Goal: Task Accomplishment & Management: Manage account settings

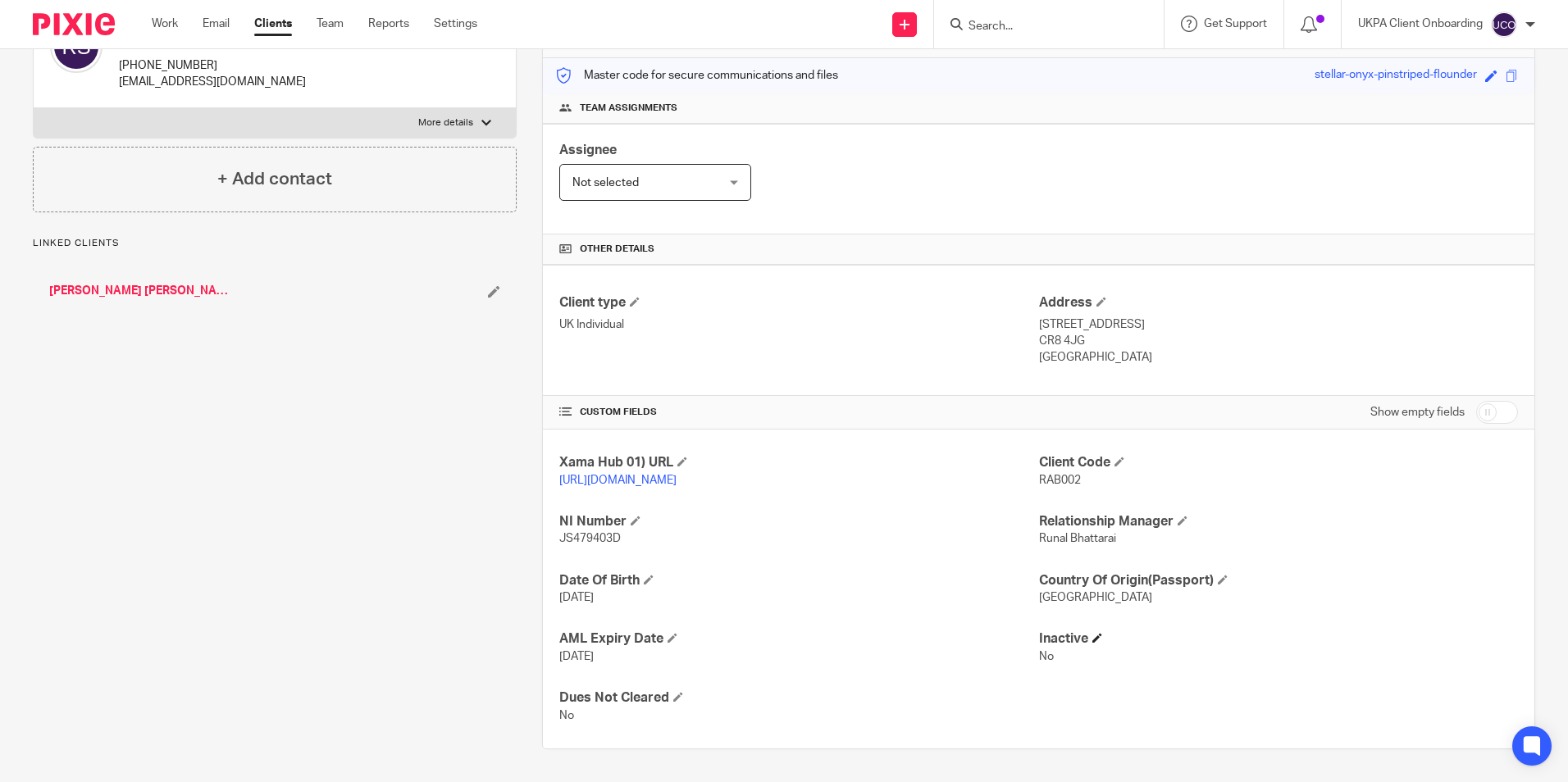
scroll to position [217, 0]
click at [1476, 401] on input "checkbox" at bounding box center [1496, 412] width 42 height 23
checkbox input "true"
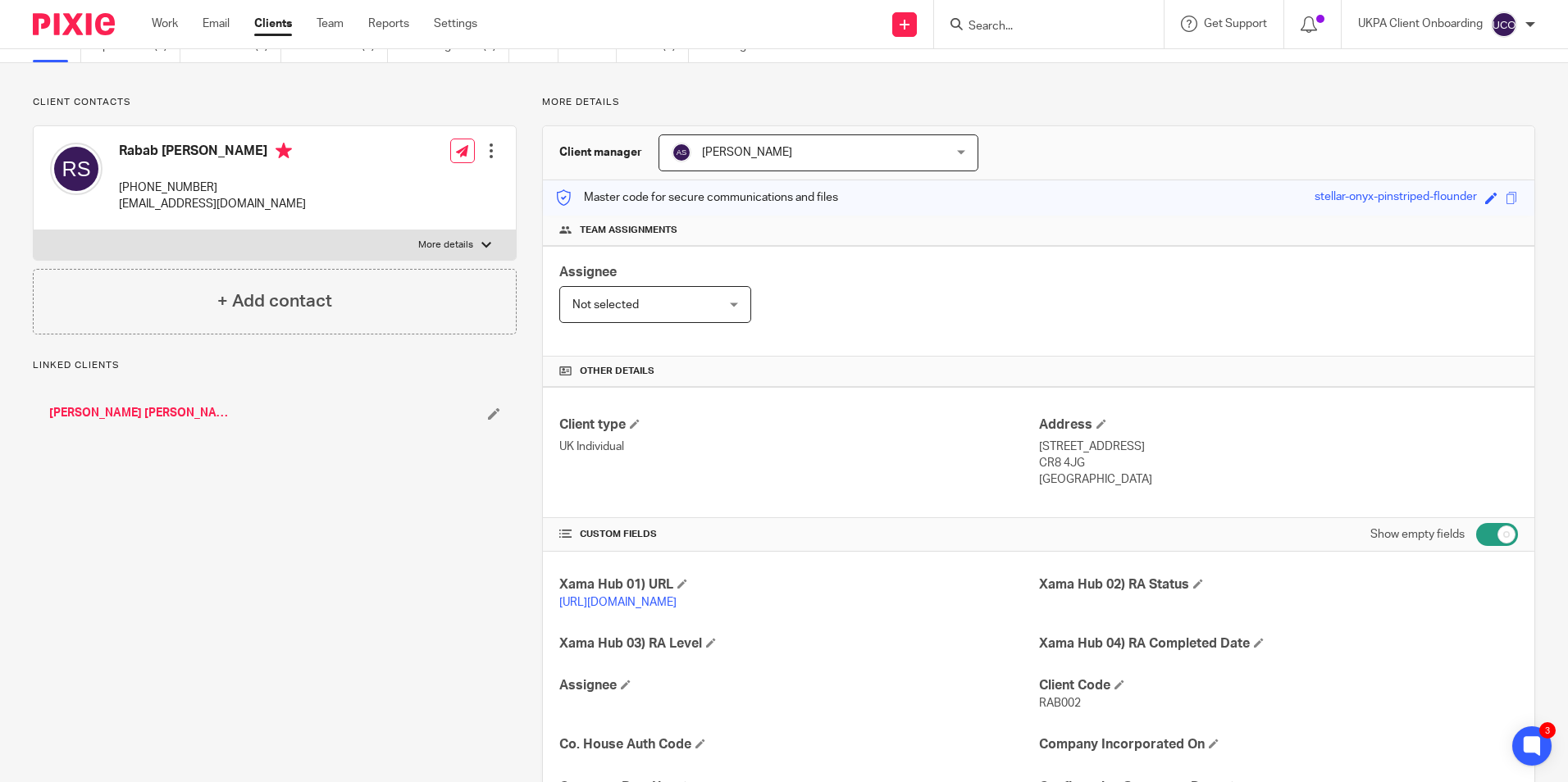
scroll to position [54, 0]
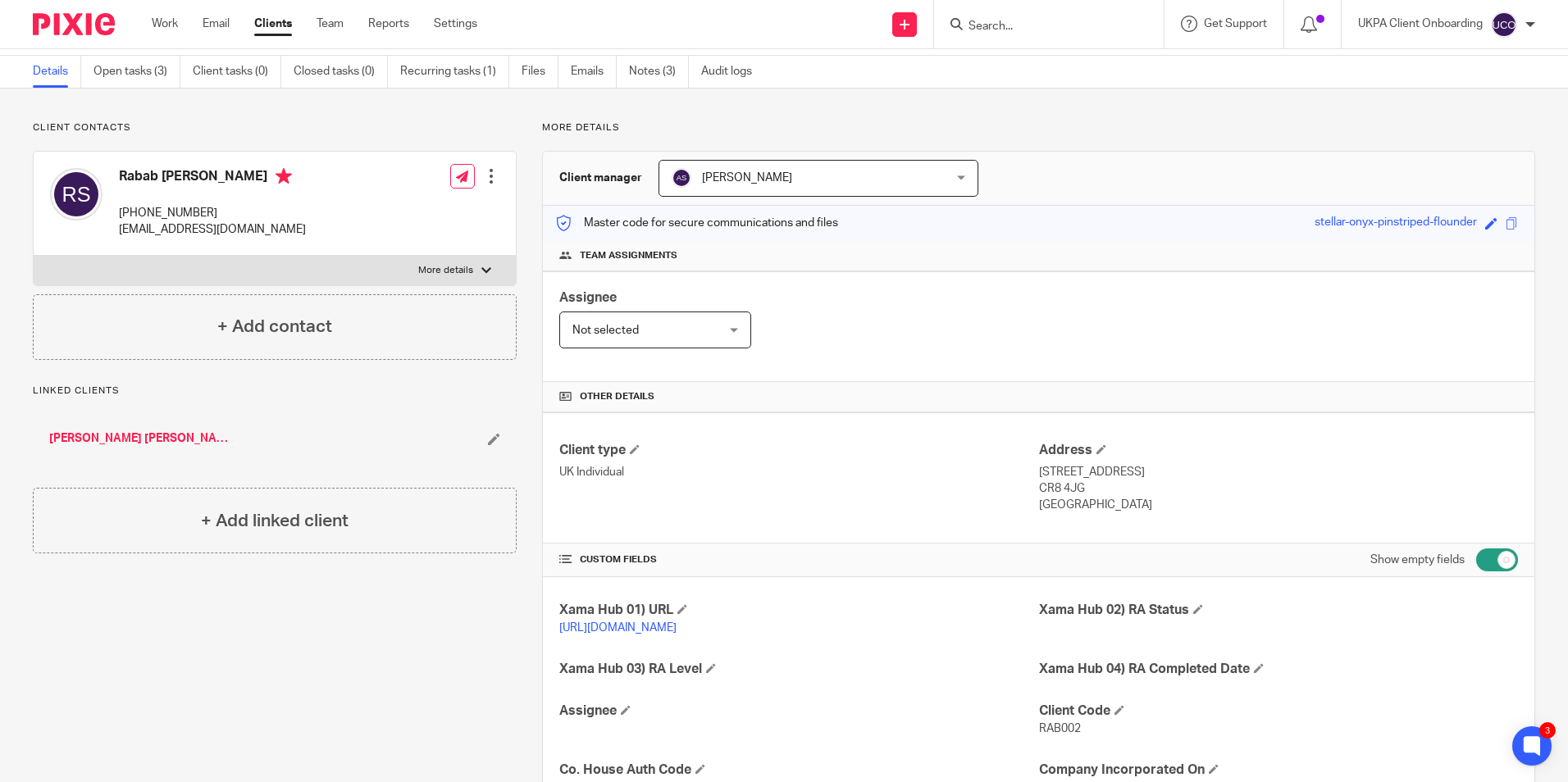
click at [1026, 37] on div at bounding box center [1050, 24] width 230 height 49
click at [1021, 27] on input "Search" at bounding box center [1040, 26] width 147 height 14
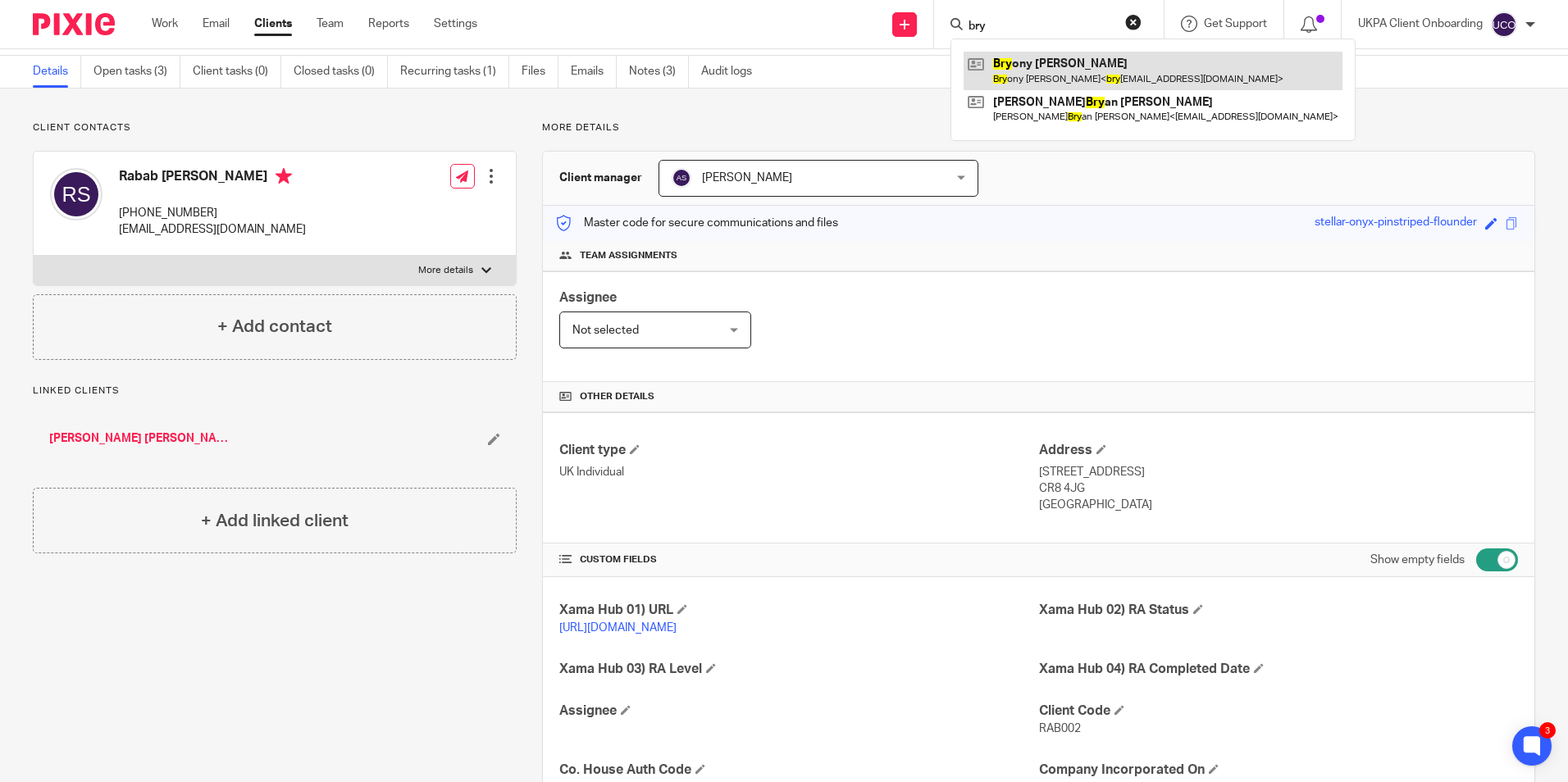
type input "bry"
click at [1043, 81] on link at bounding box center [1153, 71] width 379 height 37
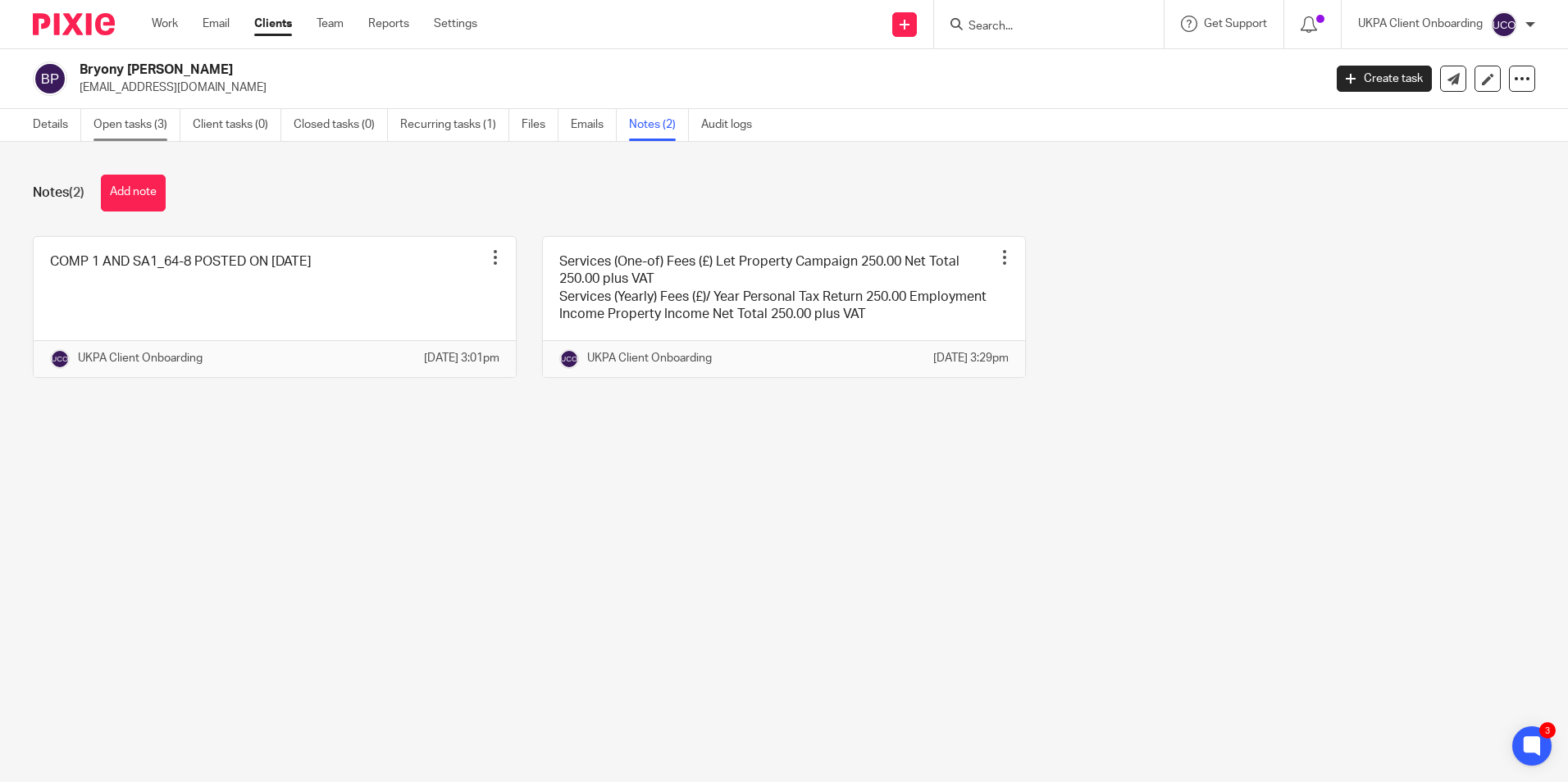
click at [150, 137] on link "Open tasks (3)" at bounding box center [137, 125] width 87 height 32
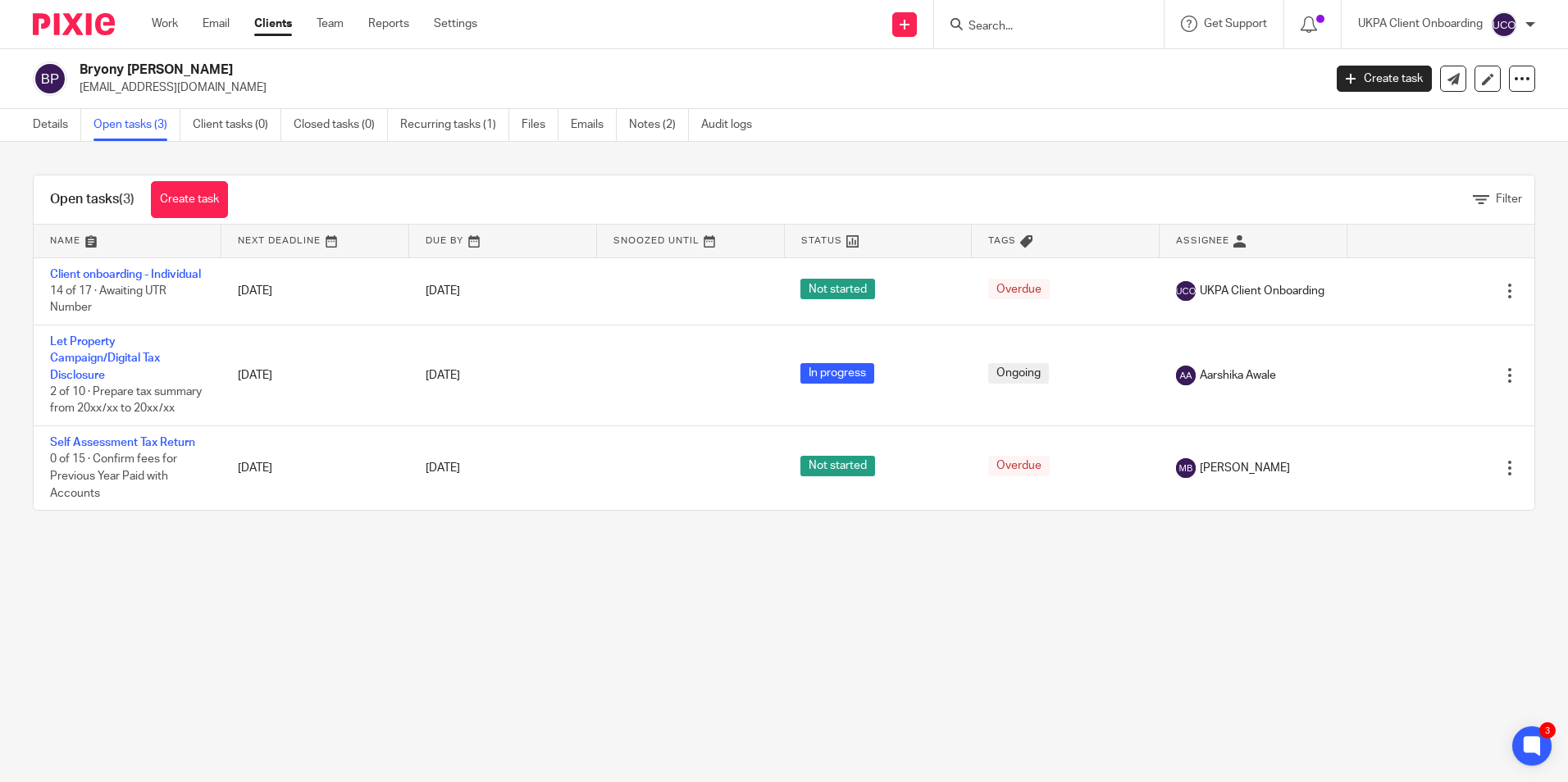
click at [1038, 29] on input "Search" at bounding box center [1040, 26] width 147 height 14
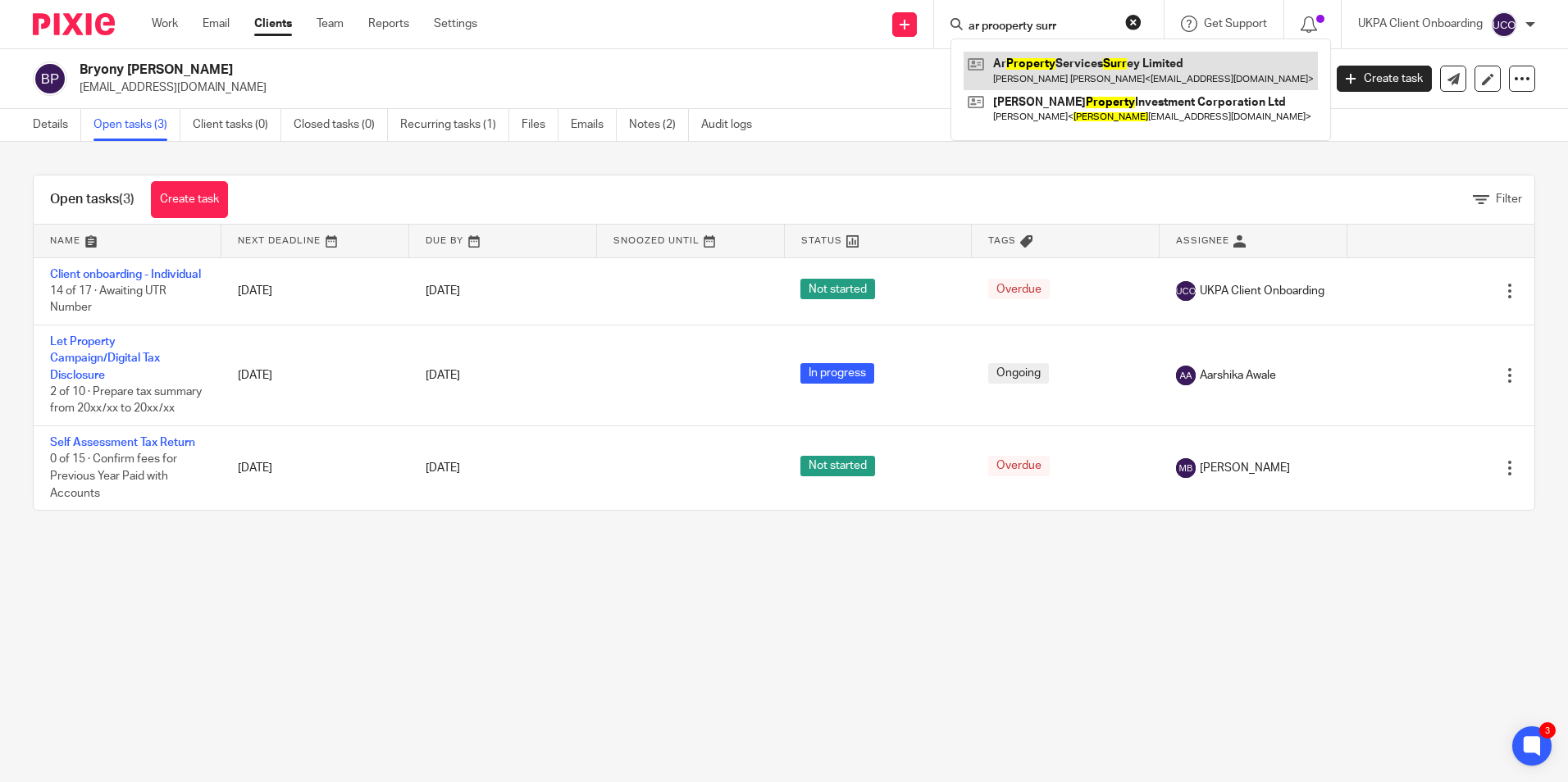
type input "ar prooperty surr"
click at [1040, 71] on link at bounding box center [1141, 71] width 354 height 37
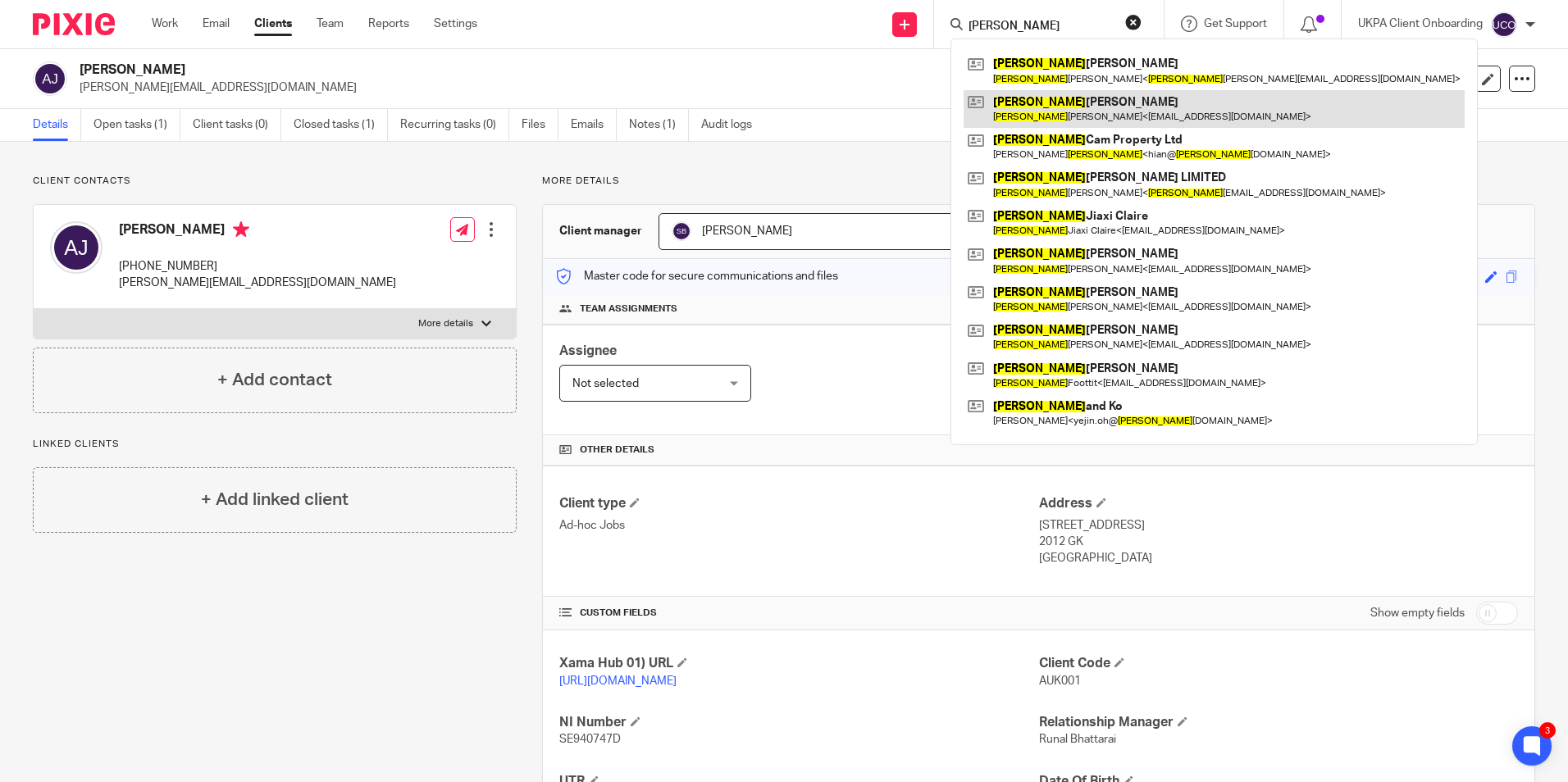
type input "[PERSON_NAME]"
click at [1033, 112] on link at bounding box center [1214, 109] width 501 height 37
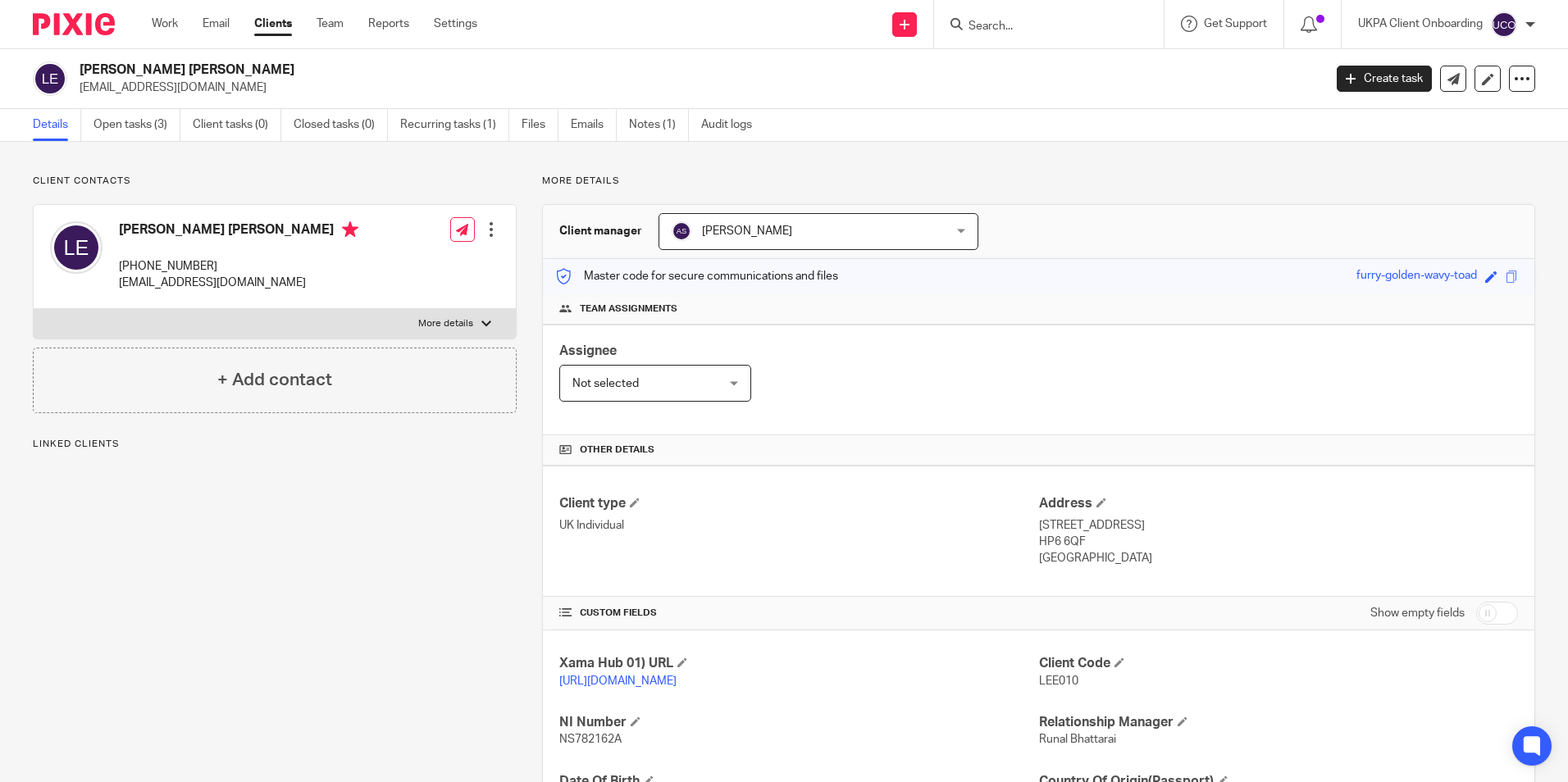
click at [145, 129] on link "Open tasks (3)" at bounding box center [137, 125] width 87 height 32
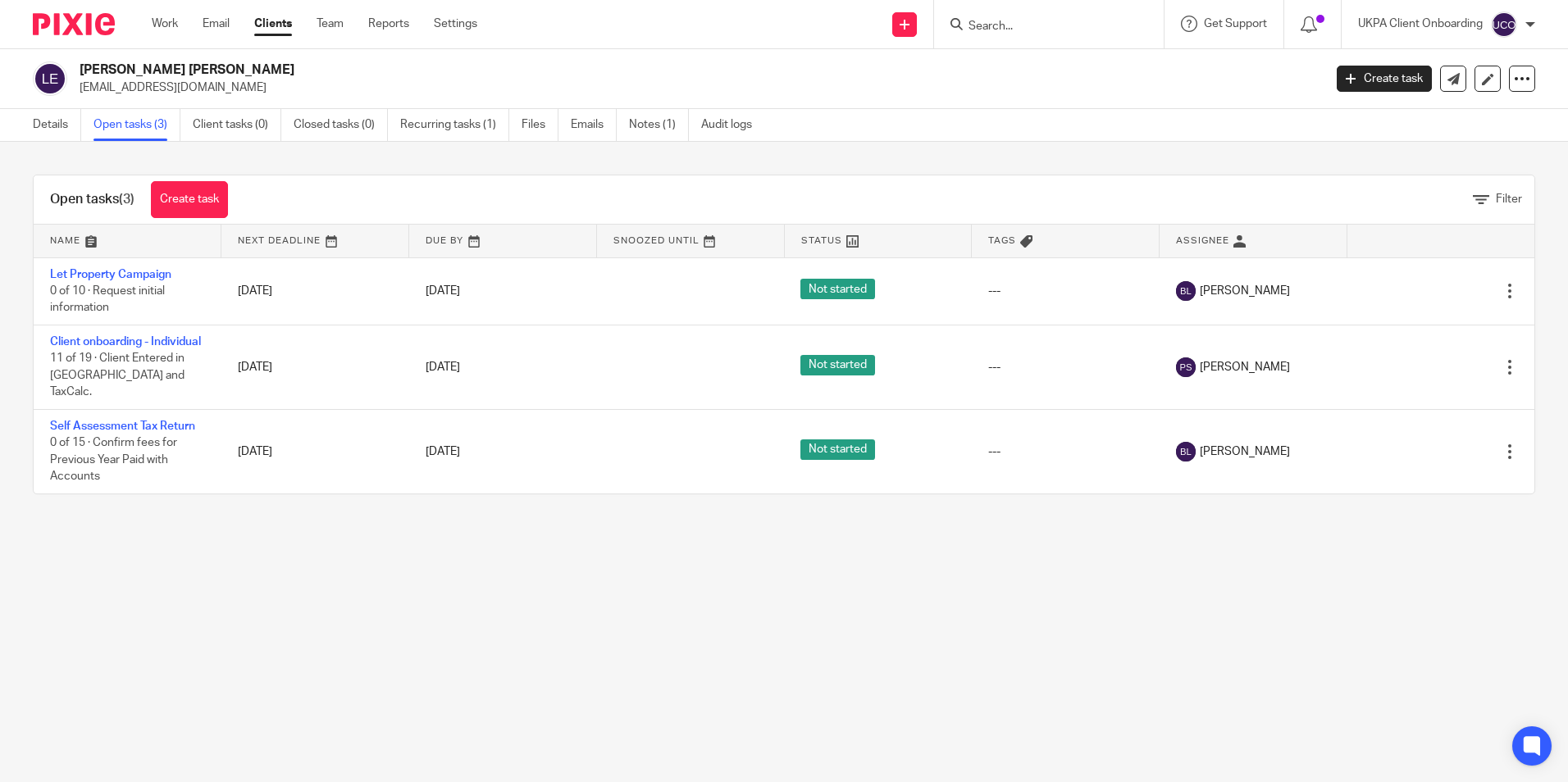
click at [92, 341] on link "Client onboarding - Individual" at bounding box center [125, 341] width 151 height 11
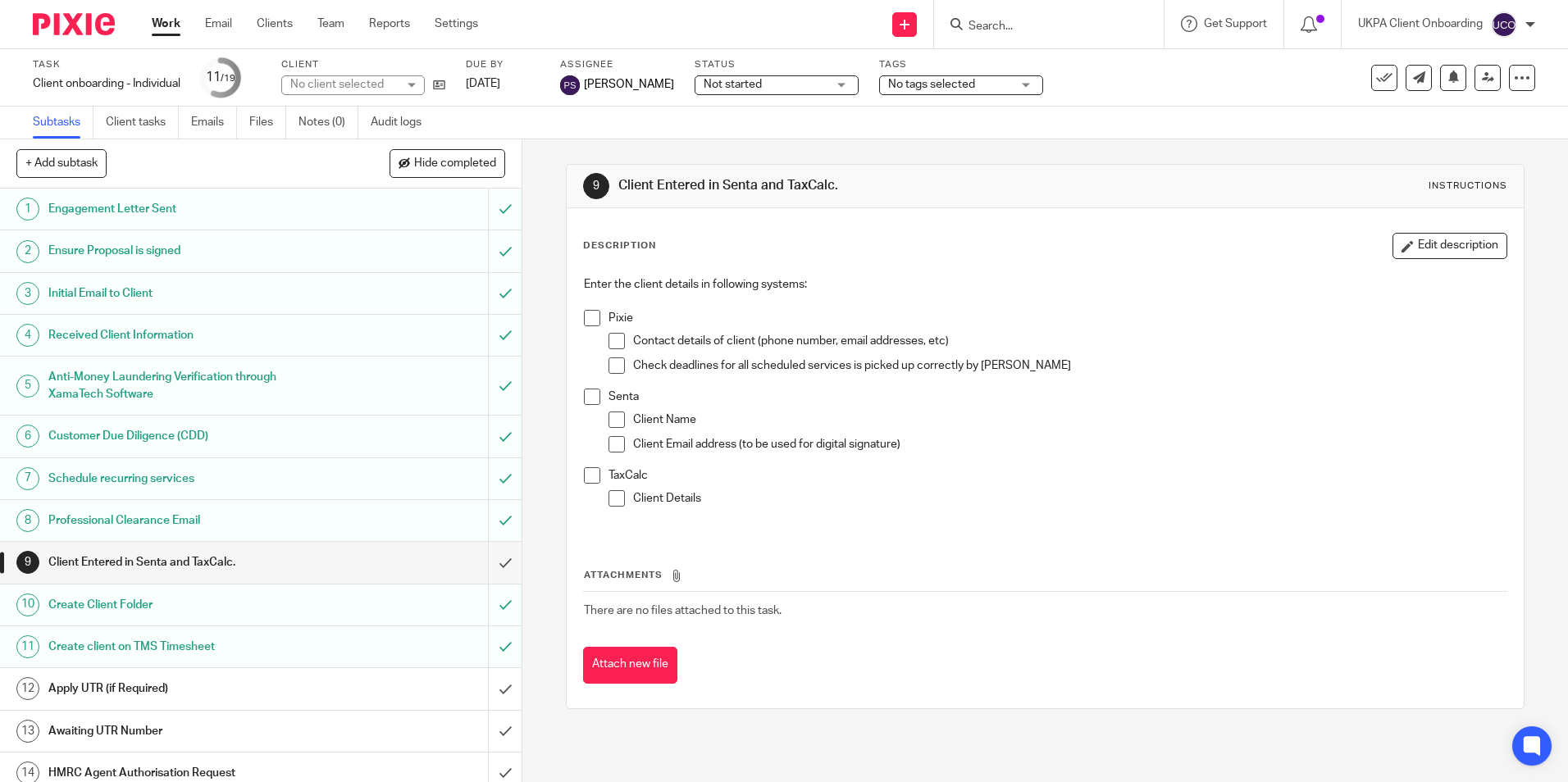
scroll to position [240, 0]
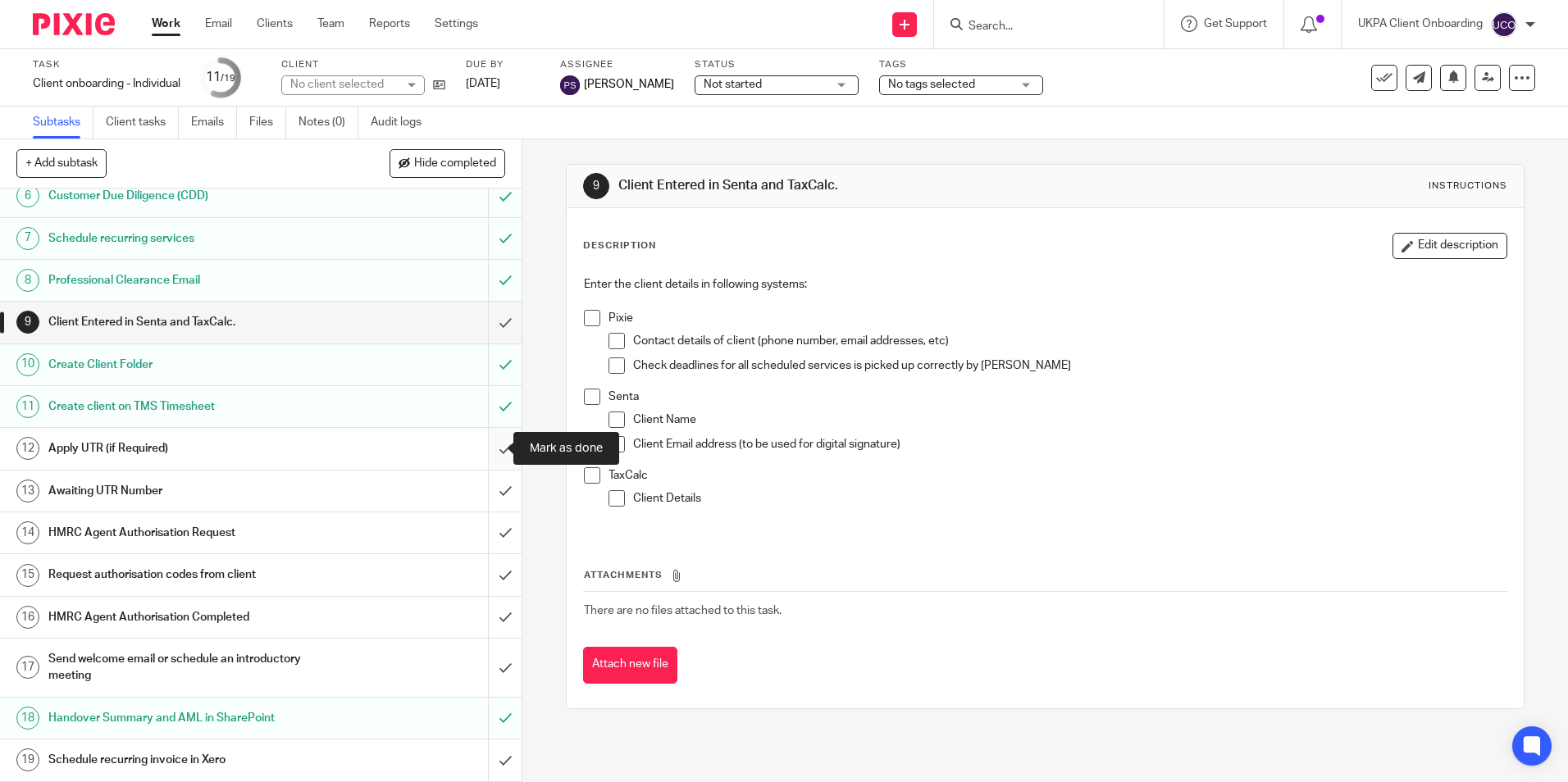
click at [486, 447] on input "submit" at bounding box center [260, 448] width 522 height 41
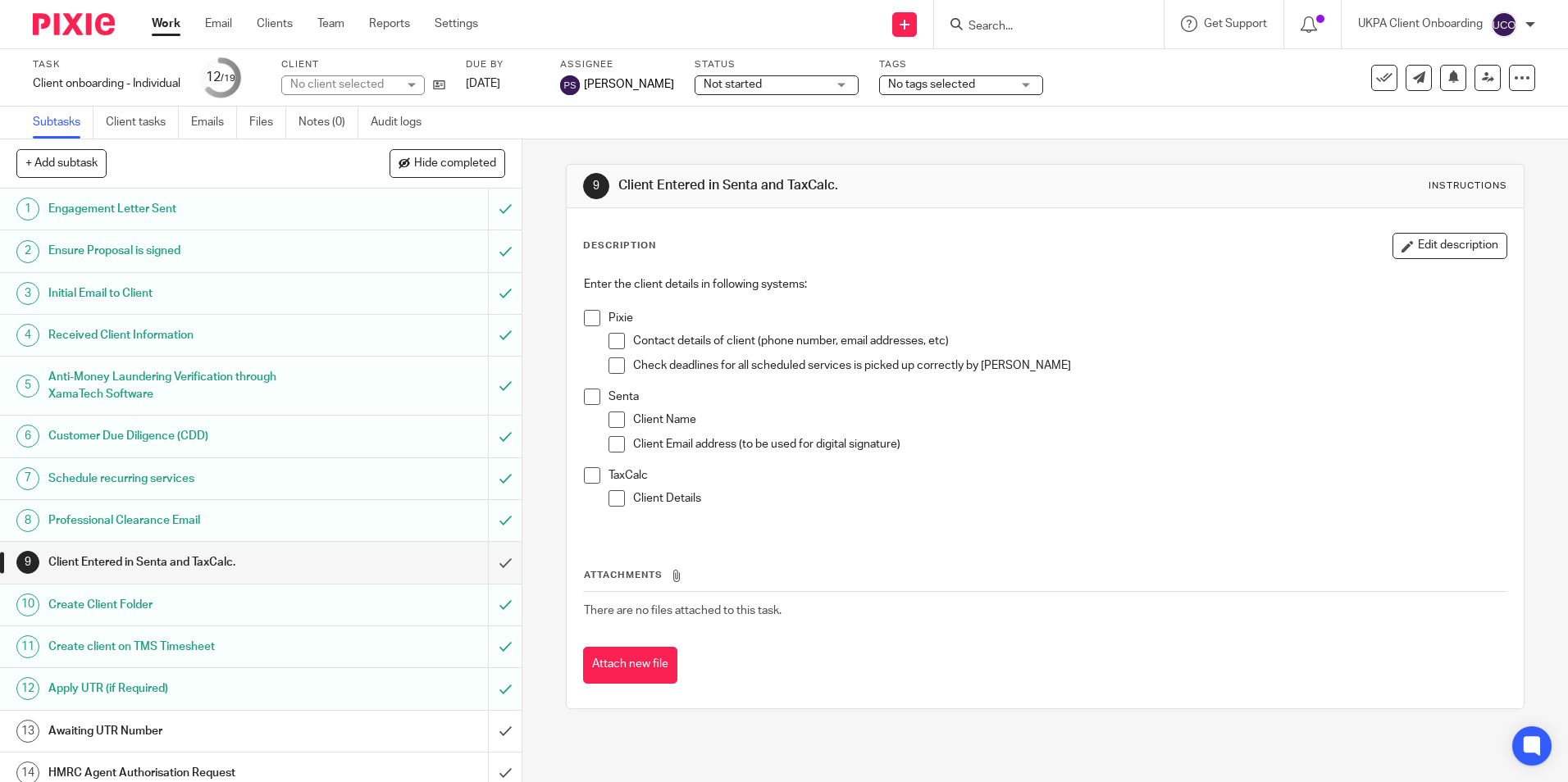
scroll to position [240, 0]
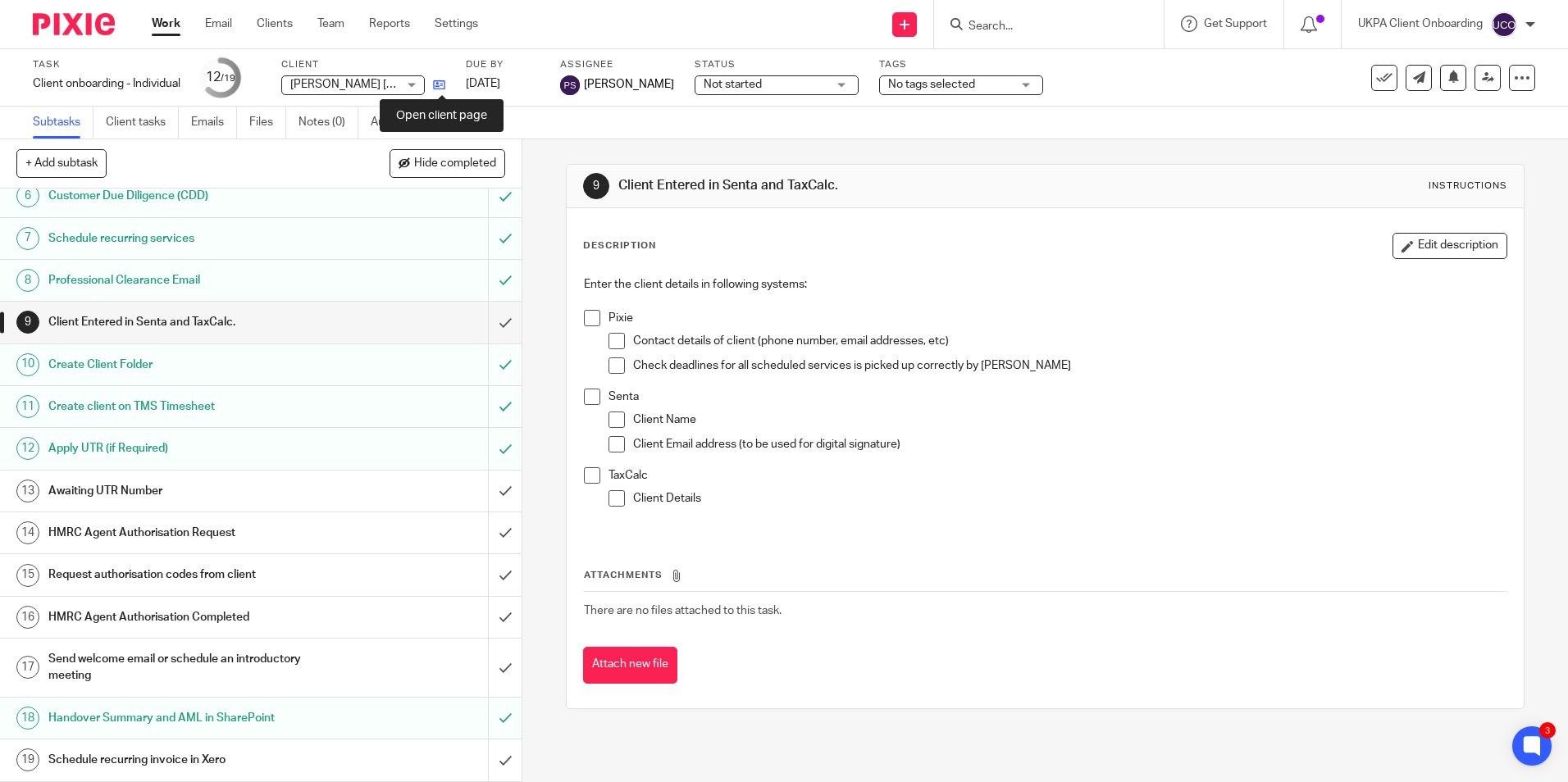
click at [443, 88] on icon at bounding box center [439, 85] width 12 height 12
click at [445, 88] on icon at bounding box center [439, 85] width 12 height 12
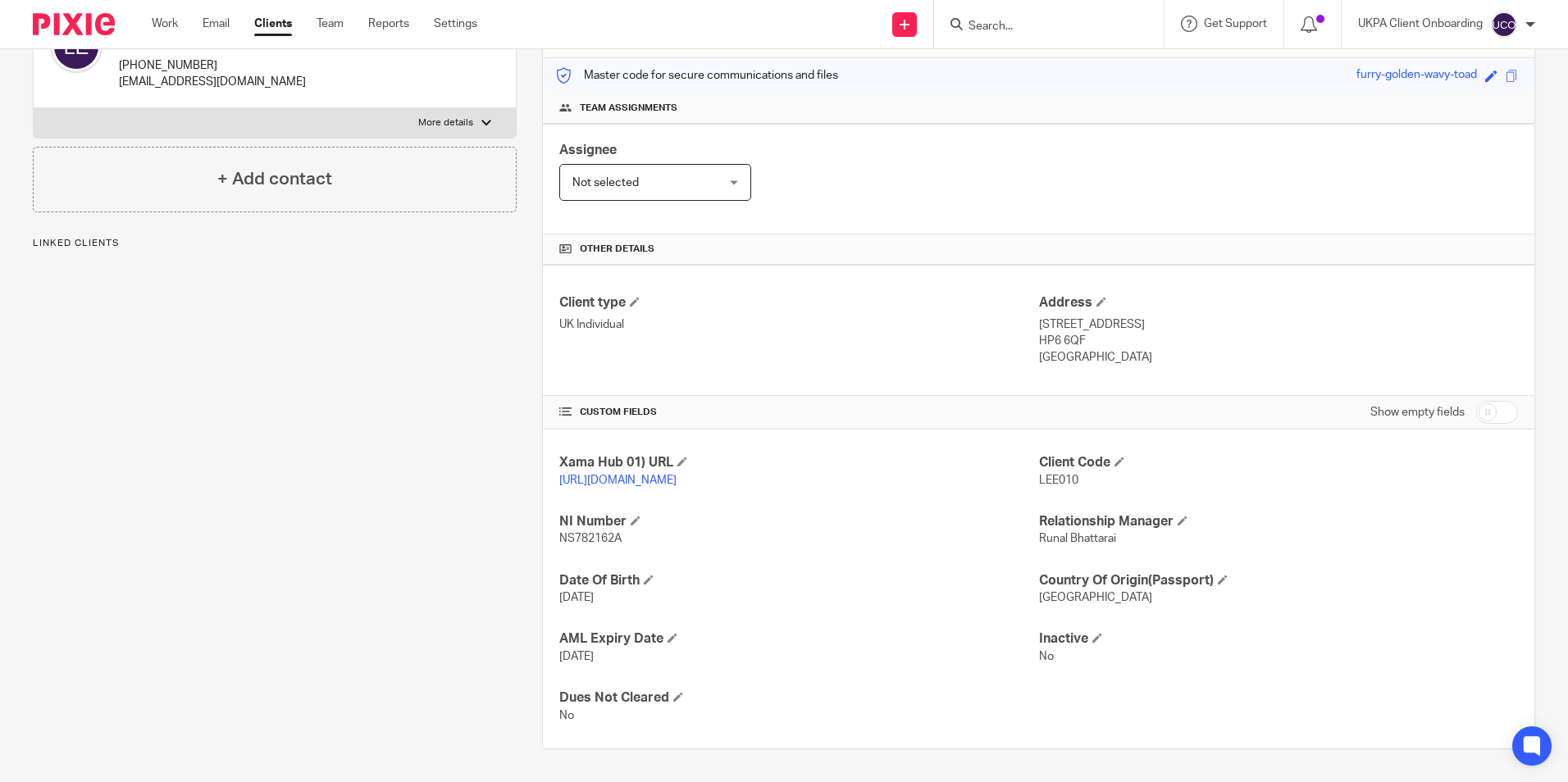
scroll to position [217, 0]
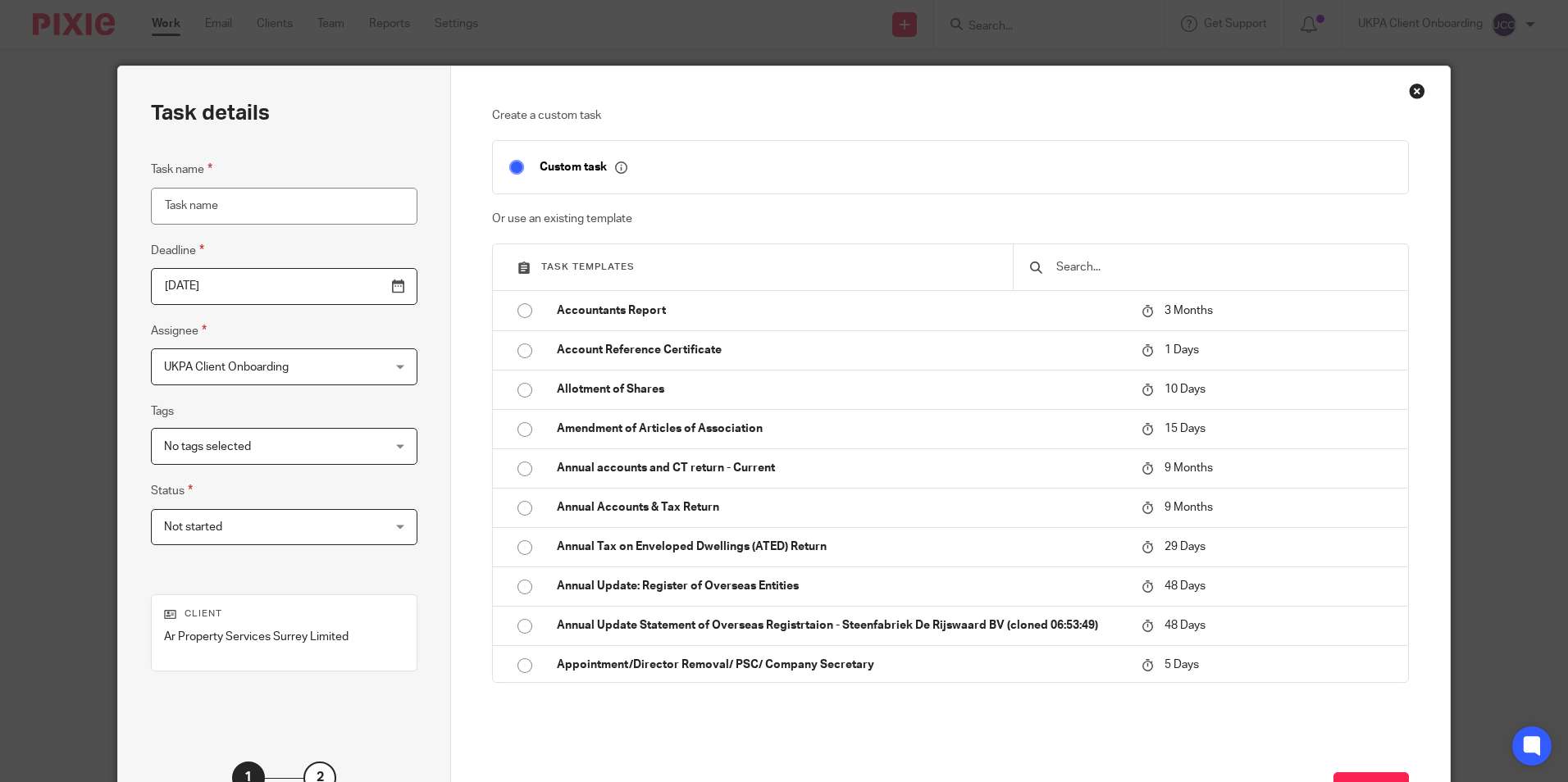
click at [1098, 271] on input "text" at bounding box center [1223, 267] width 337 height 18
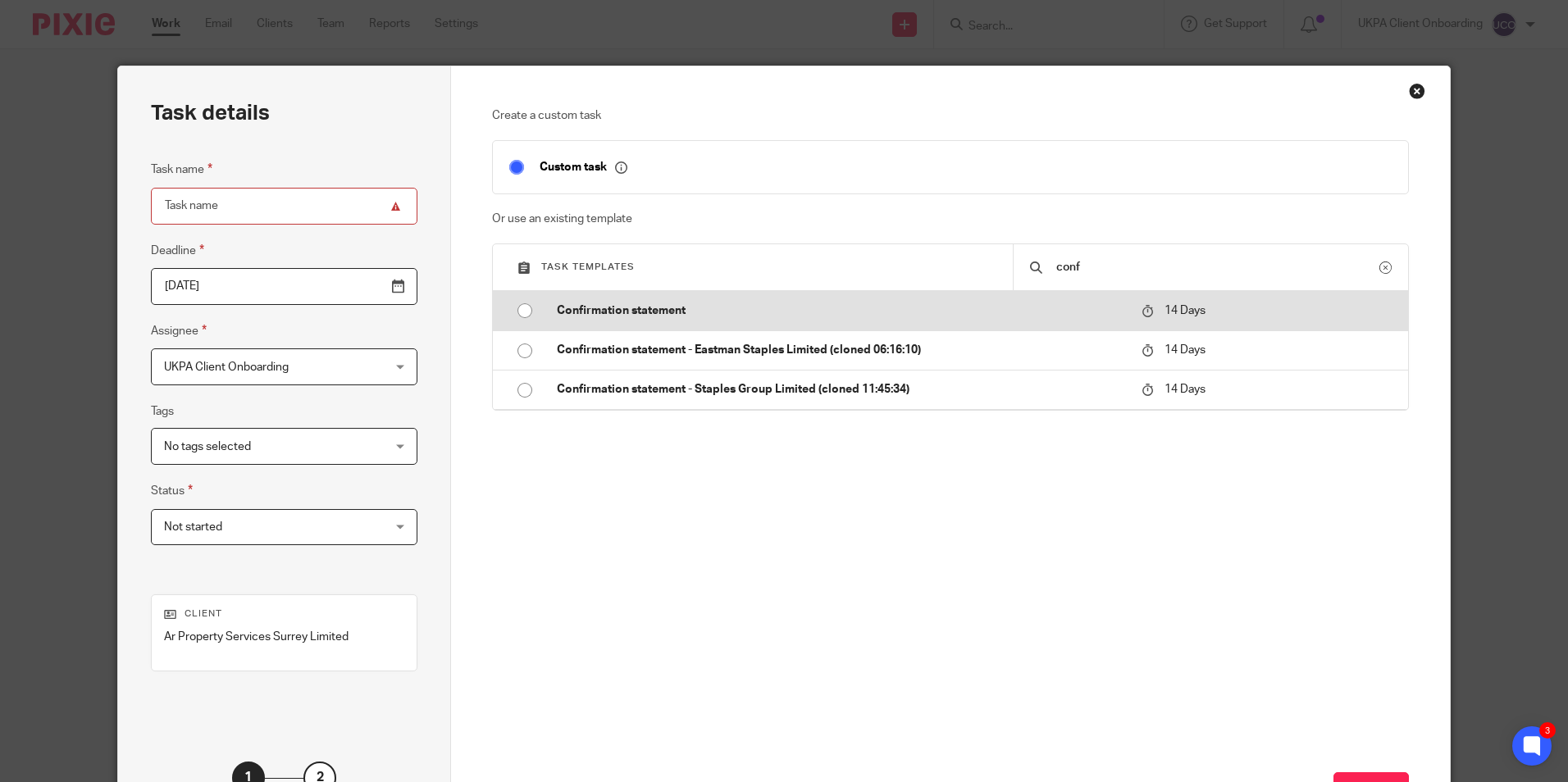
type input "conf"
click at [672, 300] on td "Confirmation statement" at bounding box center [837, 311] width 593 height 39
type input "2025-10-08"
type input "Confirmation statement"
checkbox input "false"
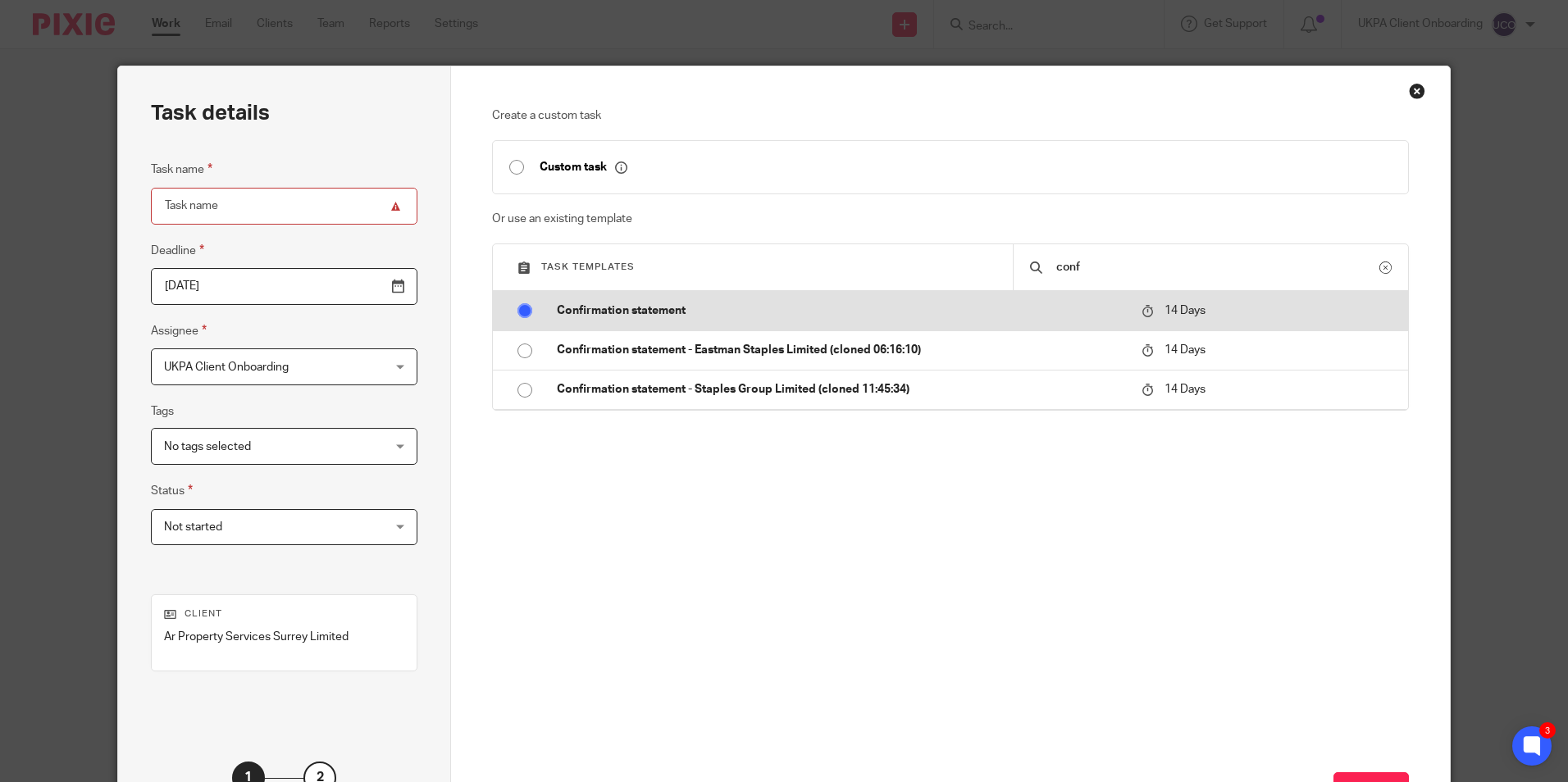
radio input "true"
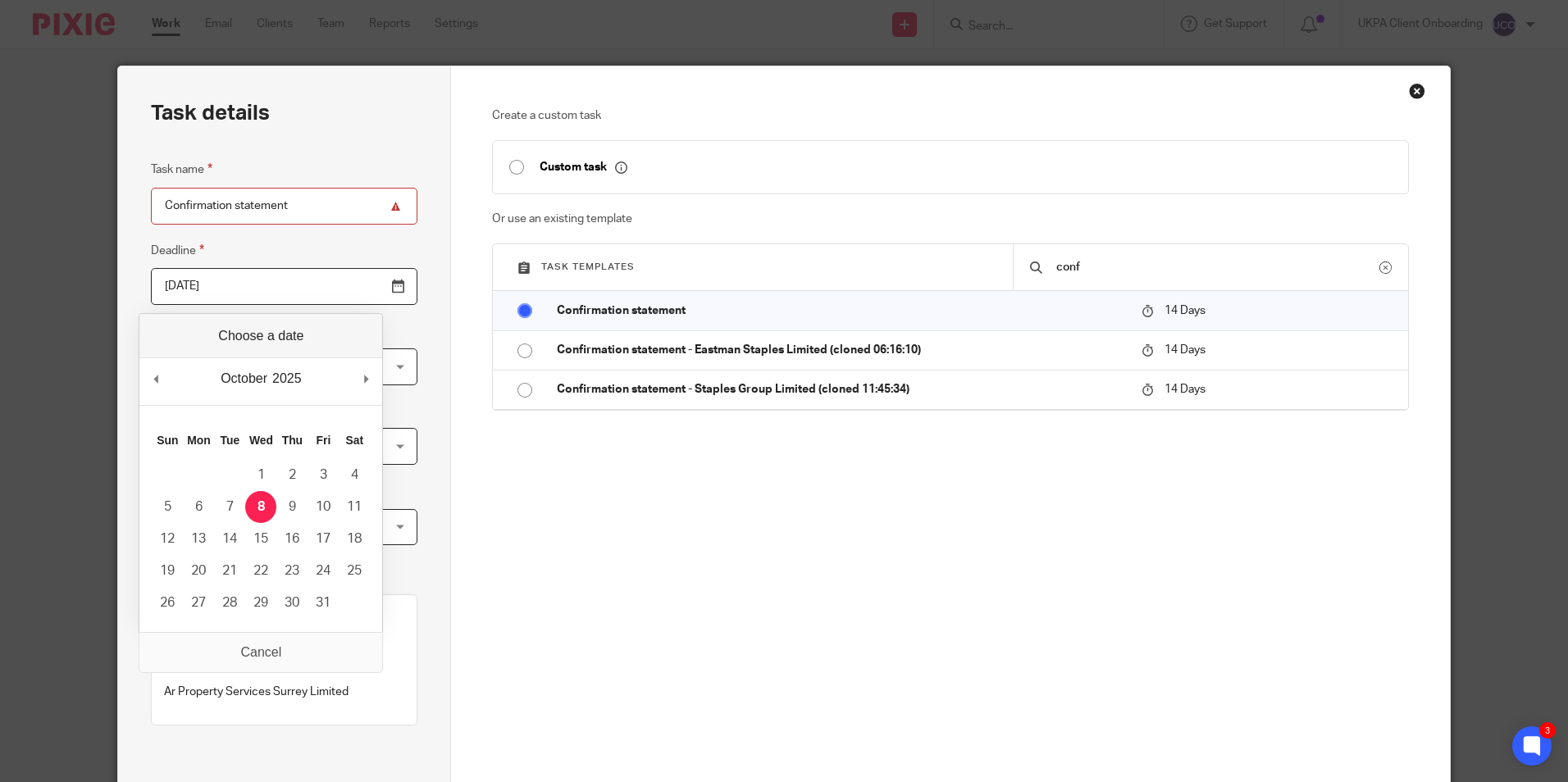
click at [354, 288] on input "2025-10-08" at bounding box center [283, 286] width 266 height 37
type input "2025-09-25"
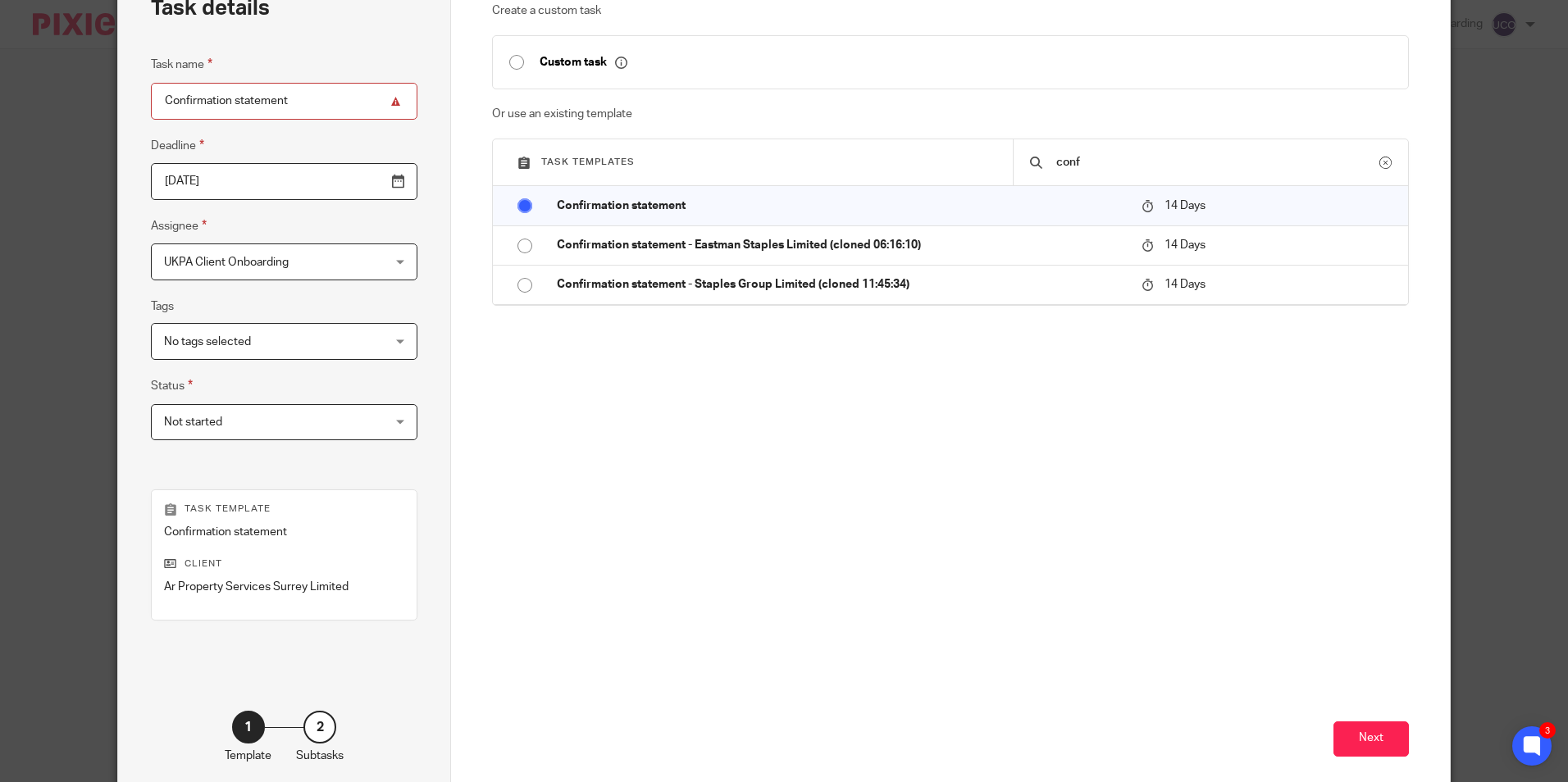
scroll to position [187, 0]
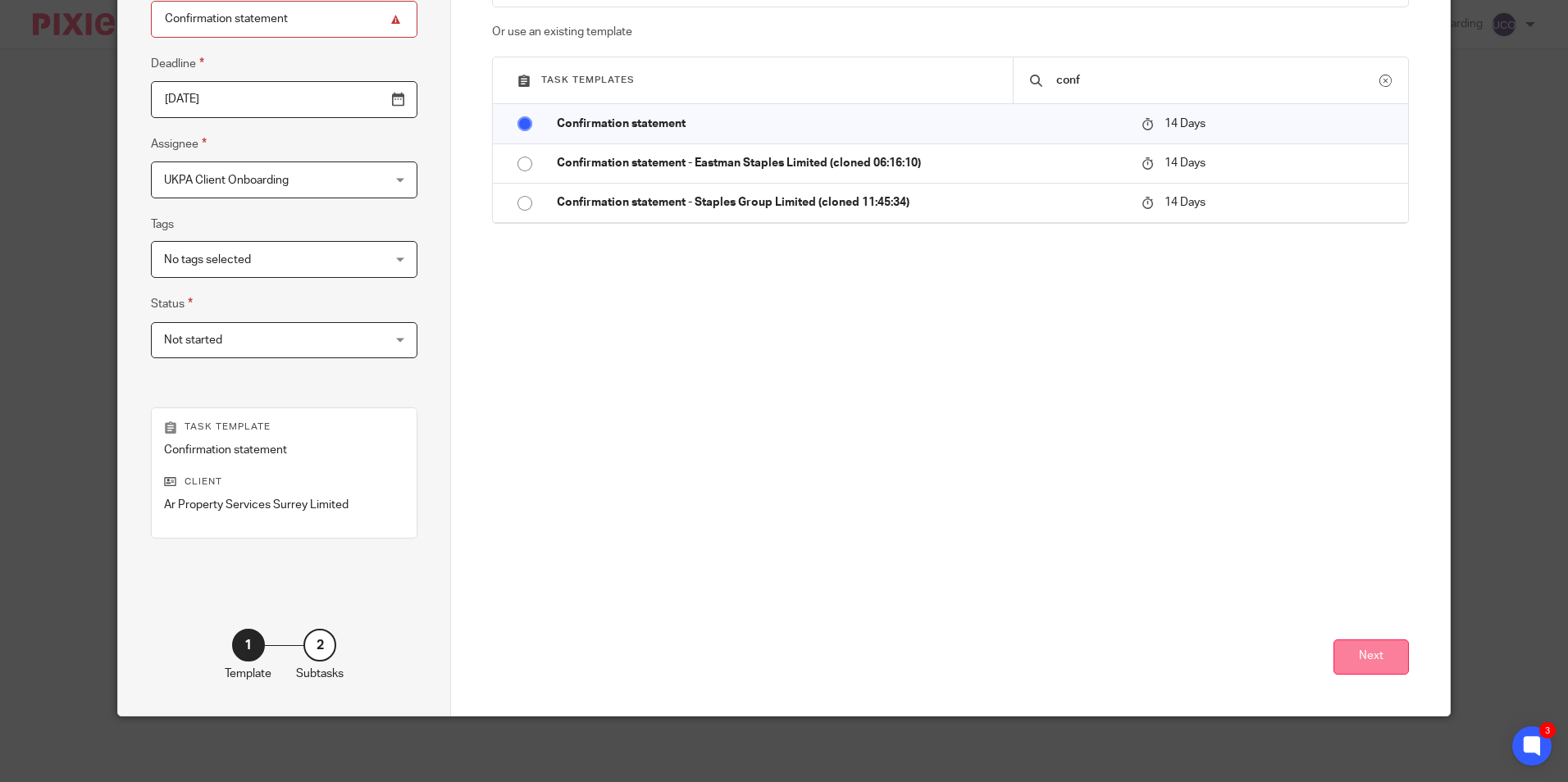
click at [1372, 665] on button "Next" at bounding box center [1371, 657] width 76 height 35
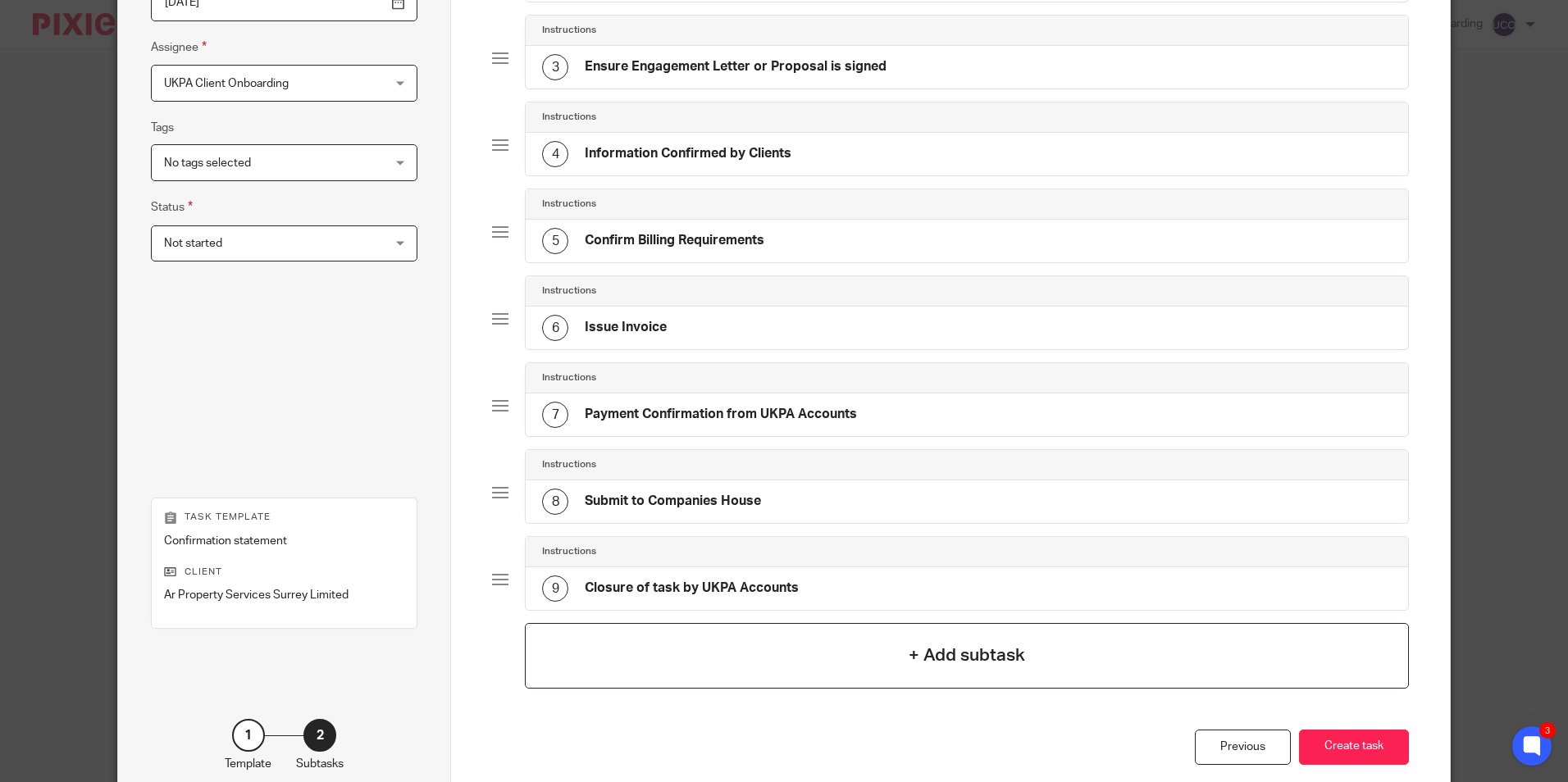
scroll to position [387, 0]
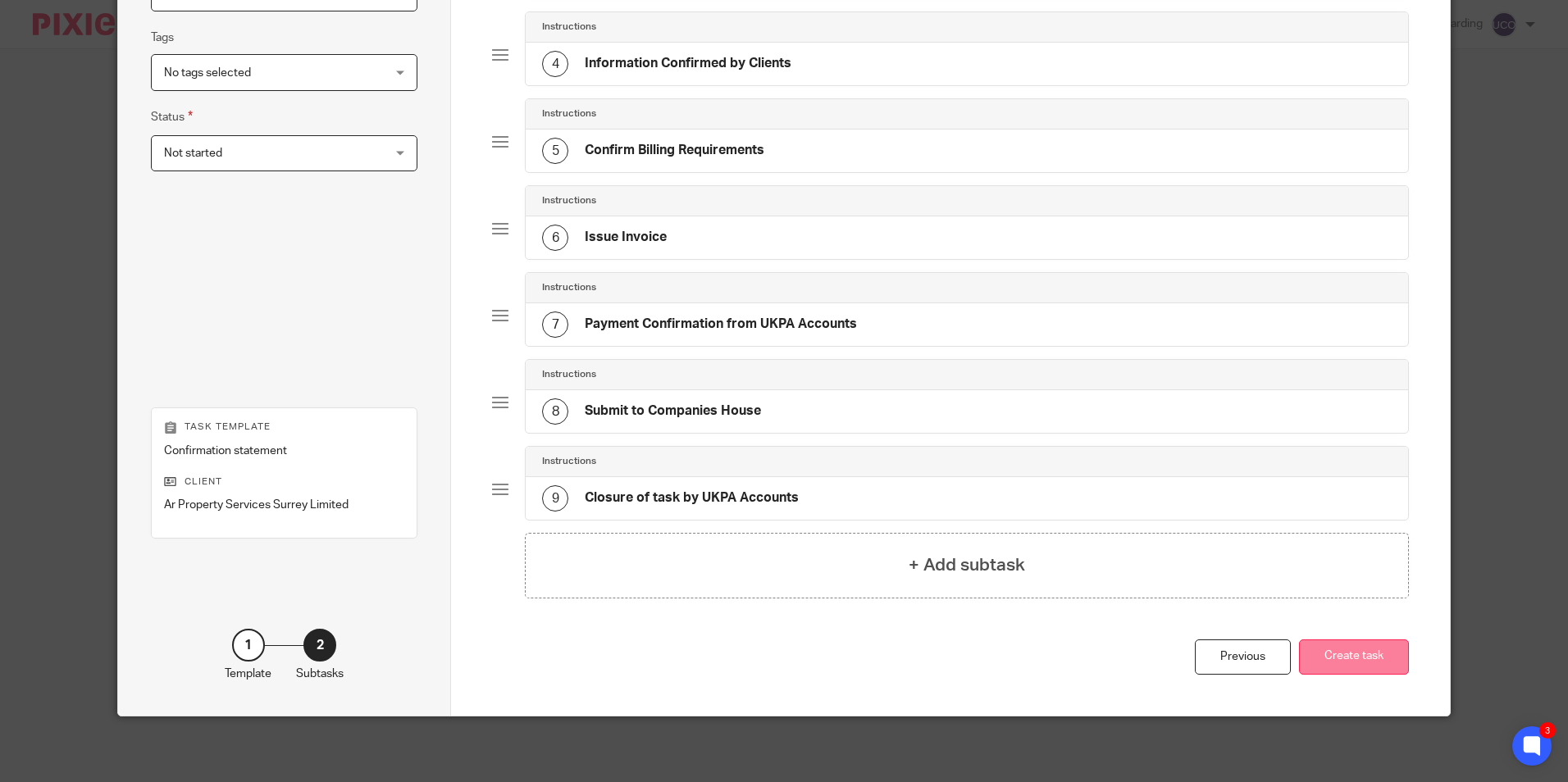
click at [1354, 652] on button "Create task" at bounding box center [1353, 657] width 110 height 35
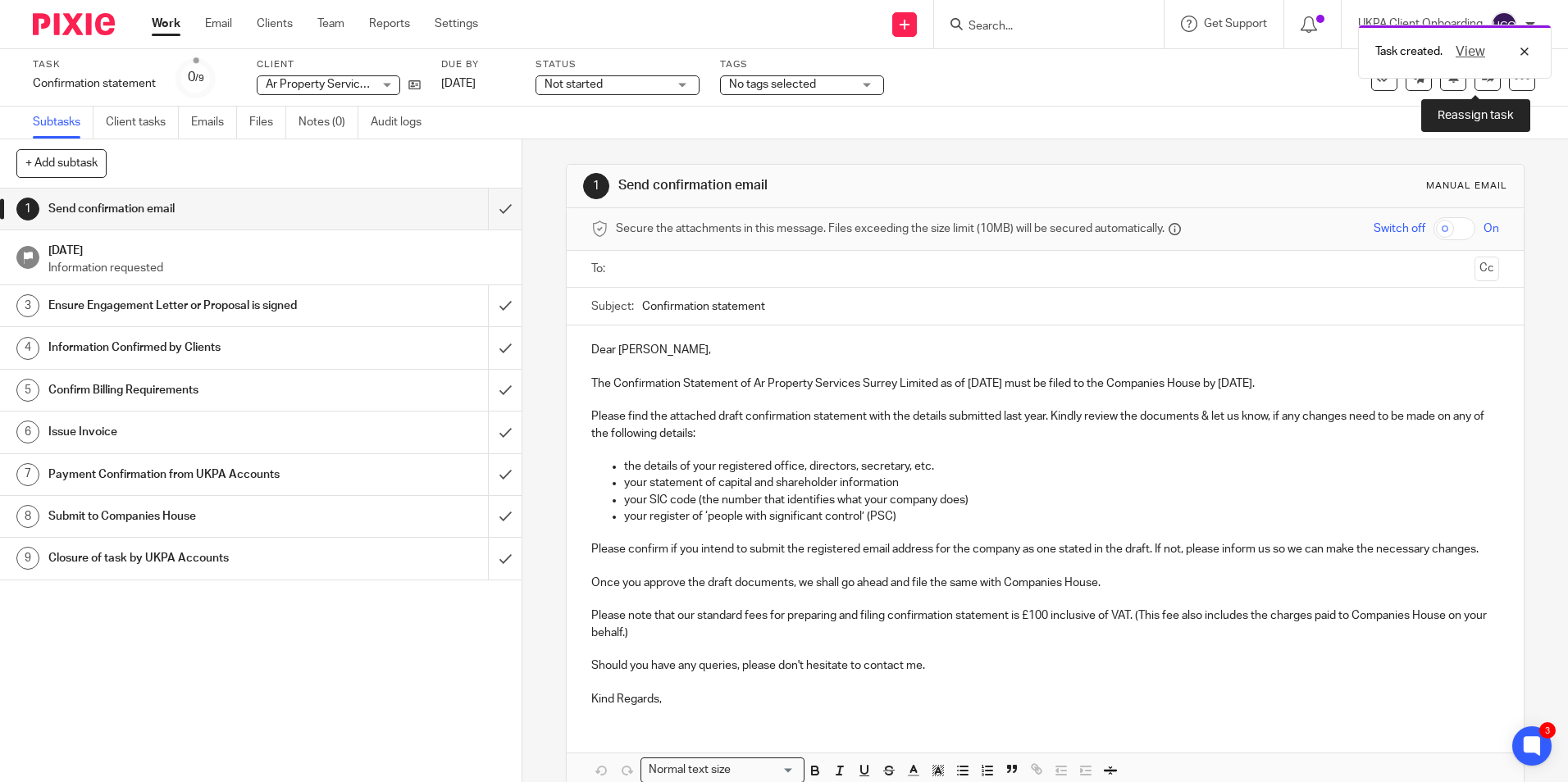
drag, startPoint x: 1479, startPoint y: 87, endPoint x: 1181, endPoint y: 148, distance: 304.2
click at [1479, 87] on link at bounding box center [1488, 77] width 26 height 26
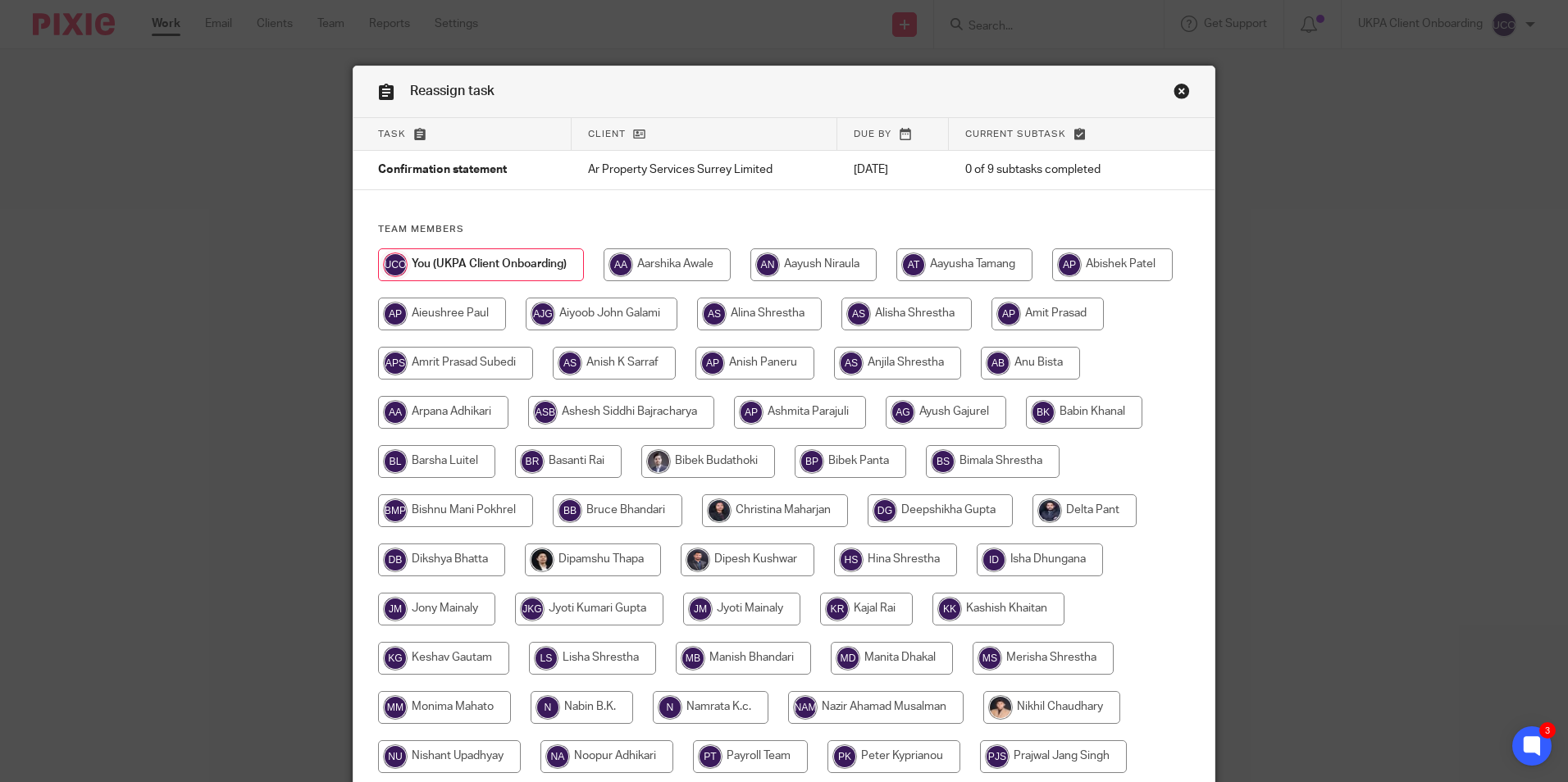
click at [981, 380] on input "radio" at bounding box center [1030, 363] width 100 height 33
radio input "true"
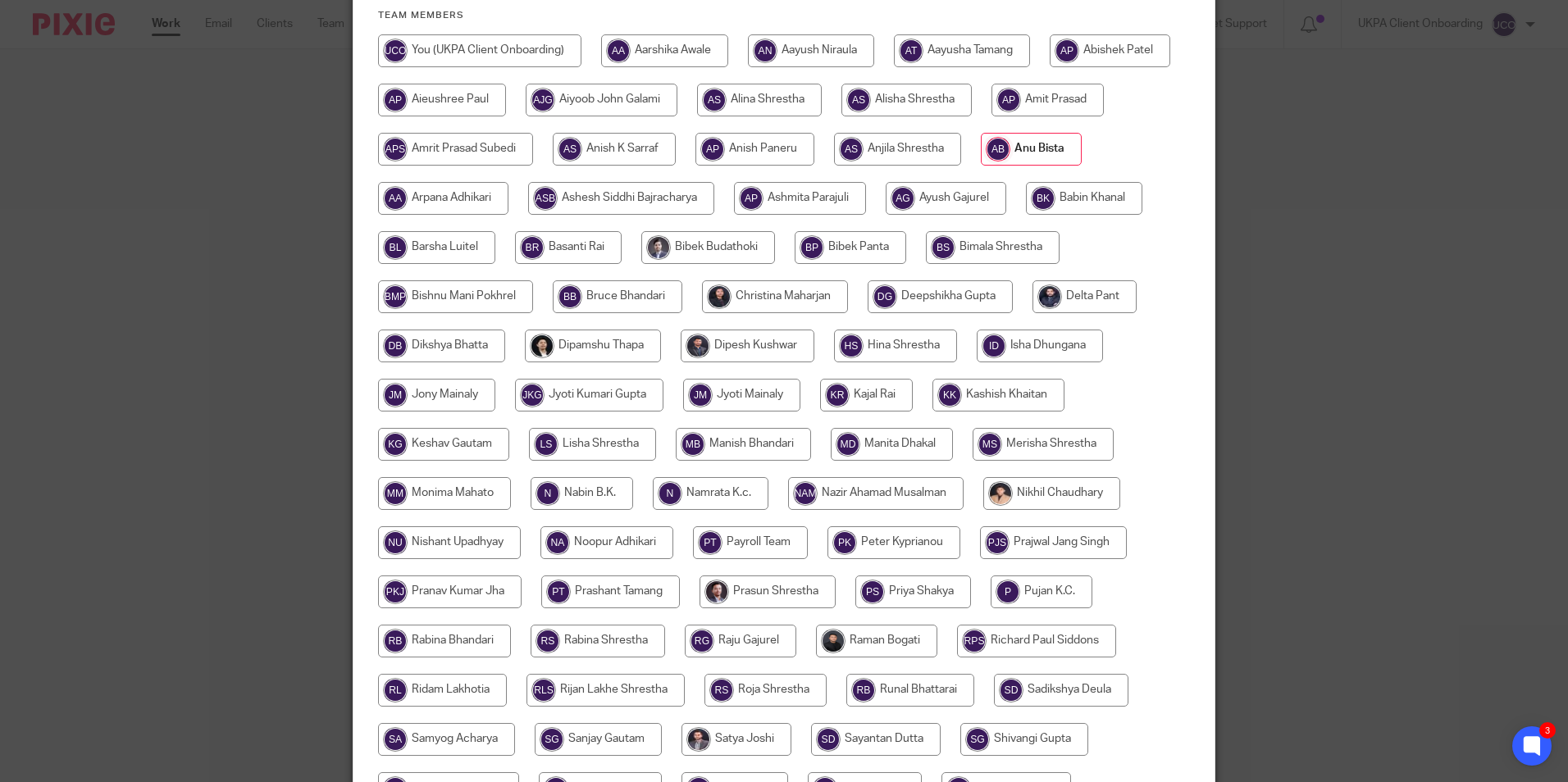
scroll to position [487, 0]
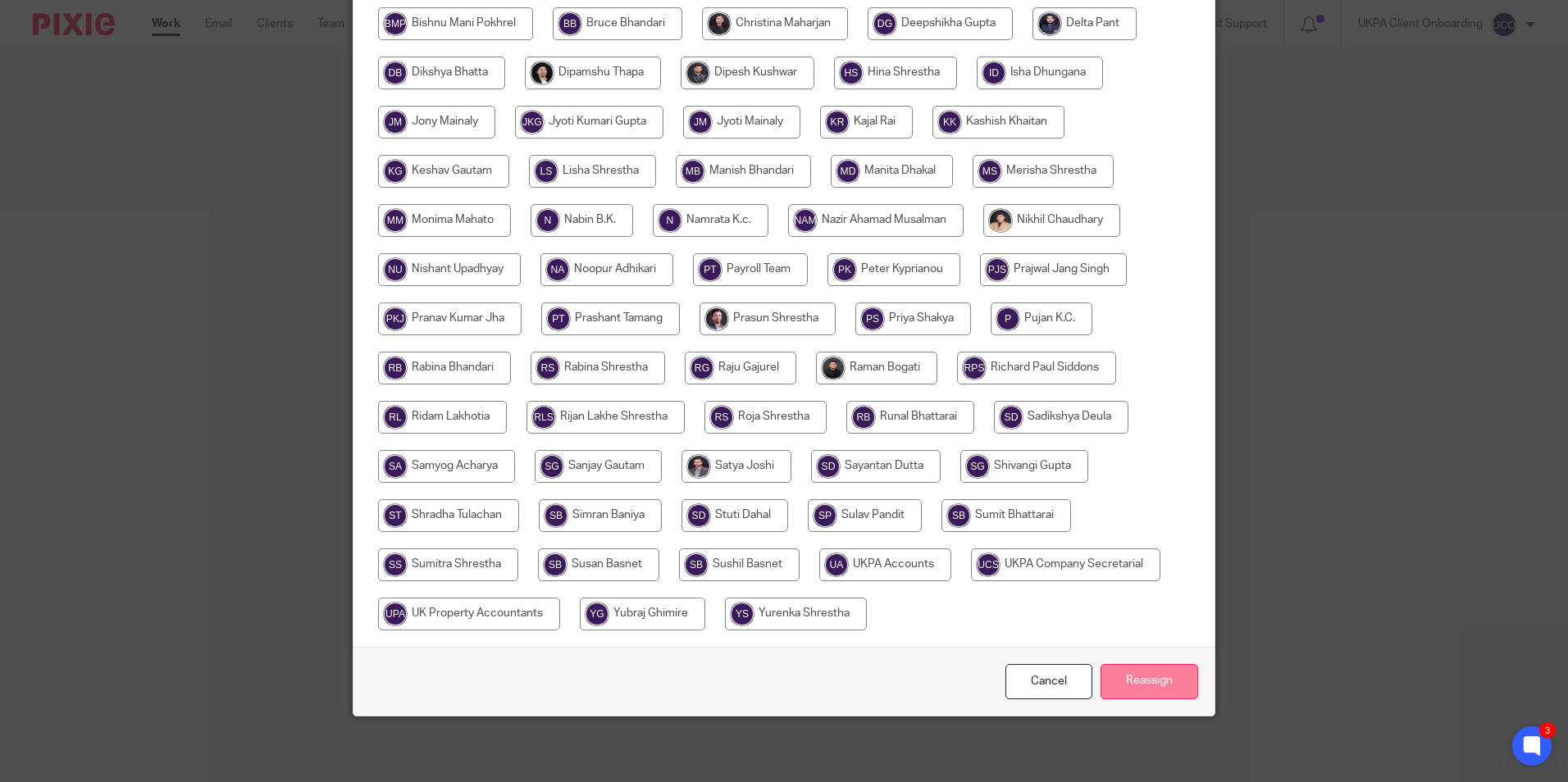
click at [1147, 688] on input "Reassign" at bounding box center [1149, 682] width 98 height 35
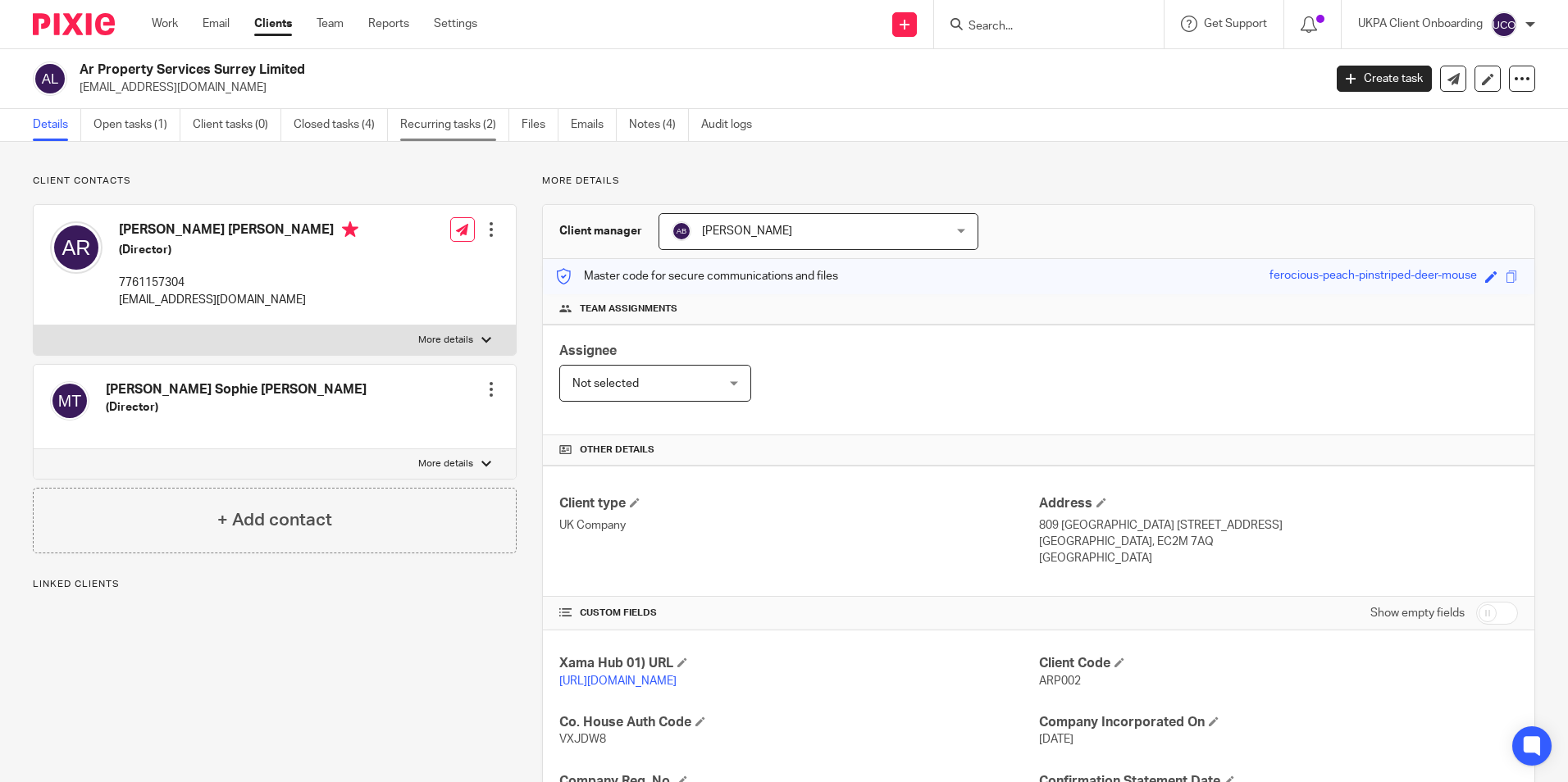
drag, startPoint x: 440, startPoint y: 122, endPoint x: 433, endPoint y: 133, distance: 13.0
click at [440, 122] on link "Recurring tasks (2)" at bounding box center [455, 125] width 109 height 32
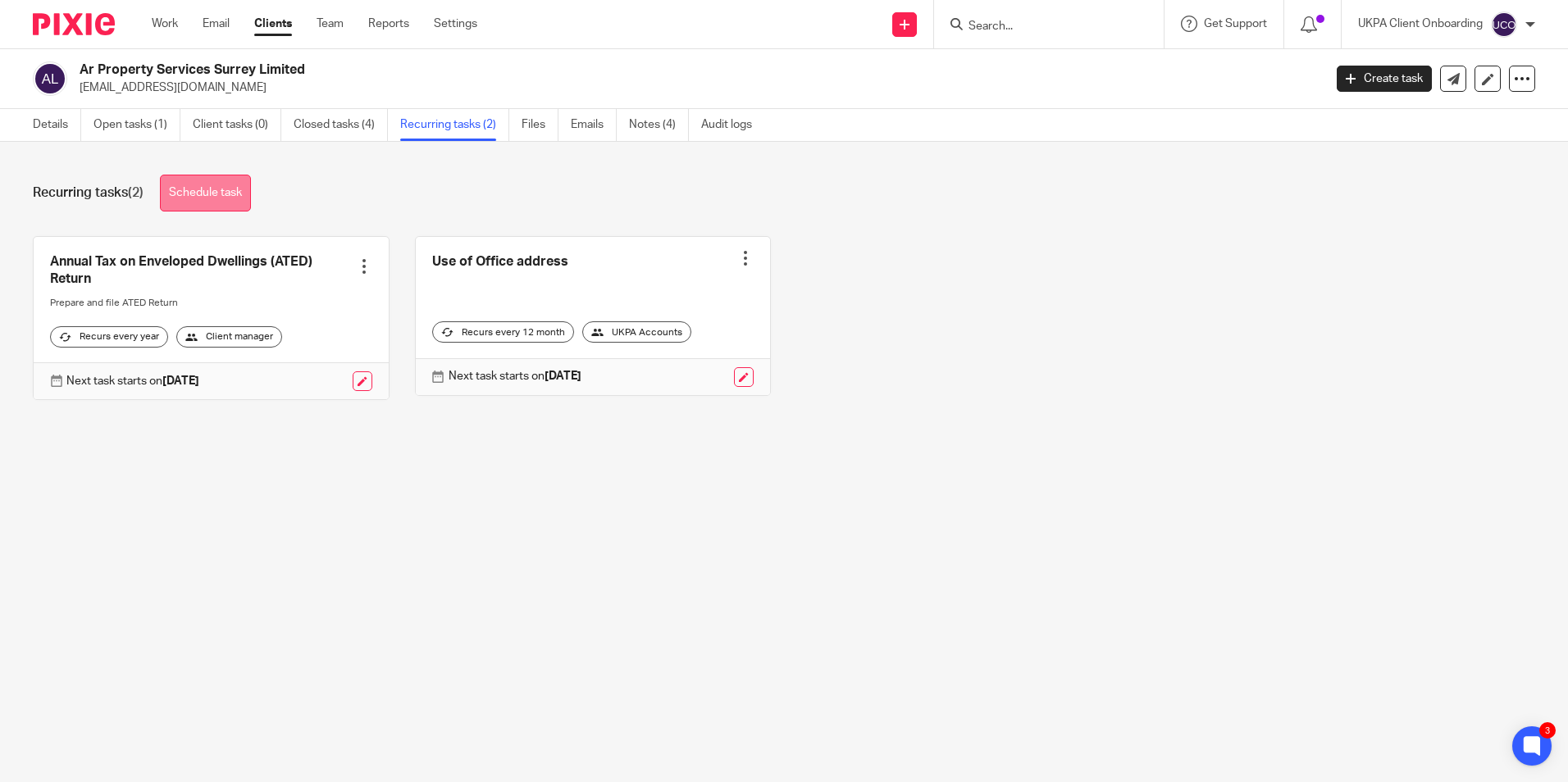
click at [238, 186] on link "Schedule task" at bounding box center [205, 192] width 91 height 37
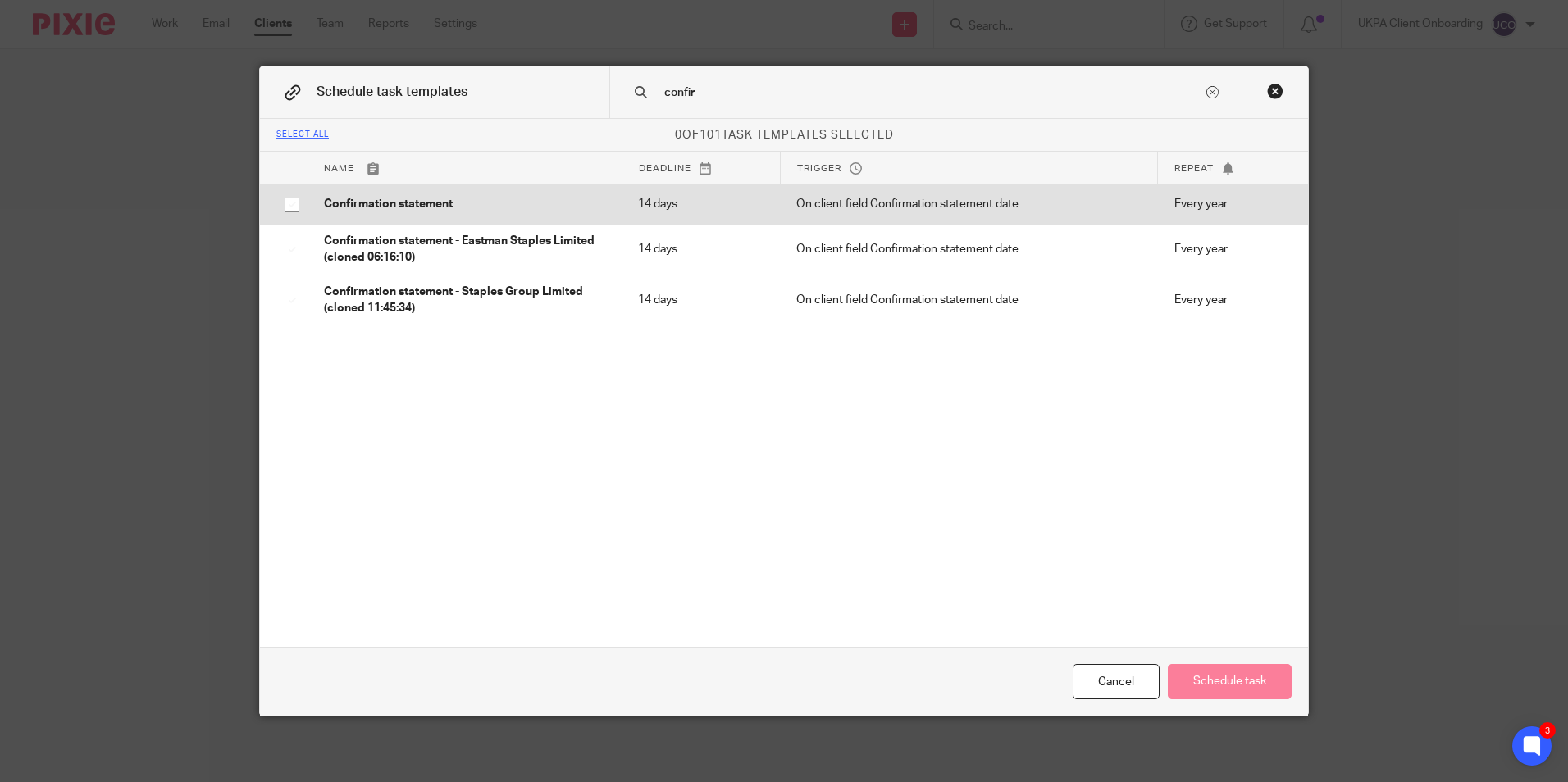
type input "confir"
click at [354, 205] on p "Confirmation statement" at bounding box center [465, 203] width 282 height 16
checkbox input "true"
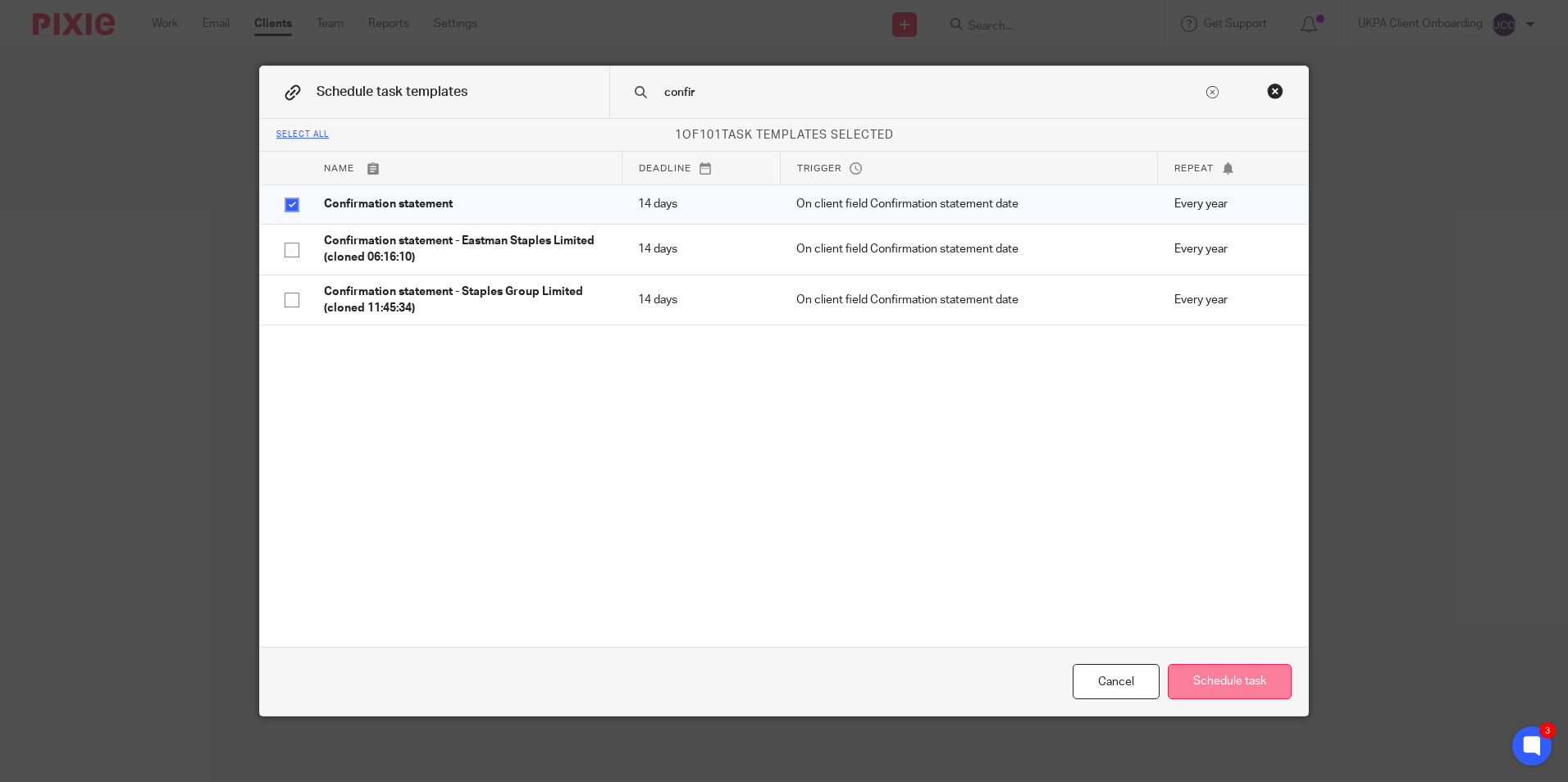
click at [1211, 671] on button "Schedule task" at bounding box center [1230, 682] width 124 height 35
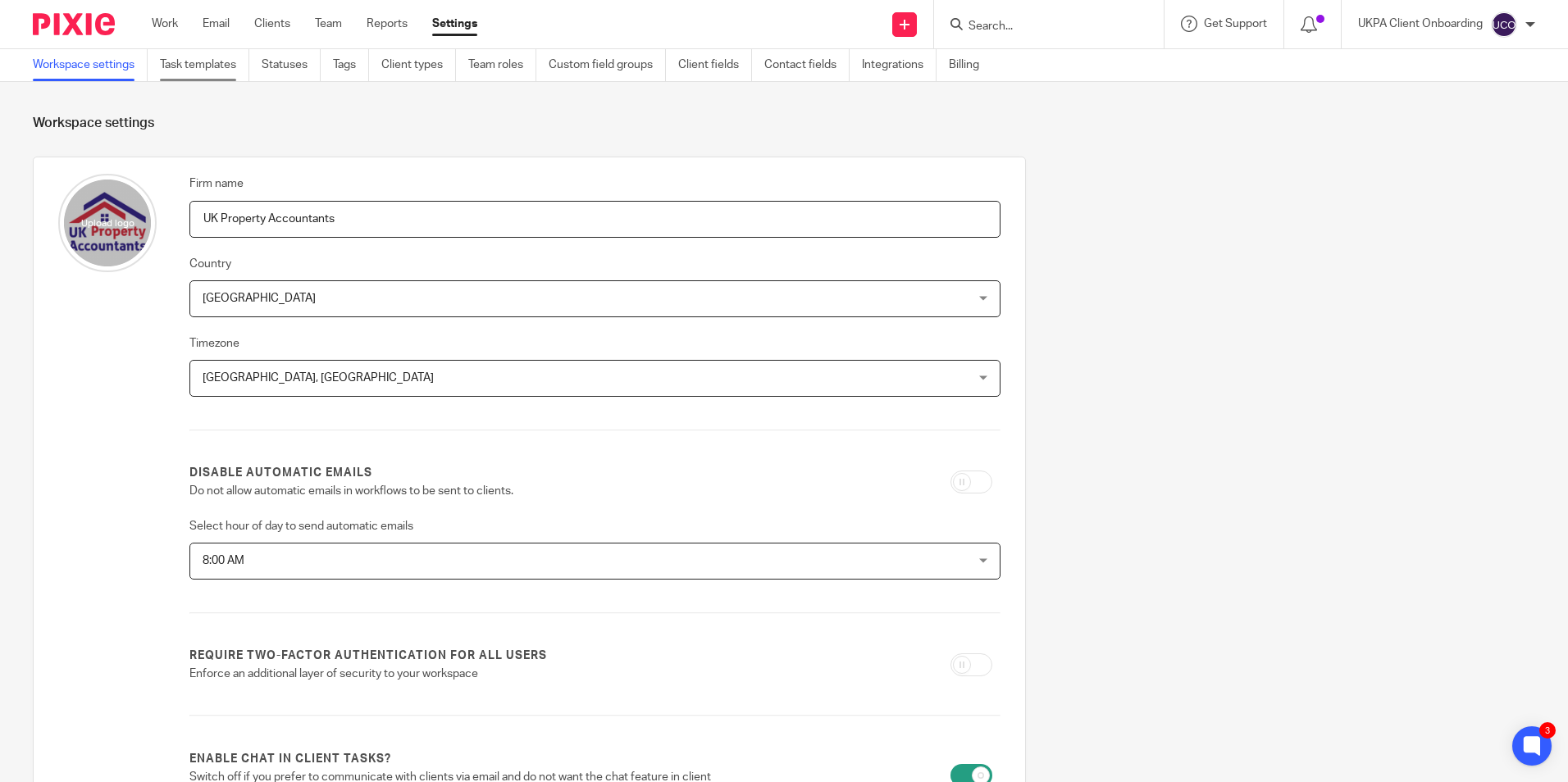
drag, startPoint x: 186, startPoint y: 67, endPoint x: 213, endPoint y: 76, distance: 28.5
click at [186, 67] on link "Task templates" at bounding box center [204, 66] width 89 height 32
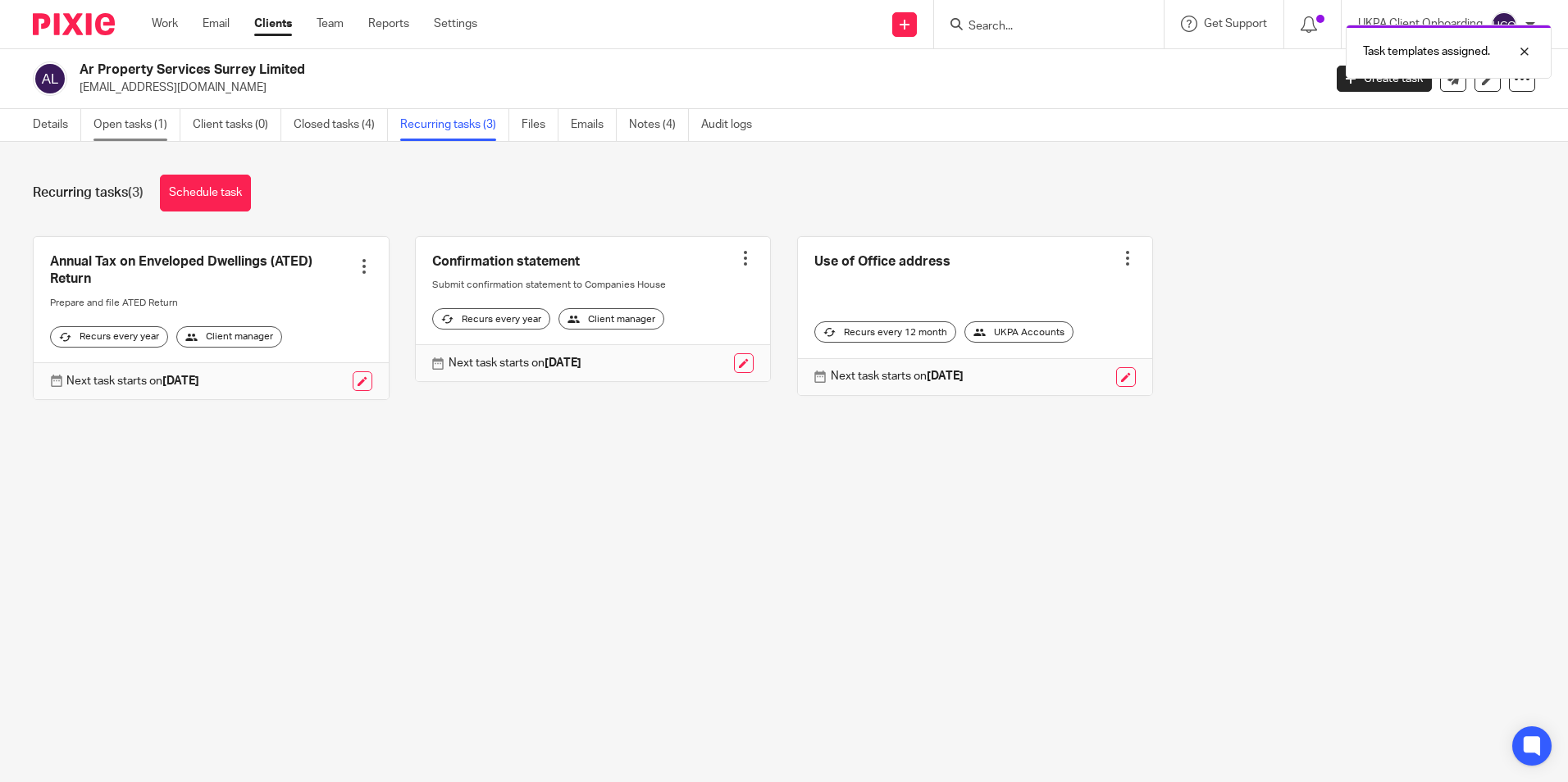
click at [123, 117] on link "Open tasks (1)" at bounding box center [137, 125] width 87 height 32
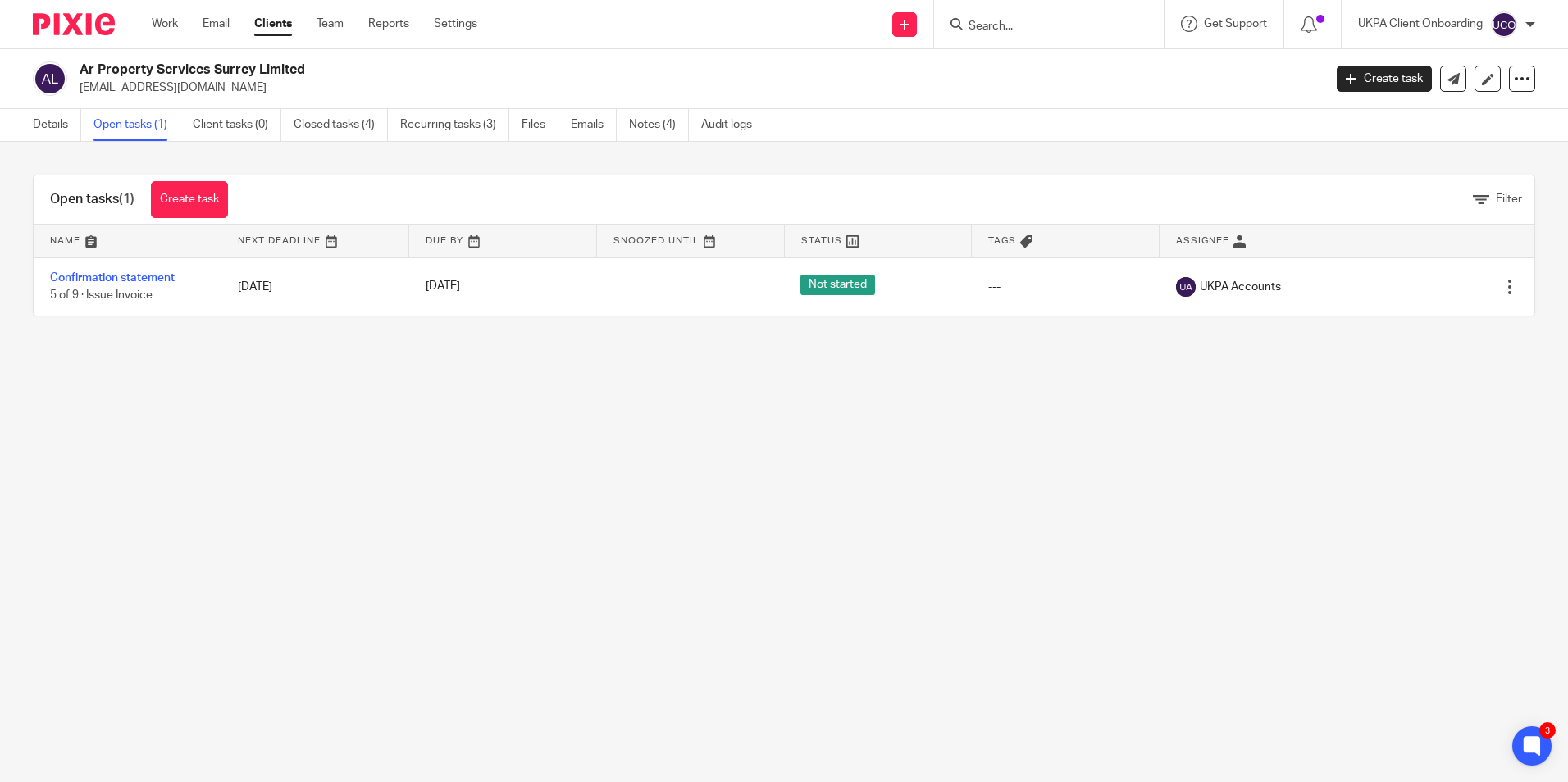
click at [1046, 19] on form at bounding box center [1054, 24] width 175 height 20
click at [1046, 20] on input "Search" at bounding box center [1040, 26] width 147 height 14
type input "[PERSON_NAME]"
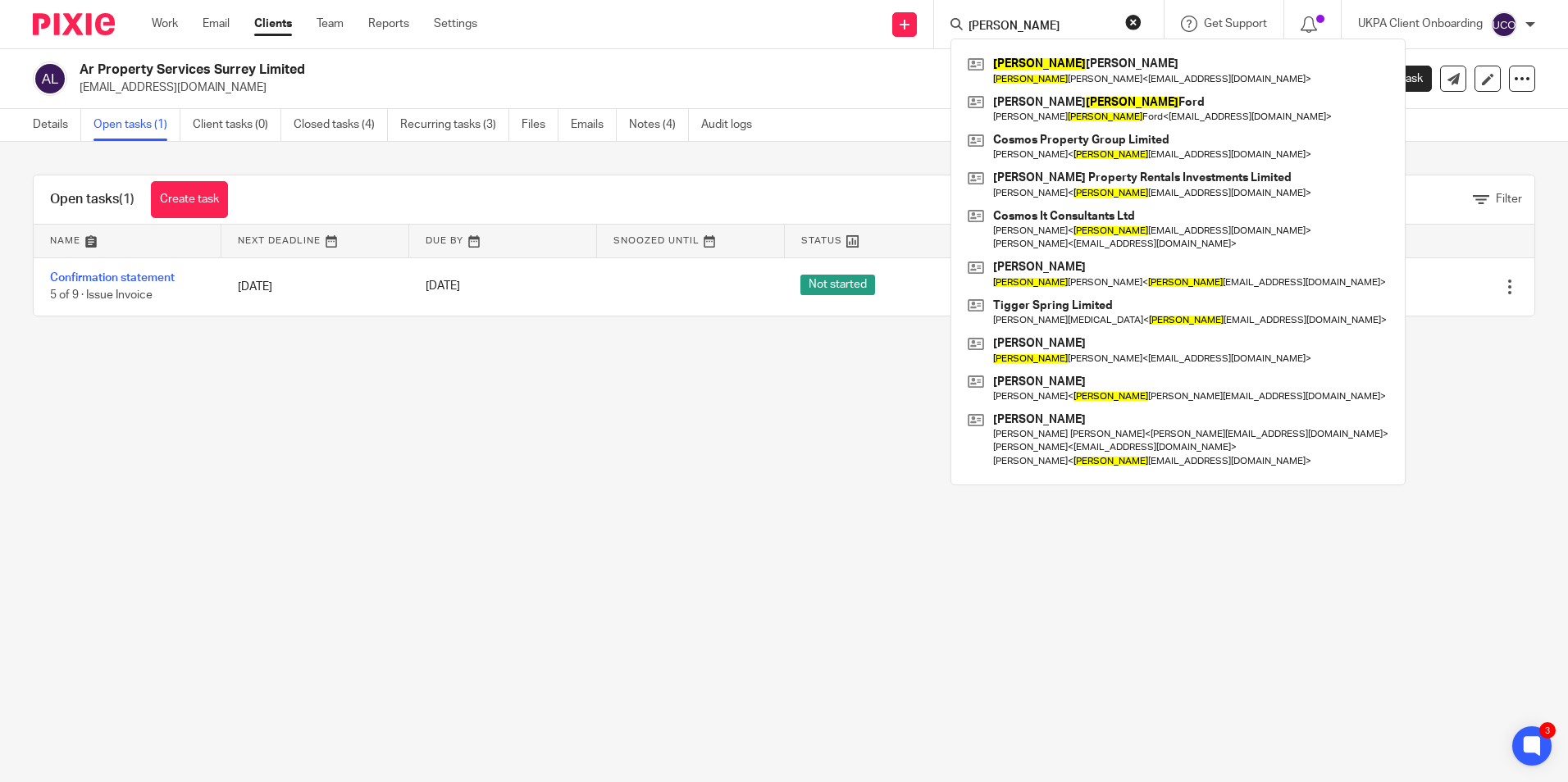
click at [1046, 20] on input "kate" at bounding box center [1040, 26] width 147 height 14
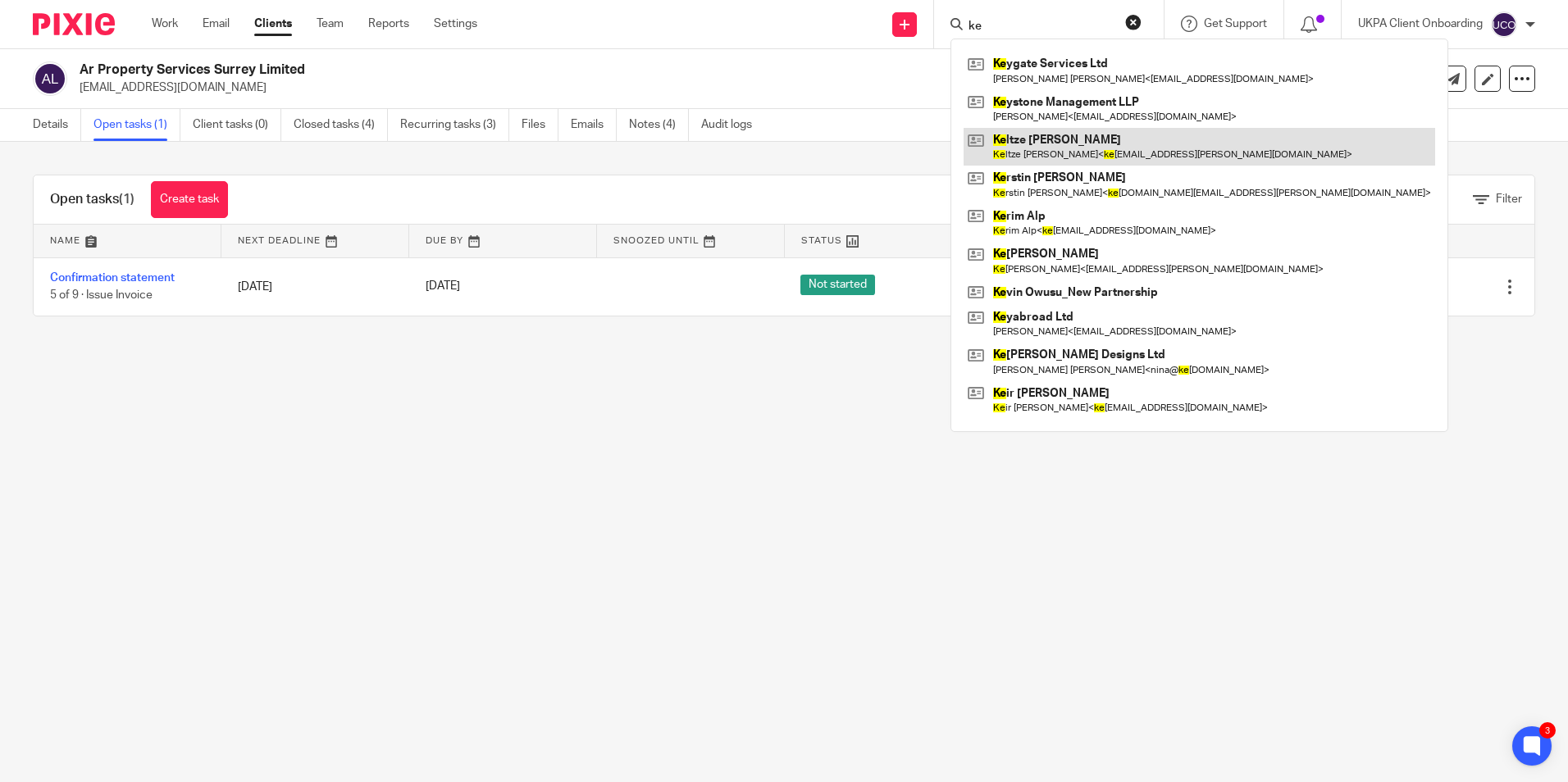
type input "ke"
click at [1034, 142] on link at bounding box center [1199, 146] width 472 height 37
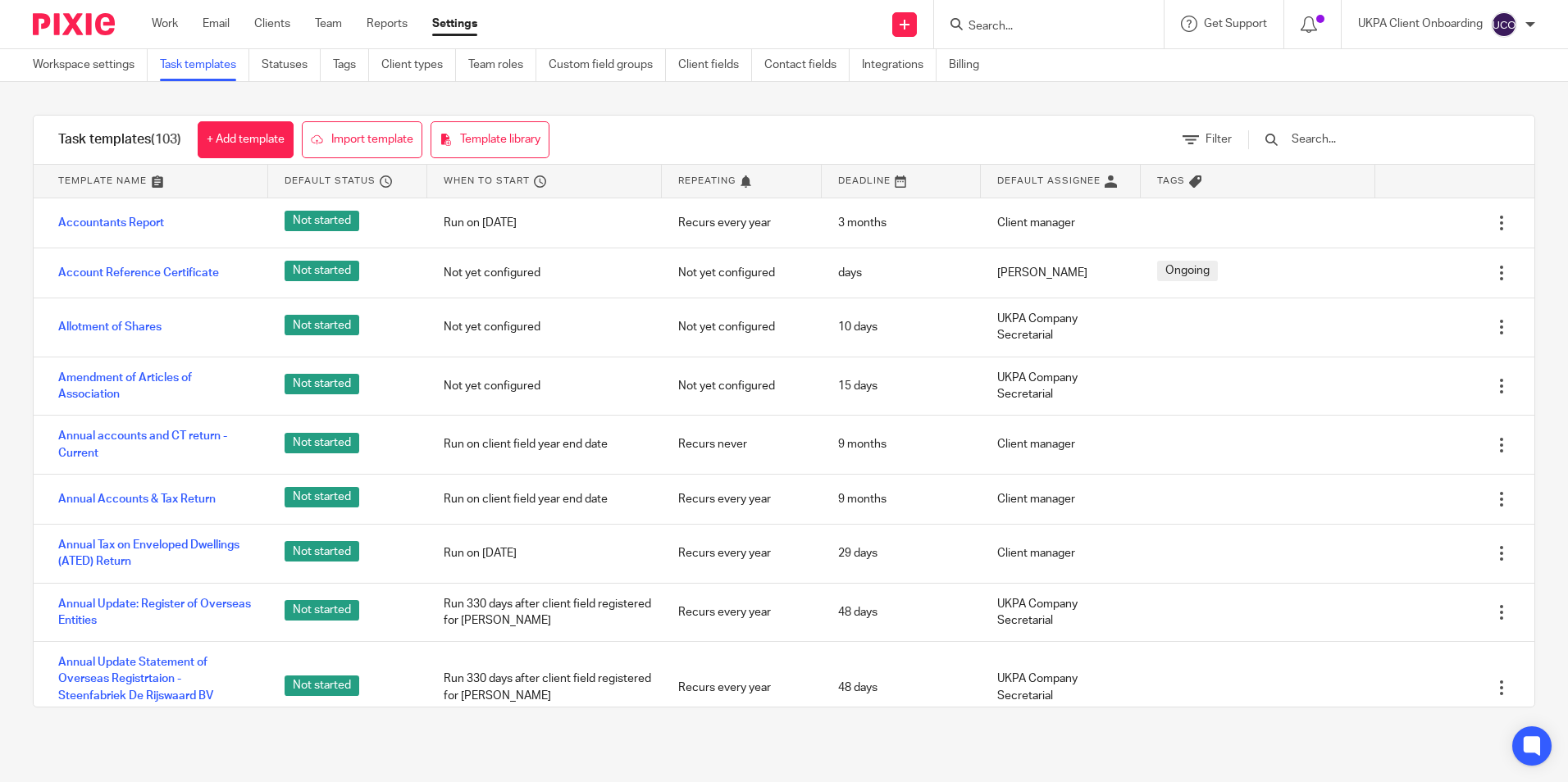
click at [1372, 140] on input "text" at bounding box center [1386, 139] width 192 height 18
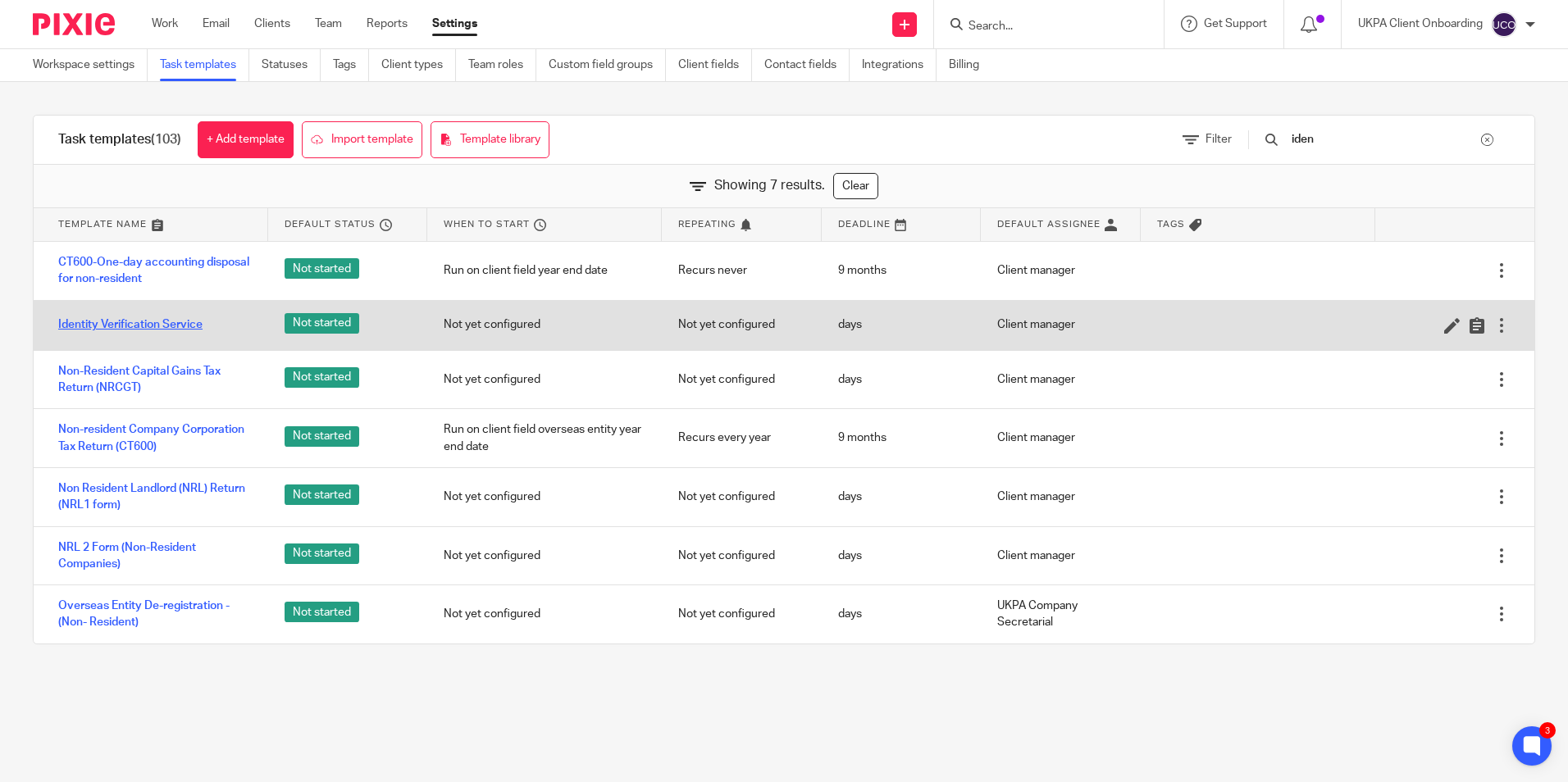
type input "iden"
click at [110, 322] on link "Identity Verification Service" at bounding box center [130, 324] width 145 height 16
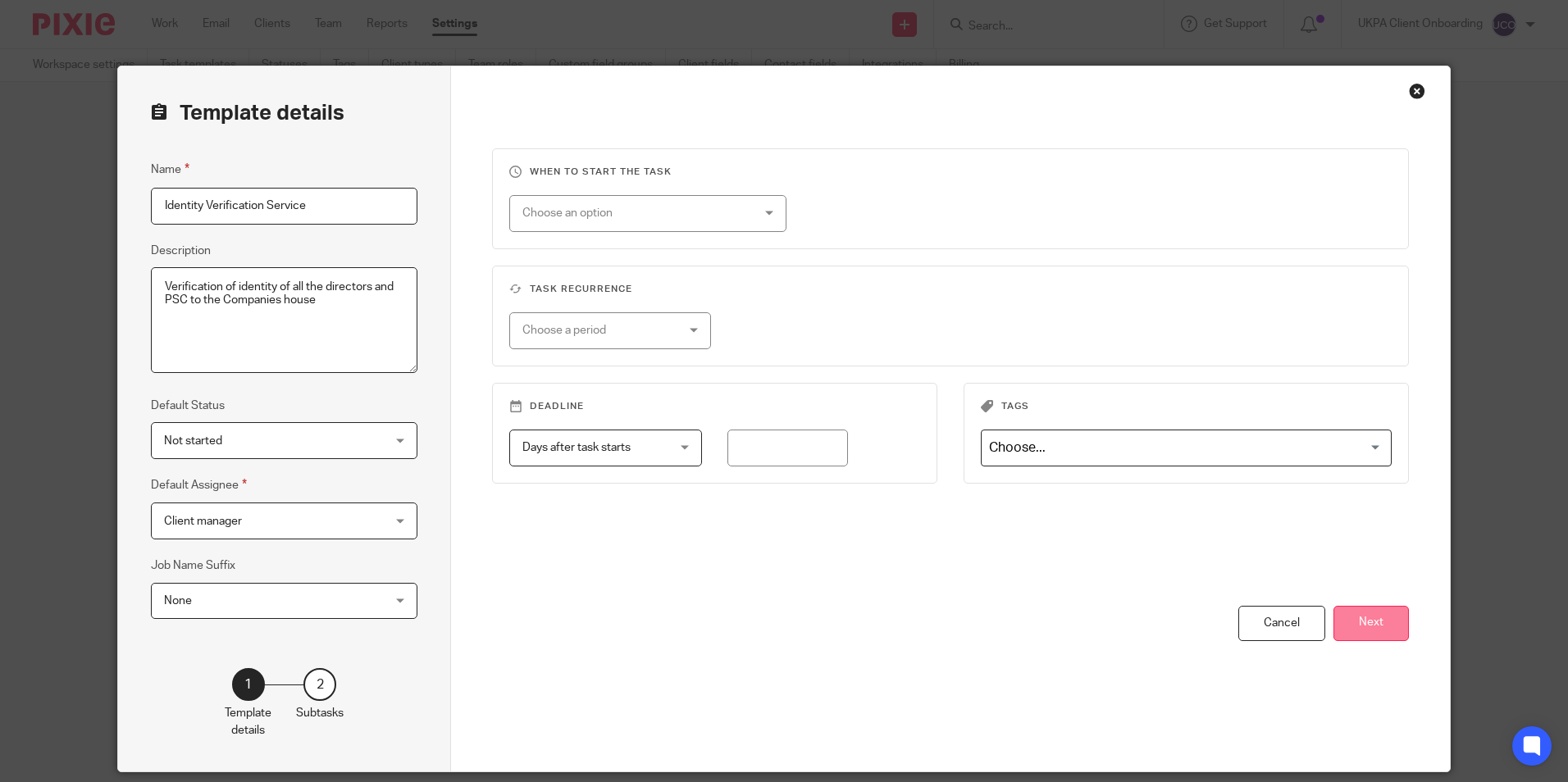
click at [1380, 626] on button "Next" at bounding box center [1371, 623] width 76 height 35
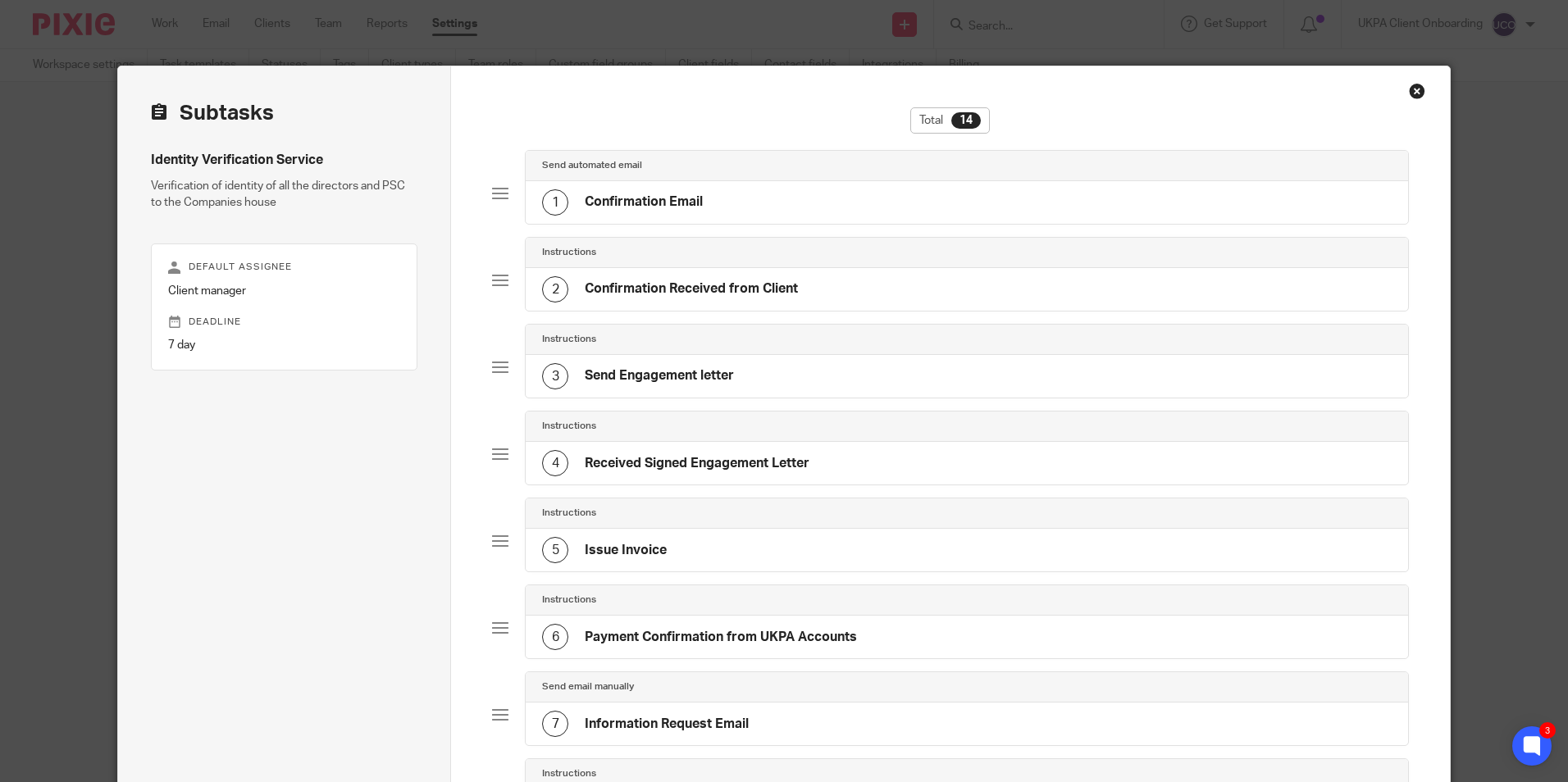
click at [627, 210] on h4 "Confirmation Email" at bounding box center [644, 202] width 118 height 17
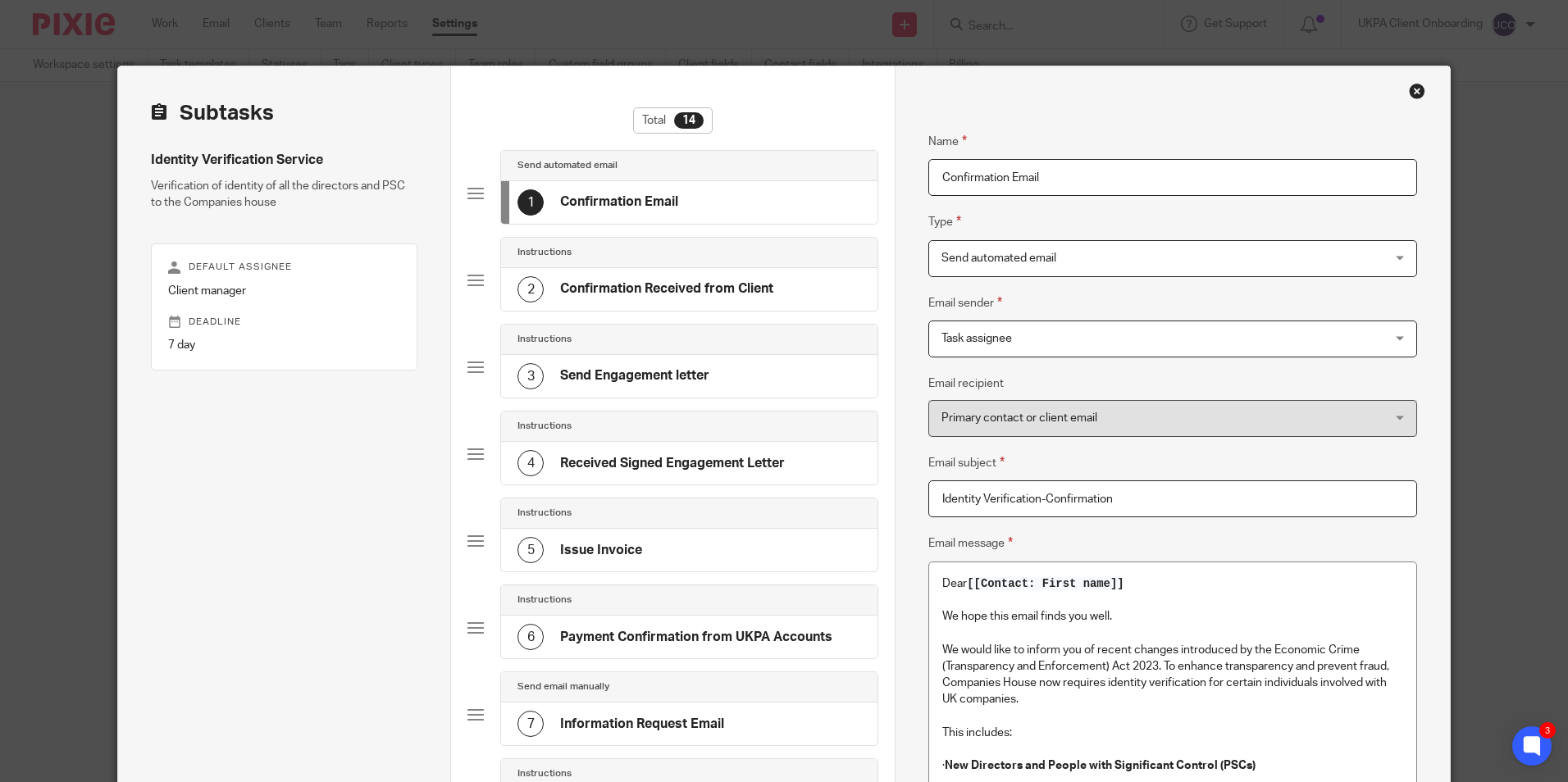
click at [665, 296] on h4 "Confirmation Received from Client" at bounding box center [667, 289] width 214 height 17
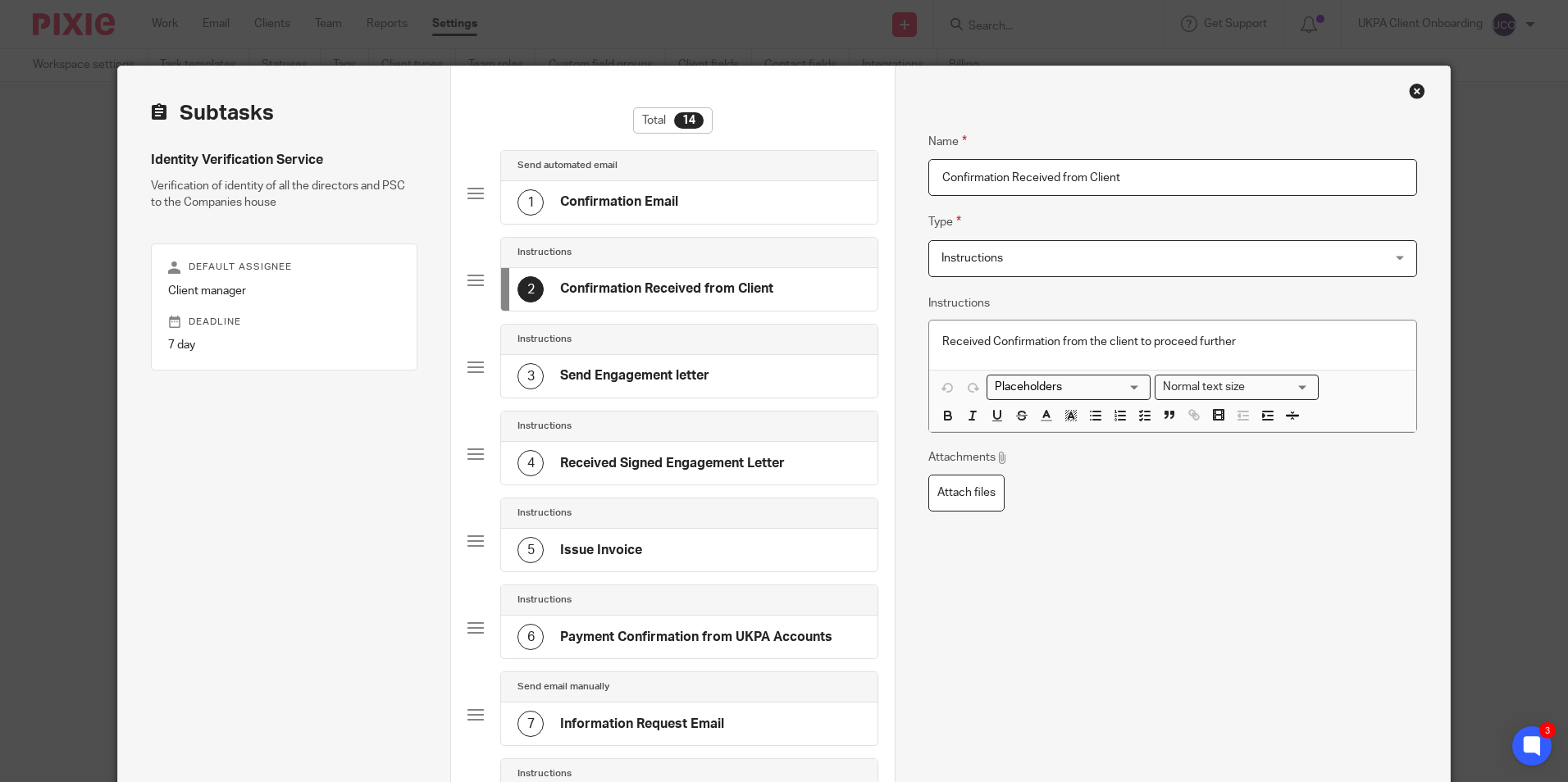
click at [615, 385] on div "3 Send Engagement letter" at bounding box center [613, 376] width 192 height 26
click at [592, 200] on h4 "Send Engagement letter" at bounding box center [634, 202] width 149 height 17
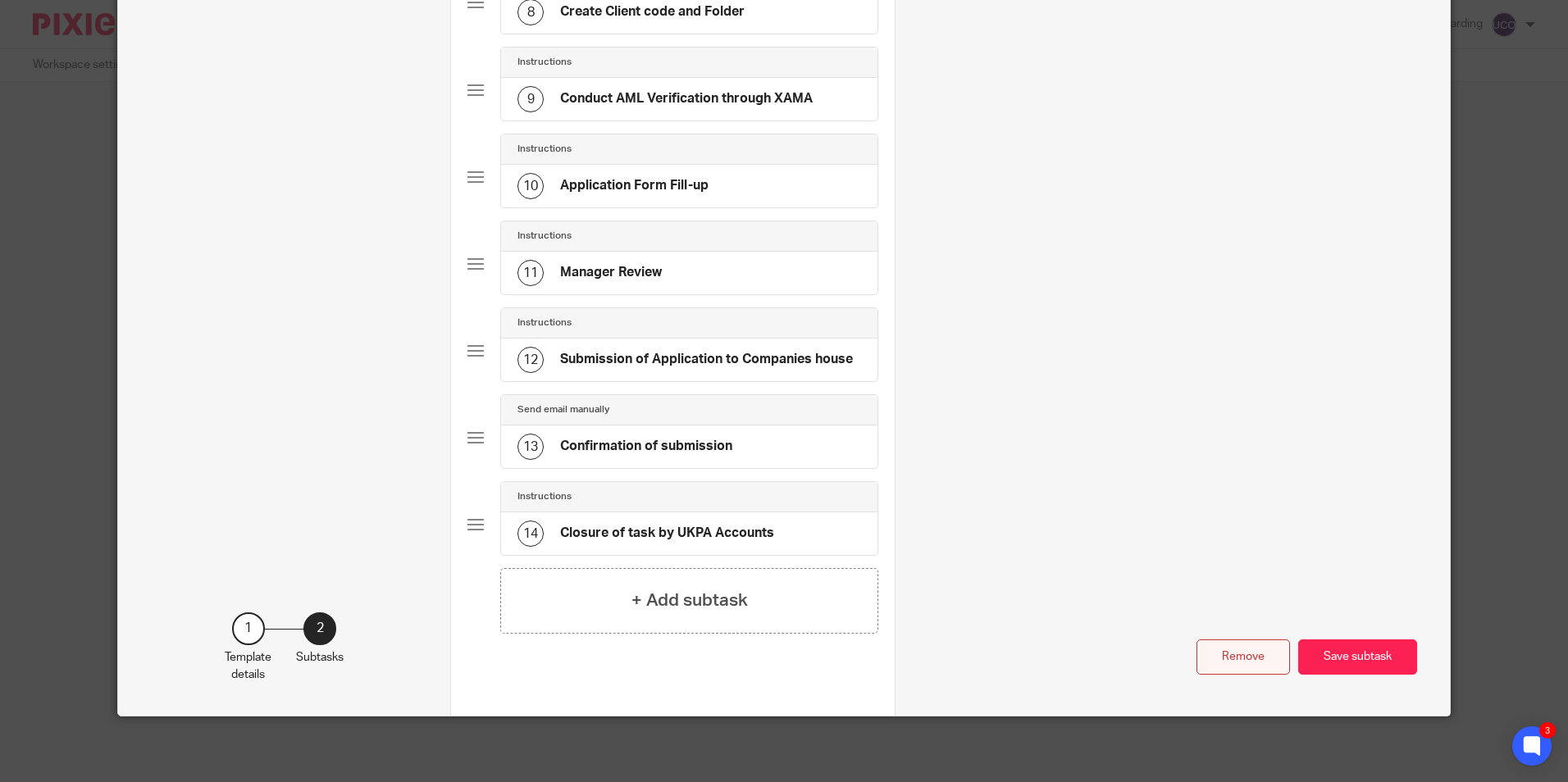
click at [1239, 664] on button "Remove" at bounding box center [1244, 657] width 94 height 35
type input "Received Signed Engagement Letter"
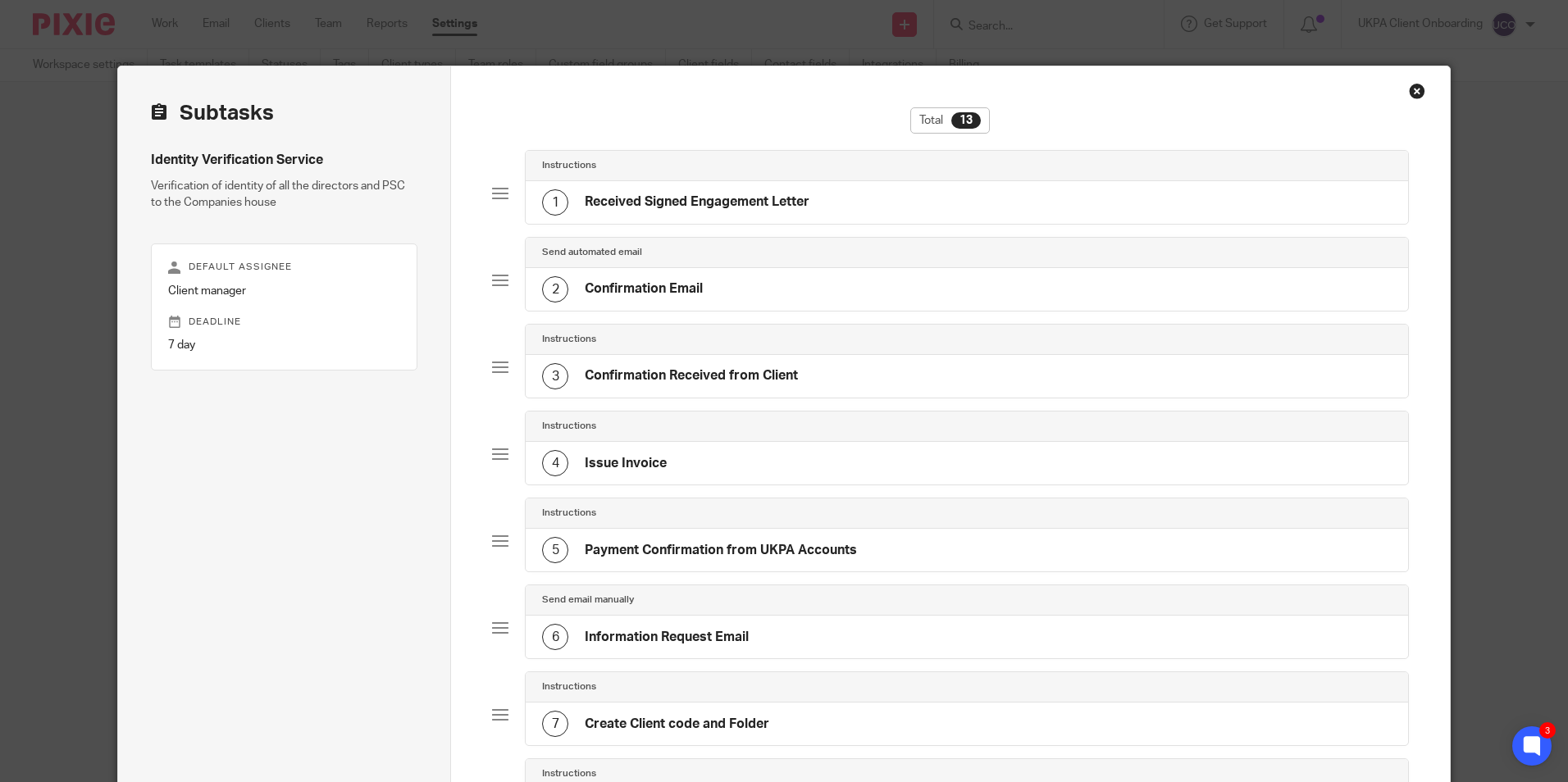
click at [667, 202] on h4 "Received Signed Engagement Letter" at bounding box center [697, 202] width 225 height 17
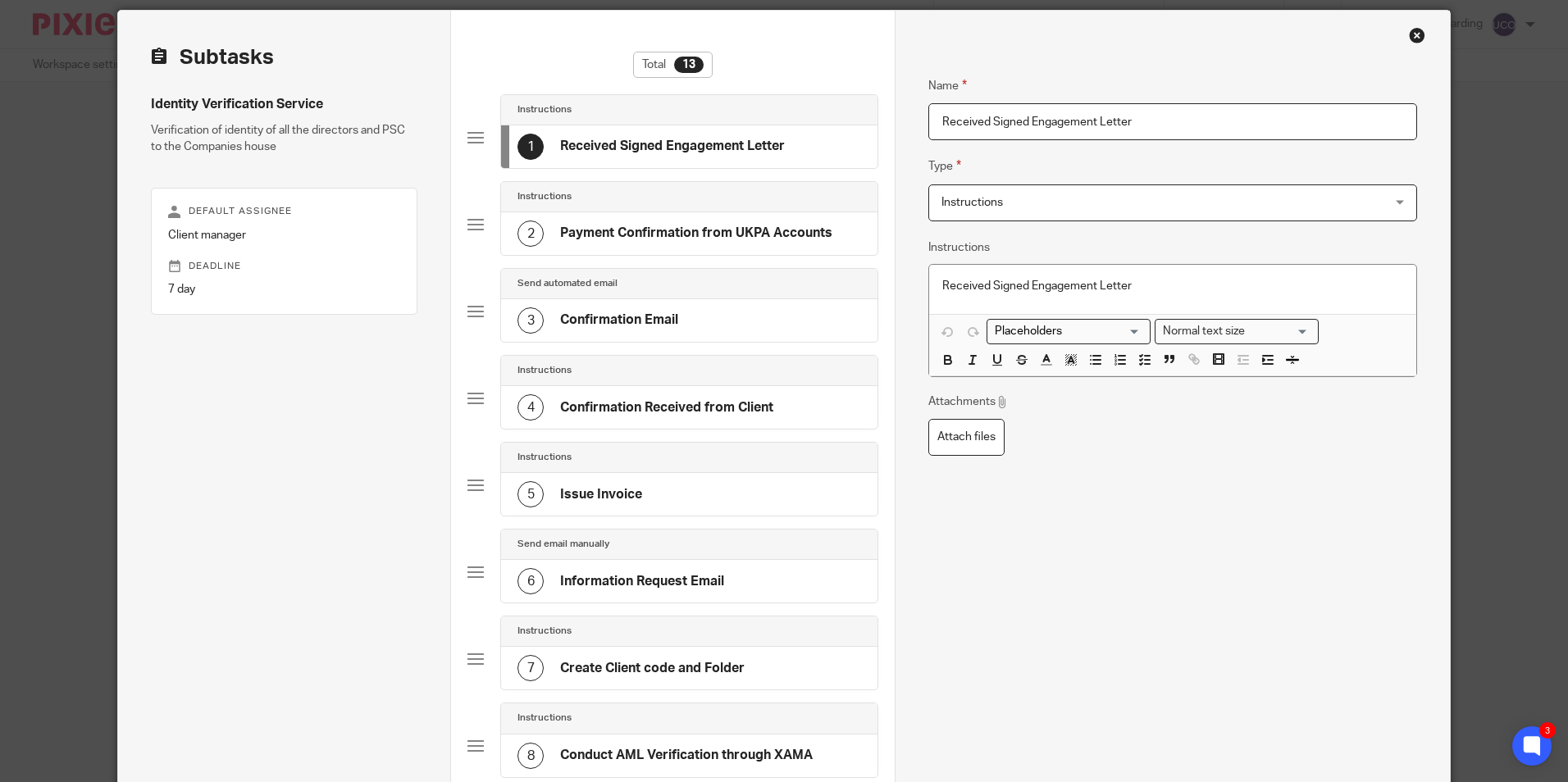
scroll to position [82, 0]
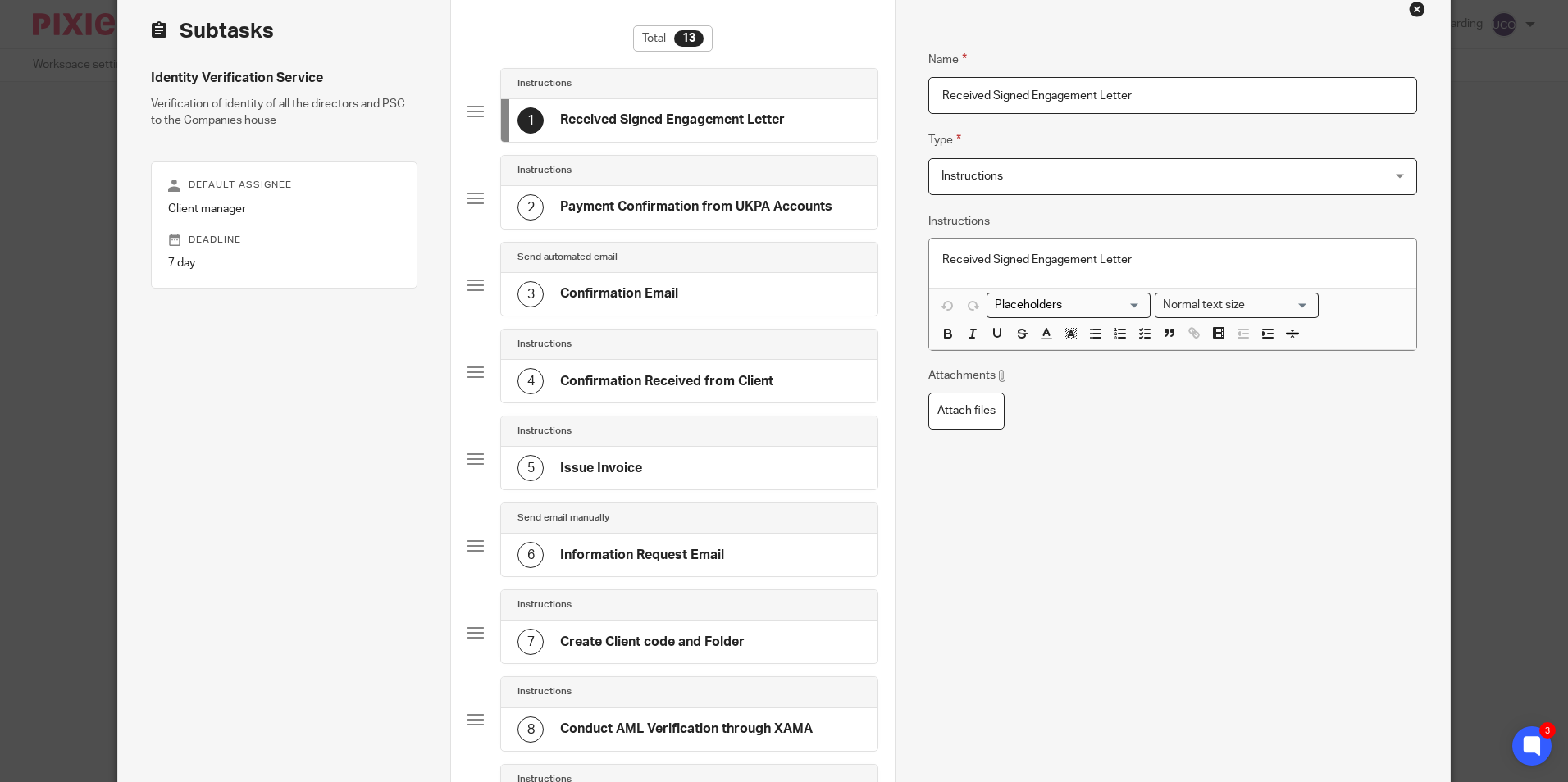
click at [610, 471] on h4 "Issue Invoice" at bounding box center [601, 469] width 82 height 17
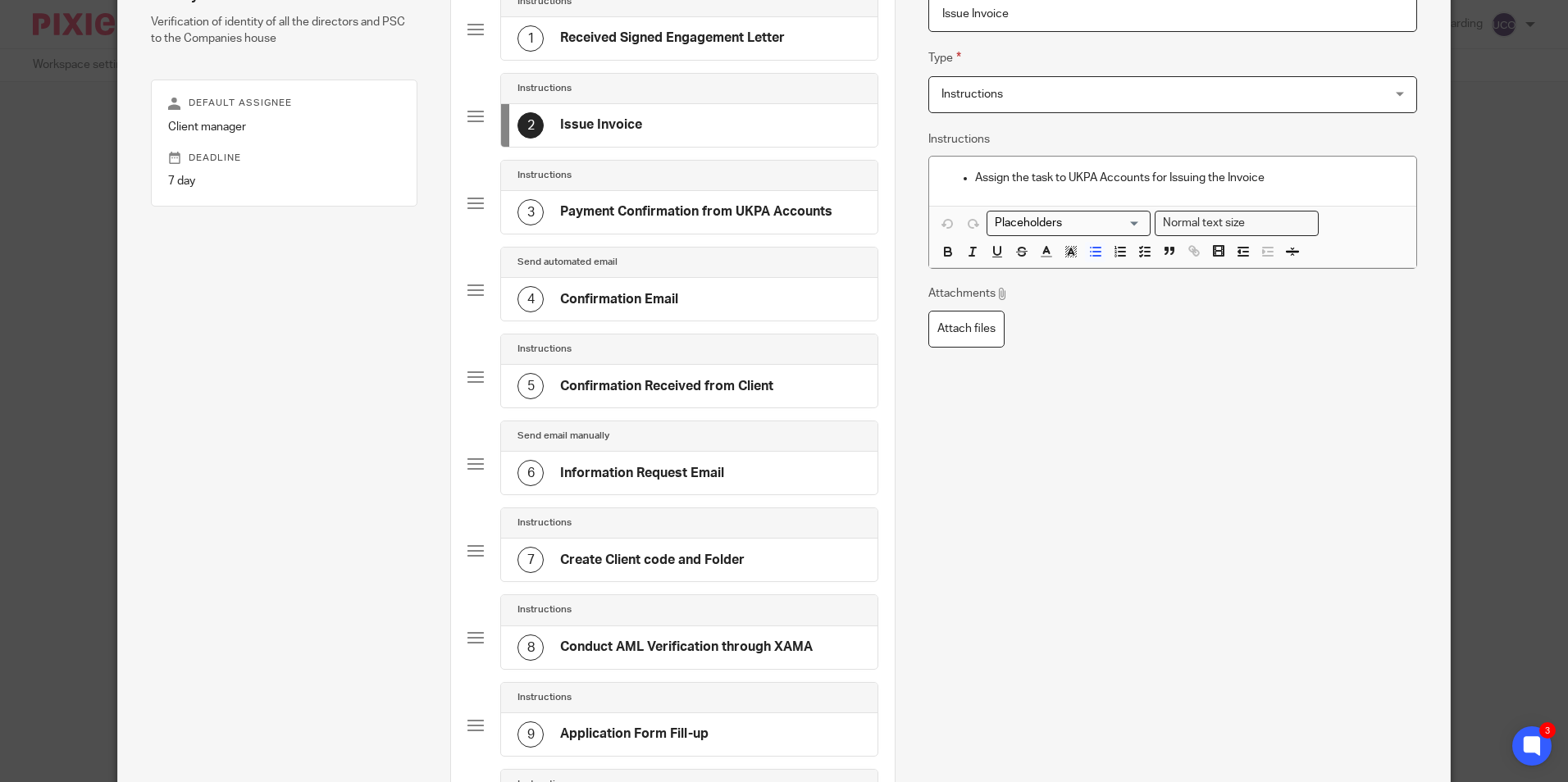
click at [698, 473] on h4 "Information Request Email" at bounding box center [642, 473] width 164 height 17
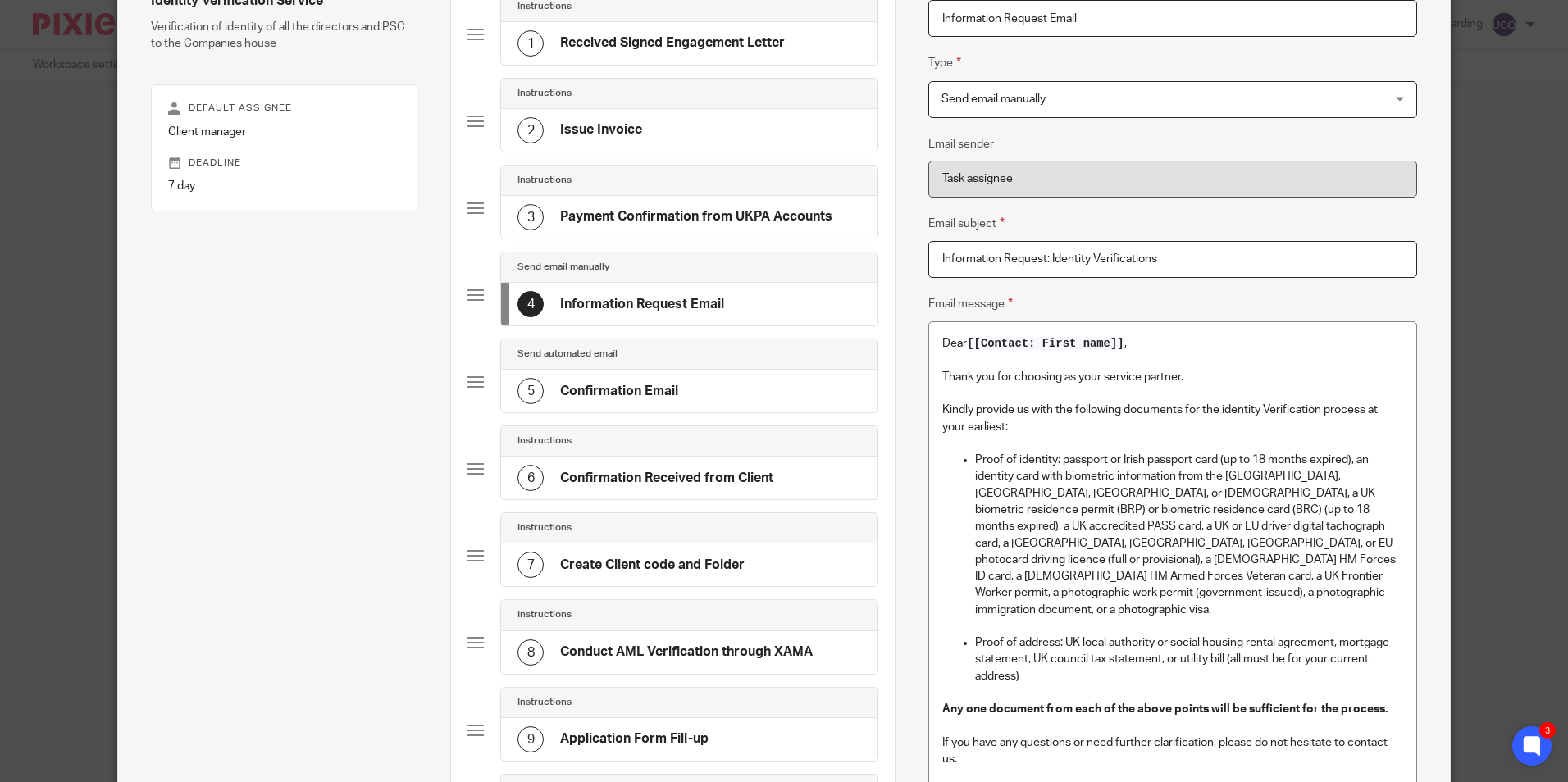
click at [657, 394] on h4 "Confirmation Email" at bounding box center [619, 391] width 118 height 17
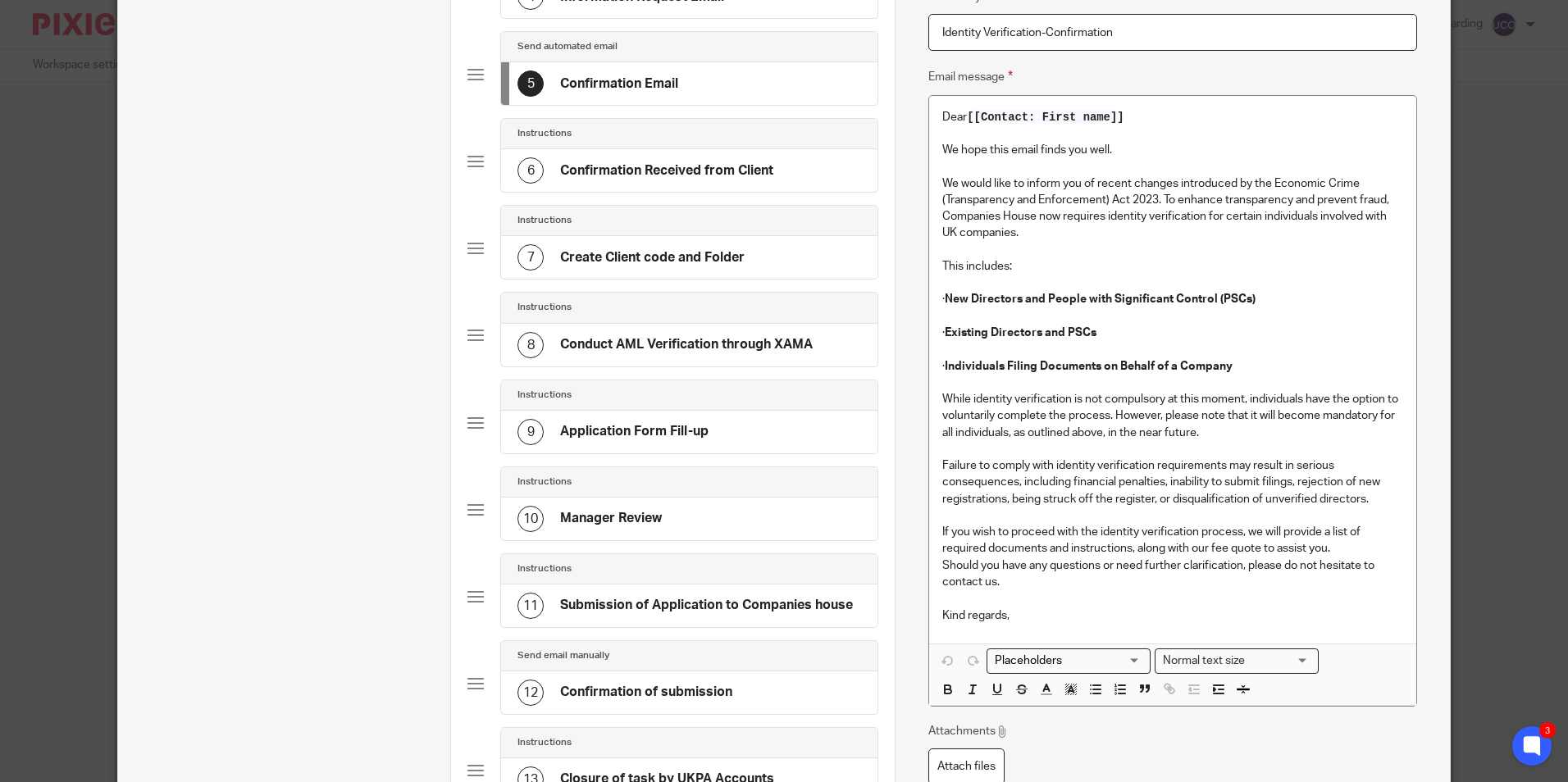
scroll to position [712, 0]
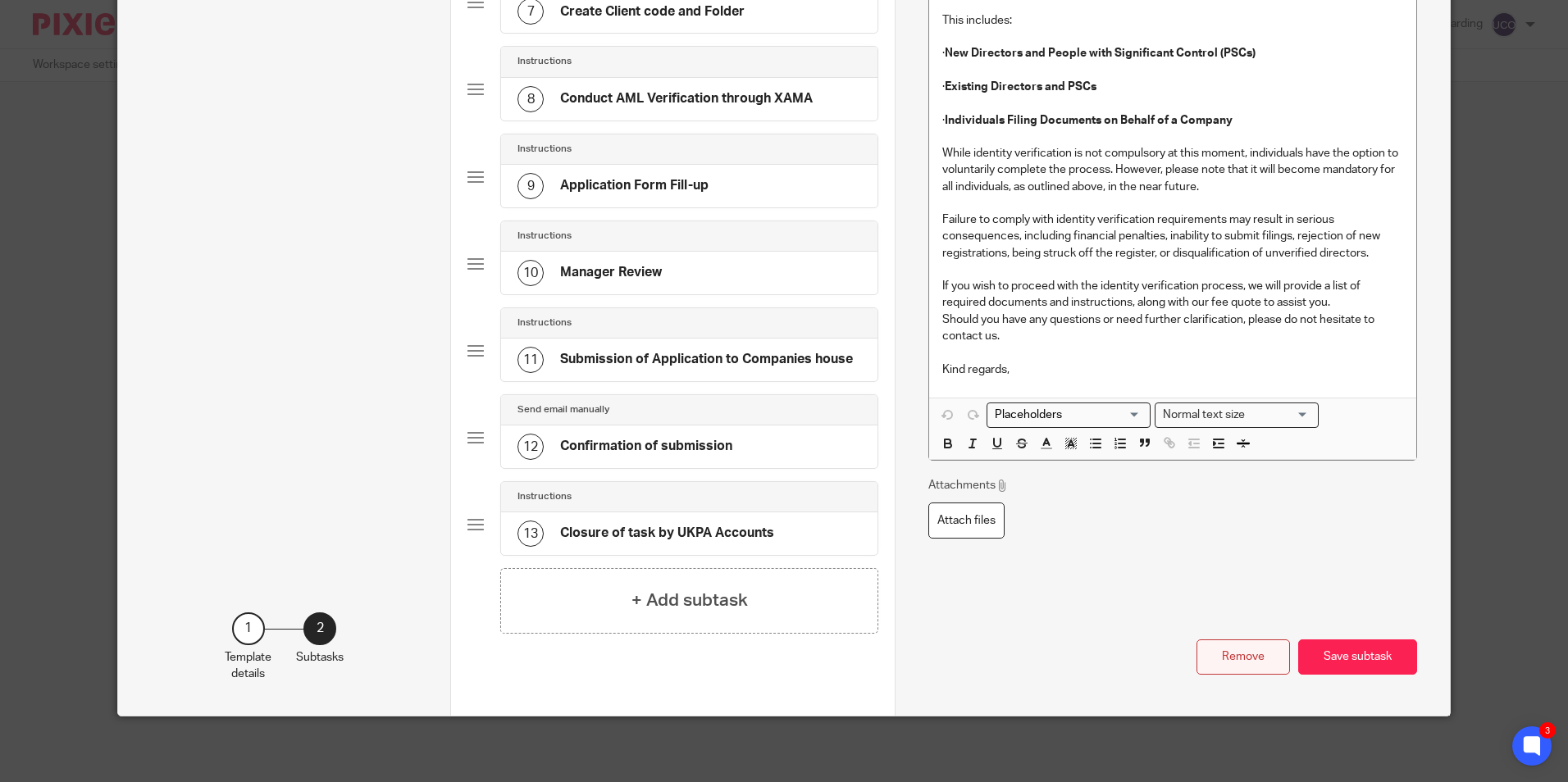
click at [1228, 654] on button "Remove" at bounding box center [1244, 657] width 94 height 35
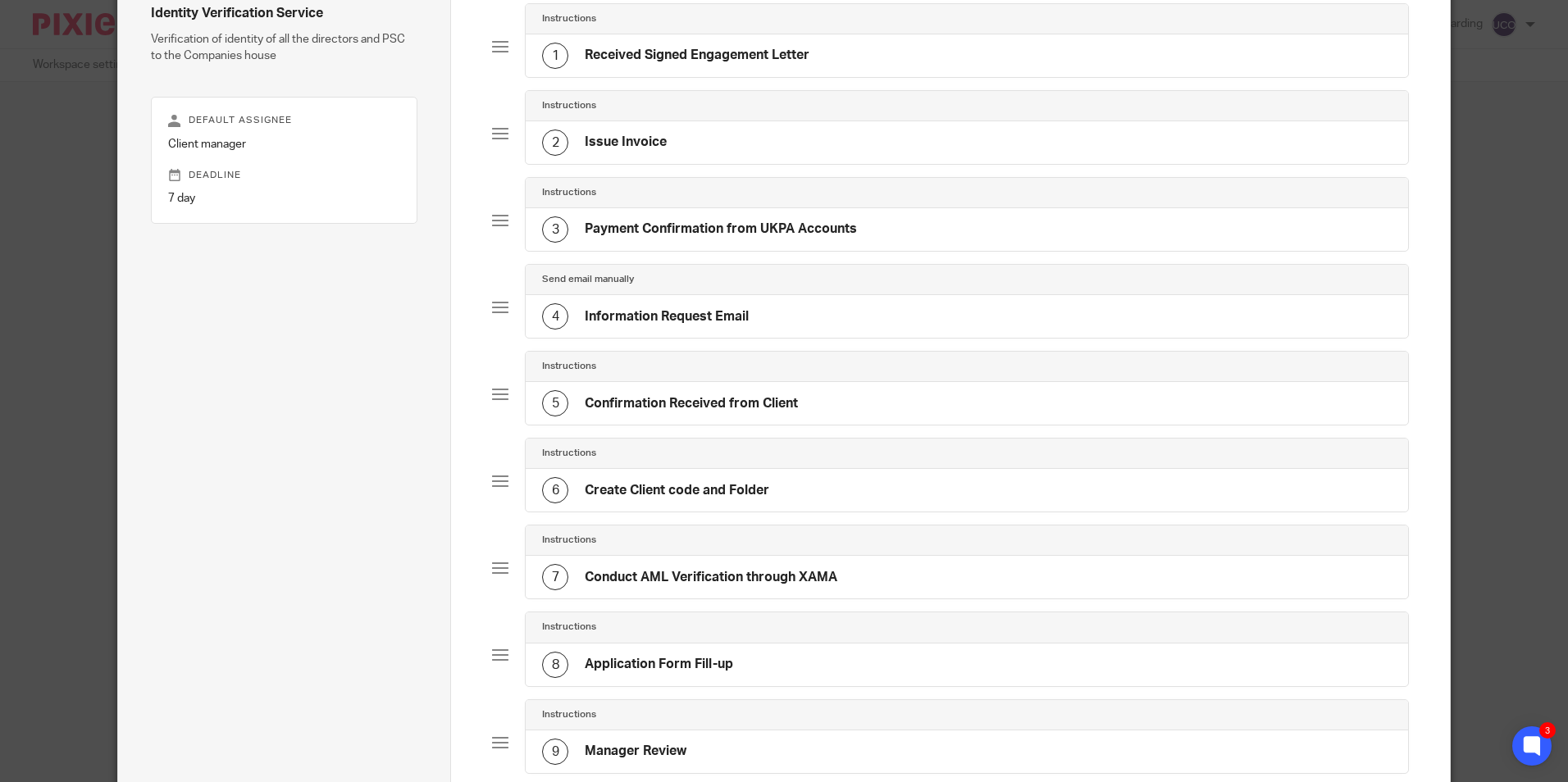
scroll to position [0, 0]
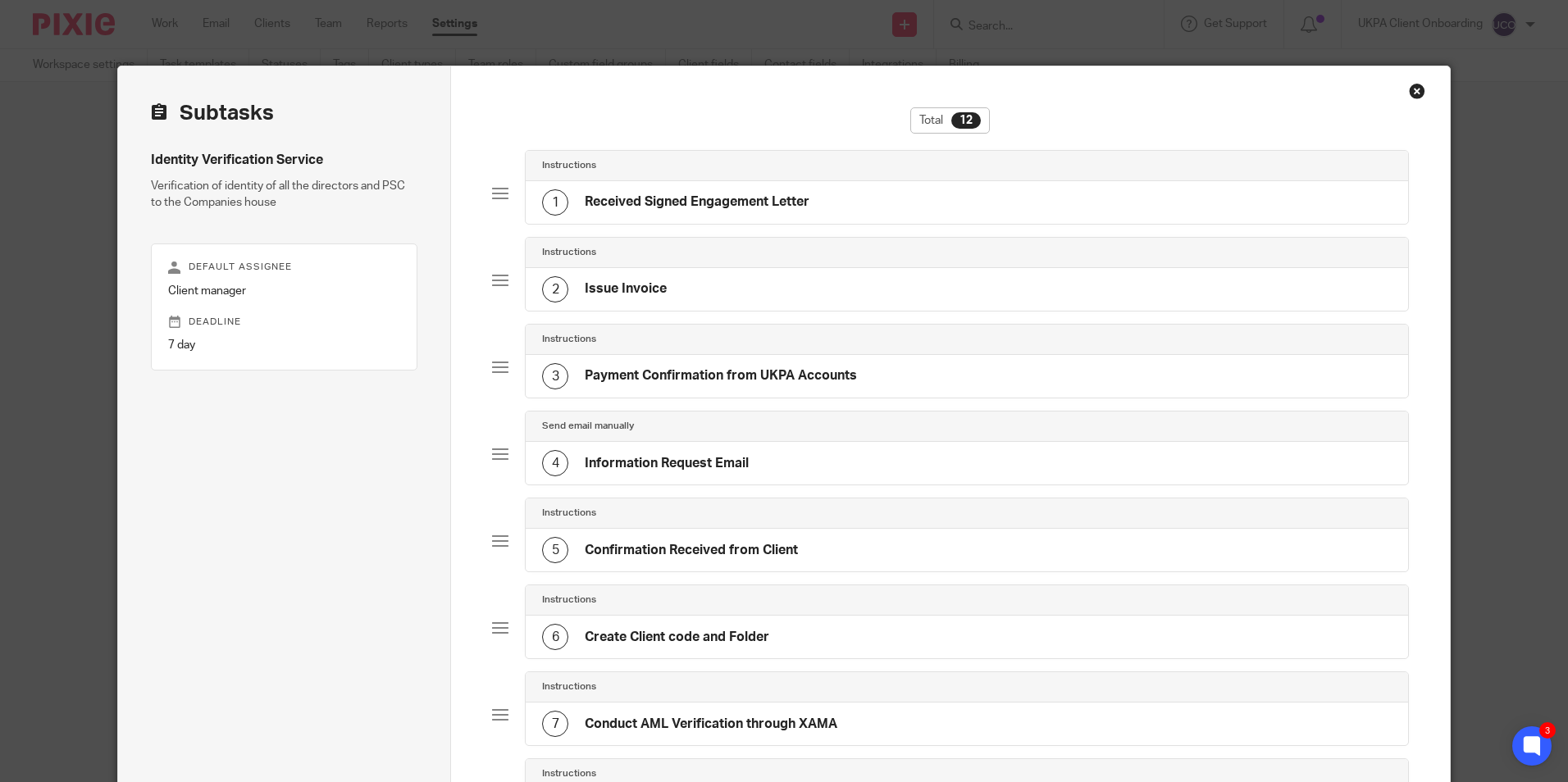
click at [644, 373] on h4 "Payment Confirmation from UKPA Accounts" at bounding box center [721, 376] width 272 height 17
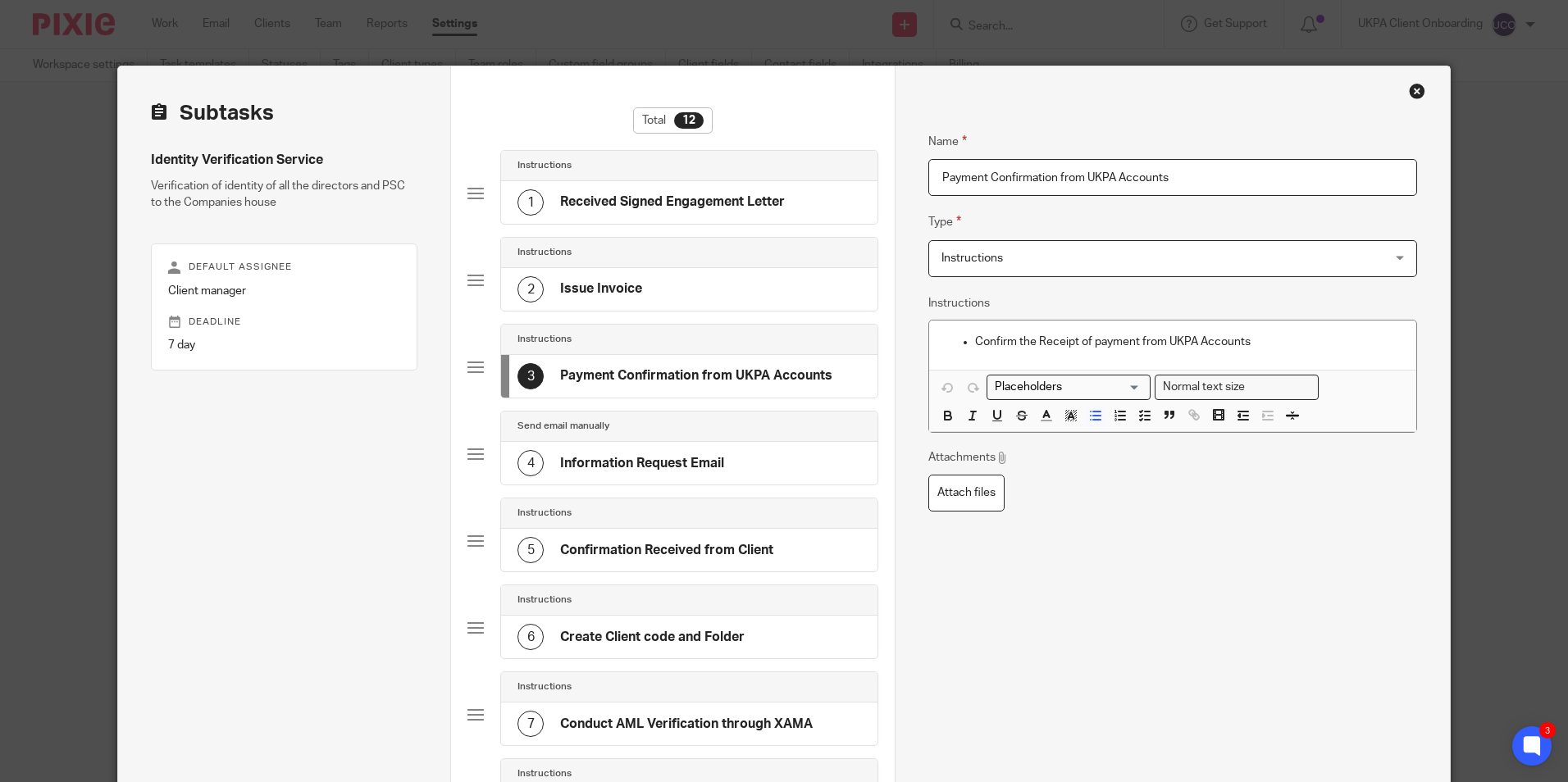
click at [620, 465] on h4 "Information Request Email" at bounding box center [642, 464] width 164 height 17
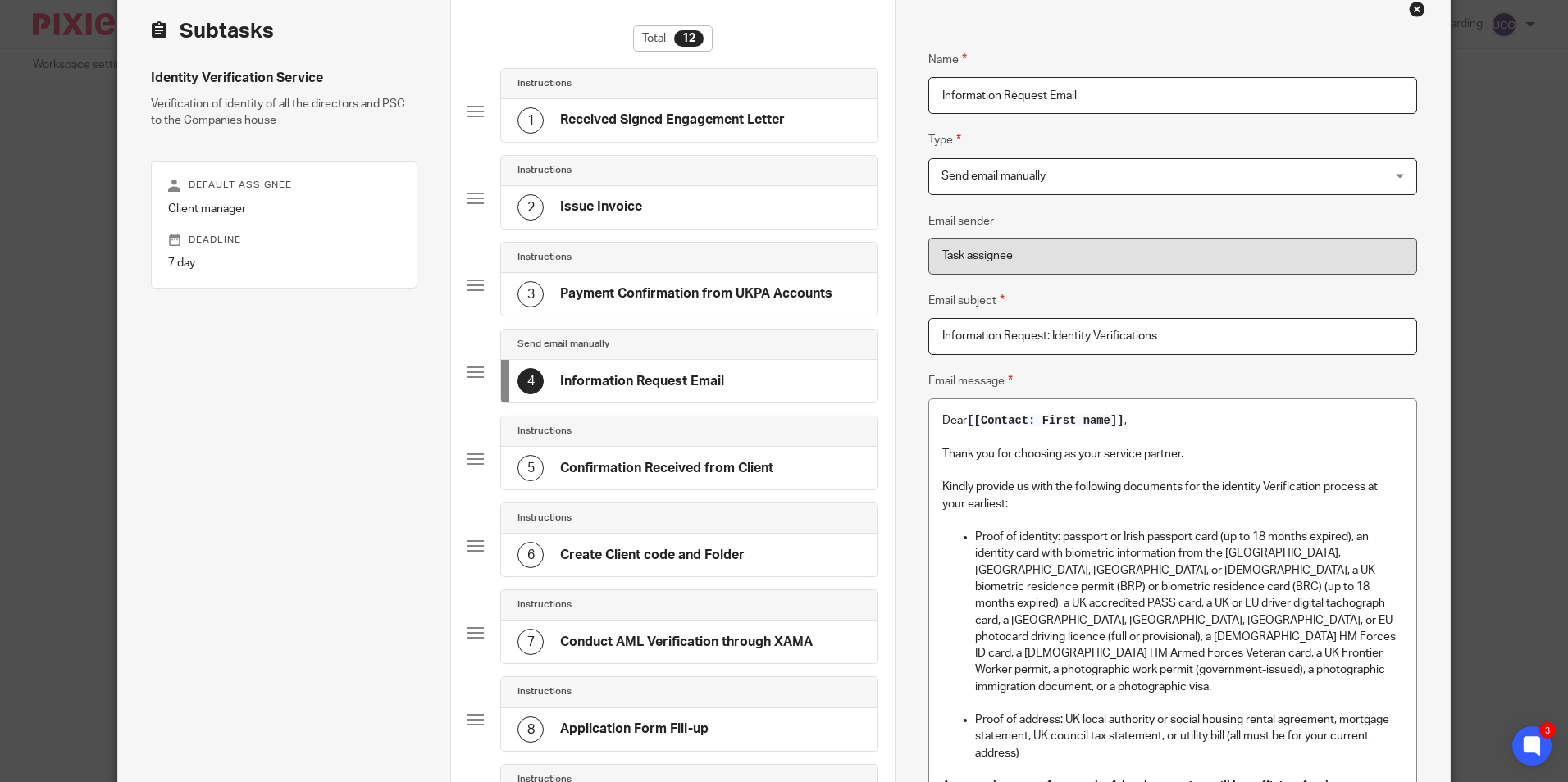
scroll to position [164, 0]
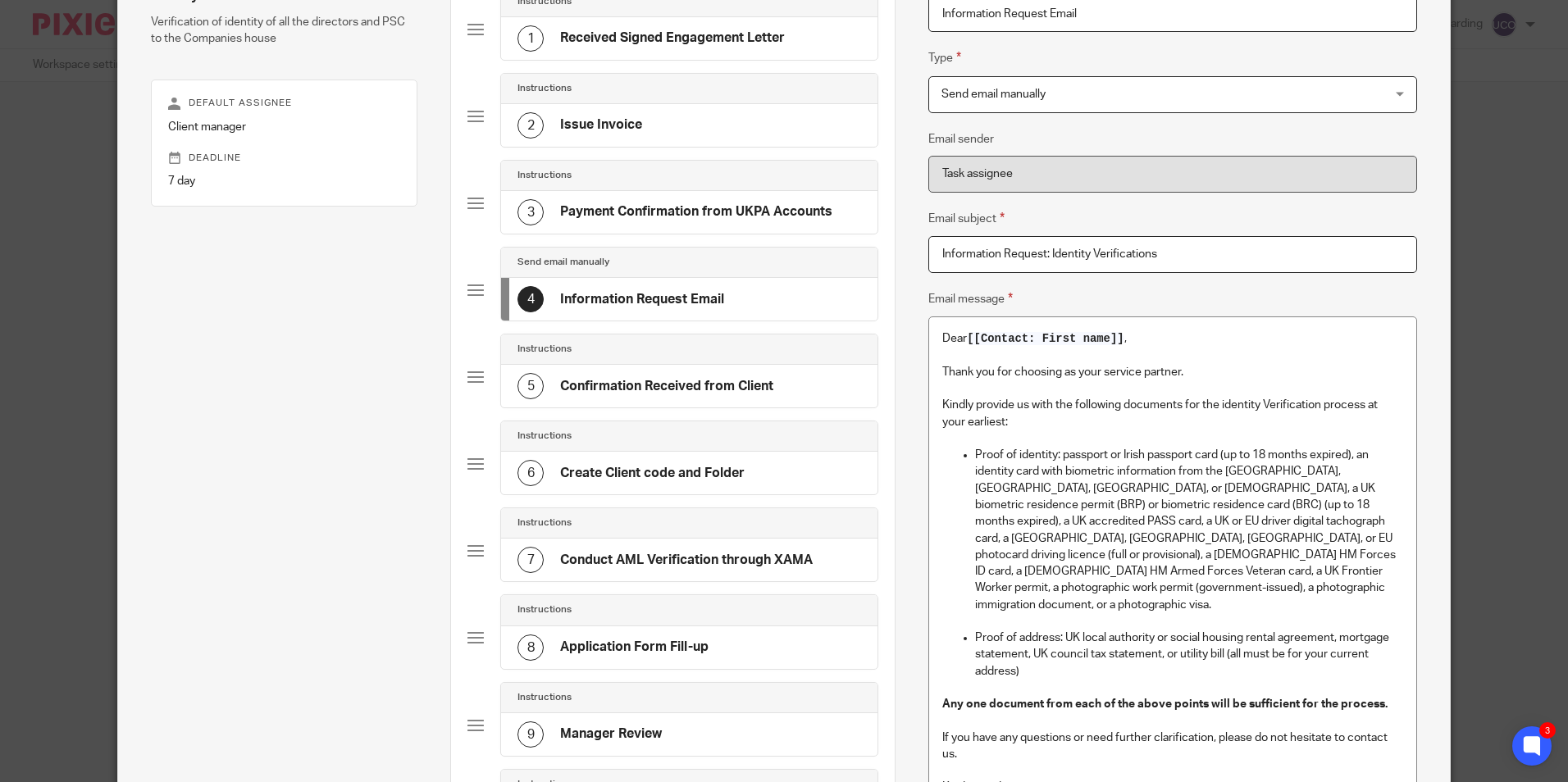
click at [641, 382] on h4 "Confirmation Received from Client" at bounding box center [667, 386] width 214 height 17
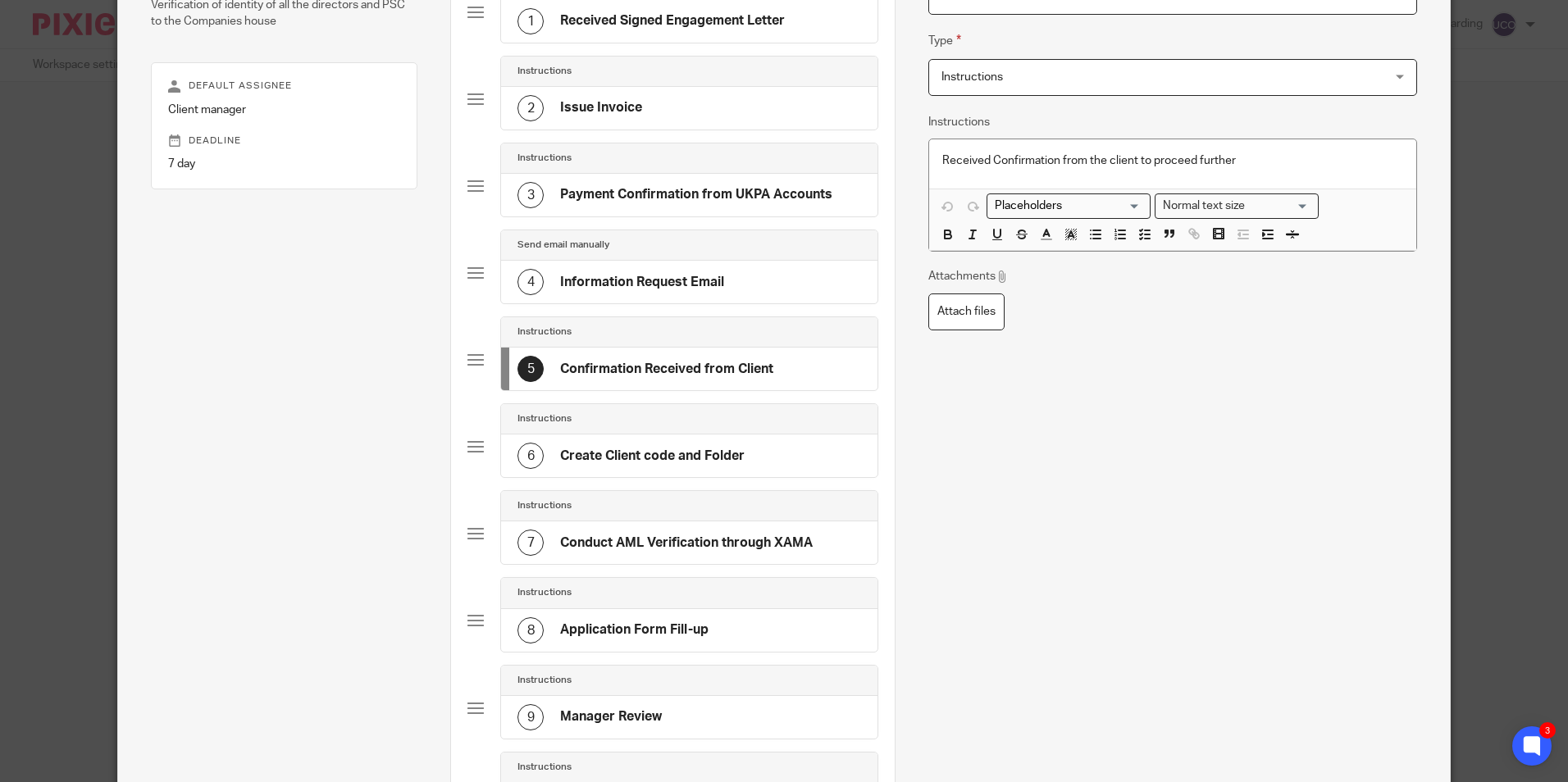
scroll to position [246, 0]
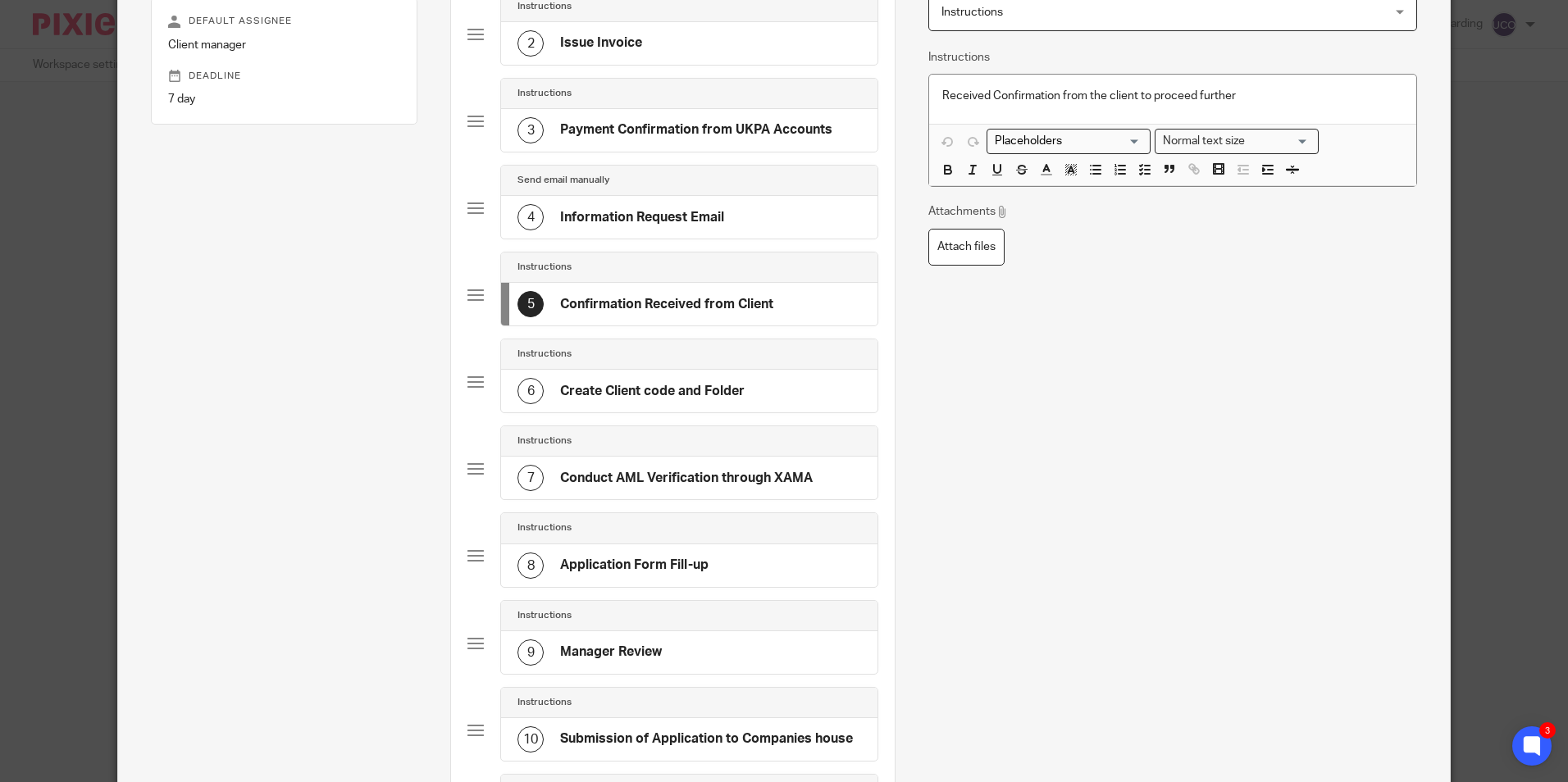
click at [642, 391] on h4 "Create Client code and Folder" at bounding box center [652, 391] width 185 height 17
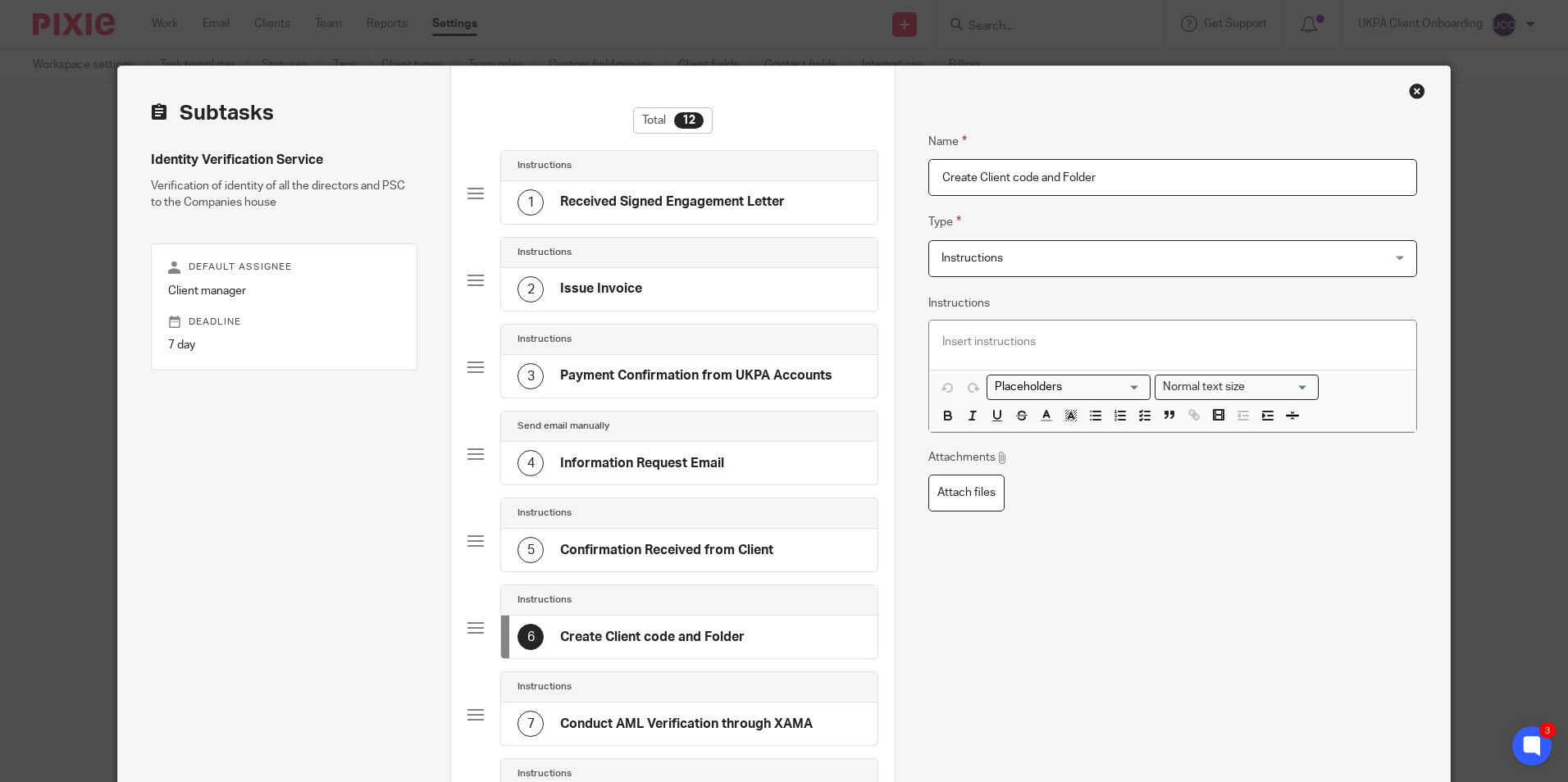
click at [1112, 178] on input "Create Client code and Folder" at bounding box center [1172, 177] width 488 height 37
click at [1096, 179] on input "Create Client code, Folder and TMS" at bounding box center [1172, 177] width 488 height 37
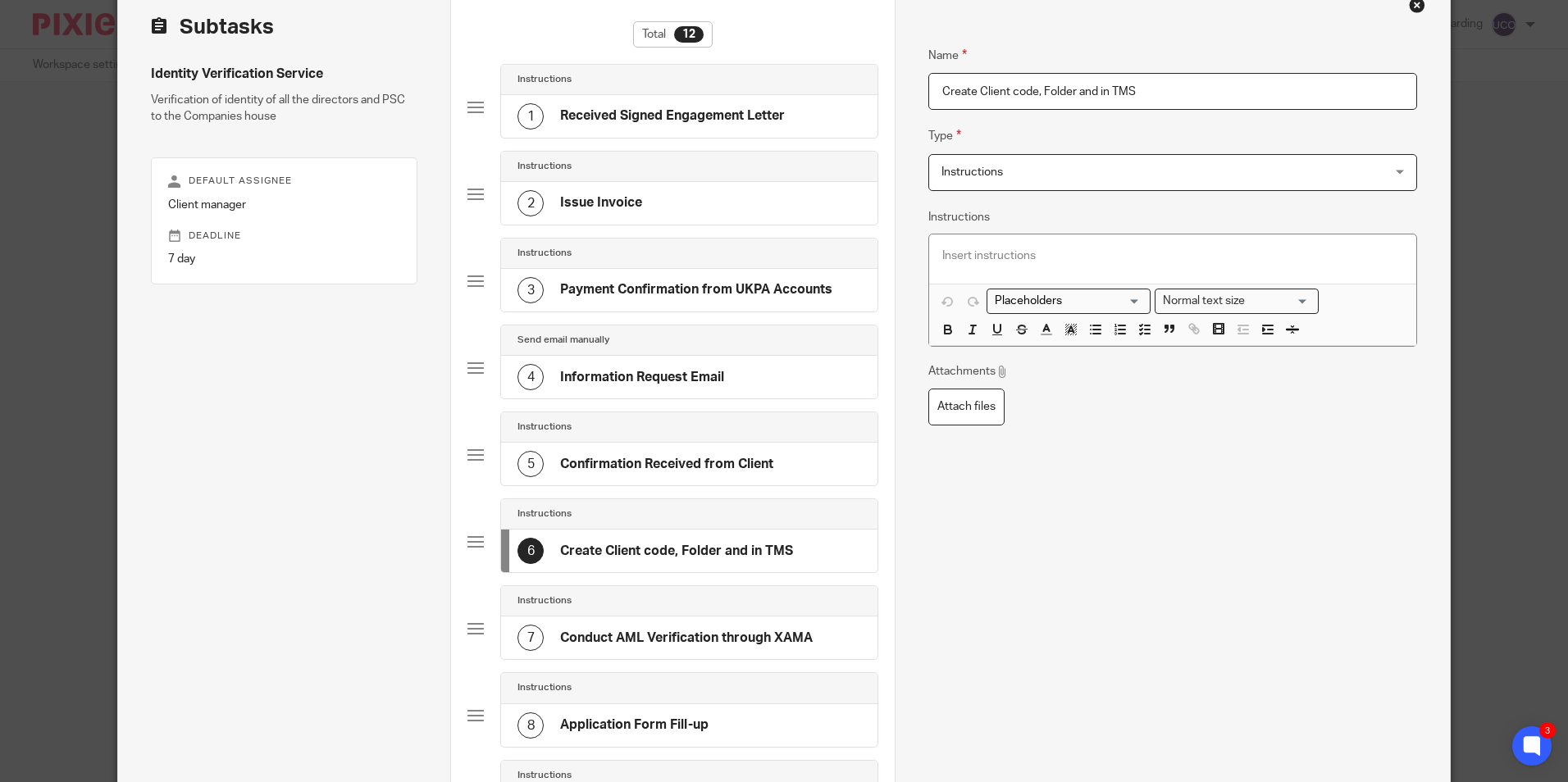
scroll to position [246, 0]
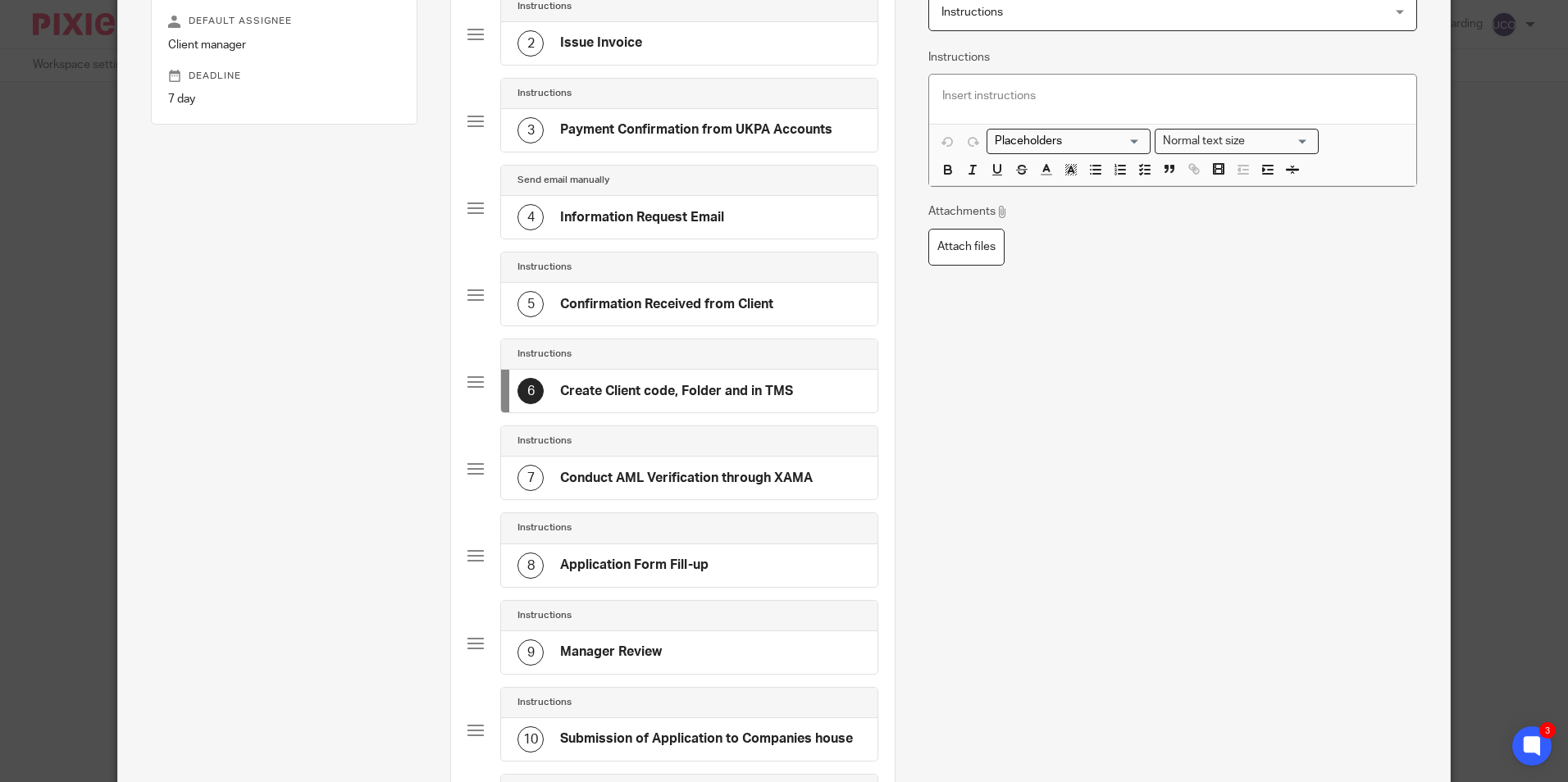
type input "Create Client code, Folder and in TMS"
click at [692, 476] on h4 "Conduct AML Verification through XAMA" at bounding box center [686, 478] width 253 height 17
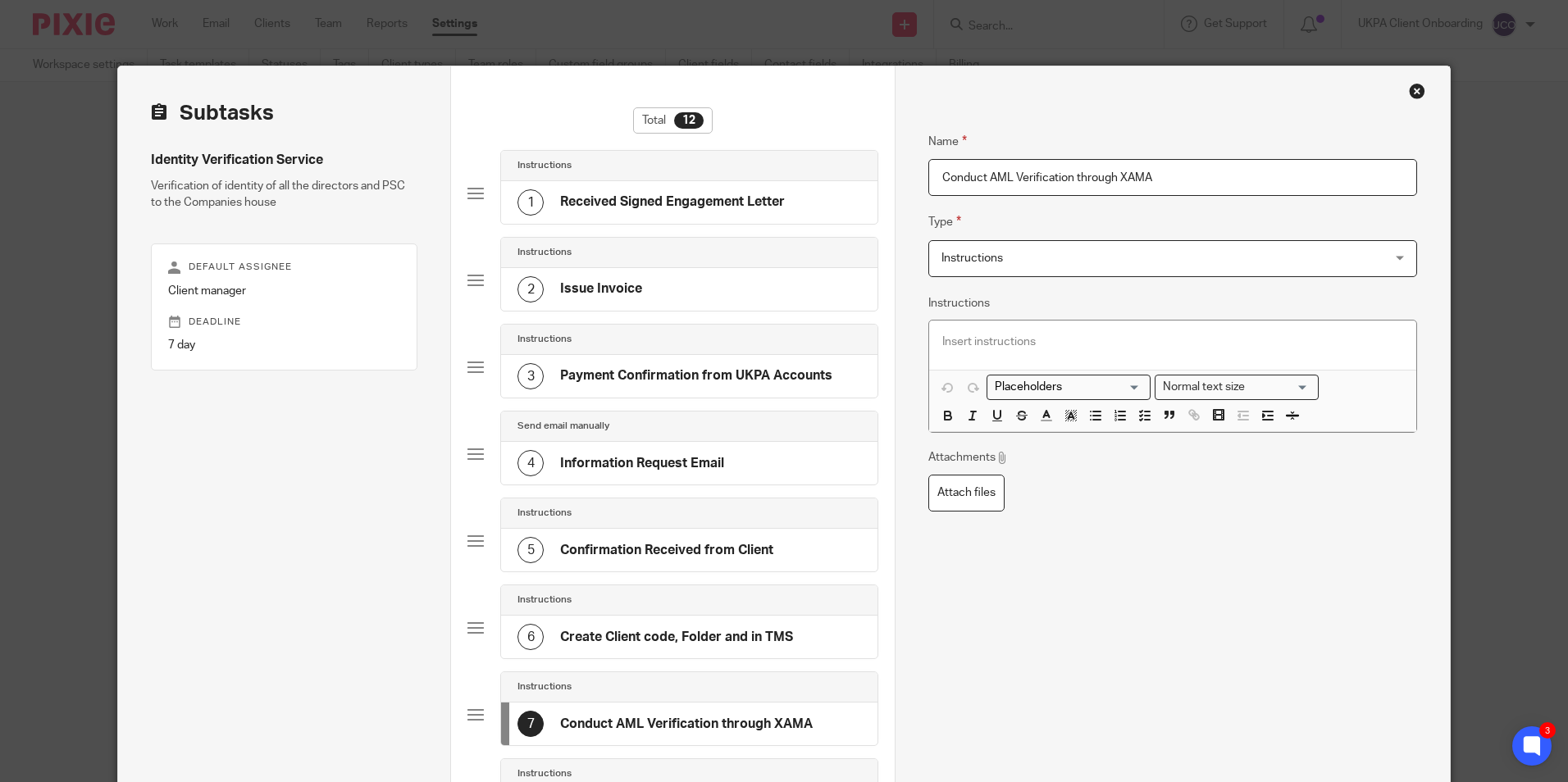
click at [1170, 171] on input "Conduct AML Verification through XAMA" at bounding box center [1172, 177] width 488 height 37
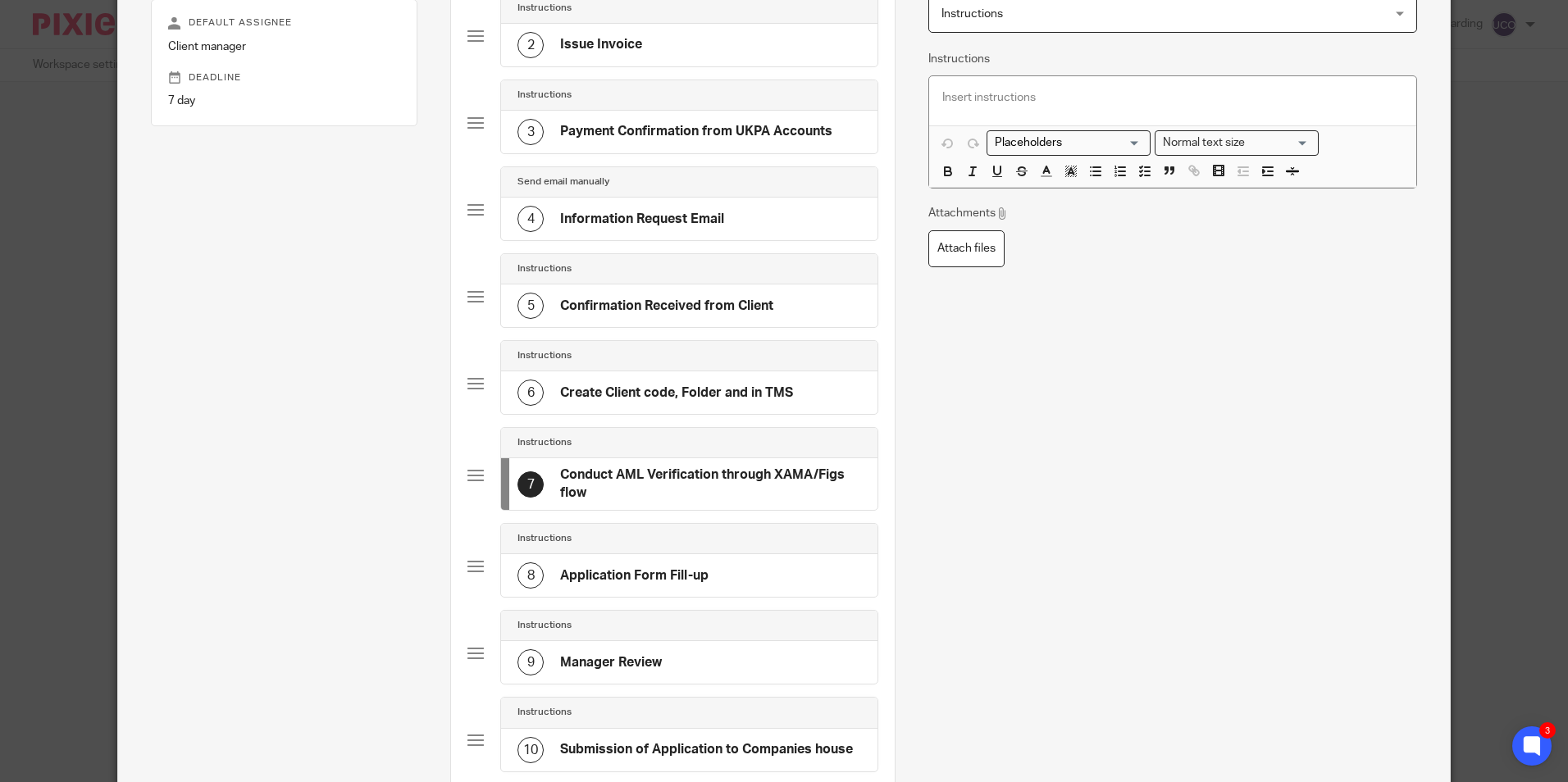
scroll to position [246, 0]
type input "Conduct AML Verification through XAMA/Figs flow"
click at [710, 572] on div "8 Application Form Fill-up" at bounding box center [690, 574] width 376 height 43
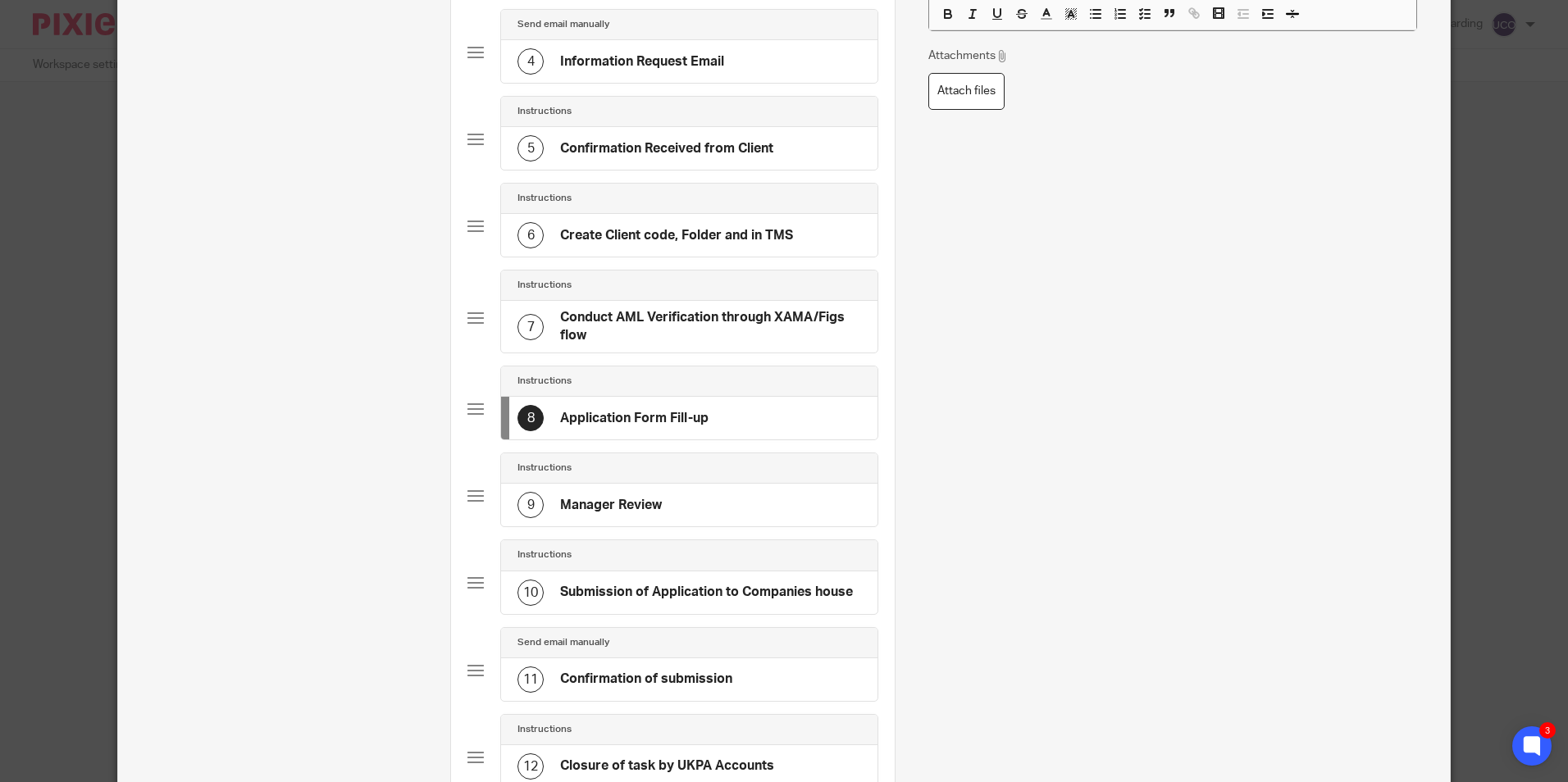
scroll to position [410, 0]
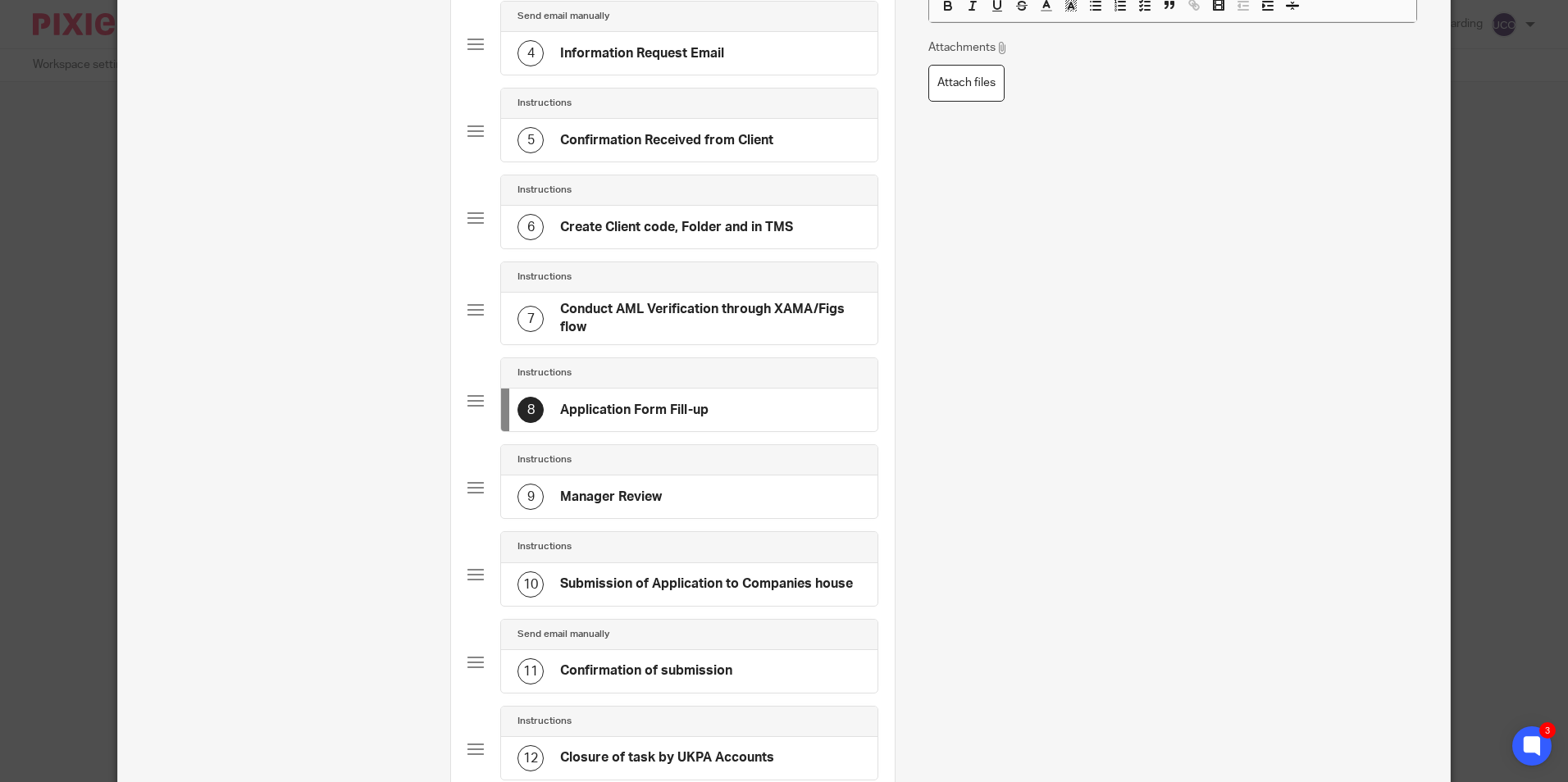
click at [667, 505] on div "9 Manager Review" at bounding box center [690, 497] width 376 height 43
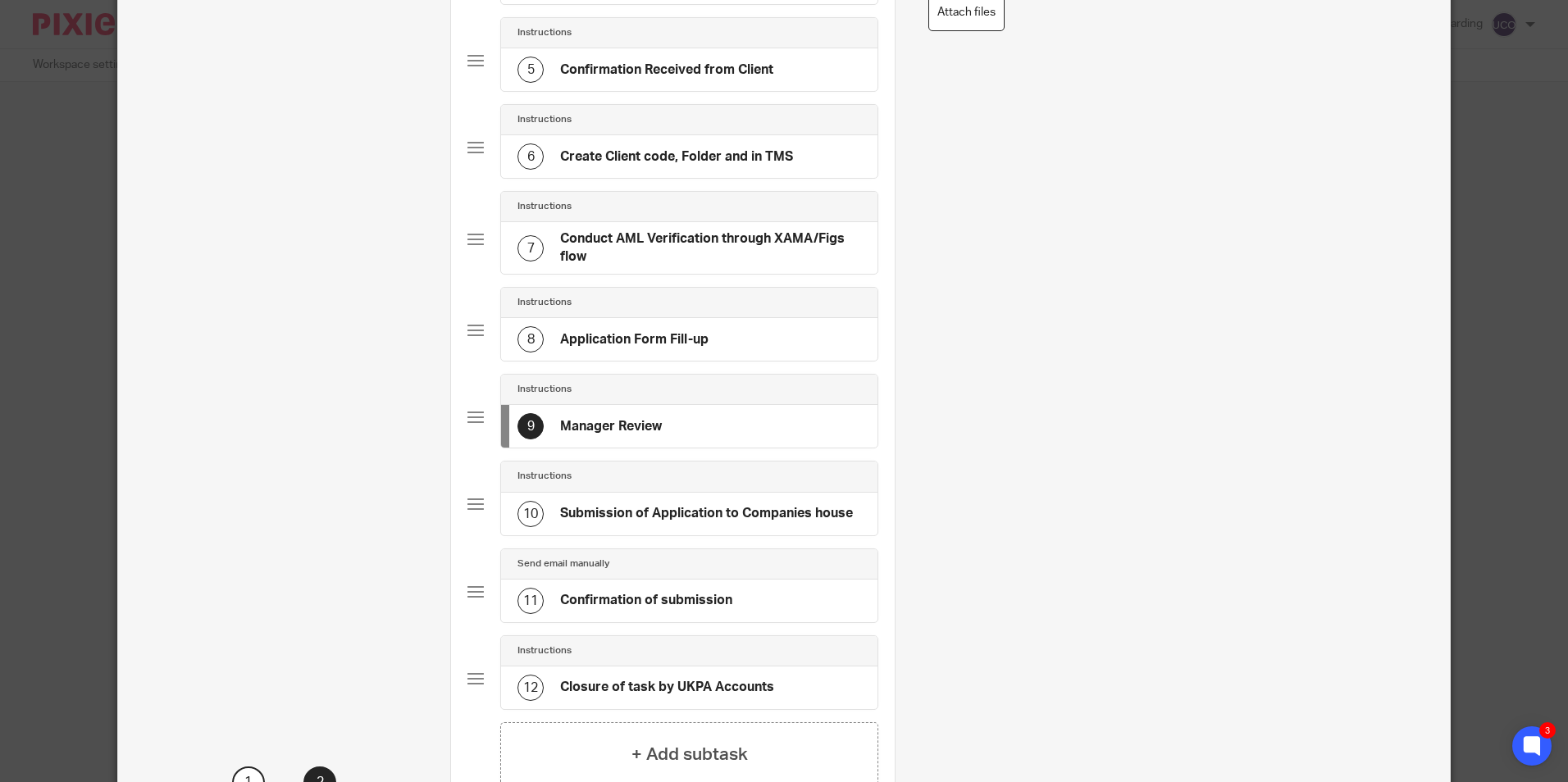
scroll to position [574, 0]
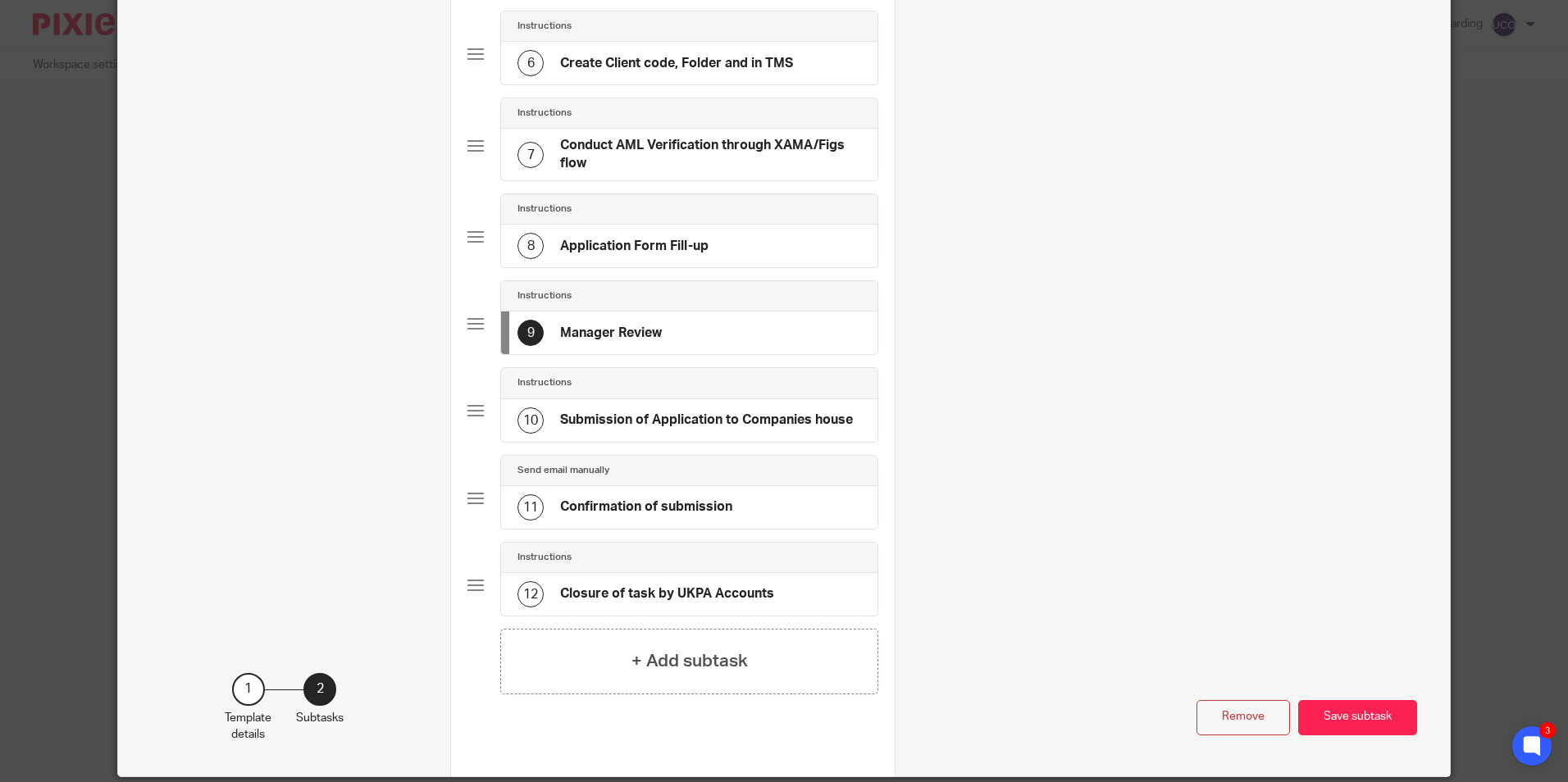
click at [661, 419] on h4 "Submission of Application to Companies house" at bounding box center [707, 420] width 293 height 17
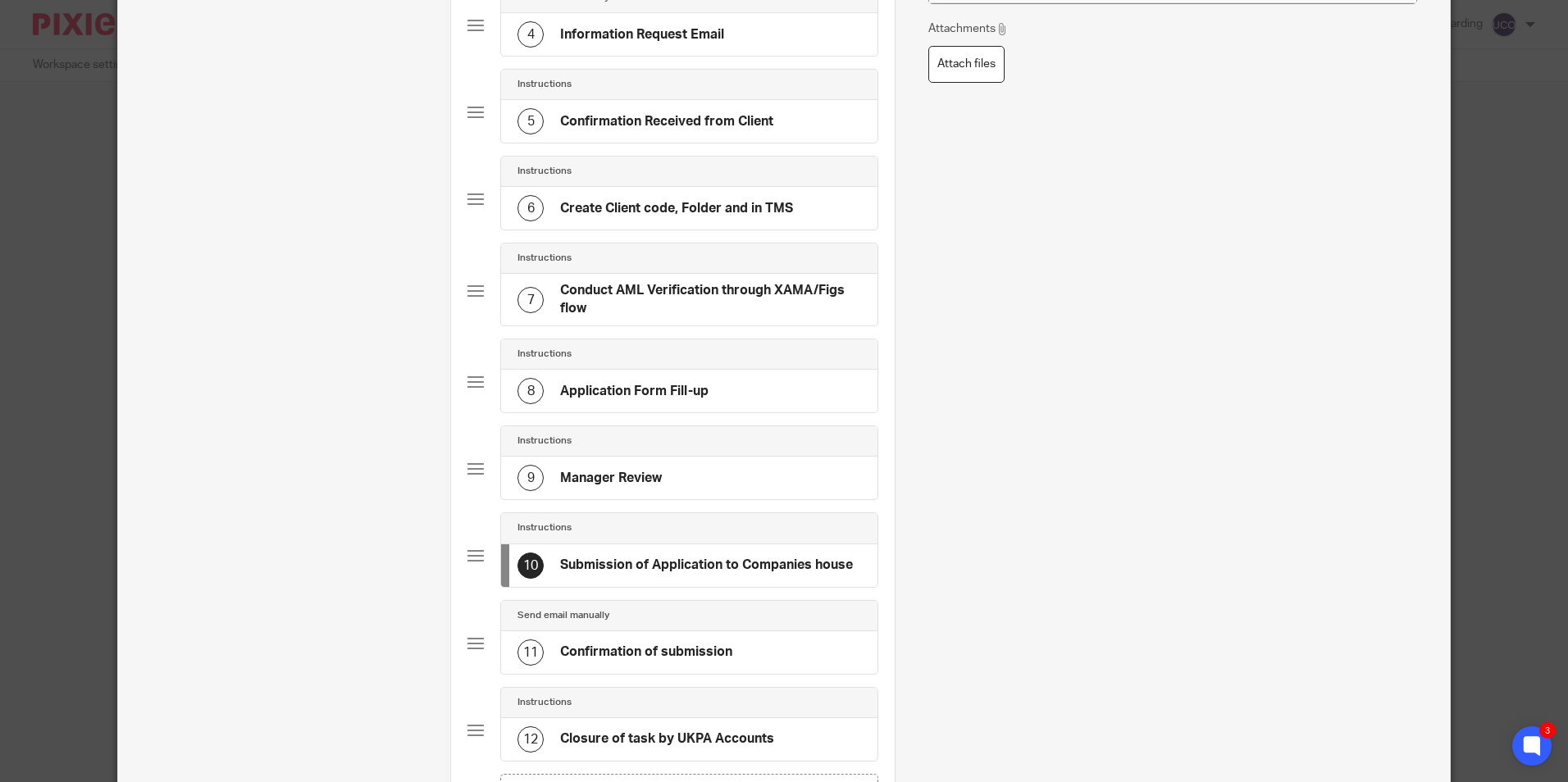
scroll to position [492, 0]
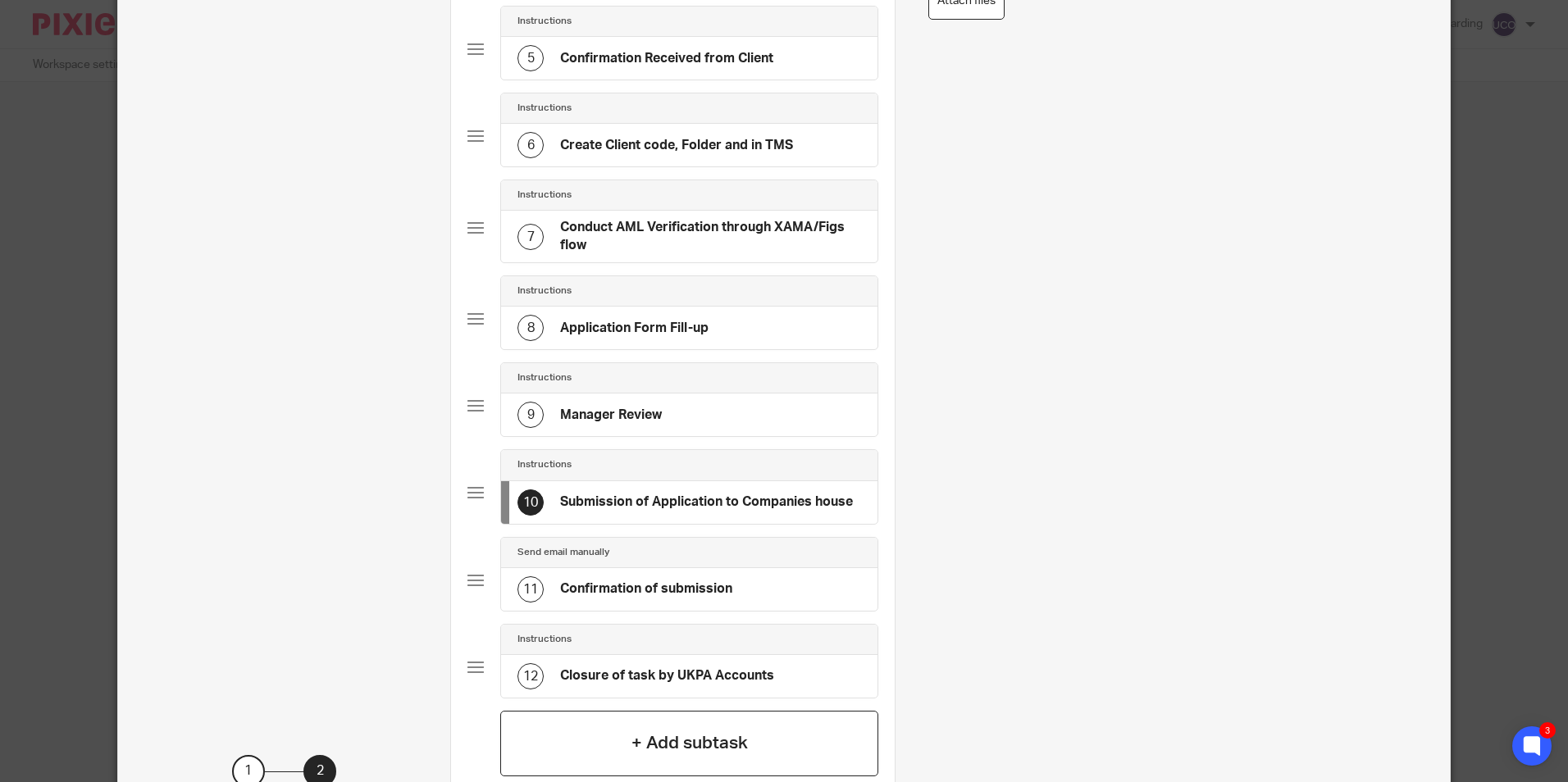
click at [702, 753] on h4 "+ Add subtask" at bounding box center [690, 744] width 117 height 26
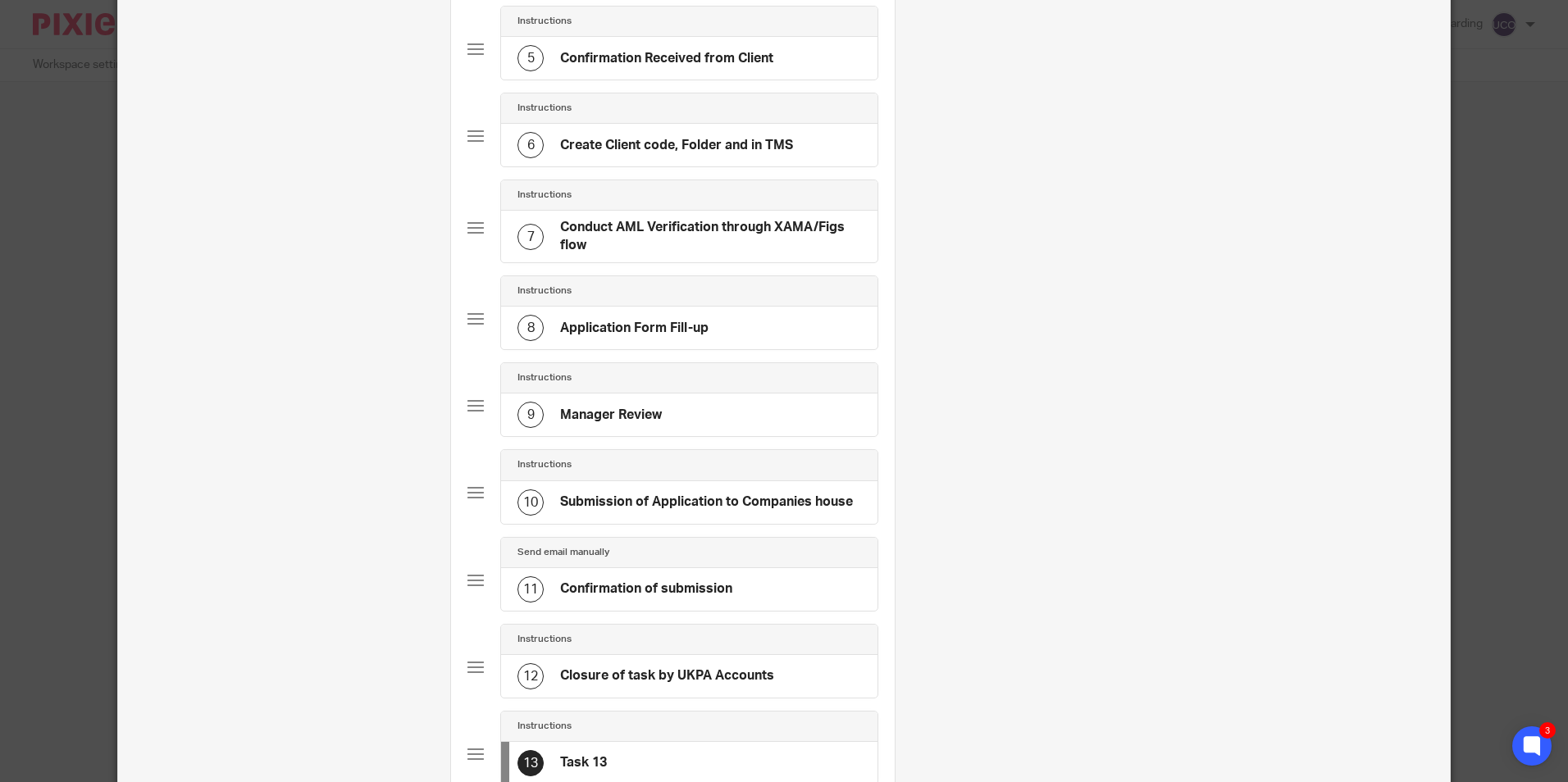
scroll to position [0, 0]
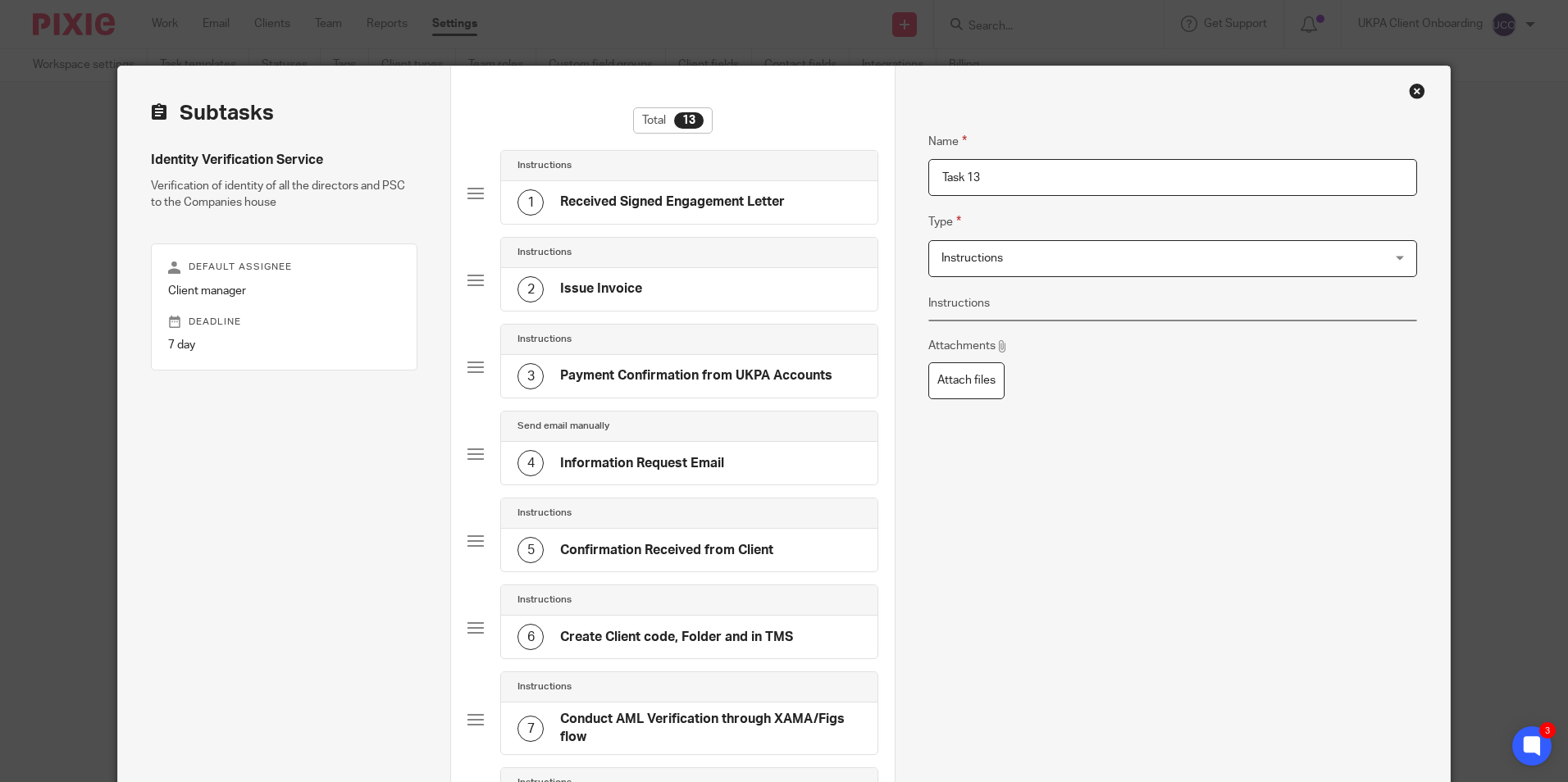
click at [993, 180] on input "Task 13" at bounding box center [1172, 177] width 488 height 37
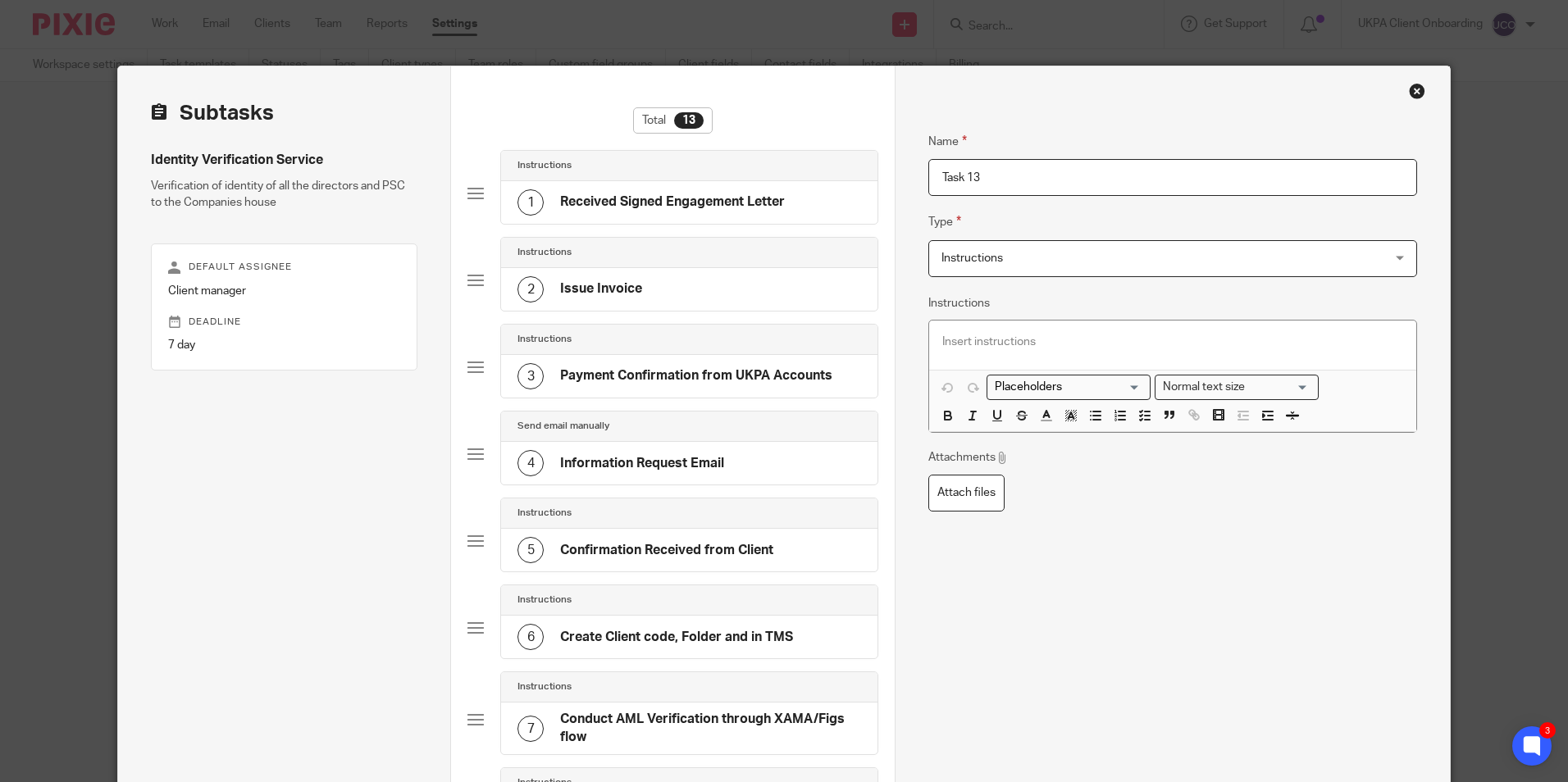
click at [993, 180] on input "Task 13" at bounding box center [1172, 177] width 488 height 37
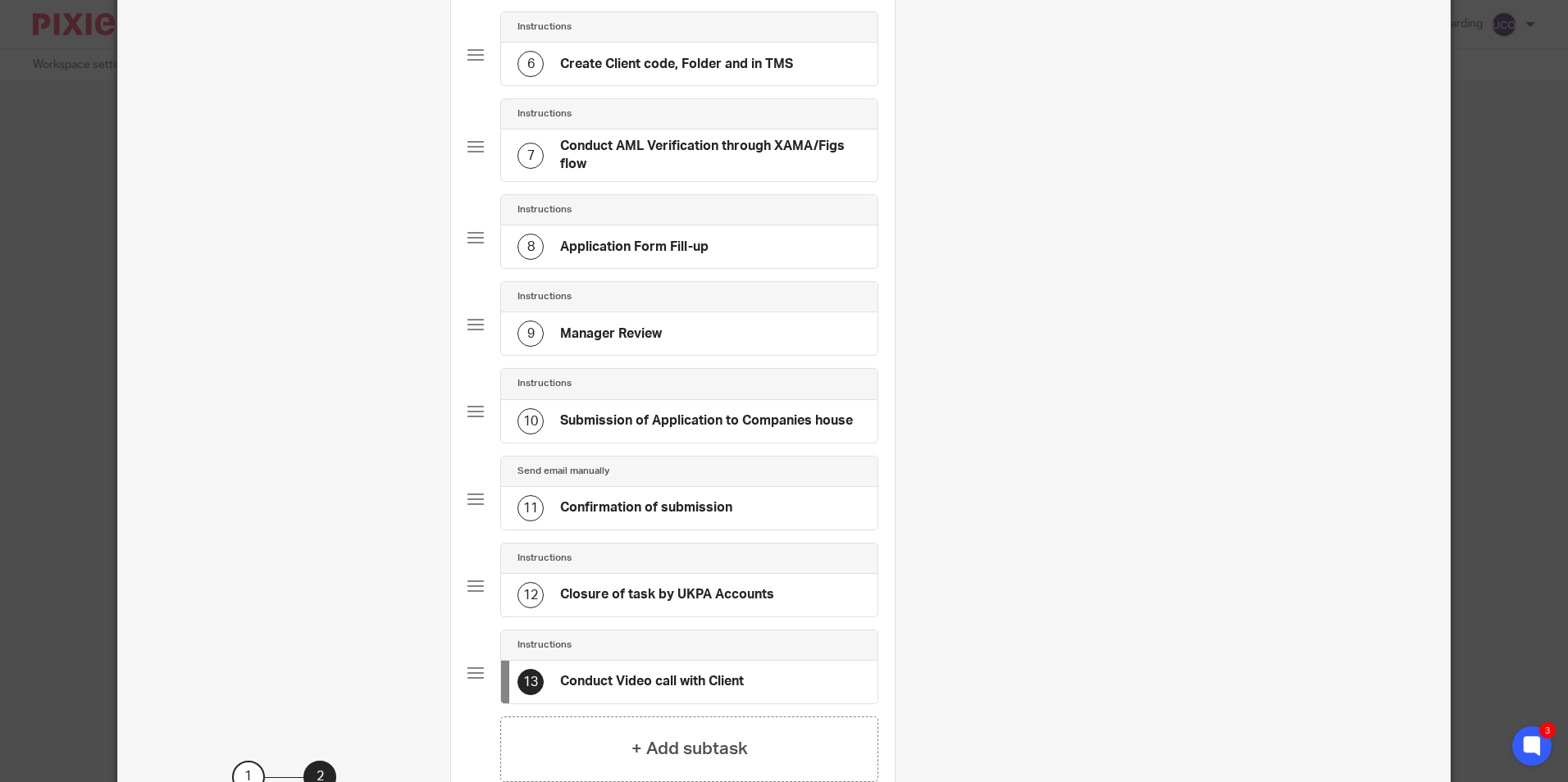
scroll to position [574, 0]
type input "Conduct Video call with Client"
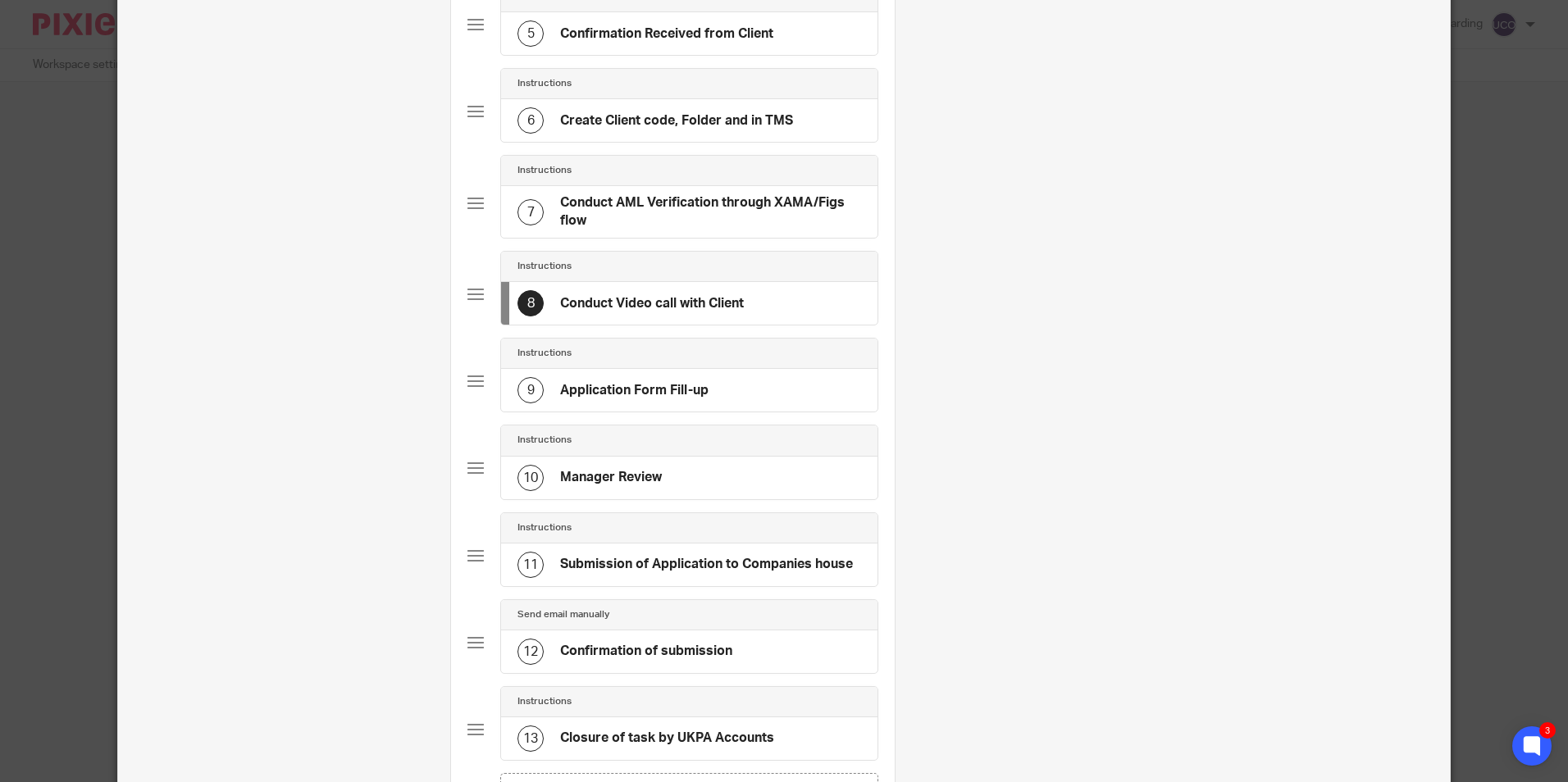
scroll to position [492, 0]
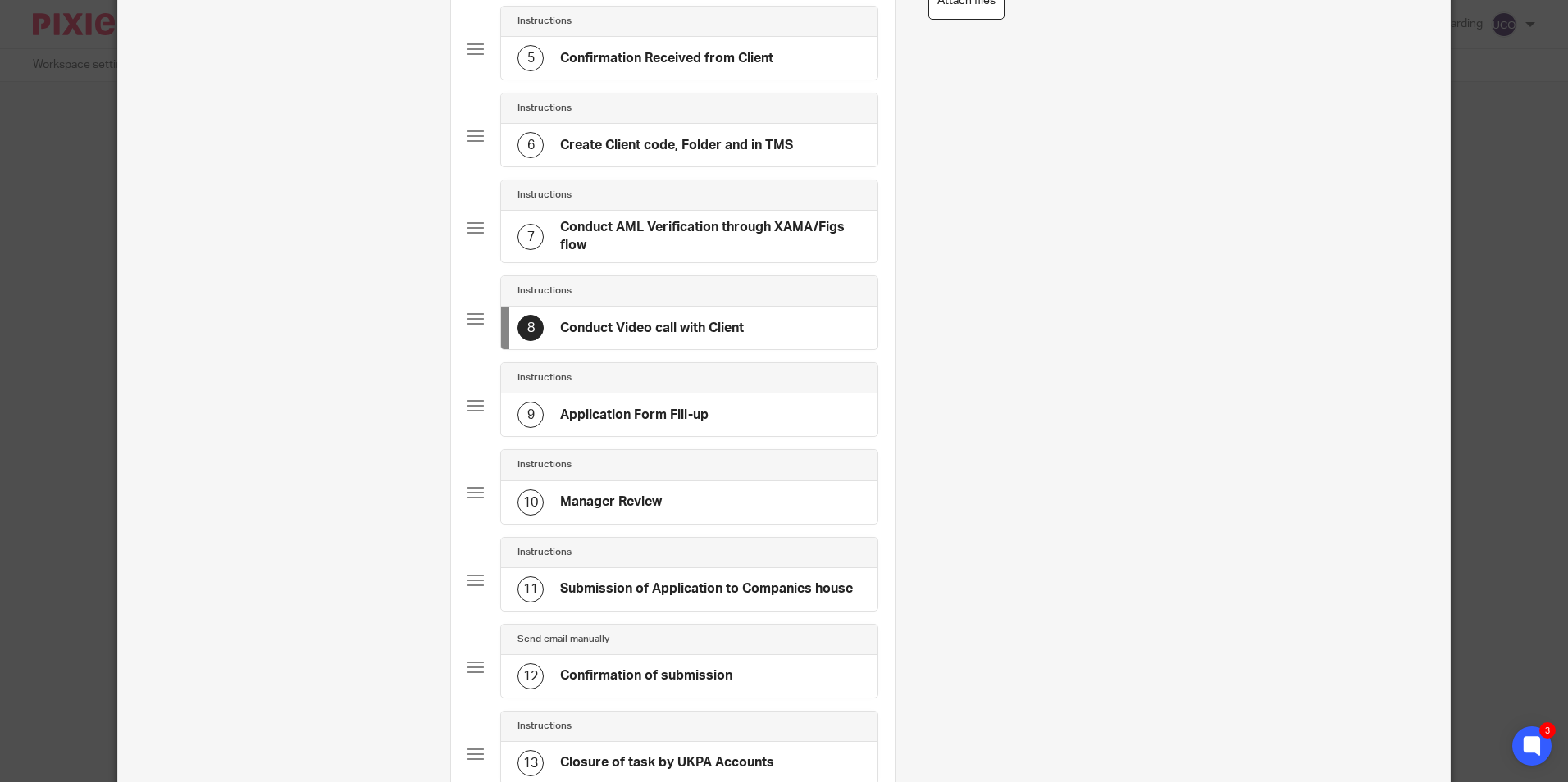
click at [740, 334] on h4 "Conduct Video call with Client" at bounding box center [652, 328] width 184 height 17
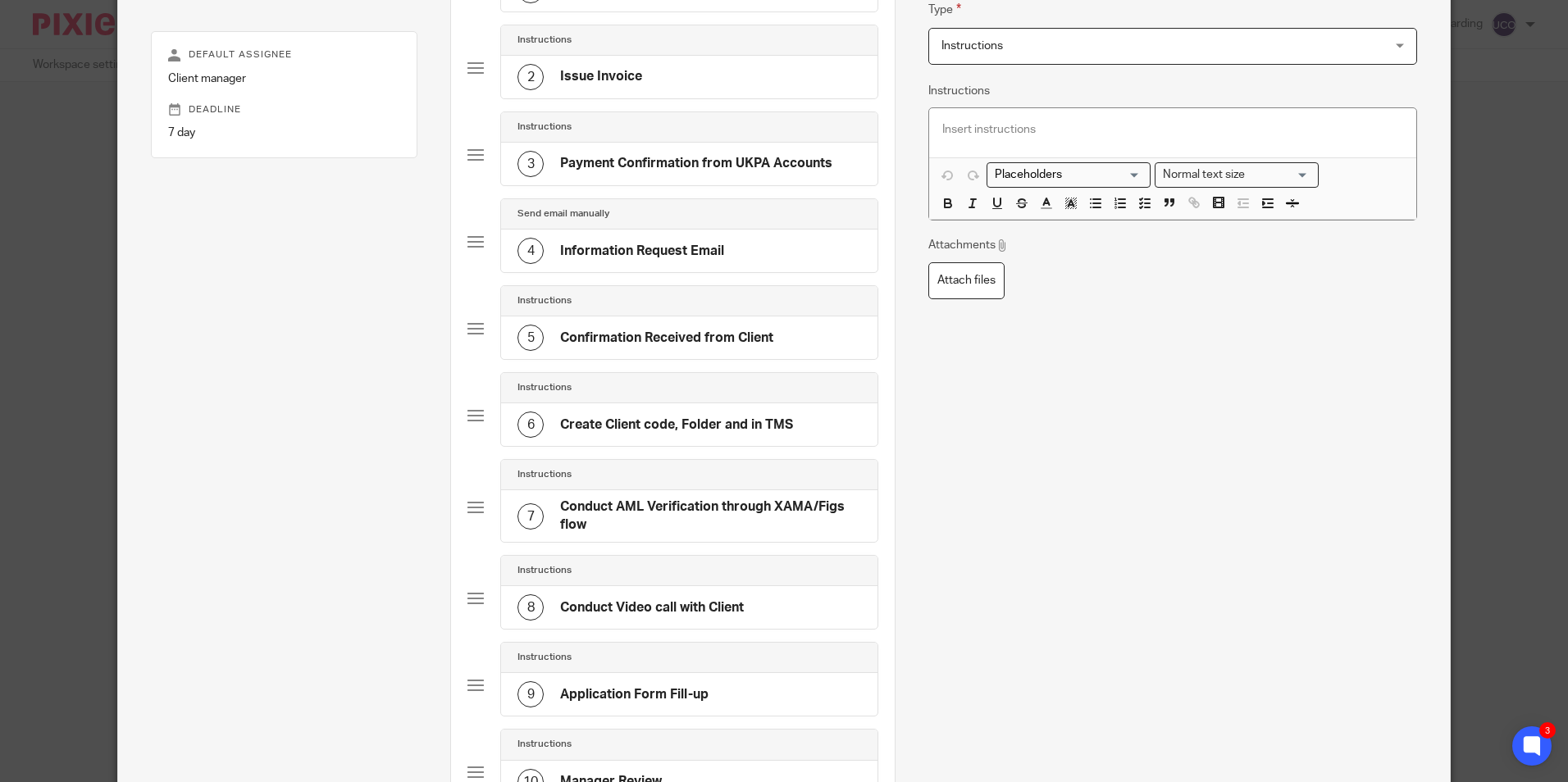
scroll to position [246, 0]
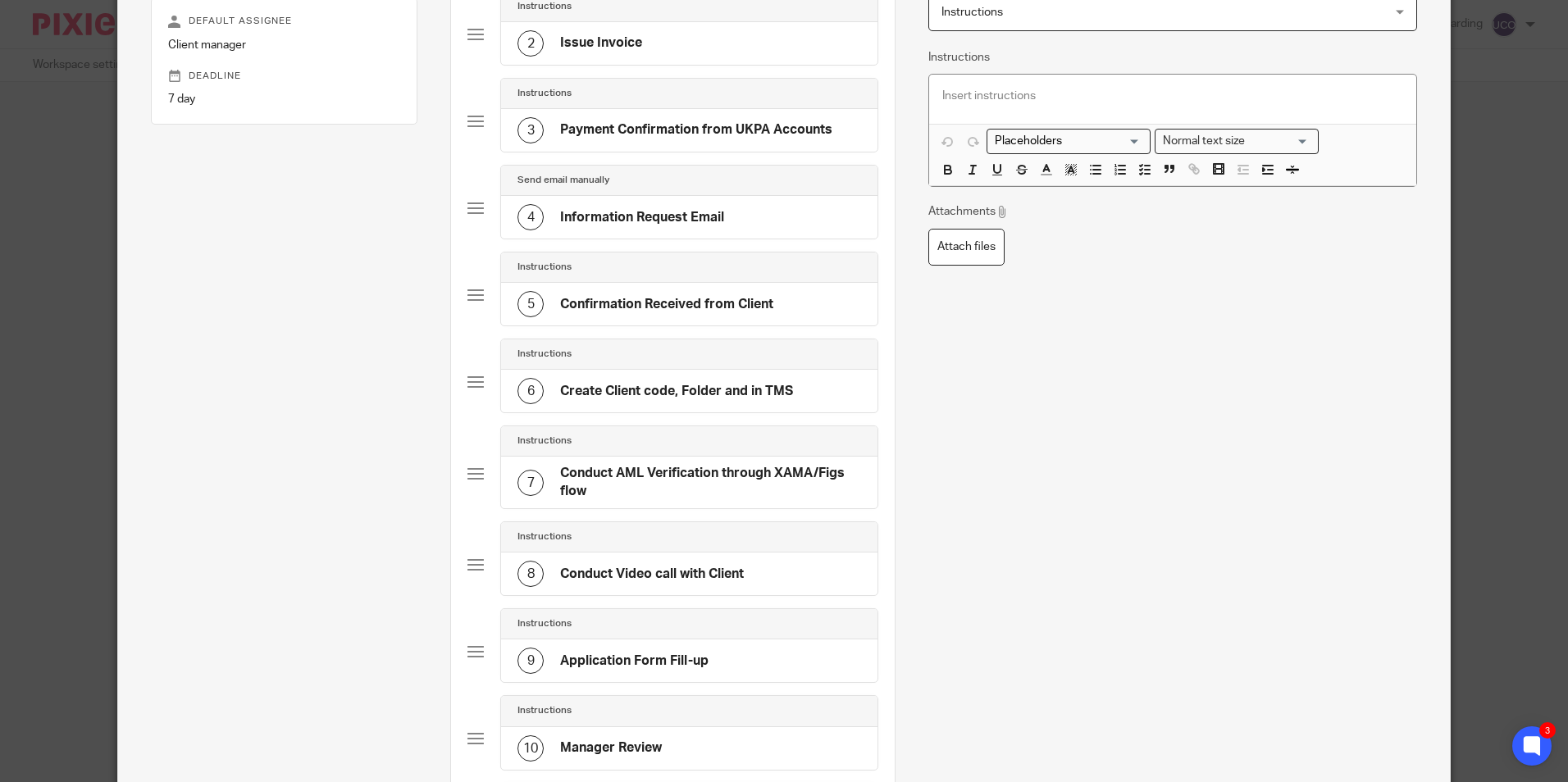
click at [639, 221] on h4 "Information Request Email" at bounding box center [642, 218] width 164 height 17
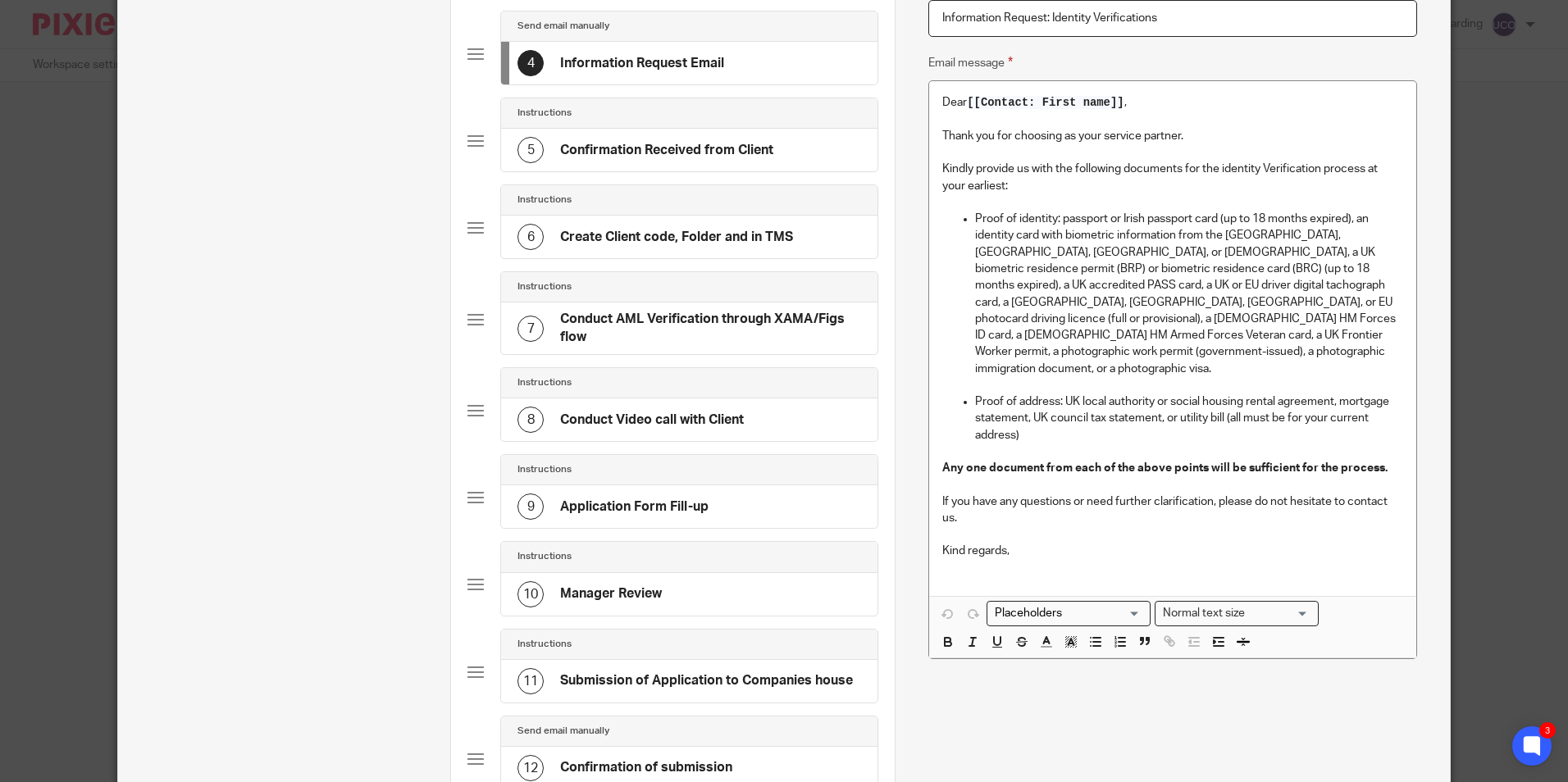
scroll to position [311, 0]
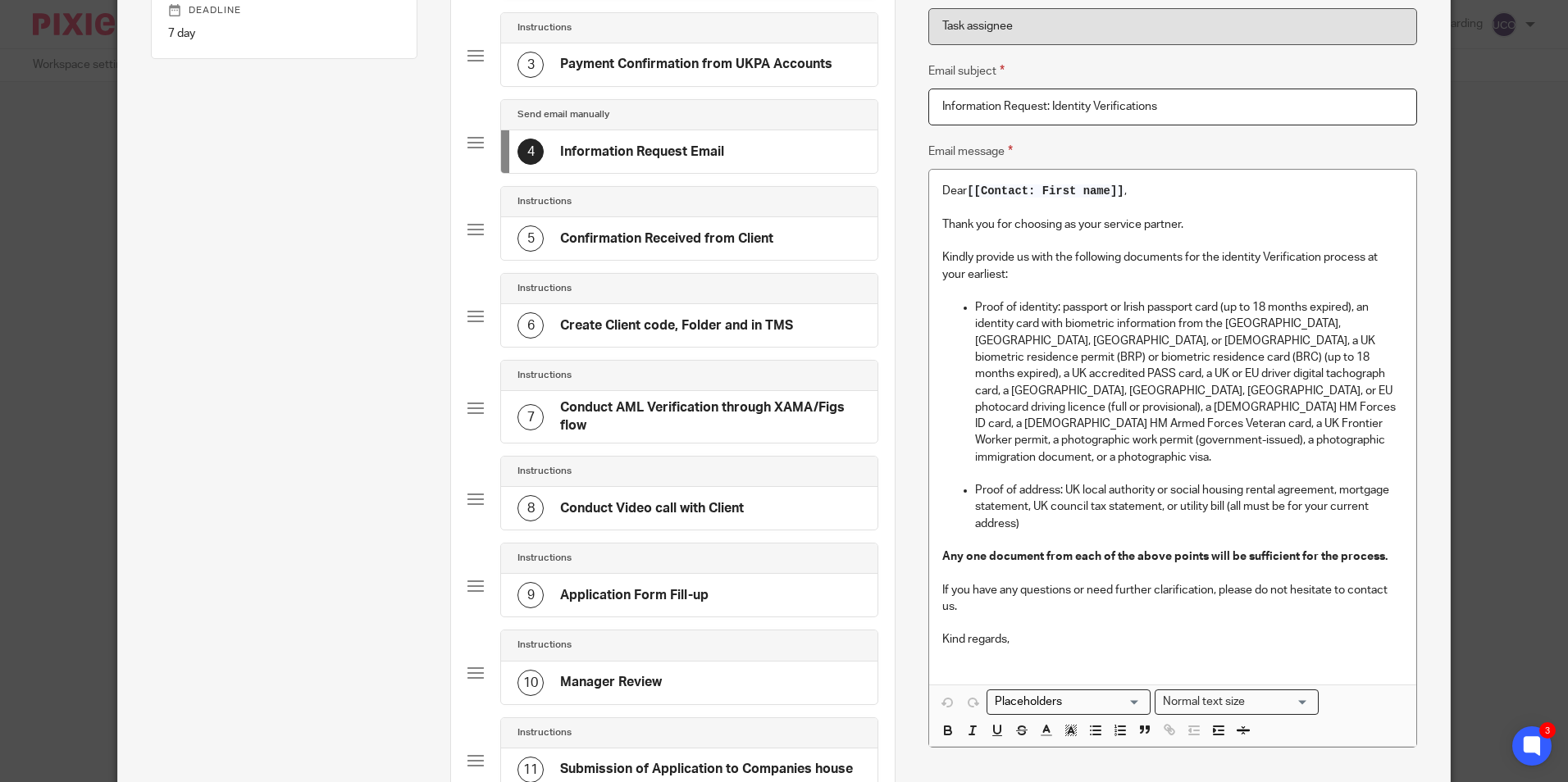
click at [665, 157] on h4 "Information Request Email" at bounding box center [642, 152] width 164 height 17
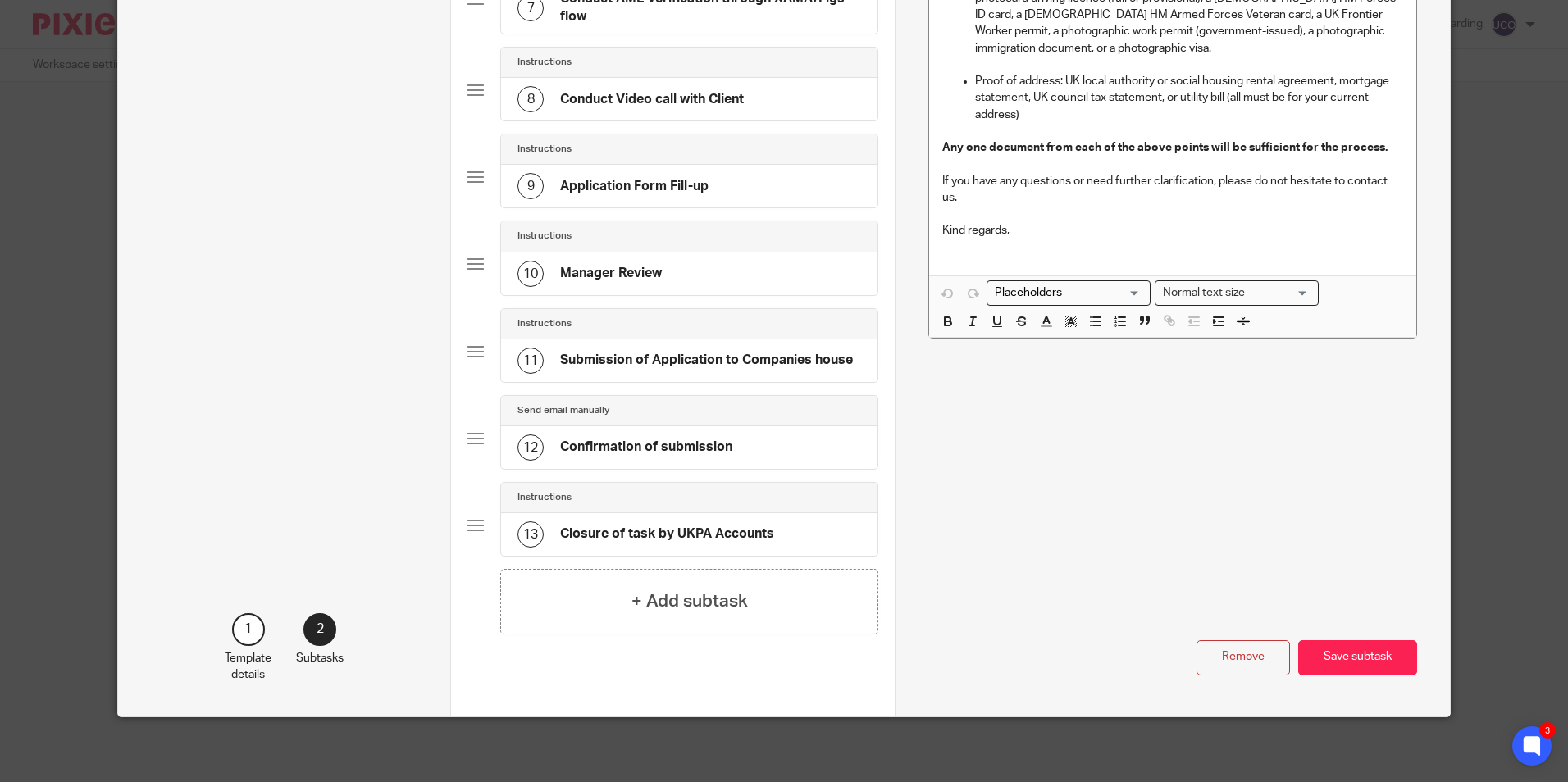
scroll to position [722, 0]
click at [1355, 654] on button "Save subtask" at bounding box center [1358, 657] width 119 height 35
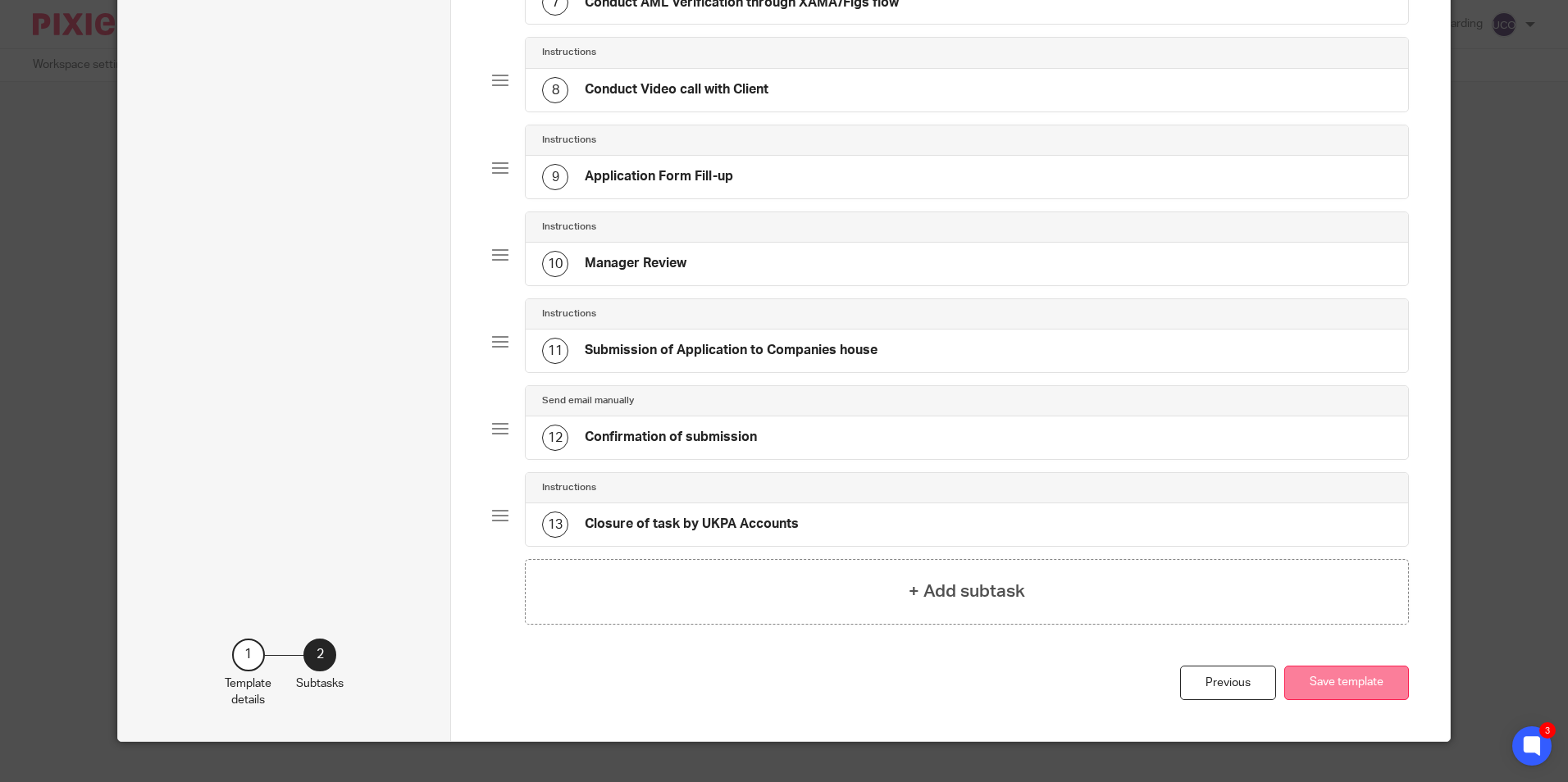
click at [1351, 674] on button "Save template" at bounding box center [1347, 682] width 124 height 35
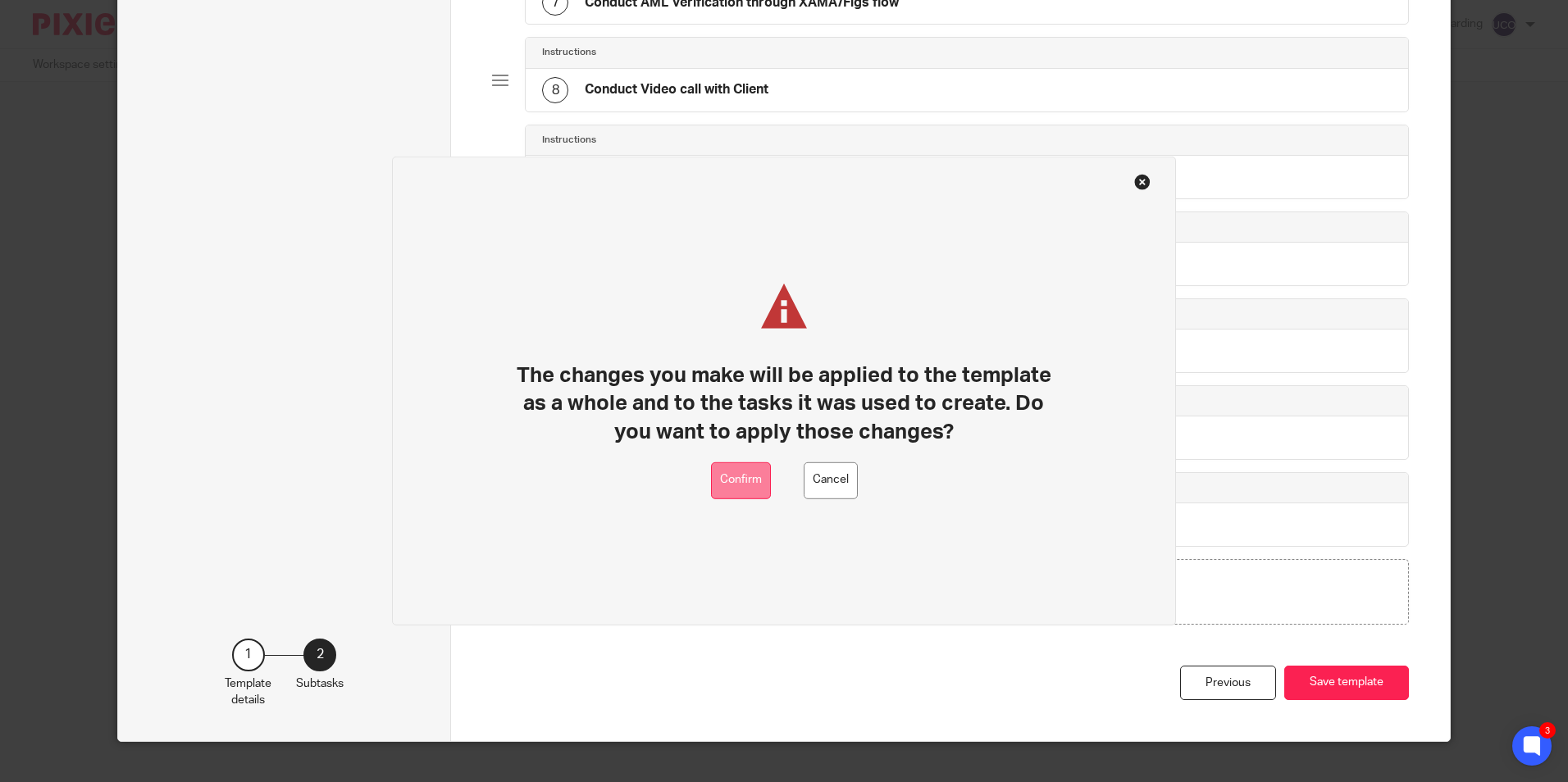
click at [754, 488] on button "Confirm" at bounding box center [741, 480] width 60 height 37
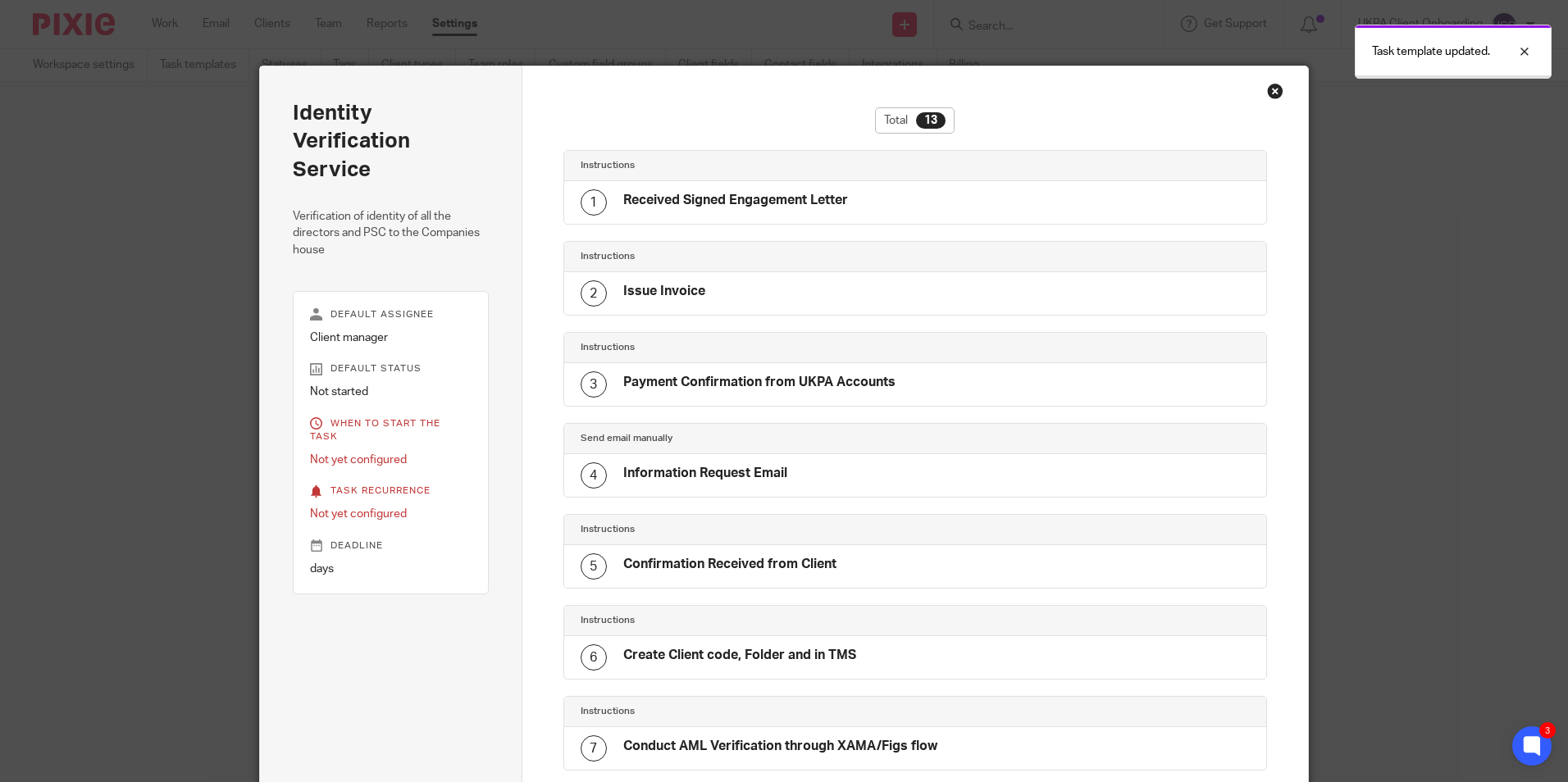
scroll to position [700, 0]
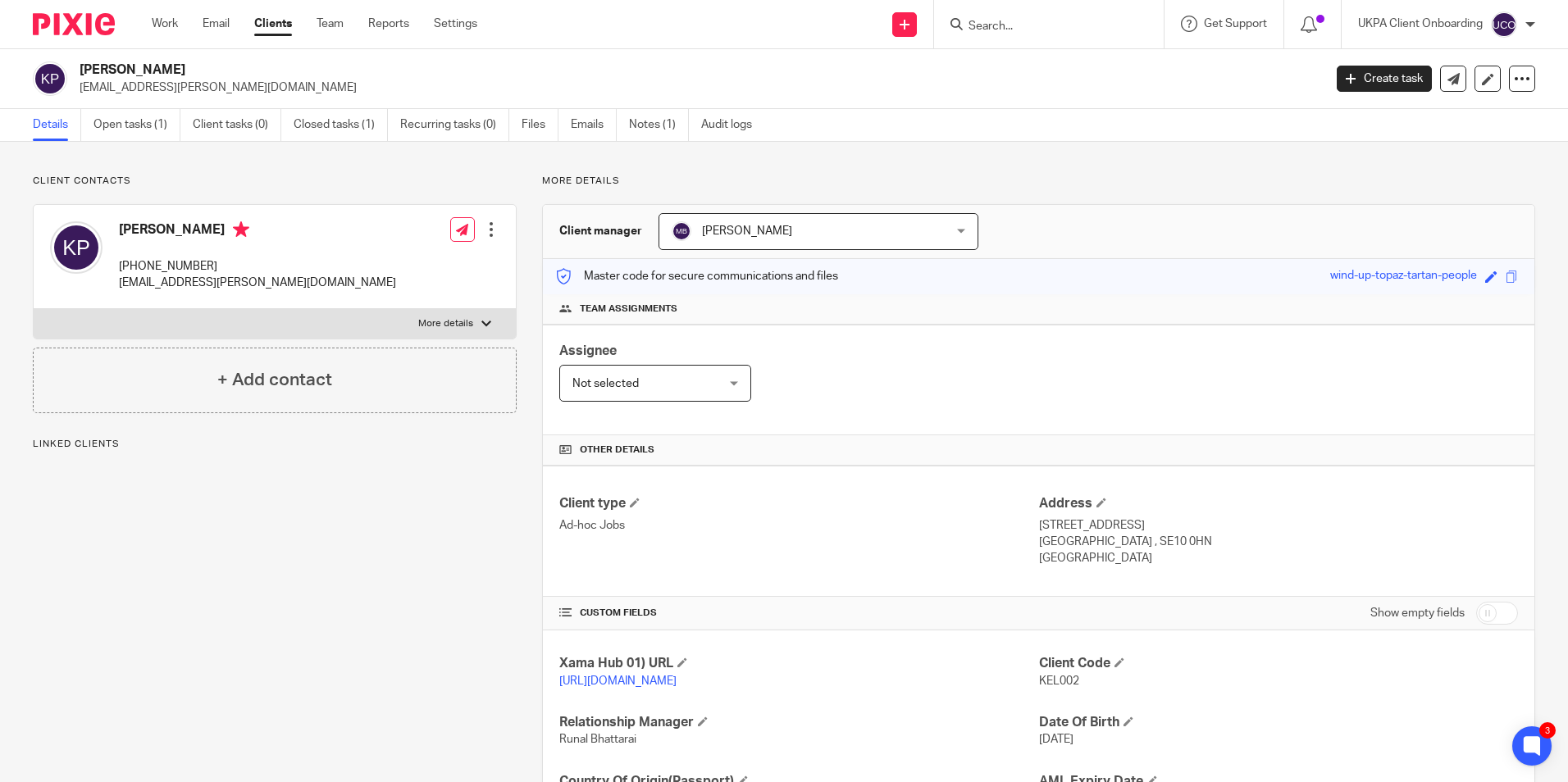
click at [1030, 25] on input "Search" at bounding box center [1040, 26] width 147 height 14
paste input "[EMAIL_ADDRESS][PERSON_NAME][DOMAIN_NAME]"
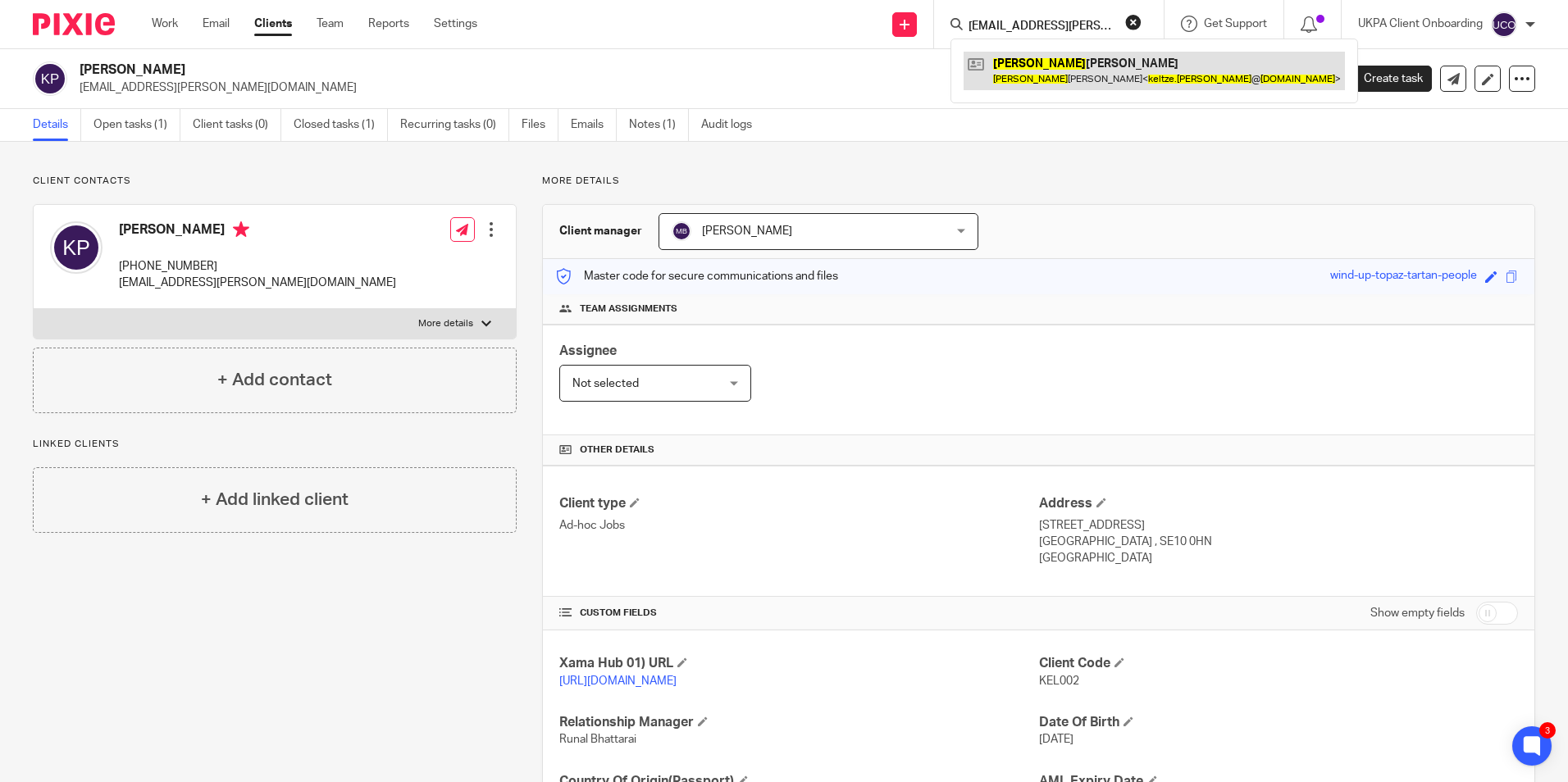
type input "[EMAIL_ADDRESS][PERSON_NAME][DOMAIN_NAME]"
click at [1044, 65] on link at bounding box center [1154, 71] width 381 height 37
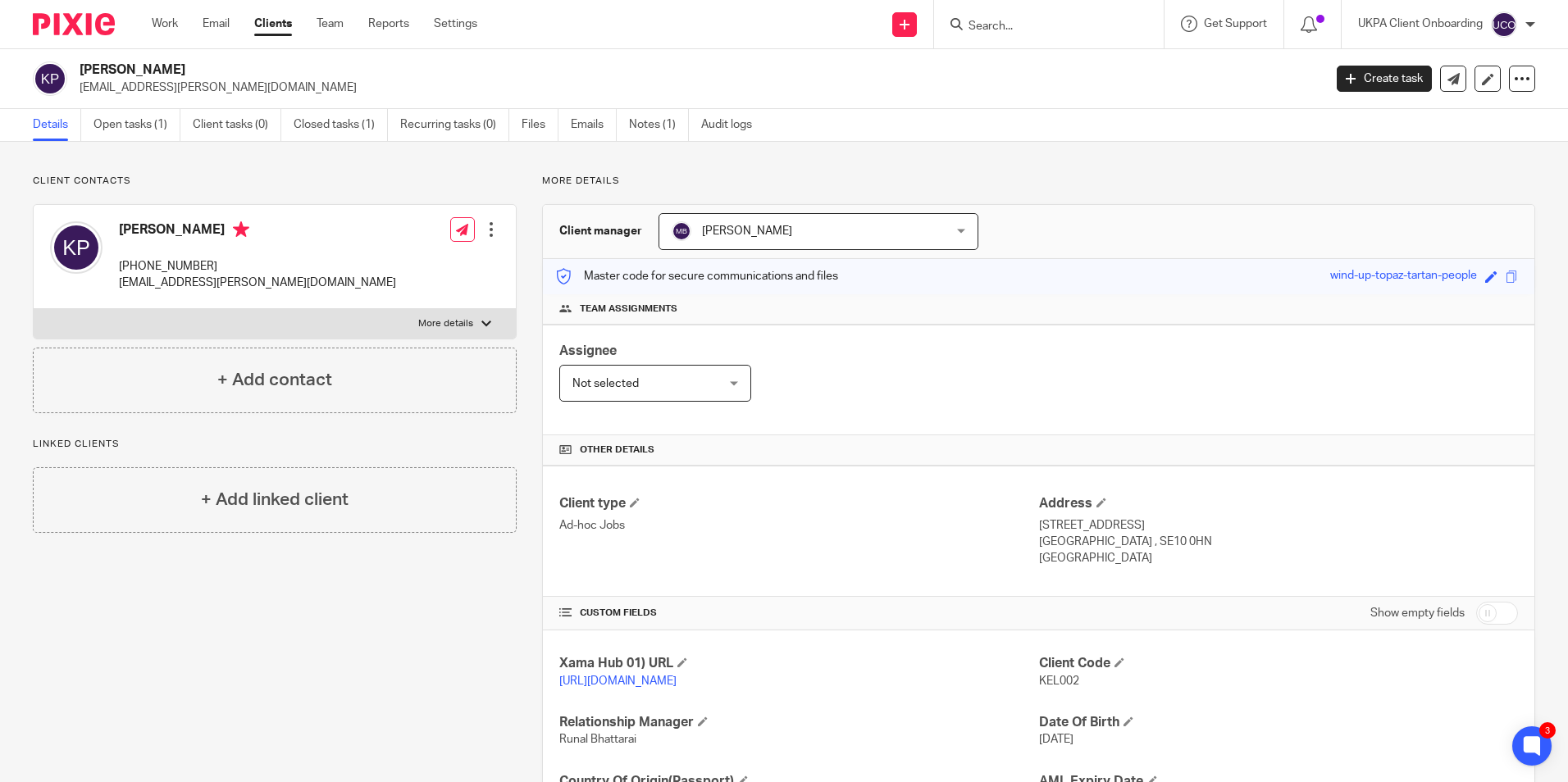
click at [176, 75] on h2 "[PERSON_NAME]" at bounding box center [572, 70] width 986 height 17
copy div "[PERSON_NAME]"
click at [342, 128] on link "Closed tasks (1)" at bounding box center [340, 125] width 94 height 32
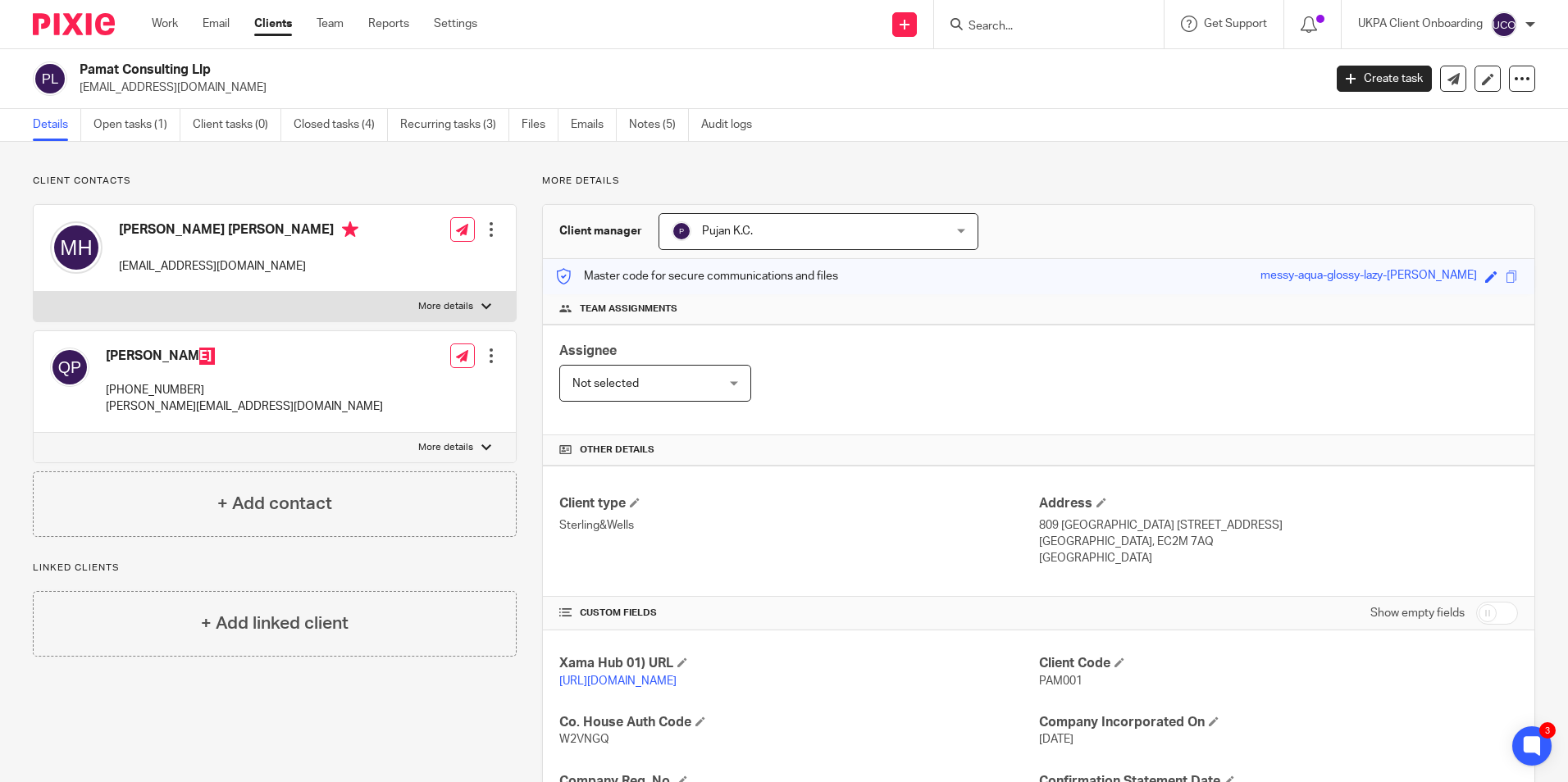
scroll to position [277, 0]
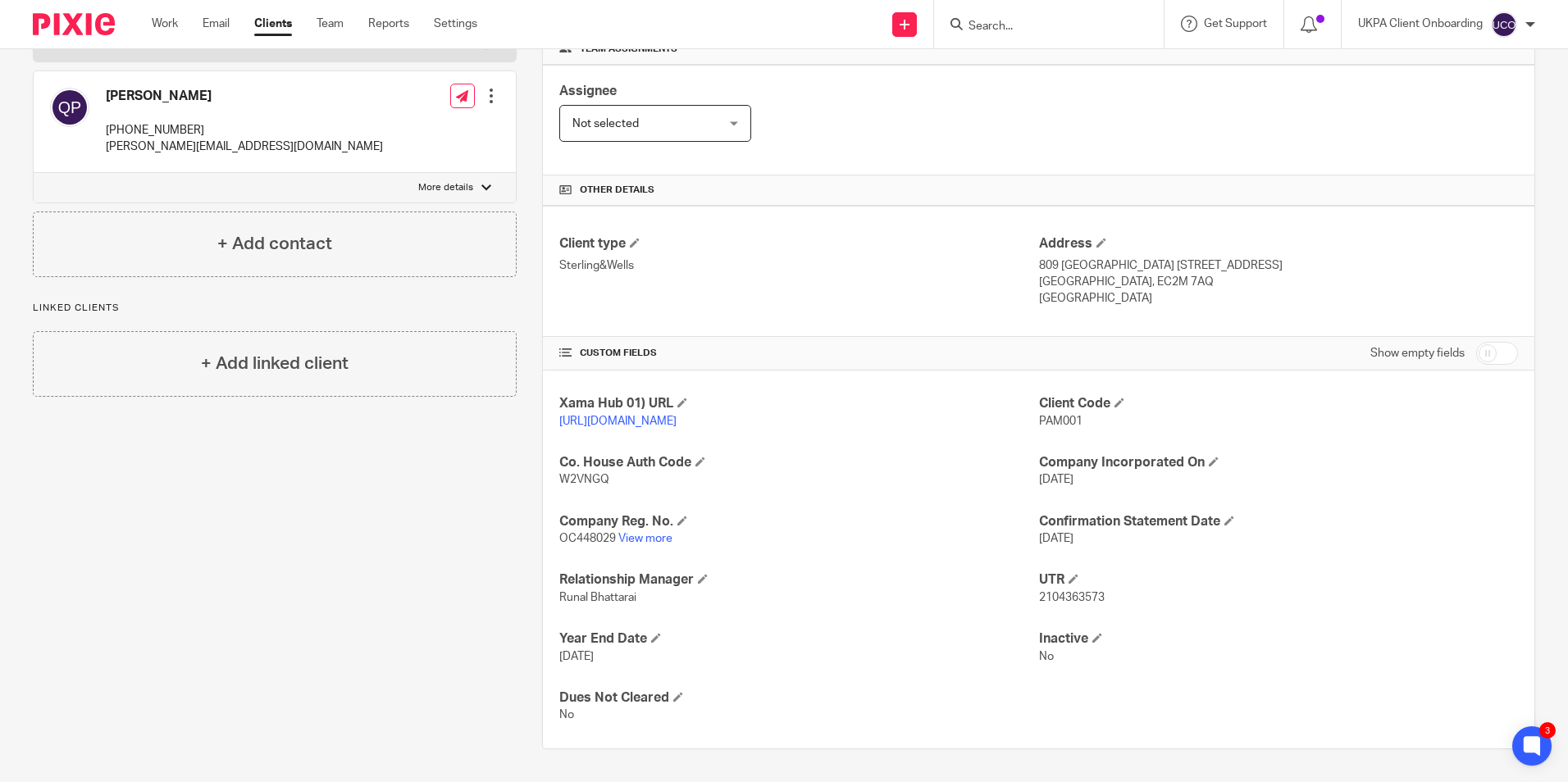
click at [1042, 27] on input "Search" at bounding box center [1040, 26] width 147 height 14
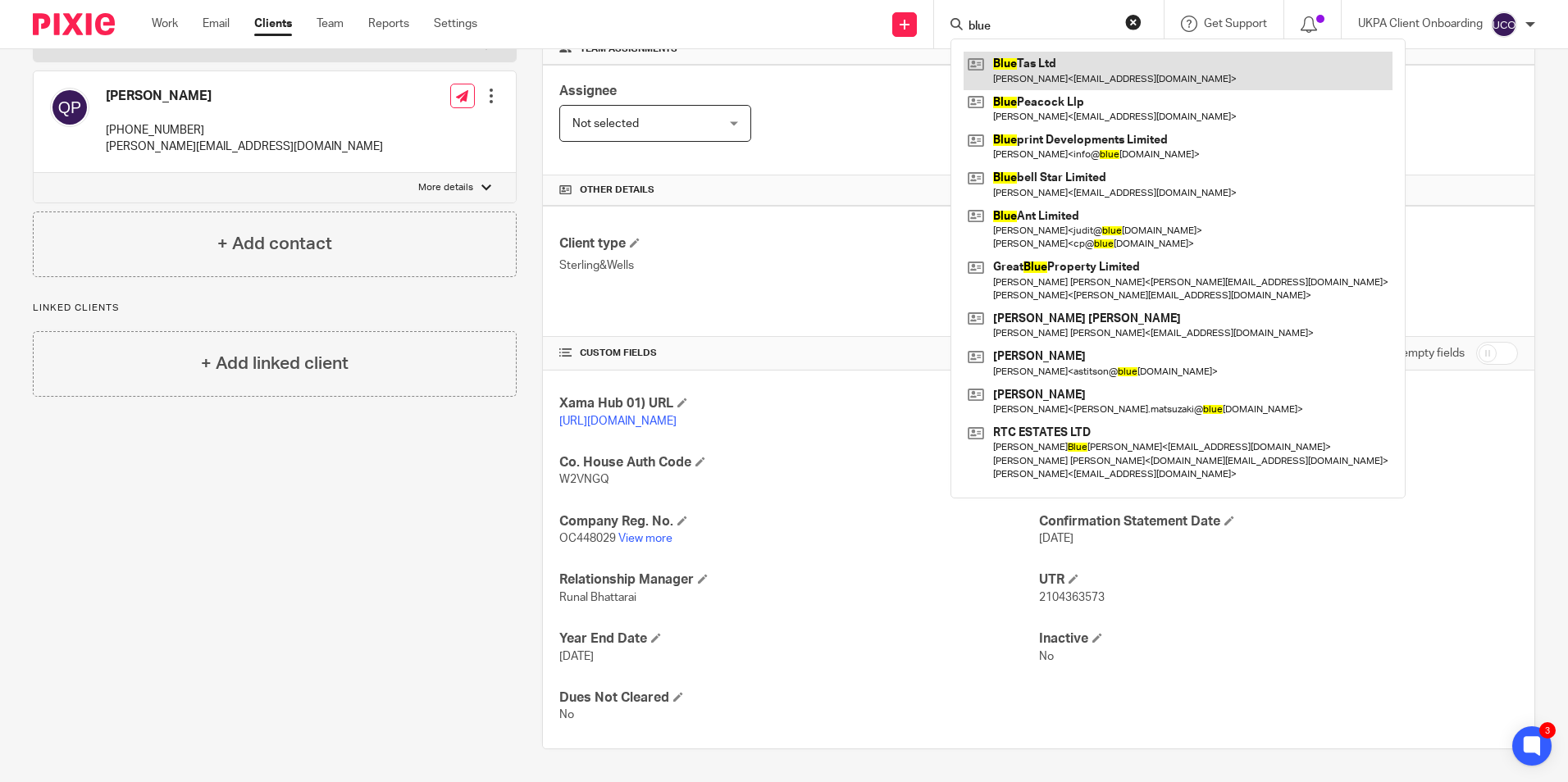
type input "blue"
click at [1021, 80] on link at bounding box center [1178, 71] width 429 height 37
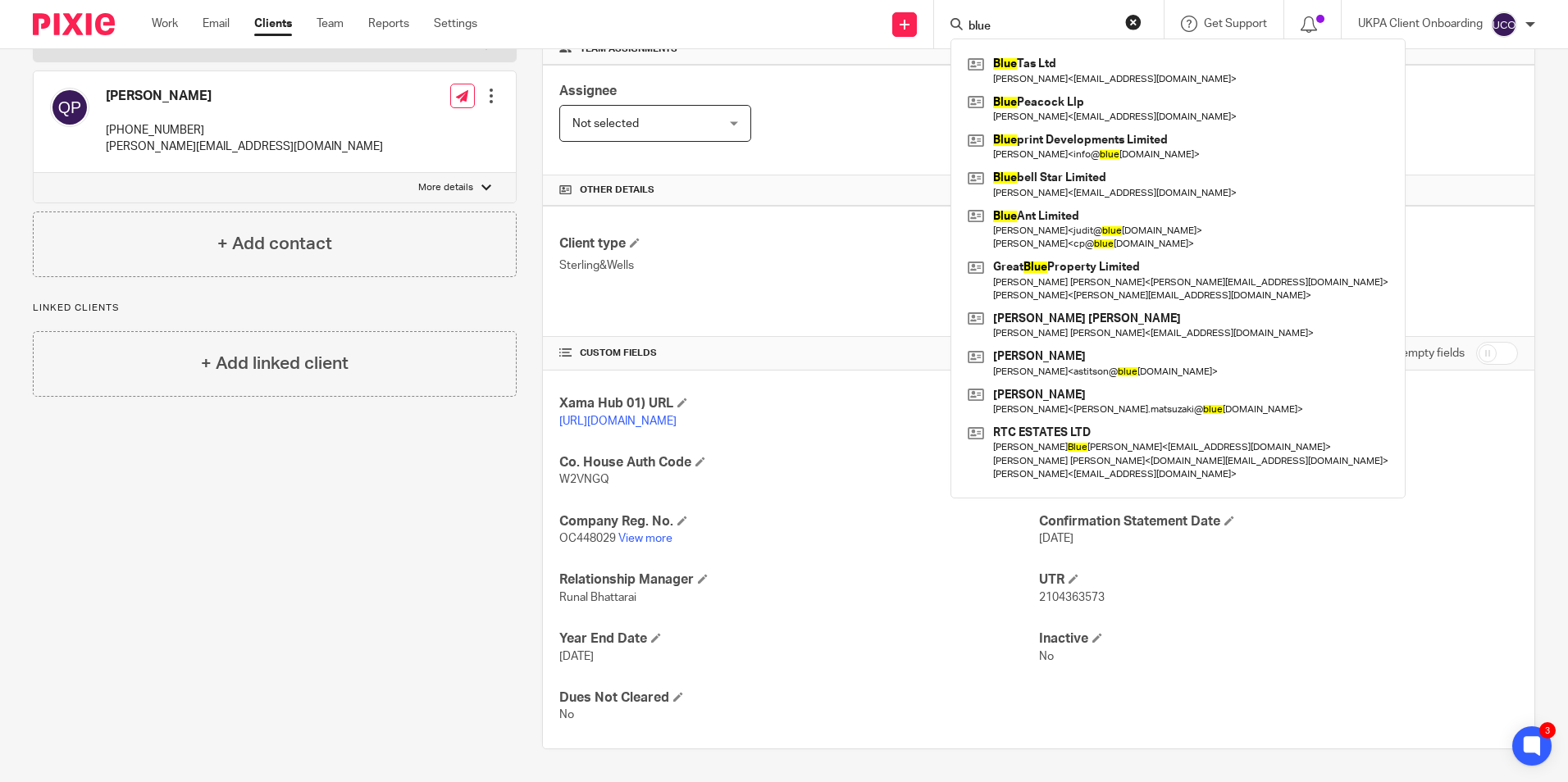
scroll to position [0, 0]
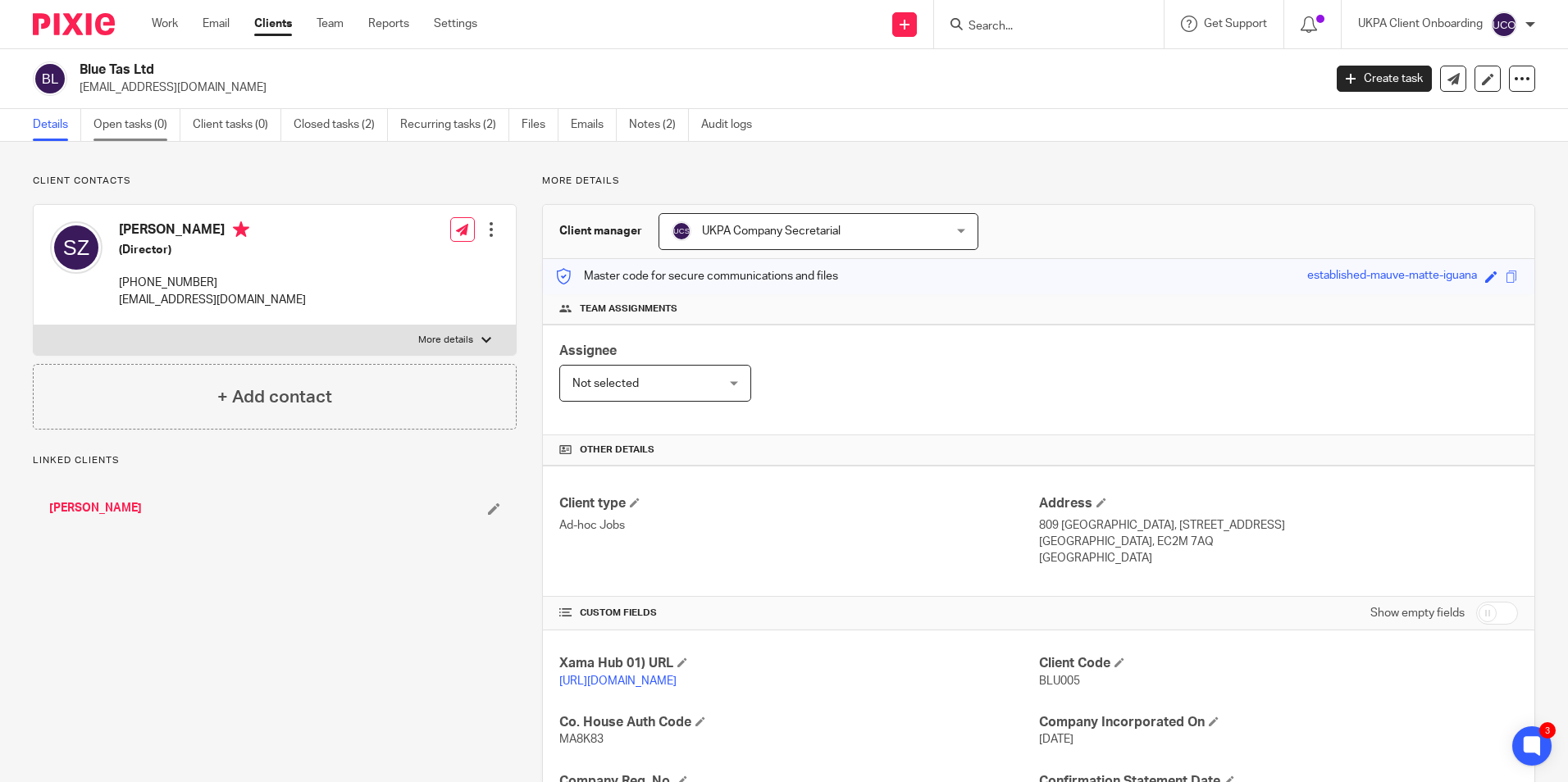
click at [137, 123] on link "Open tasks (0)" at bounding box center [137, 125] width 87 height 32
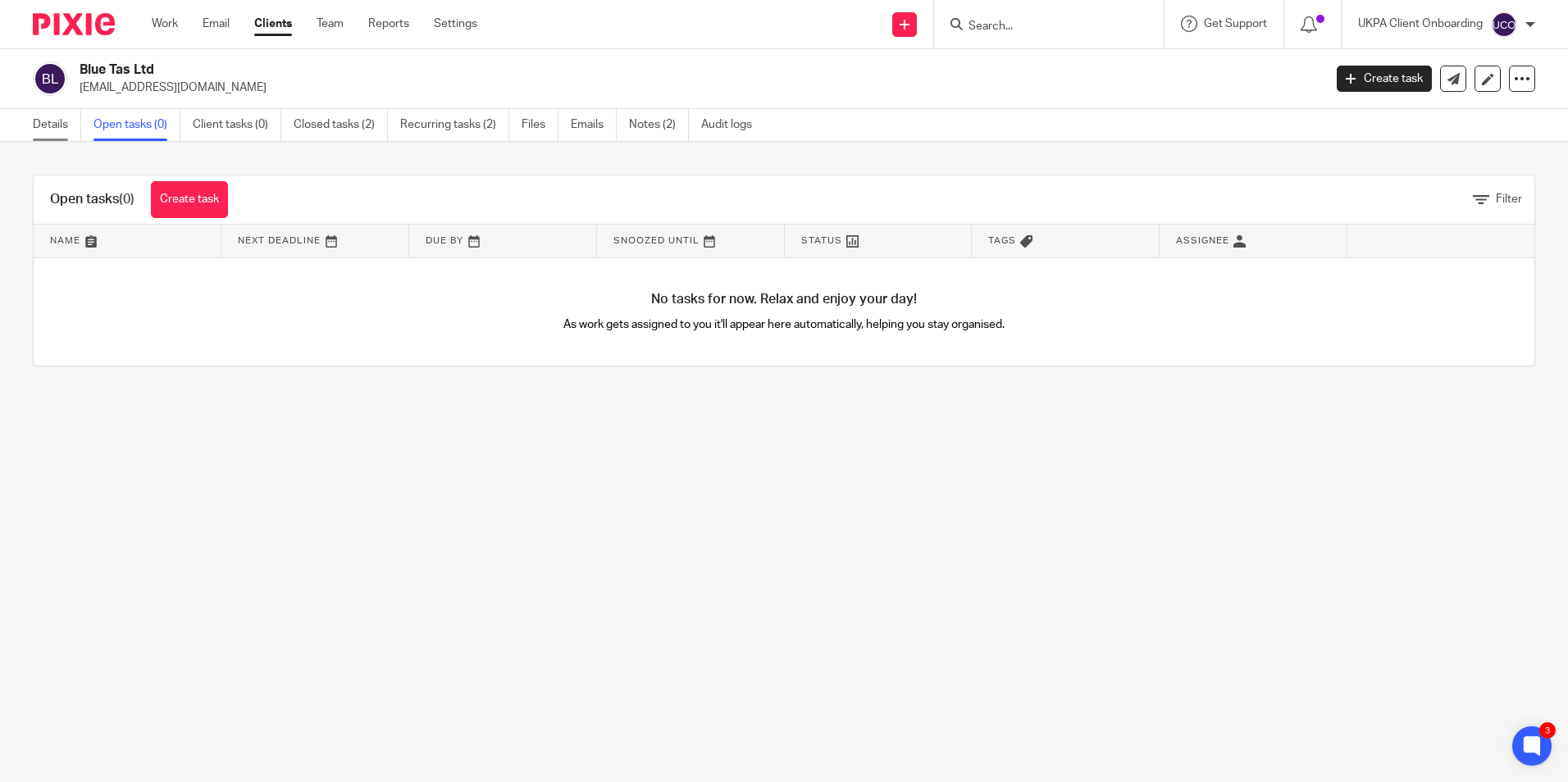
click at [33, 125] on link "Details" at bounding box center [57, 125] width 49 height 32
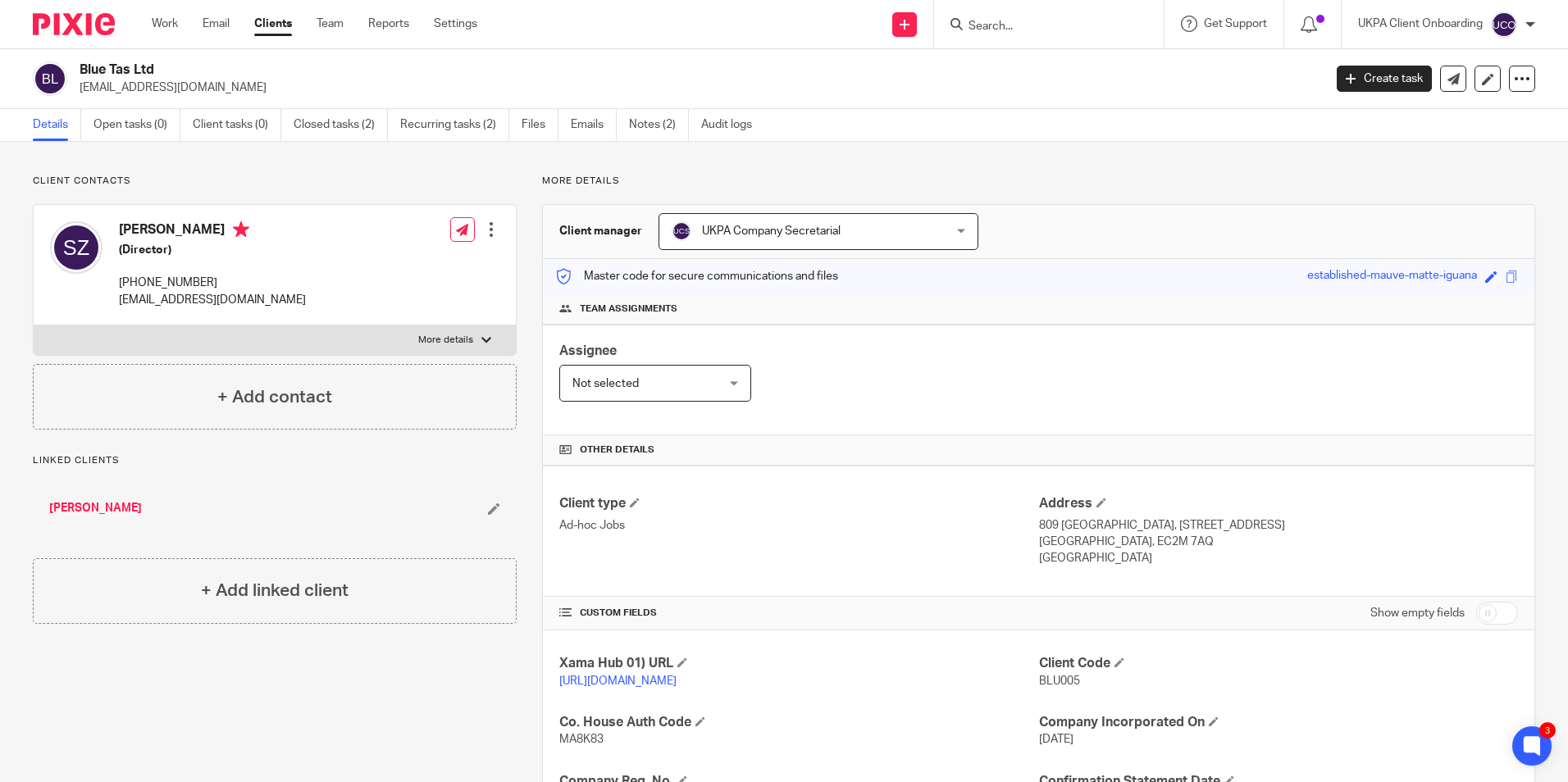
click at [127, 88] on p "[EMAIL_ADDRESS][DOMAIN_NAME]" at bounding box center [695, 87] width 1233 height 16
copy main "salina_2608@live.co.uk Create task Update from Companies House Export data Merg…"
click at [1015, 20] on input "Search" at bounding box center [1040, 26] width 147 height 14
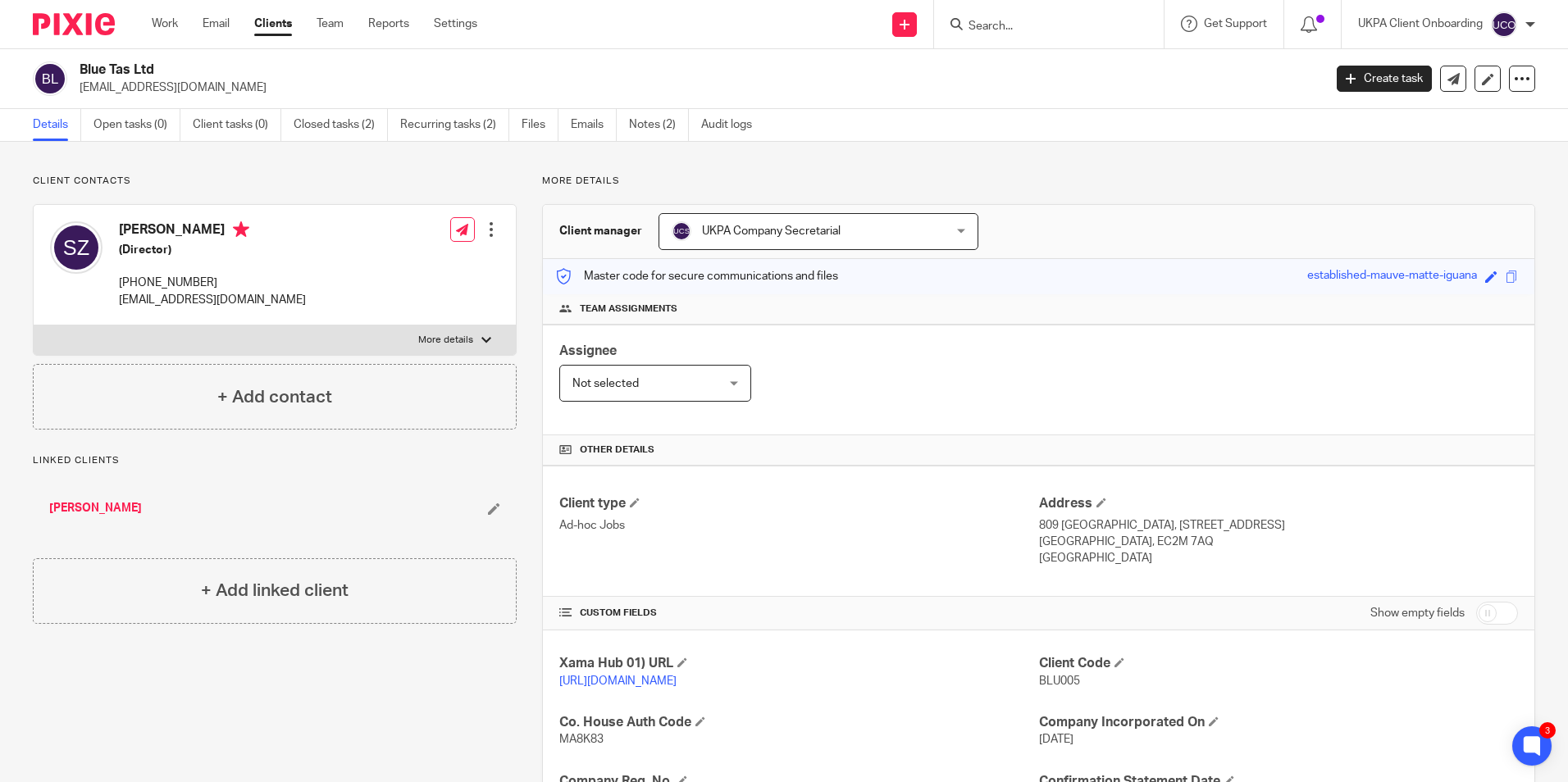
paste input "[EMAIL_ADDRESS][DOMAIN_NAME]"
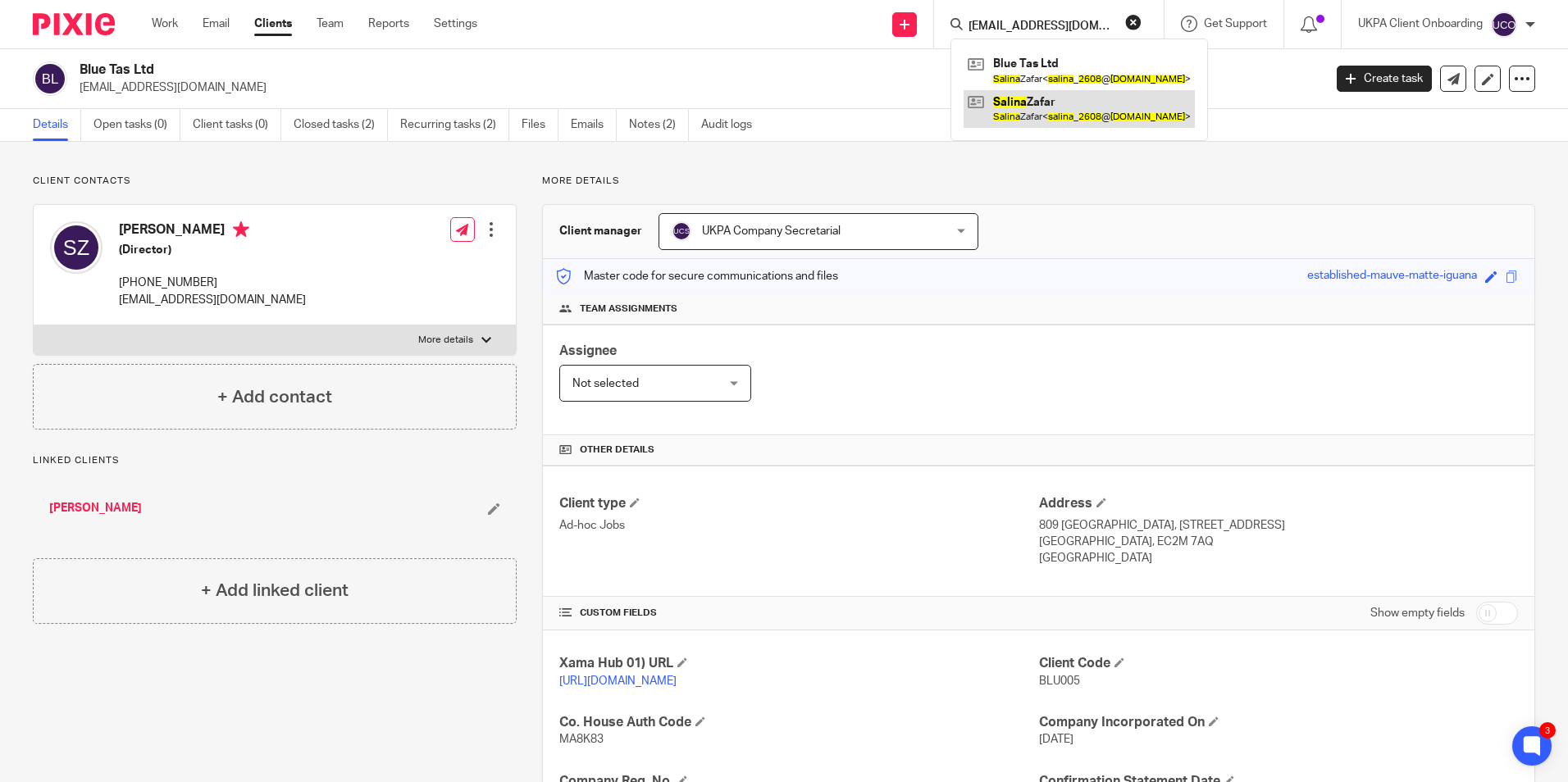
type input "[EMAIL_ADDRESS][DOMAIN_NAME]"
click at [157, 119] on link "Open tasks (0)" at bounding box center [137, 125] width 87 height 32
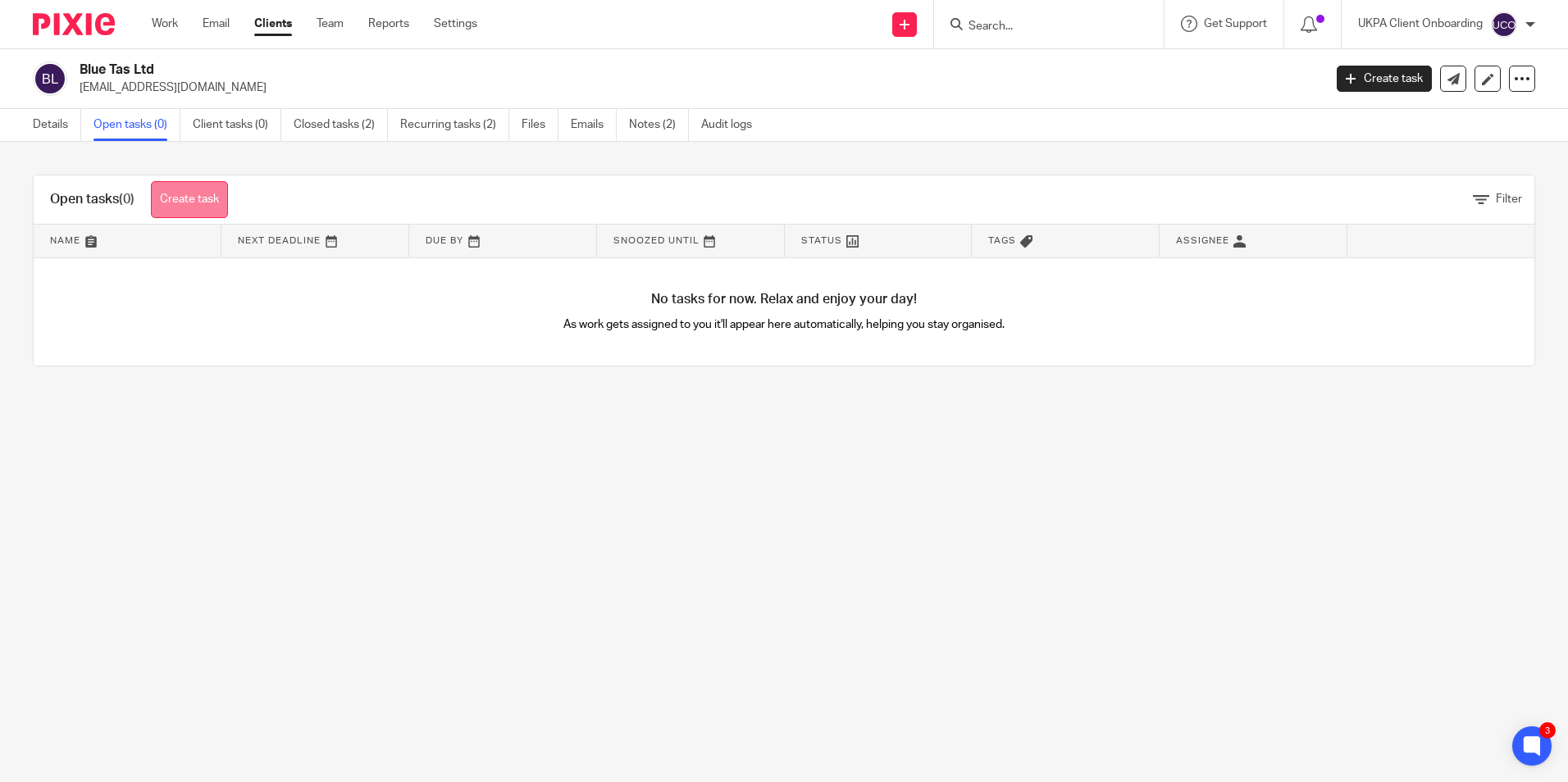
click at [195, 203] on link "Create task" at bounding box center [189, 199] width 77 height 37
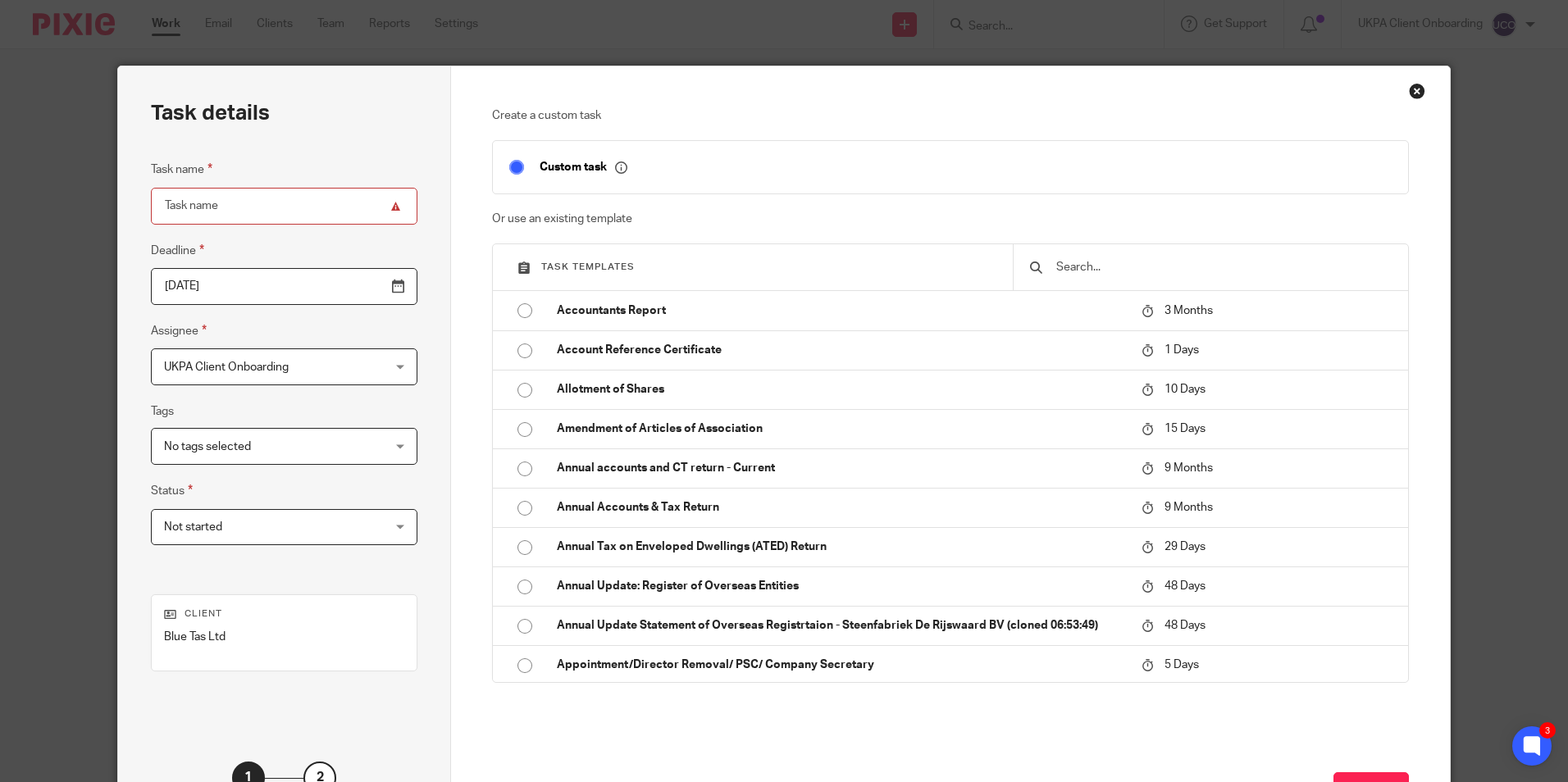
click at [1081, 271] on input "text" at bounding box center [1223, 267] width 337 height 18
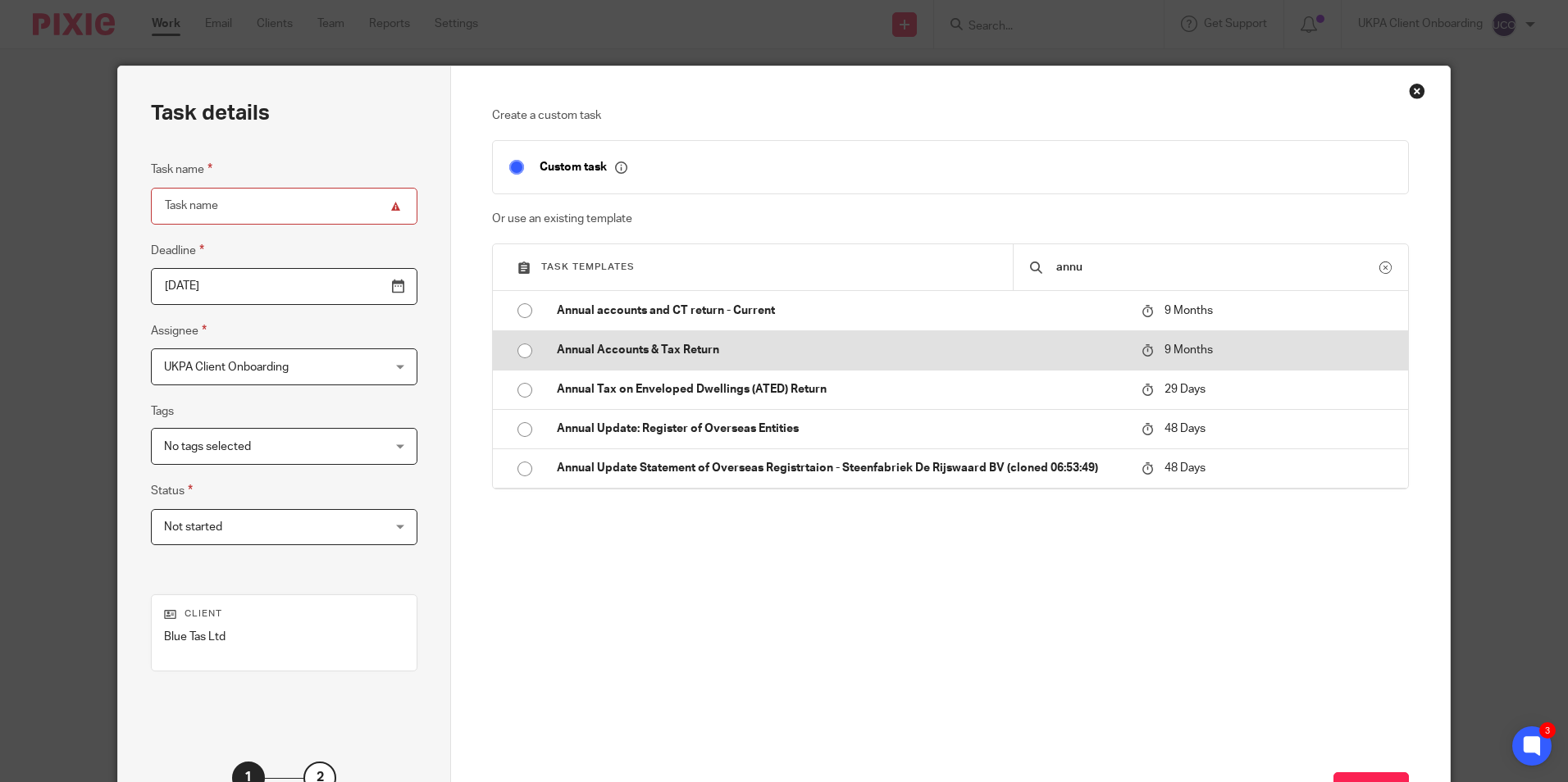
type input "annu"
click at [703, 349] on p "Annual Accounts & Tax Return" at bounding box center [841, 350] width 569 height 16
type input "[DATE]"
type input "Annual Accounts & Tax Return"
checkbox input "false"
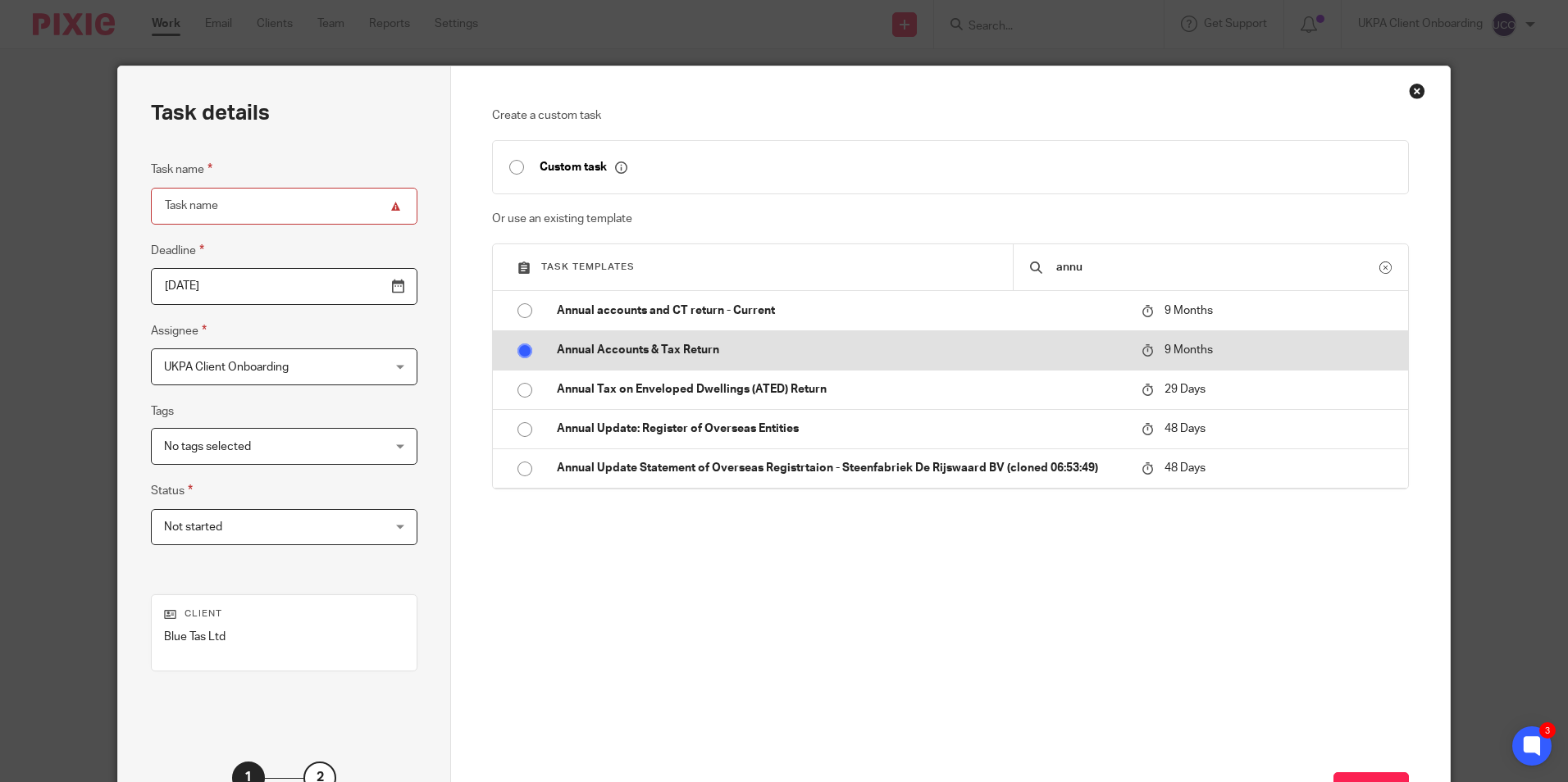
radio input "true"
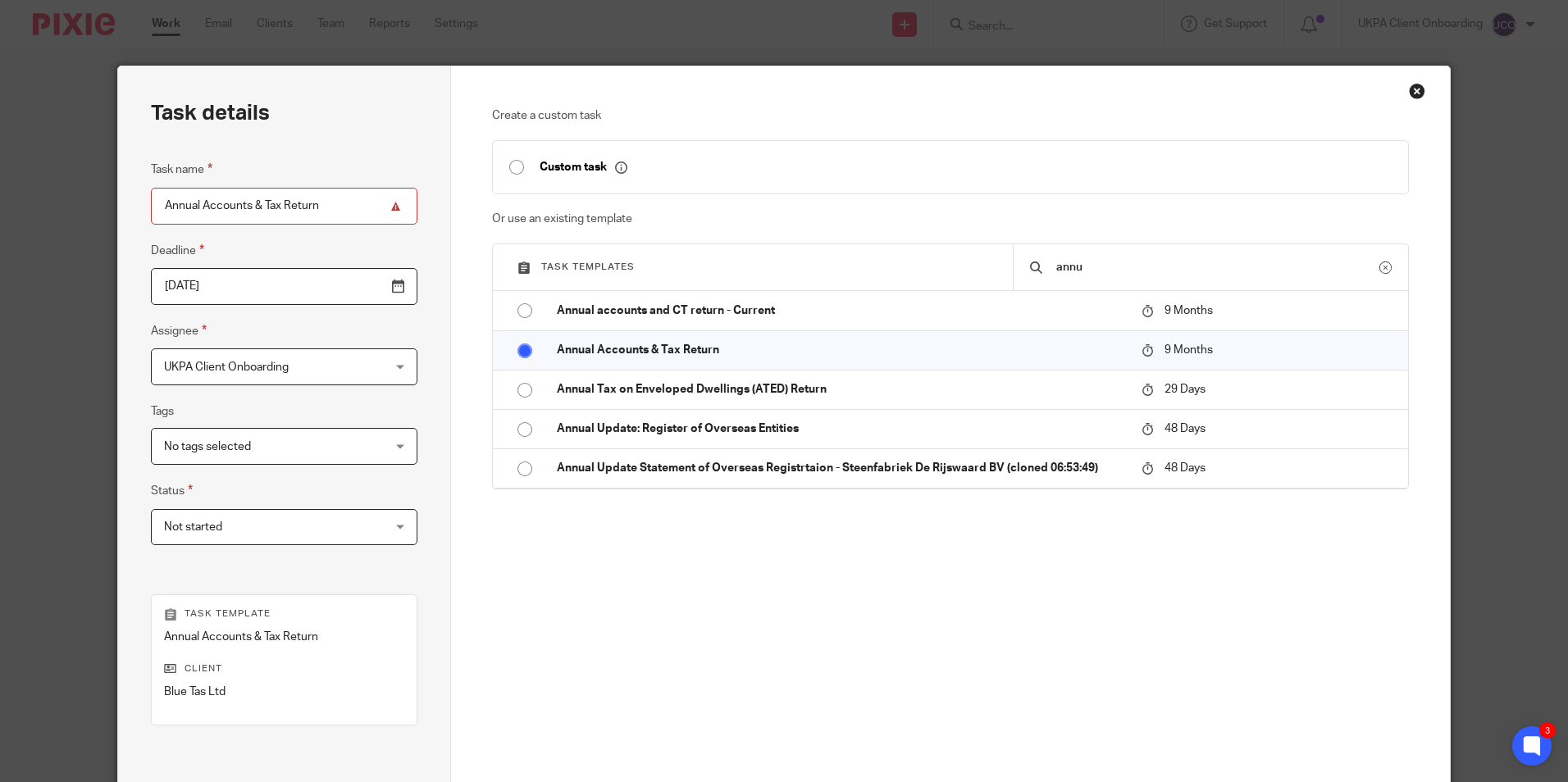
click at [352, 289] on input "[DATE]" at bounding box center [283, 286] width 266 height 37
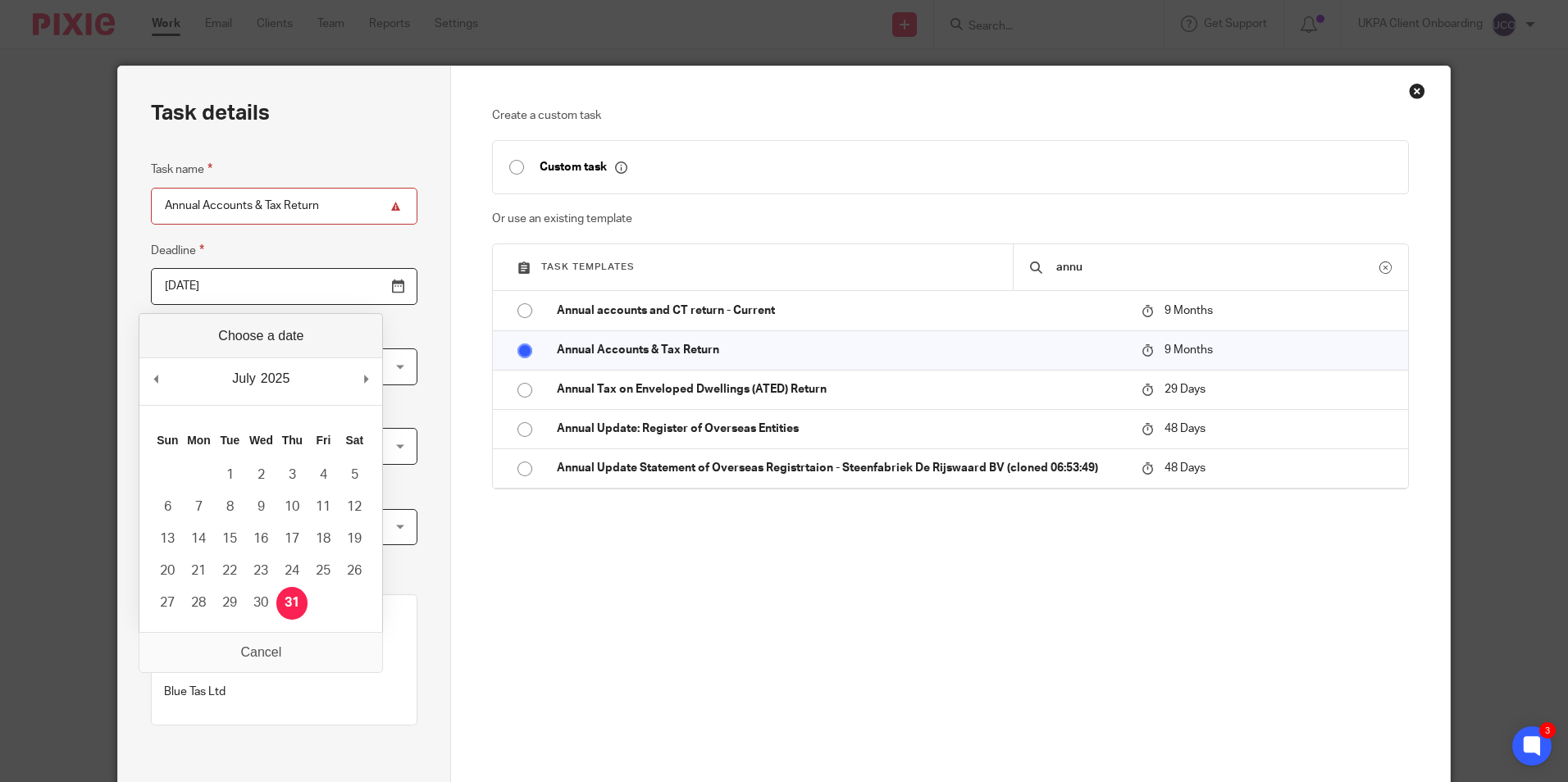
click at [290, 282] on input "2025-07-31" at bounding box center [283, 286] width 266 height 37
type input "2025-07-23"
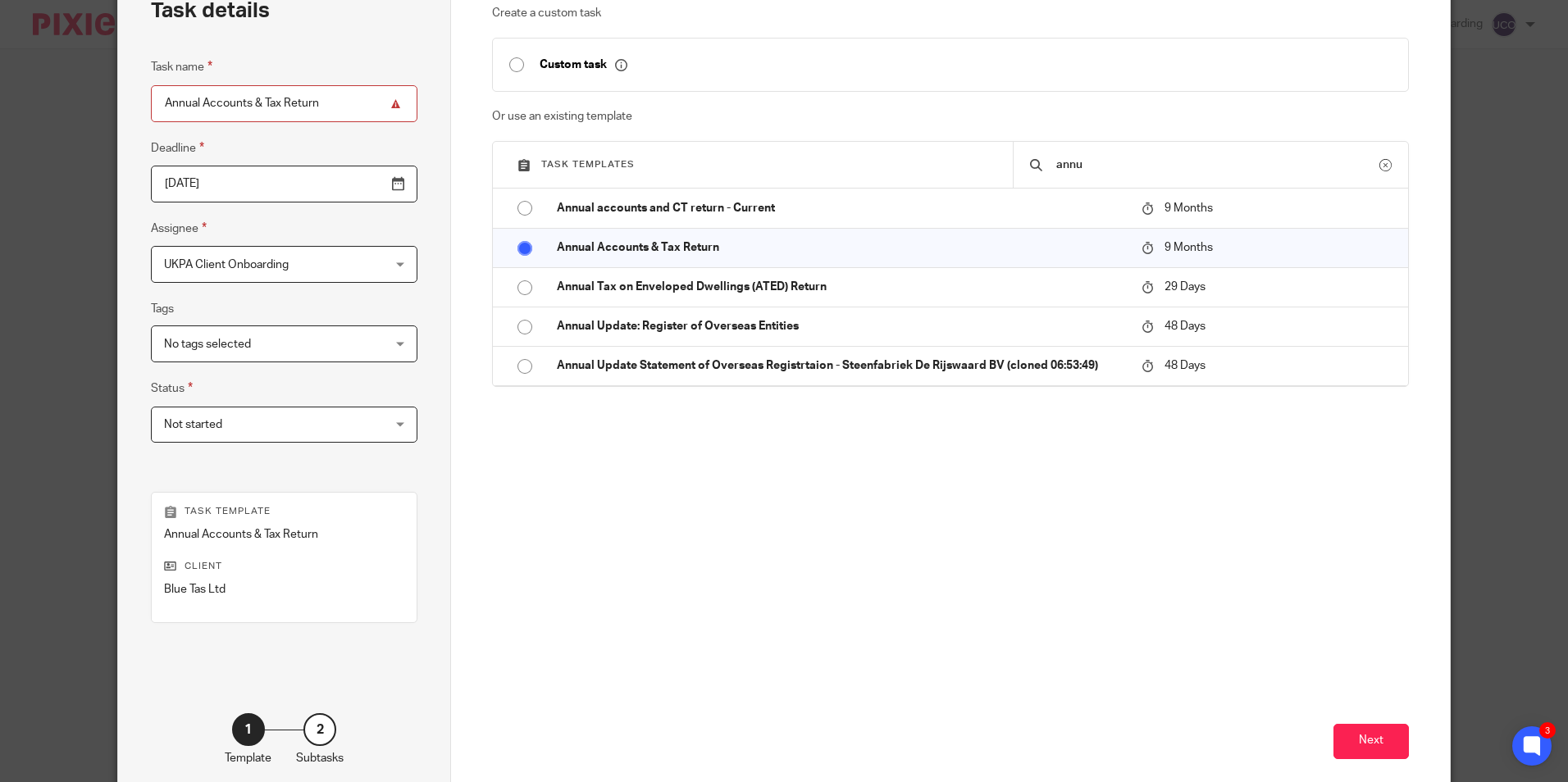
scroll to position [187, 0]
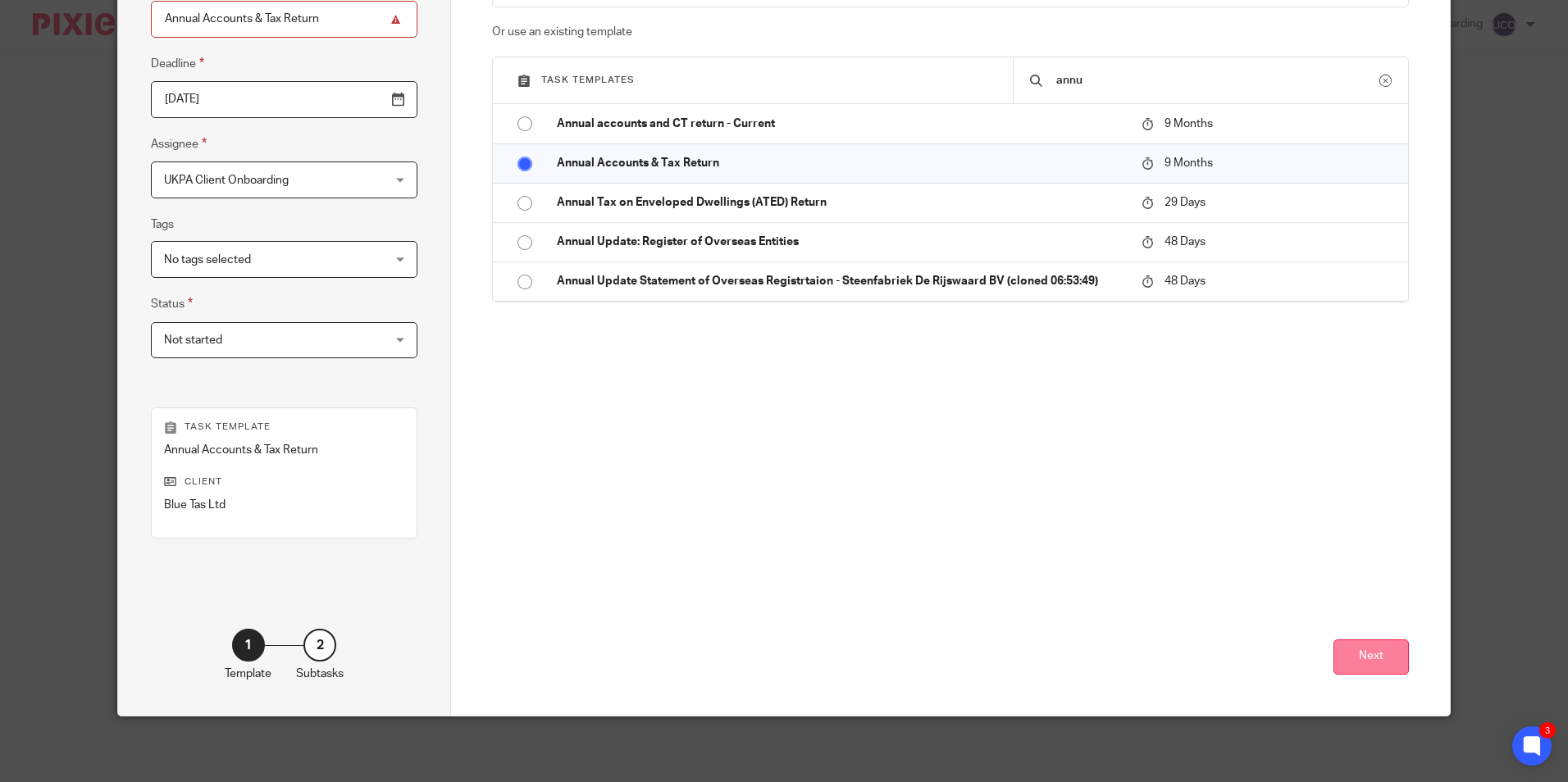
click at [1364, 641] on button "Next" at bounding box center [1371, 657] width 76 height 35
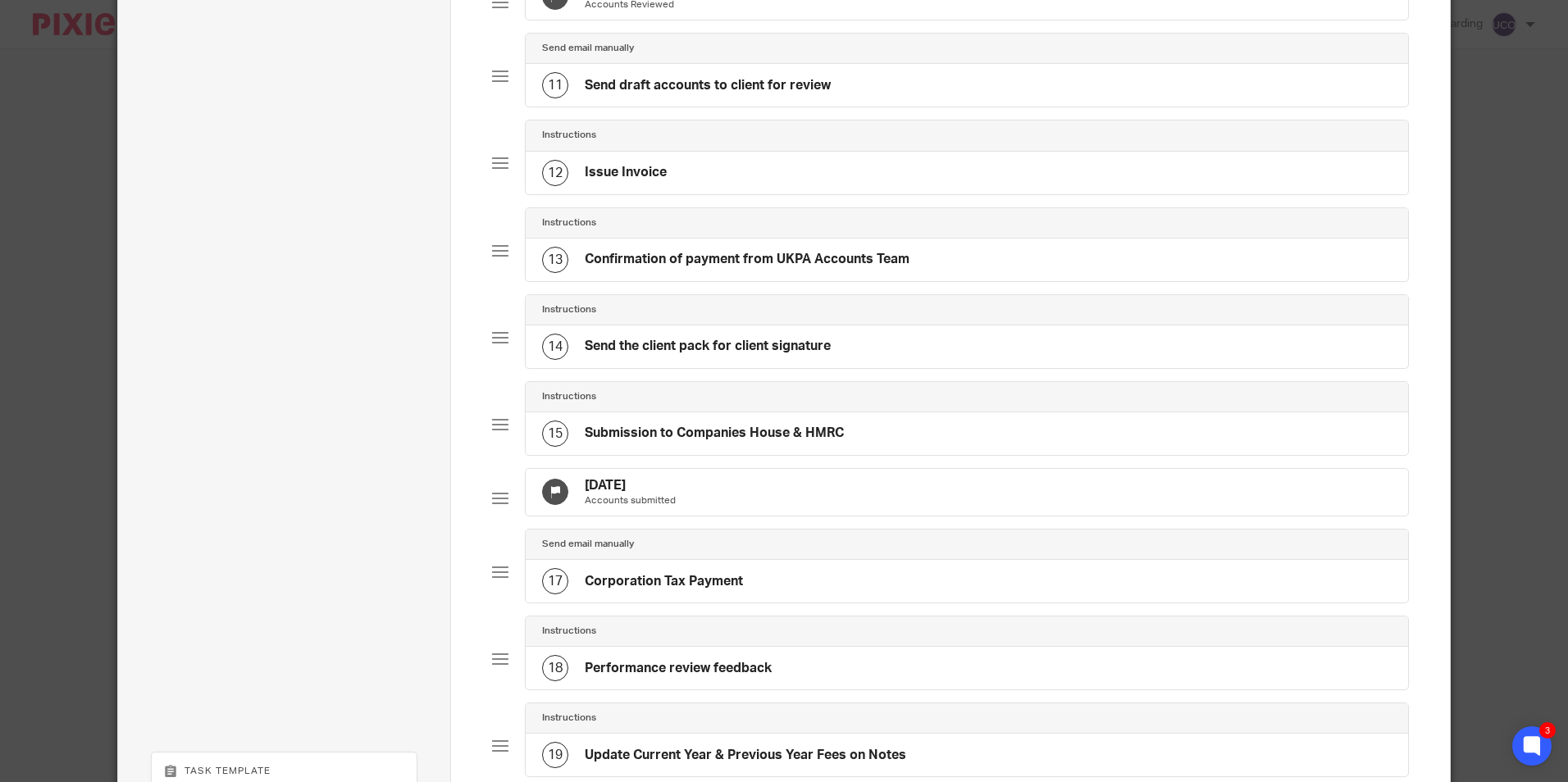
scroll to position [1171, 0]
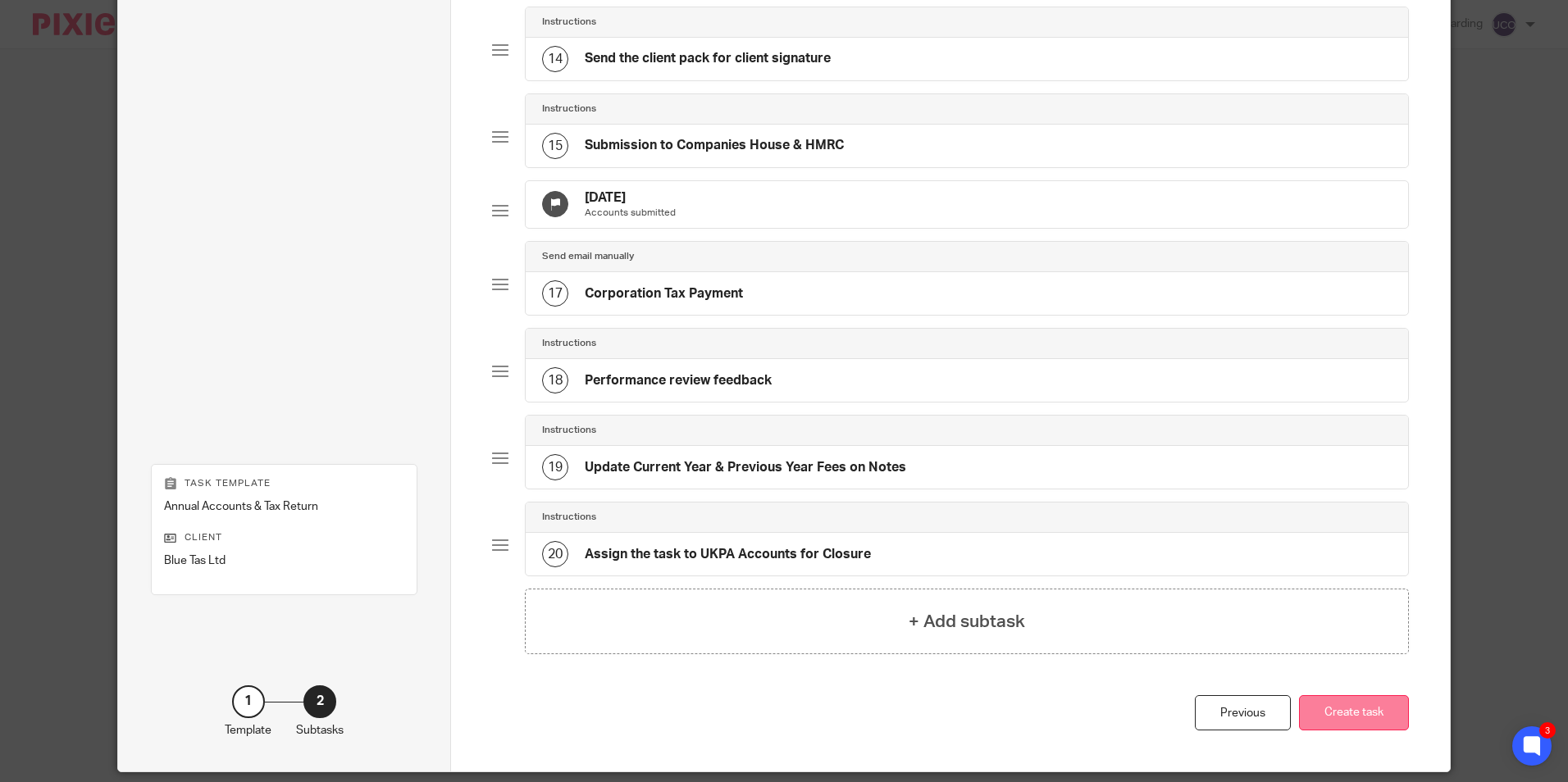
click at [1358, 731] on button "Create task" at bounding box center [1353, 712] width 110 height 35
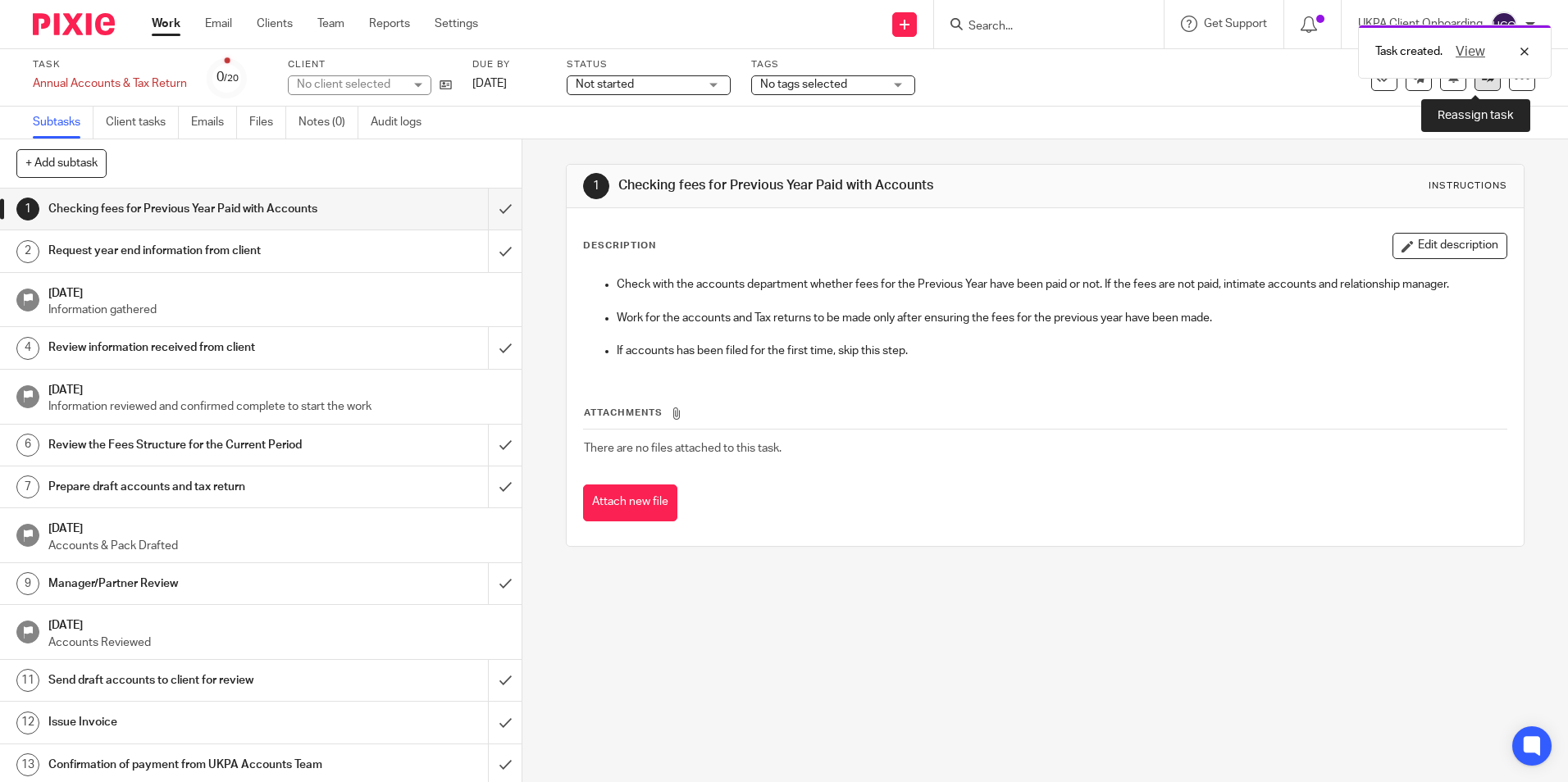
click at [1482, 82] on icon at bounding box center [1488, 77] width 12 height 12
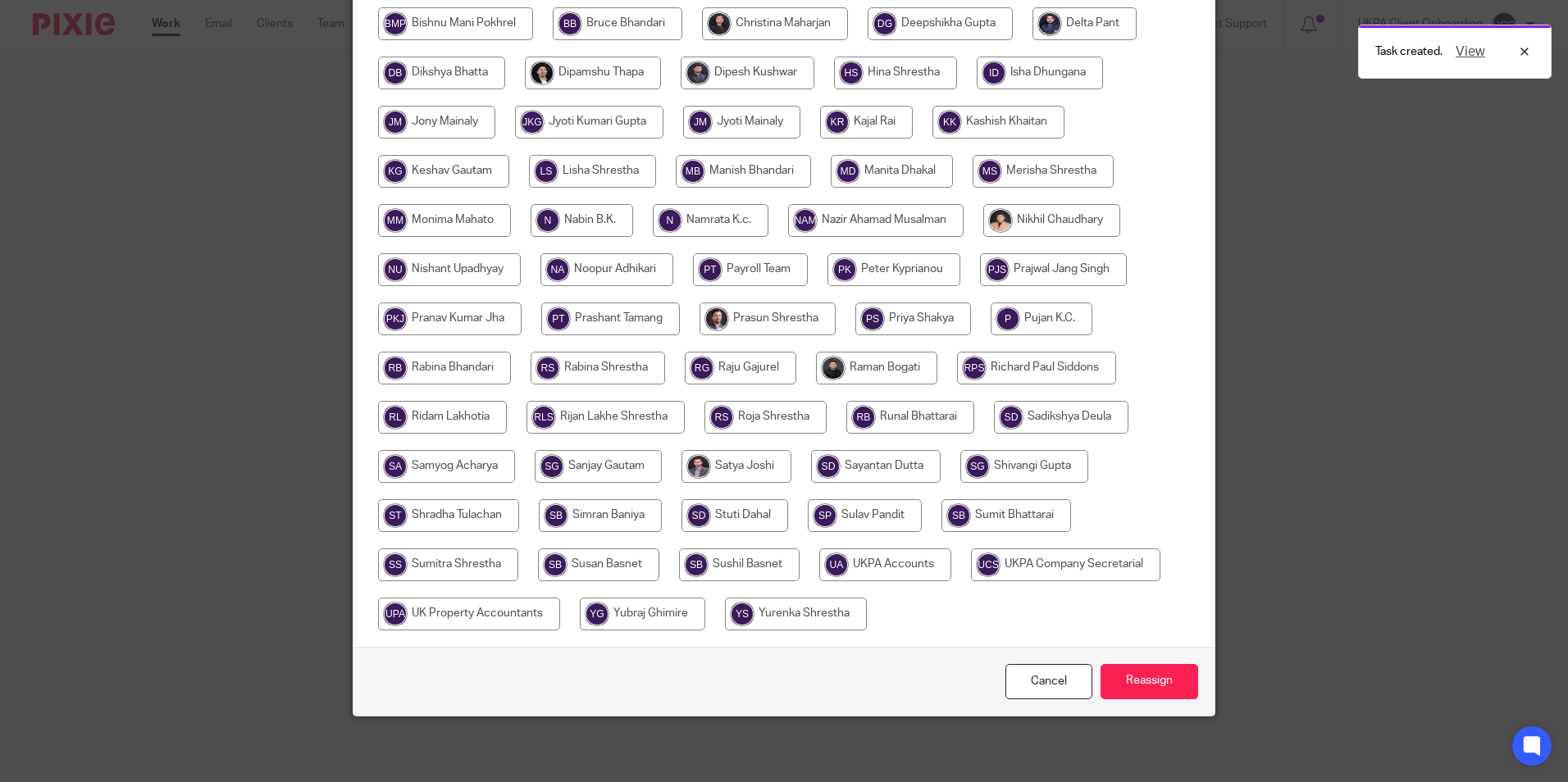
scroll to position [159, 0]
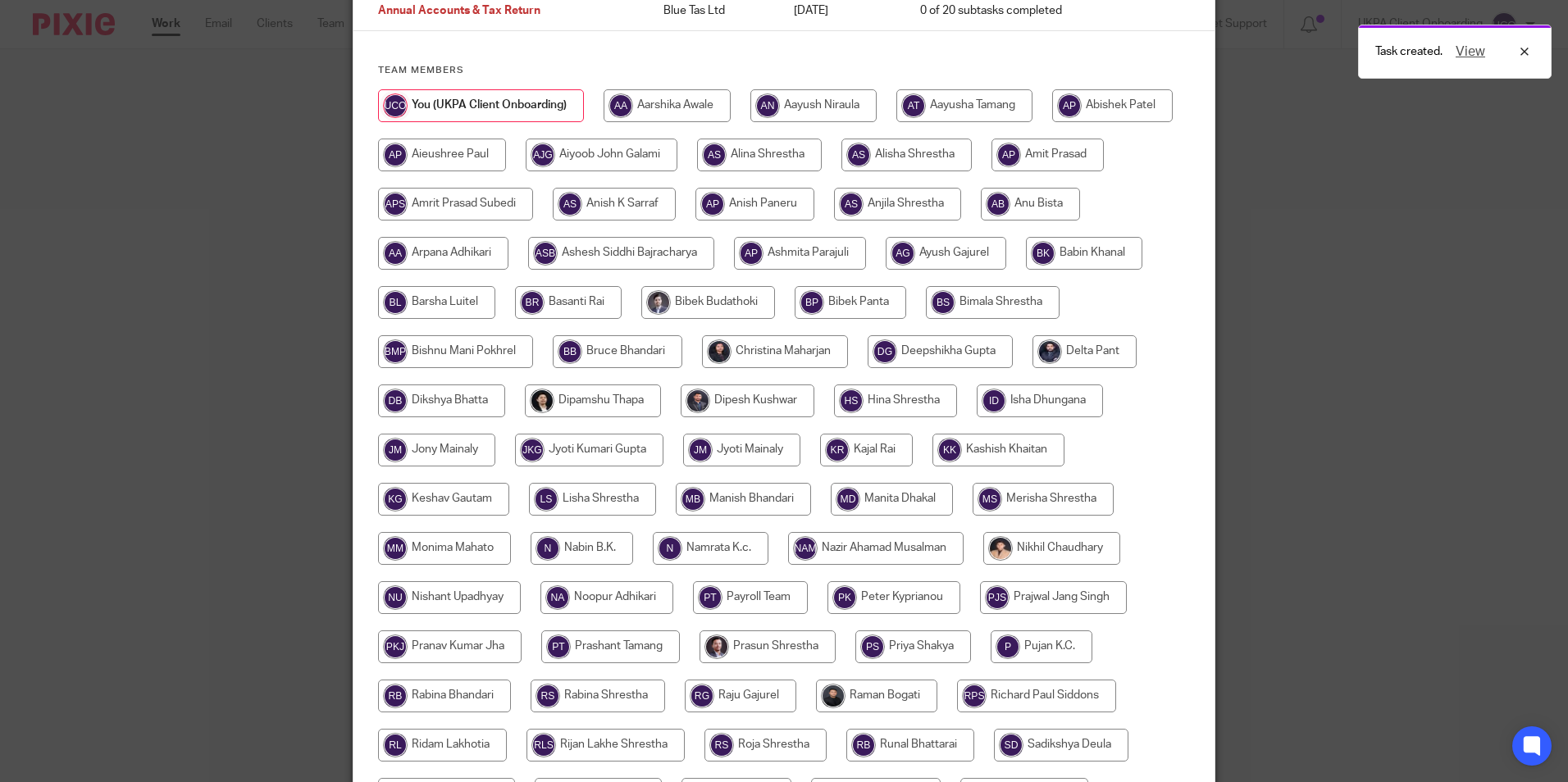
click at [822, 151] on input "radio" at bounding box center [759, 155] width 124 height 33
radio input "true"
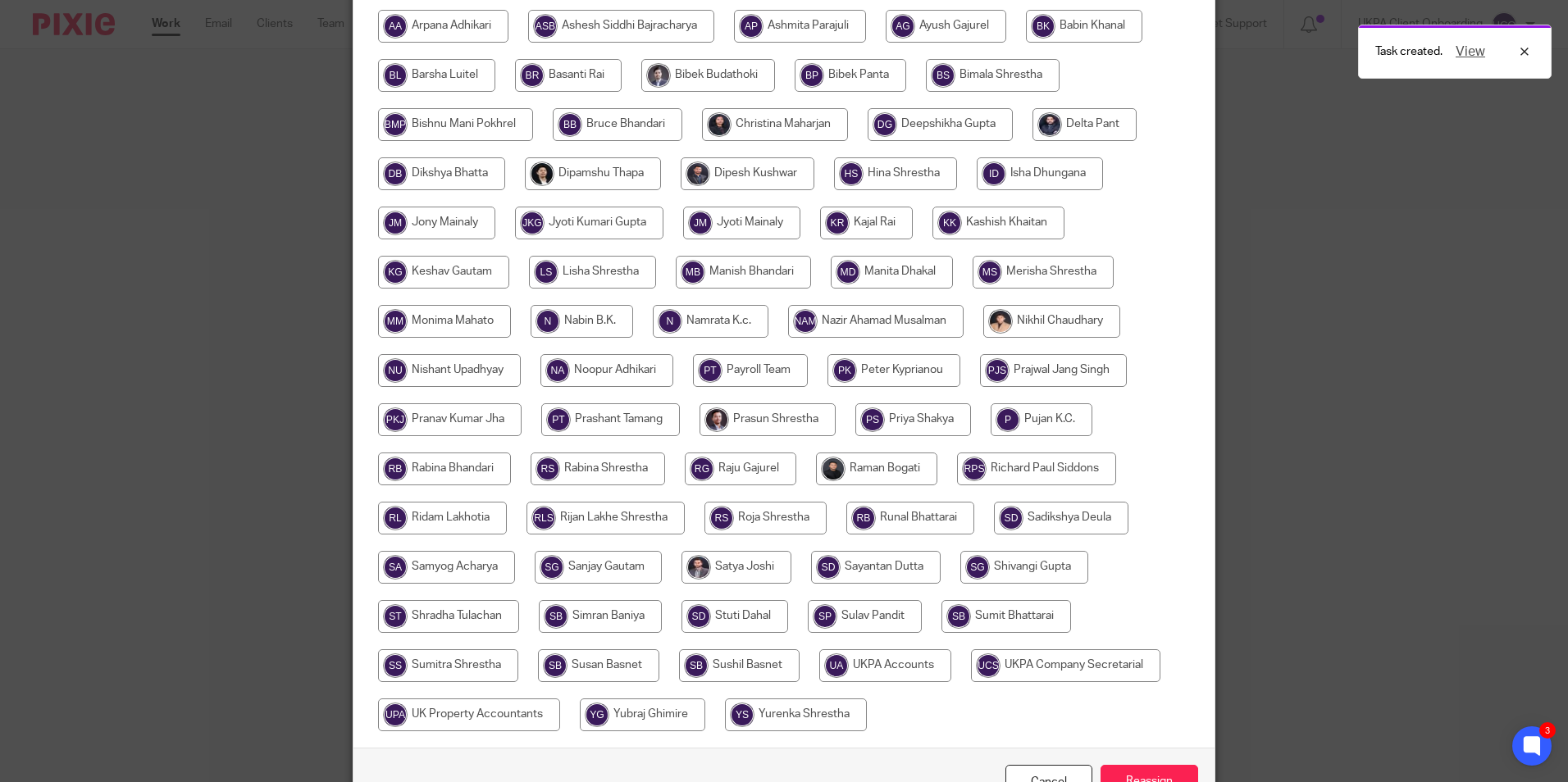
scroll to position [487, 0]
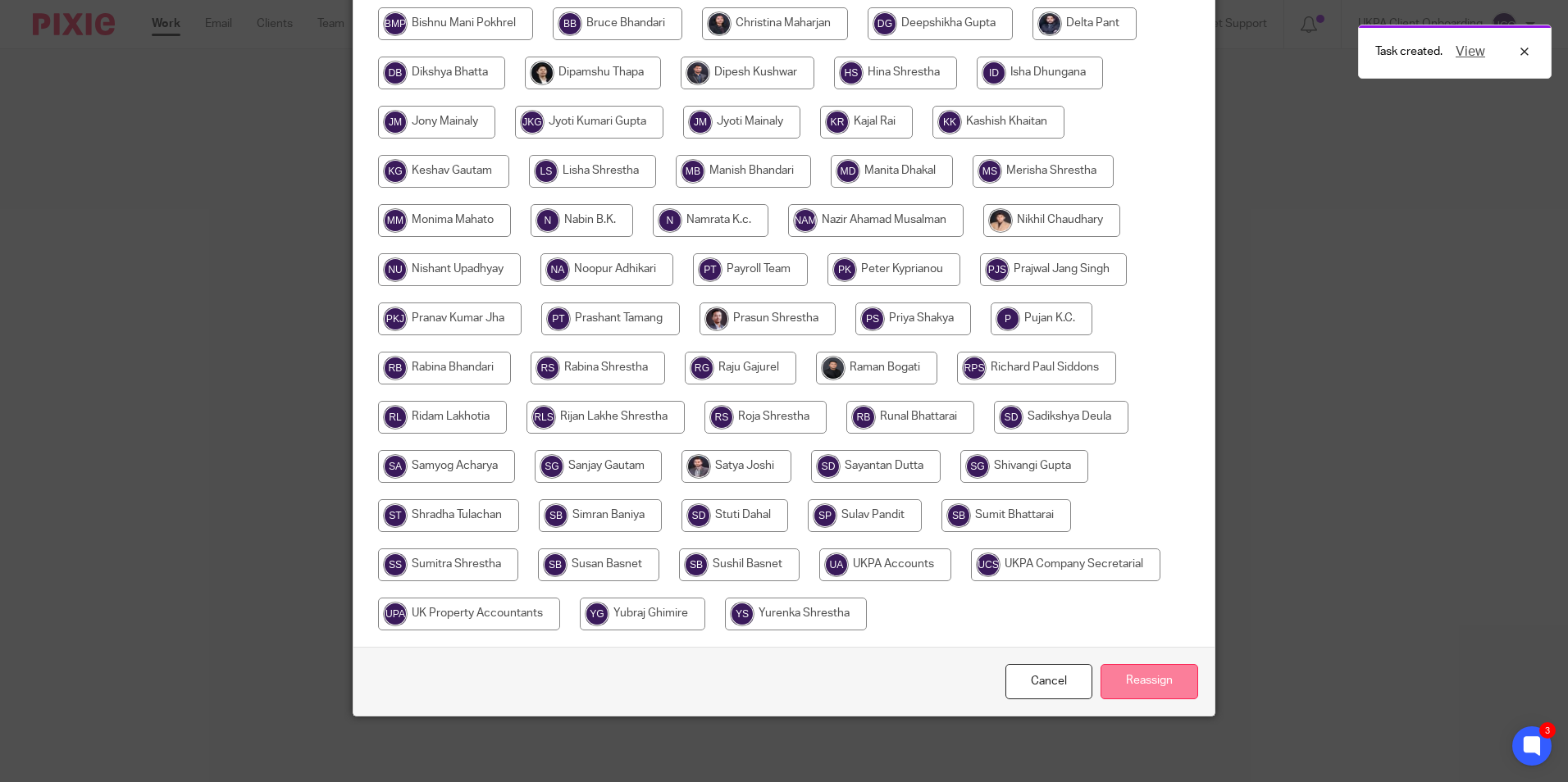
click at [1123, 679] on input "Reassign" at bounding box center [1149, 682] width 98 height 35
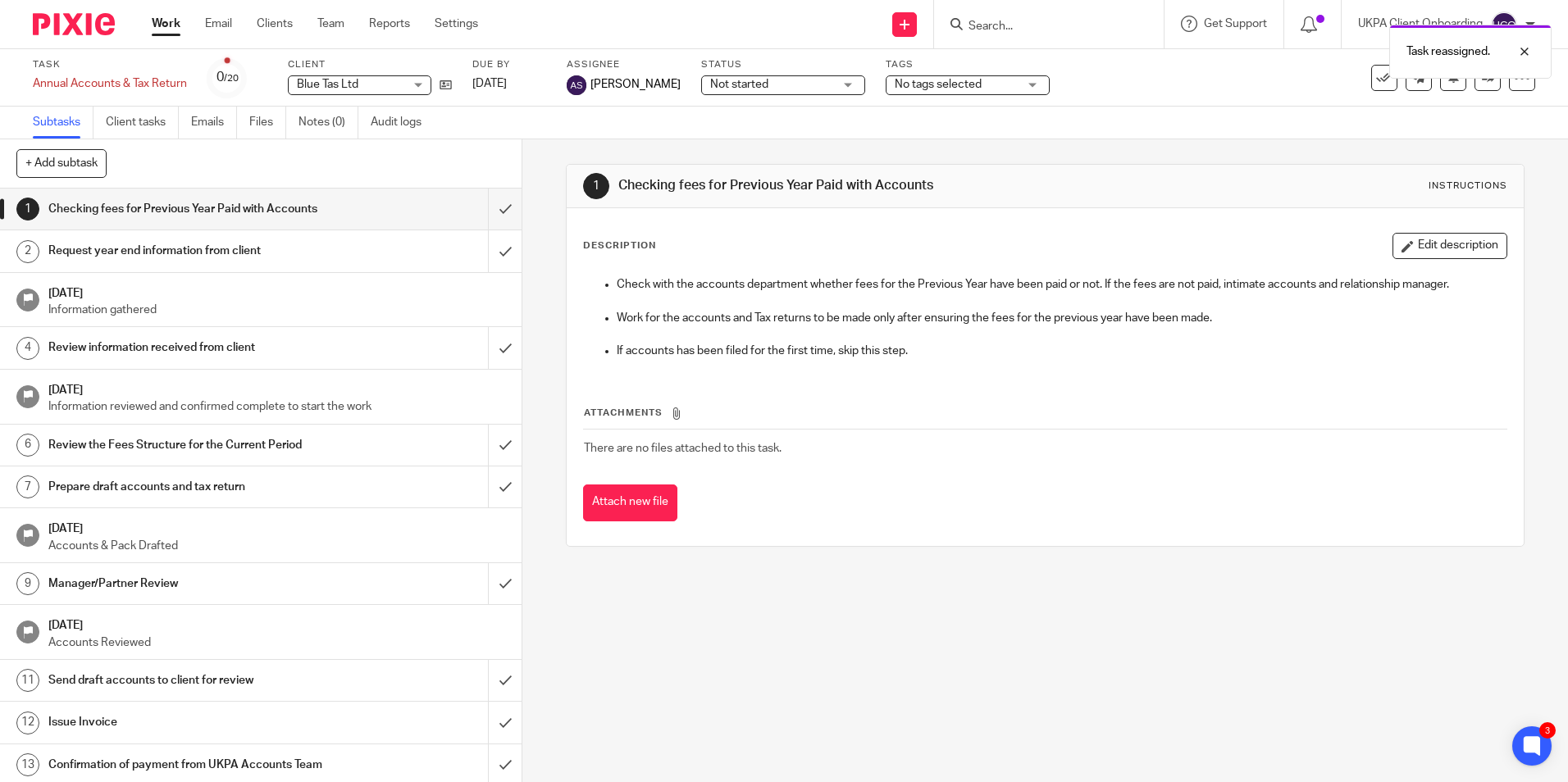
click at [1024, 30] on div "Task reassigned." at bounding box center [1168, 47] width 768 height 62
click at [390, 84] on span "Blue Tas Ltd" at bounding box center [350, 85] width 106 height 17
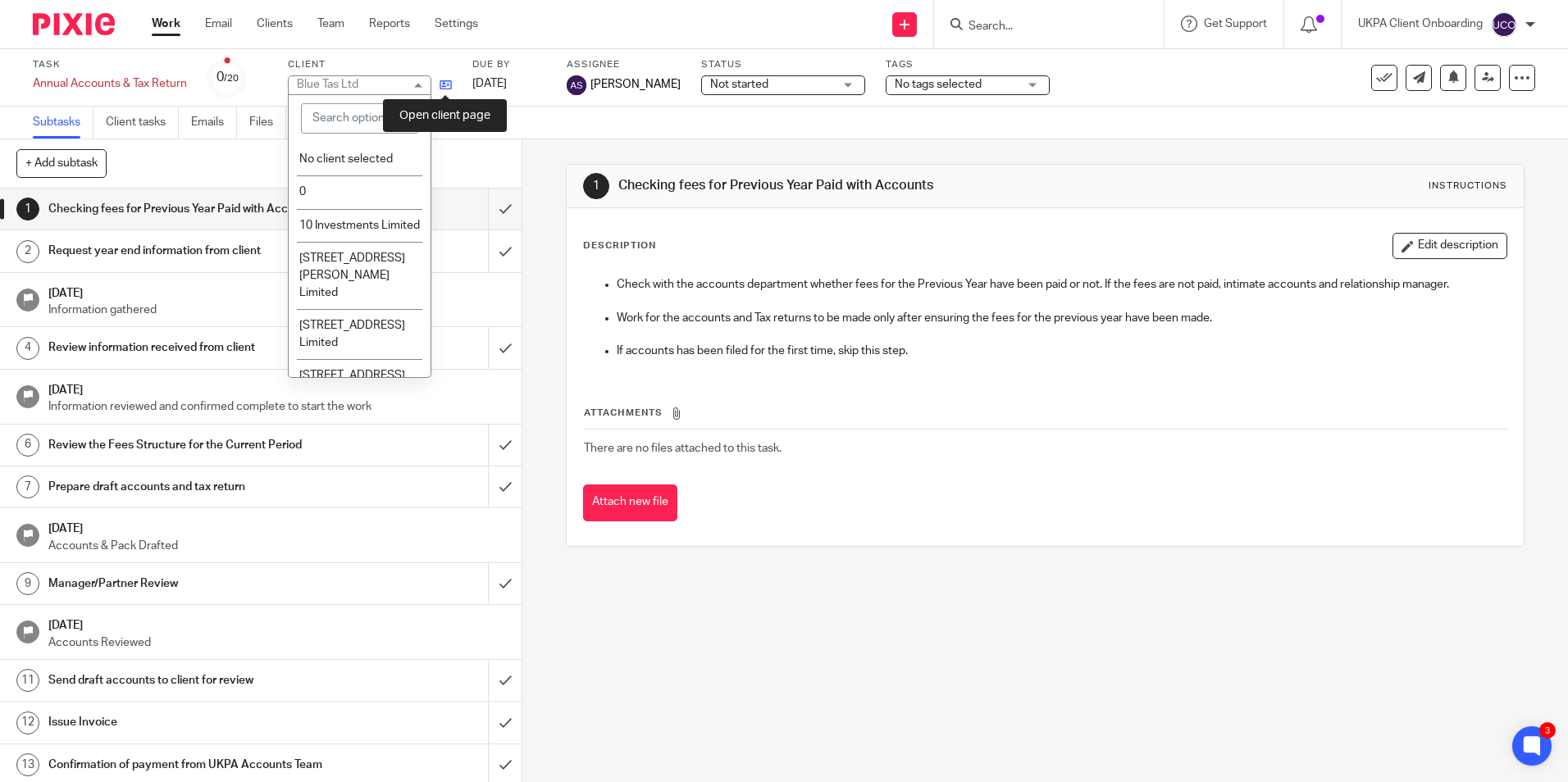
click at [446, 84] on icon at bounding box center [445, 85] width 12 height 12
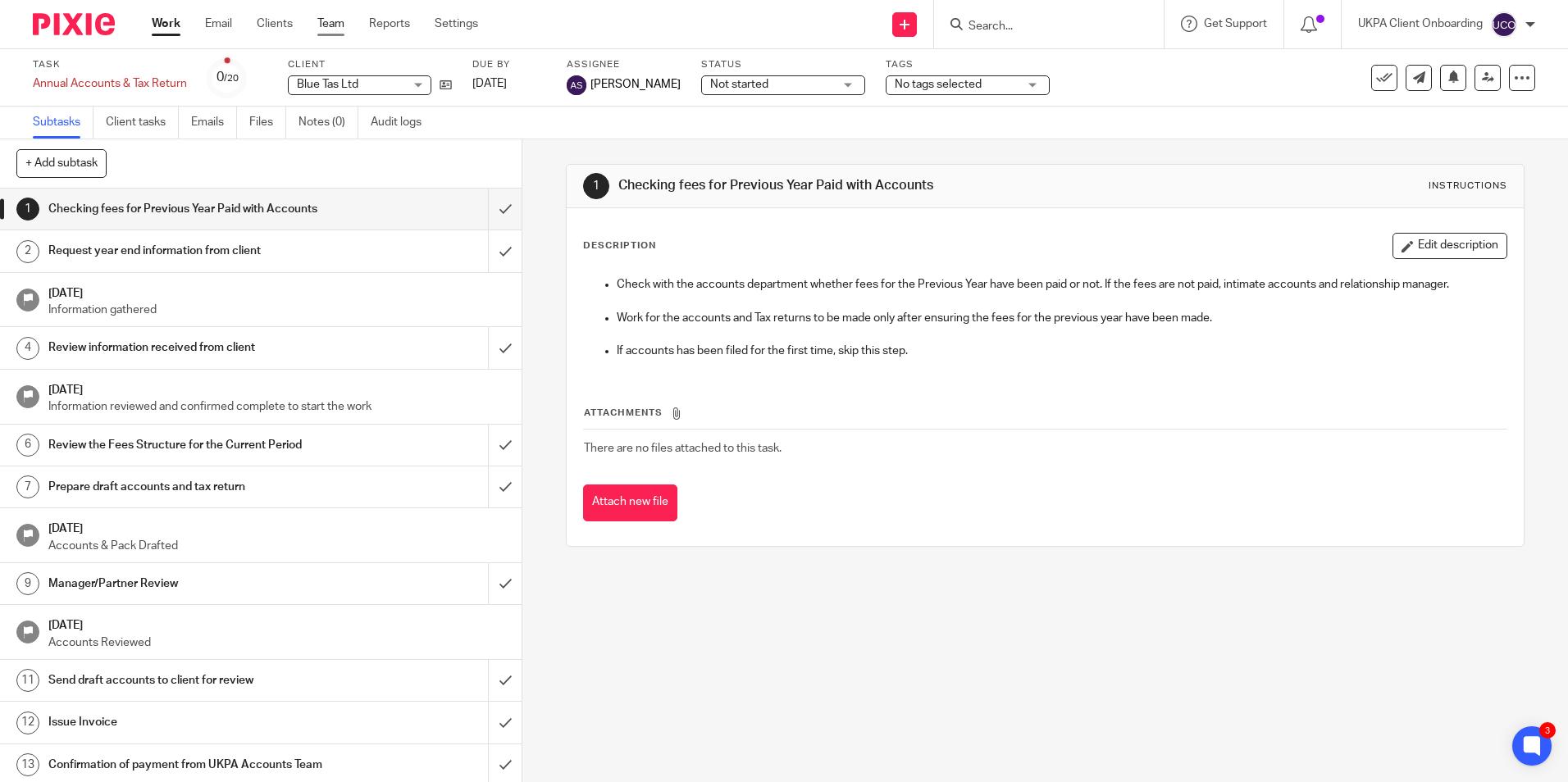
click at [326, 28] on link "Team" at bounding box center [331, 23] width 27 height 16
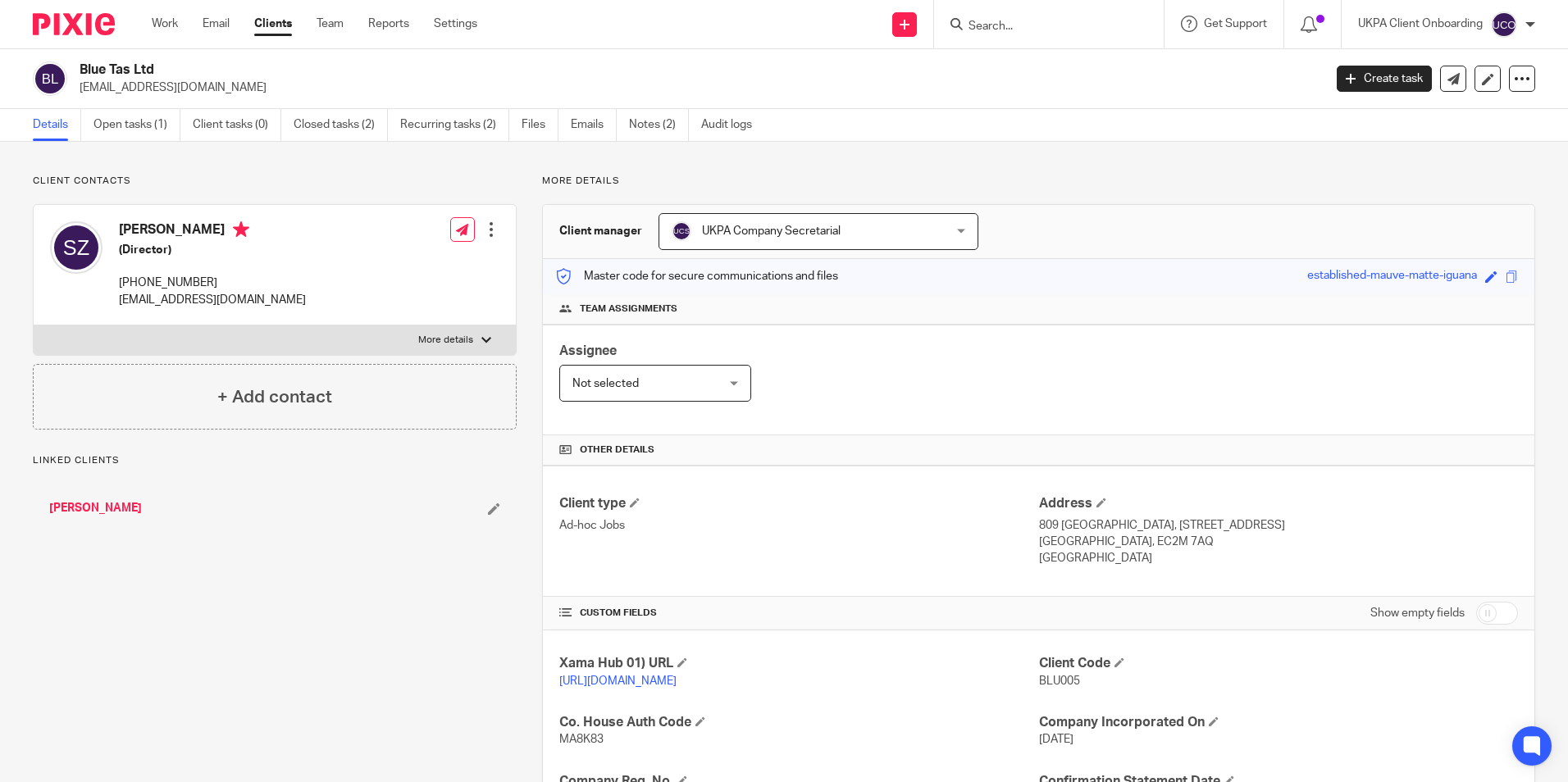
click at [837, 238] on span "UKPA Company Secretarial" at bounding box center [793, 231] width 244 height 34
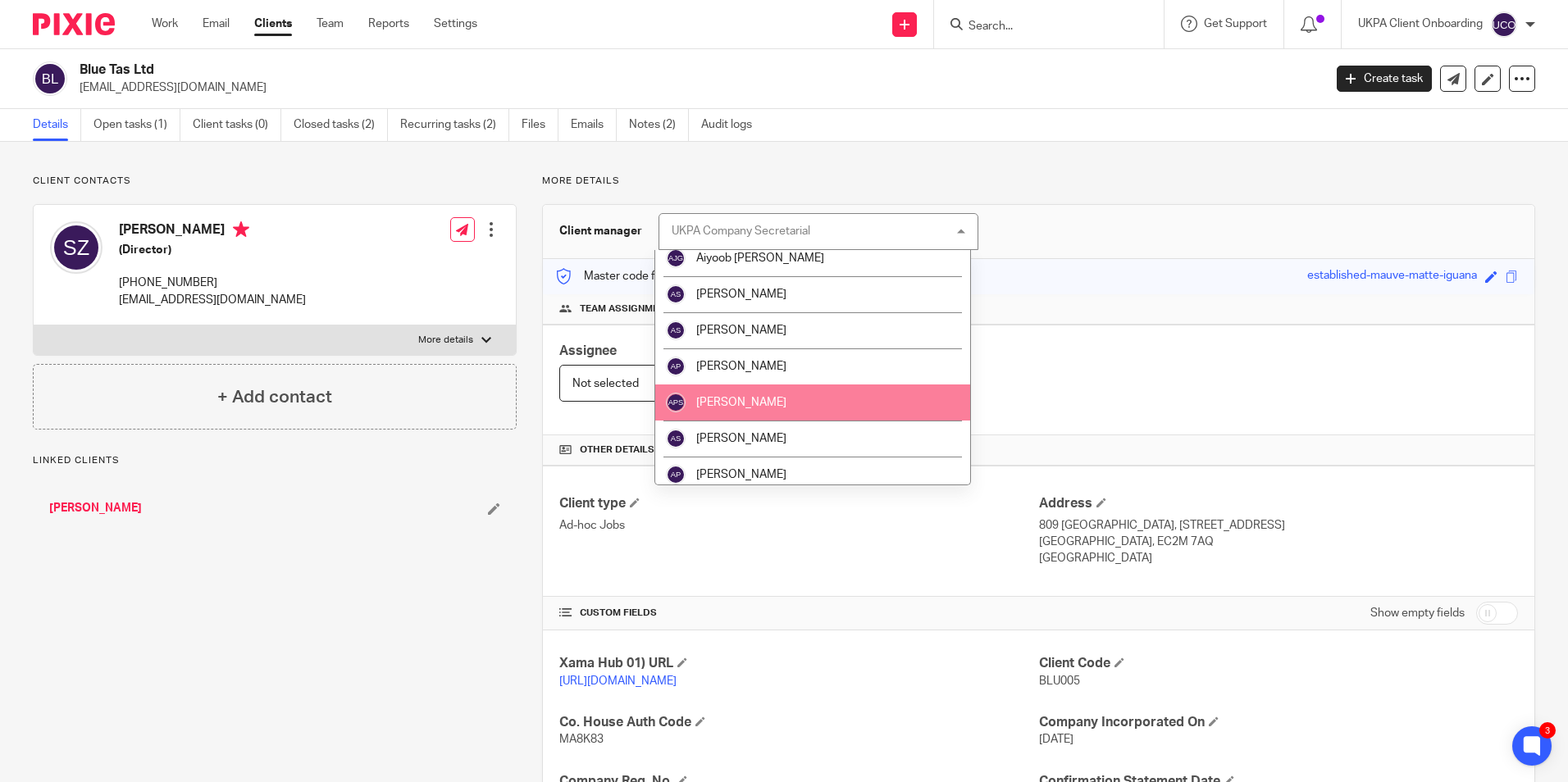
scroll to position [164, 0]
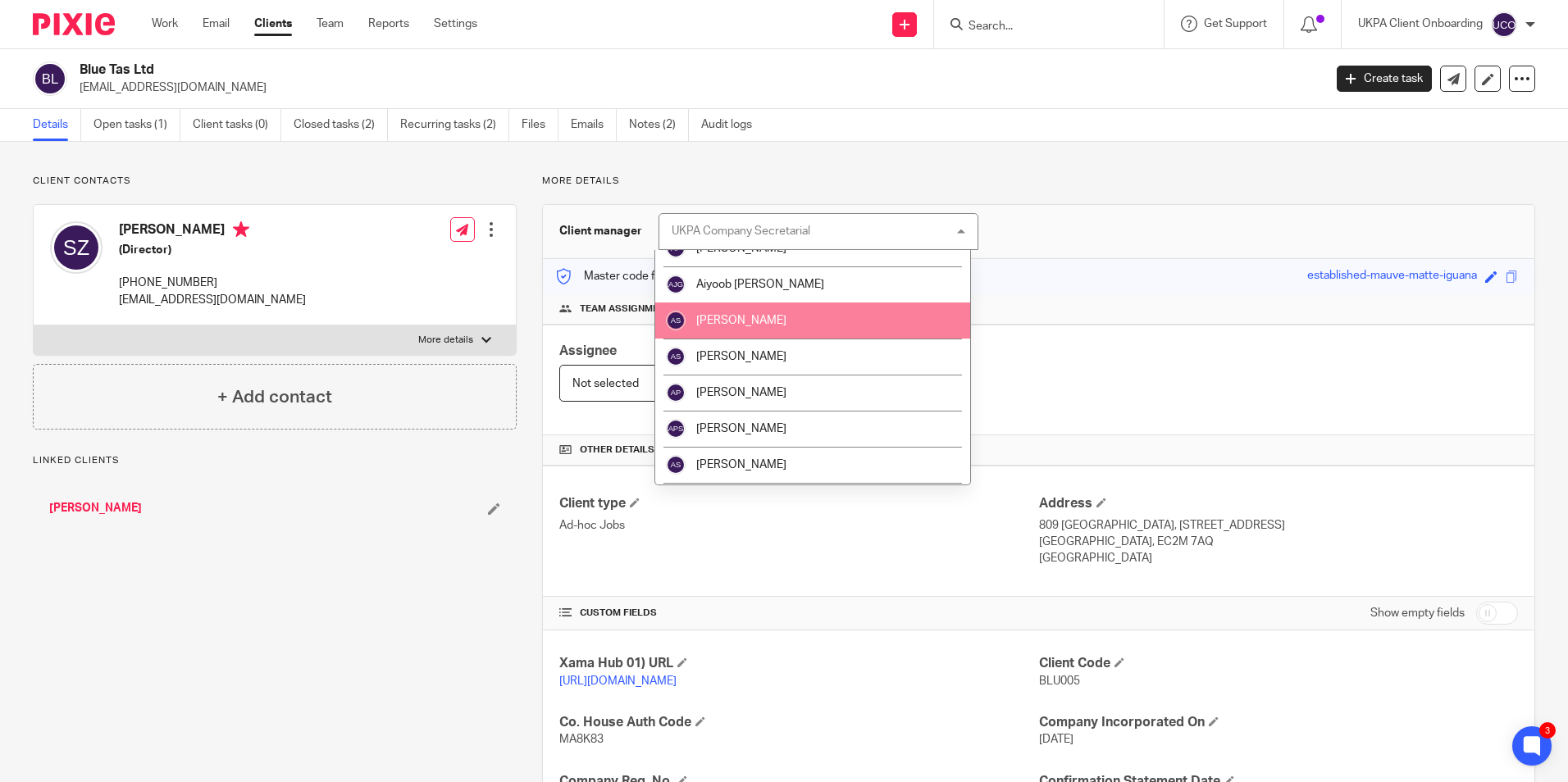
click at [775, 330] on li "[PERSON_NAME]" at bounding box center [813, 321] width 315 height 36
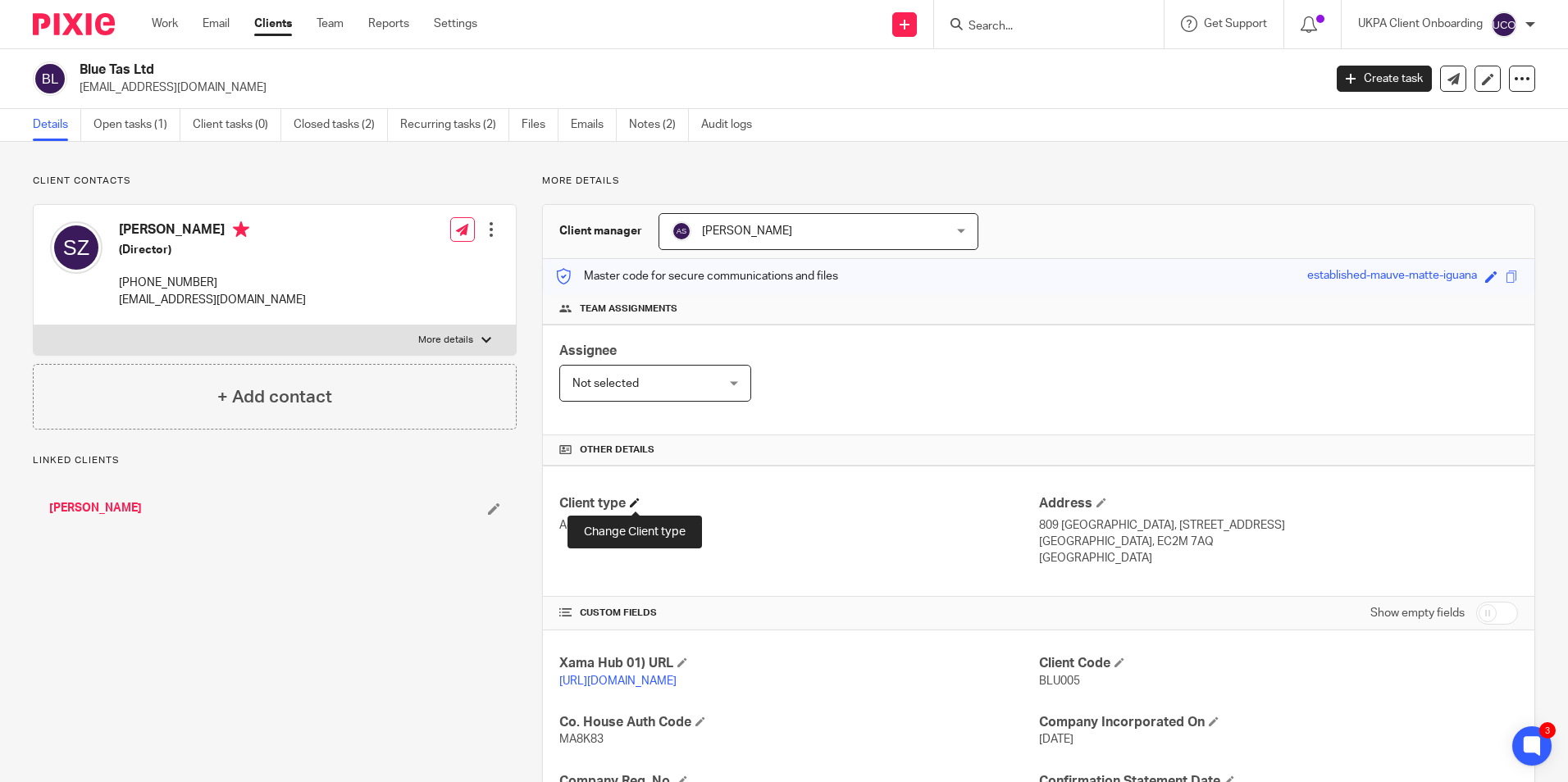
click at [635, 504] on span at bounding box center [635, 503] width 10 height 10
click at [636, 506] on span at bounding box center [635, 503] width 10 height 10
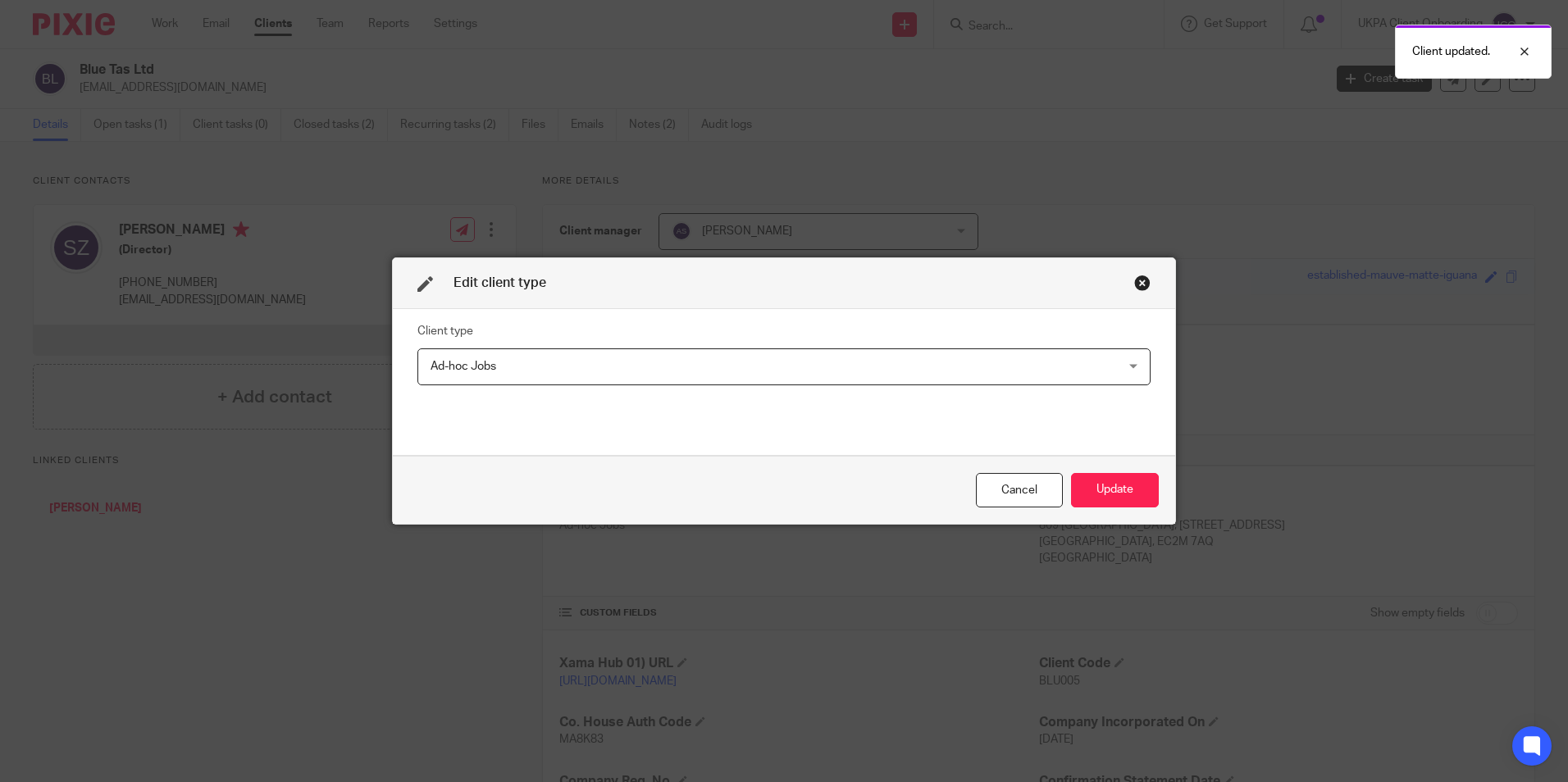
click at [548, 358] on span "Ad-hoc Jobs" at bounding box center [718, 366] width 575 height 34
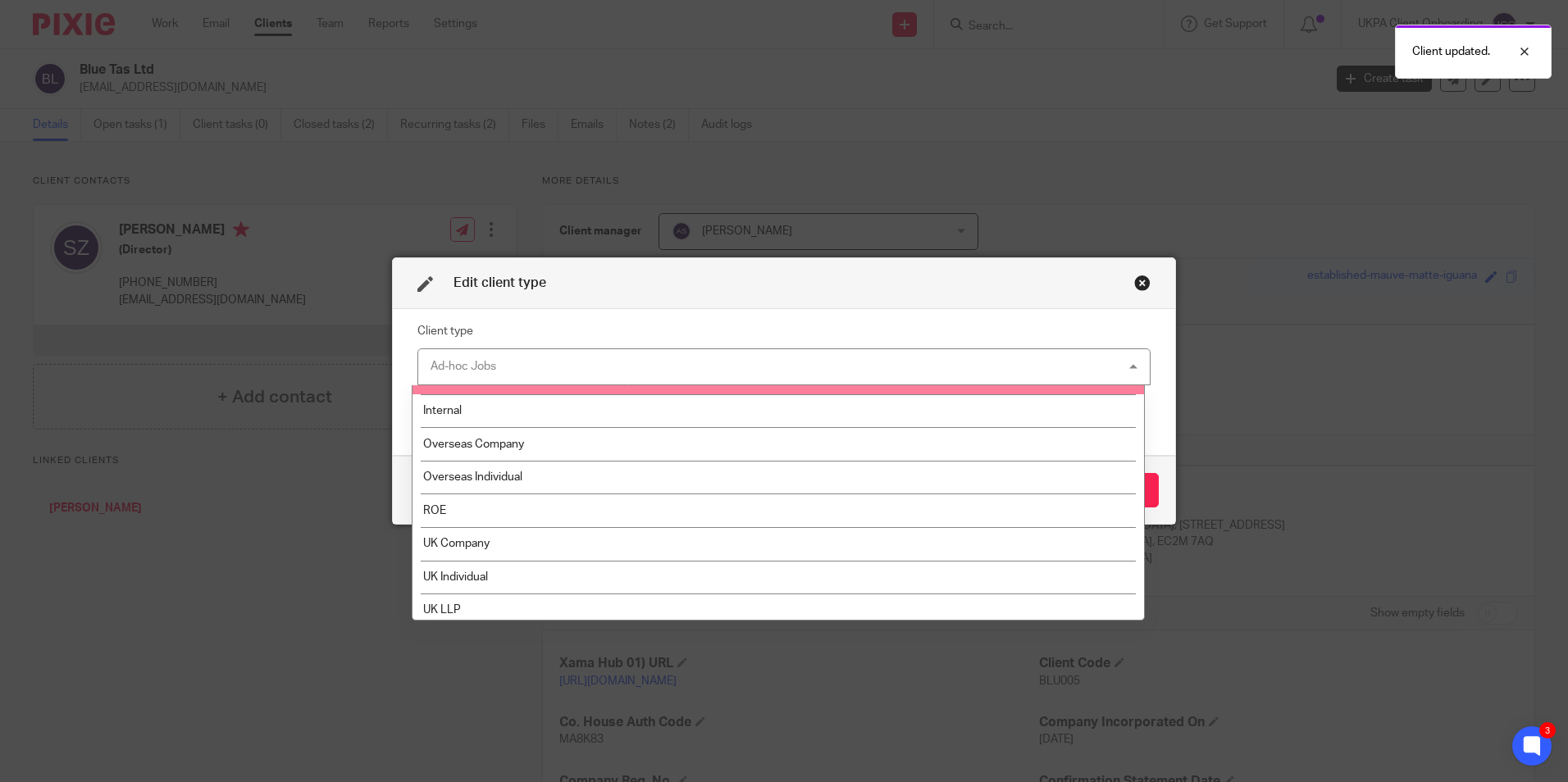
scroll to position [164, 0]
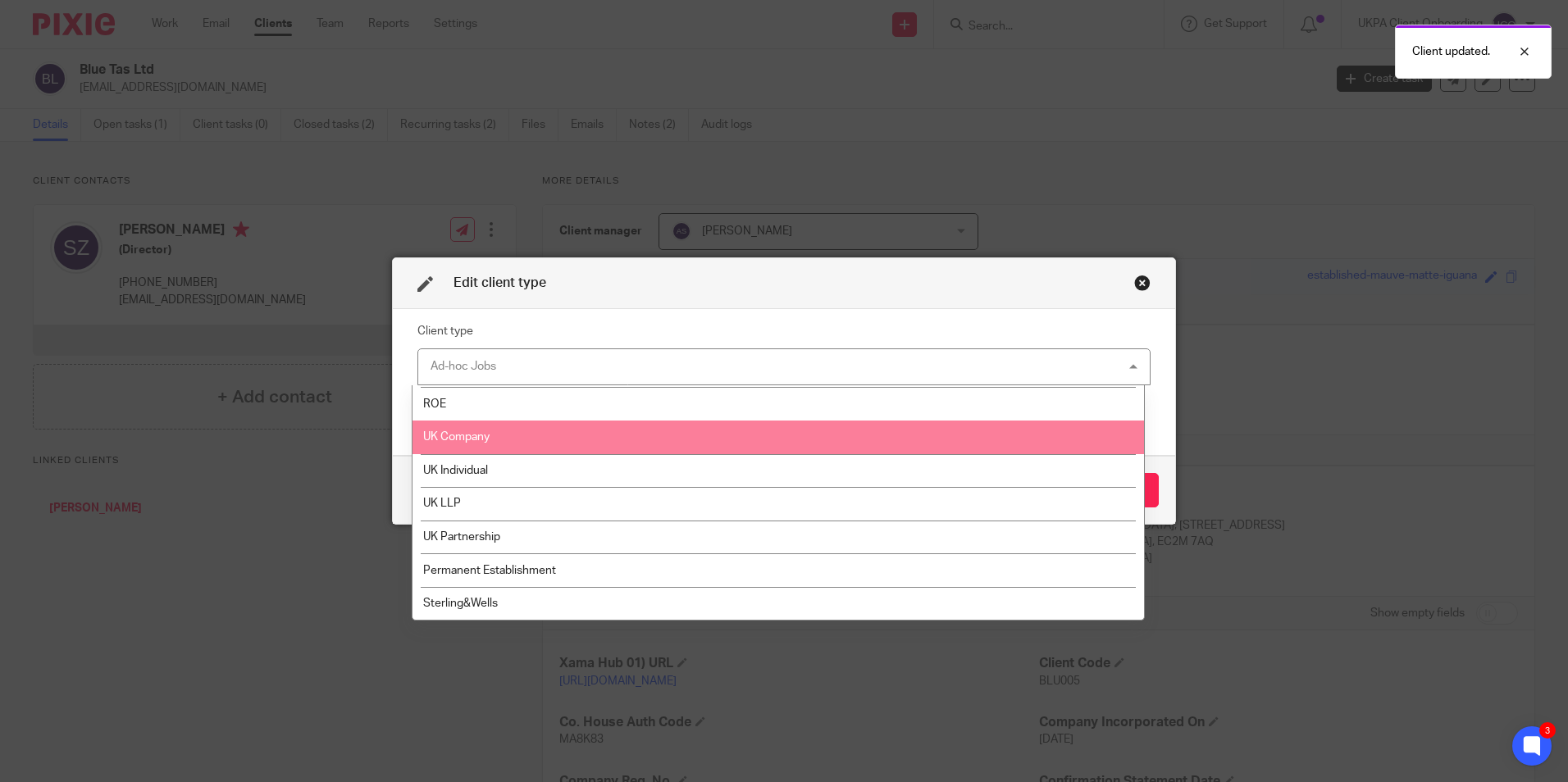
click at [472, 449] on li "UK Company" at bounding box center [779, 437] width 732 height 34
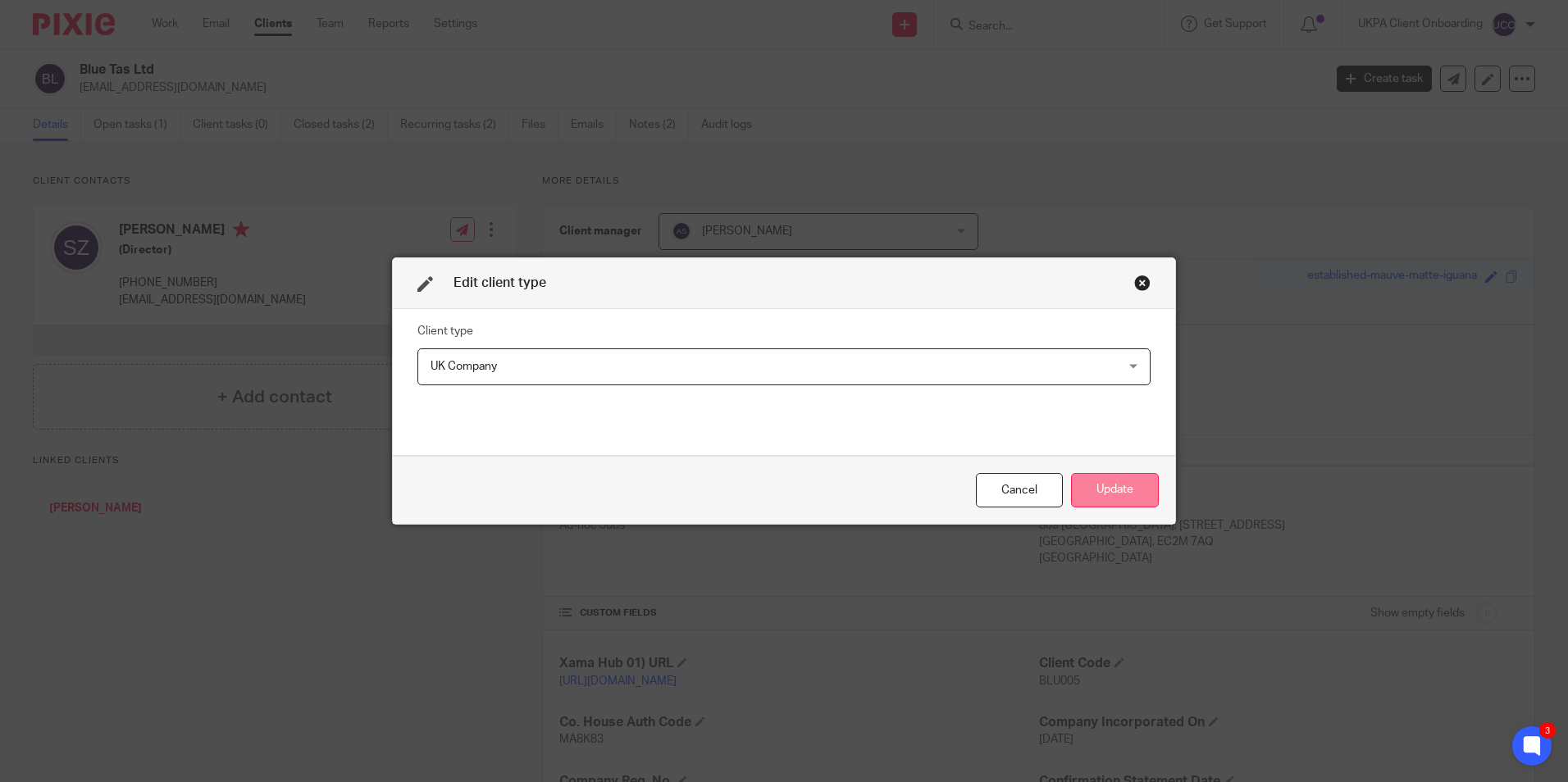
click at [1115, 490] on button "Update" at bounding box center [1114, 490] width 88 height 35
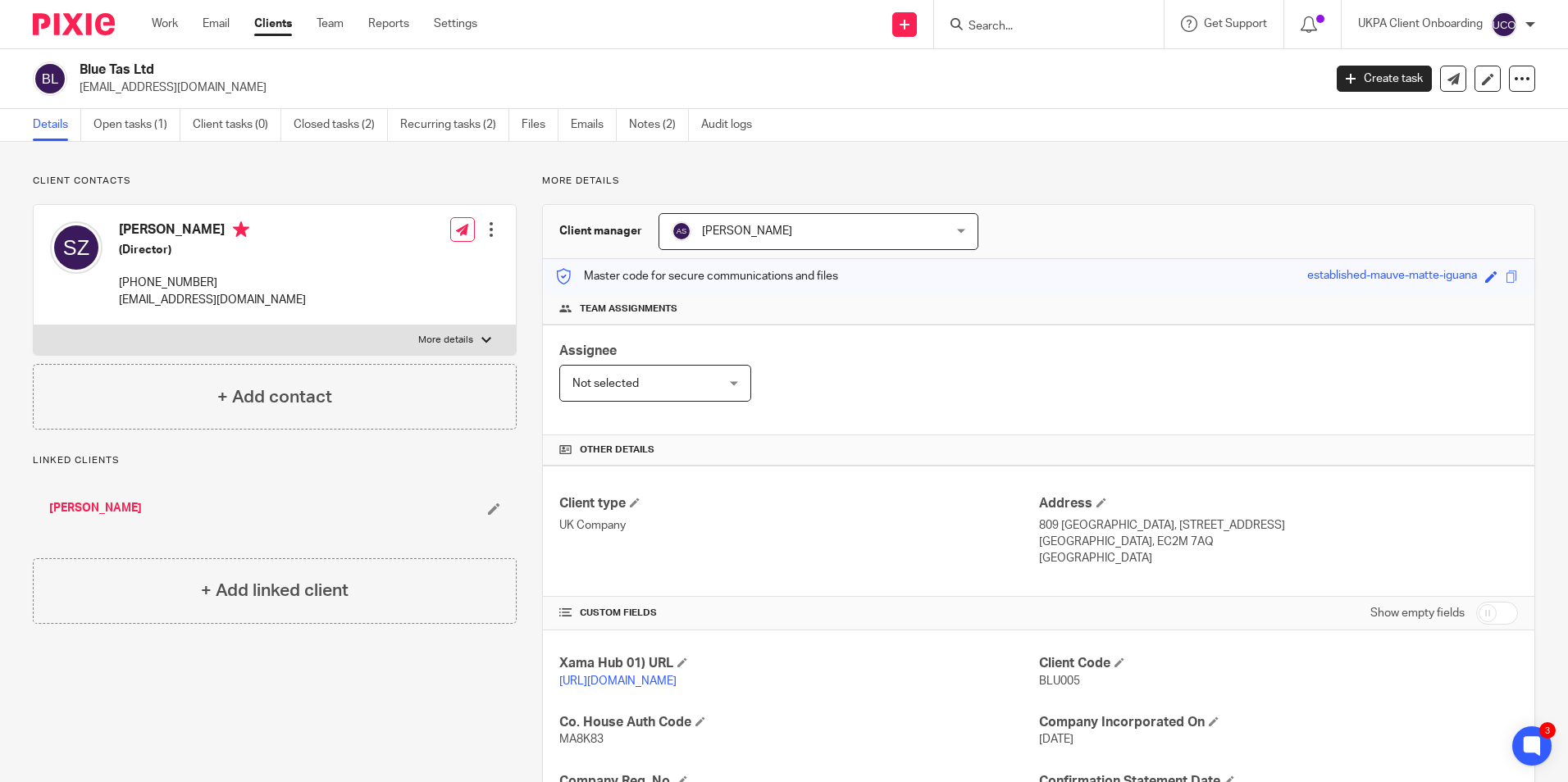
click at [1042, 20] on input "Search" at bounding box center [1040, 26] width 147 height 14
click at [1070, 31] on input "[PERSON_NAME]" at bounding box center [1040, 26] width 147 height 14
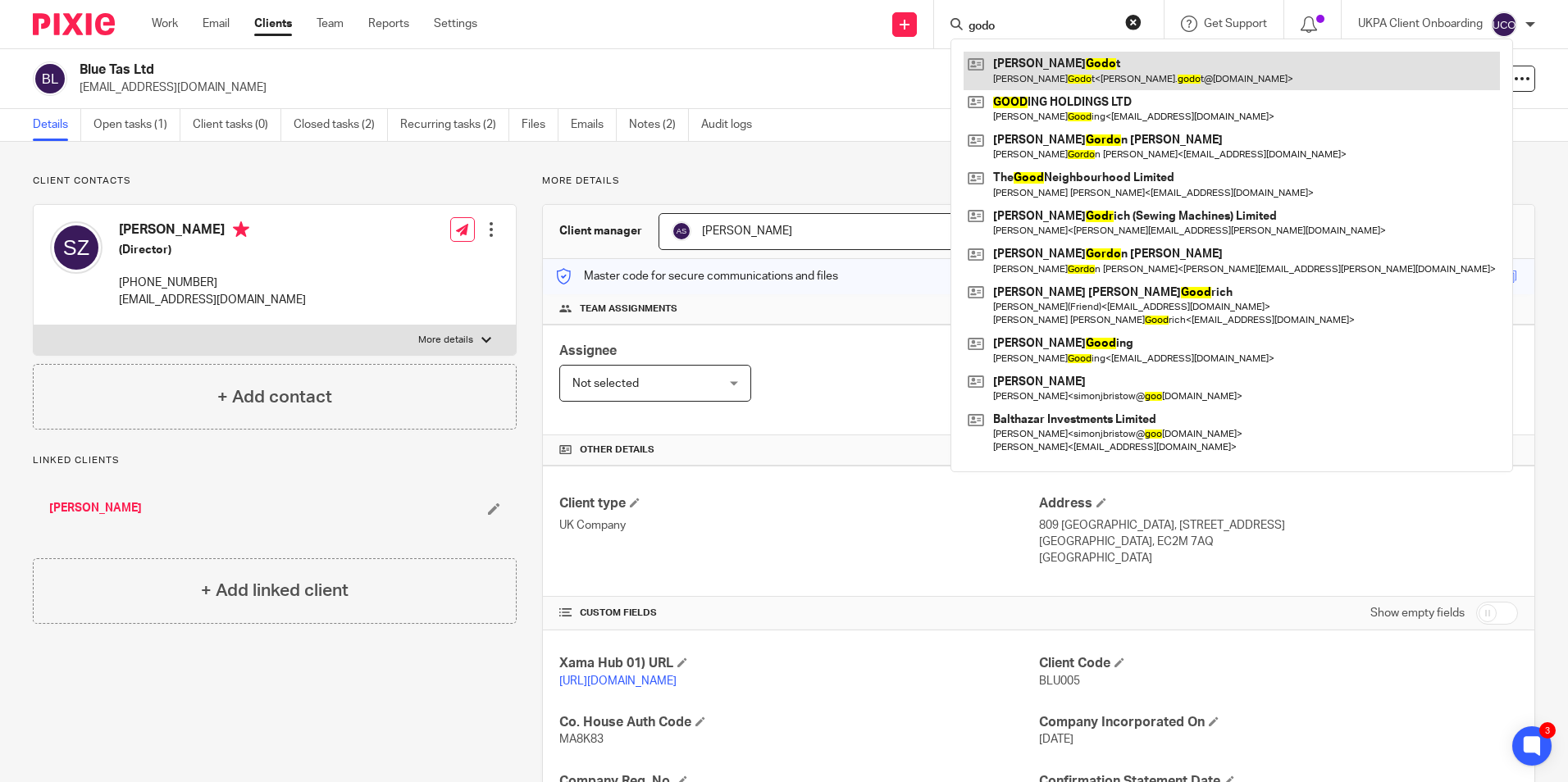
type input "godo"
click at [1092, 64] on link at bounding box center [1232, 71] width 536 height 37
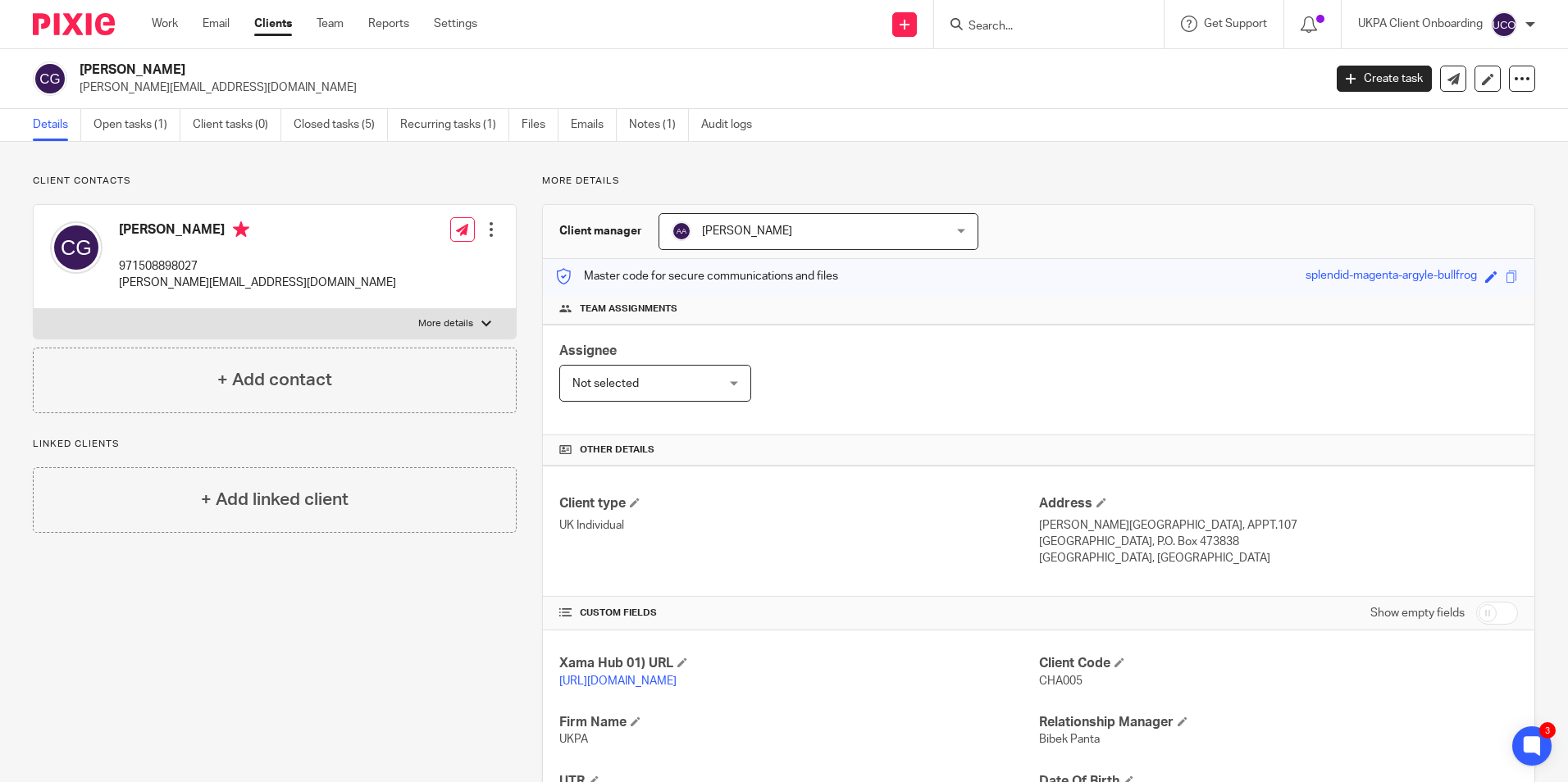
click at [146, 71] on h2 "Charles Godot" at bounding box center [572, 70] width 986 height 17
copy div "Charles Godot"
click at [448, 24] on link "Settings" at bounding box center [455, 23] width 43 height 16
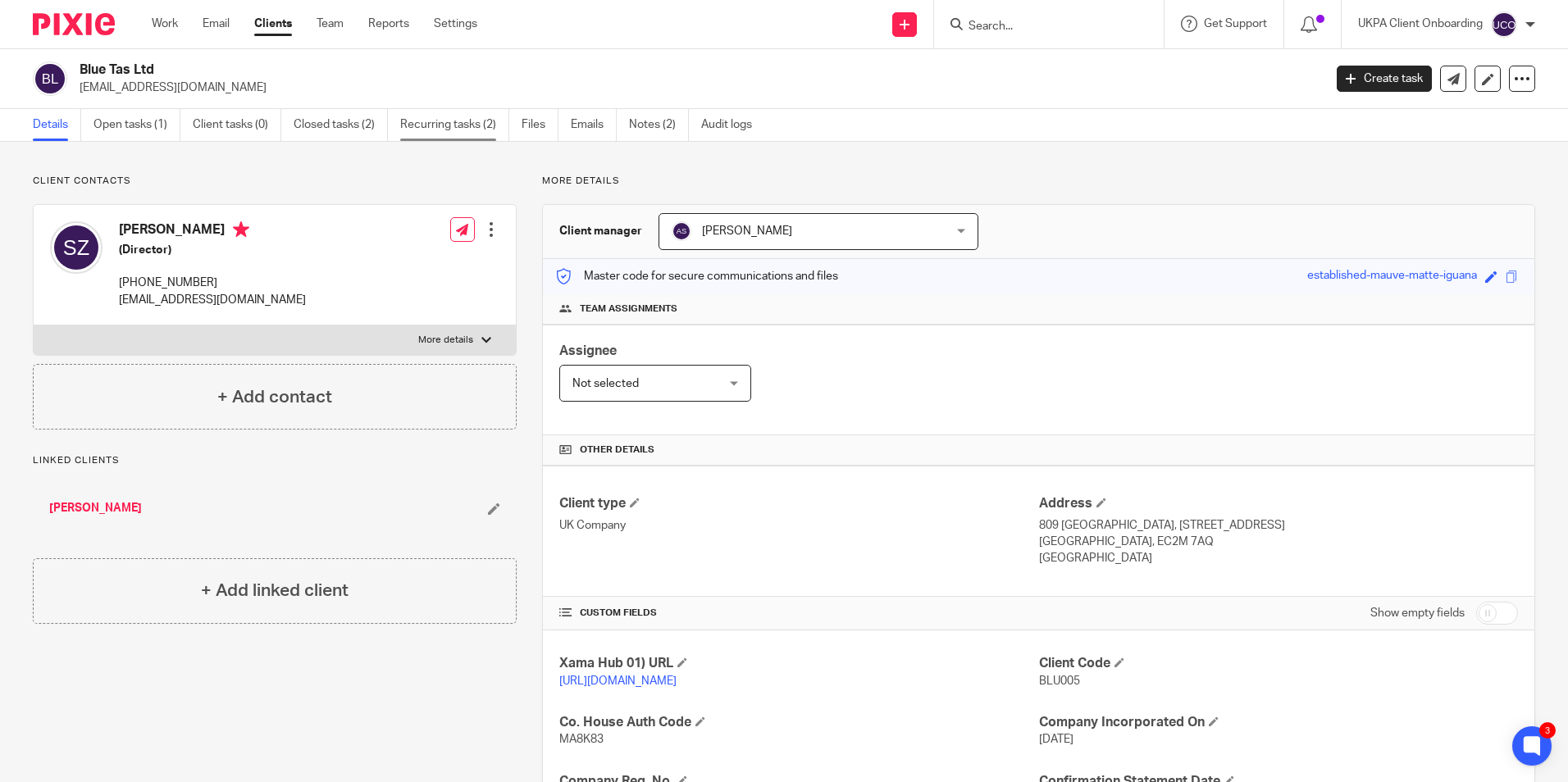
click at [457, 127] on link "Recurring tasks (2)" at bounding box center [455, 125] width 109 height 32
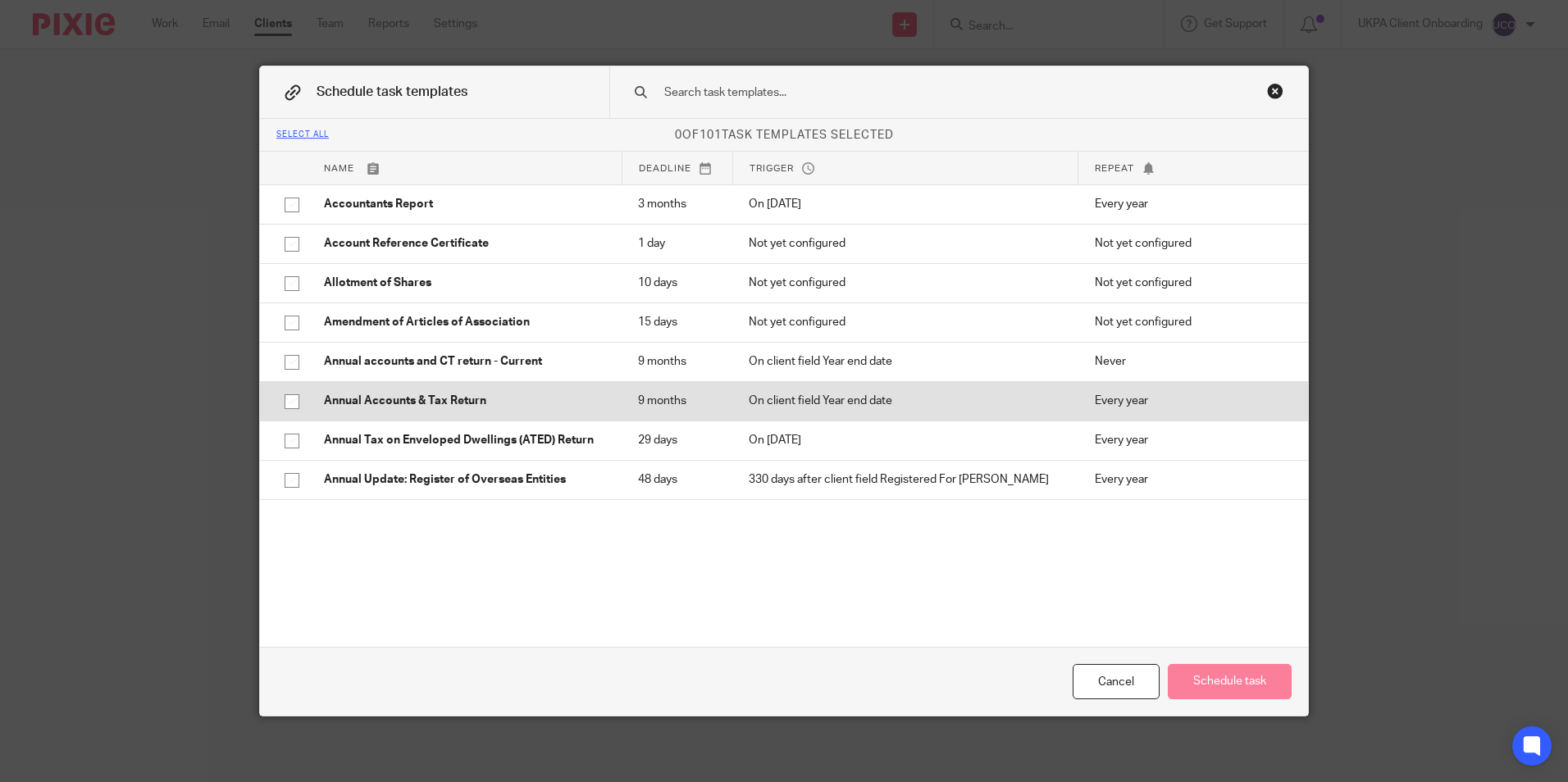
click at [455, 402] on p "Annual Accounts & Tax Return" at bounding box center [465, 401] width 282 height 16
checkbox input "true"
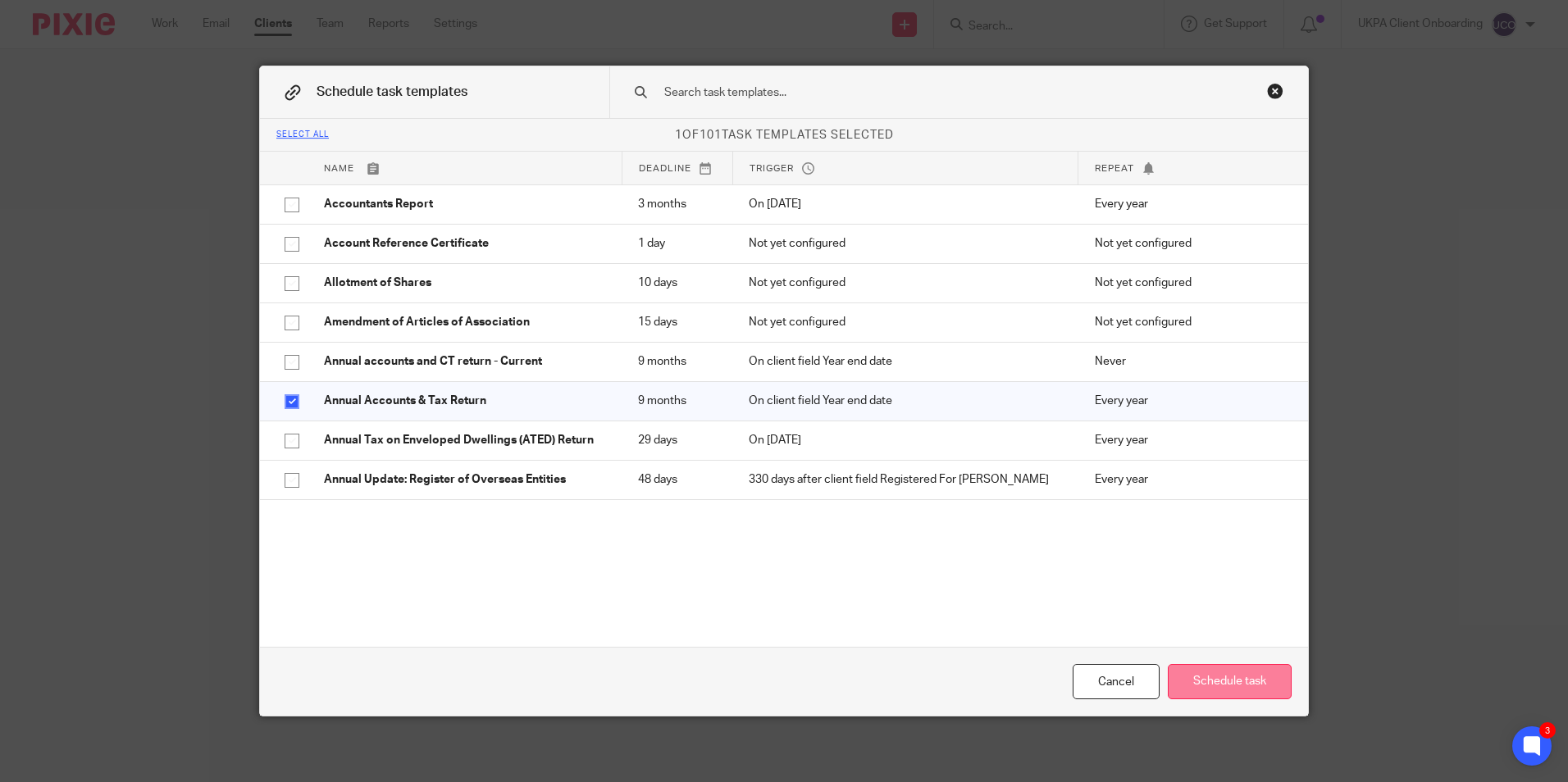
click at [1228, 683] on button "Schedule task" at bounding box center [1230, 682] width 124 height 35
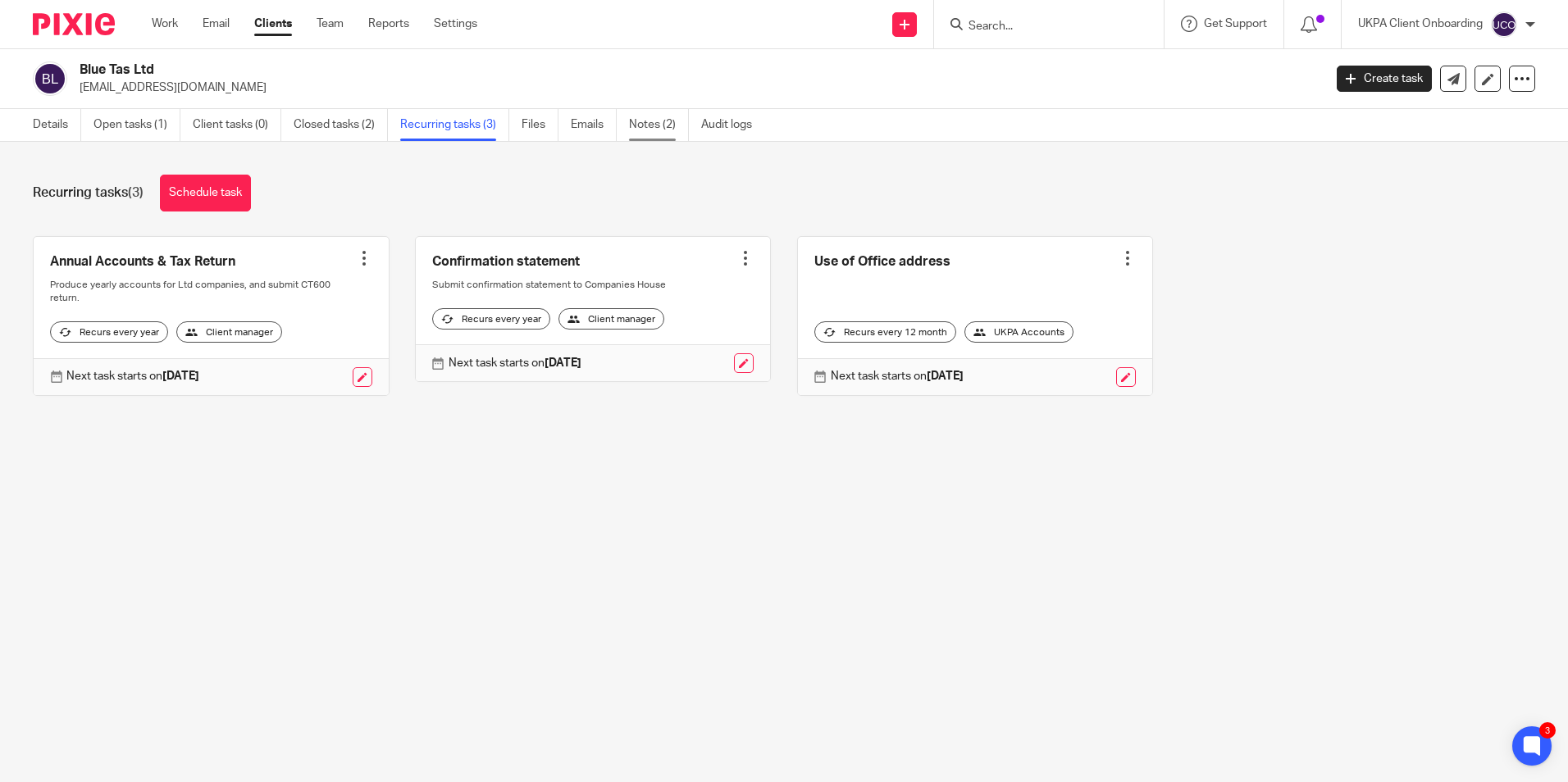
click at [661, 140] on link "Notes (2)" at bounding box center [659, 125] width 60 height 32
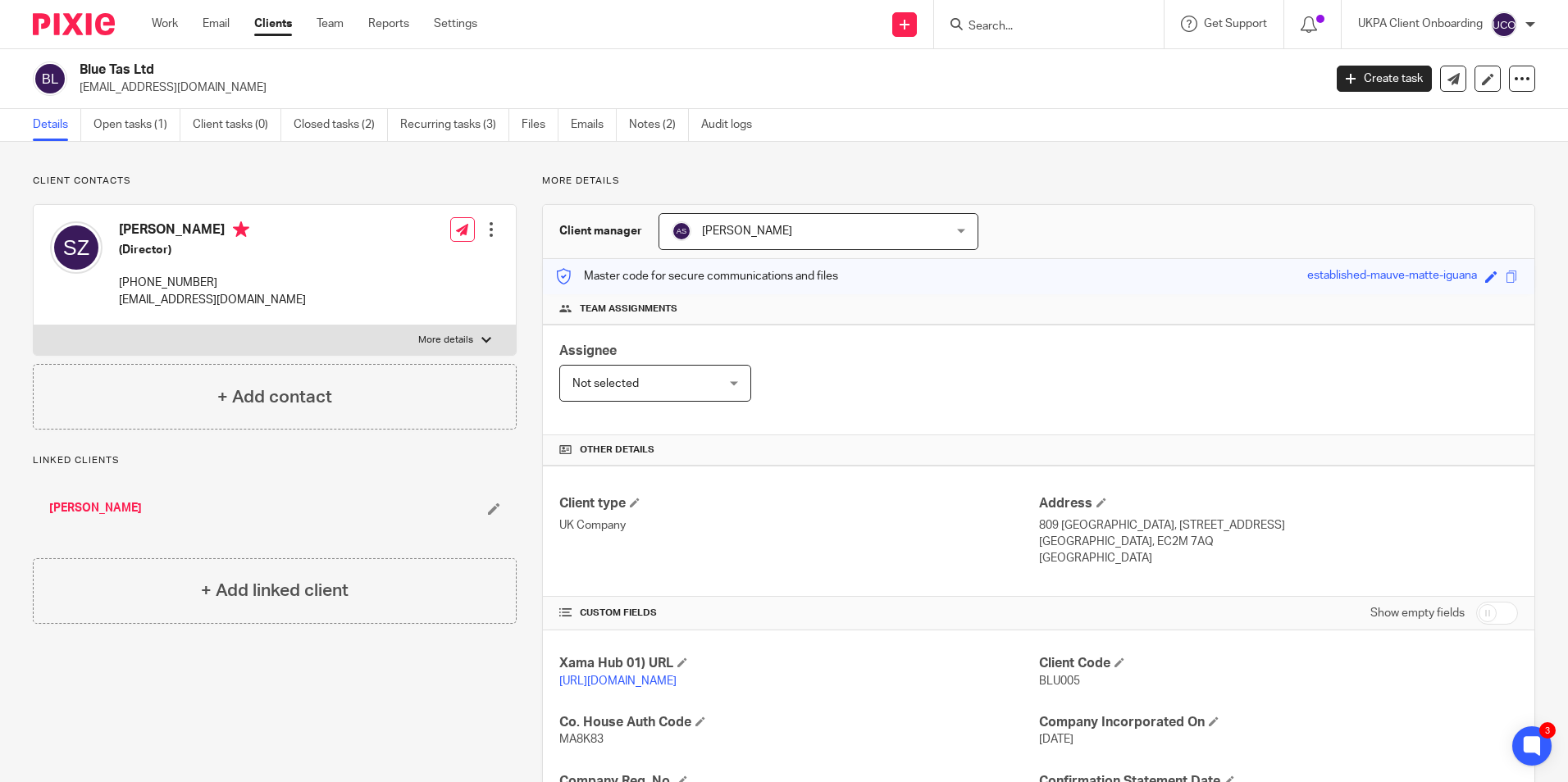
click at [282, 25] on link "Clients" at bounding box center [273, 23] width 37 height 16
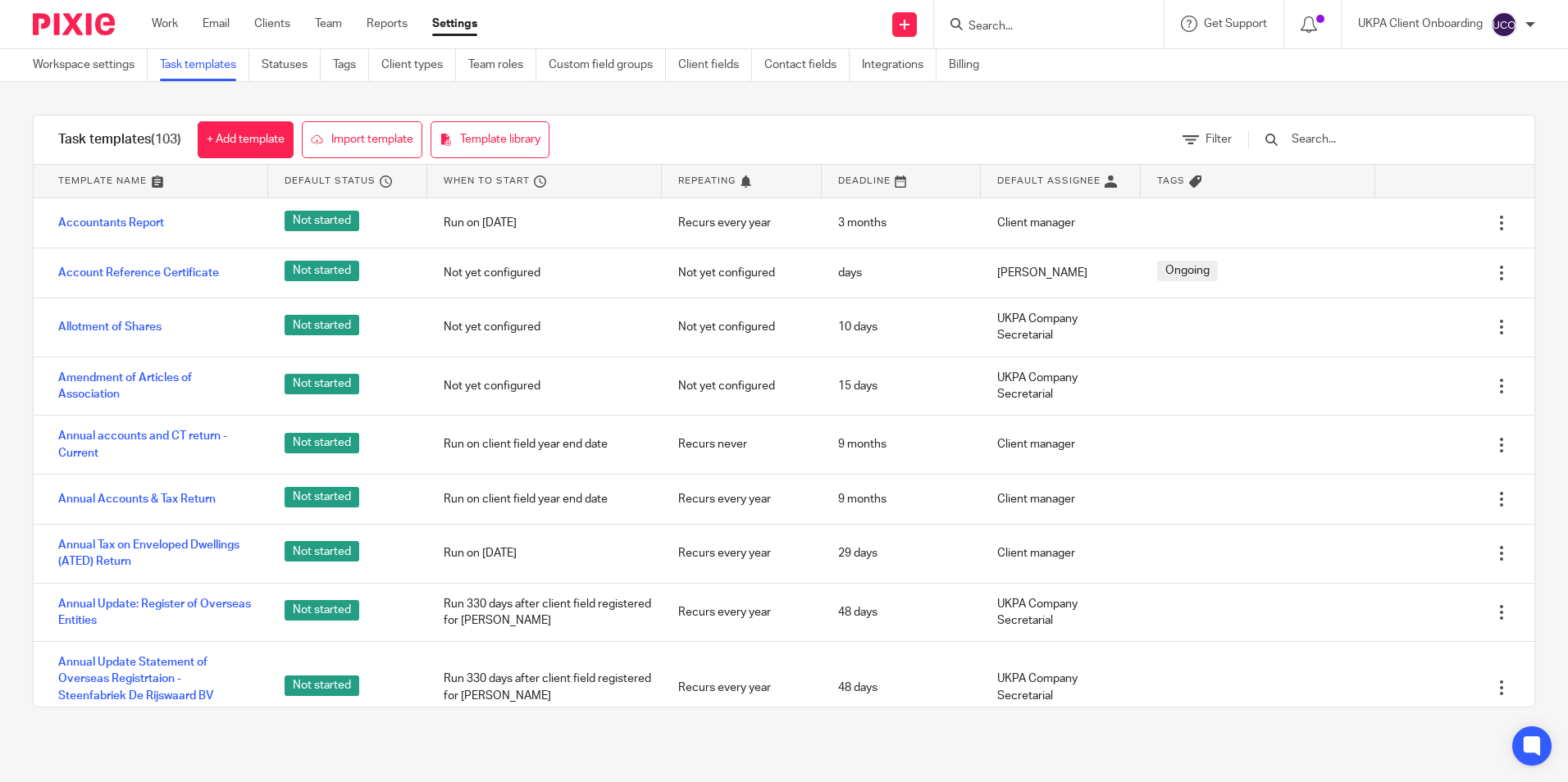
click at [1353, 134] on input "text" at bounding box center [1386, 139] width 192 height 18
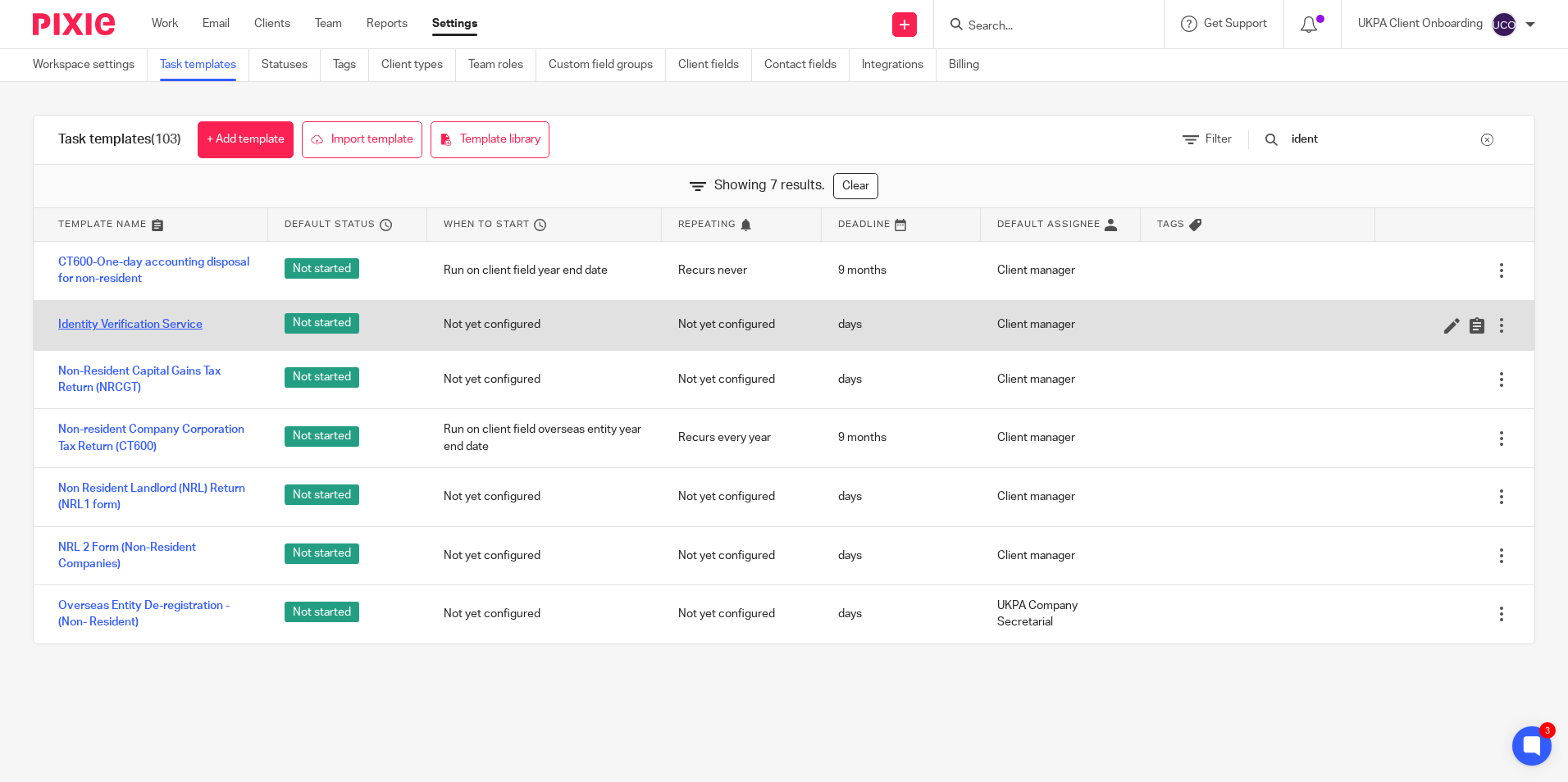
type input "ident"
click at [123, 321] on link "Identity Verification Service" at bounding box center [130, 324] width 145 height 16
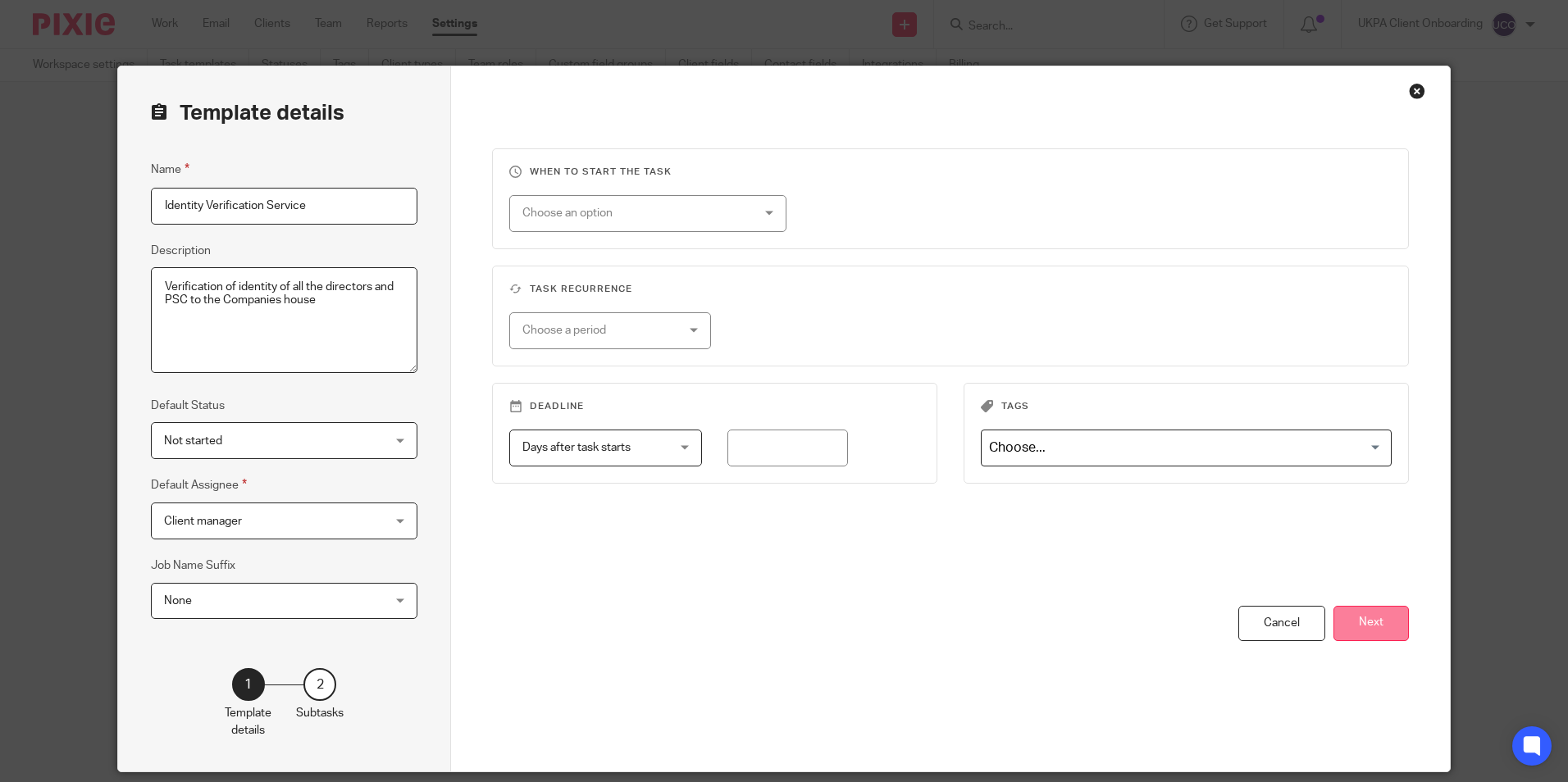
click at [1350, 619] on button "Next" at bounding box center [1371, 623] width 76 height 35
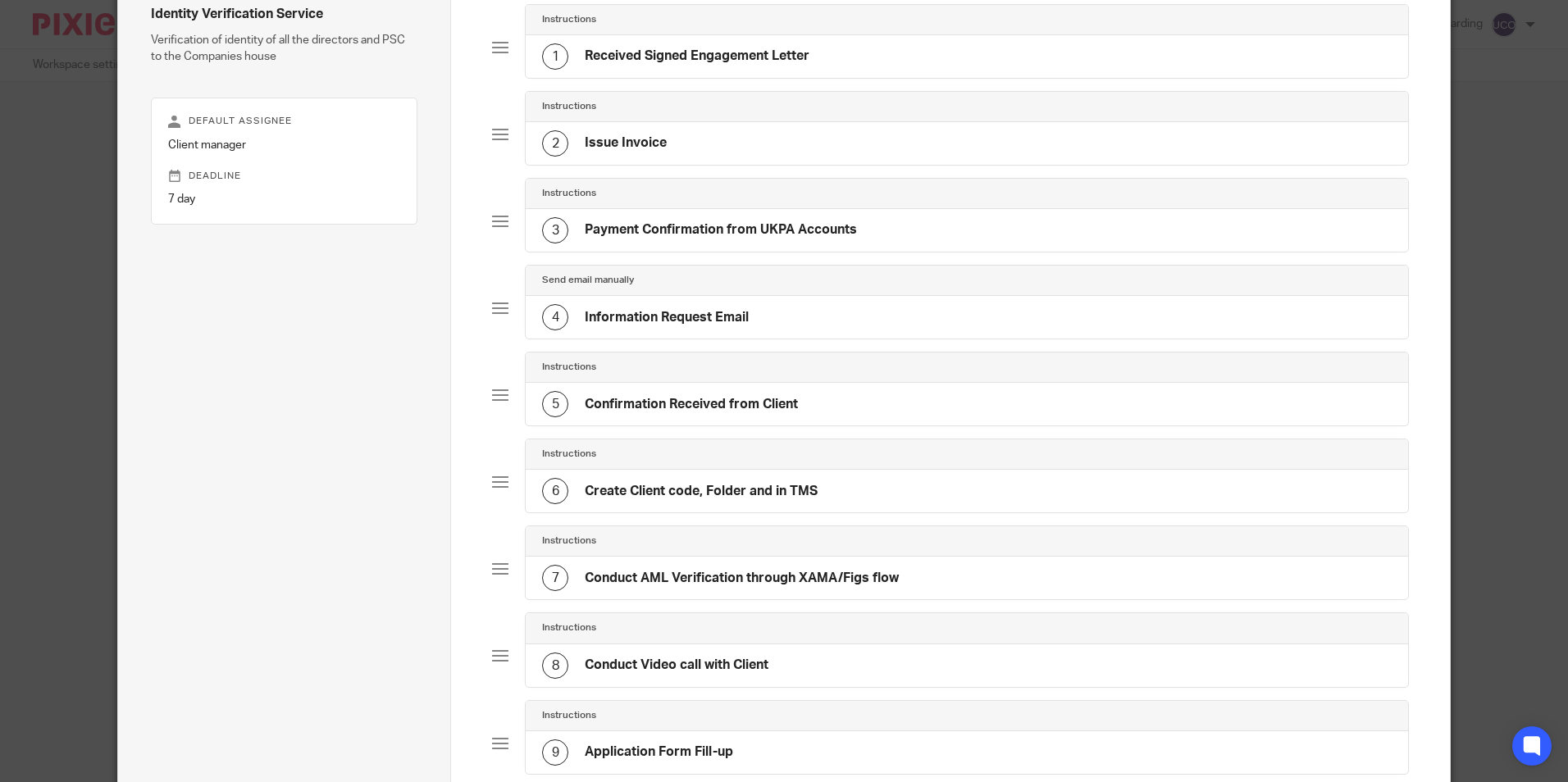
scroll to position [164, 0]
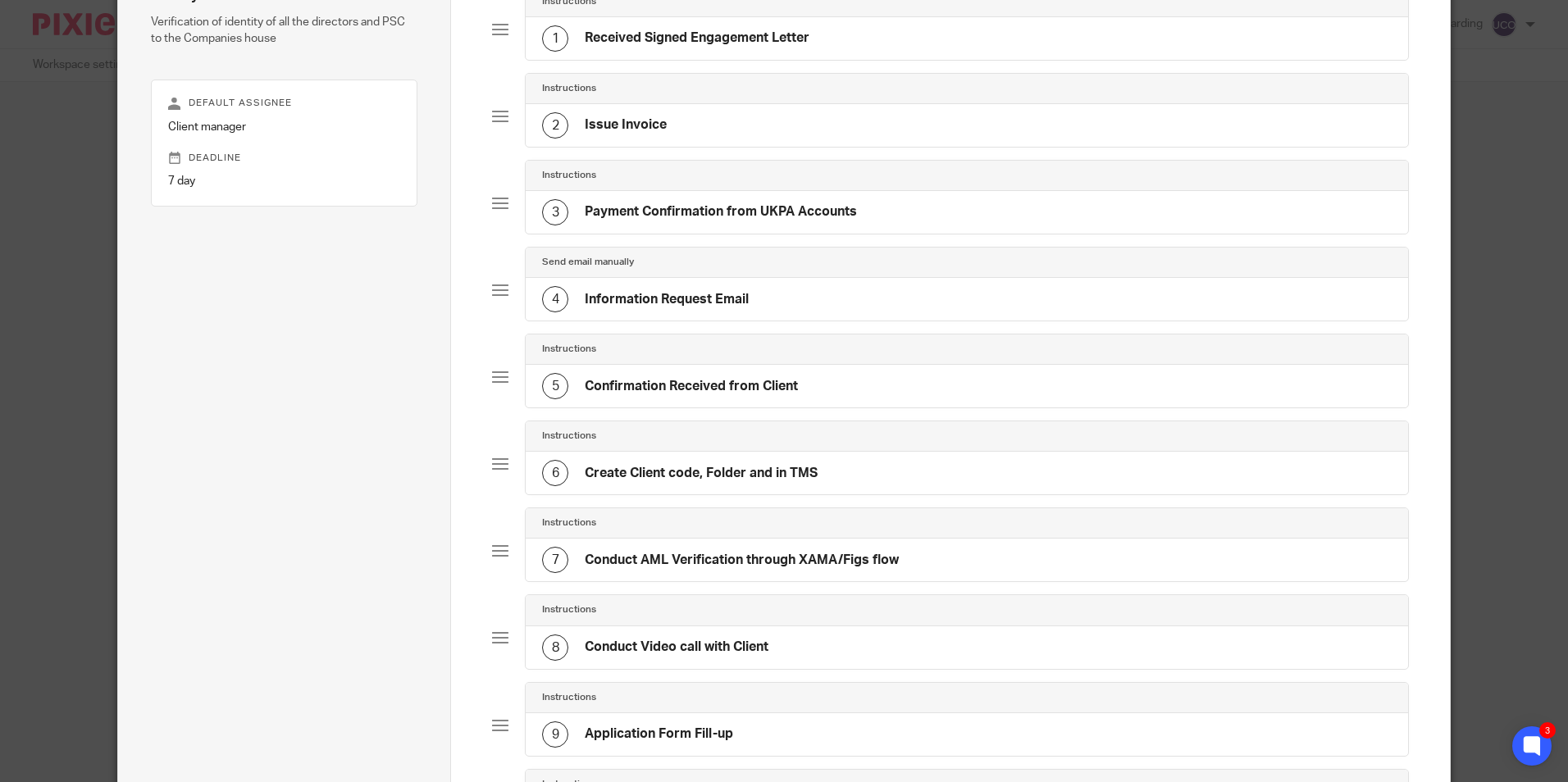
click at [672, 294] on h4 "Information Request Email" at bounding box center [667, 300] width 164 height 17
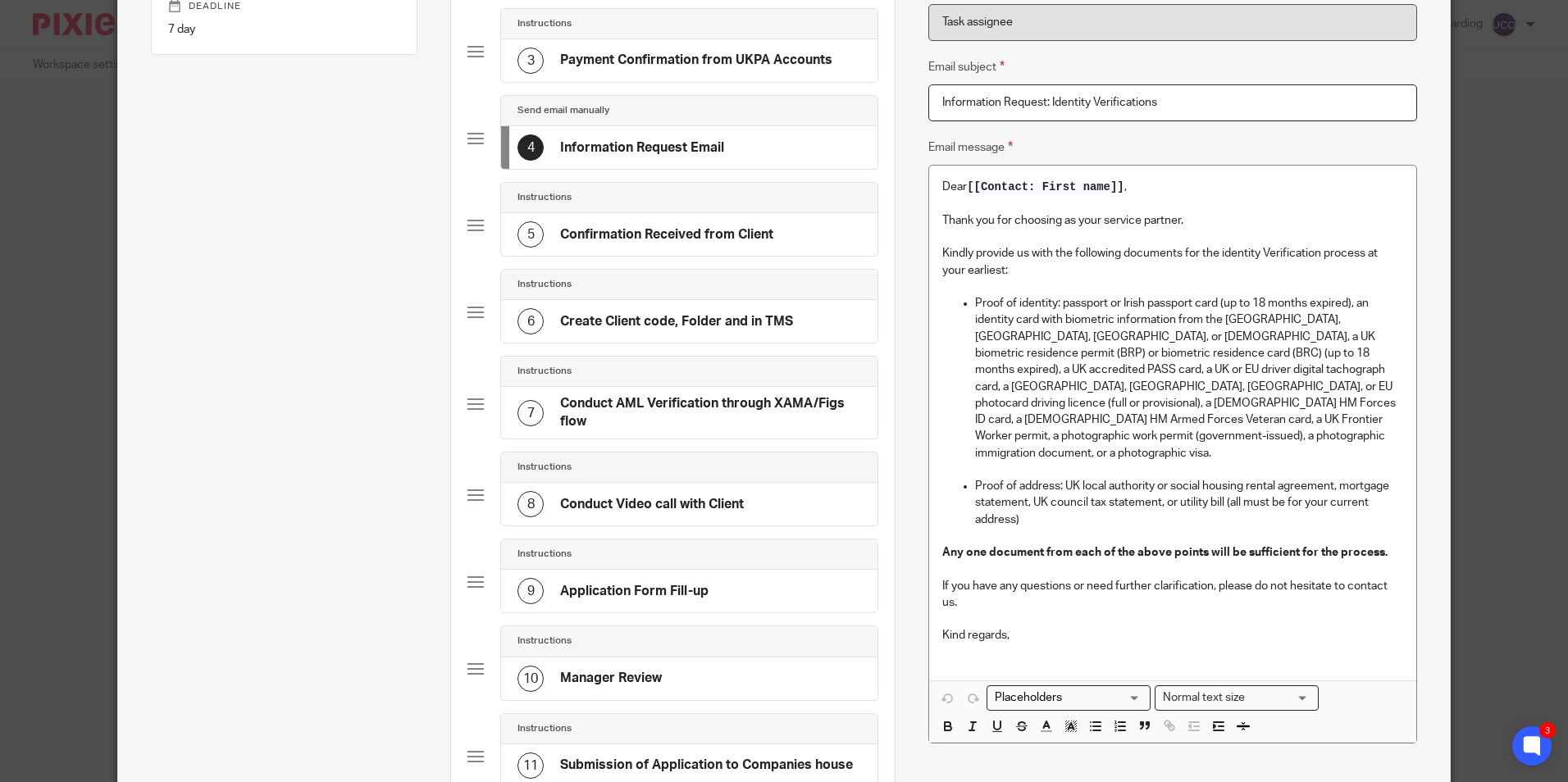
scroll to position [323, 0]
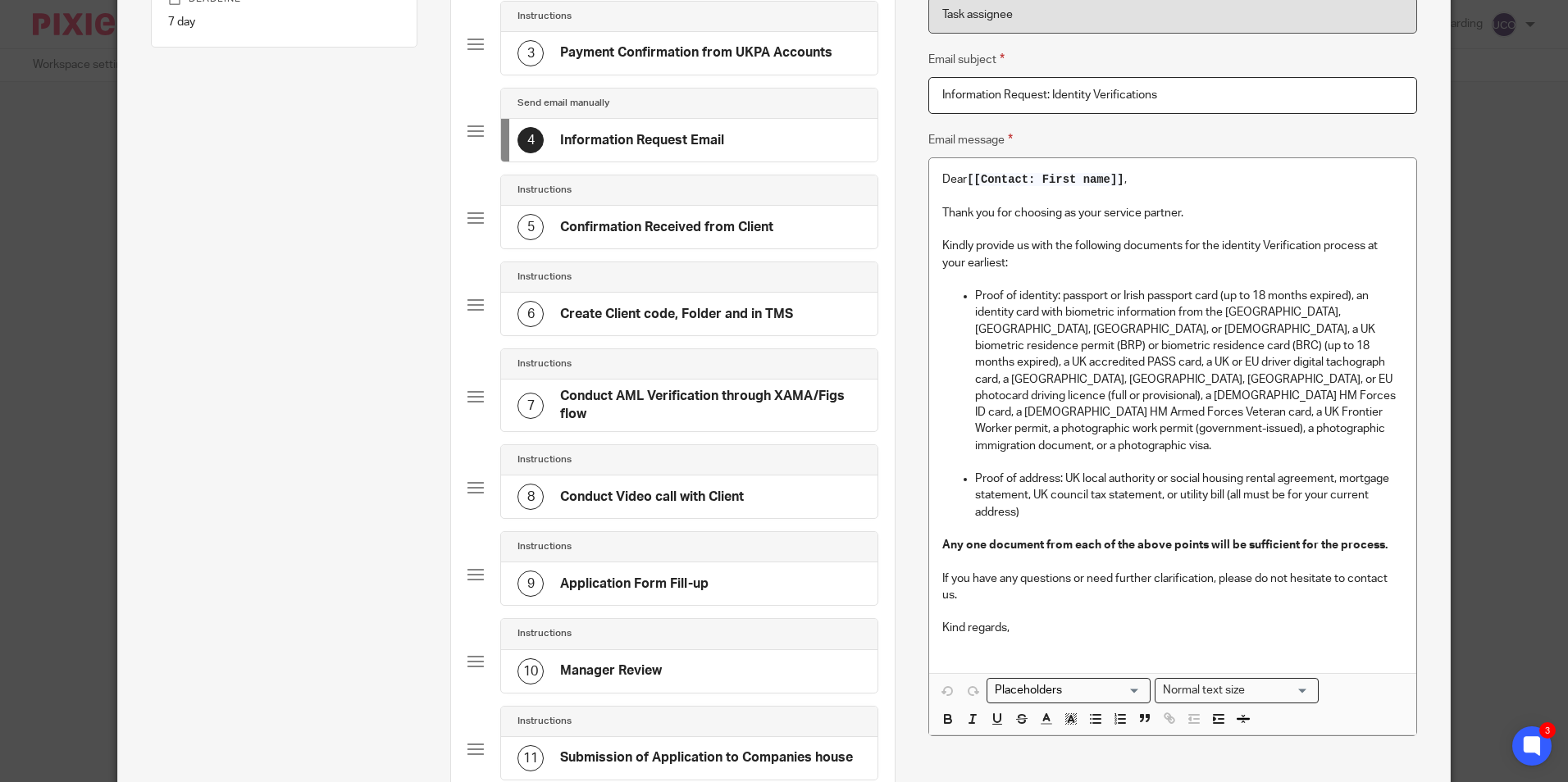
click at [1098, 367] on p "Proof of identity: passport or Irish passport card (up to 18 months expired), a…" at bounding box center [1189, 371] width 427 height 167
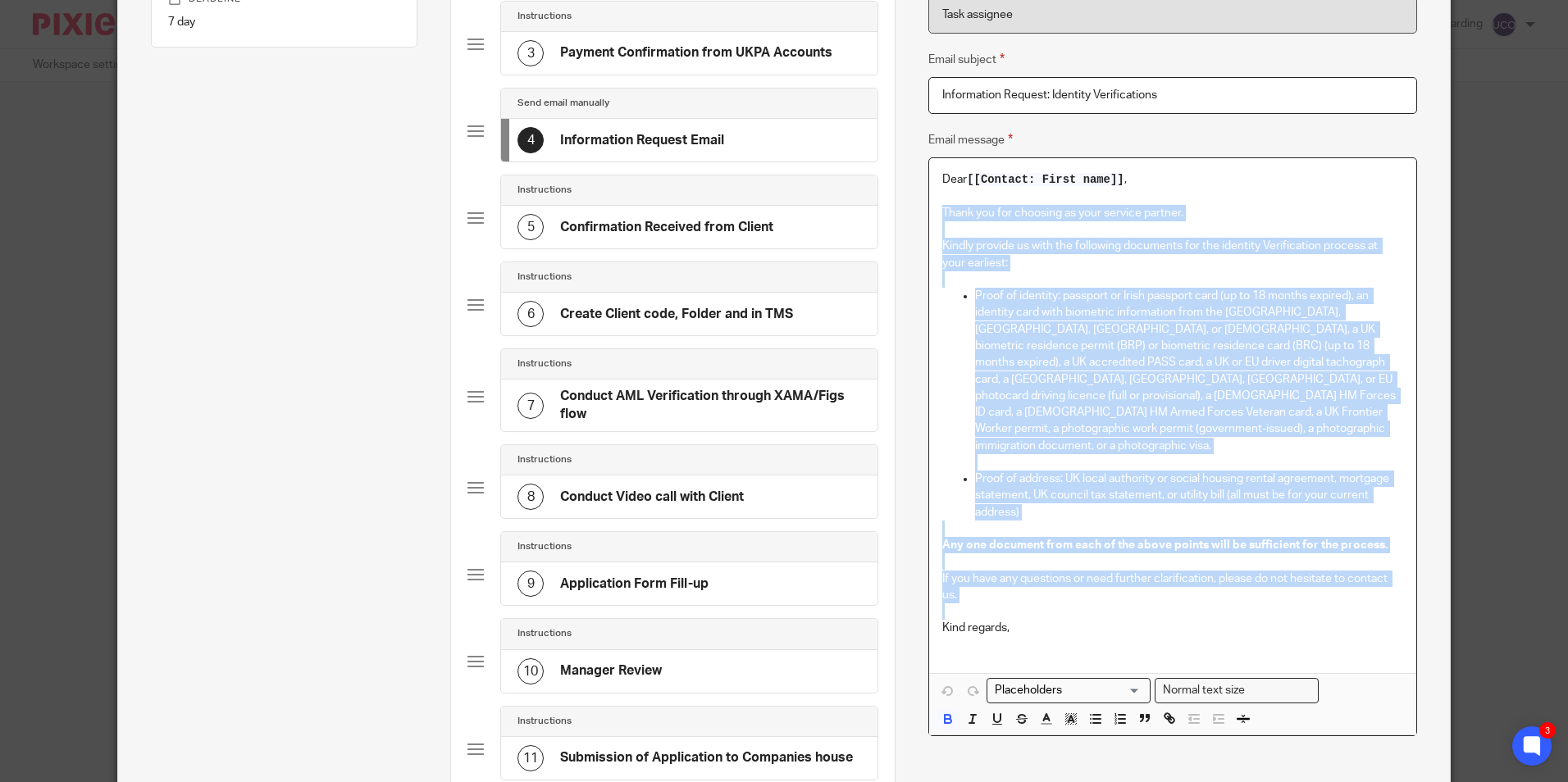
drag, startPoint x: 935, startPoint y: 212, endPoint x: 1067, endPoint y: 581, distance: 391.9
click at [1067, 581] on div "Dear [[Contact: First name]] , Thank you for choosing as your service partner. …" at bounding box center [1172, 415] width 486 height 515
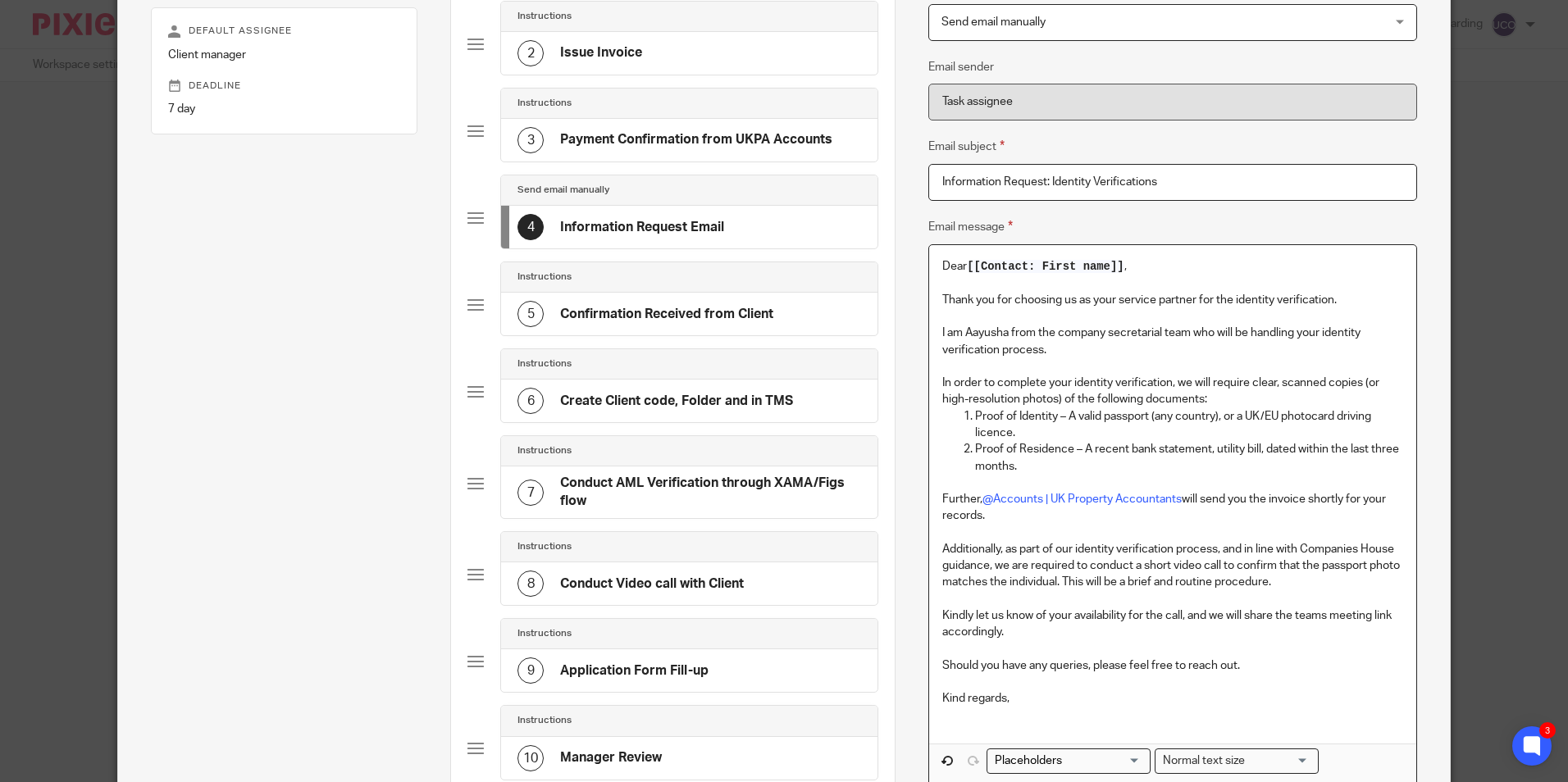
scroll to position [241, 0]
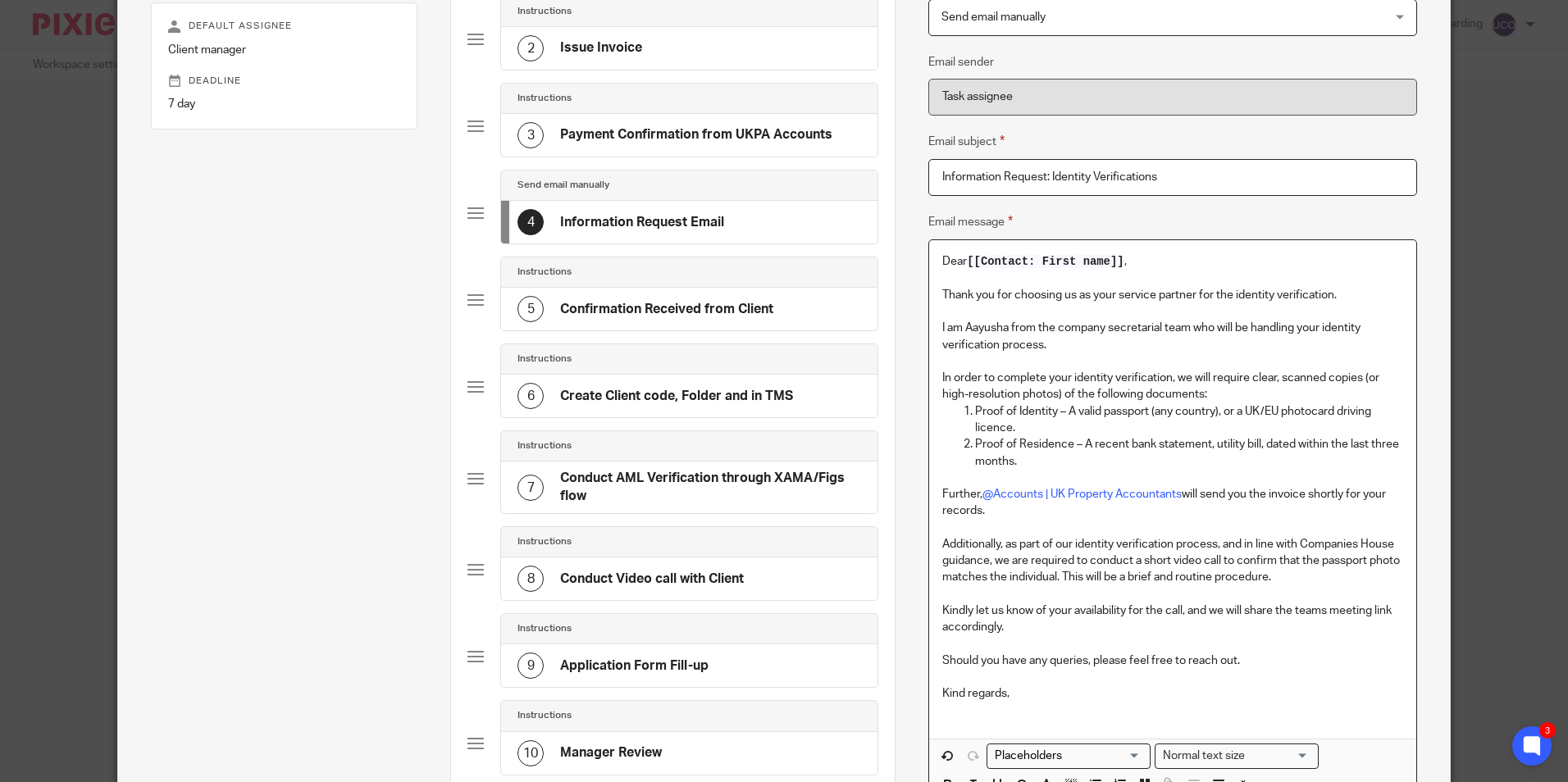
click at [1004, 328] on p "I am Aayusha from the company secretarial team who will be handling your identi…" at bounding box center [1172, 337] width 461 height 34
click at [1130, 755] on input "Search for option" at bounding box center [1065, 756] width 152 height 17
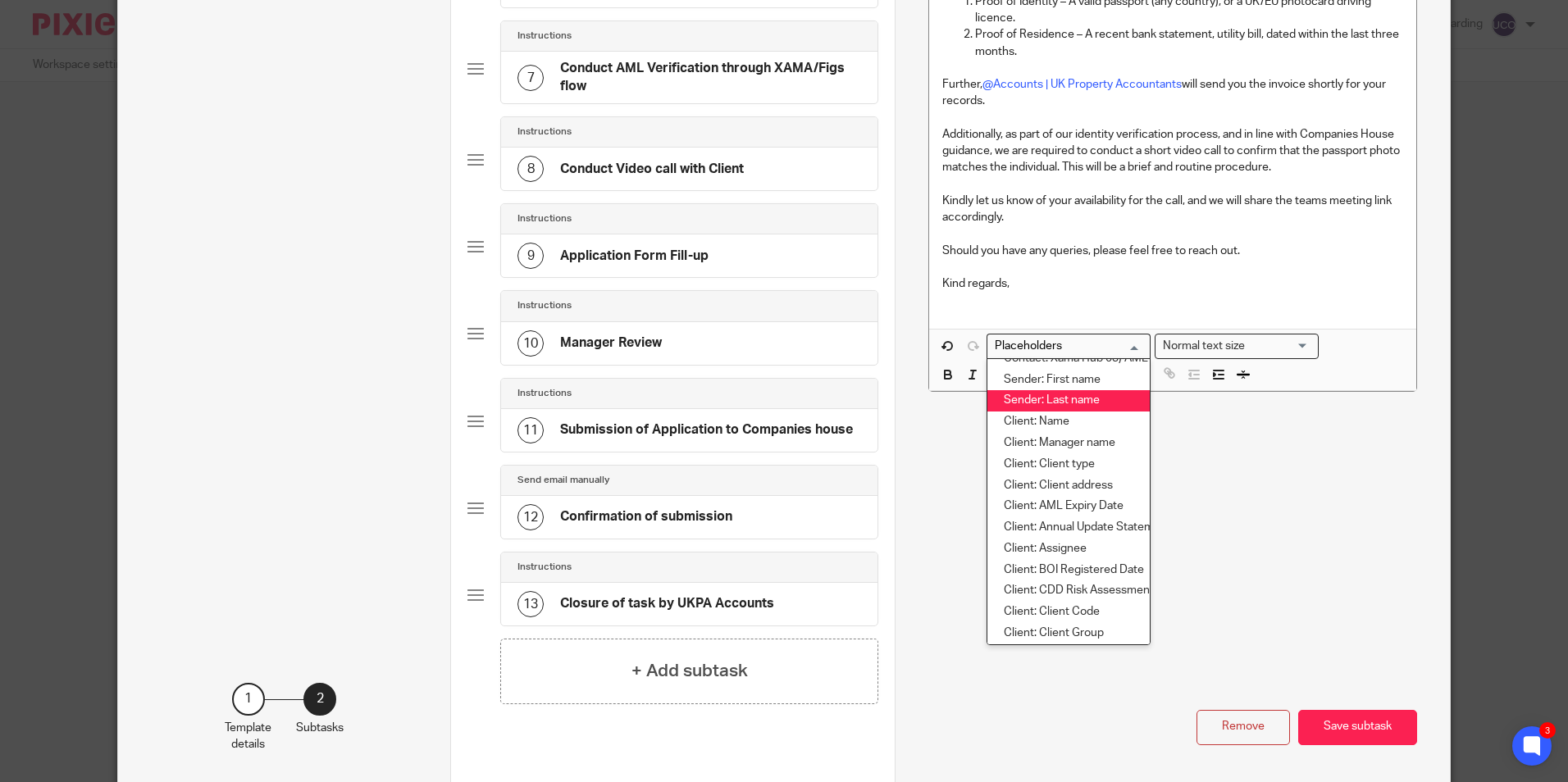
scroll to position [164, 0]
click at [1037, 542] on li "Client: Assignee" at bounding box center [1068, 548] width 163 height 21
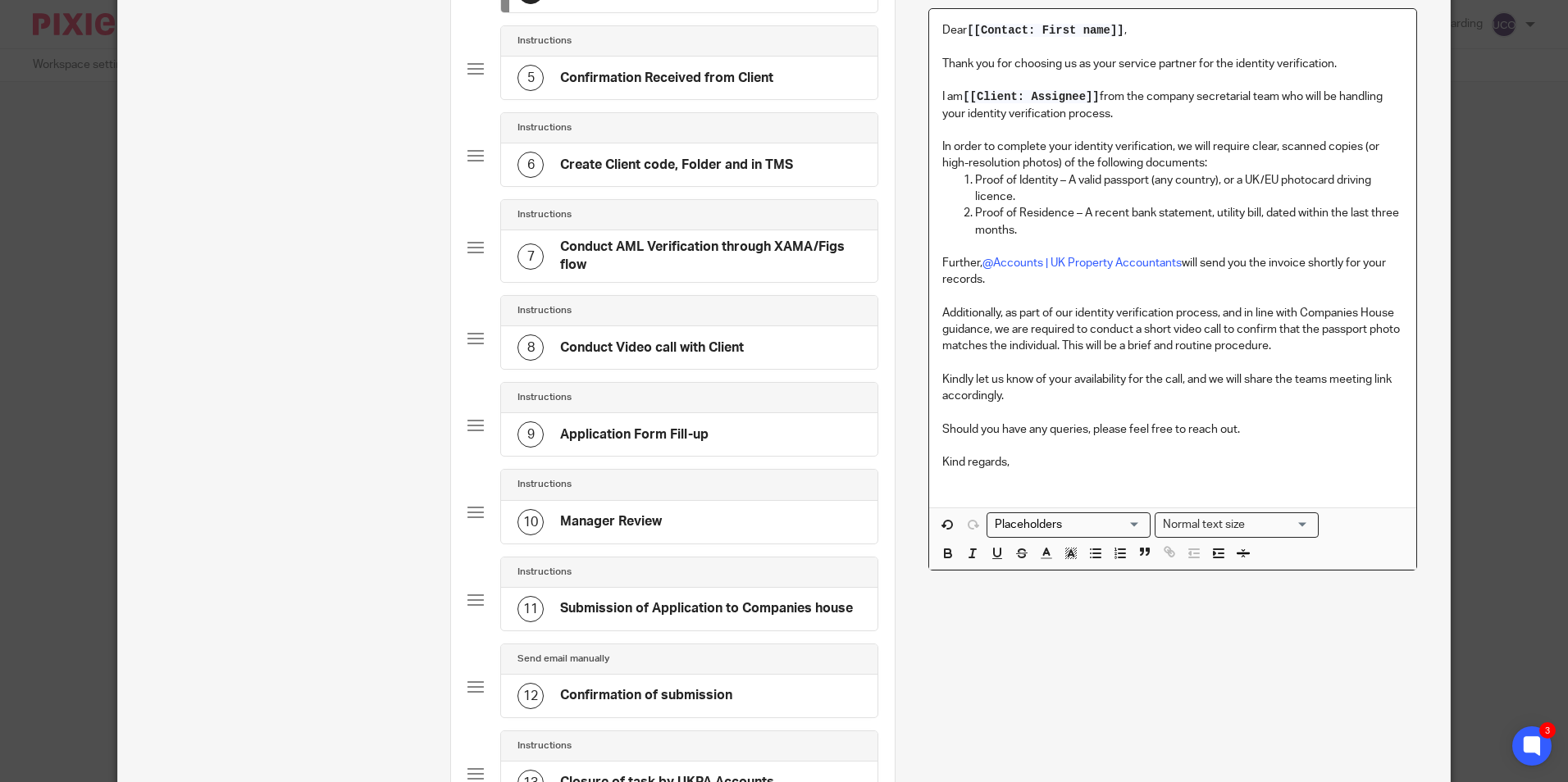
scroll to position [395, 0]
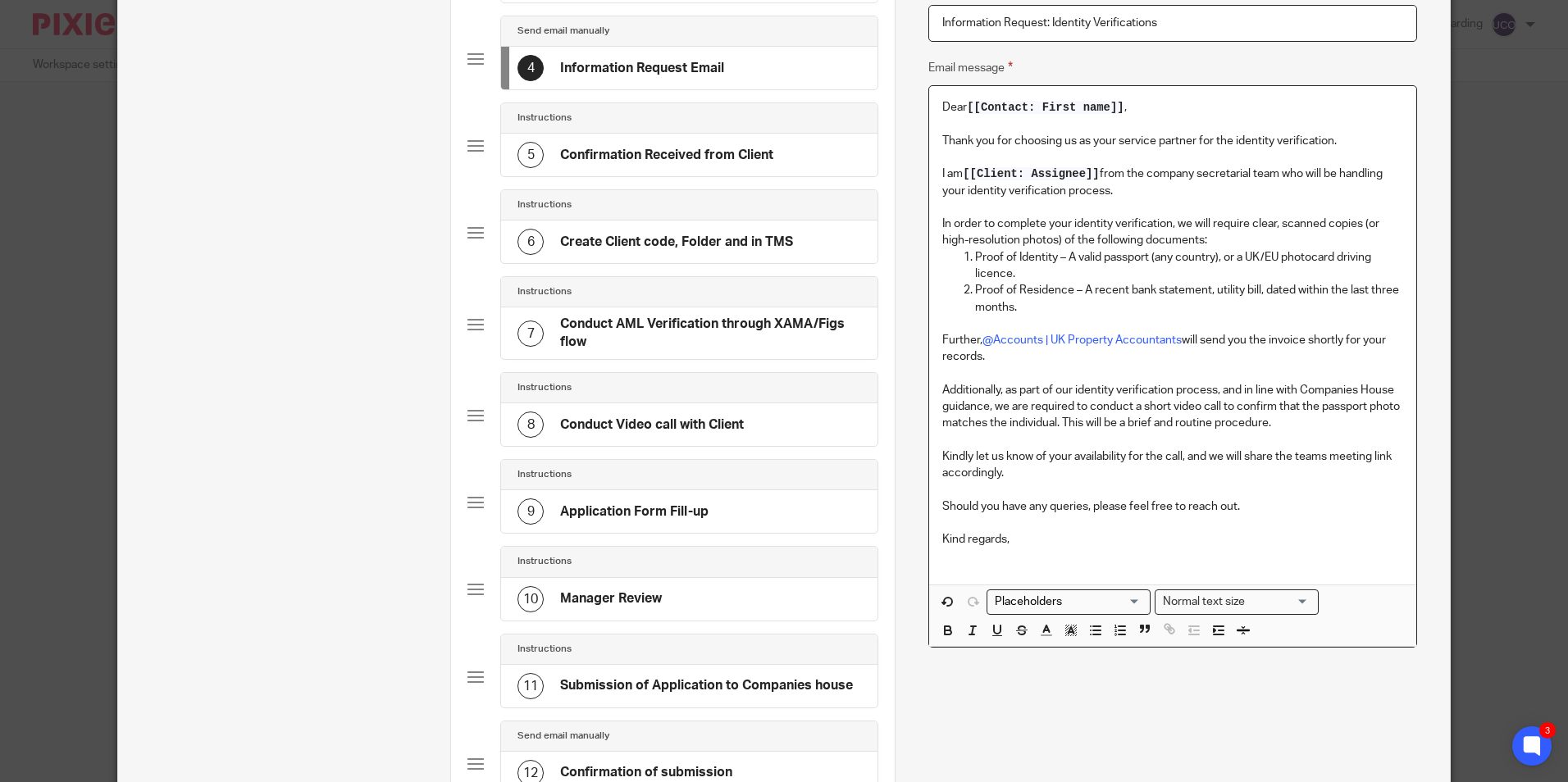
click at [1279, 173] on p "I am [[Client: Assignee]] from the company secretarial team who will be handlin…" at bounding box center [1172, 183] width 461 height 34
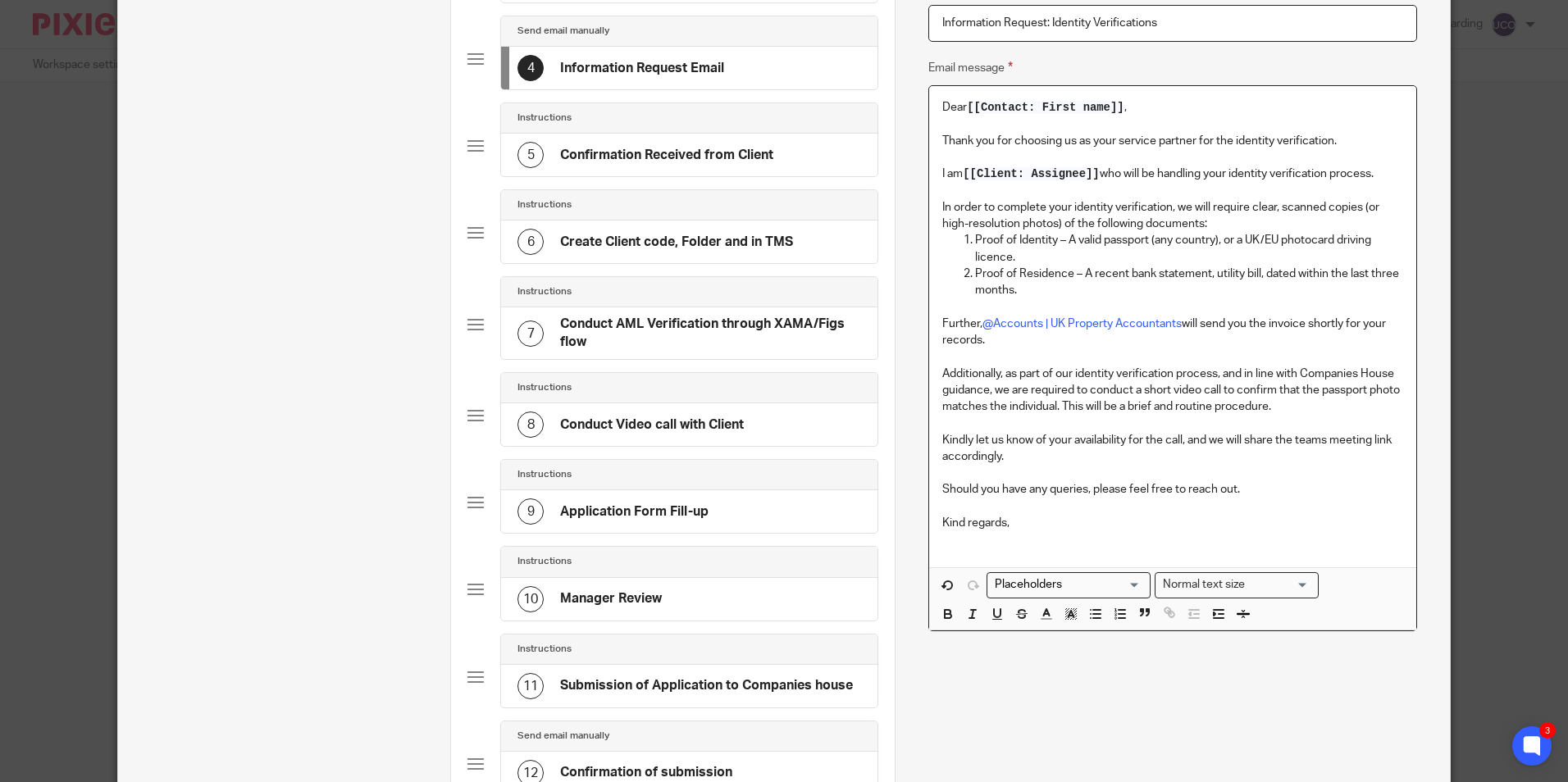
click at [1210, 225] on p "In order to complete your identity verification, we will require clear, scanned…" at bounding box center [1172, 216] width 461 height 34
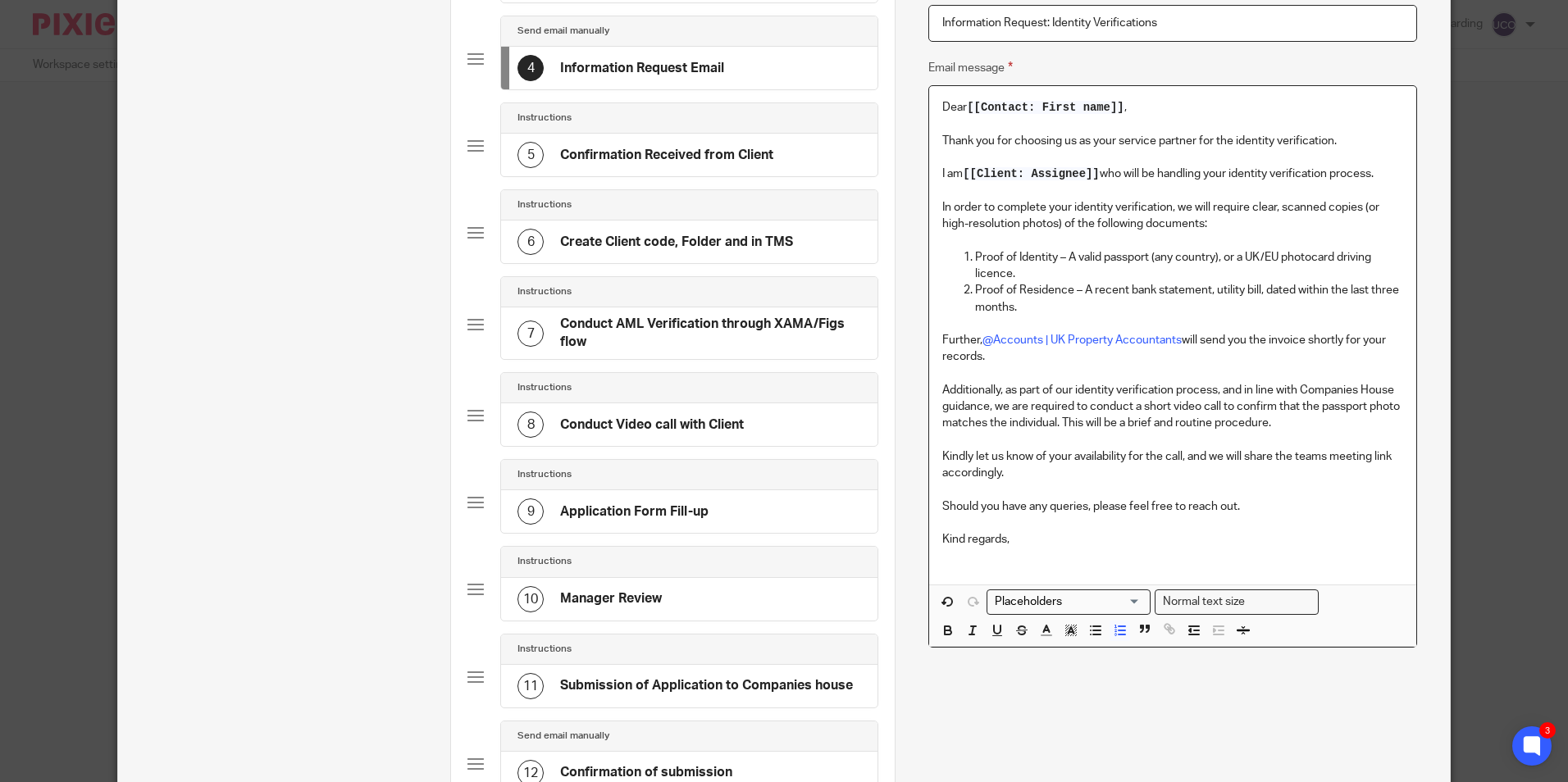
click at [1048, 276] on p "Proof of Identity – A valid passport (any country), or a UK/EU photocard drivin…" at bounding box center [1189, 266] width 427 height 34
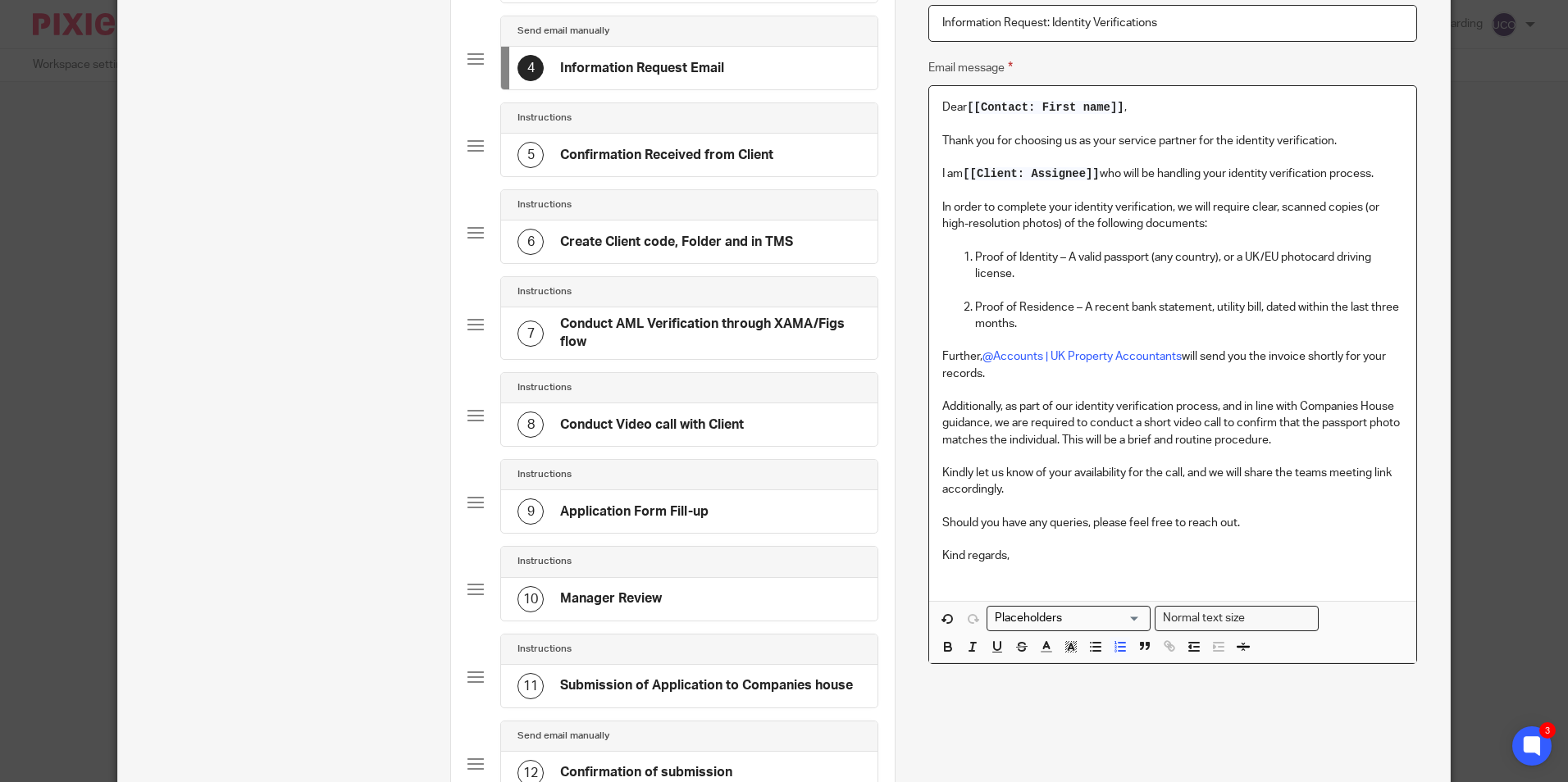
click at [1179, 354] on p "Further, @Accounts | UK Property Accountants will send you the invoice shortly …" at bounding box center [1172, 366] width 461 height 34
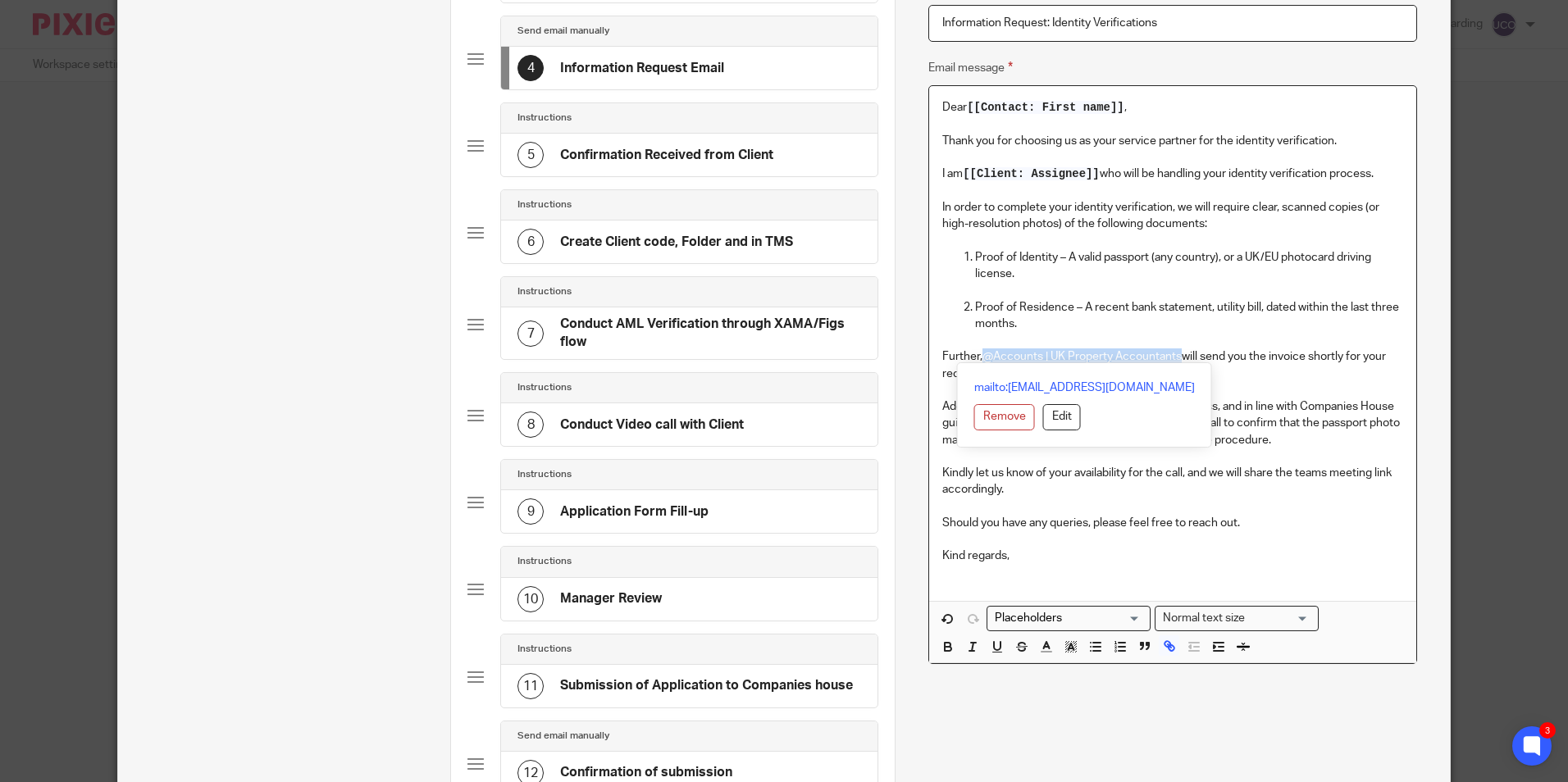
drag, startPoint x: 1179, startPoint y: 354, endPoint x: 982, endPoint y: 362, distance: 197.2
click at [982, 362] on p "Further, @Accounts | UK Property Accountants will send you the invoice shortly …" at bounding box center [1172, 366] width 461 height 34
click at [1273, 317] on p "Proof of Residence – A recent bank statement, utility bill, dated within the la…" at bounding box center [1189, 317] width 427 height 34
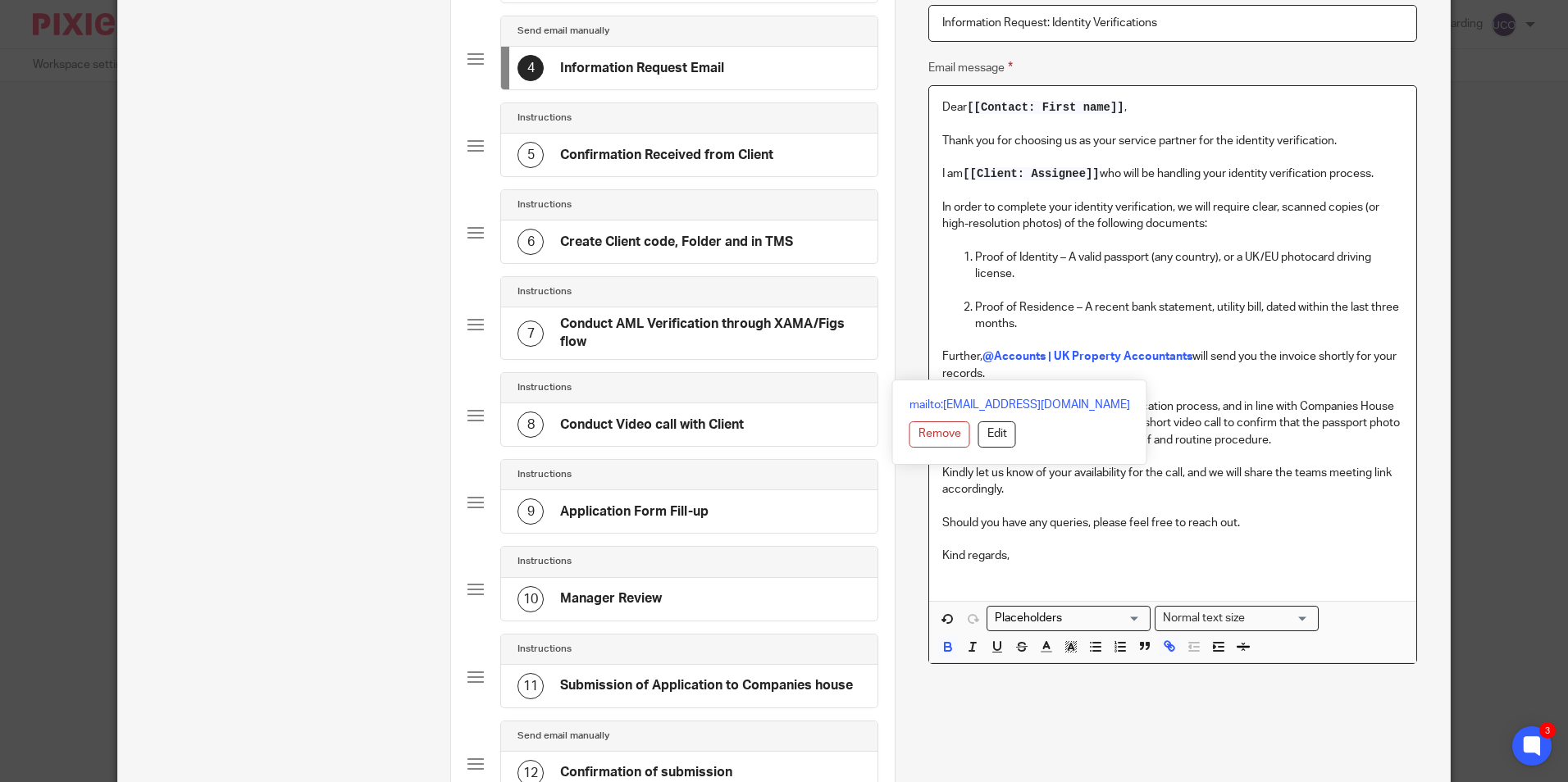
drag, startPoint x: 936, startPoint y: 356, endPoint x: 980, endPoint y: 374, distance: 47.5
click at [980, 374] on p "Further, @Accounts | UK Property Accountants will send you the invoice shortly …" at bounding box center [1172, 366] width 461 height 34
click at [1216, 365] on p "Further, @Accounts | UK Property Accountants will send you the invoice shortly …" at bounding box center [1172, 366] width 461 height 34
drag, startPoint x: 1004, startPoint y: 377, endPoint x: 934, endPoint y: 362, distance: 71.6
click at [934, 362] on div "Dear [[Contact: First name]] , Thank you for choosing us as your service partne…" at bounding box center [1172, 343] width 486 height 515
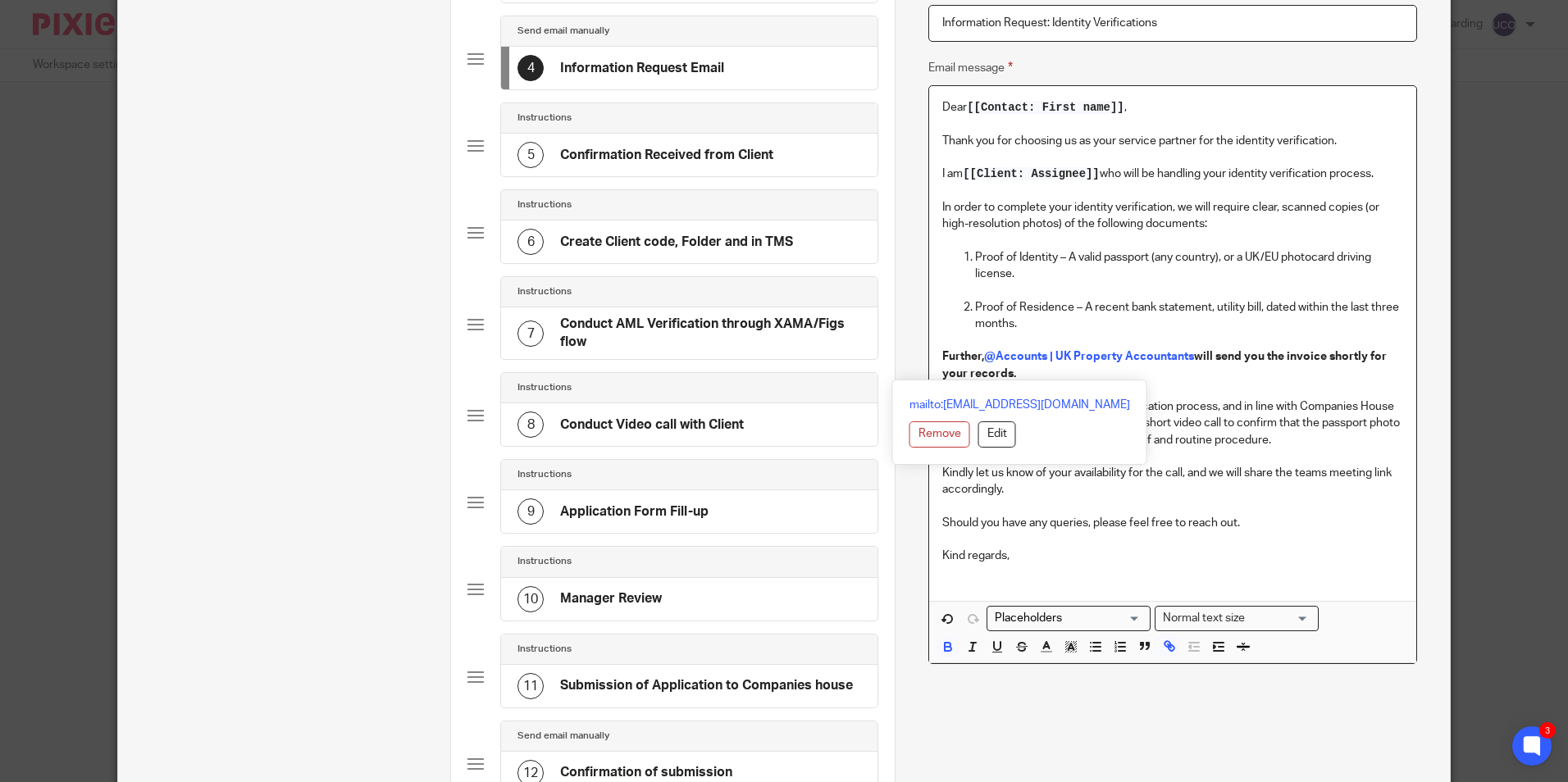
click at [1190, 371] on p "Further, @Accounts | UK Property Accountants will send you the invoice shortly …" at bounding box center [1172, 366] width 461 height 34
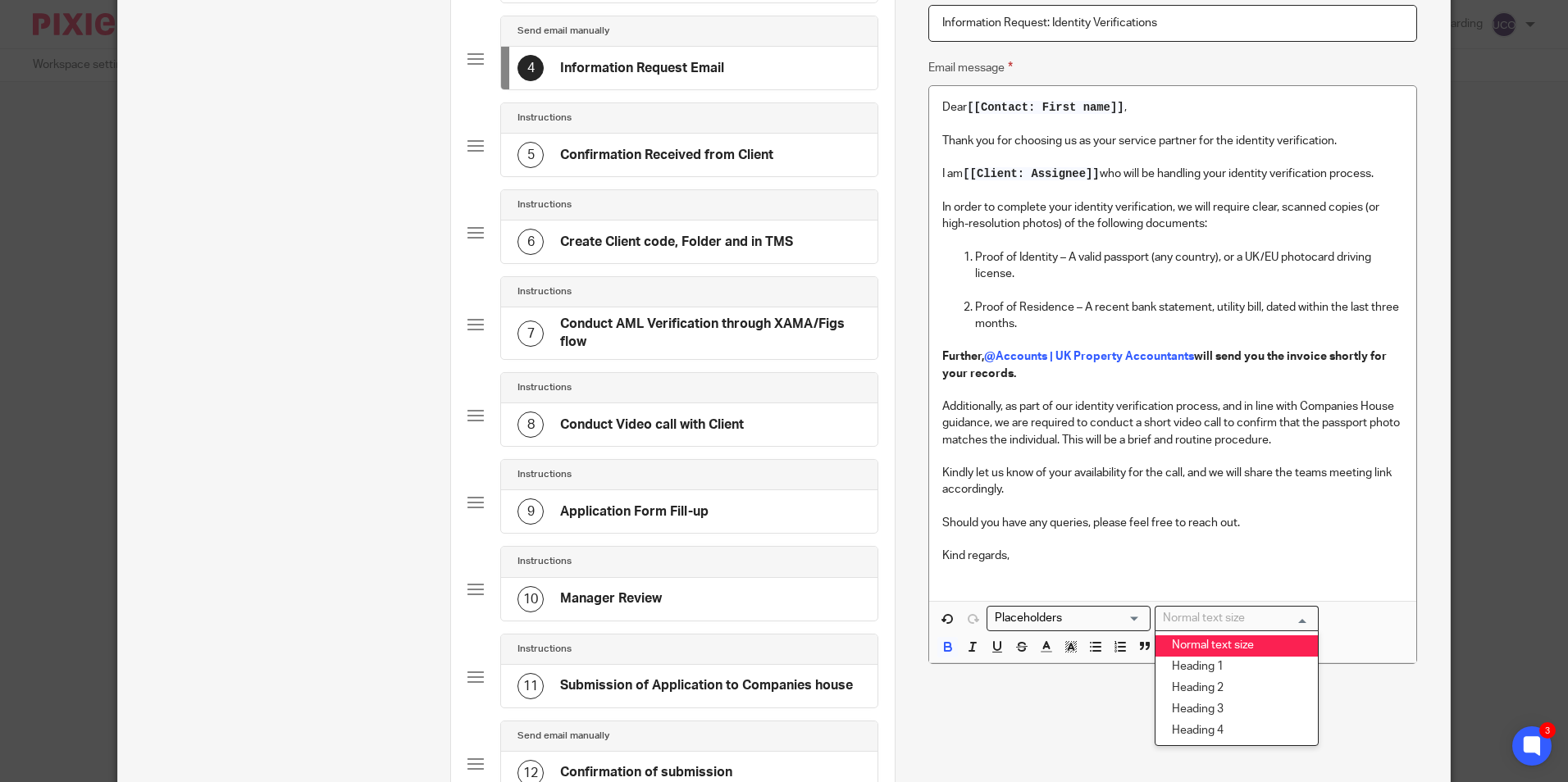
click at [1298, 614] on input "Search for option" at bounding box center [1233, 619] width 152 height 17
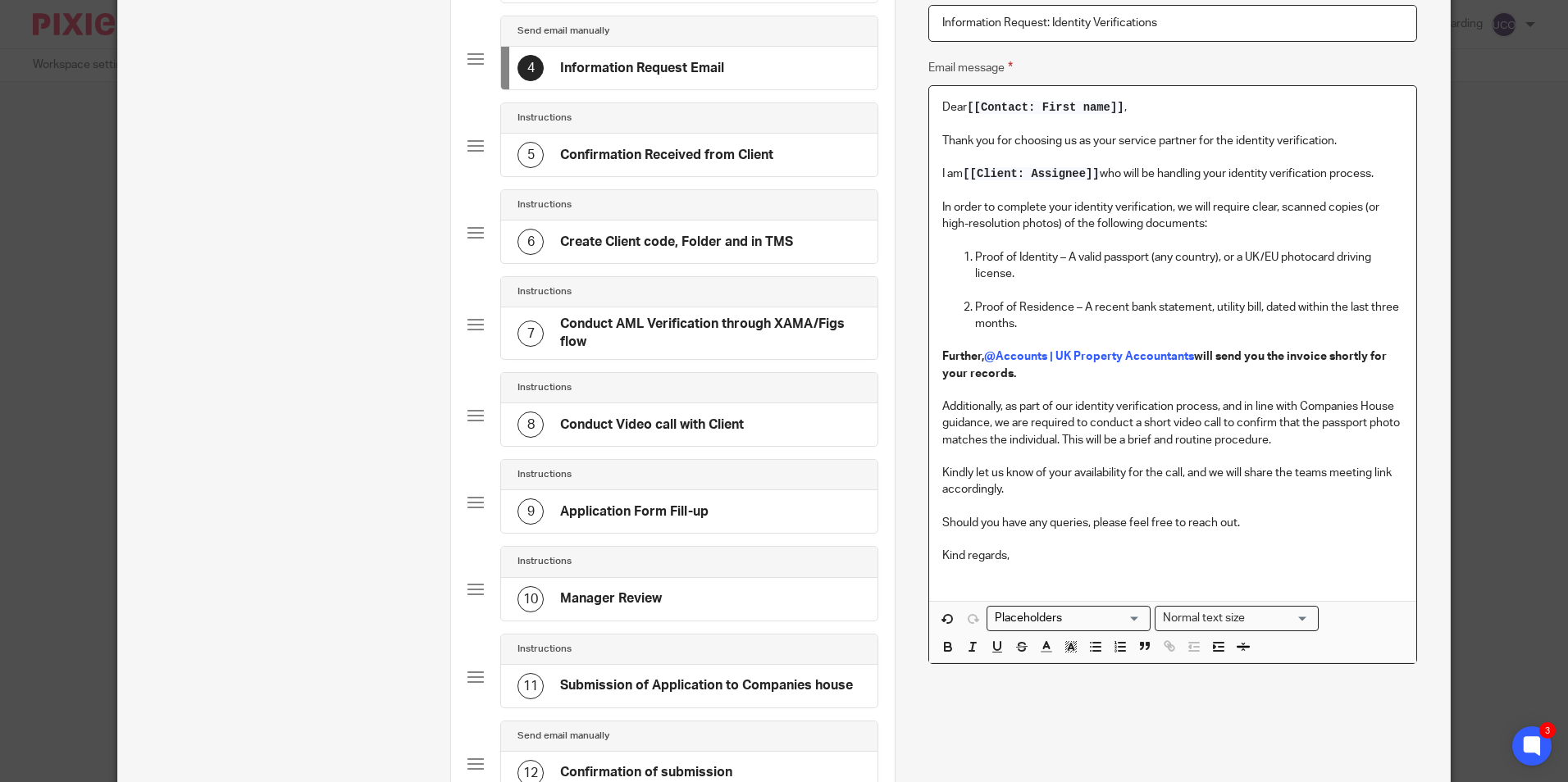
click at [1238, 553] on p "Kind regards," at bounding box center [1172, 556] width 461 height 16
click at [1069, 642] on icon "button" at bounding box center [1071, 647] width 14 height 14
drag, startPoint x: 936, startPoint y: 357, endPoint x: 1012, endPoint y: 376, distance: 78.3
click at [1012, 376] on div "Dear [[Contact: First name]] , Thank you for choosing us as your service partne…" at bounding box center [1172, 343] width 486 height 515
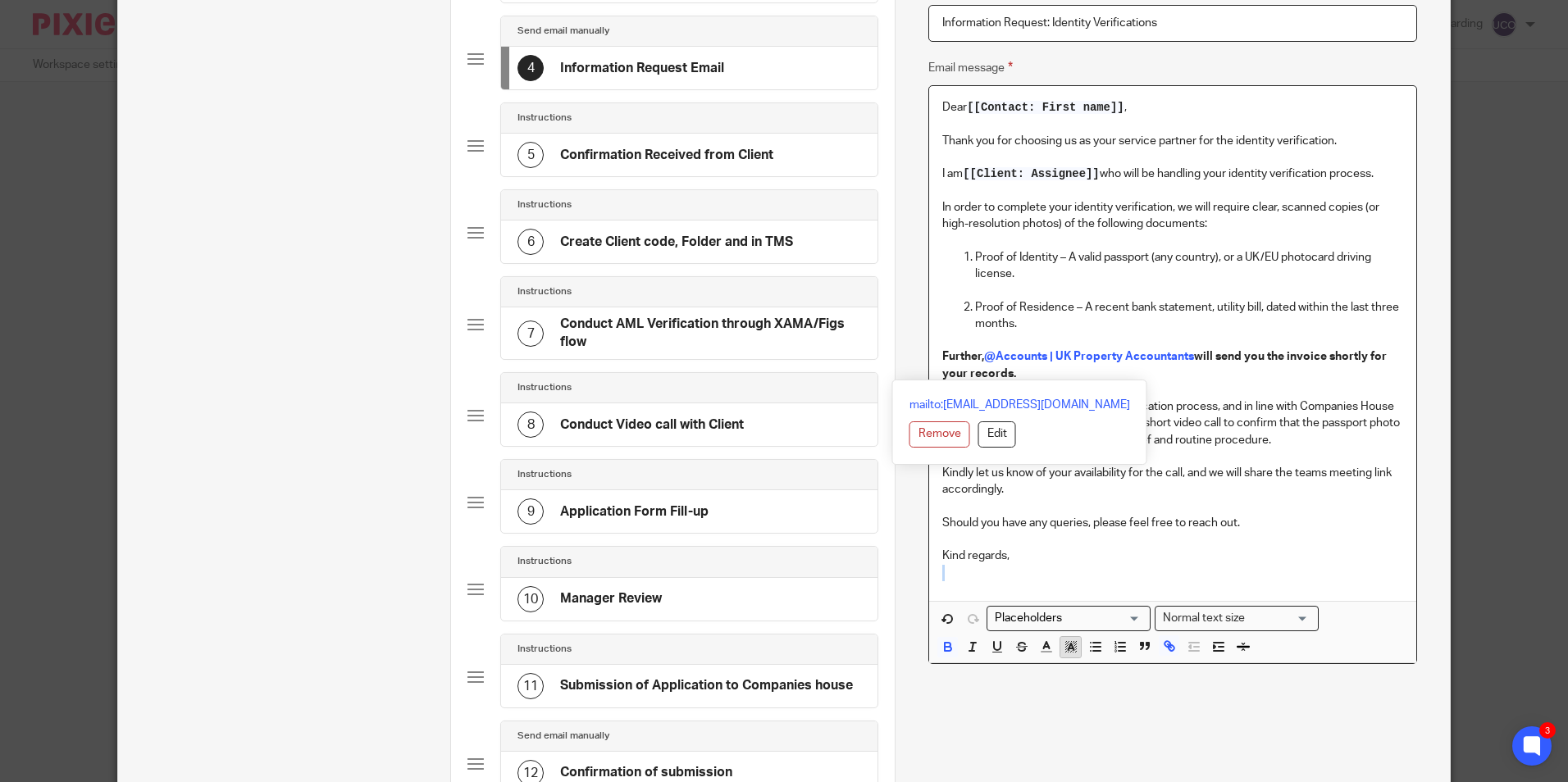
click at [1064, 646] on icon "button" at bounding box center [1071, 647] width 14 height 14
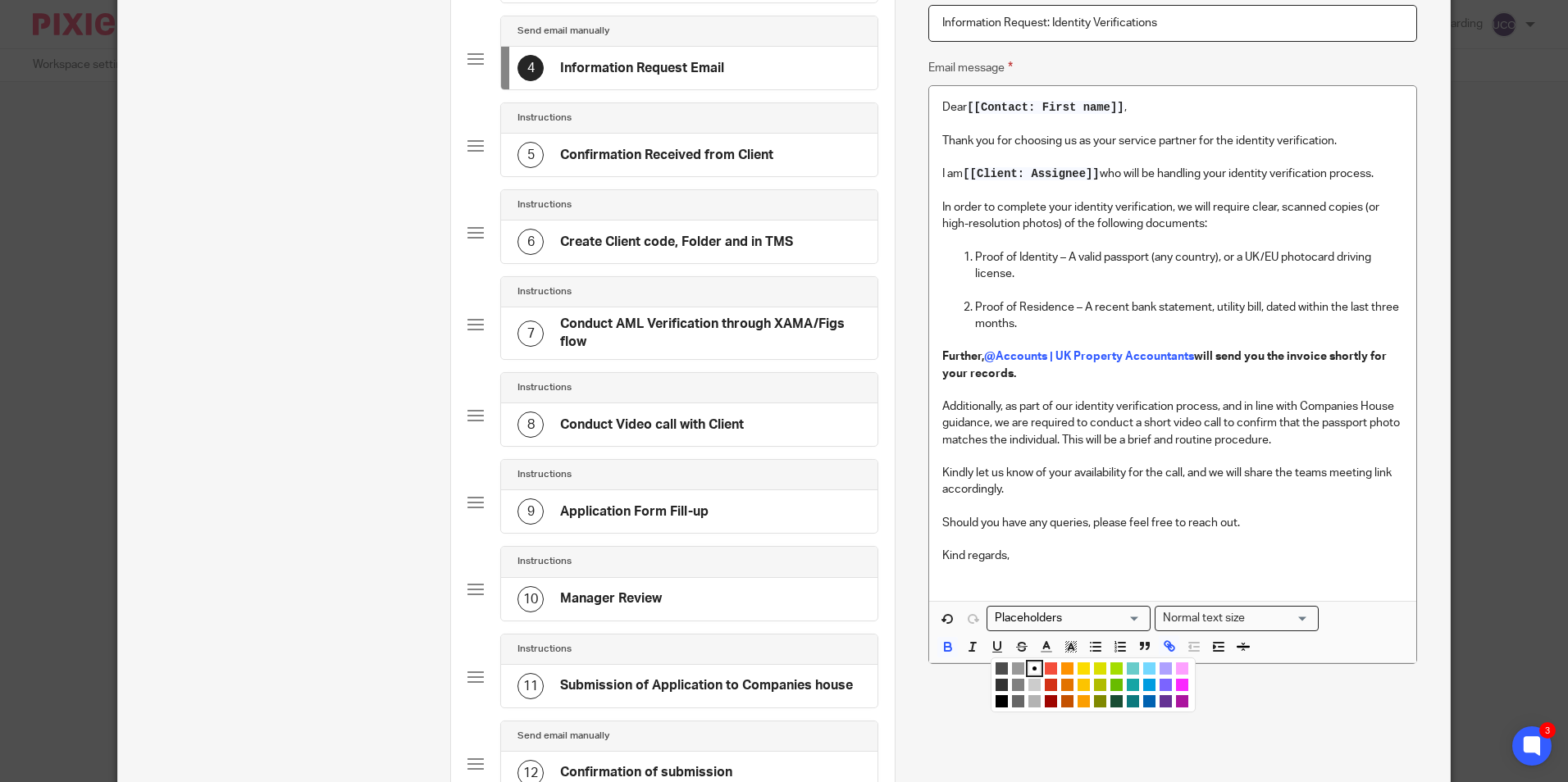
click at [1045, 668] on li "color:#F44E3B" at bounding box center [1051, 669] width 12 height 12
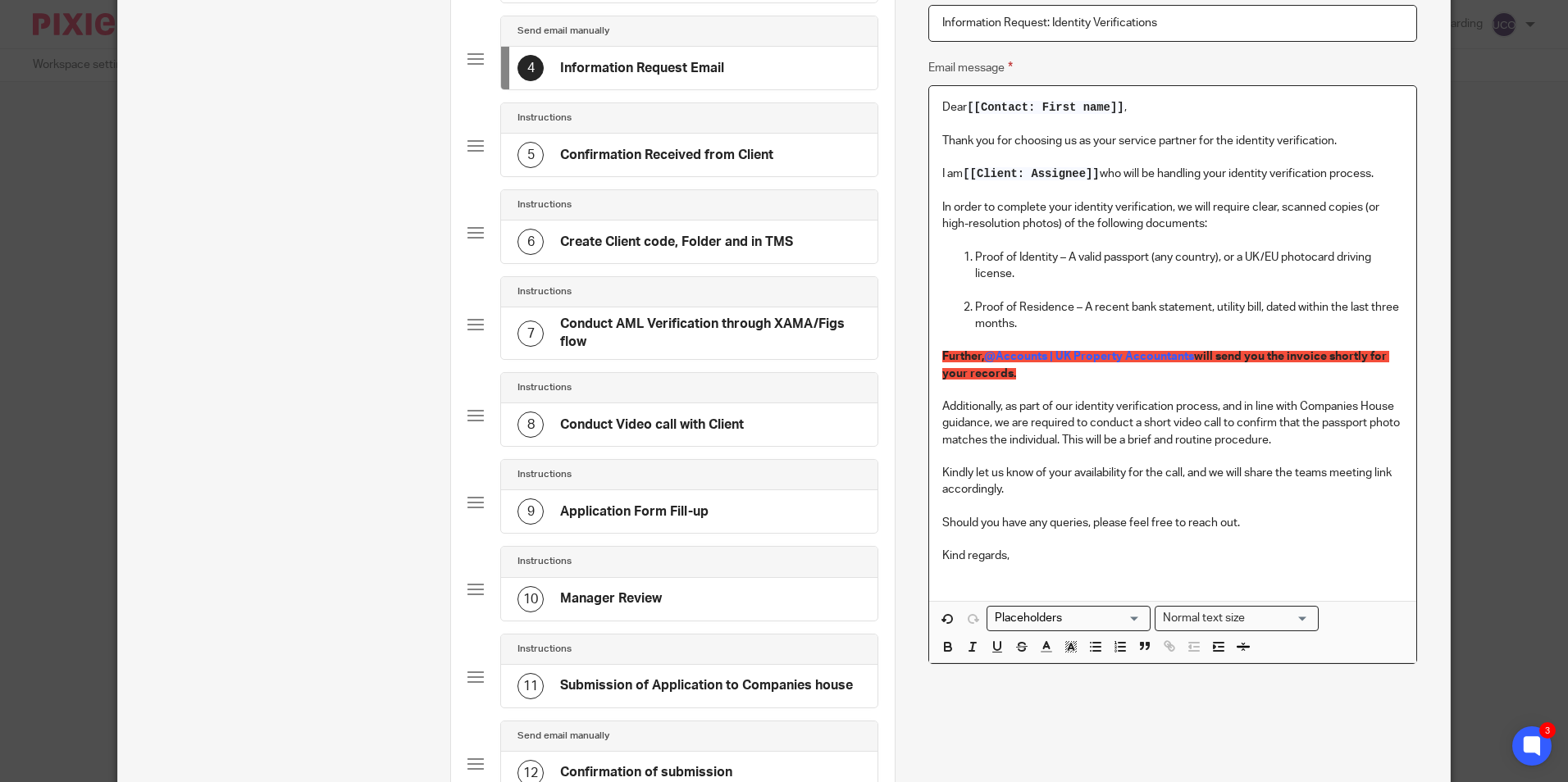
click at [1135, 402] on p "Additionally, as part of our identity verification process, and in line with Co…" at bounding box center [1172, 423] width 461 height 50
click at [1011, 431] on p "Additionally, as part of our identity verification process, and in line with Co…" at bounding box center [1172, 423] width 461 height 50
click at [635, 151] on h4 "Confirmation Received from Client" at bounding box center [667, 155] width 214 height 17
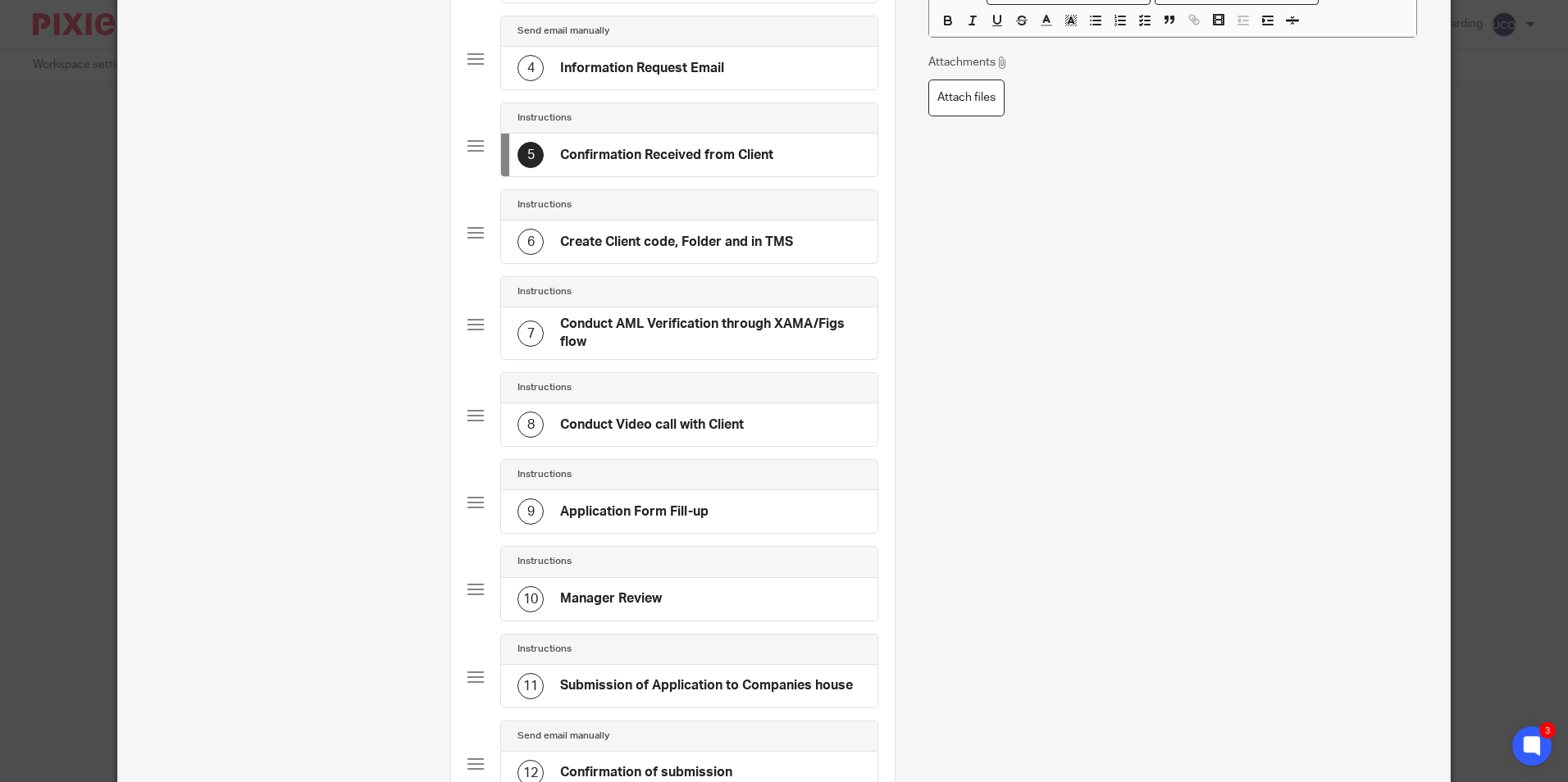
scroll to position [0, 0]
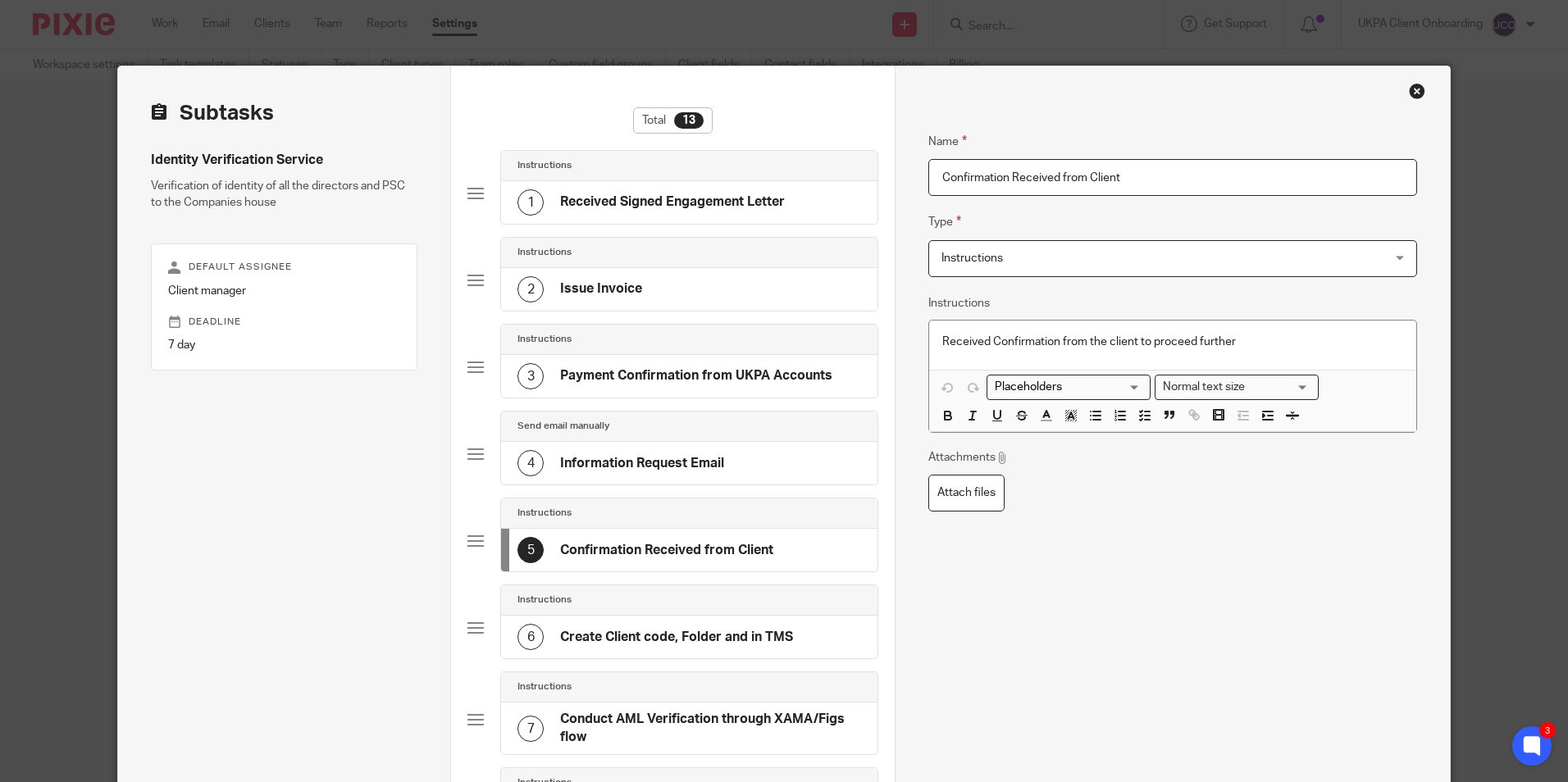
click at [1263, 344] on p "Received Confirmation from the client to proceed further" at bounding box center [1172, 341] width 461 height 16
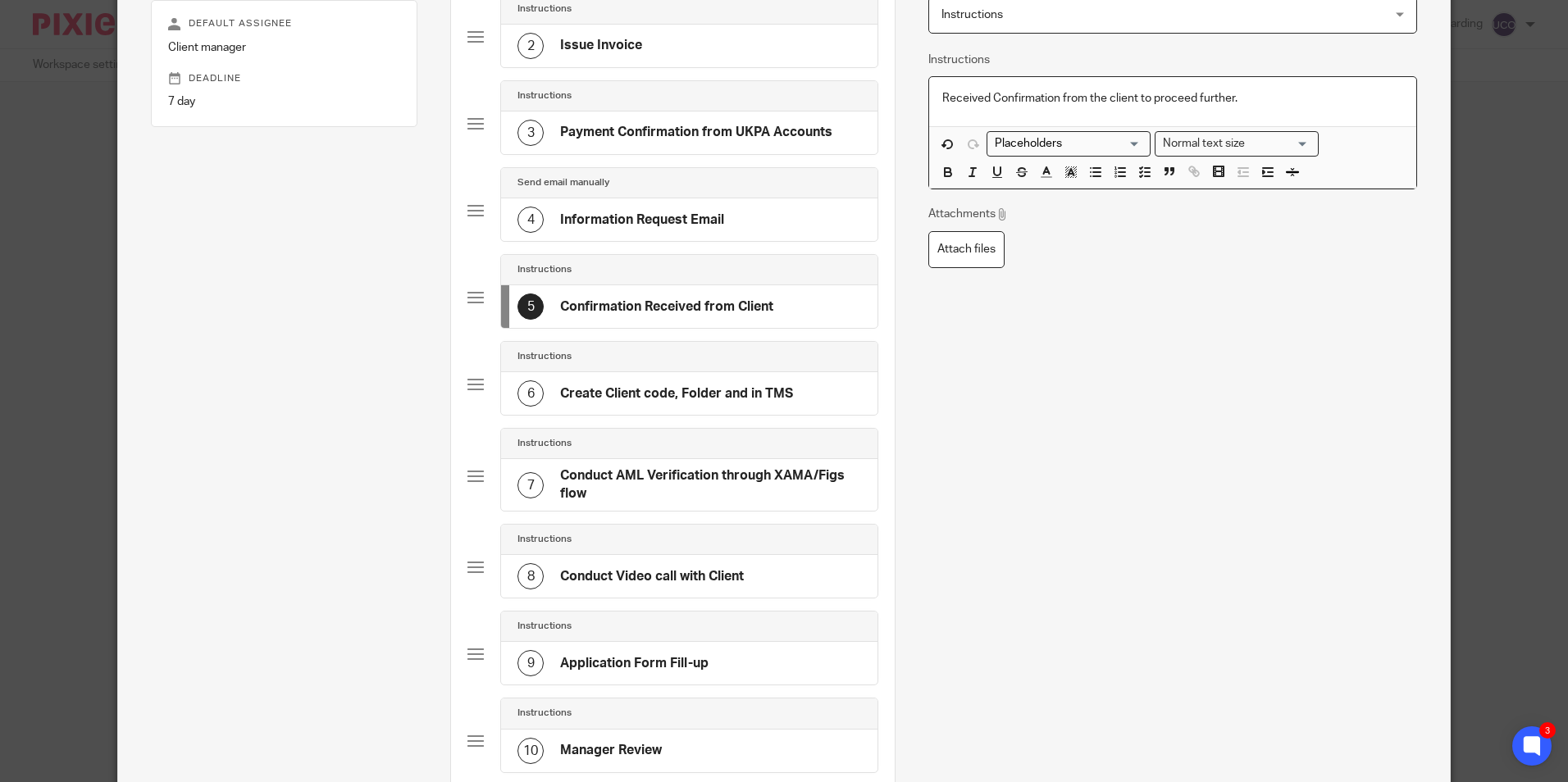
scroll to position [328, 0]
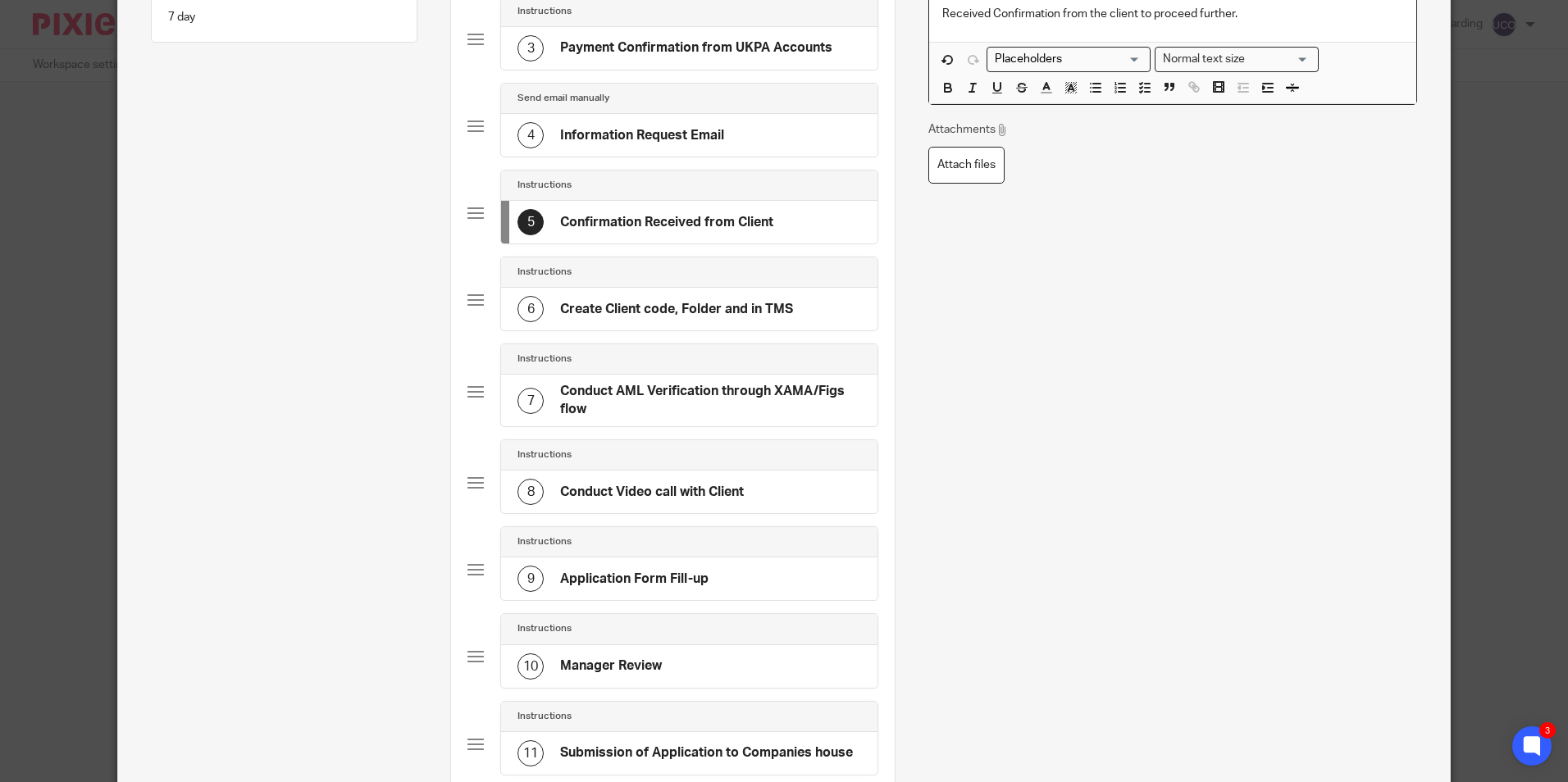
click at [640, 291] on div "6 Create Client code, Folder and in TMS" at bounding box center [690, 309] width 376 height 43
click at [584, 407] on h4 "Conduct AML Verification through XAMA/Figs flow" at bounding box center [711, 400] width 301 height 35
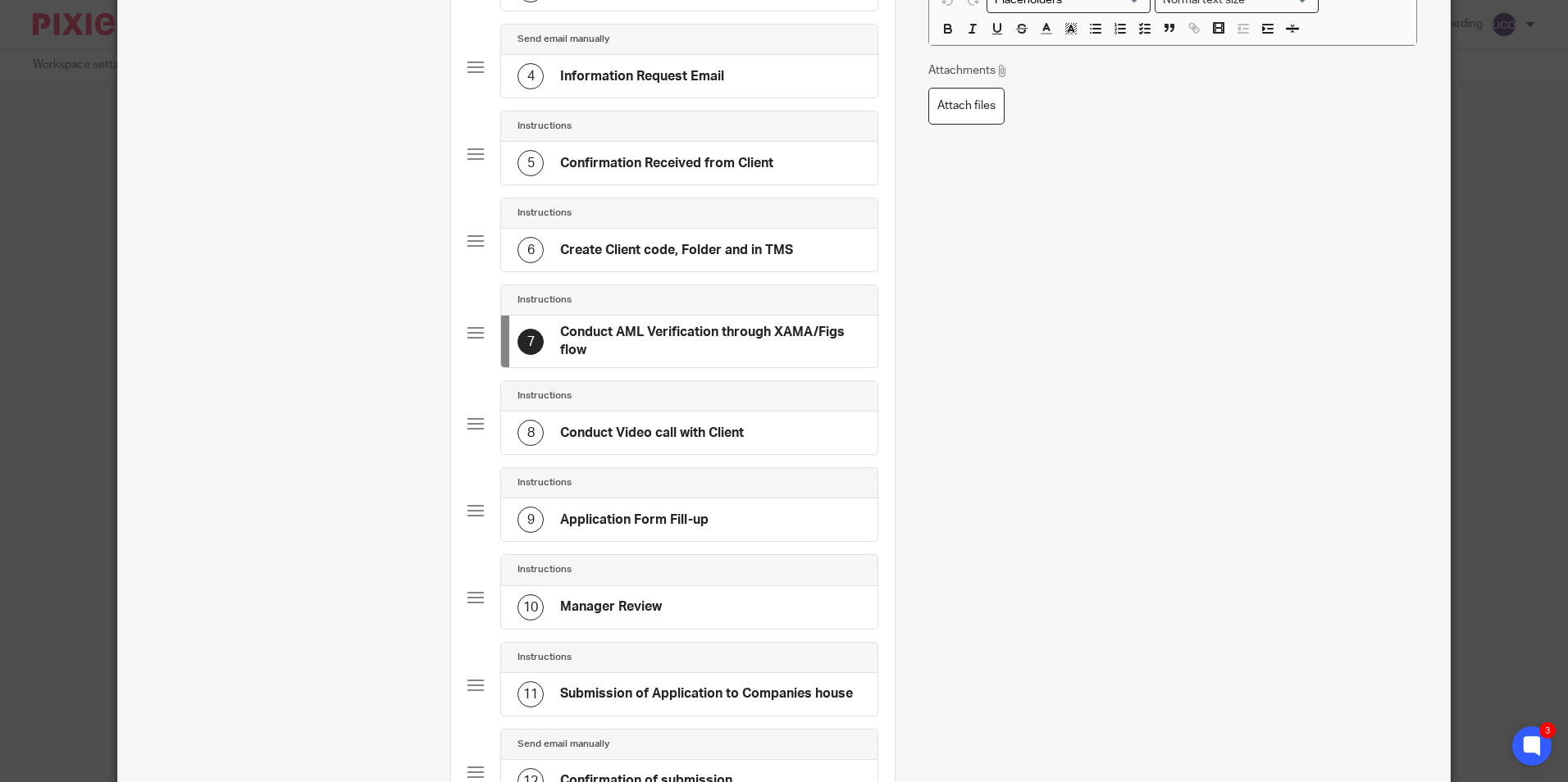
scroll to position [410, 0]
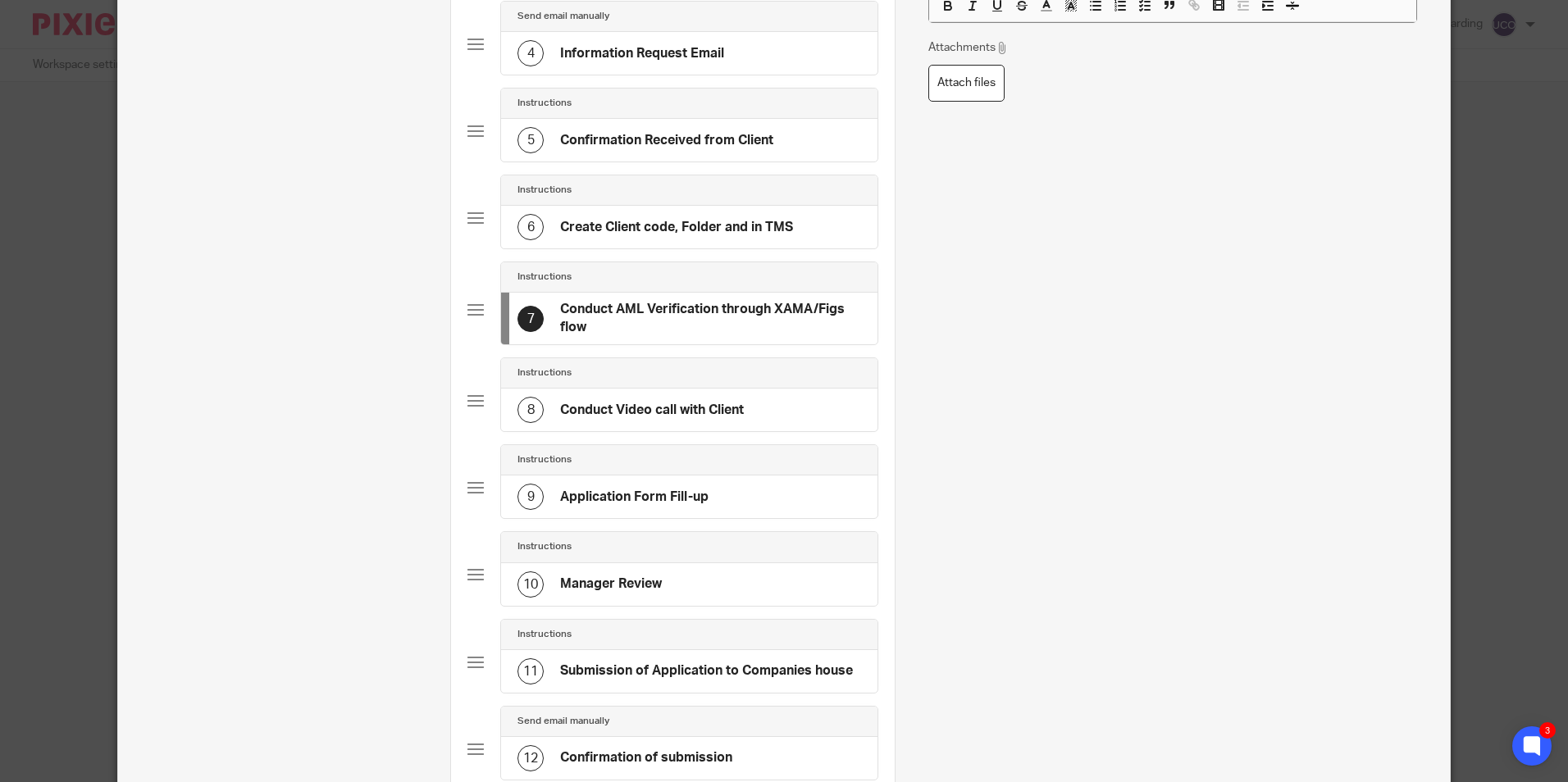
click at [616, 412] on h4 "Conduct Video call with Client" at bounding box center [652, 410] width 184 height 17
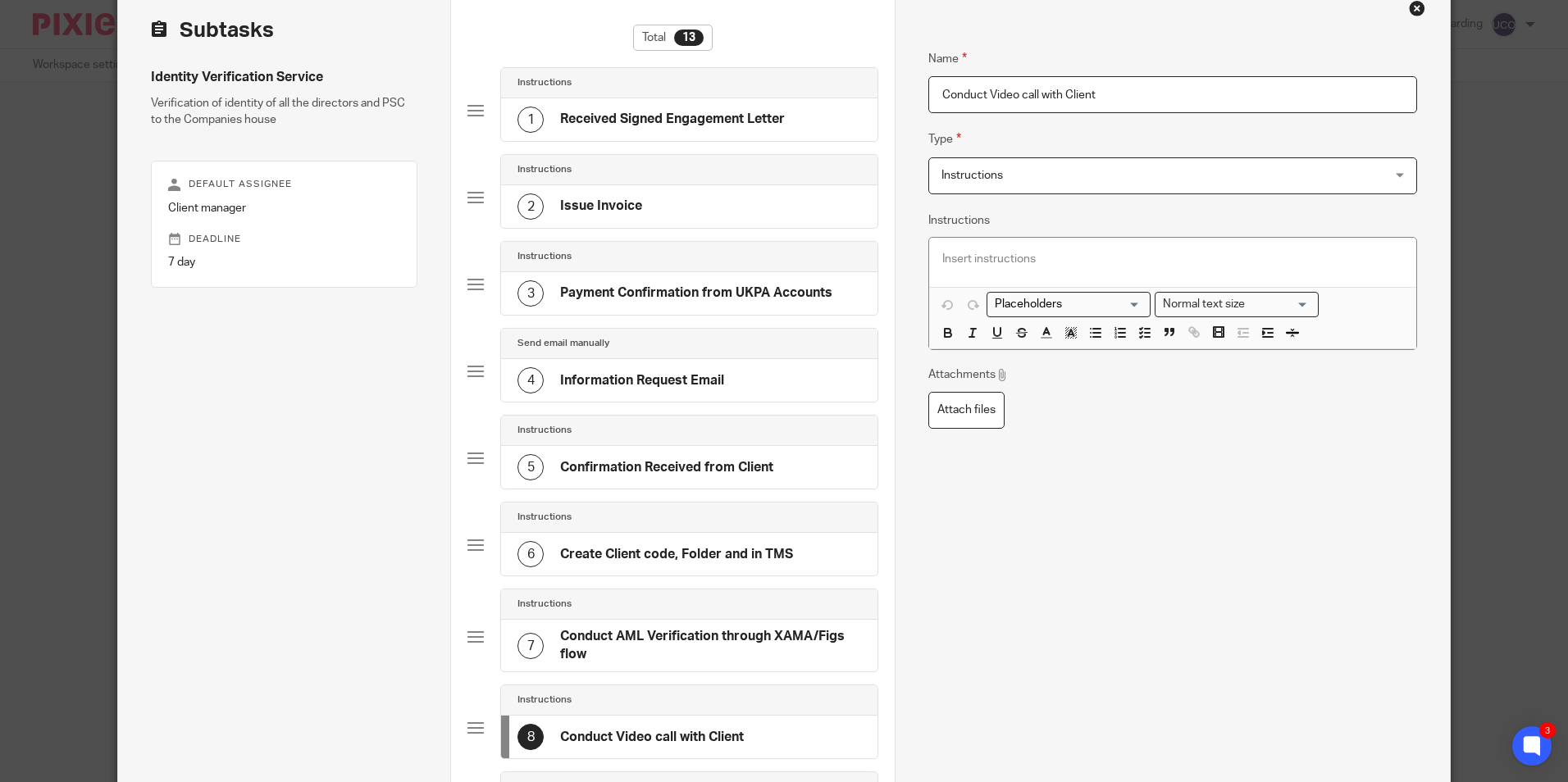
scroll to position [82, 0]
click at [1061, 92] on input "Conduct Video call with Client" at bounding box center [1172, 95] width 488 height 37
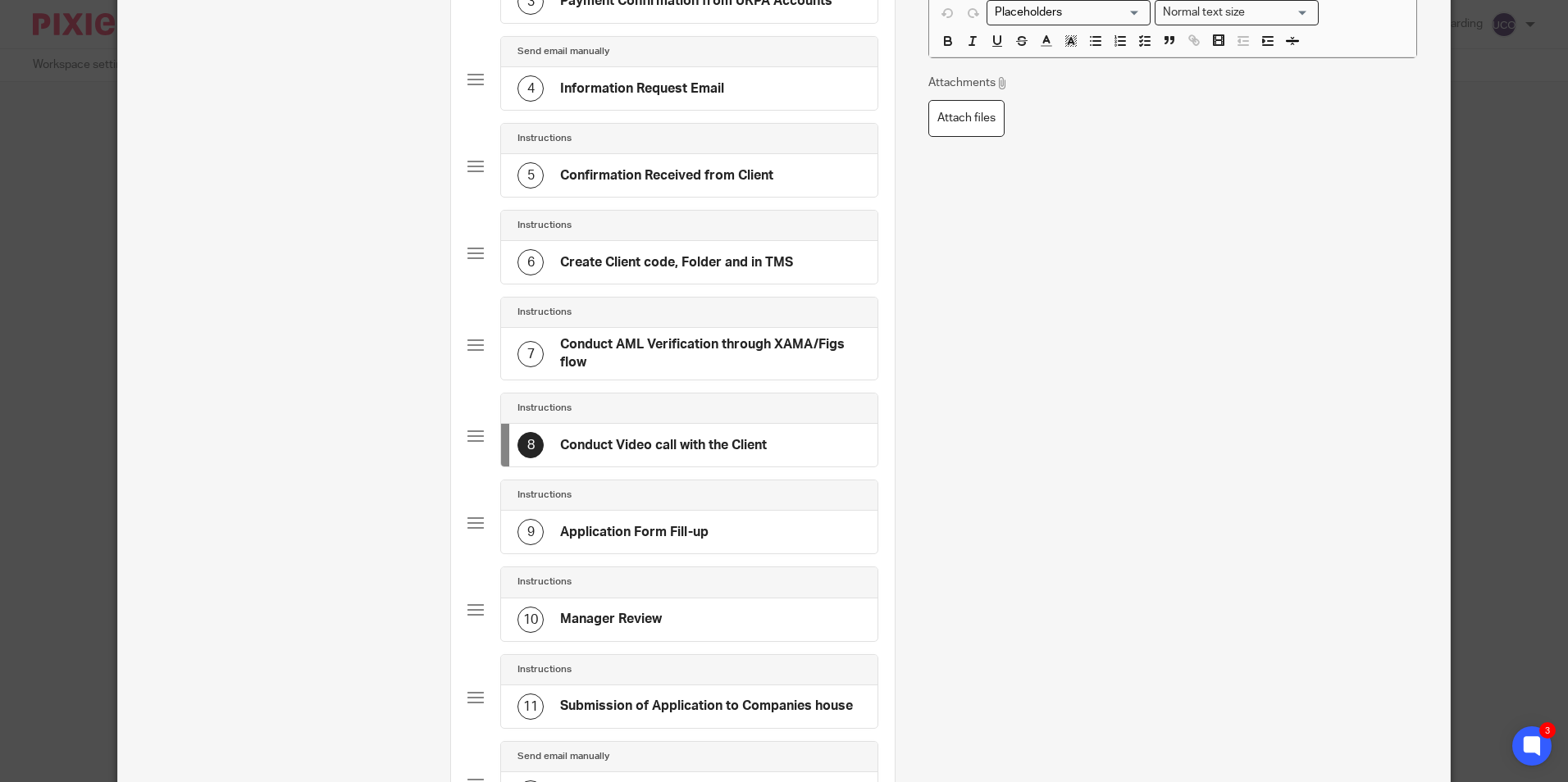
scroll to position [410, 0]
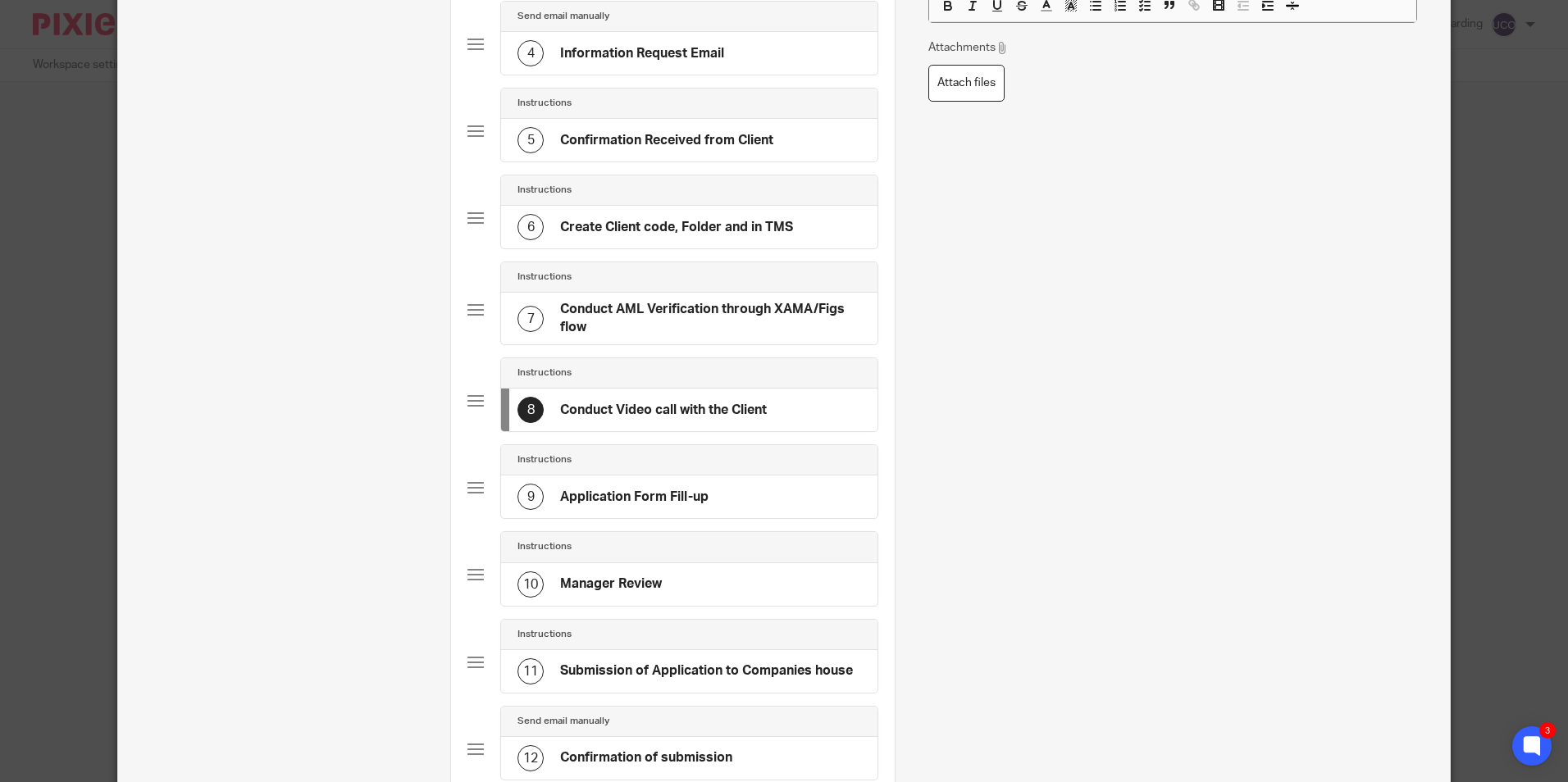
type input "Conduct Video call with the Client"
click at [604, 489] on h4 "Application Form Fill-up" at bounding box center [634, 497] width 148 height 17
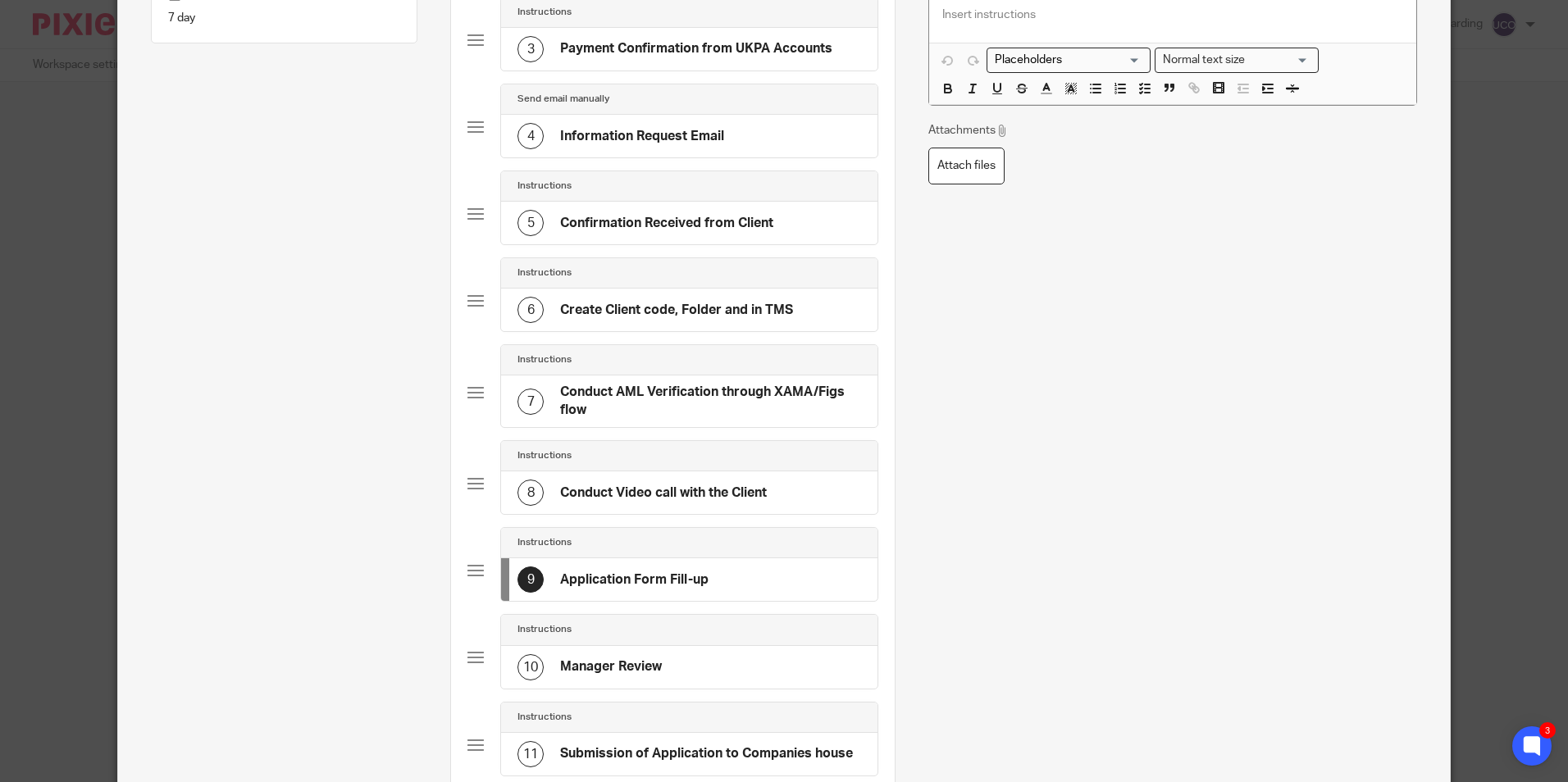
scroll to position [328, 0]
click at [612, 654] on div "10 Manager Review" at bounding box center [590, 666] width 145 height 26
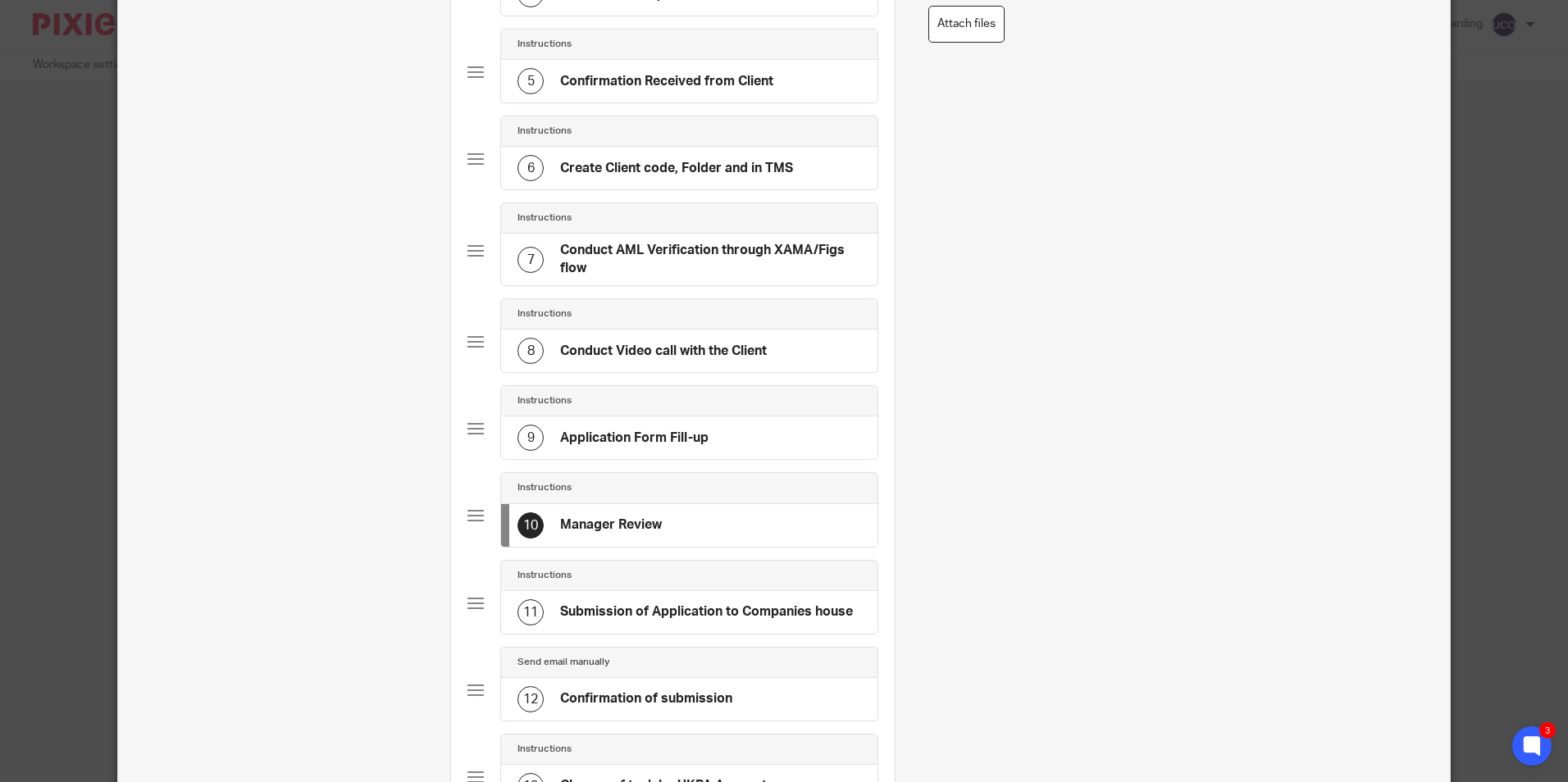
scroll to position [492, 0]
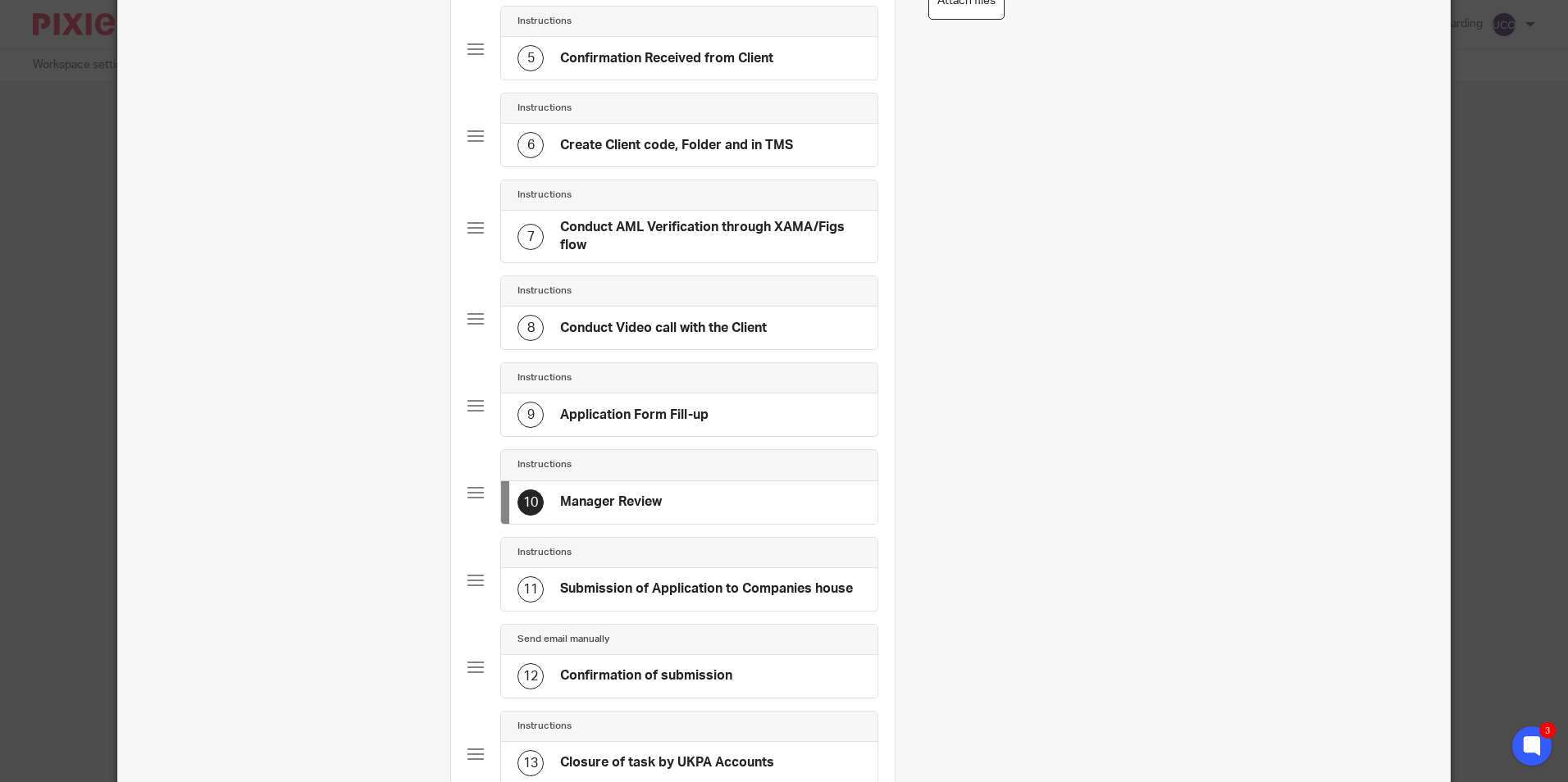
click at [664, 596] on h4 "Submission of Application to Companies house" at bounding box center [707, 589] width 293 height 17
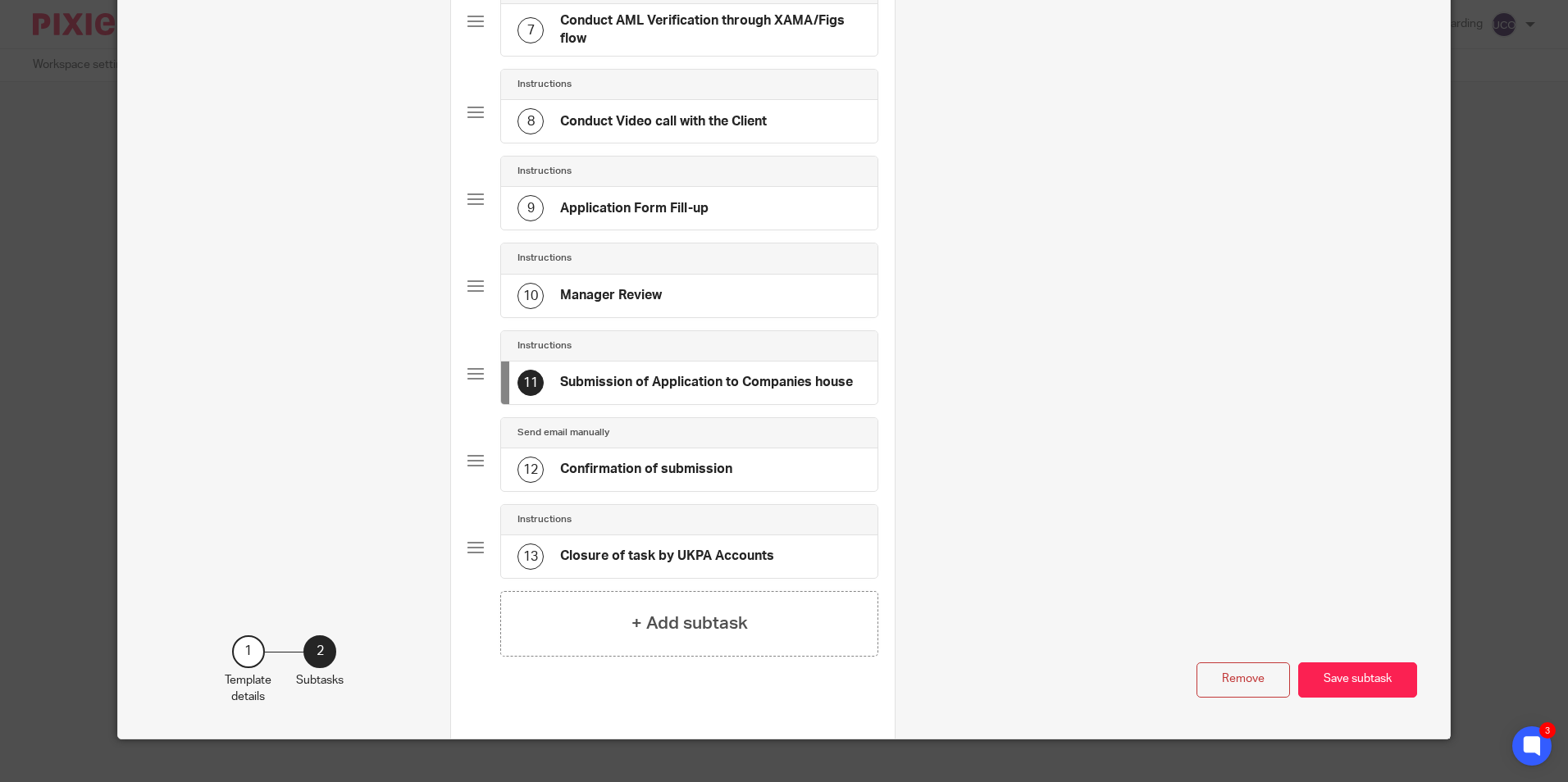
scroll to position [722, 0]
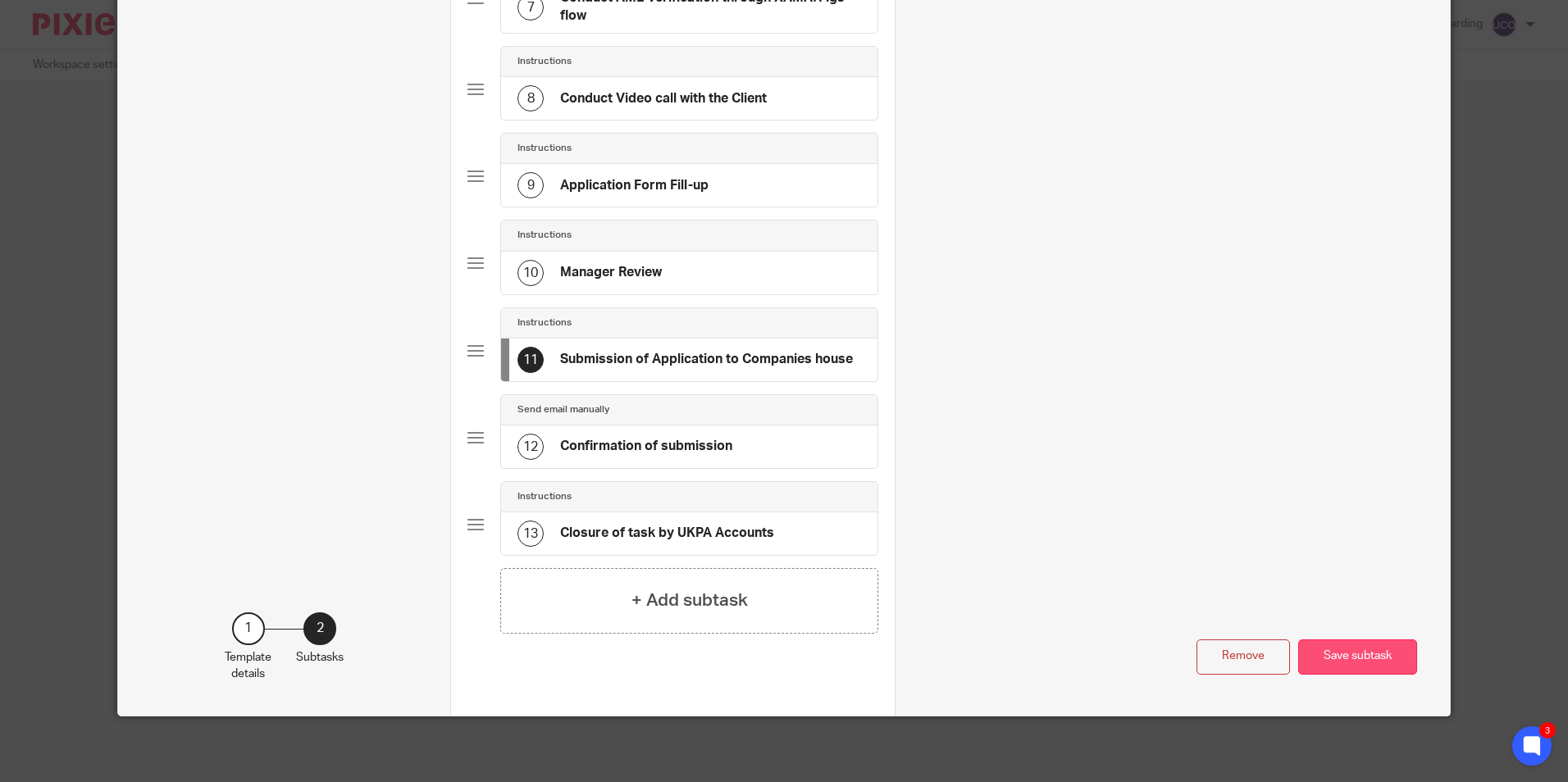
click at [1353, 652] on button "Save subtask" at bounding box center [1358, 657] width 119 height 35
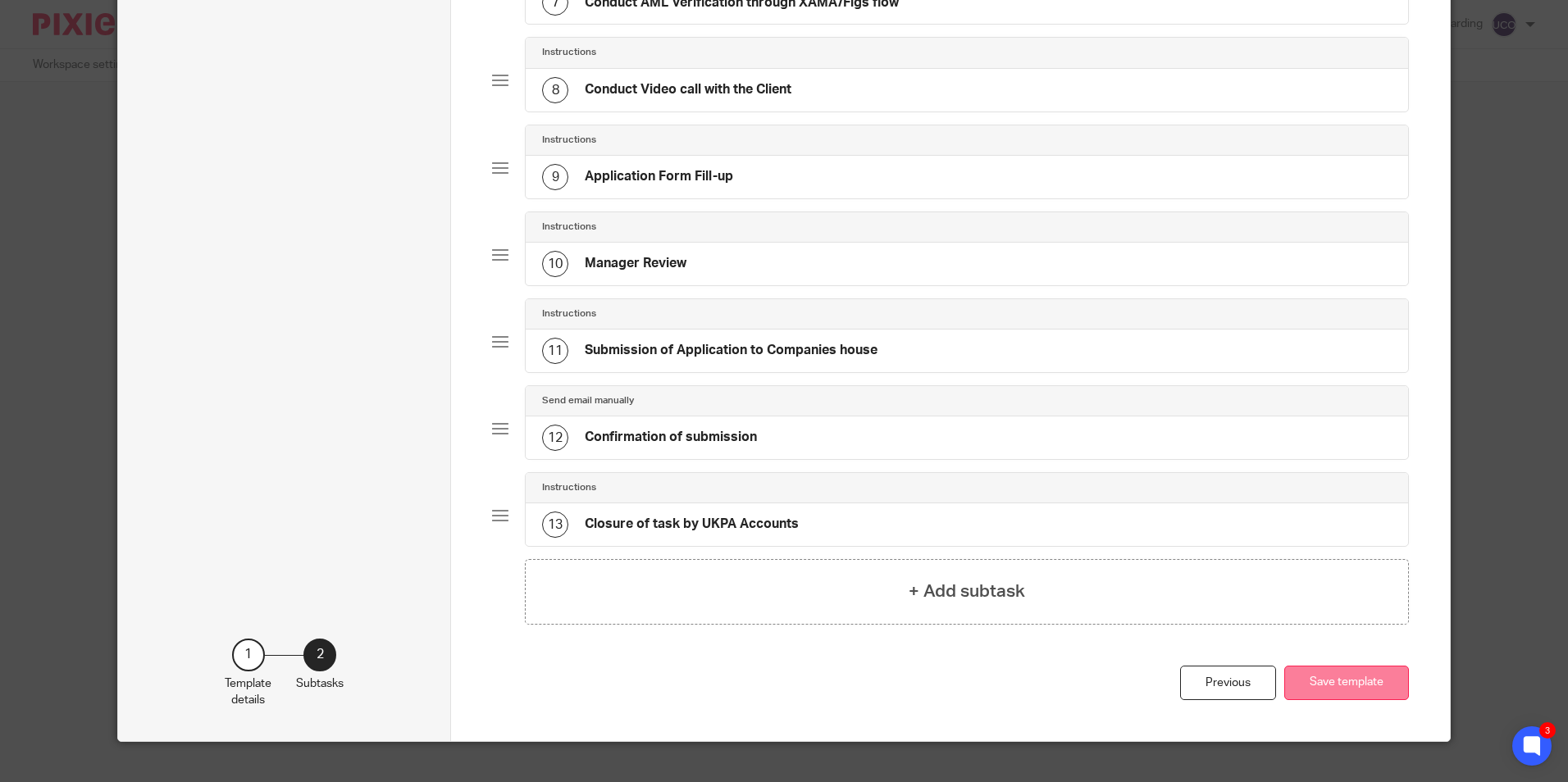
click at [1340, 683] on button "Save template" at bounding box center [1347, 682] width 124 height 35
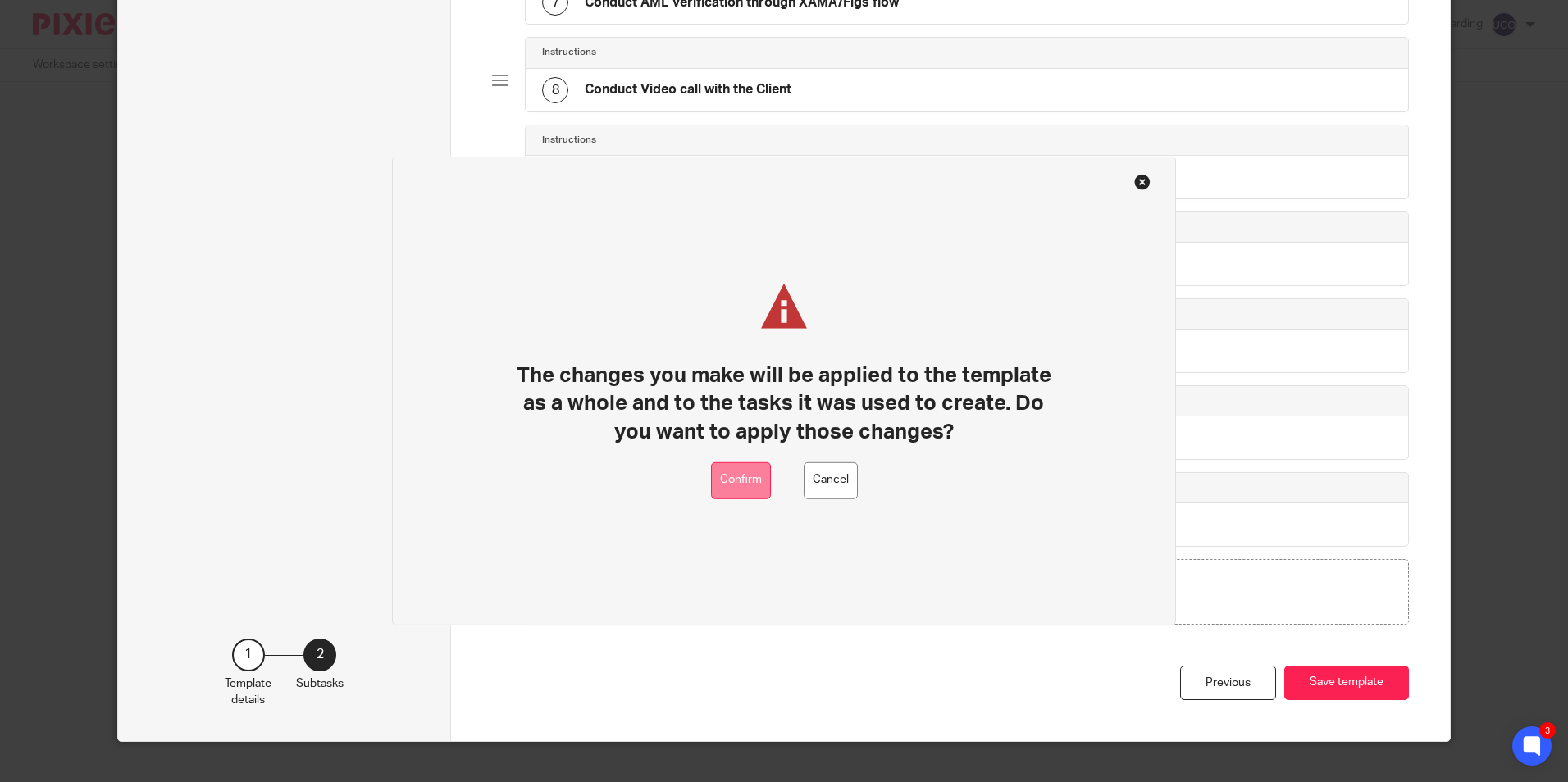
click at [741, 488] on button "Confirm" at bounding box center [741, 480] width 60 height 37
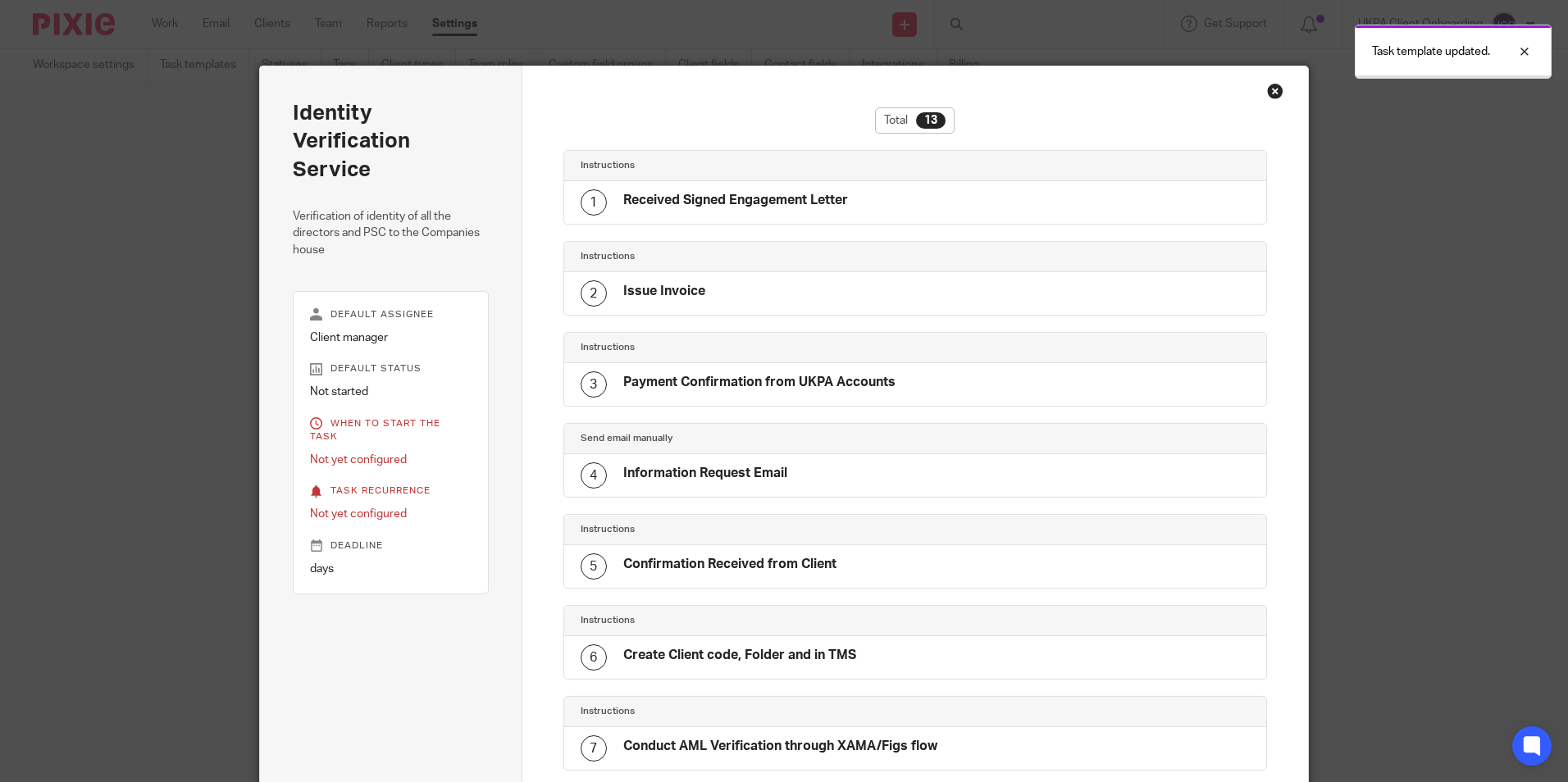
scroll to position [700, 0]
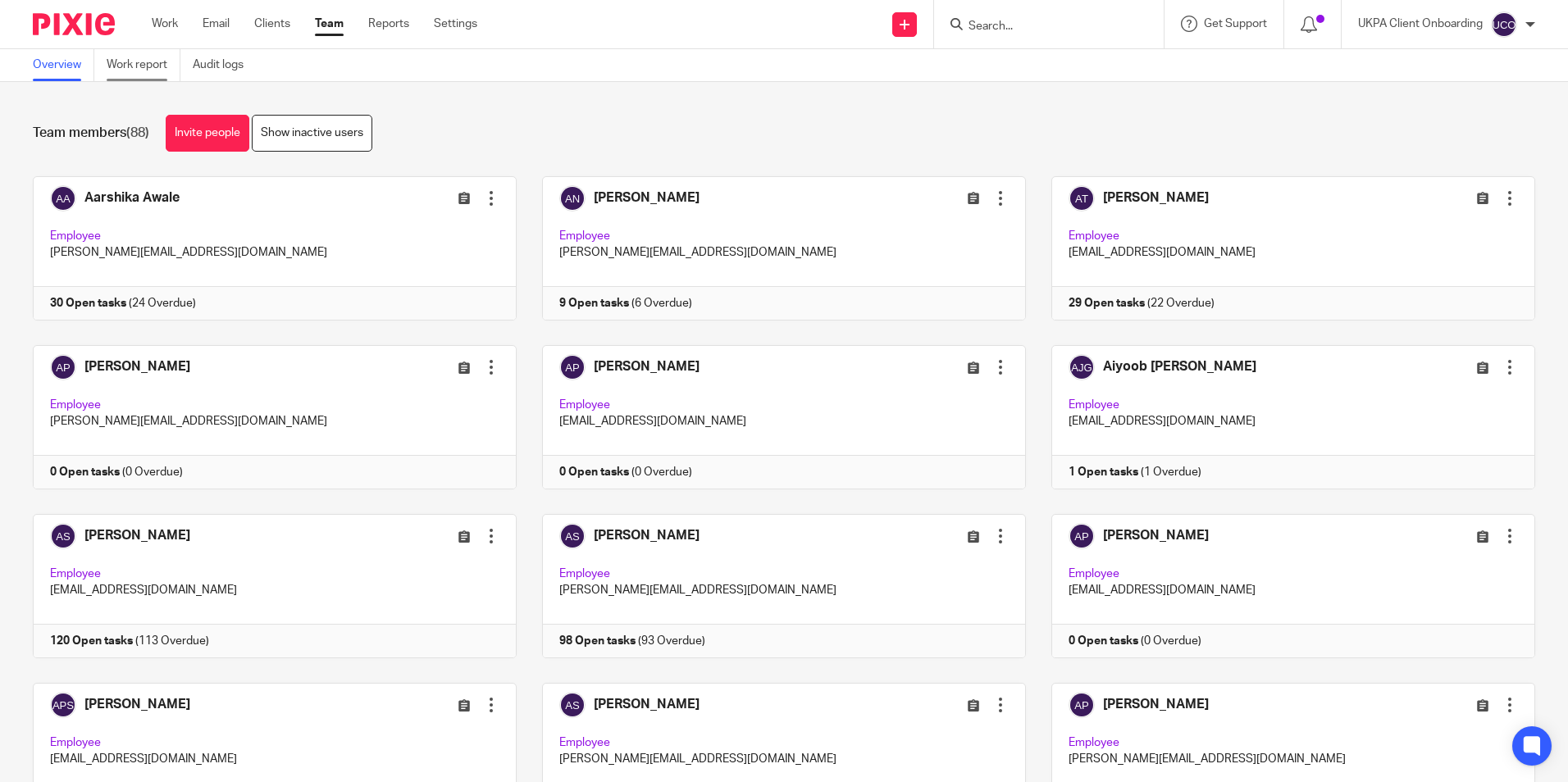
click at [143, 67] on link "Work report" at bounding box center [143, 66] width 74 height 32
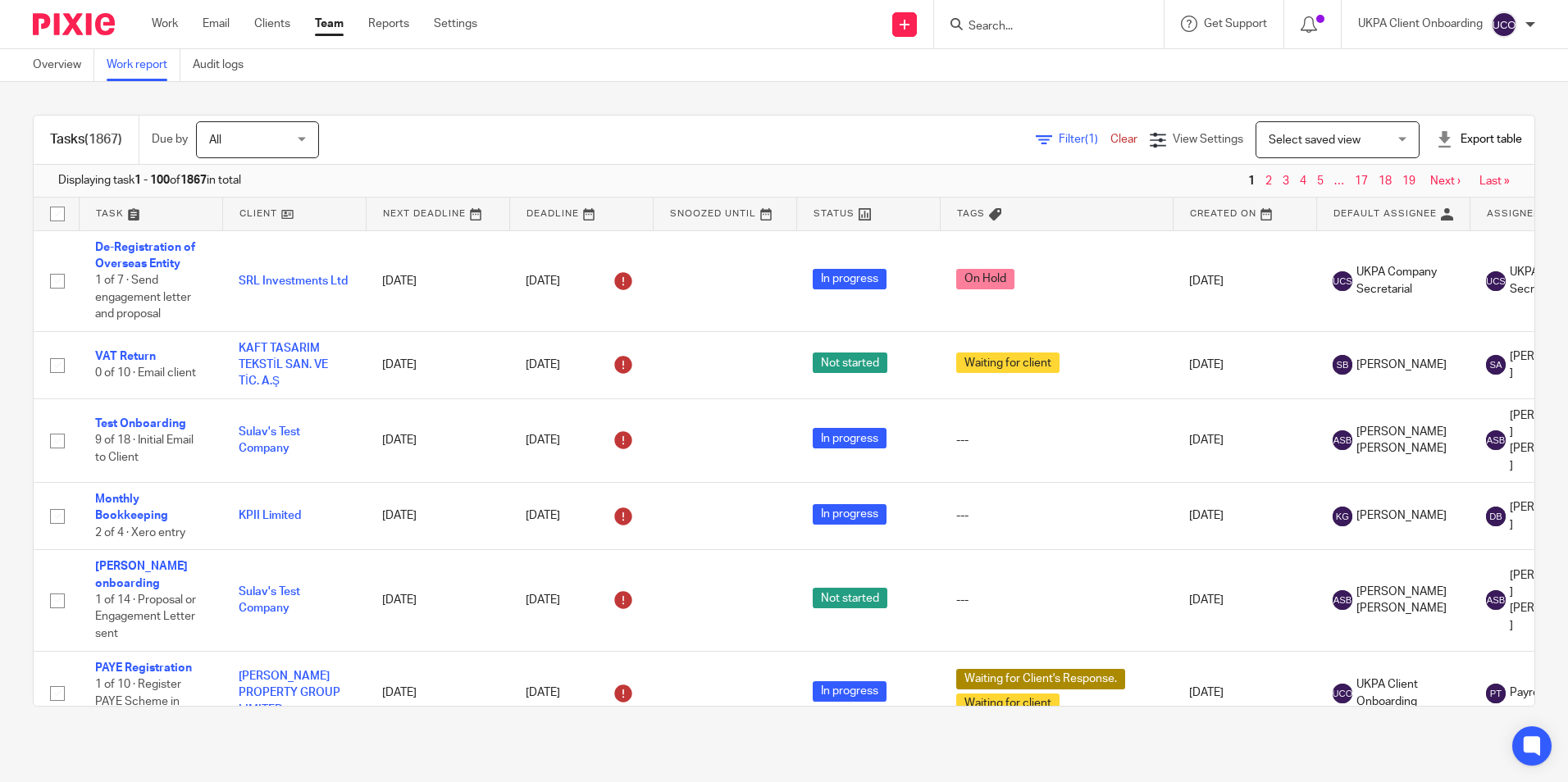
click at [1059, 138] on span "Filter (1)" at bounding box center [1084, 139] width 52 height 11
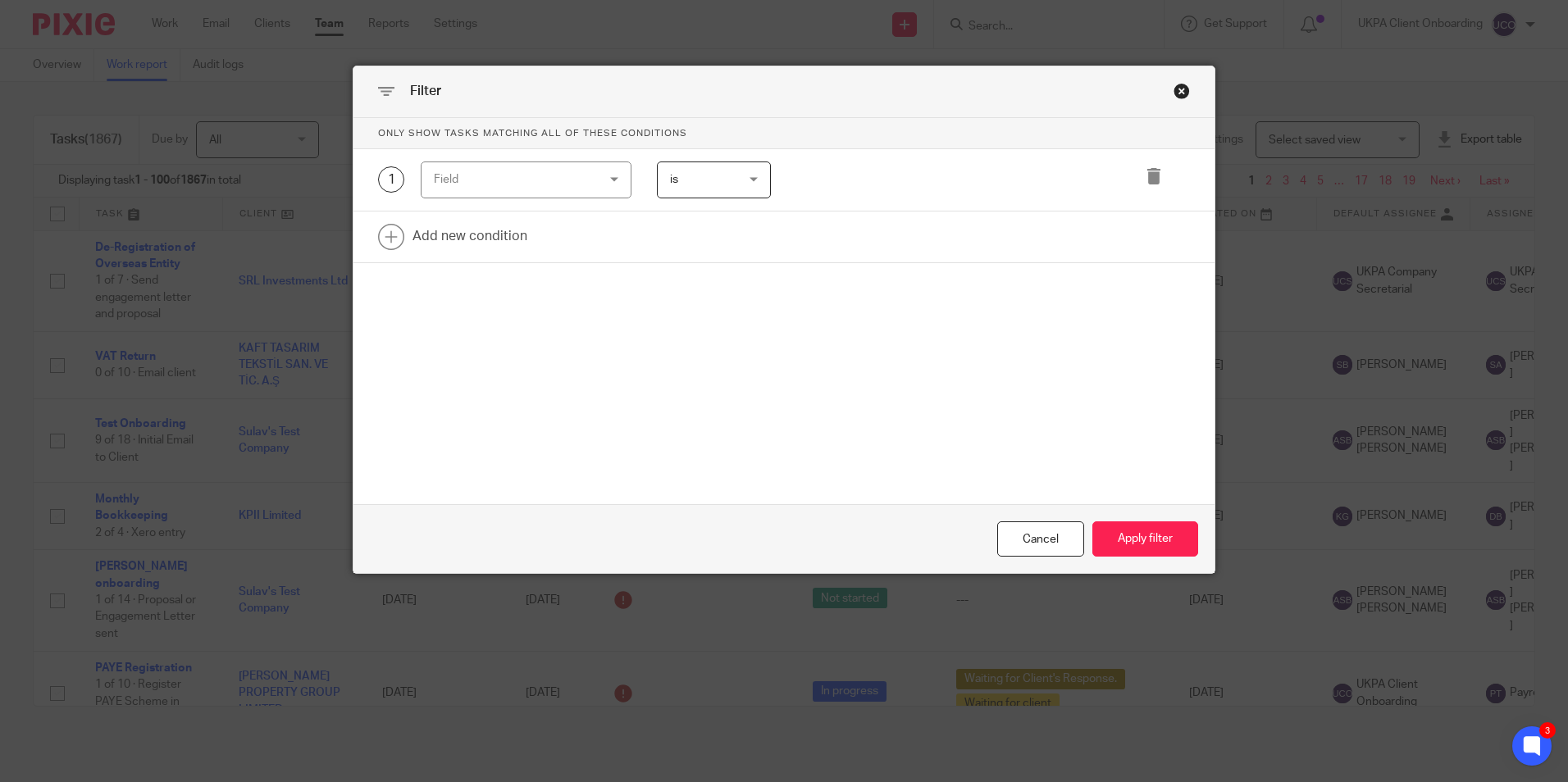
click at [552, 177] on div "Field" at bounding box center [512, 180] width 157 height 34
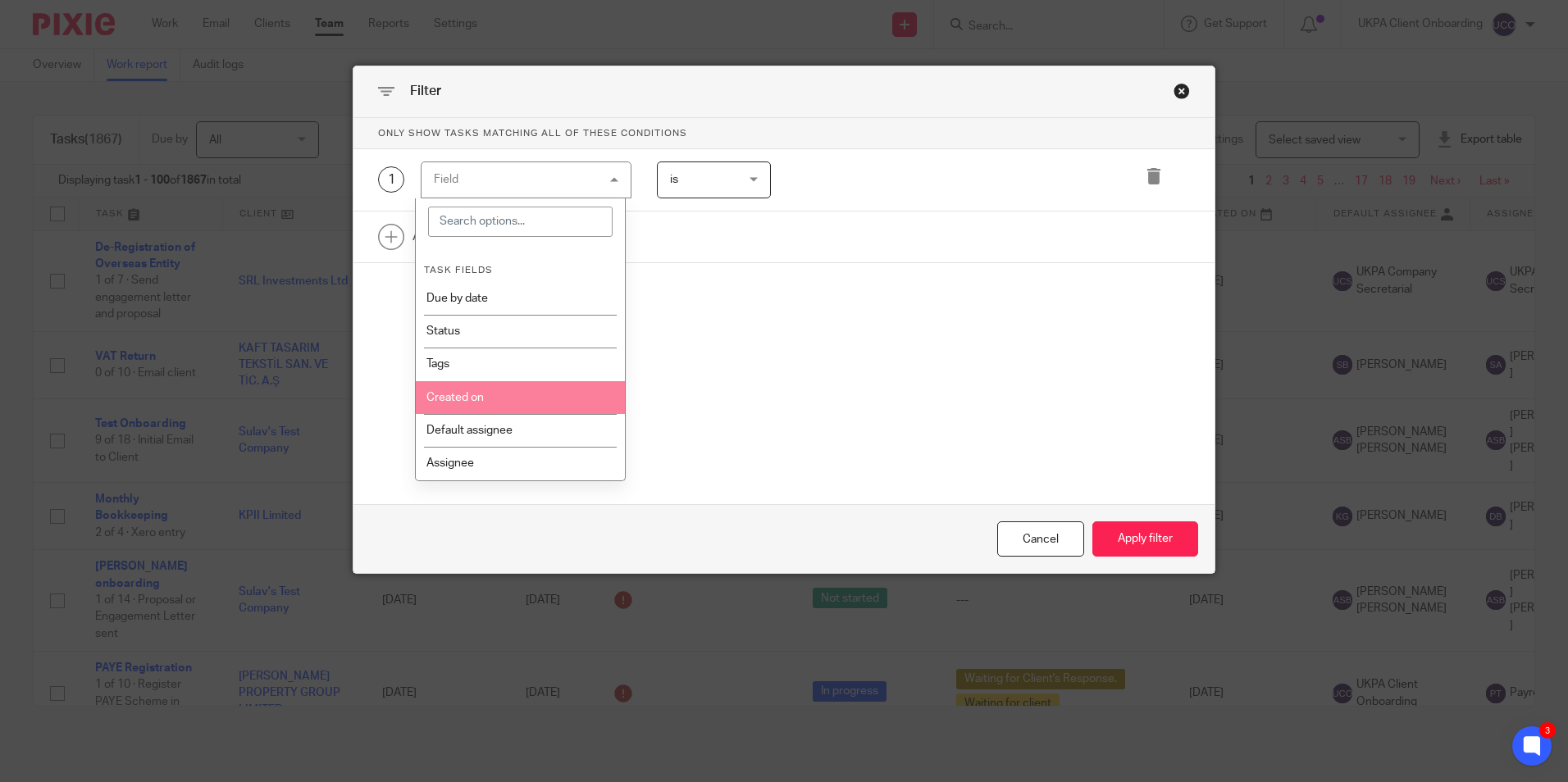
click at [482, 404] on li "Created on" at bounding box center [521, 397] width 209 height 33
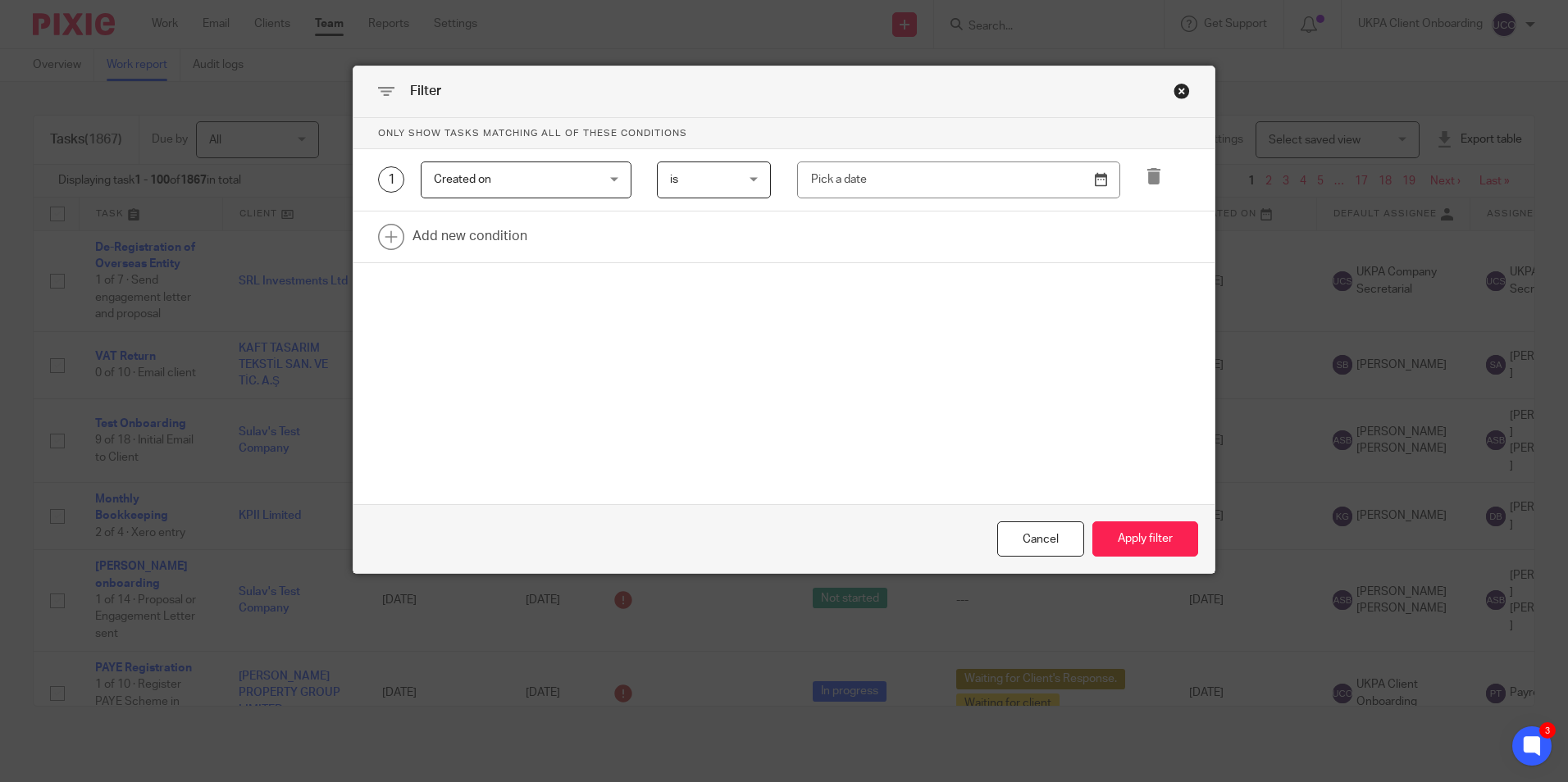
click at [749, 180] on div "is is" at bounding box center [714, 180] width 114 height 37
click at [725, 348] on li "between" at bounding box center [708, 348] width 112 height 34
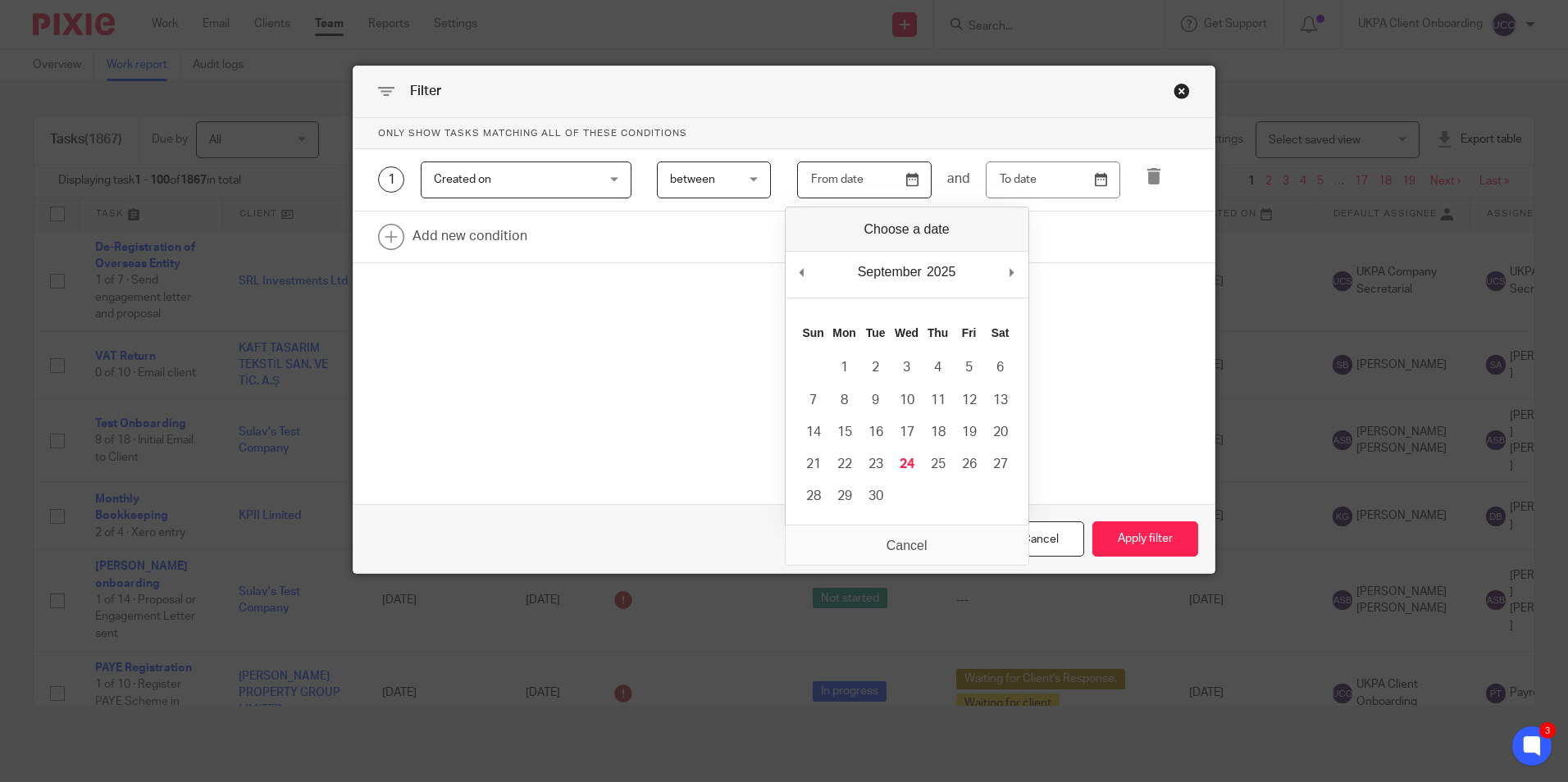
click at [920, 183] on input "Use the arrow keys to pick a date" at bounding box center [865, 180] width 134 height 37
type input "2025-09-01"
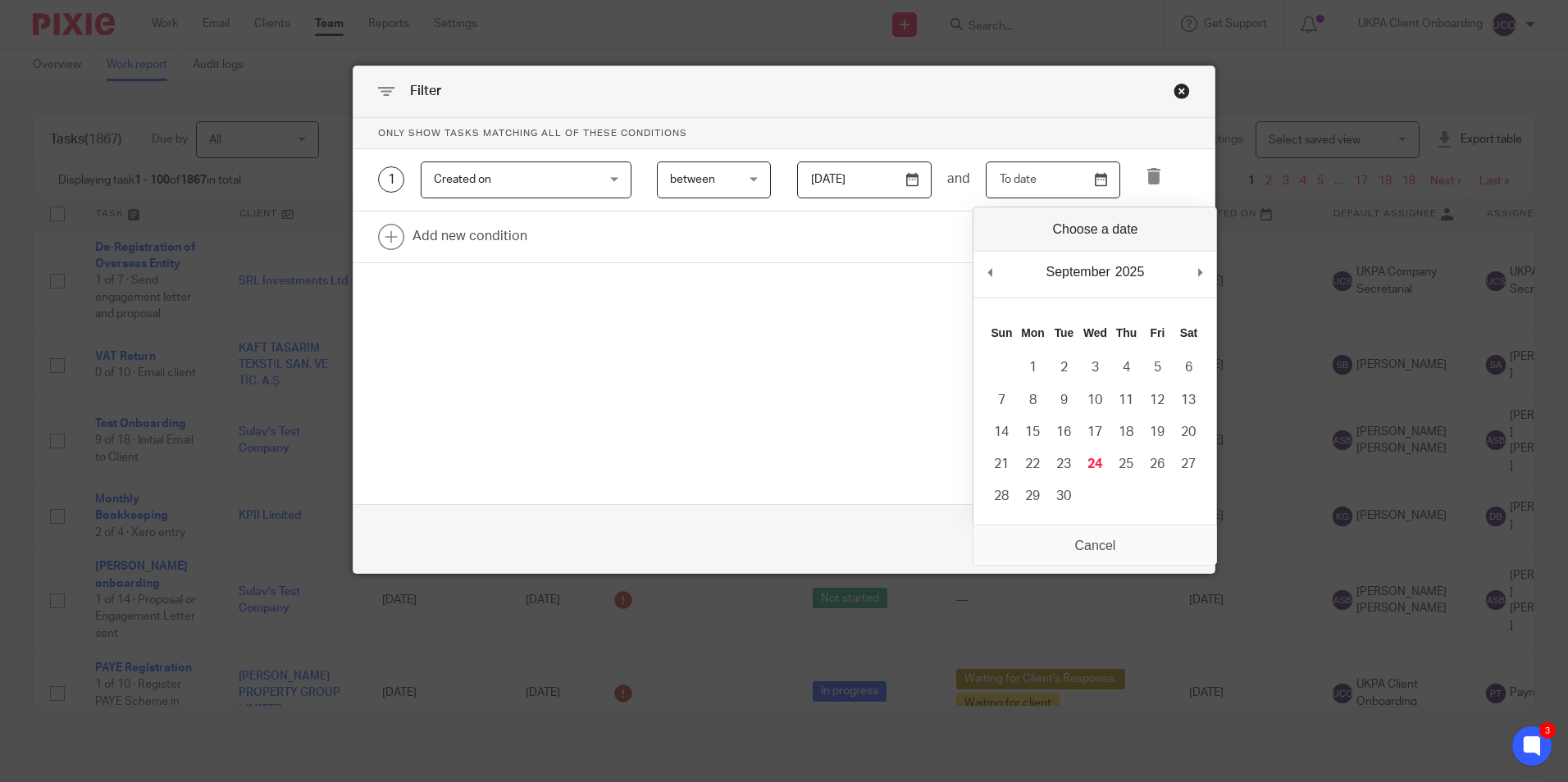
click at [1102, 180] on input "Use the arrow keys to pick a date" at bounding box center [1053, 180] width 134 height 37
type input "2025-09-30"
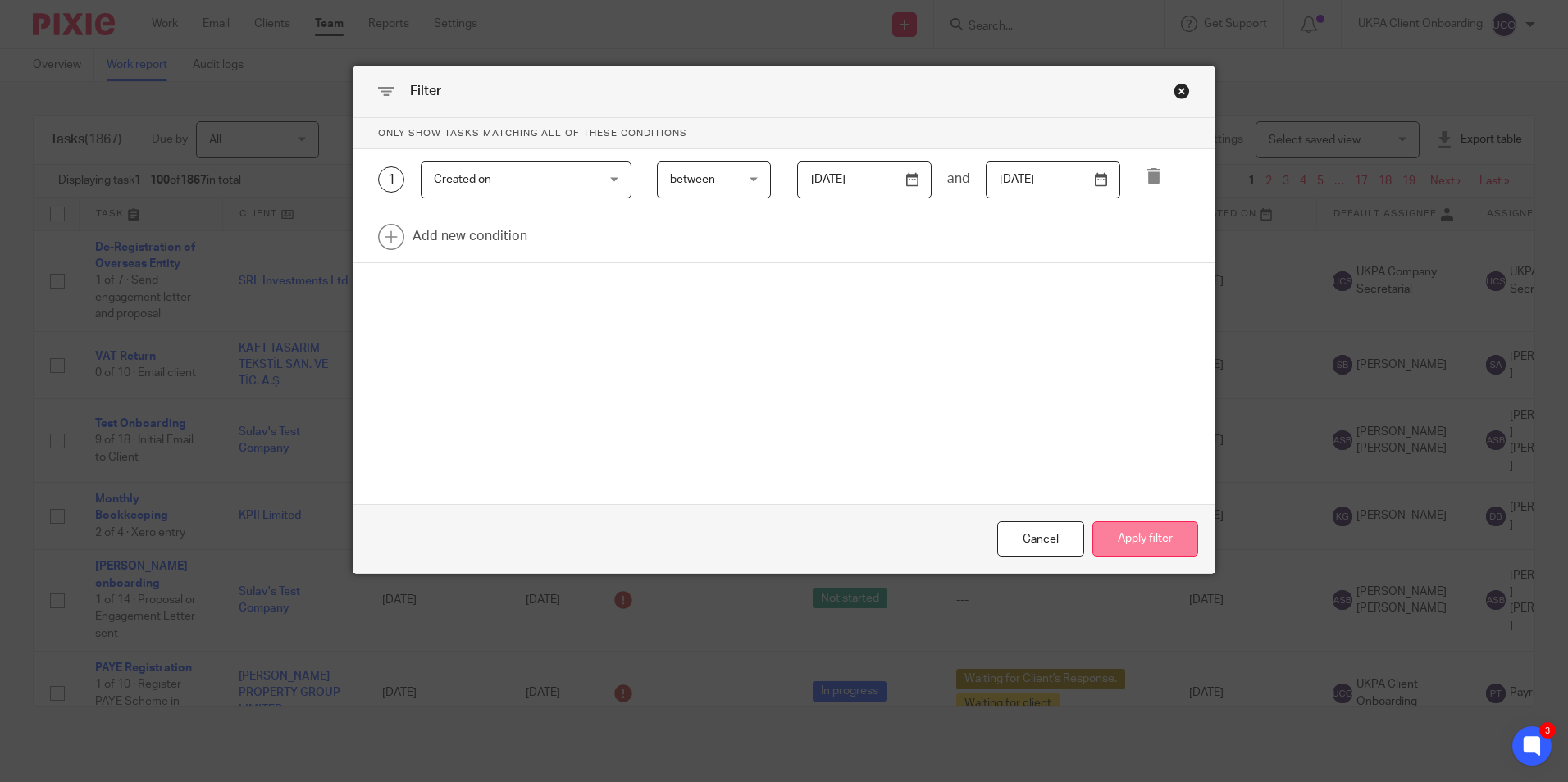
click at [1131, 532] on button "Apply filter" at bounding box center [1146, 539] width 106 height 35
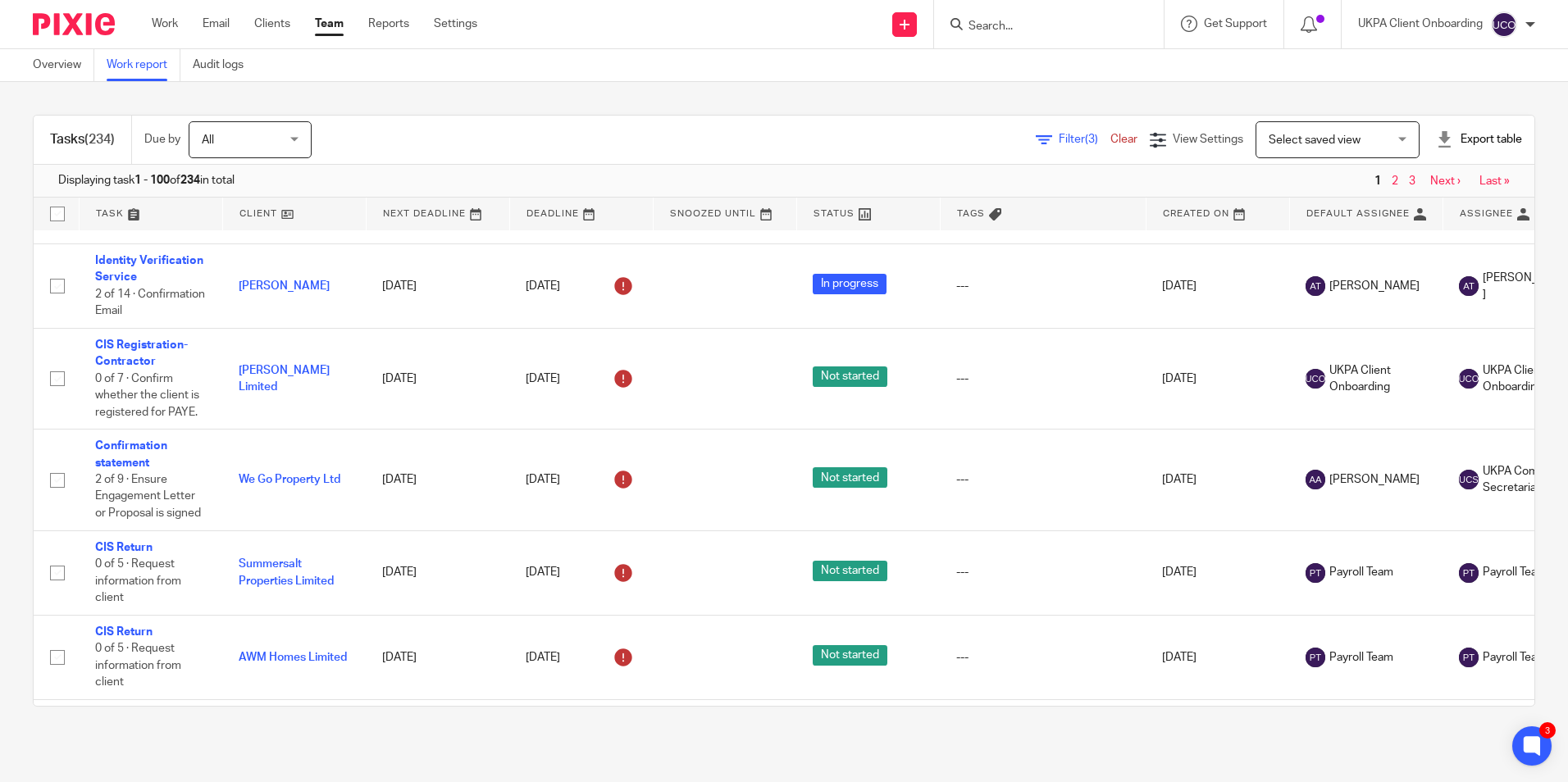
scroll to position [4721, 0]
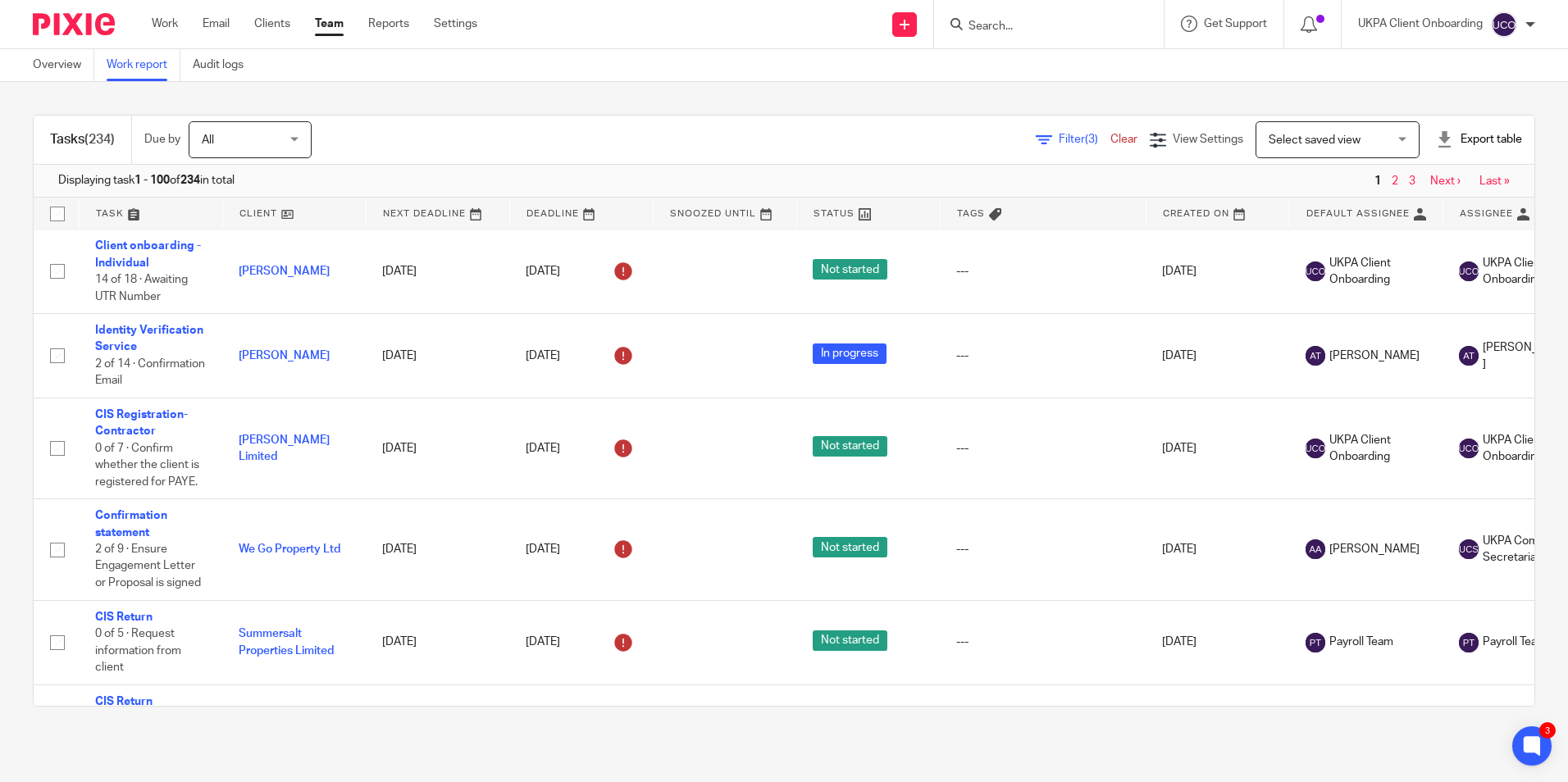
click at [1059, 139] on span "Filter (3)" at bounding box center [1084, 139] width 52 height 11
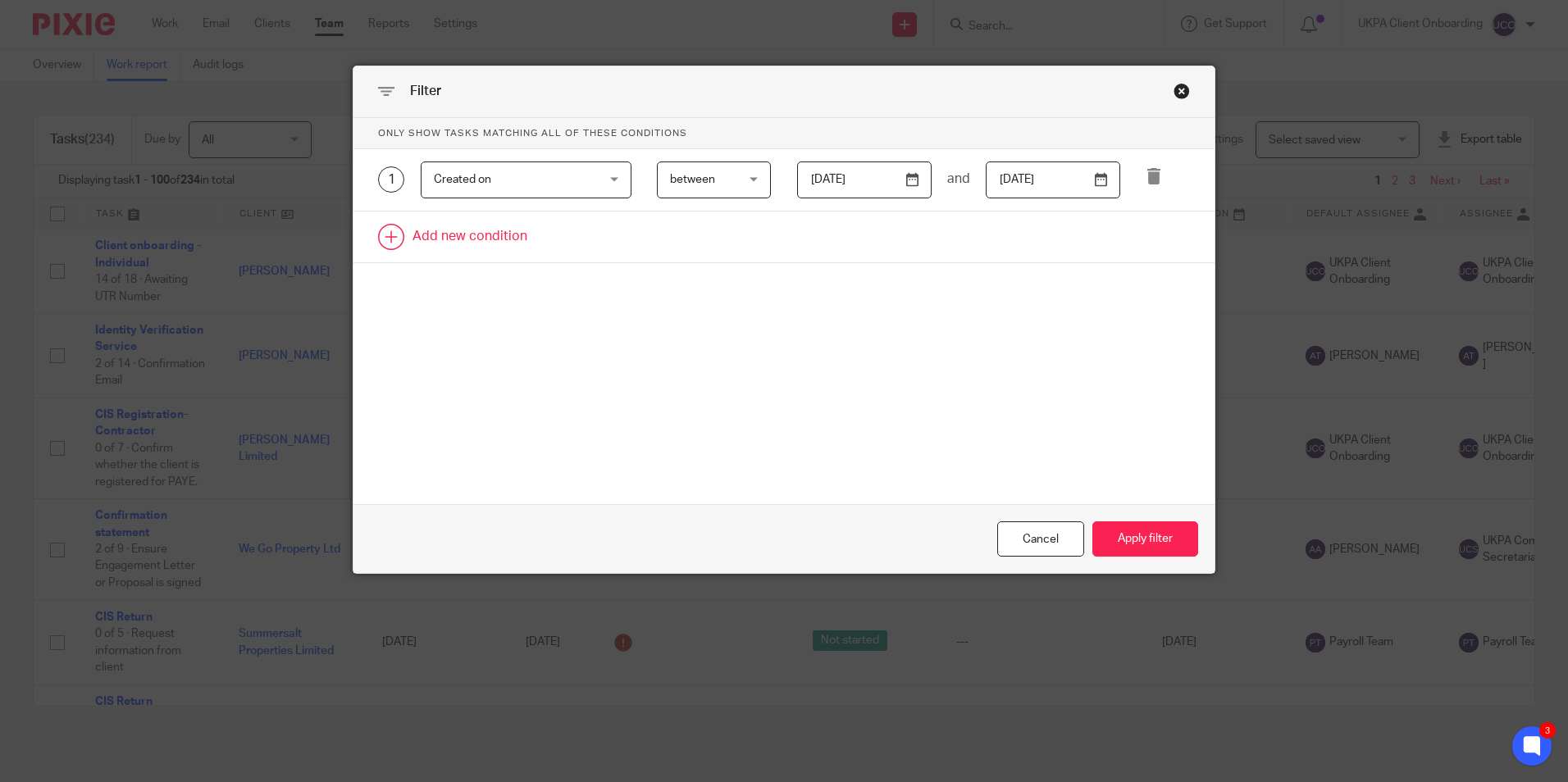
click at [491, 238] on link at bounding box center [784, 237] width 861 height 51
click at [504, 247] on div "Field" at bounding box center [512, 242] width 157 height 34
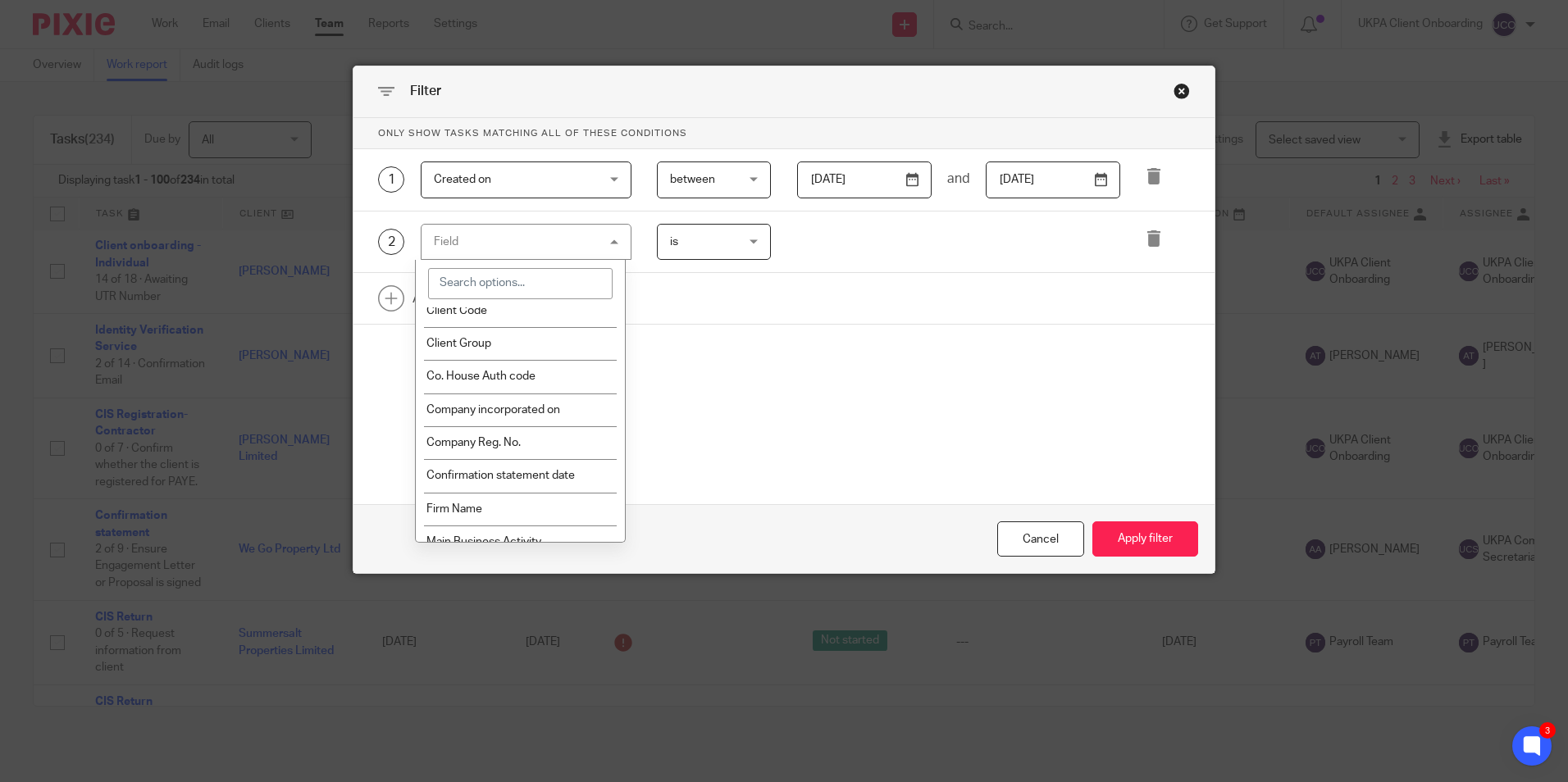
scroll to position [738, 0]
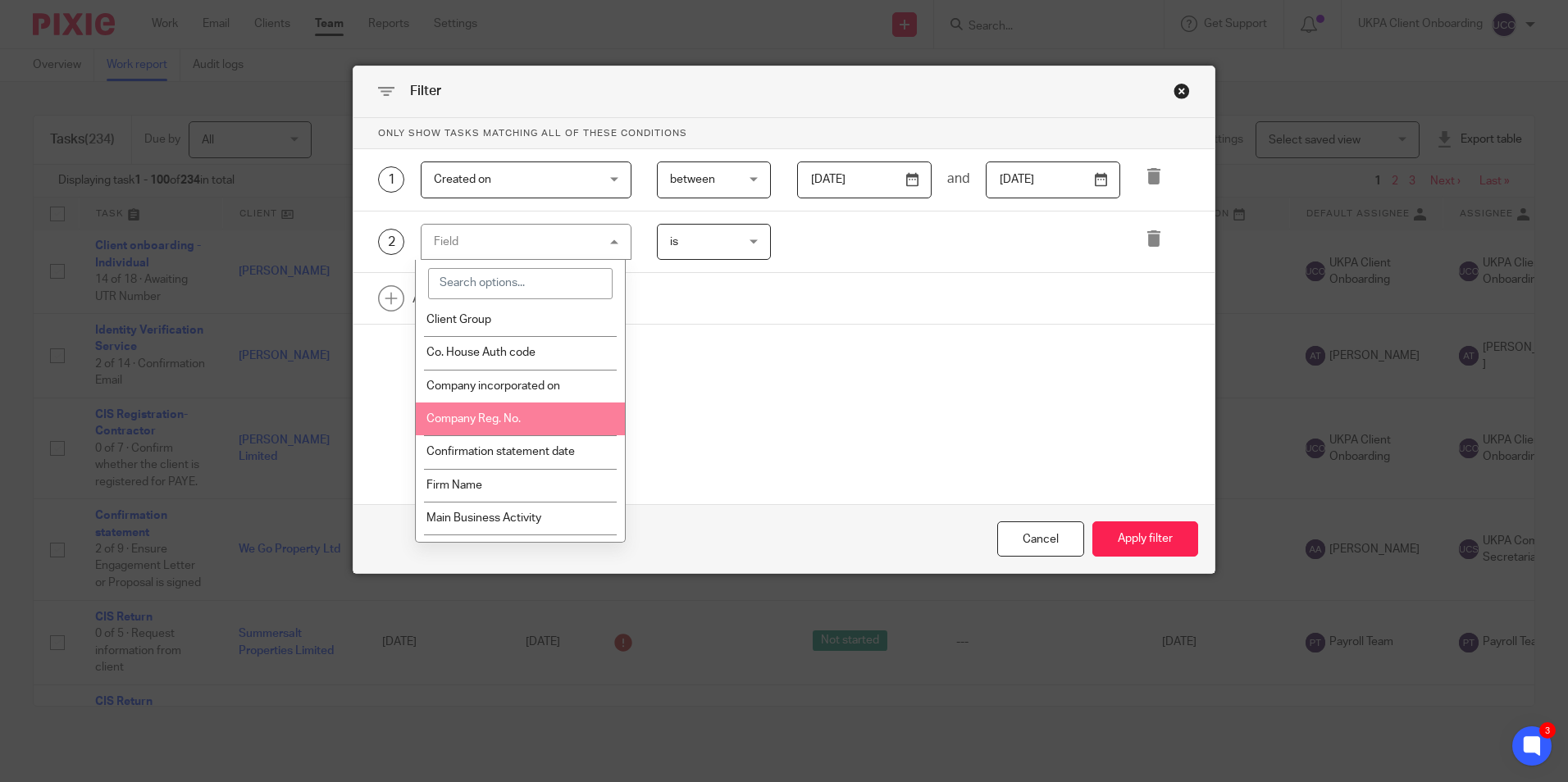
click at [499, 427] on li "Company Reg. No." at bounding box center [521, 419] width 209 height 33
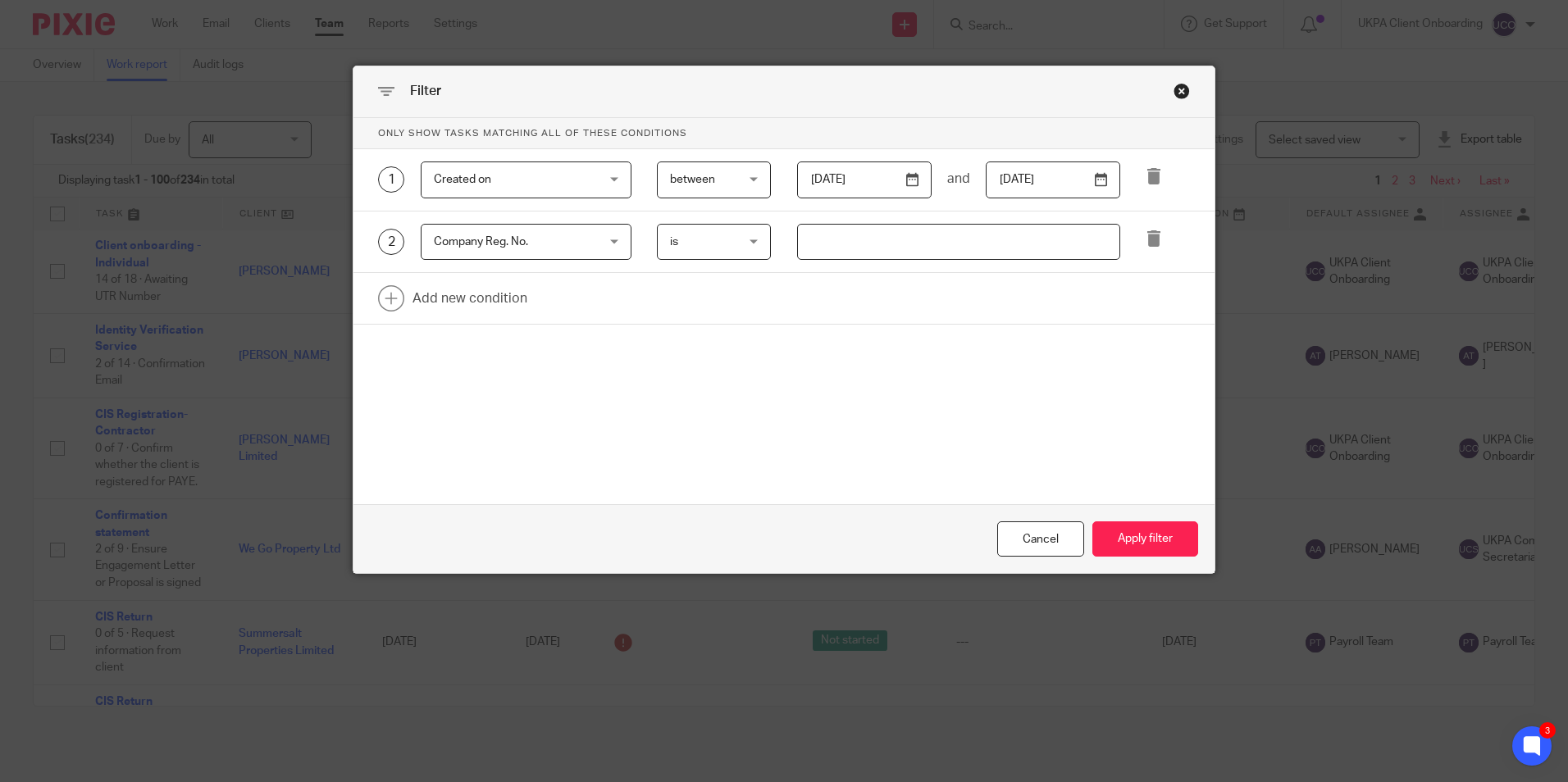
click at [603, 244] on div "Company Reg. No. Company Reg. No." at bounding box center [526, 242] width 211 height 37
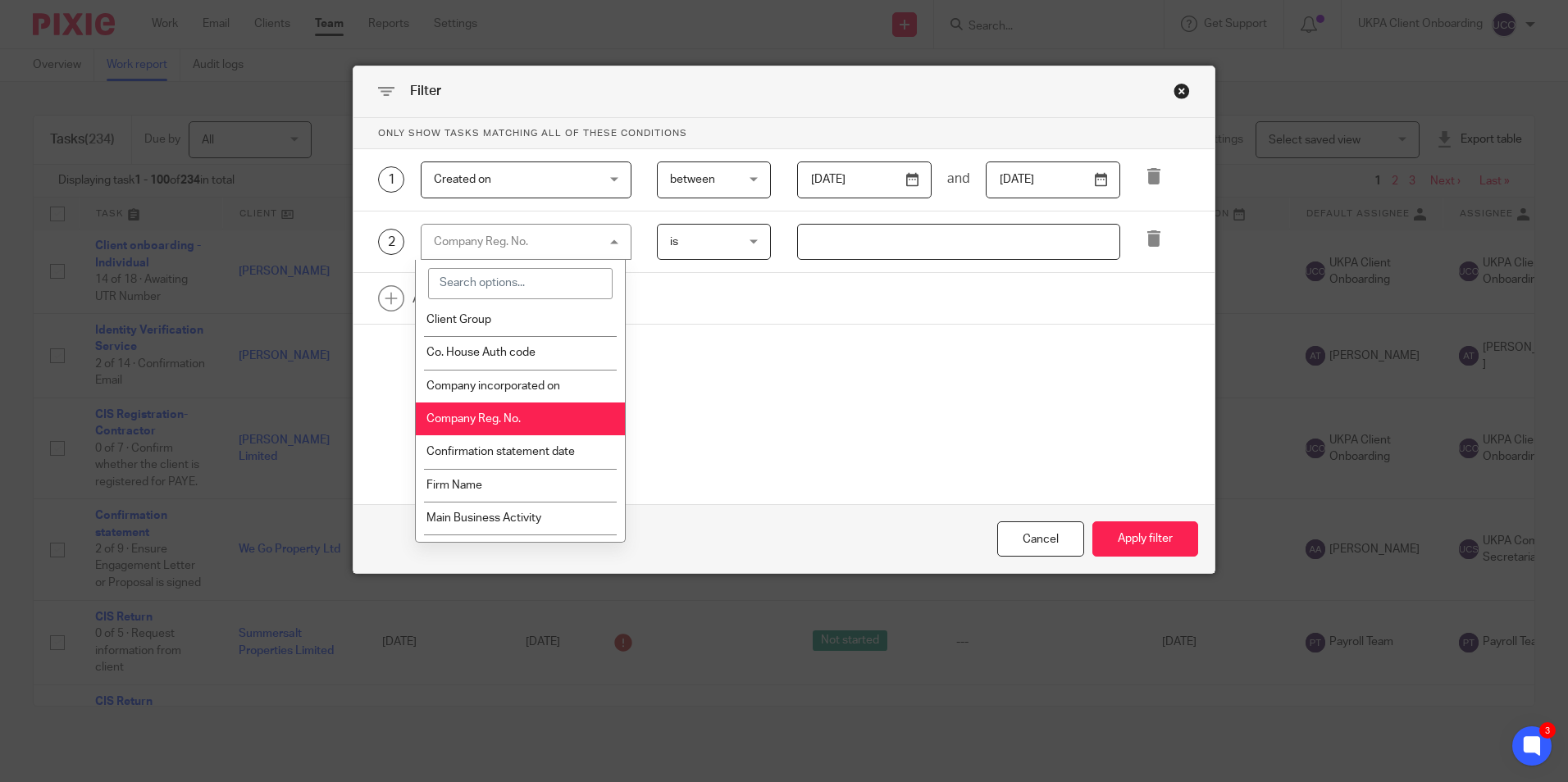
click at [735, 330] on div "Only show tasks matching all of these conditions 1 Created on Created on Task f…" at bounding box center [784, 266] width 861 height 297
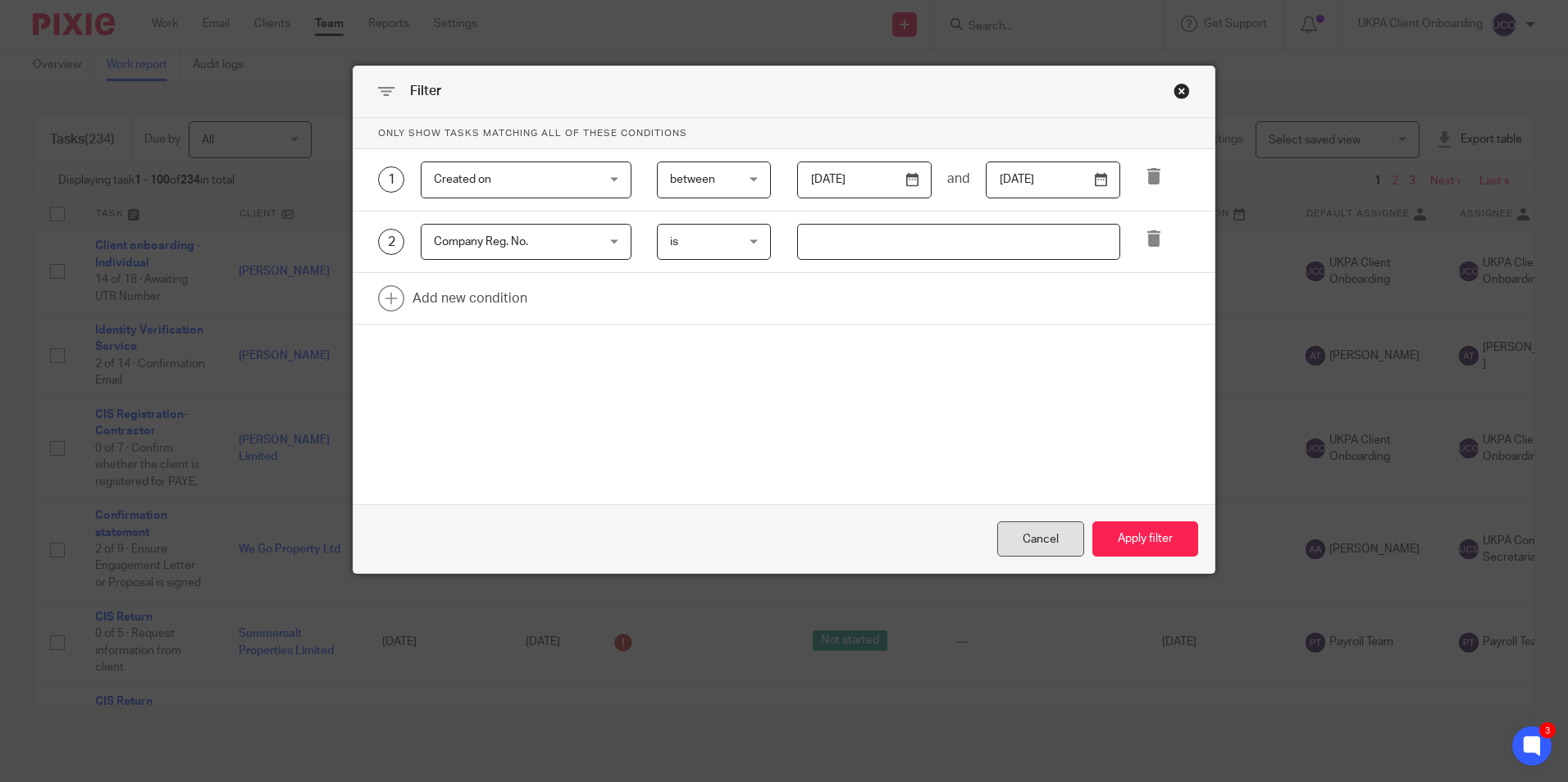
click at [998, 534] on div "Cancel" at bounding box center [1041, 539] width 87 height 35
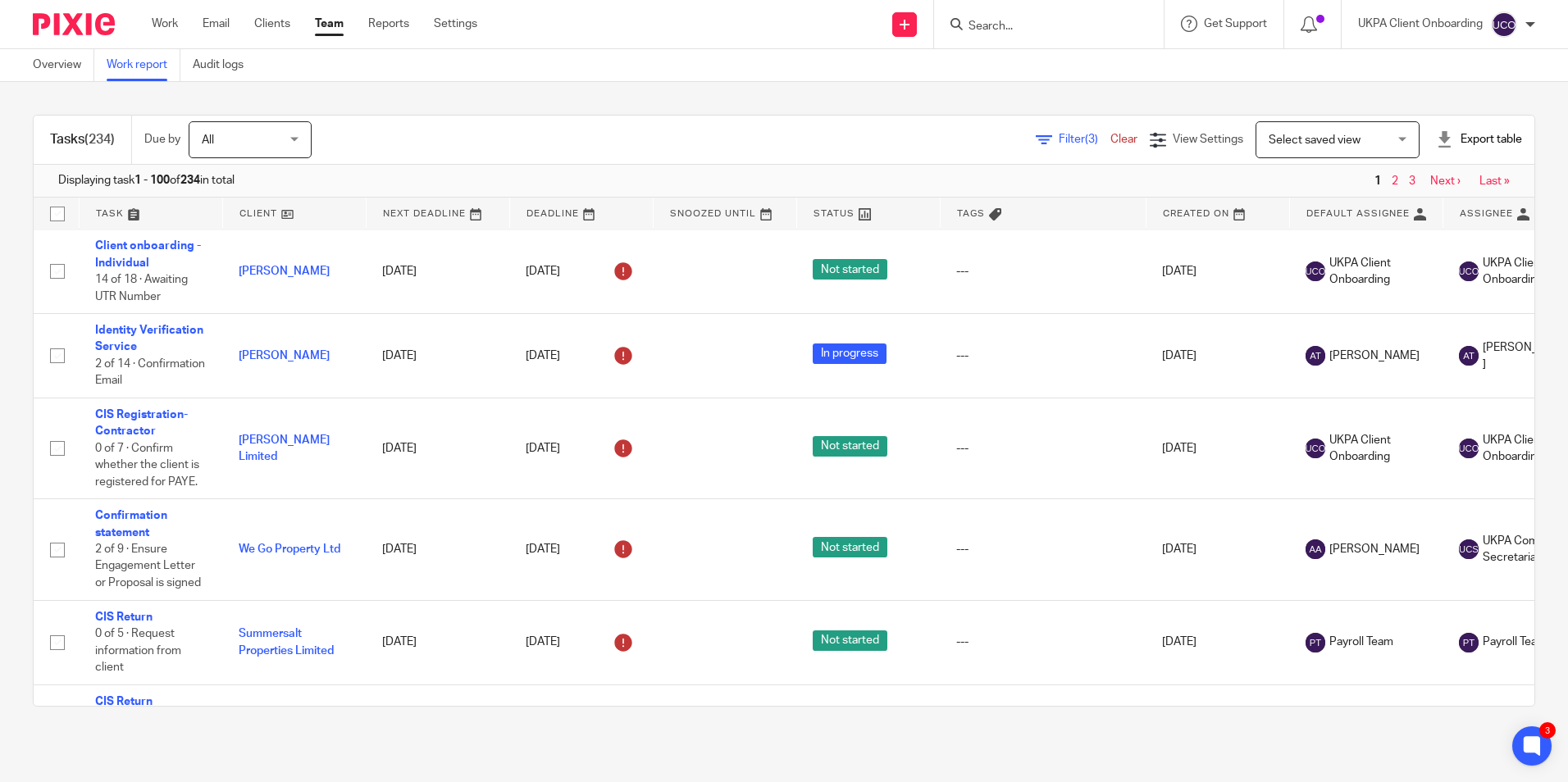
click at [1111, 138] on link "Clear" at bounding box center [1124, 139] width 27 height 11
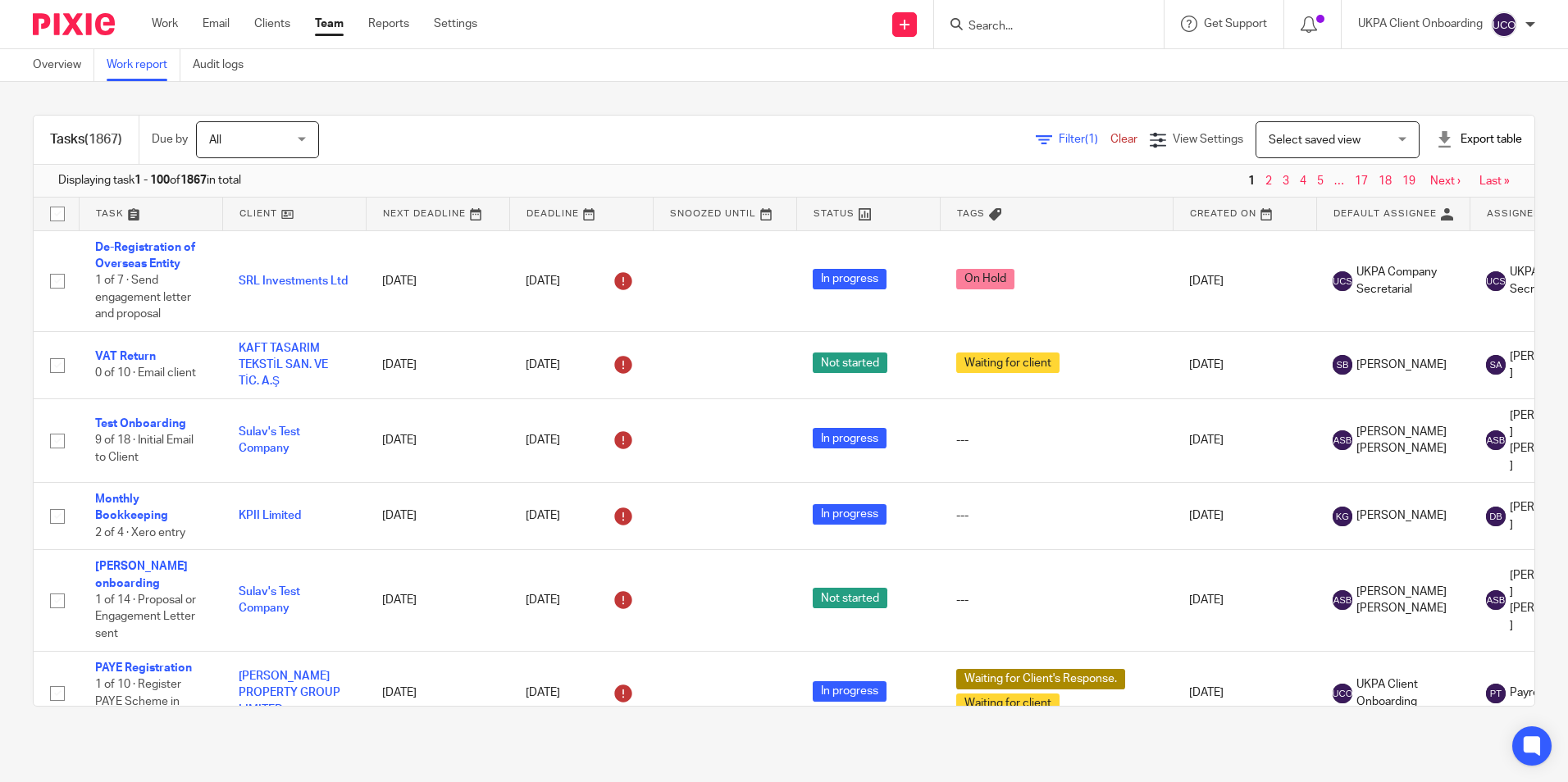
click at [1036, 139] on icon at bounding box center [1044, 140] width 16 height 16
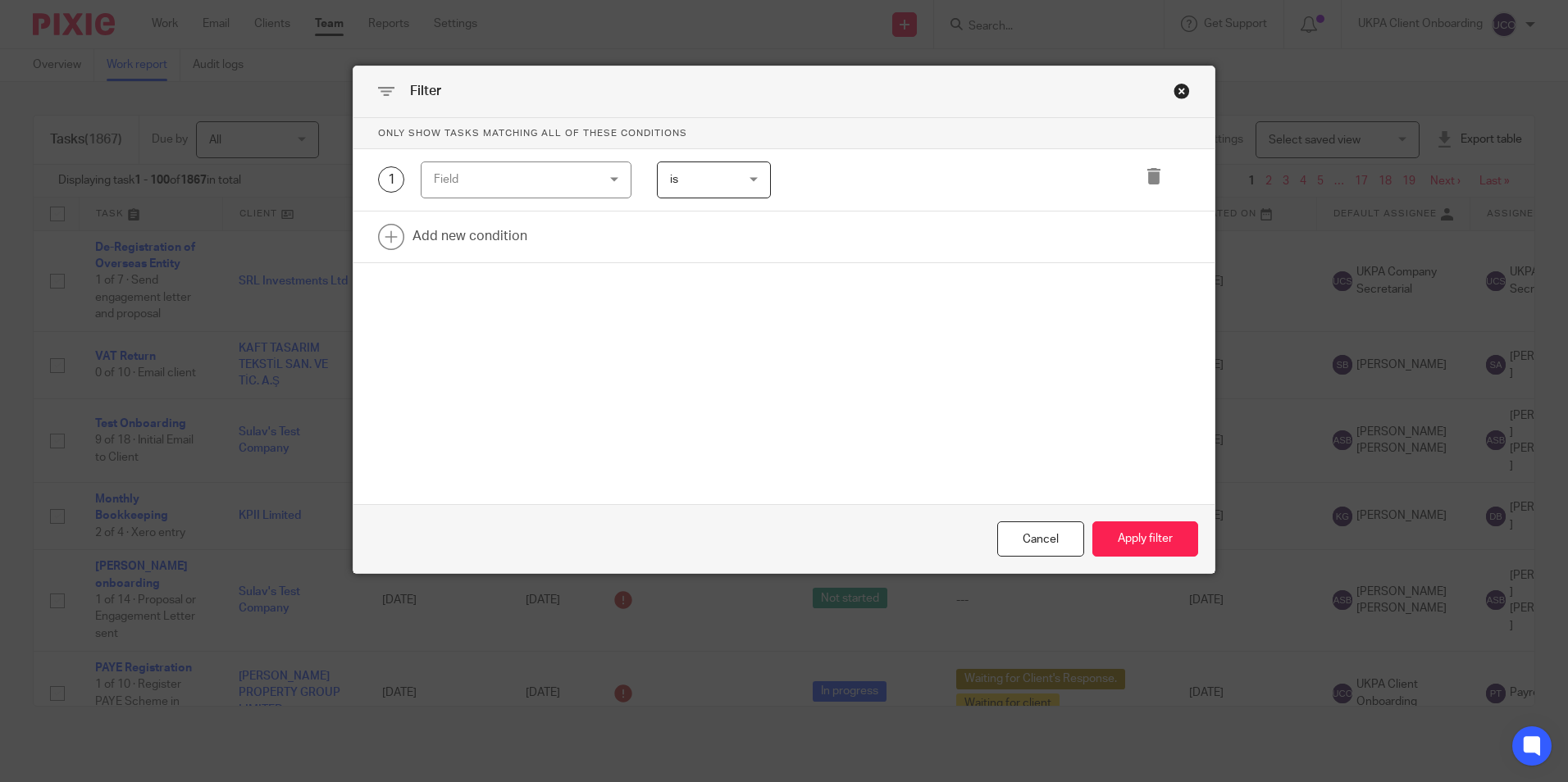
click at [571, 186] on div "Field" at bounding box center [512, 180] width 157 height 34
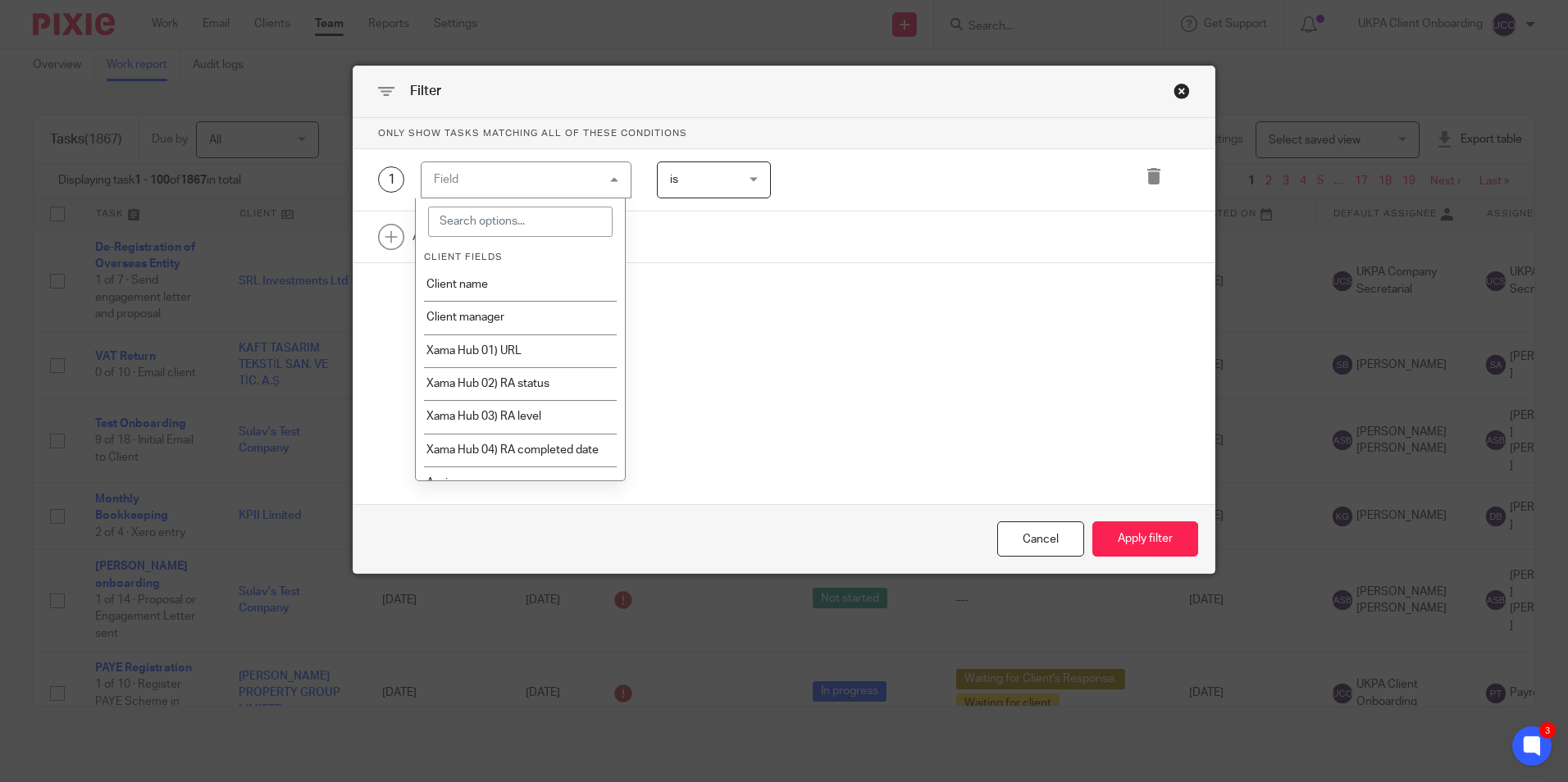
scroll to position [410, 0]
click at [468, 217] on input "search" at bounding box center [520, 222] width 185 height 31
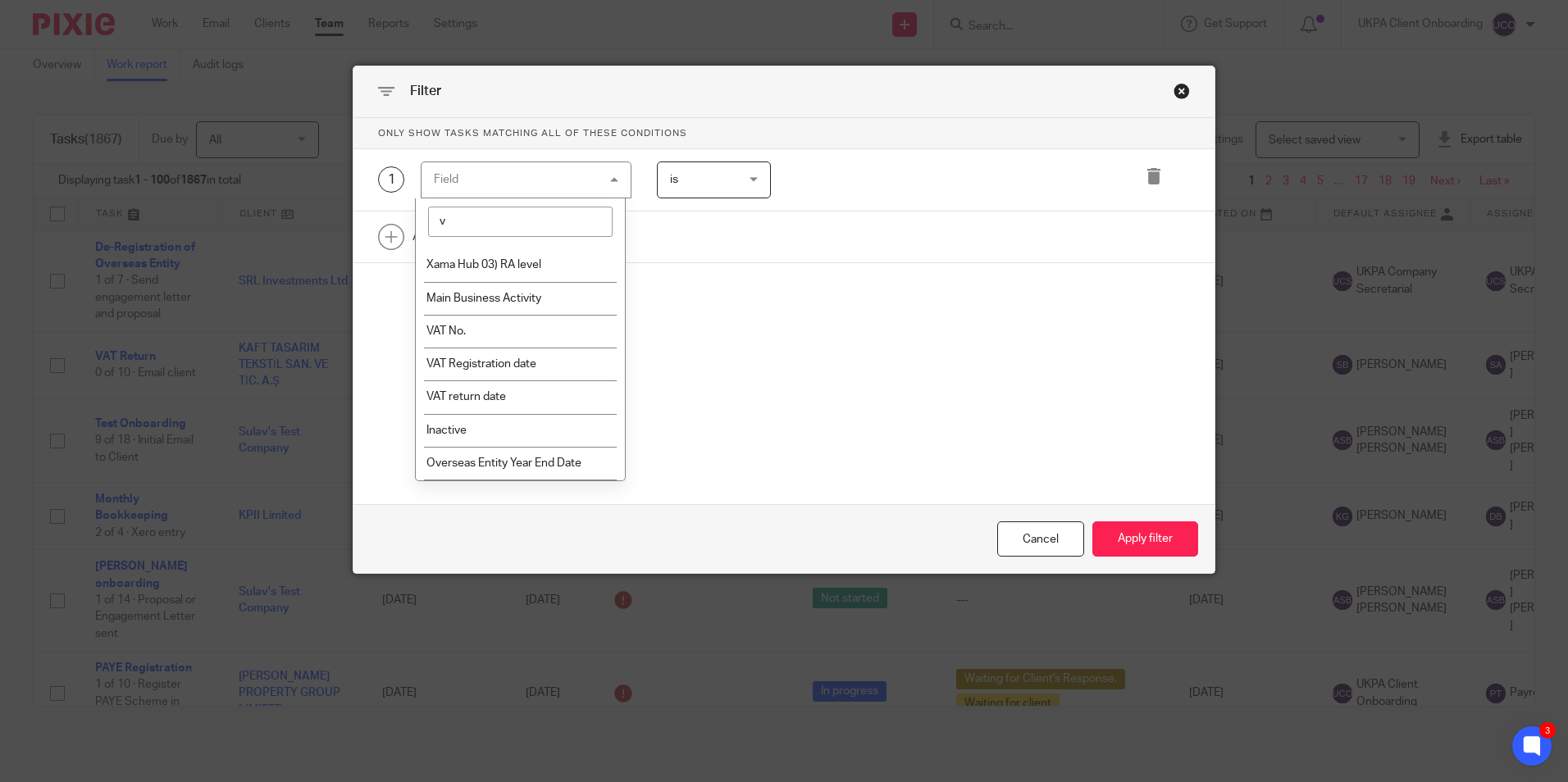
scroll to position [0, 0]
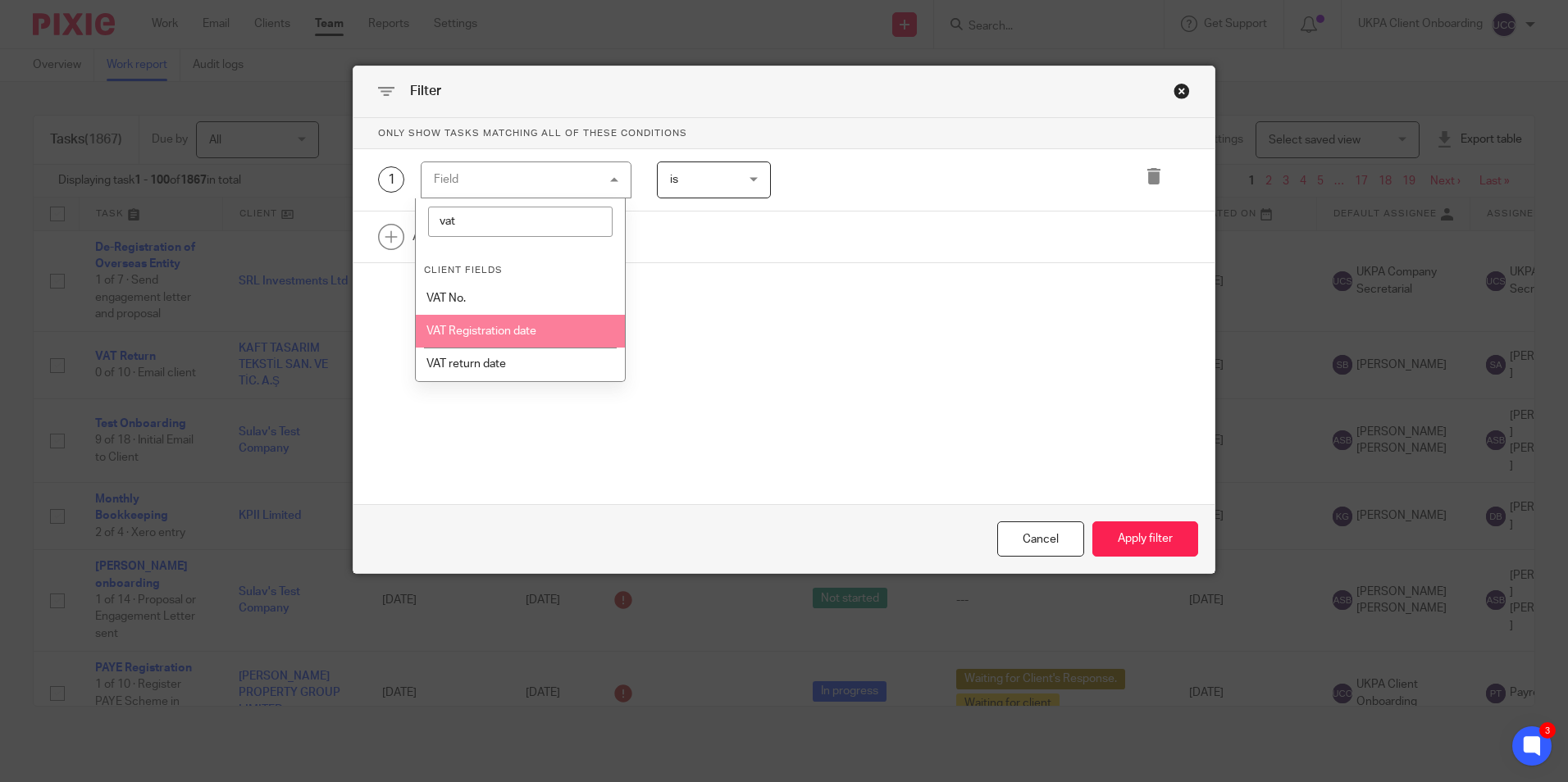
type input "vat"
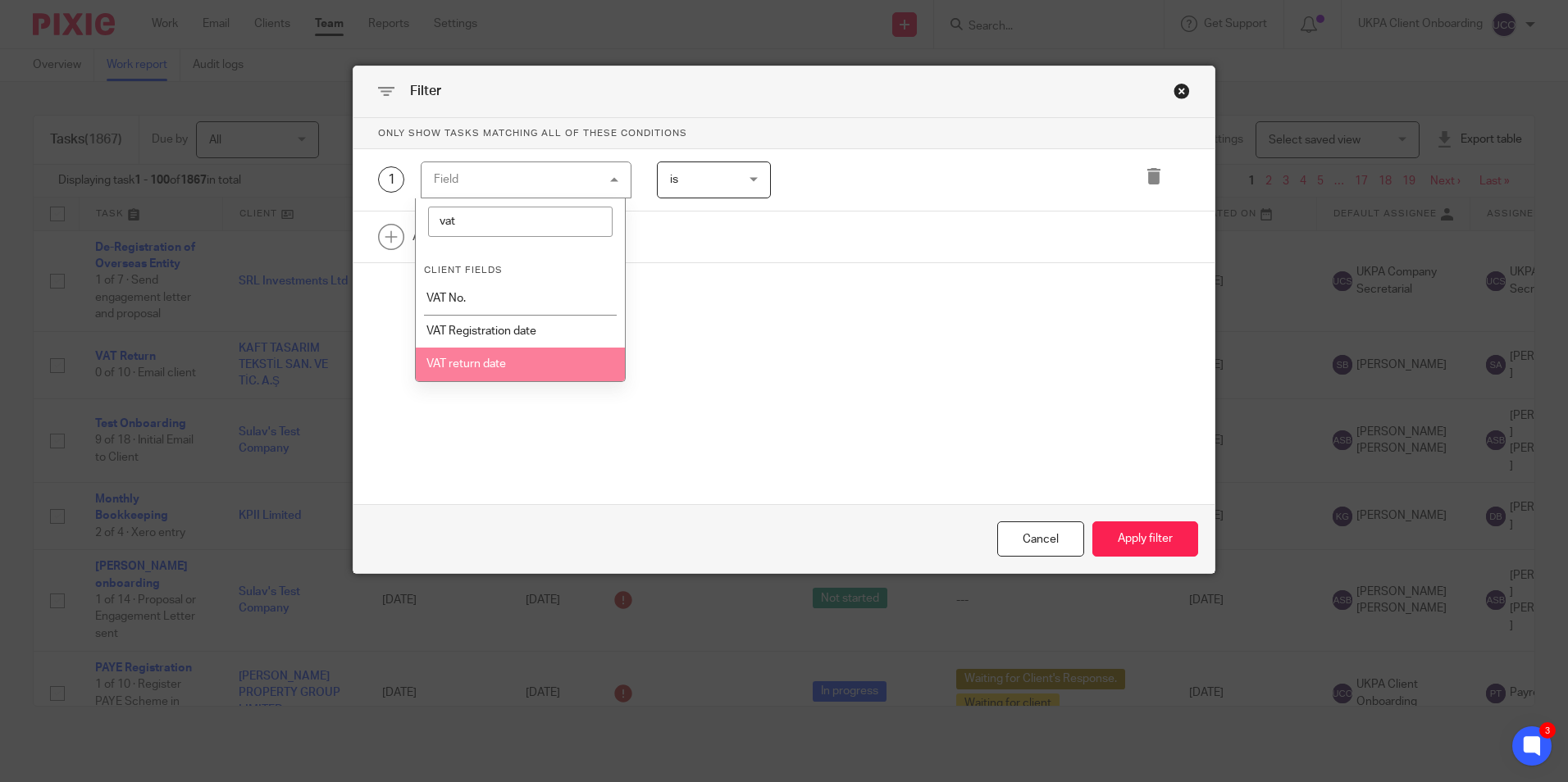
click at [486, 364] on li "VAT return date" at bounding box center [521, 364] width 209 height 33
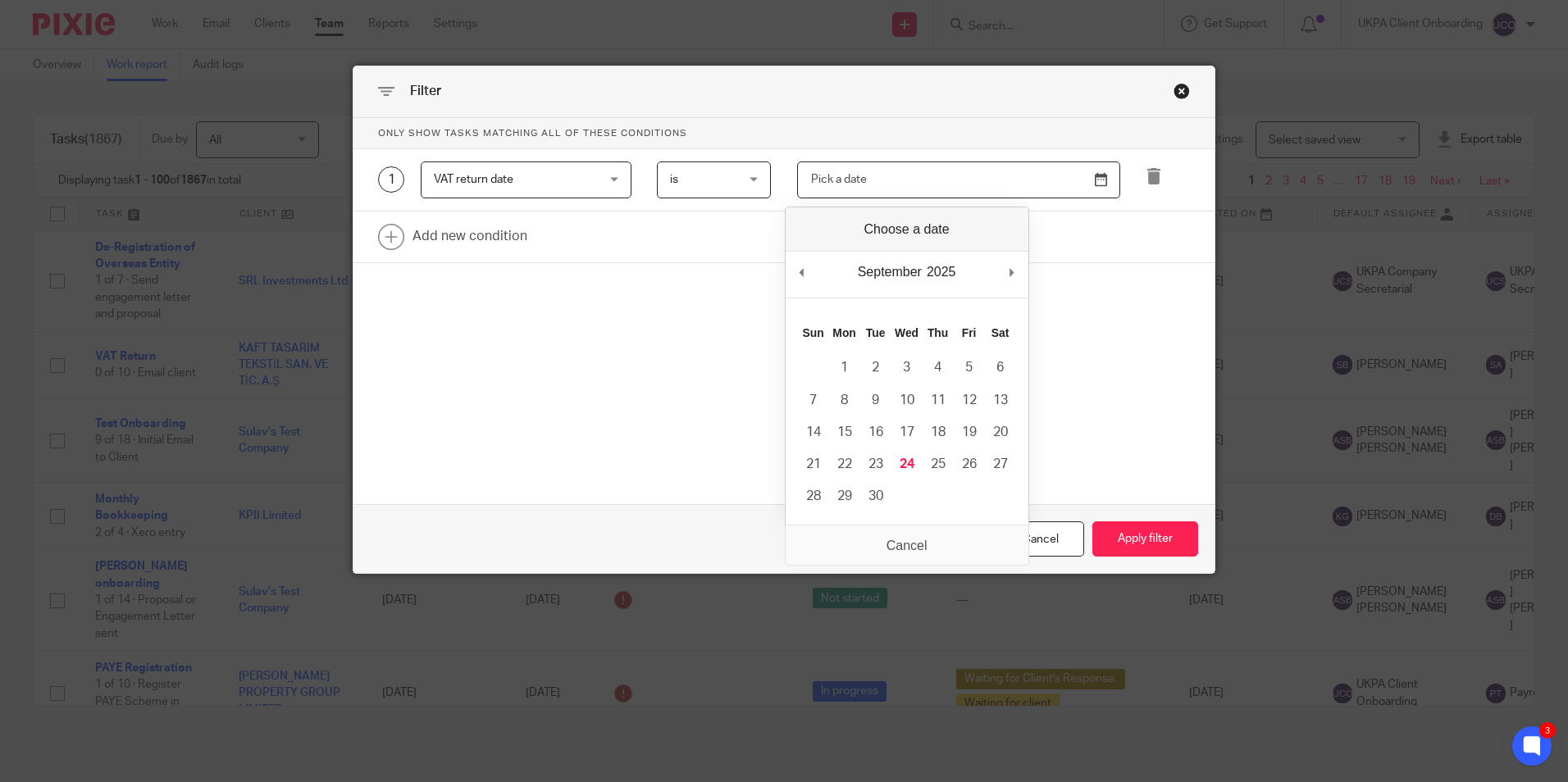
click at [886, 175] on input "Use the arrow keys to pick a date" at bounding box center [959, 180] width 323 height 37
type input "[DATE]"
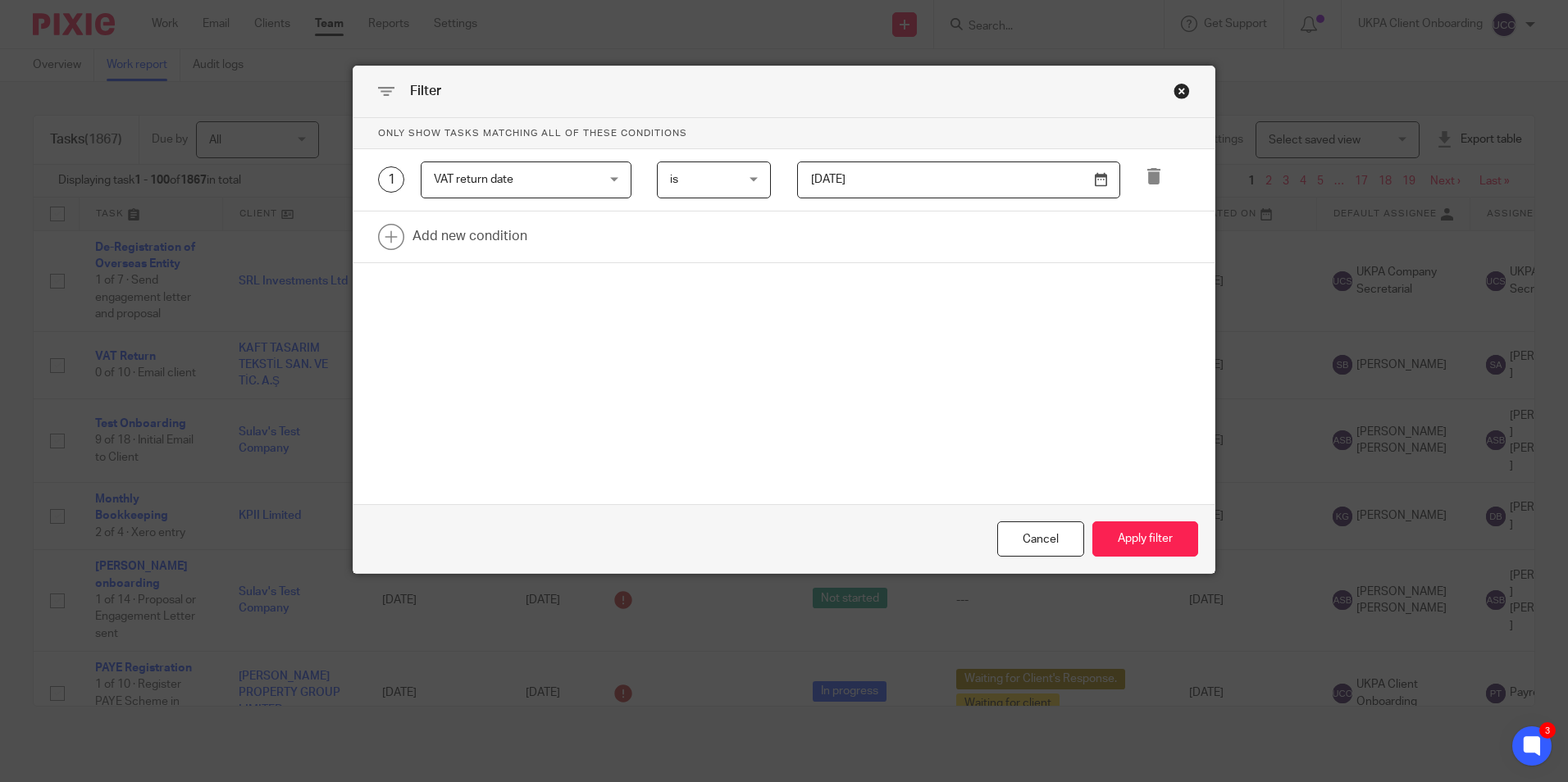
click at [736, 180] on span "is" at bounding box center [710, 180] width 80 height 34
drag, startPoint x: 709, startPoint y: 357, endPoint x: 825, endPoint y: 261, distance: 150.6
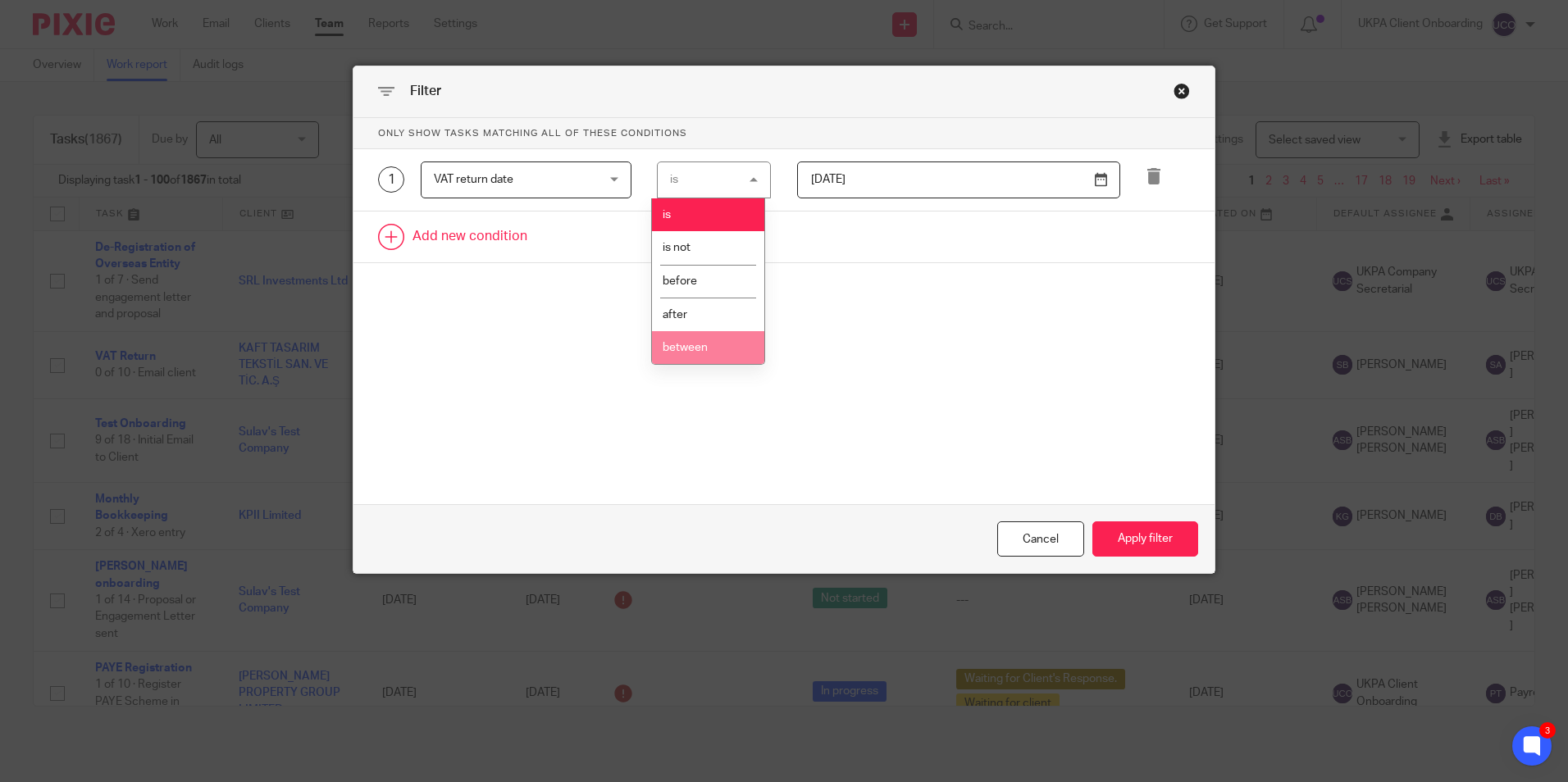
click at [710, 357] on li "between" at bounding box center [708, 348] width 112 height 34
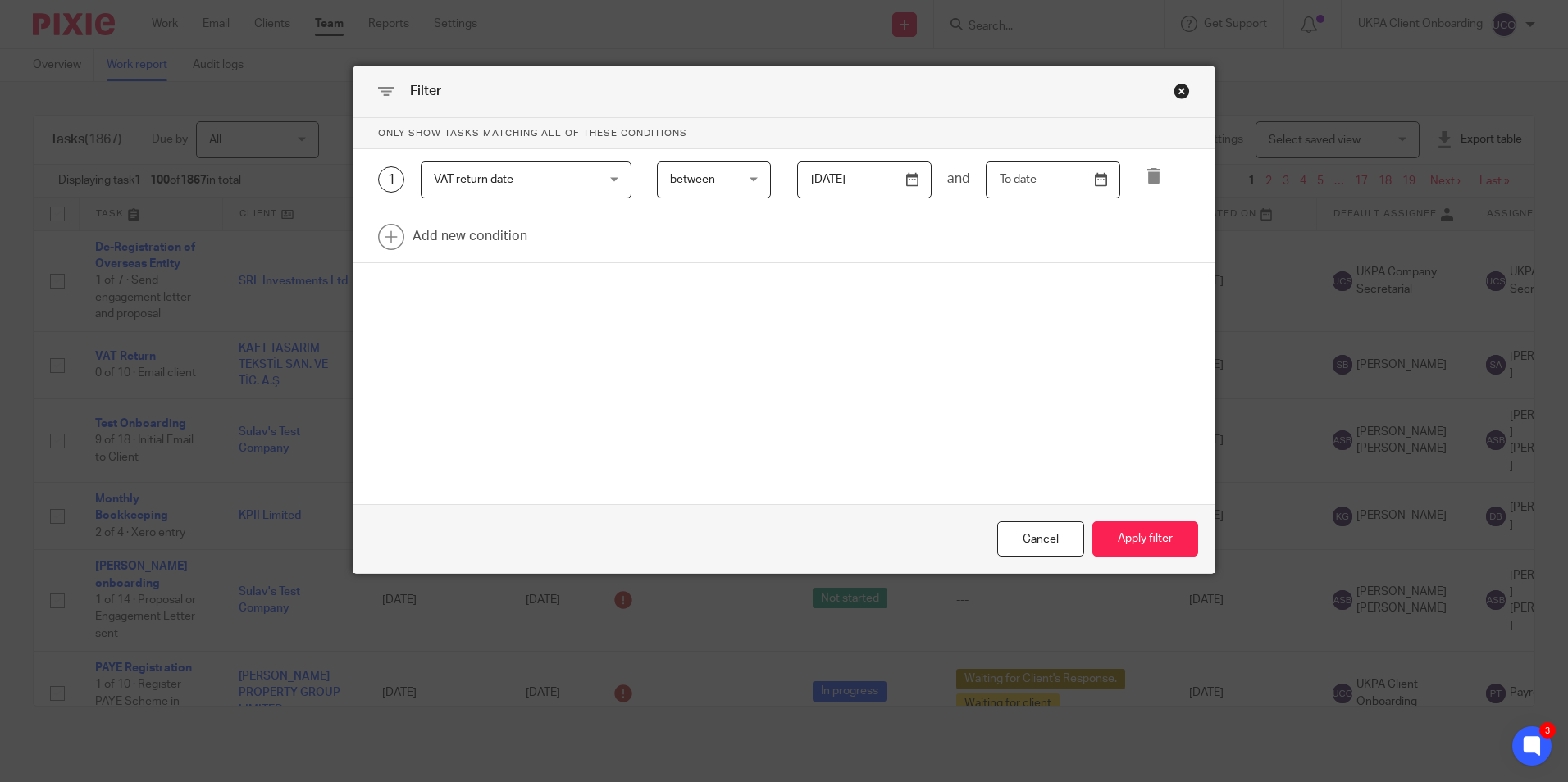
click at [1083, 174] on input "text" at bounding box center [1053, 180] width 134 height 37
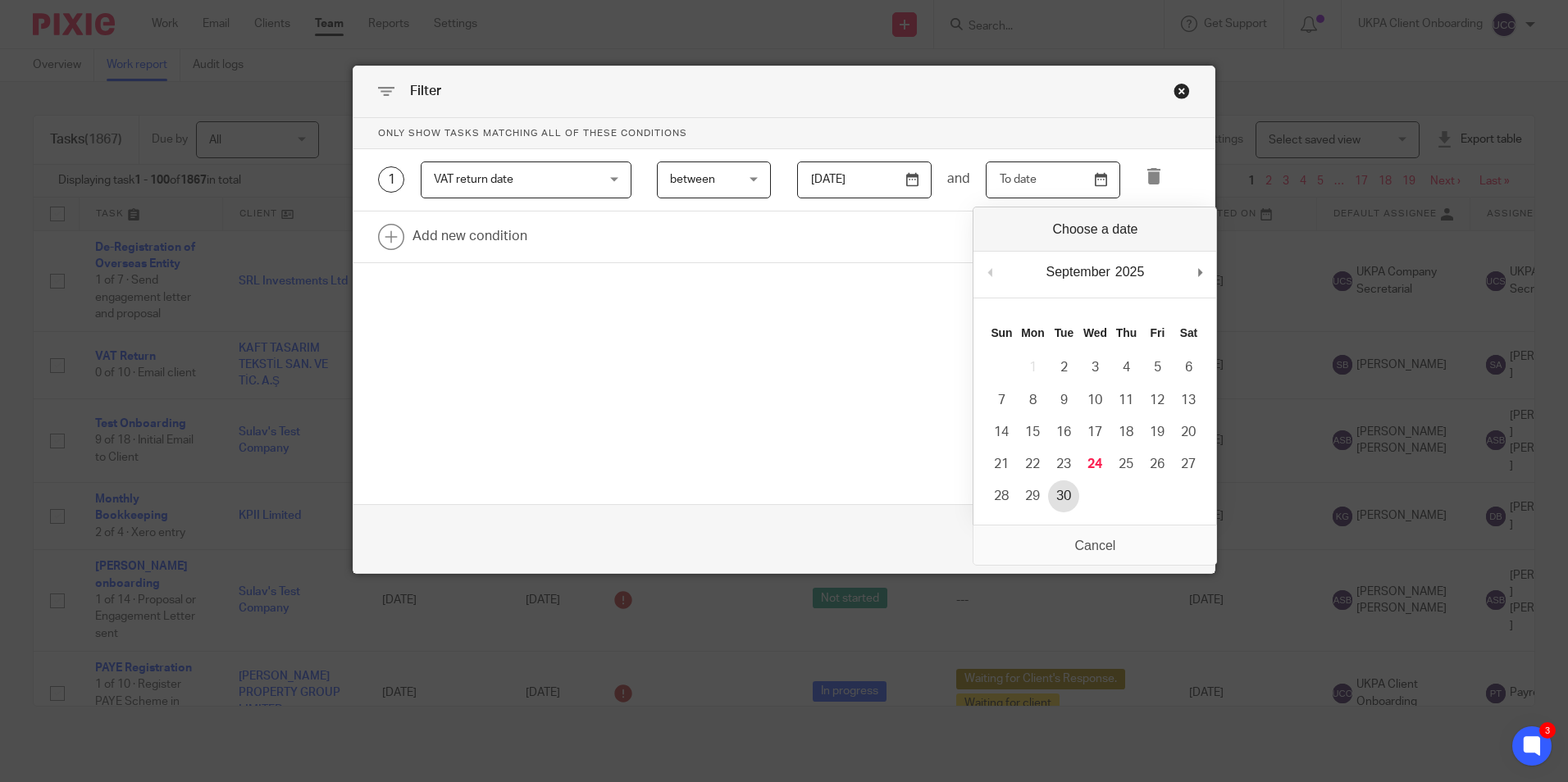
type input "[DATE]"
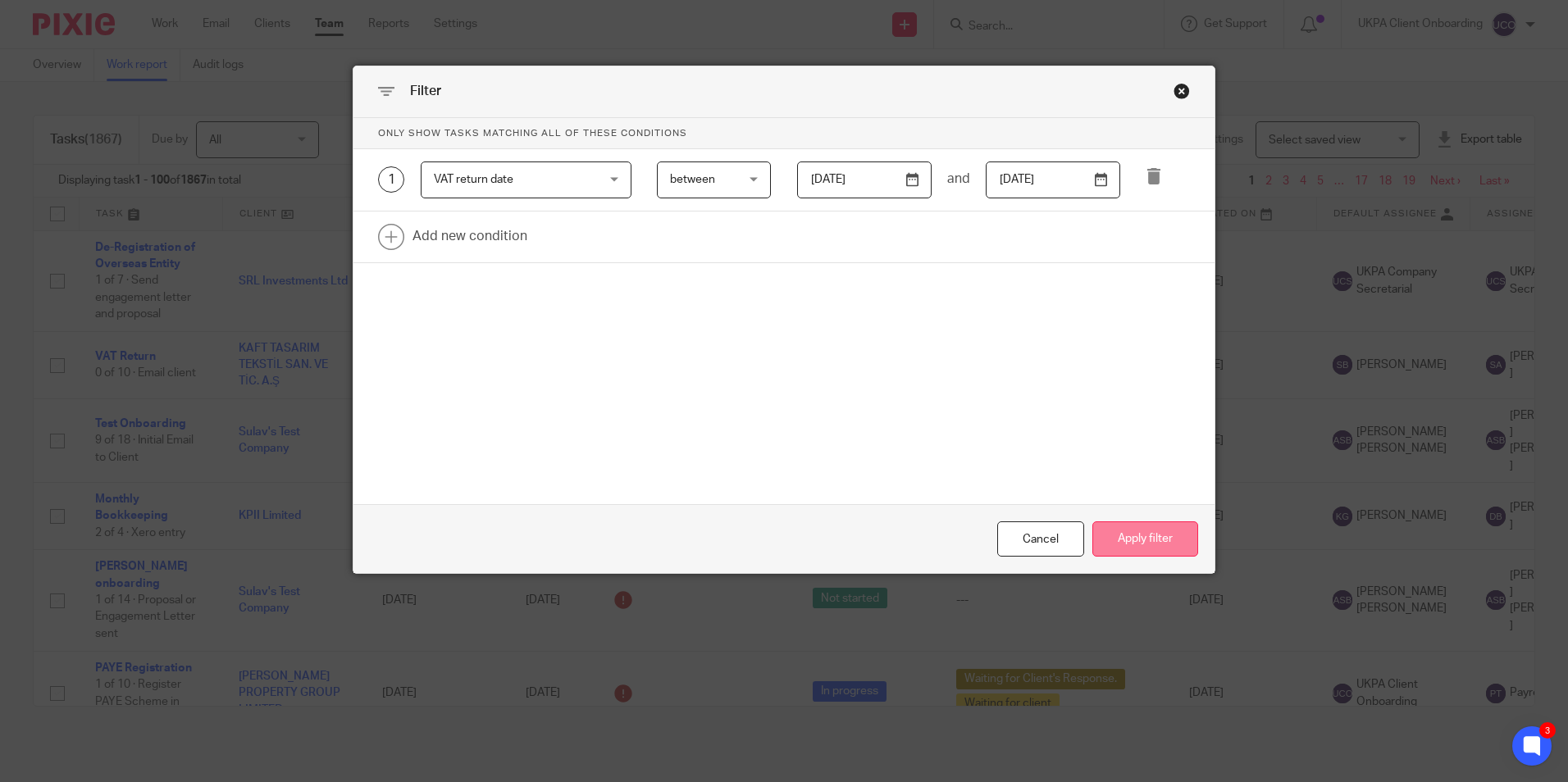
click at [1114, 529] on button "Apply filter" at bounding box center [1146, 539] width 106 height 35
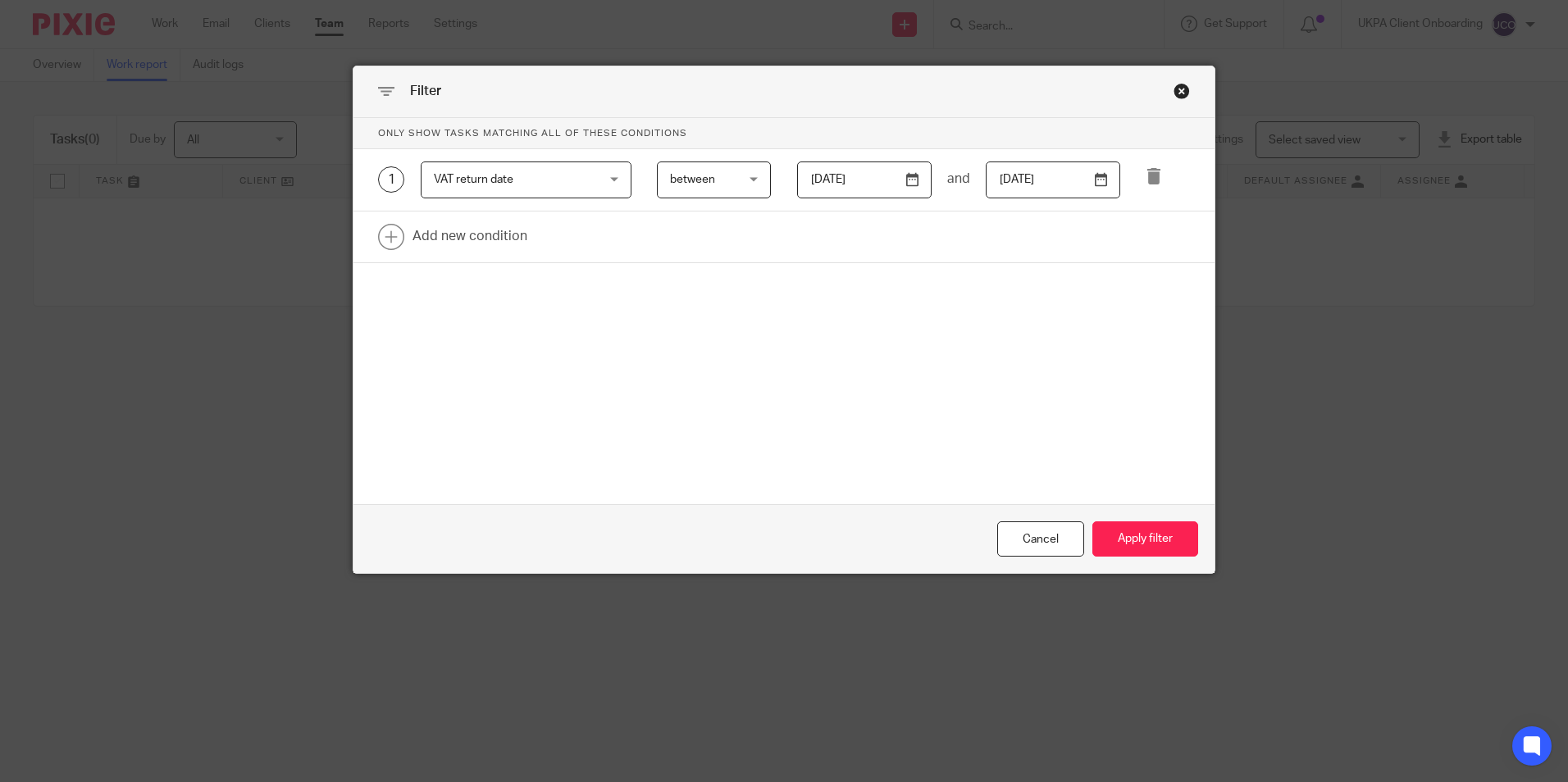
click at [884, 179] on input "[DATE]" at bounding box center [865, 180] width 134 height 37
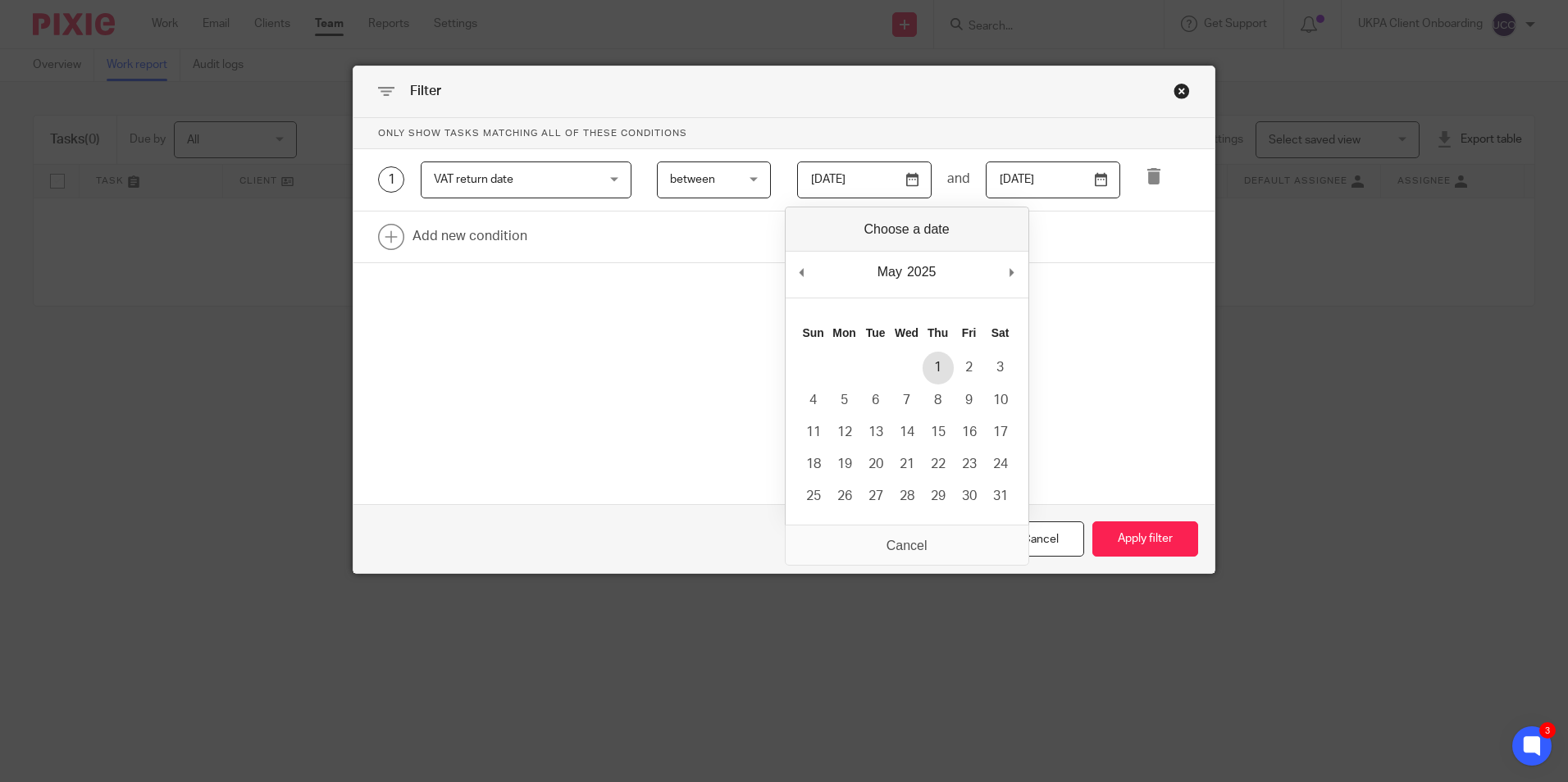
type input "[DATE]"
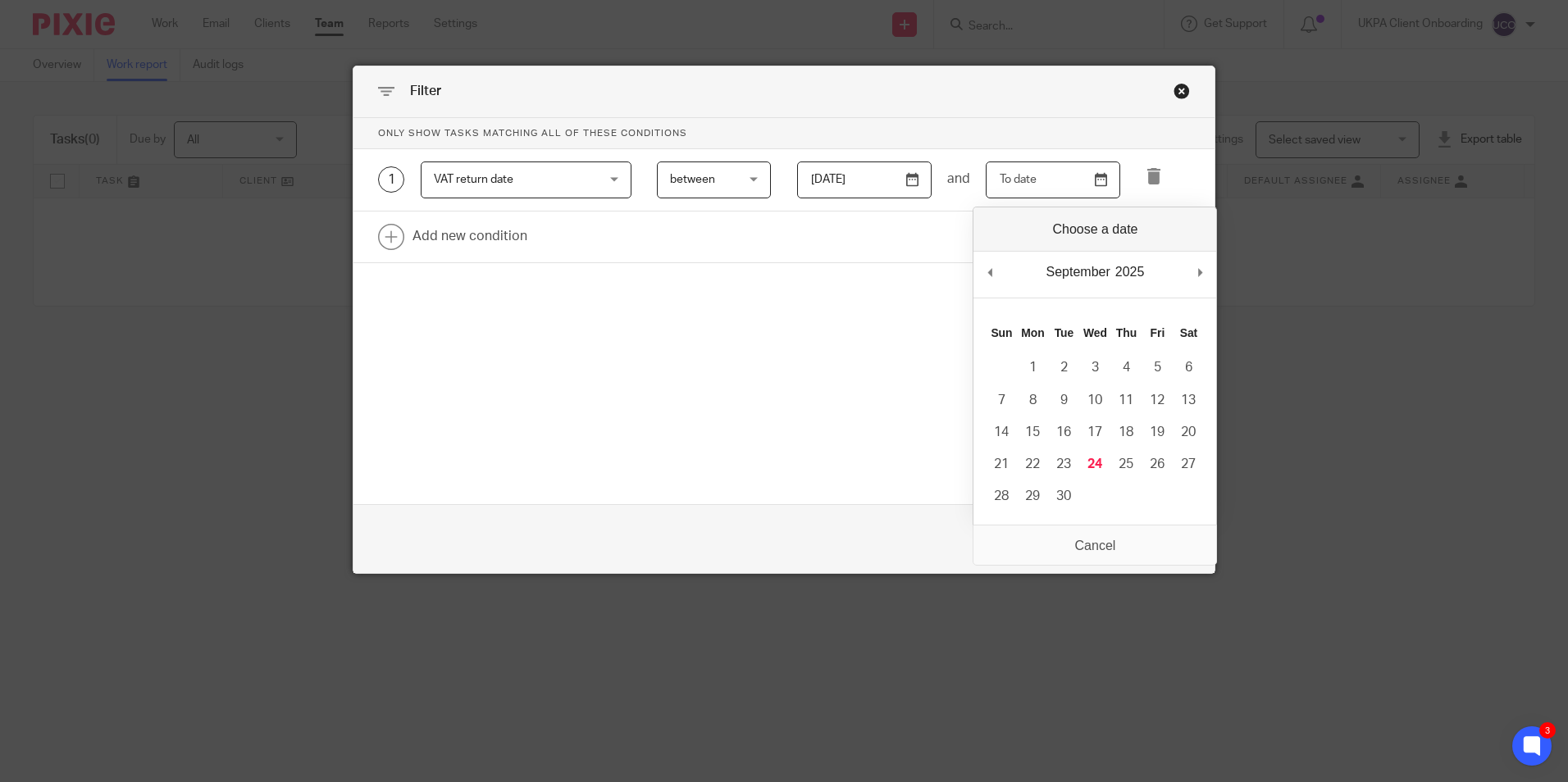
click at [1091, 181] on input "Use the arrow keys to pick a date" at bounding box center [1053, 180] width 134 height 37
type input "[DATE]"
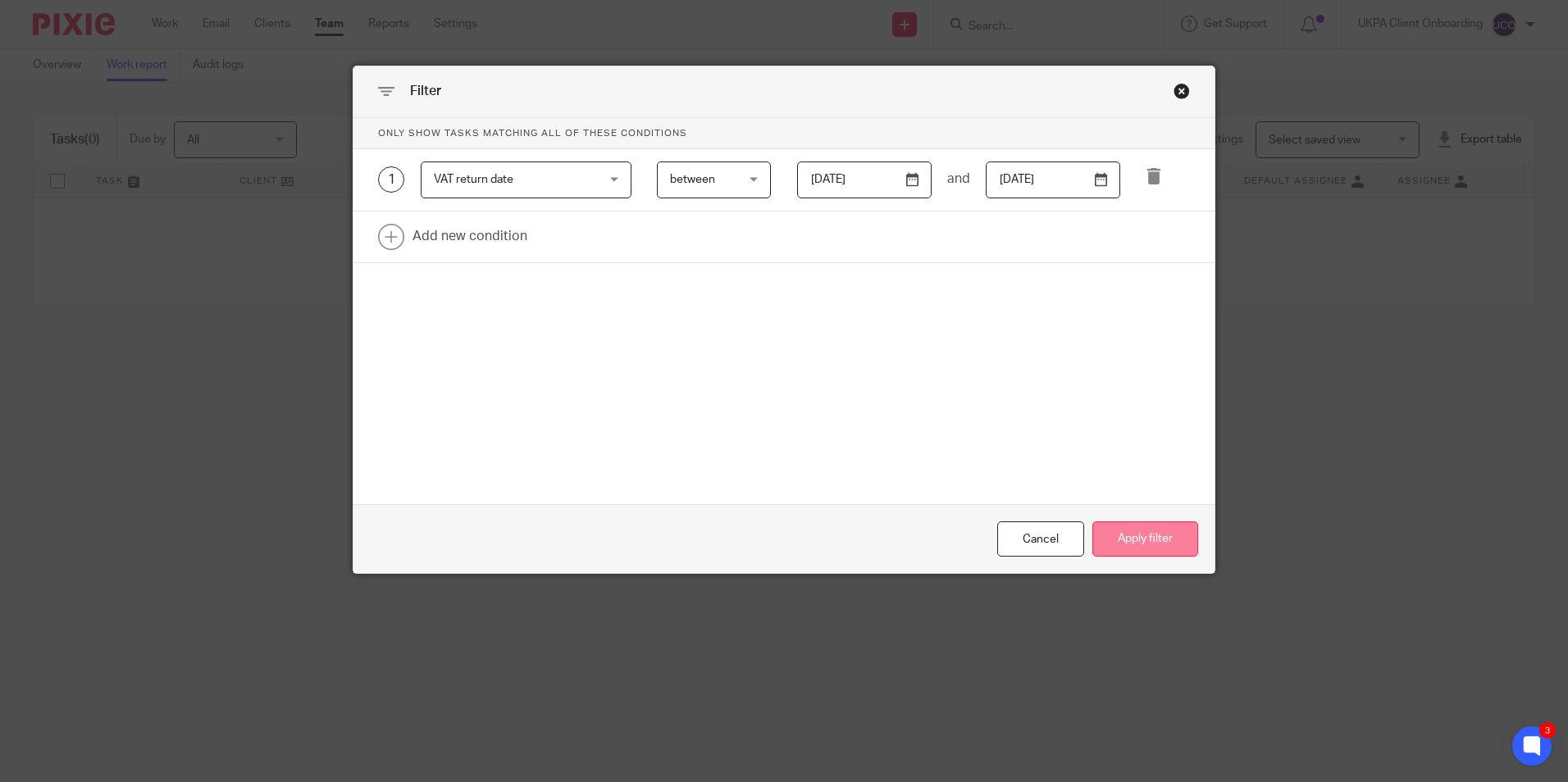
click at [1140, 533] on button "Apply filter" at bounding box center [1146, 539] width 106 height 35
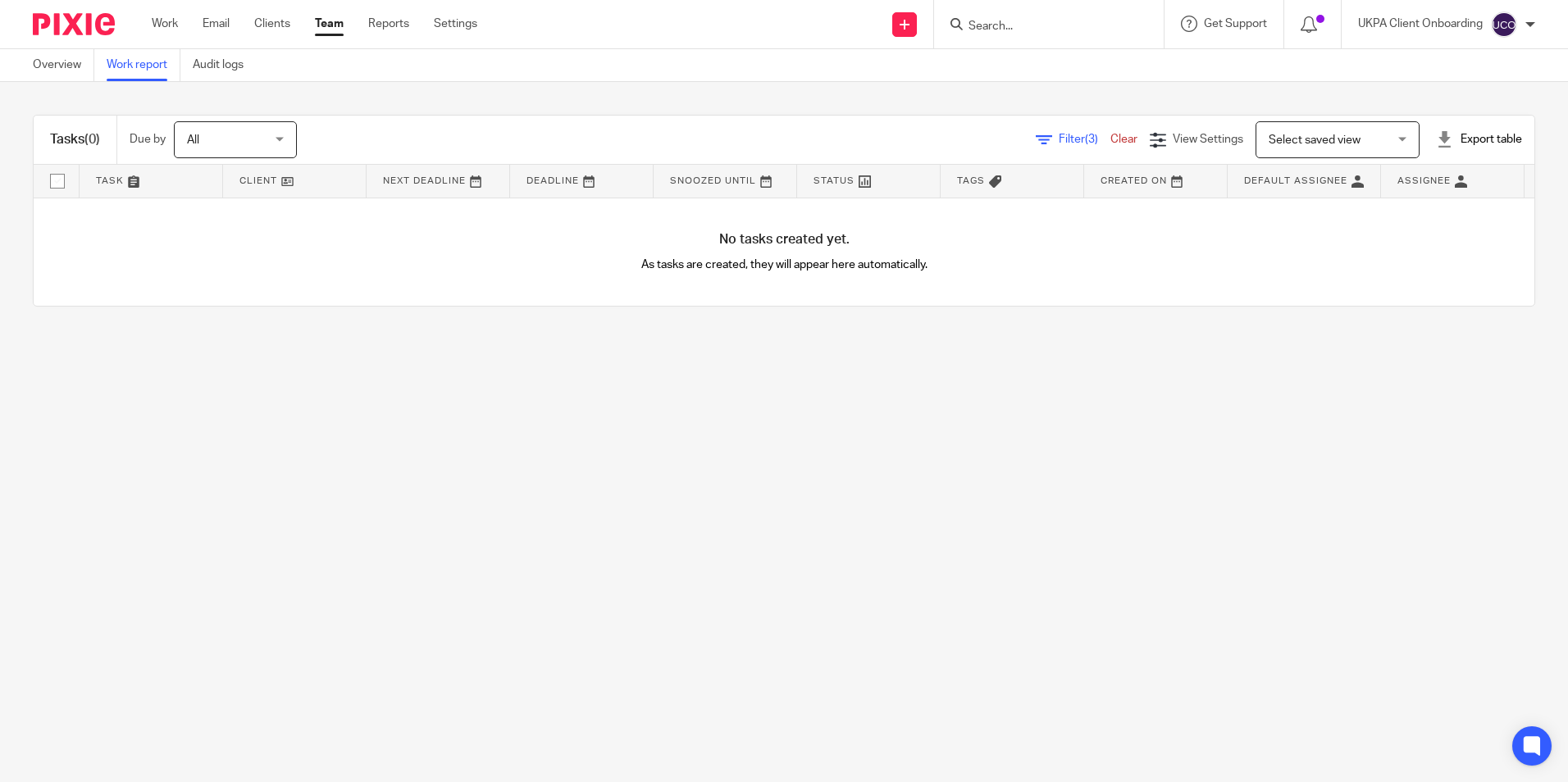
click at [1036, 141] on icon at bounding box center [1044, 140] width 16 height 16
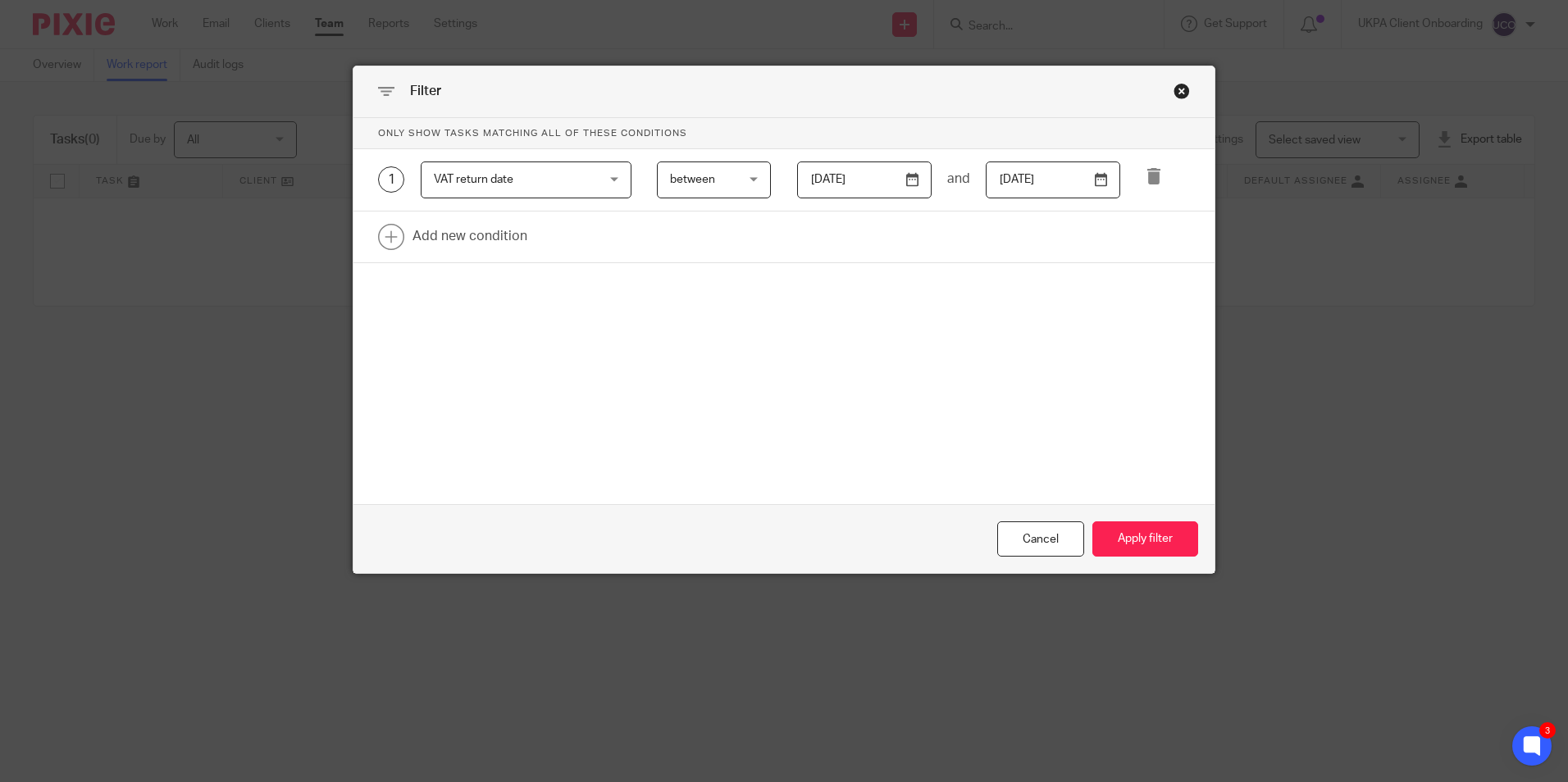
click at [543, 179] on span "VAT return date" at bounding box center [512, 180] width 157 height 34
click at [844, 353] on div "Only show tasks matching all of these conditions 1 VAT return date VAT return d…" at bounding box center [784, 251] width 861 height 265
click at [728, 177] on span "between" at bounding box center [710, 180] width 80 height 34
click at [728, 177] on div "between between" at bounding box center [714, 180] width 114 height 37
click at [864, 186] on input "2025-05-01" at bounding box center [865, 180] width 134 height 37
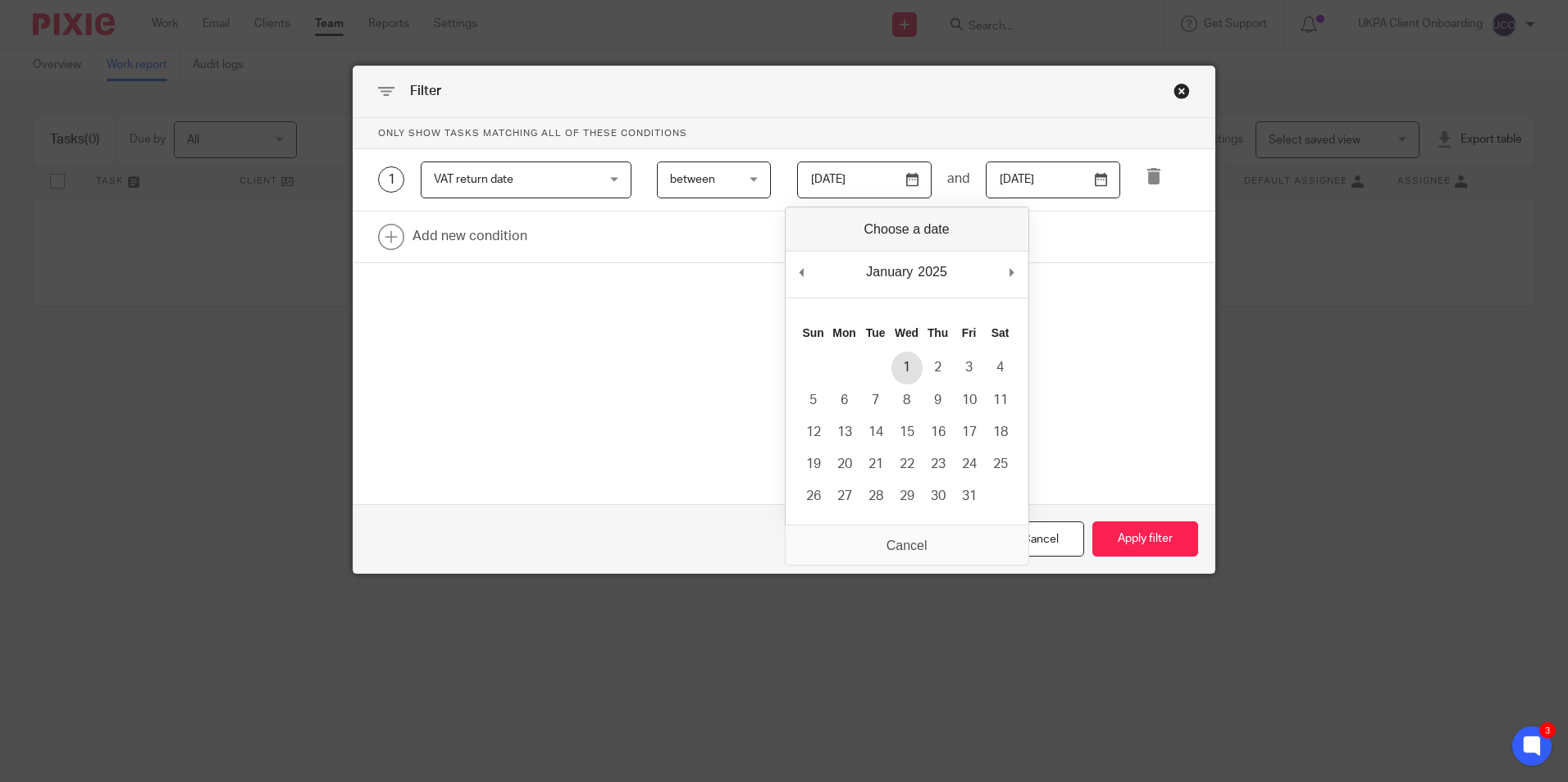
type input "2025-01-01"
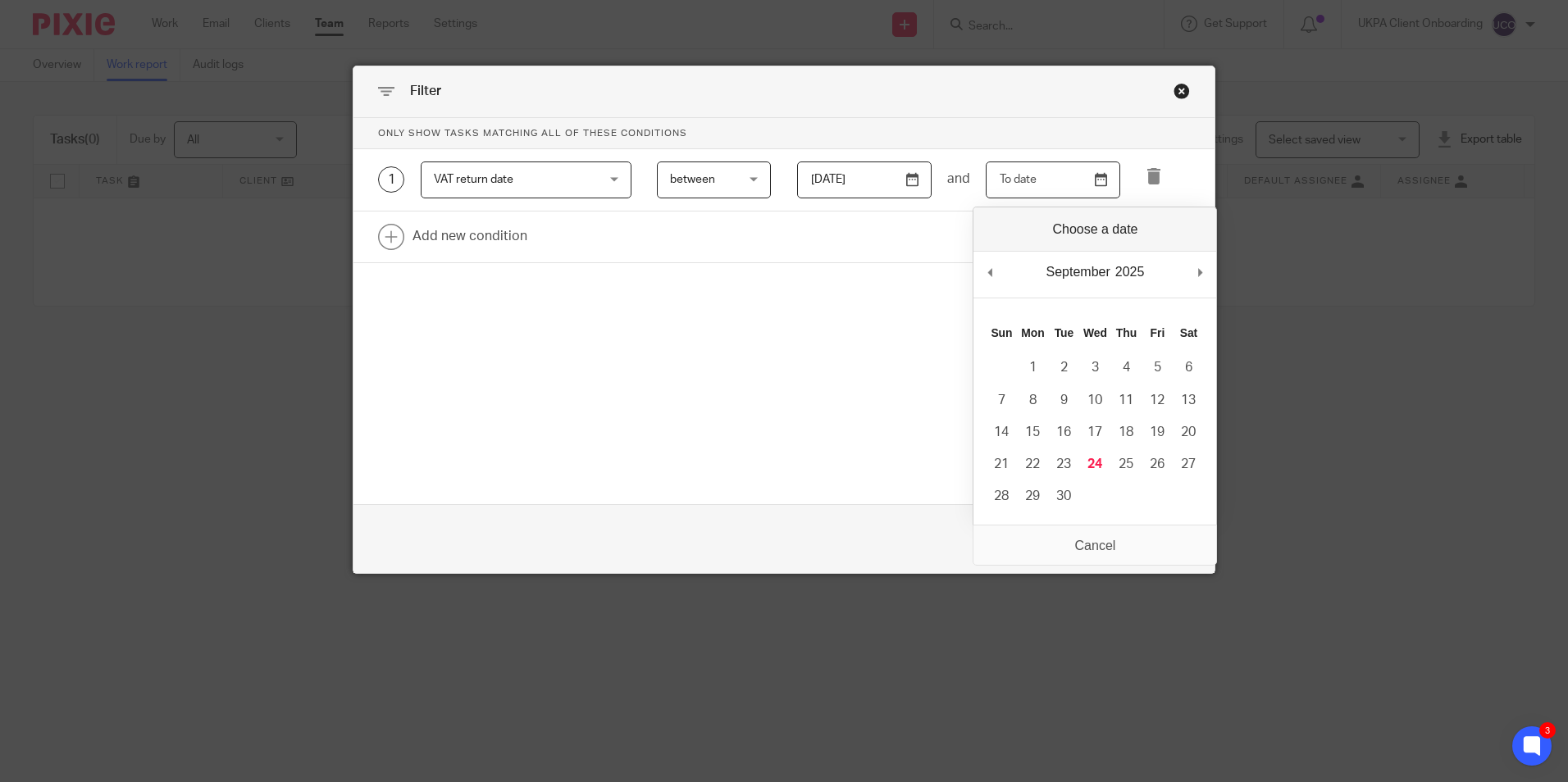
click at [1074, 184] on input "Use the arrow keys to pick a date" at bounding box center [1053, 180] width 134 height 37
type input "2025-09-30"
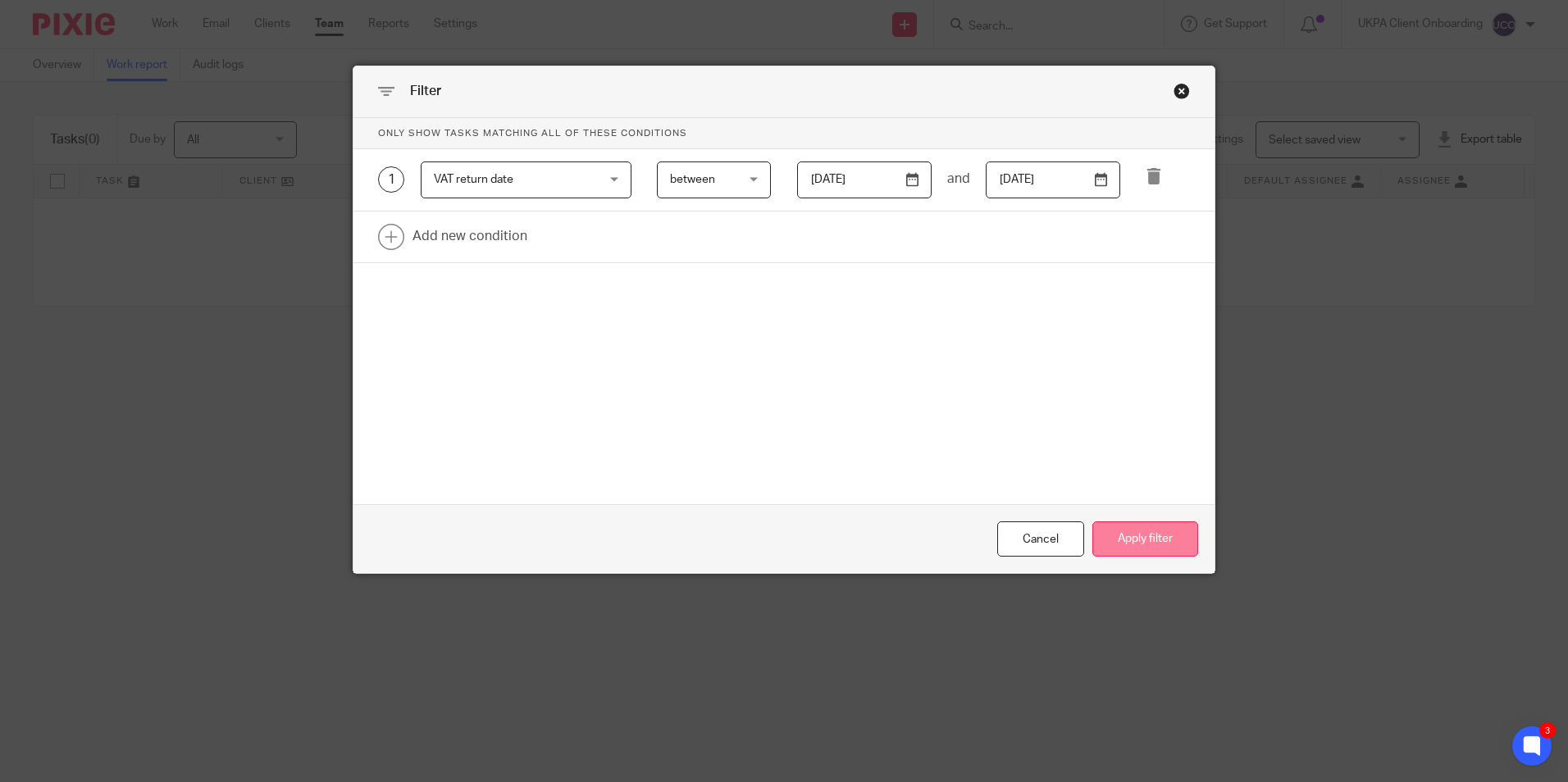
click at [1115, 528] on button "Apply filter" at bounding box center [1146, 539] width 106 height 35
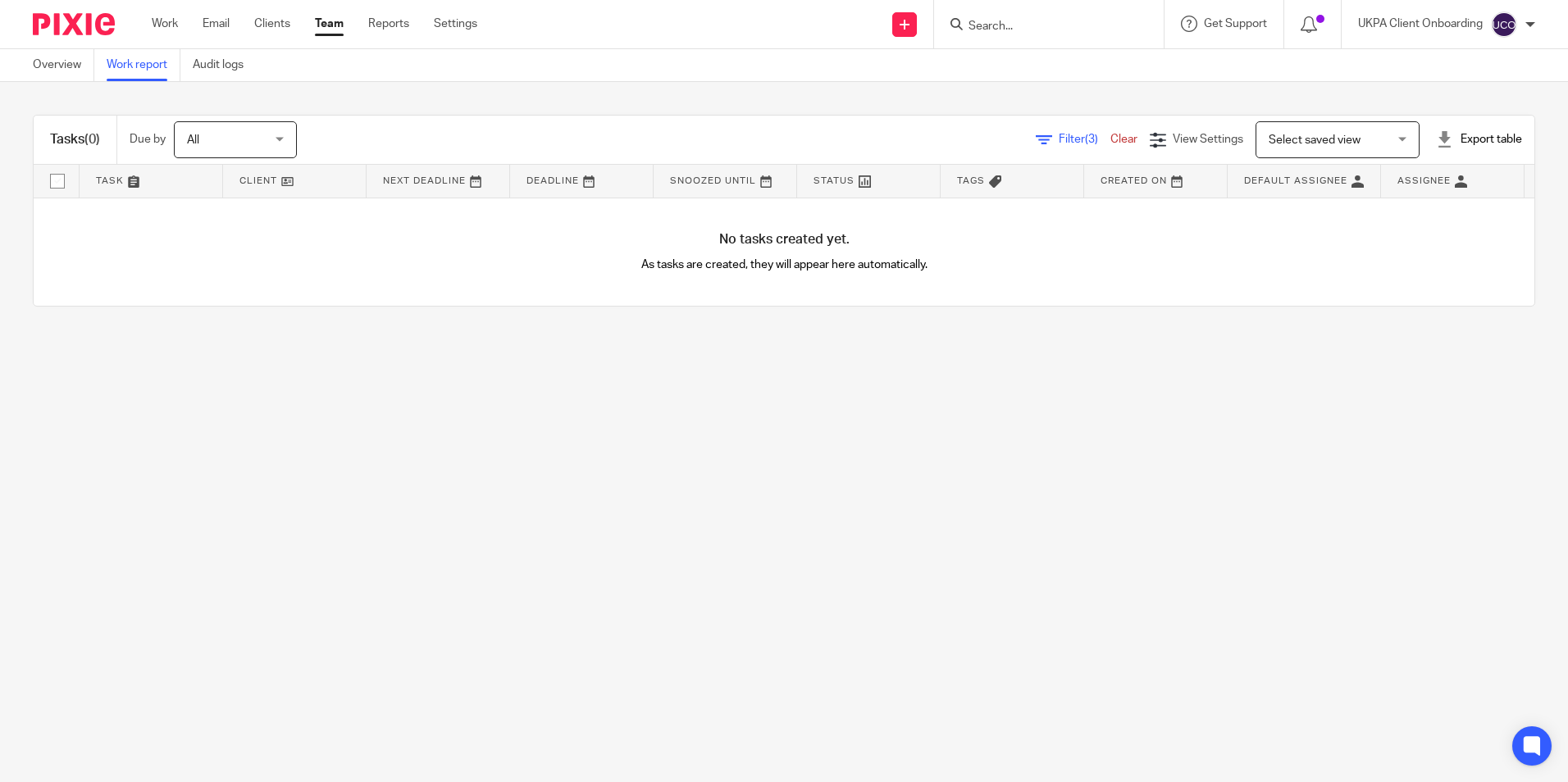
click at [1036, 133] on div "Filter (3) Clear" at bounding box center [1093, 140] width 114 height 17
click at [1036, 132] on icon at bounding box center [1044, 140] width 16 height 16
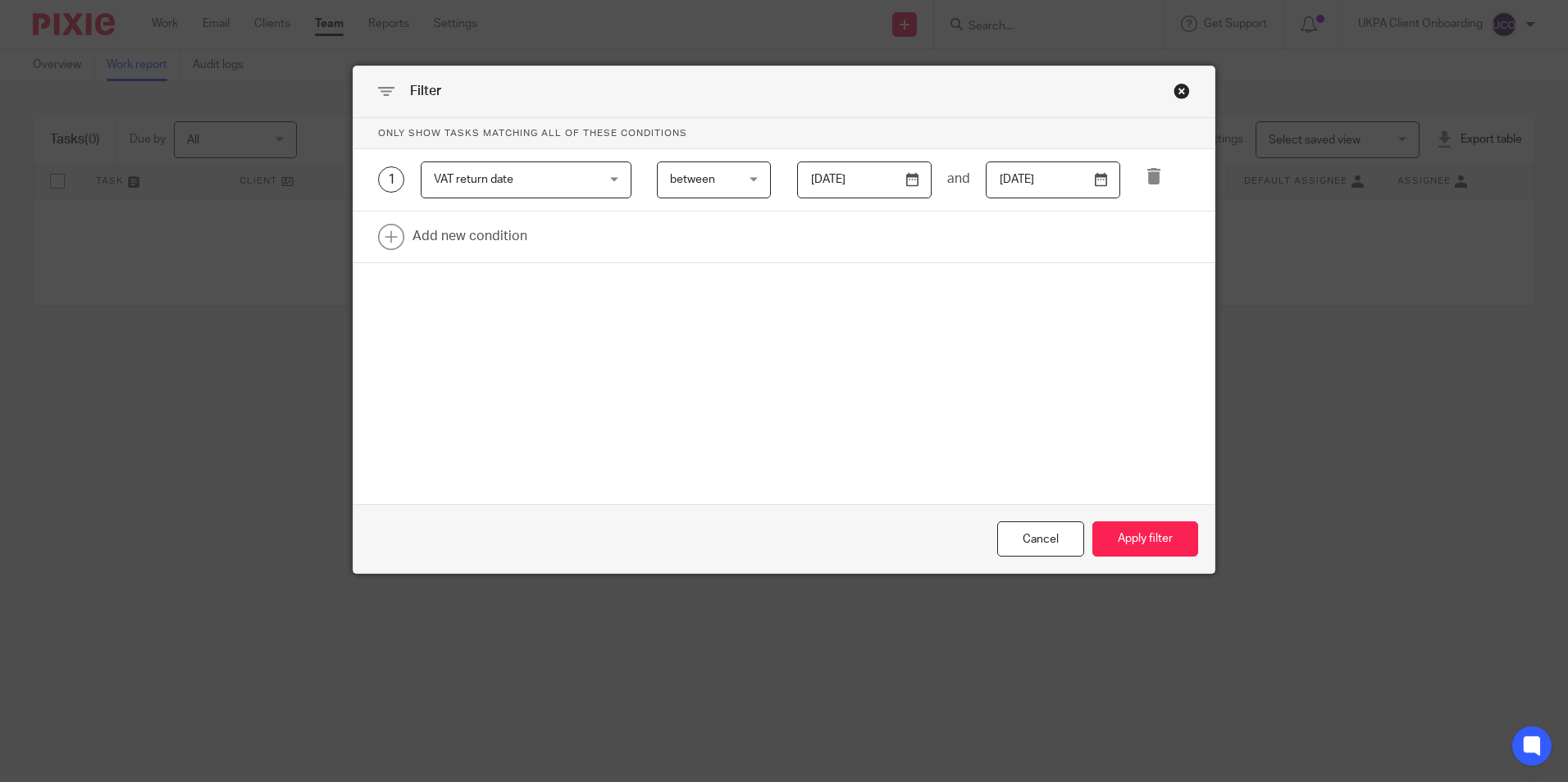
click at [592, 186] on div "VAT return date VAT return date" at bounding box center [526, 180] width 211 height 37
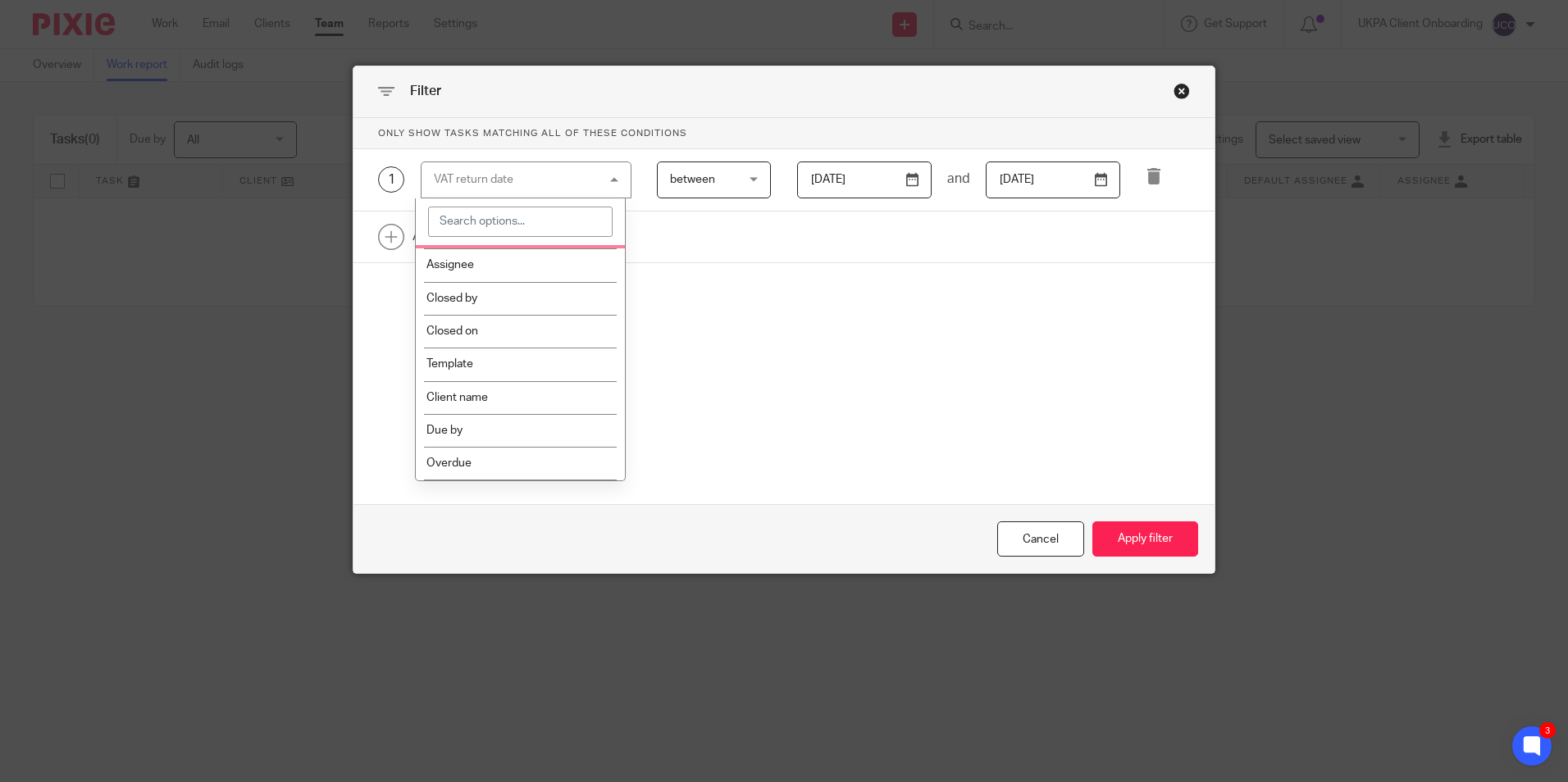
scroll to position [246, 0]
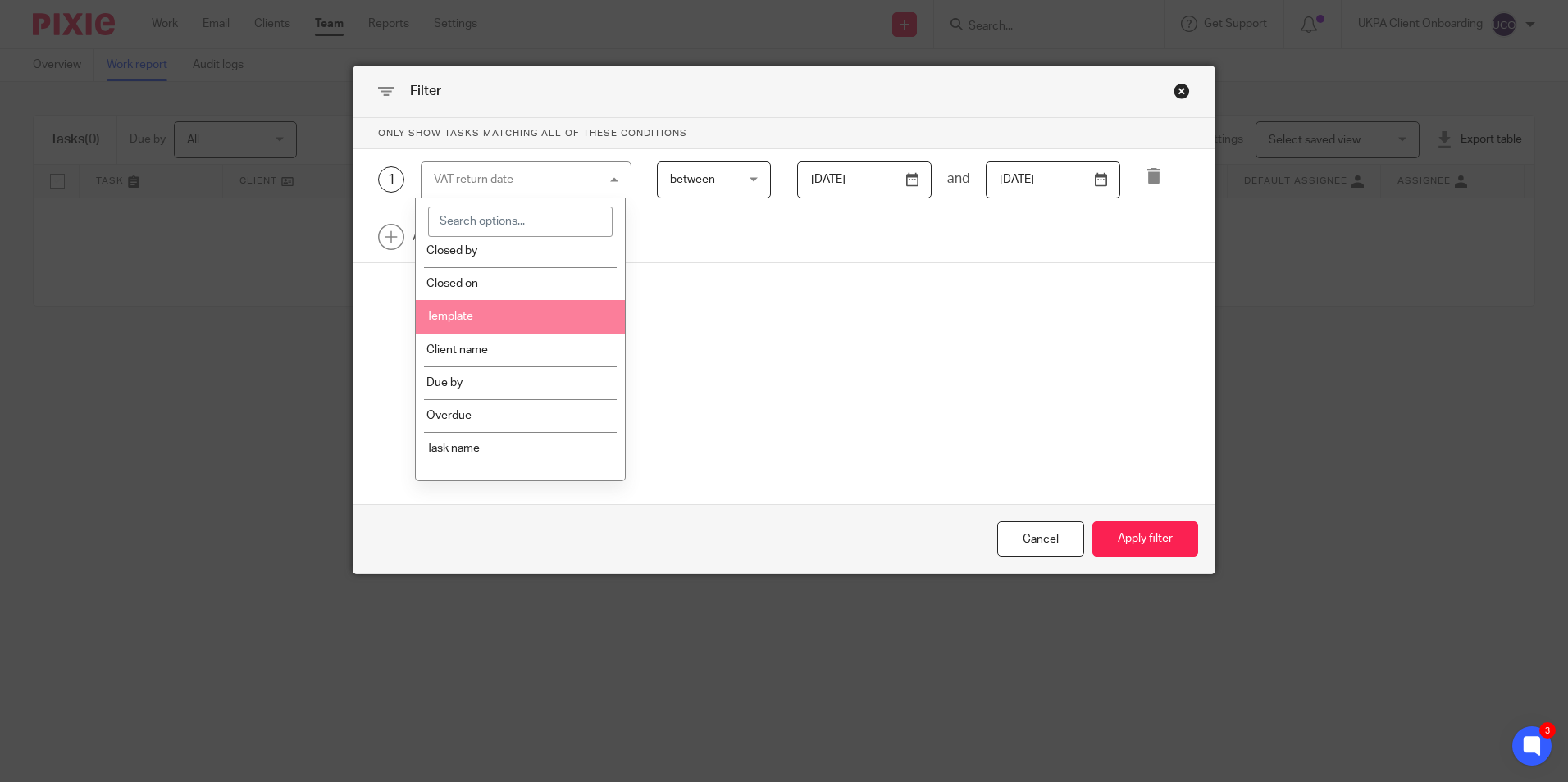
click at [486, 312] on li "Template" at bounding box center [521, 317] width 209 height 33
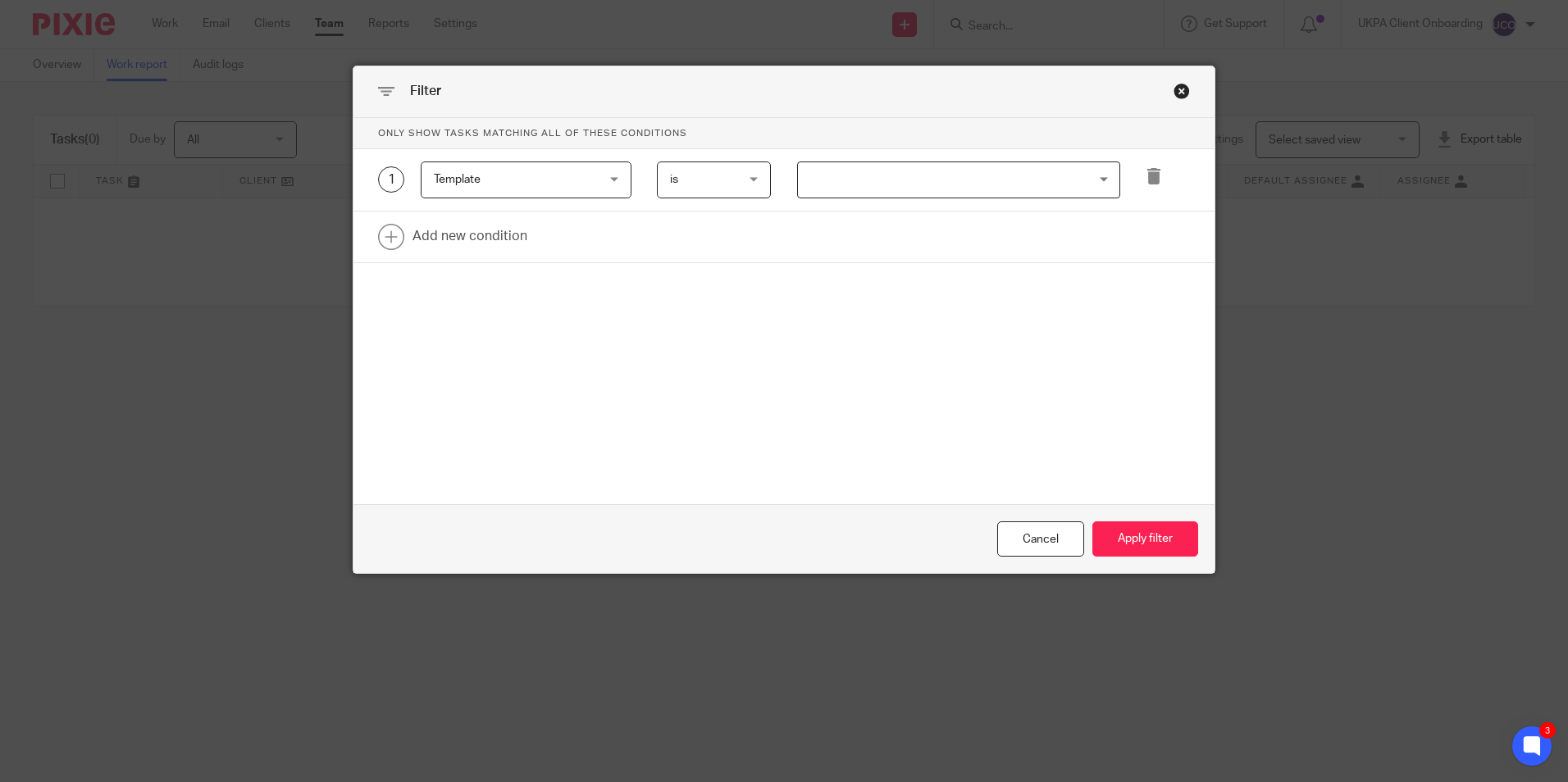
click at [913, 190] on input "Search for option" at bounding box center [955, 180] width 311 height 29
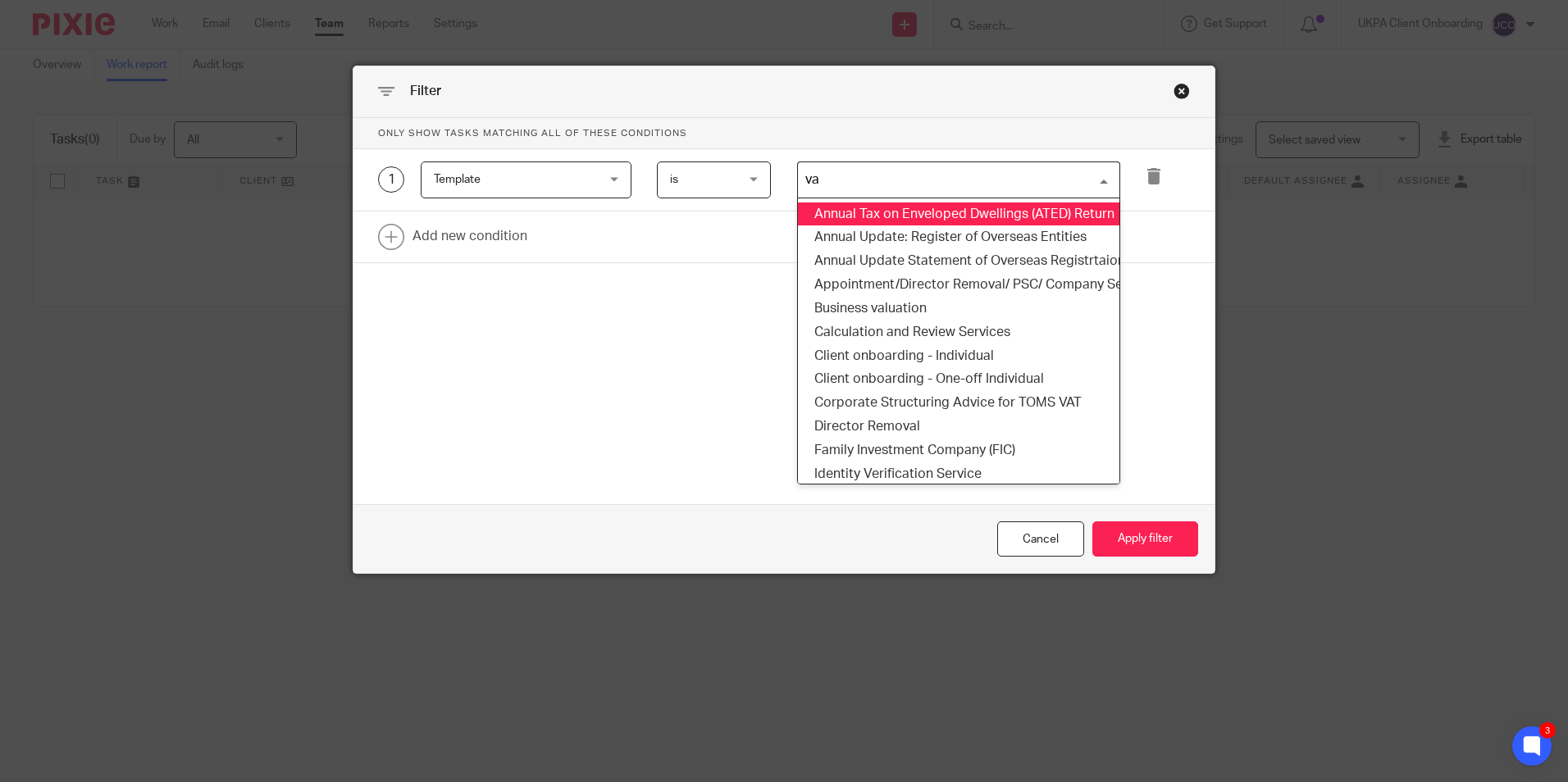
type input "vat"
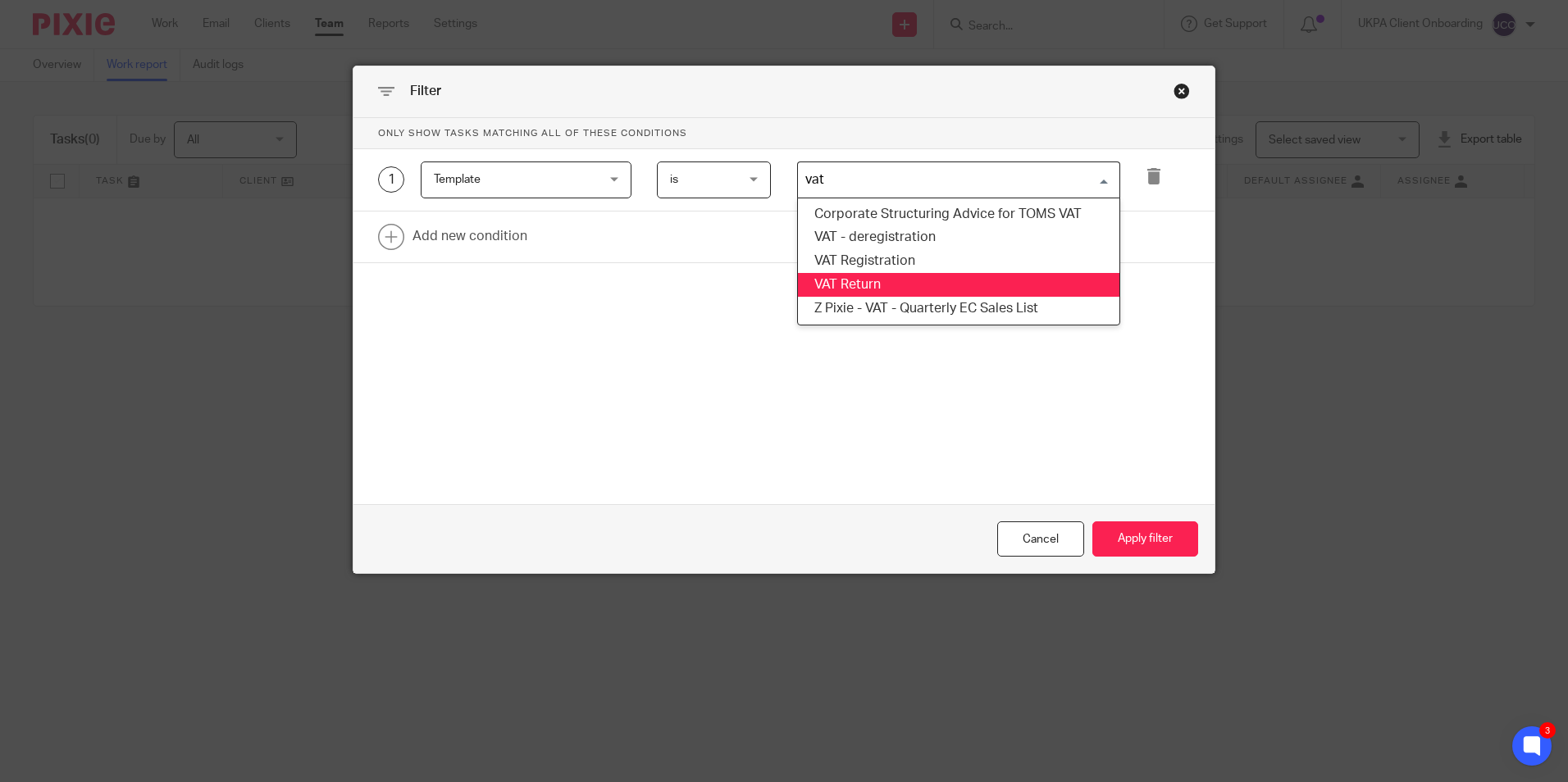
click at [856, 286] on li "VAT Return" at bounding box center [959, 285] width 322 height 24
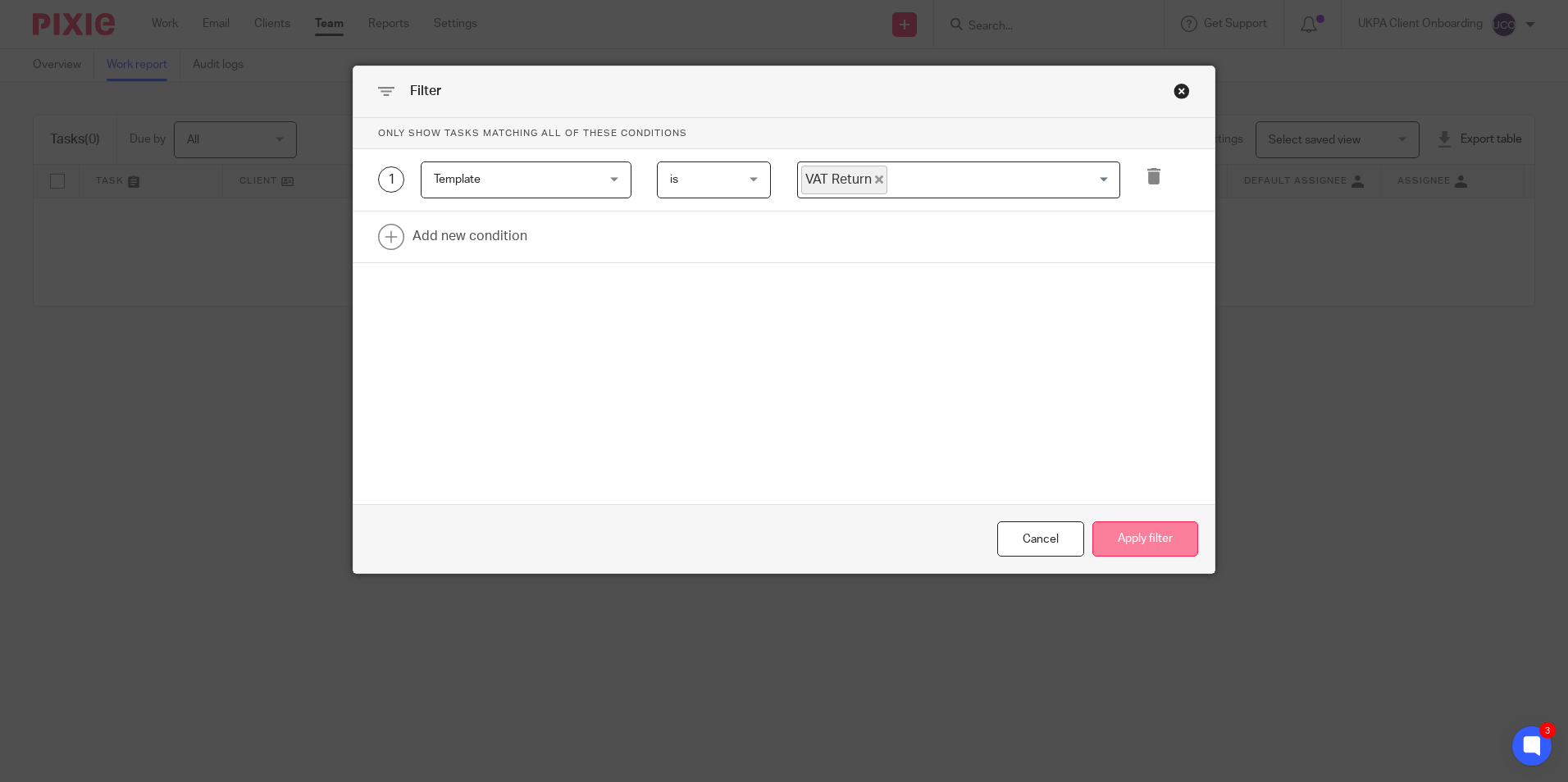
click at [1127, 522] on button "Apply filter" at bounding box center [1146, 539] width 106 height 35
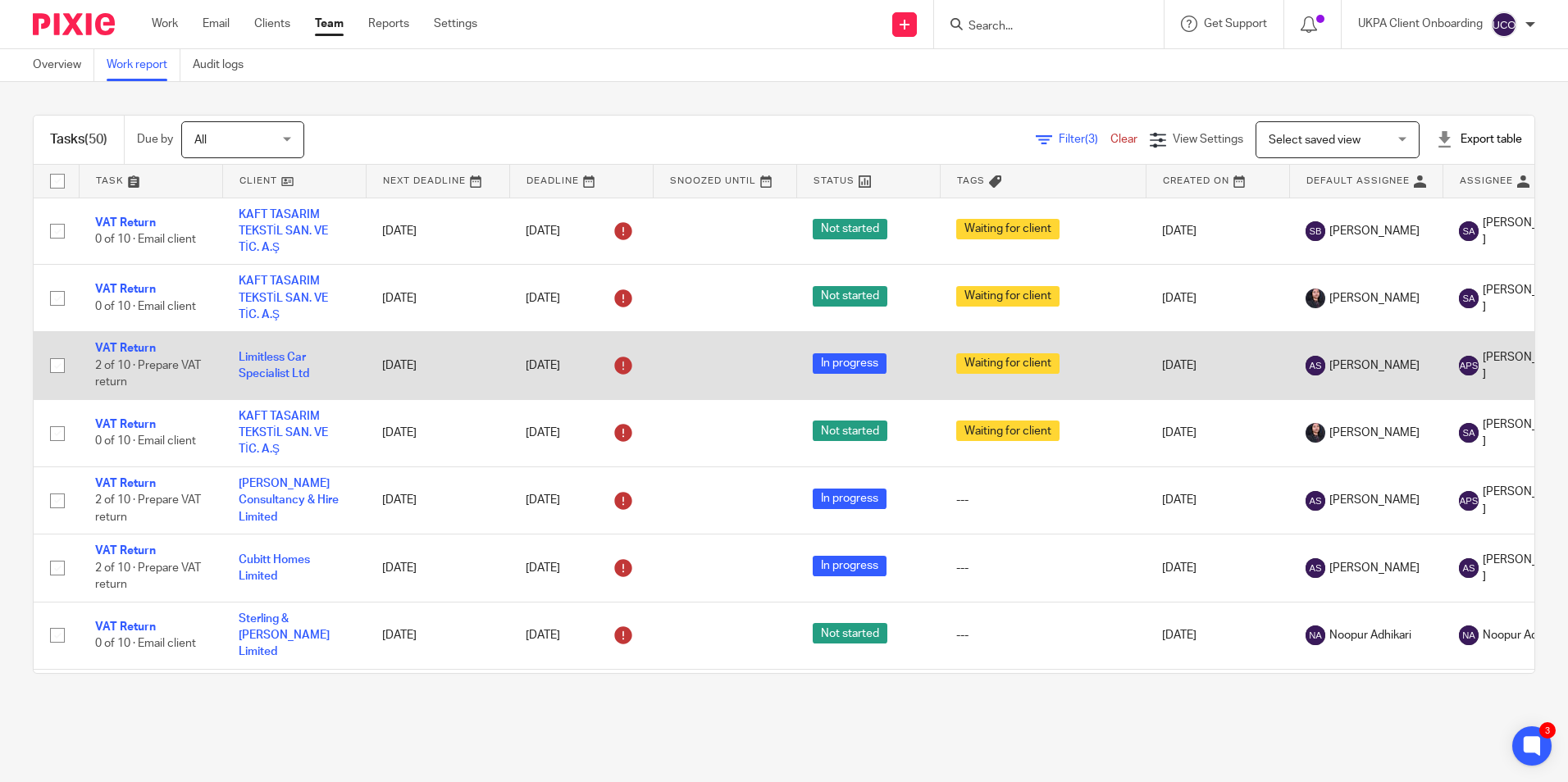
drag, startPoint x: 267, startPoint y: 364, endPoint x: 255, endPoint y: 368, distance: 12.6
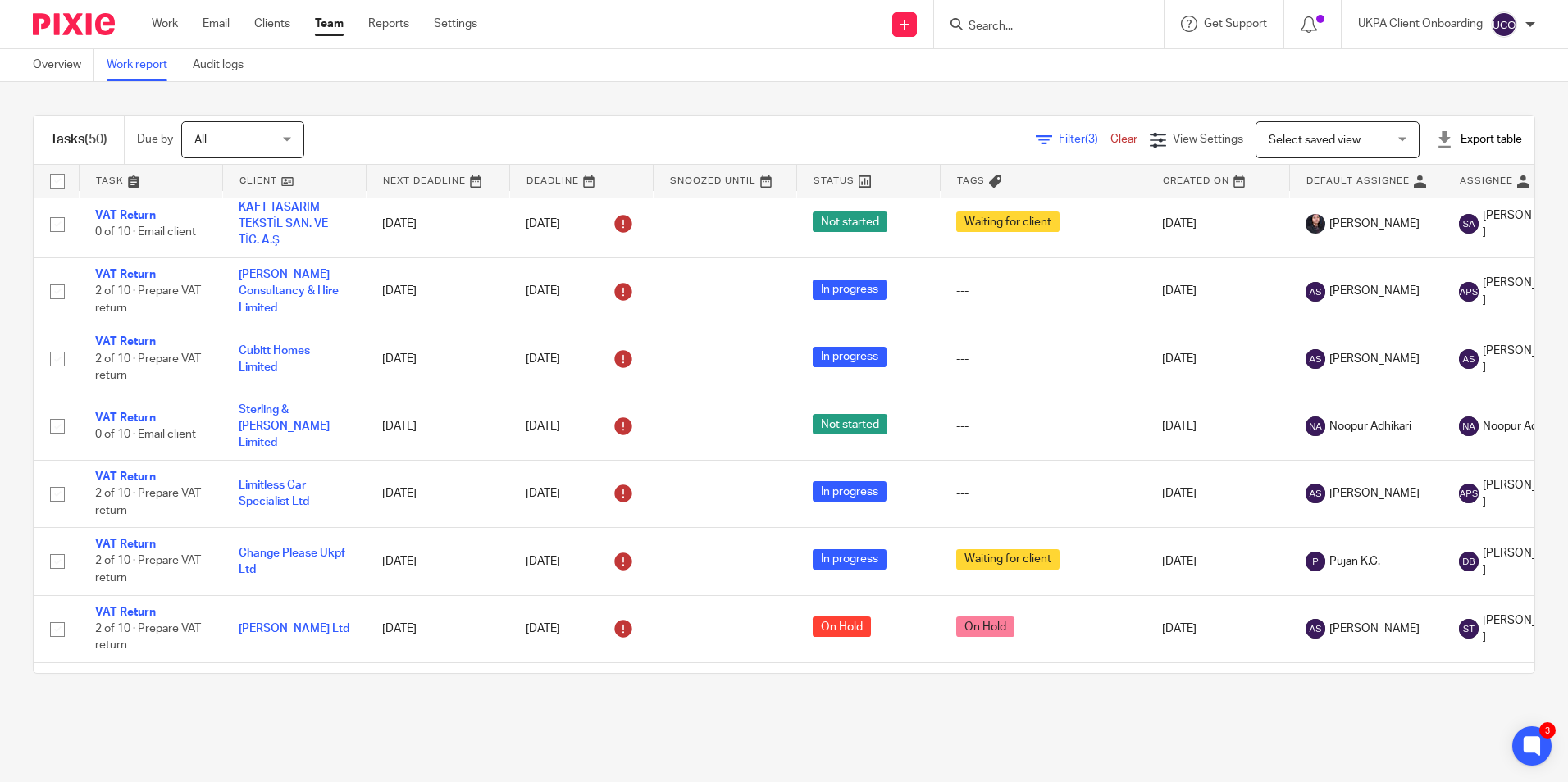
scroll to position [246, 0]
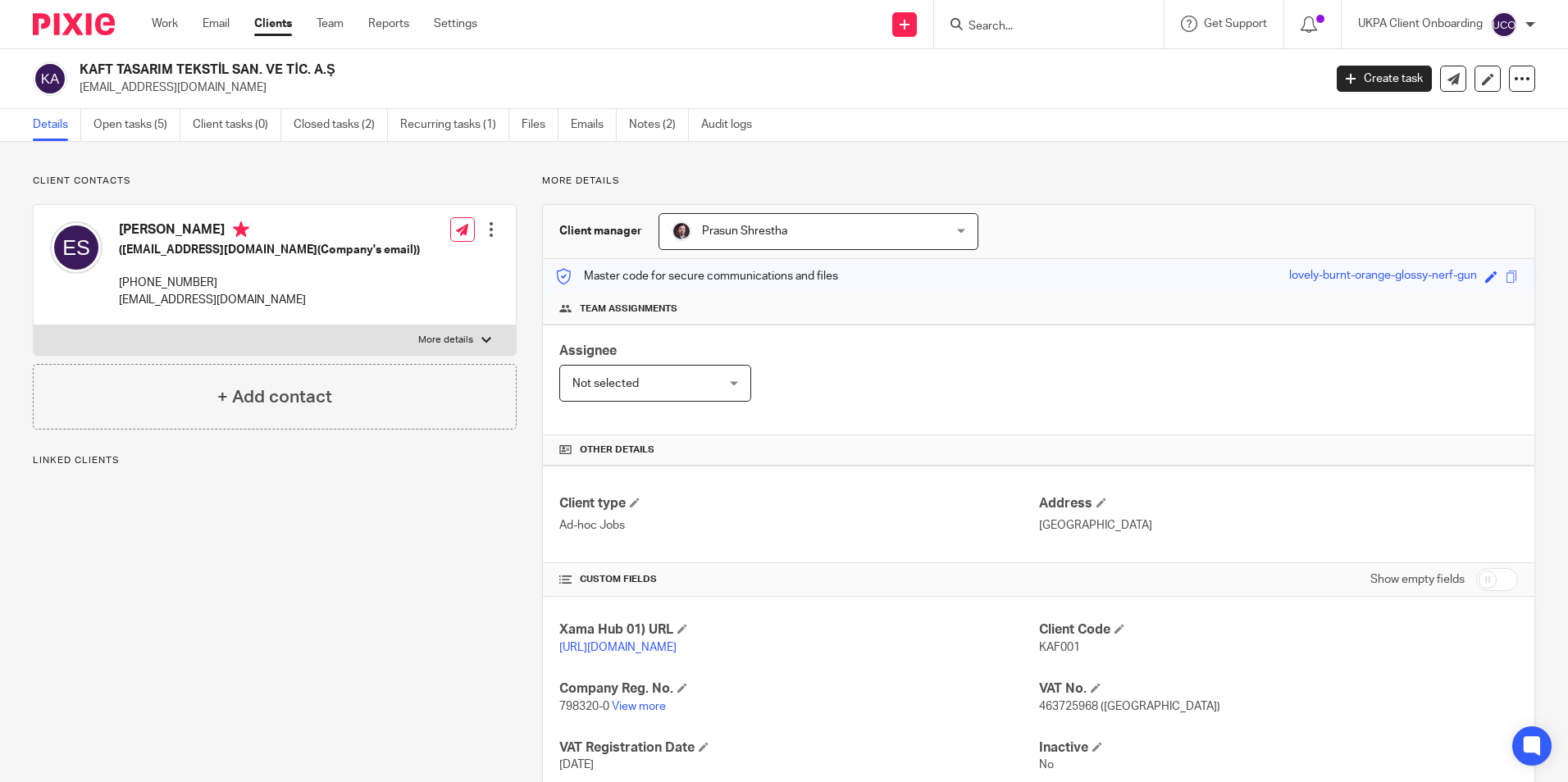
click at [1056, 701] on span "463725968 (UK)" at bounding box center [1130, 706] width 181 height 11
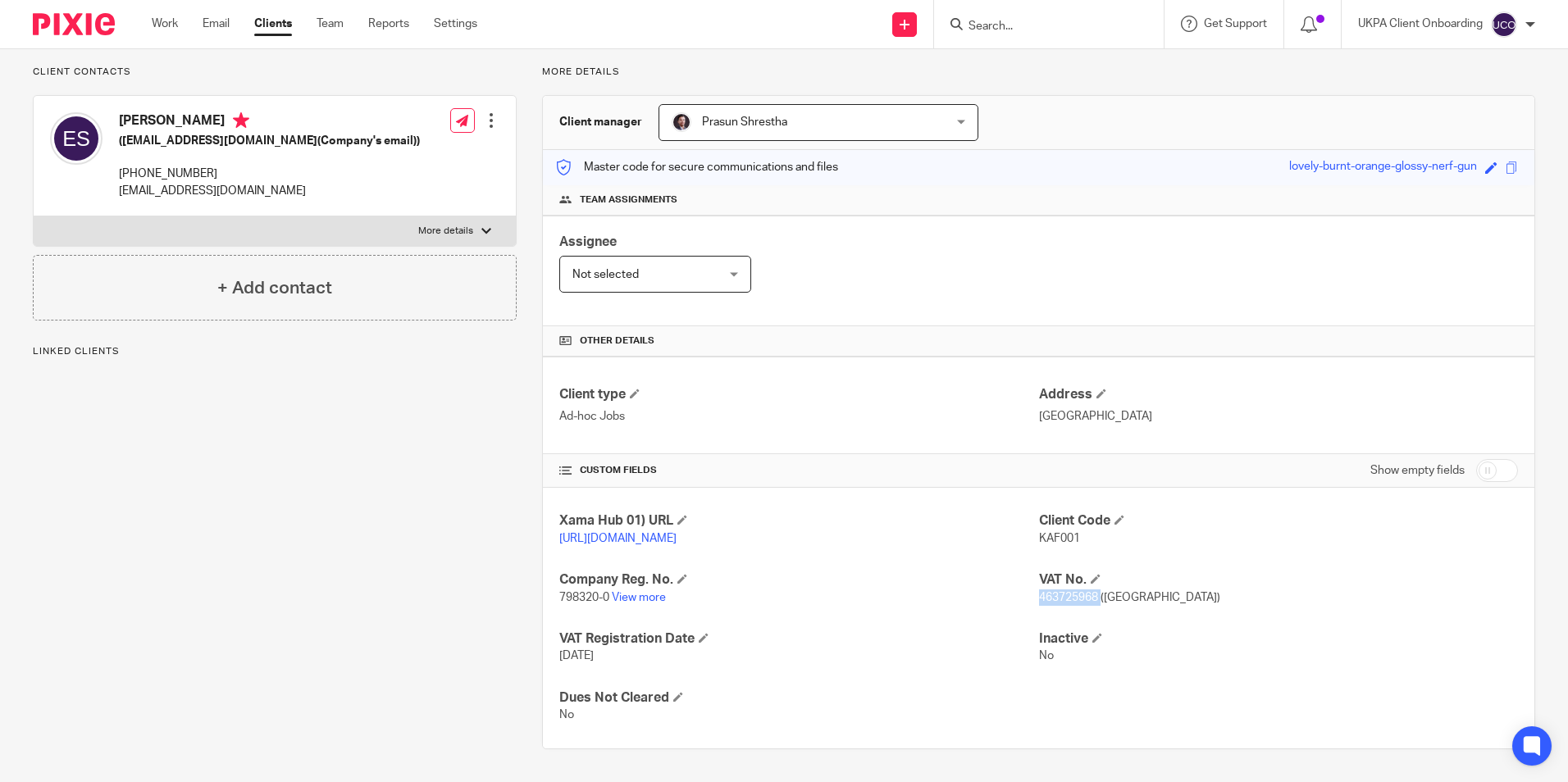
click at [1056, 599] on span "463725968 (UK)" at bounding box center [1130, 597] width 181 height 11
copy span "463725968"
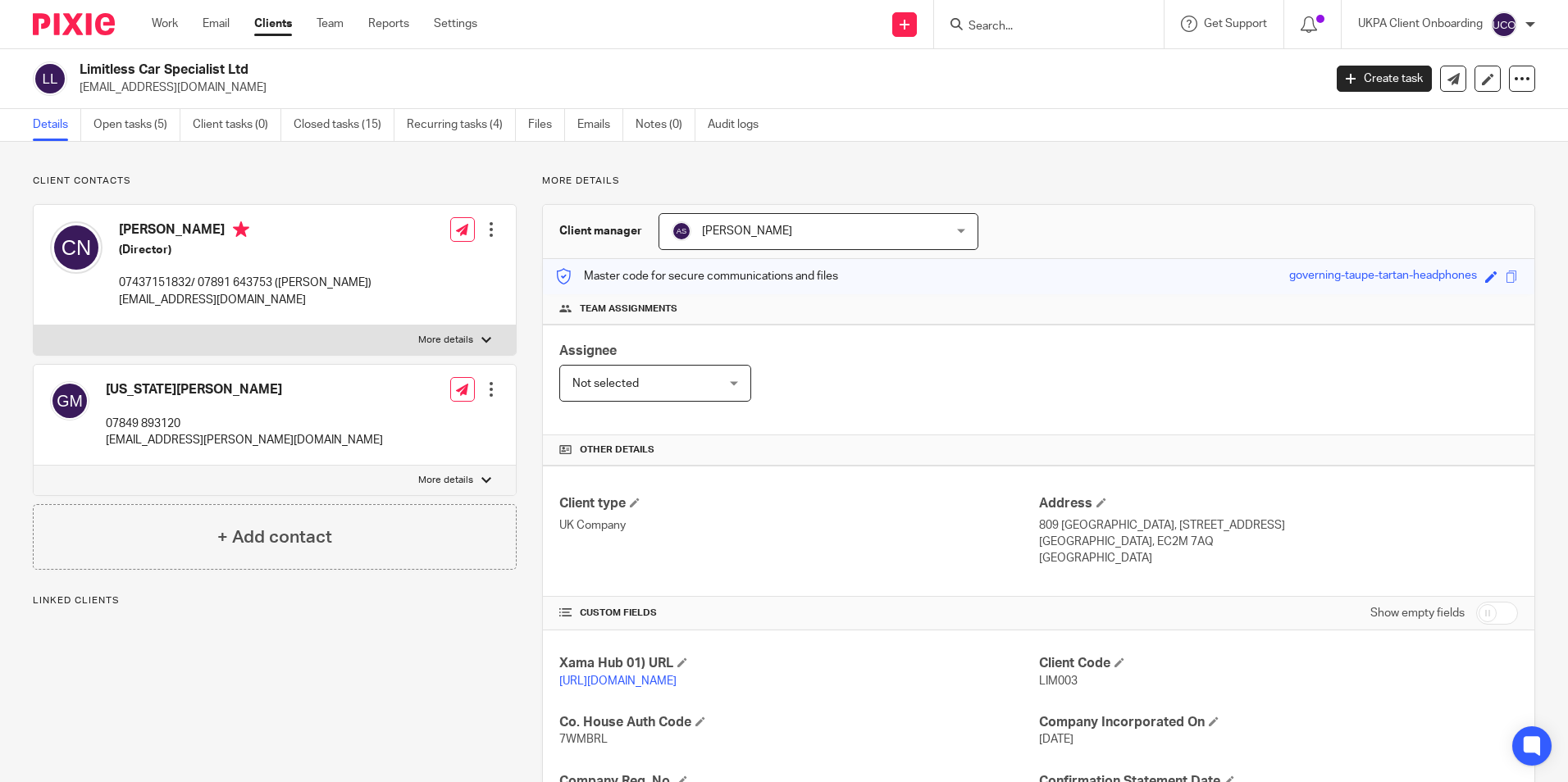
scroll to position [335, 0]
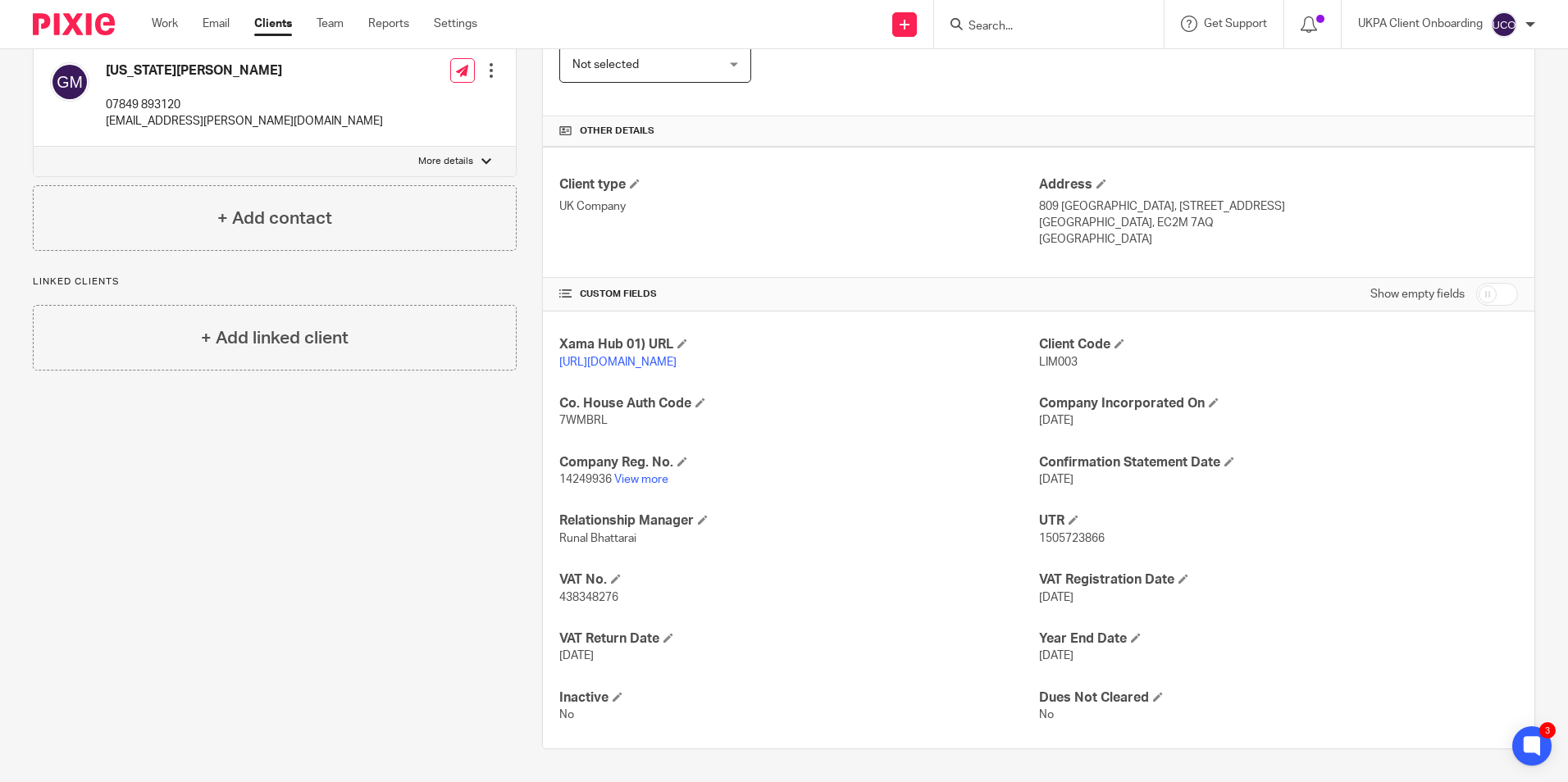
click at [1036, 31] on input "Search" at bounding box center [1040, 26] width 147 height 14
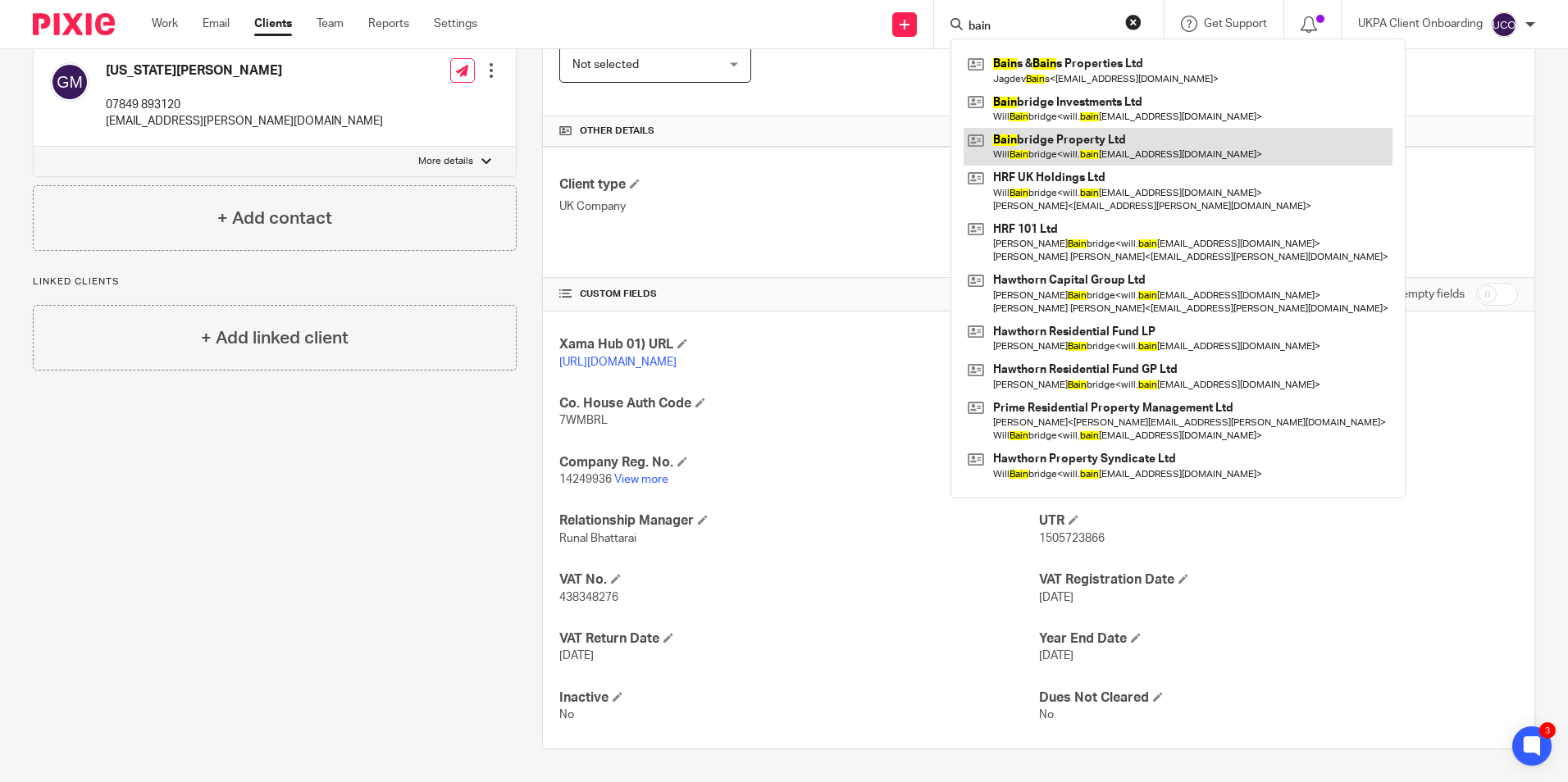
type input "bain"
click at [1040, 140] on link at bounding box center [1178, 146] width 429 height 37
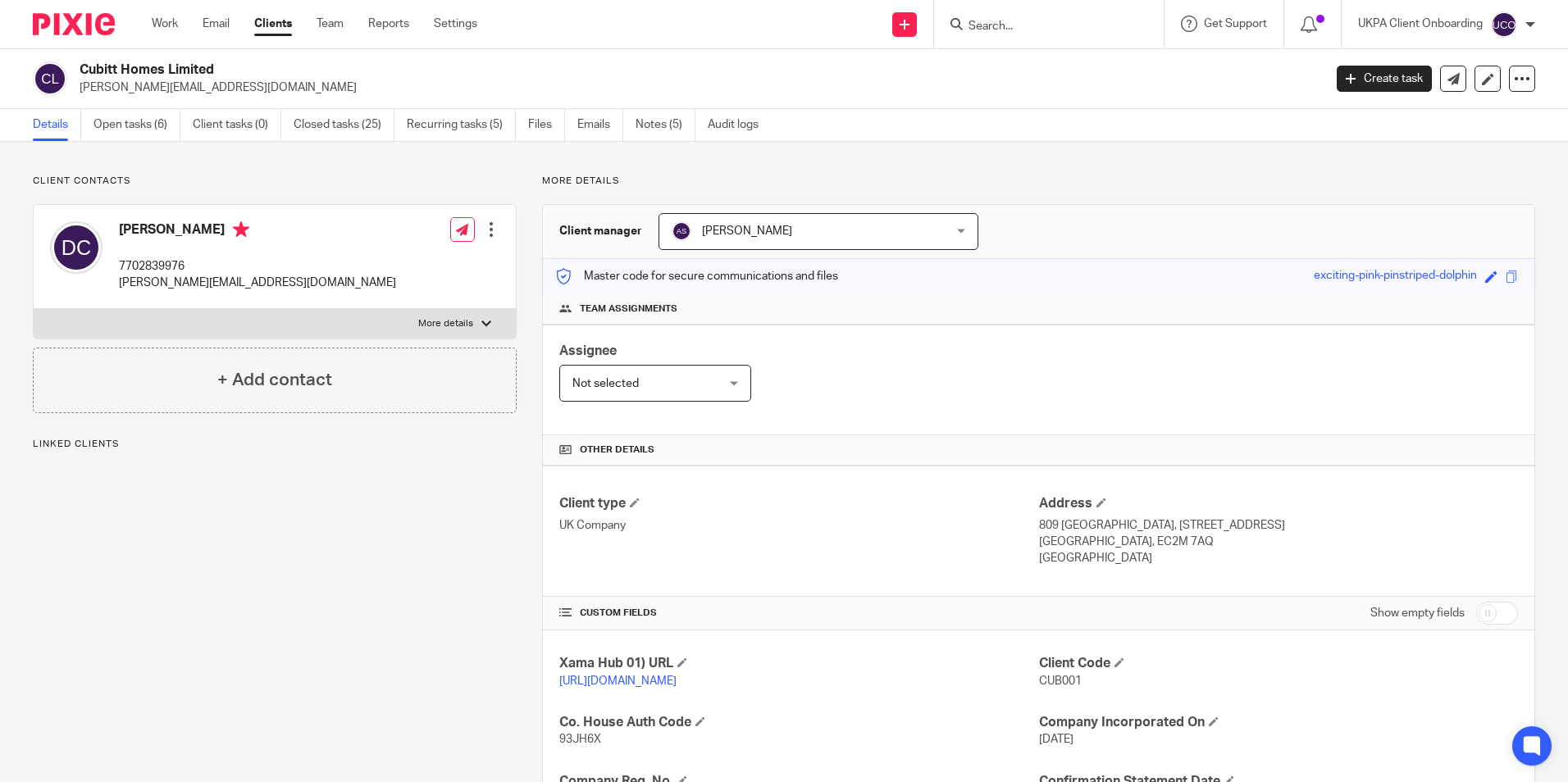
scroll to position [454, 0]
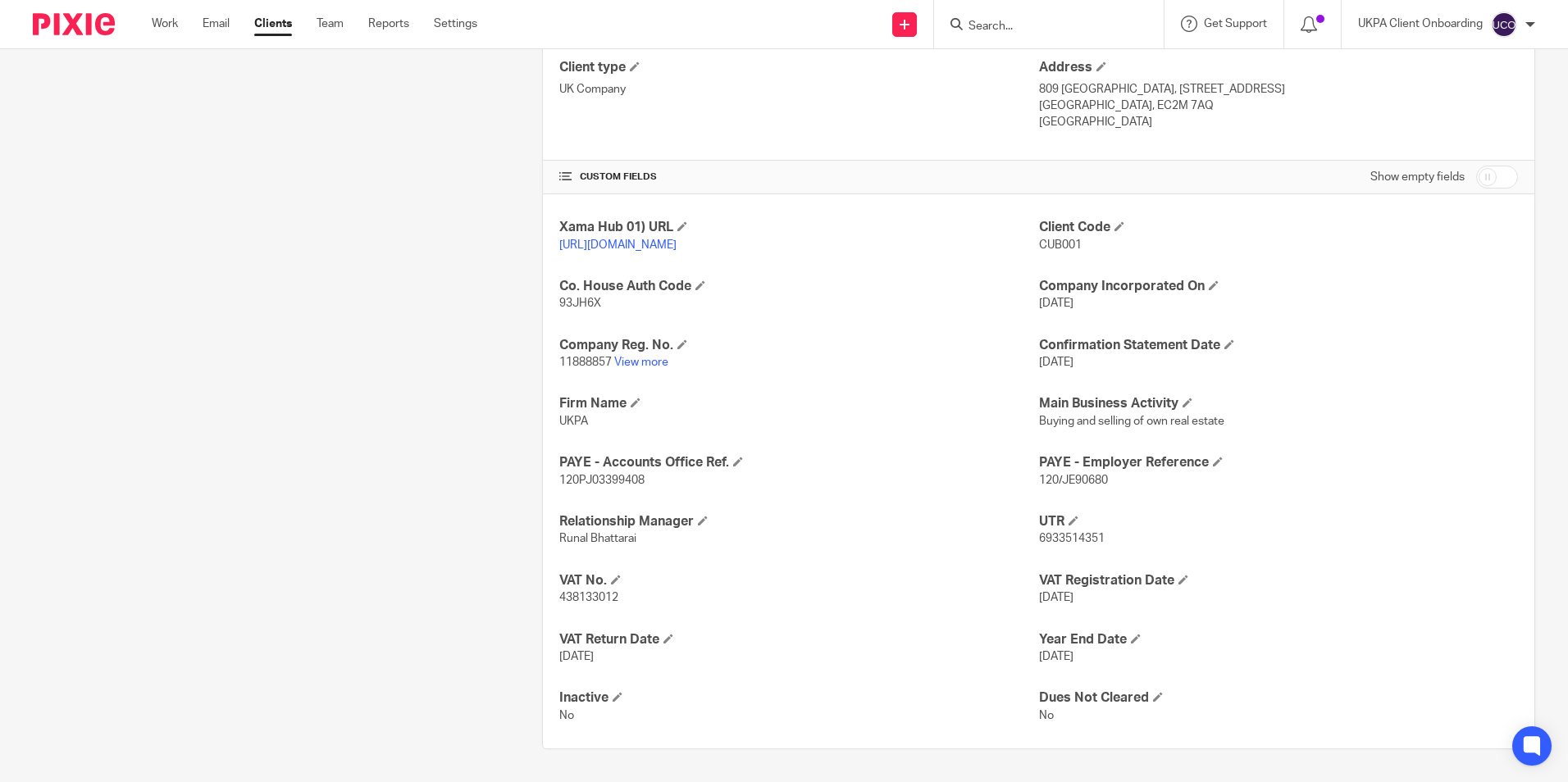
click at [580, 602] on span "438133012" at bounding box center [588, 597] width 59 height 11
copy span "438133012"
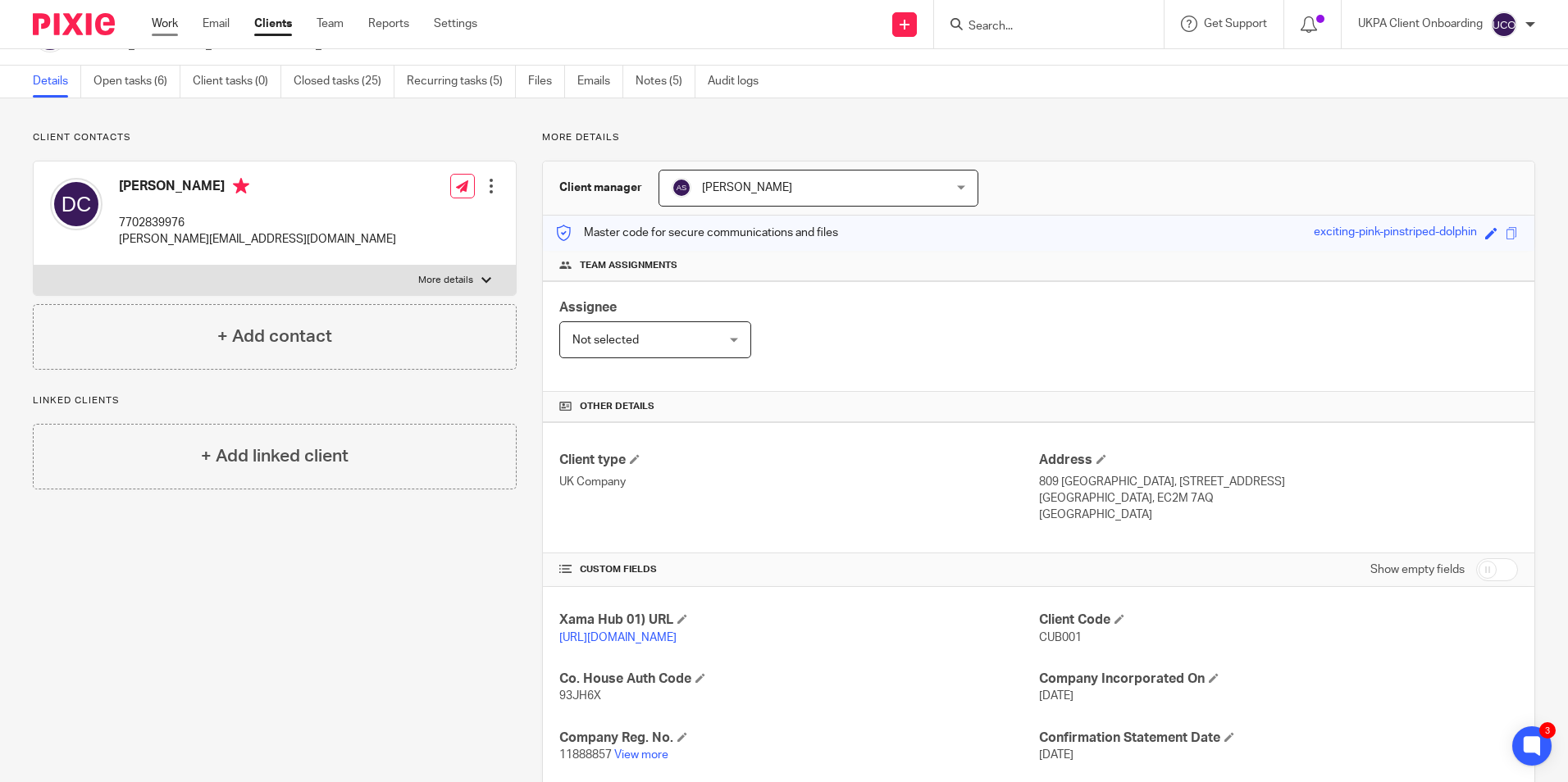
click at [174, 25] on link "Work" at bounding box center [164, 23] width 26 height 16
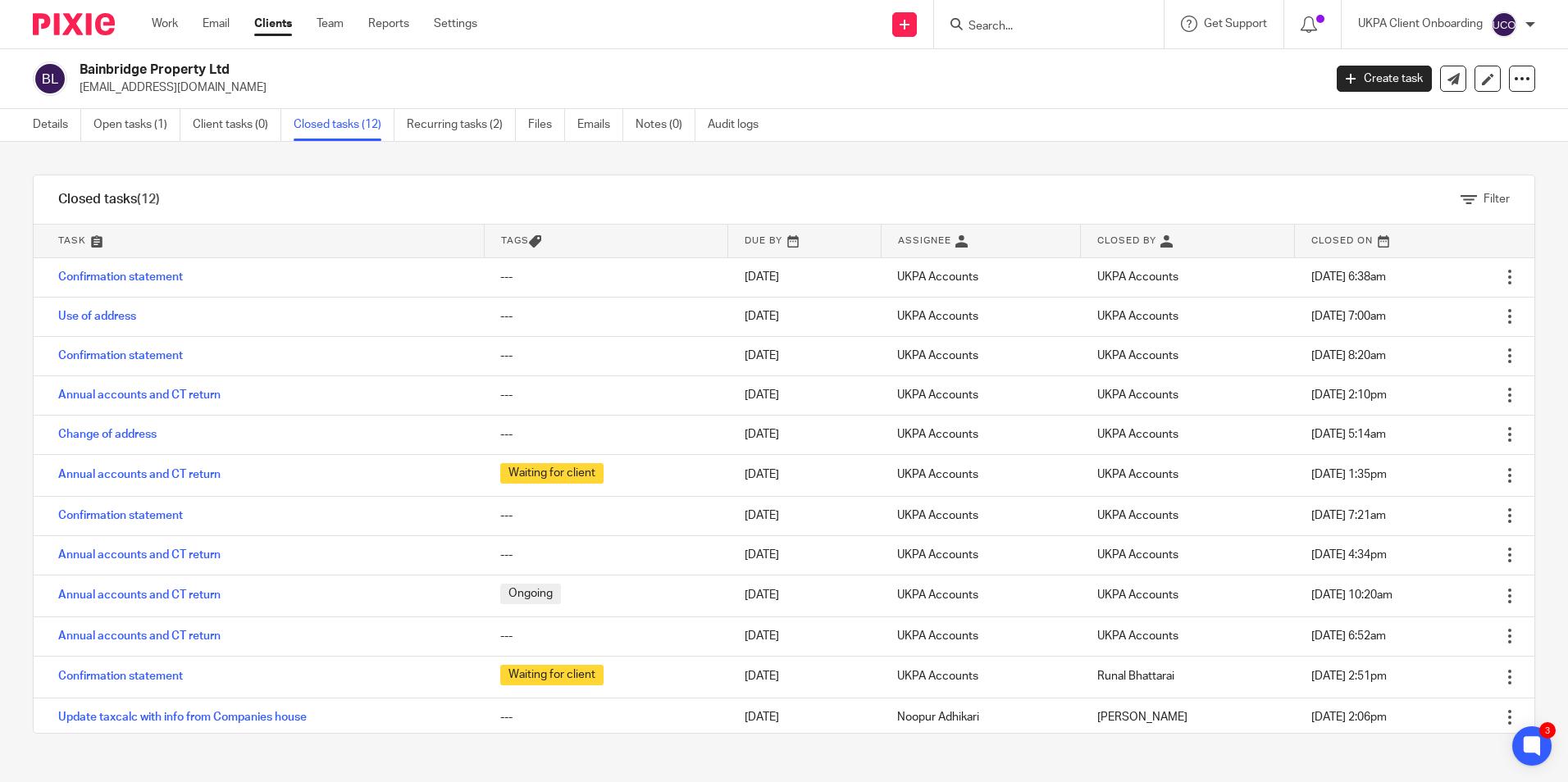
click at [1005, 27] on input "Search" at bounding box center [1040, 26] width 147 height 14
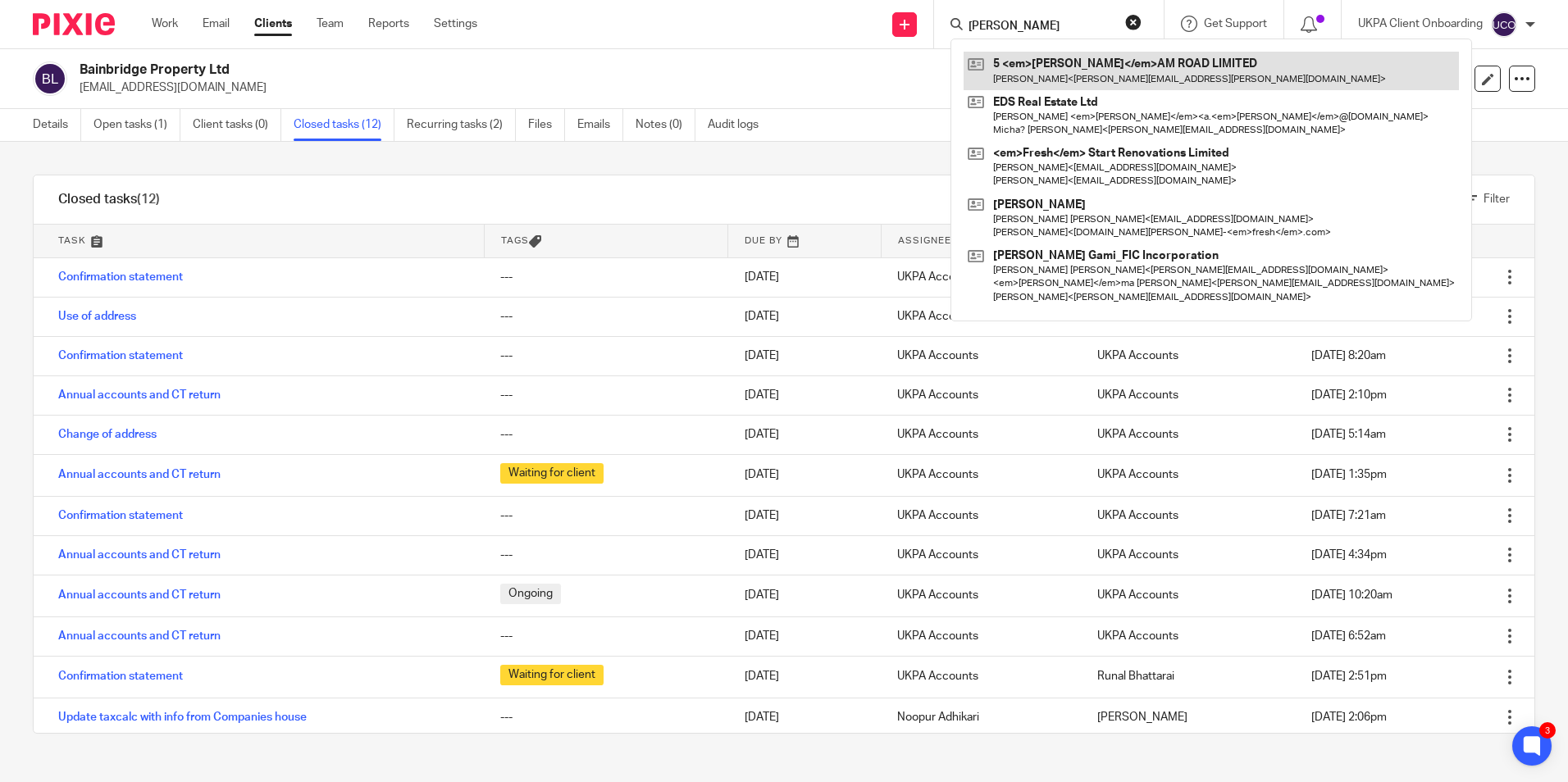
type input "[PERSON_NAME]"
click at [1011, 61] on link at bounding box center [1211, 71] width 495 height 37
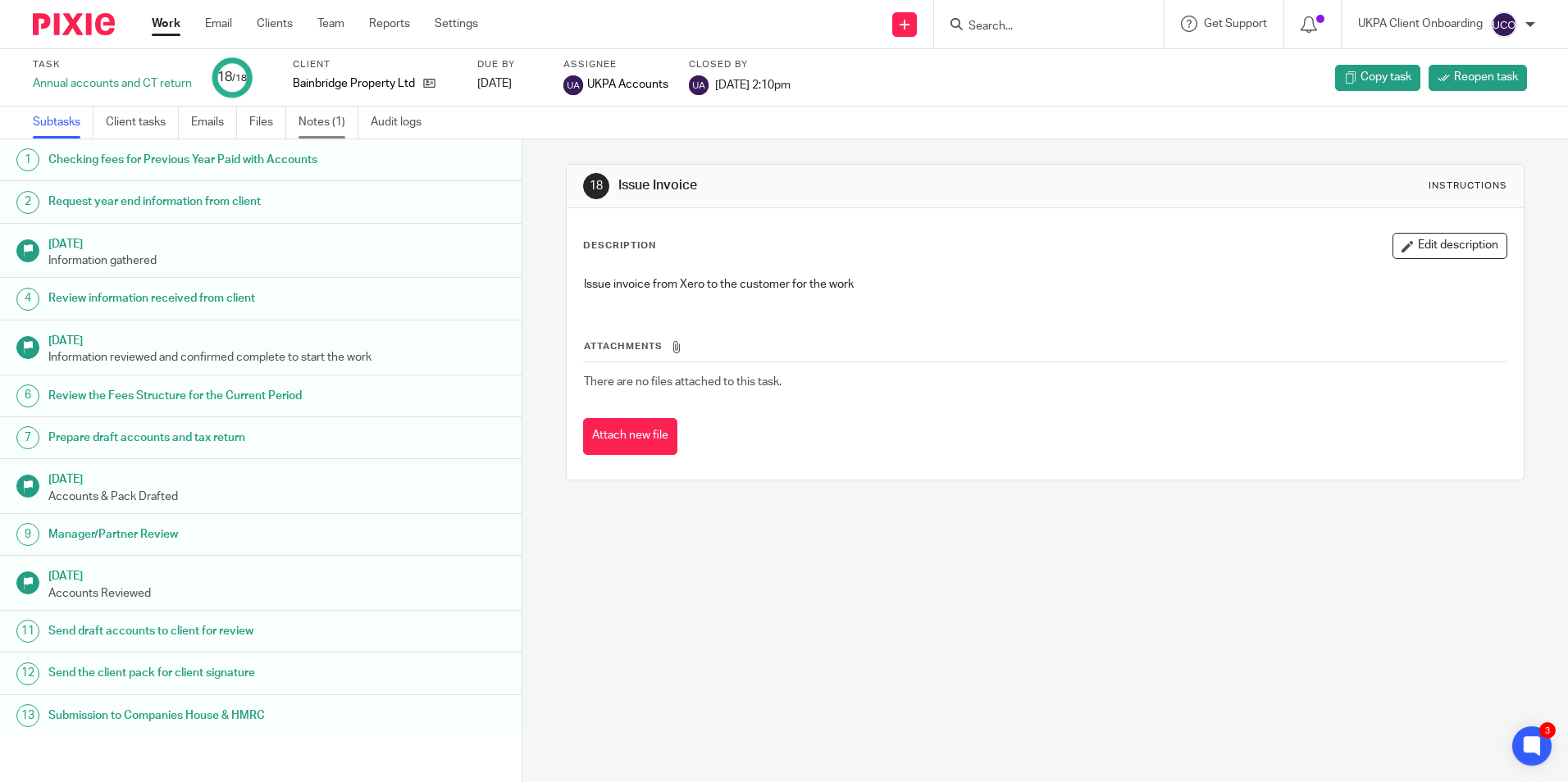
click at [317, 123] on link "Notes (1)" at bounding box center [329, 123] width 60 height 32
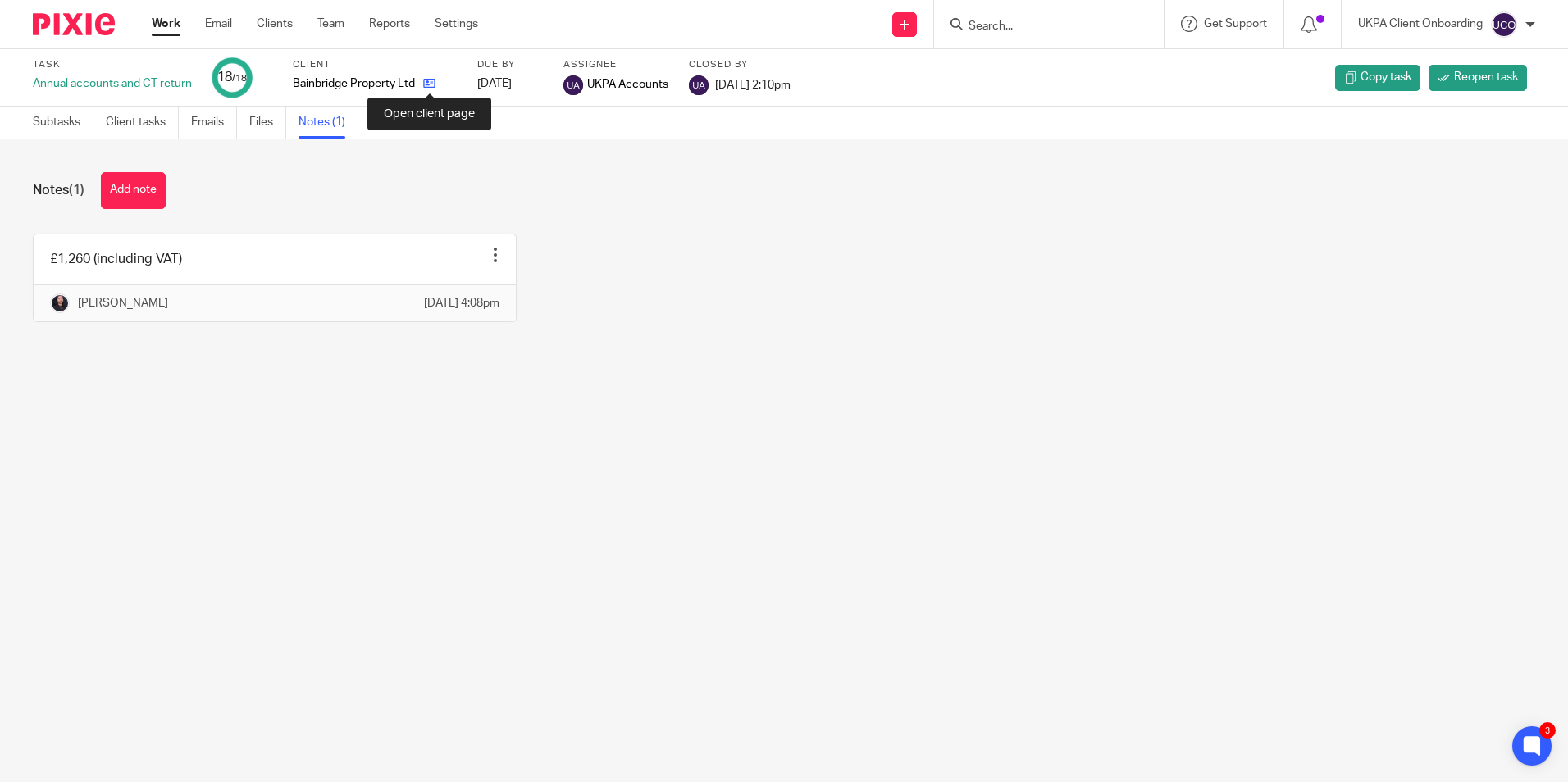
click at [433, 83] on icon at bounding box center [429, 83] width 12 height 12
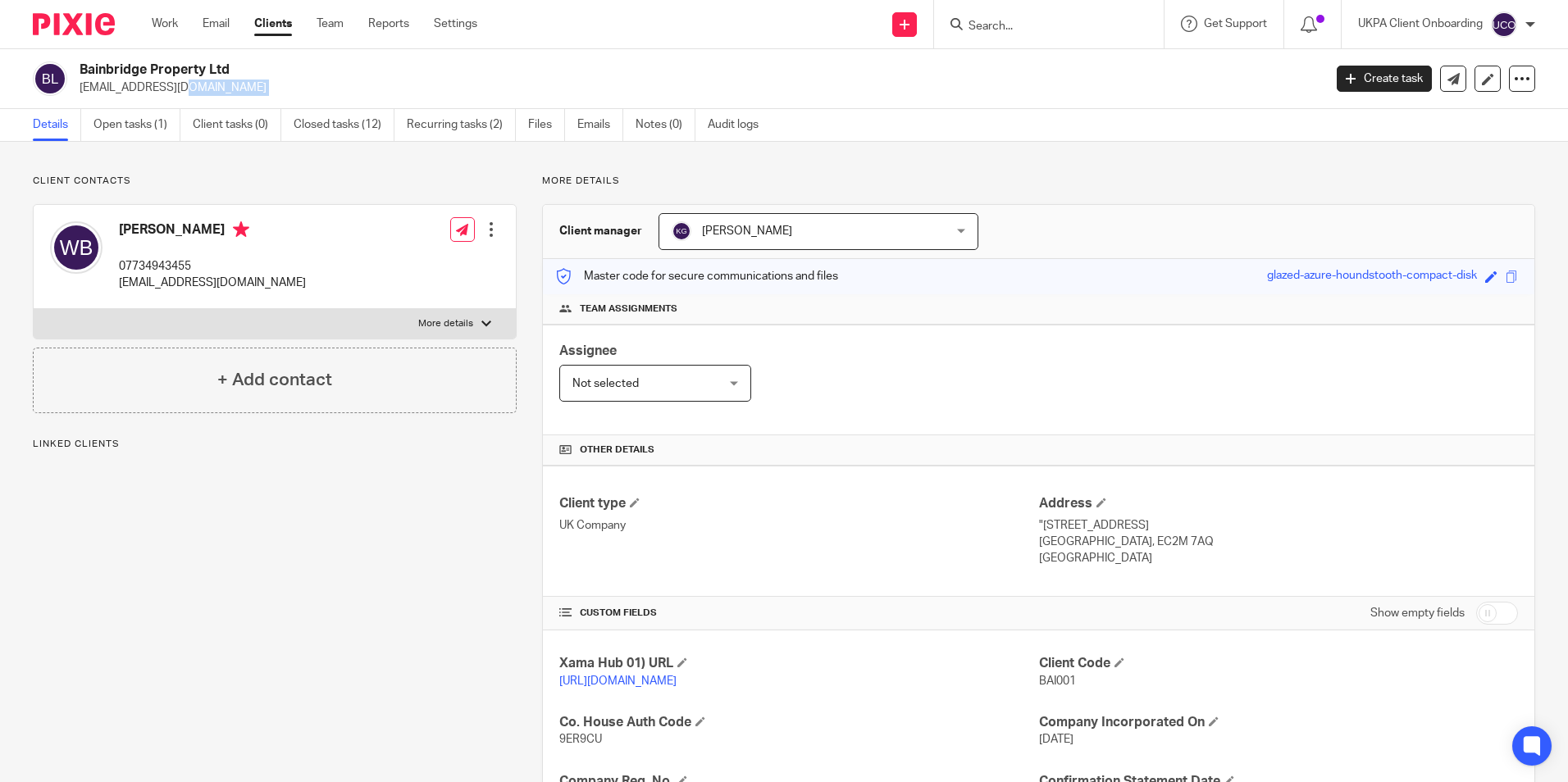
drag, startPoint x: 0, startPoint y: 0, endPoint x: 220, endPoint y: 90, distance: 237.7
click at [220, 90] on p "[EMAIL_ADDRESS][DOMAIN_NAME]" at bounding box center [695, 87] width 1233 height 16
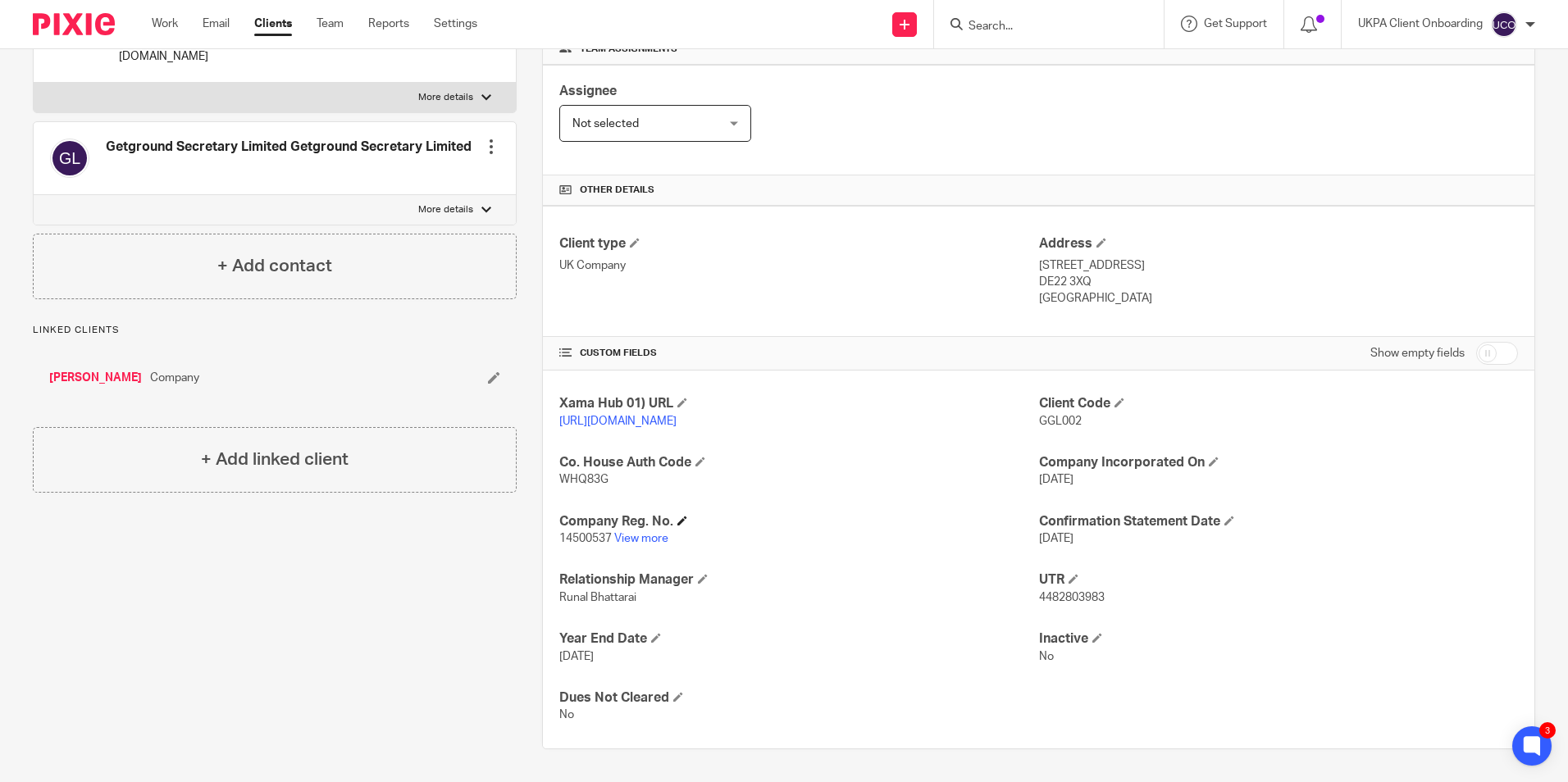
scroll to position [277, 0]
click at [590, 536] on span "14500537" at bounding box center [586, 538] width 53 height 11
copy p "14500537"
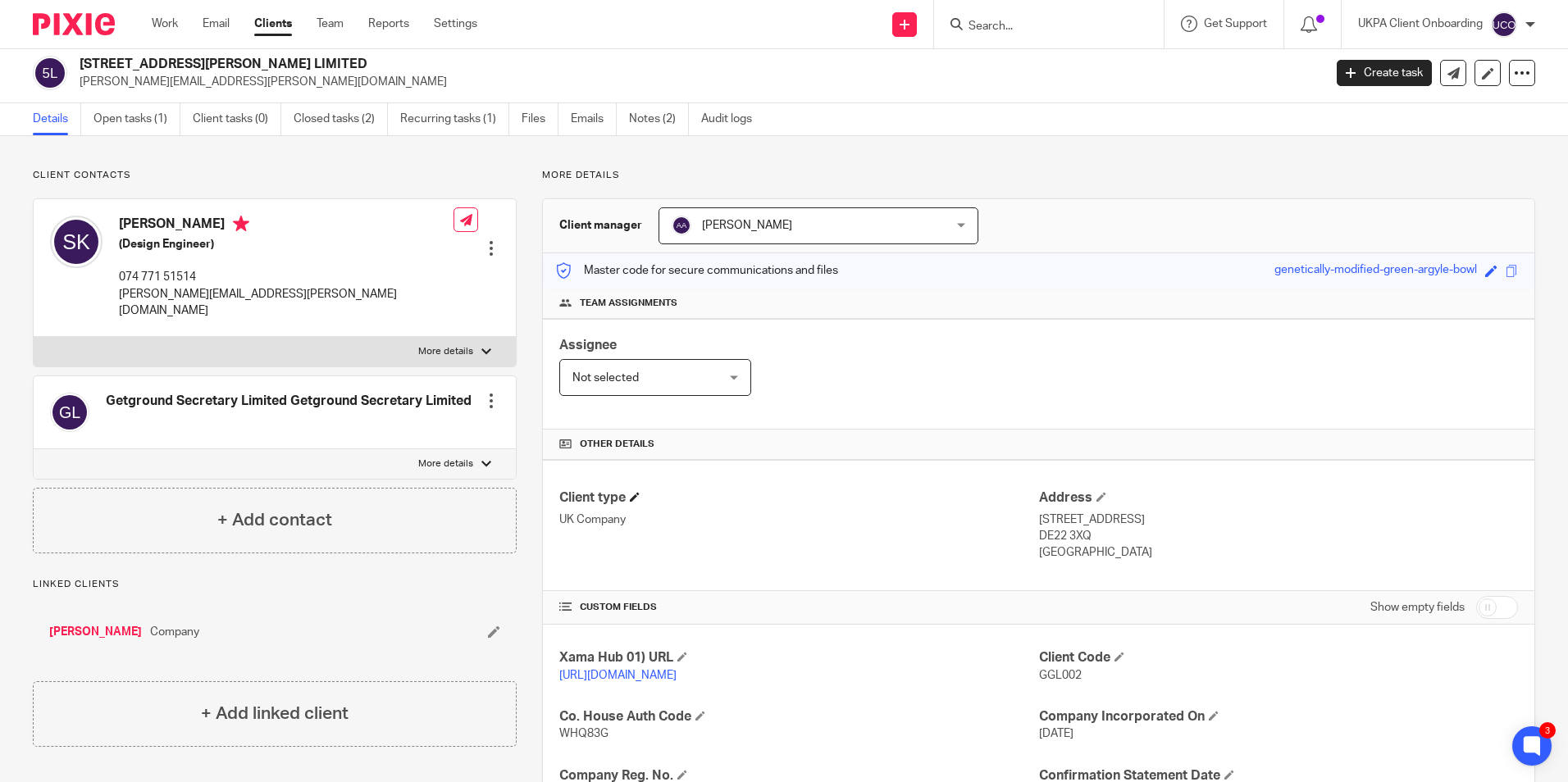
scroll to position [0, 0]
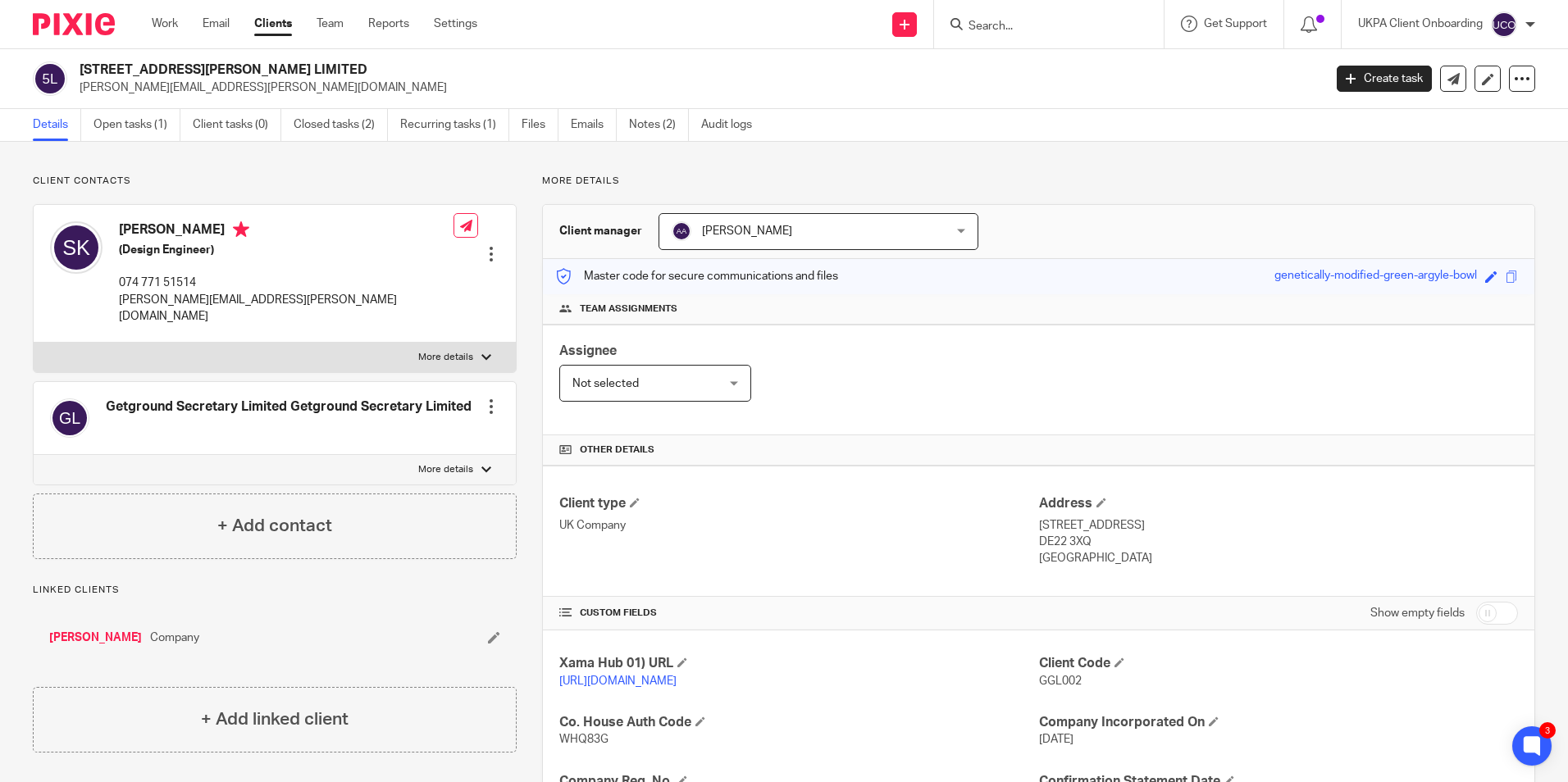
click at [206, 300] on p "[PERSON_NAME][EMAIL_ADDRESS][PERSON_NAME][DOMAIN_NAME]" at bounding box center [286, 309] width 335 height 34
copy div "[PERSON_NAME][EMAIL_ADDRESS][PERSON_NAME][DOMAIN_NAME]"
click at [1016, 31] on input "Search" at bounding box center [1040, 26] width 147 height 14
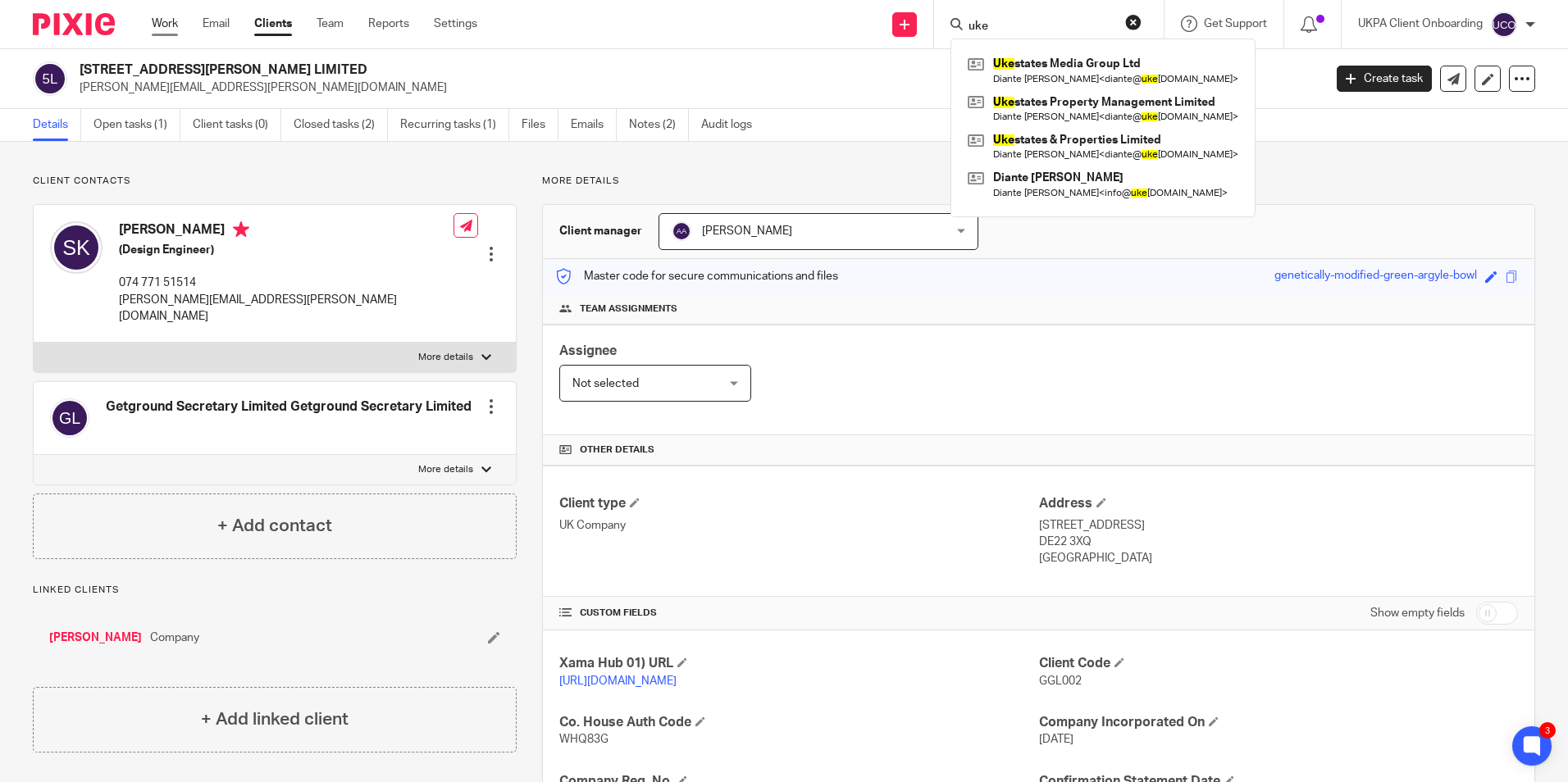
type input "uke"
click at [169, 26] on link "Work" at bounding box center [164, 23] width 26 height 16
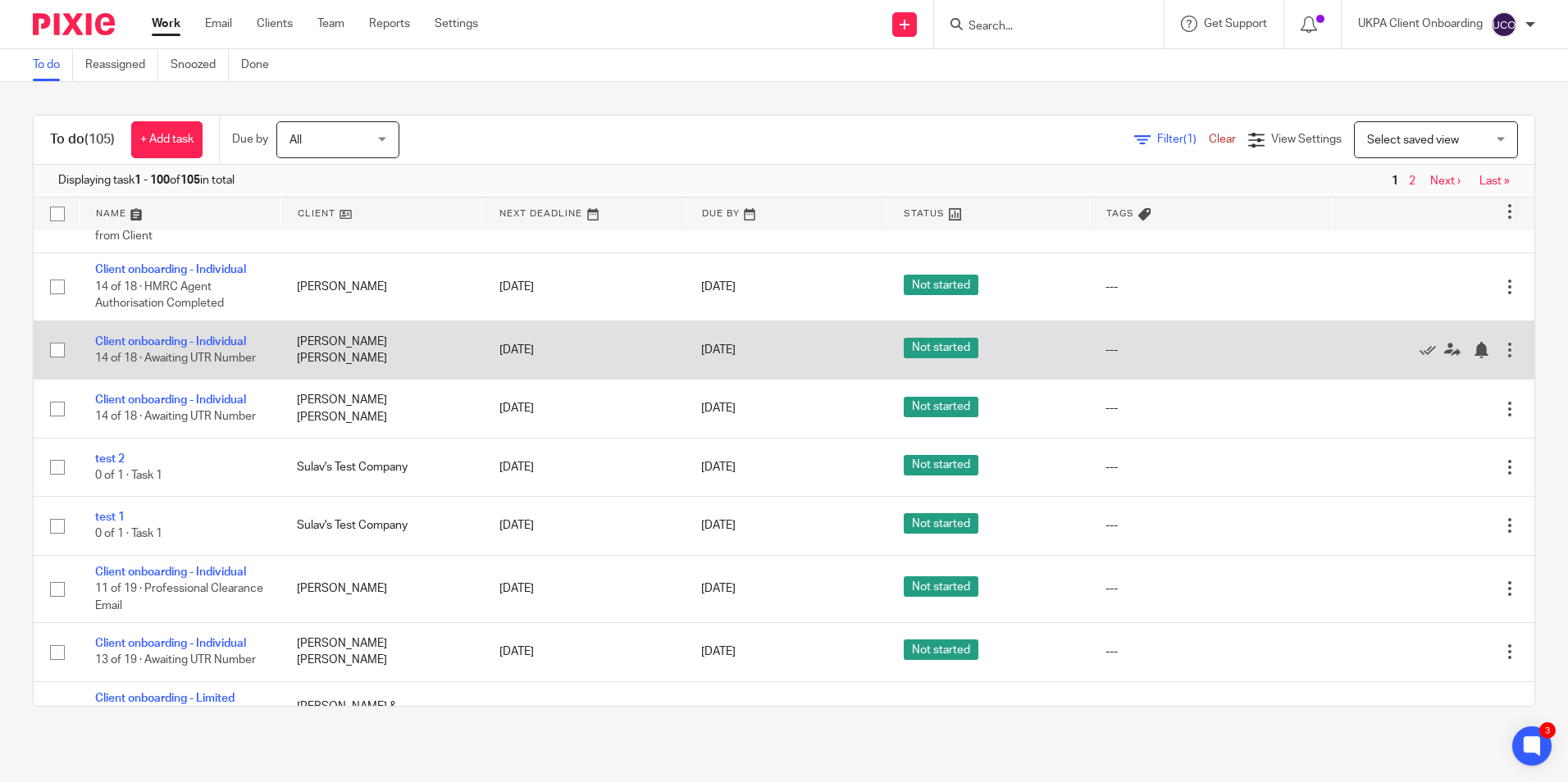
scroll to position [6477, 0]
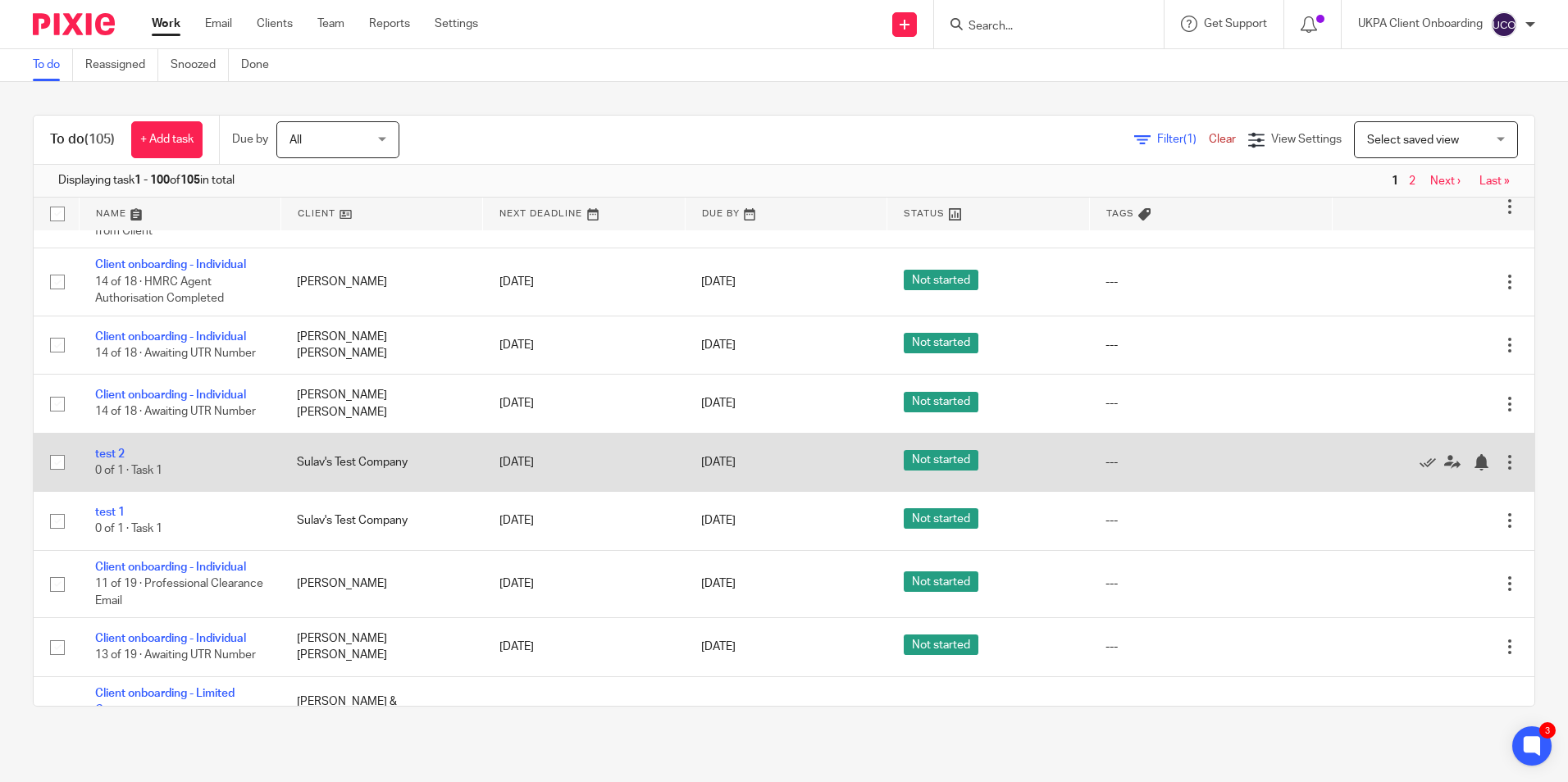
click at [1502, 454] on div at bounding box center [1509, 462] width 16 height 16
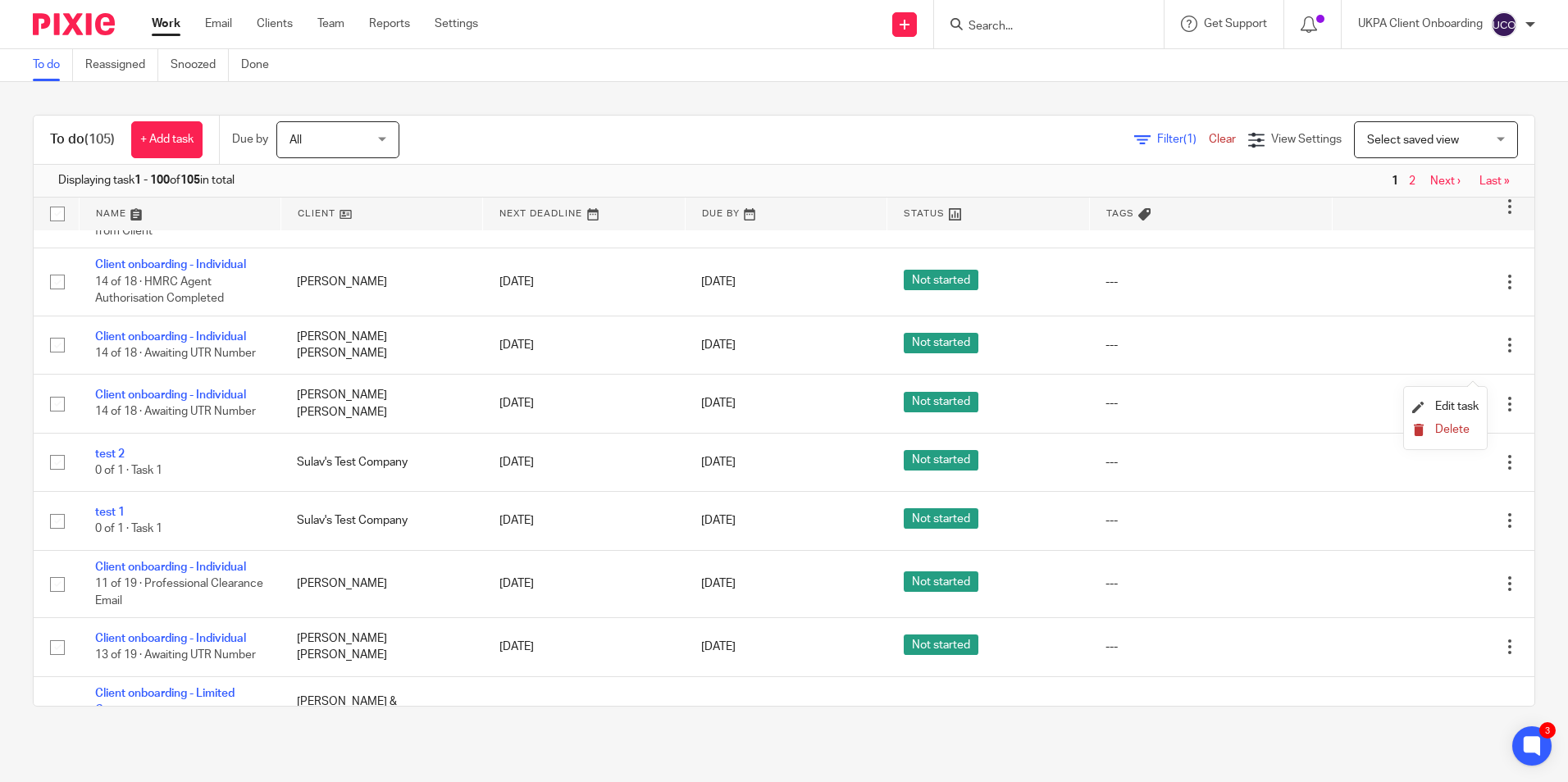
click at [1451, 428] on span "Delete" at bounding box center [1452, 429] width 34 height 11
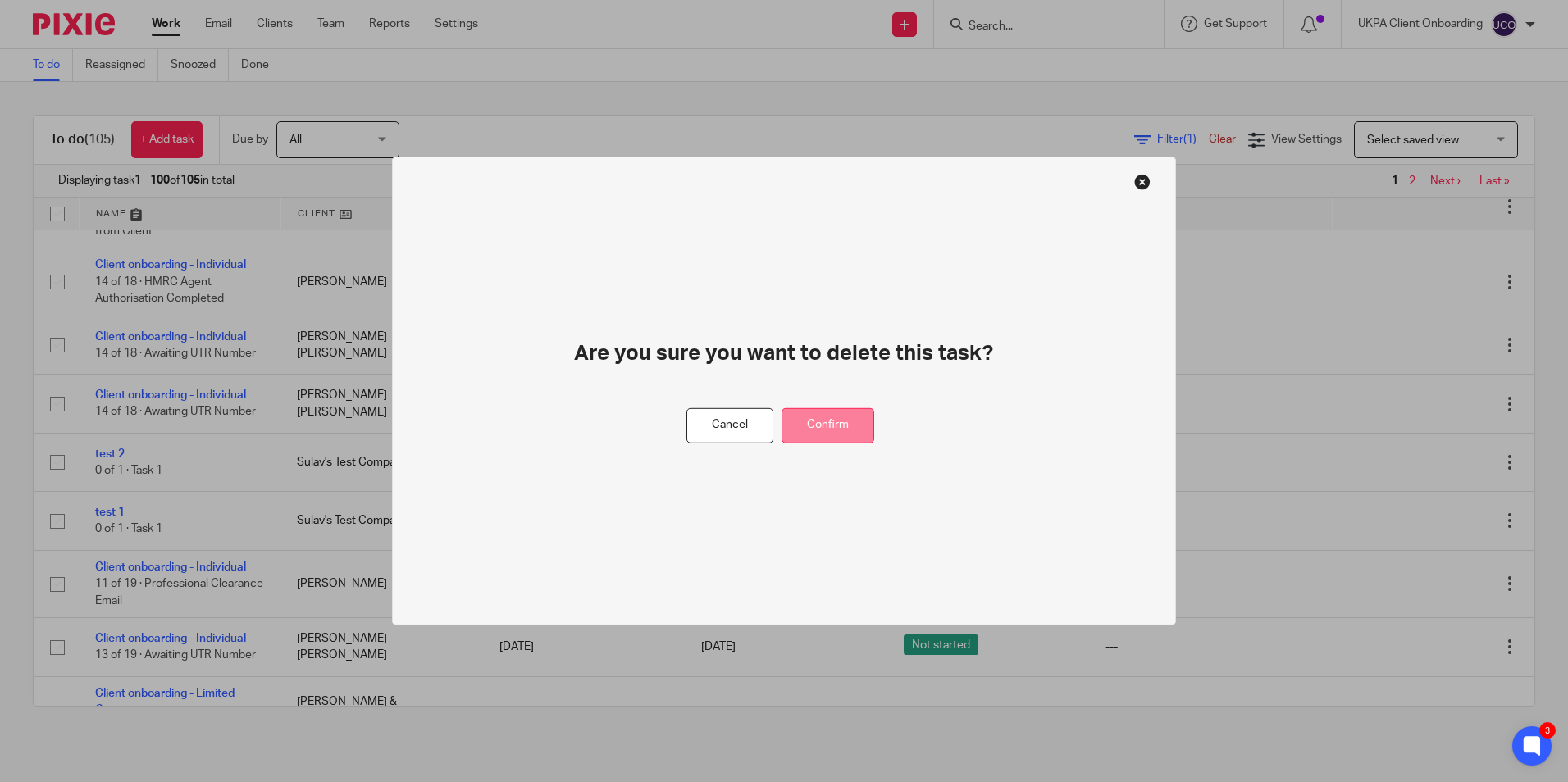
click at [815, 417] on button "Confirm" at bounding box center [827, 425] width 93 height 35
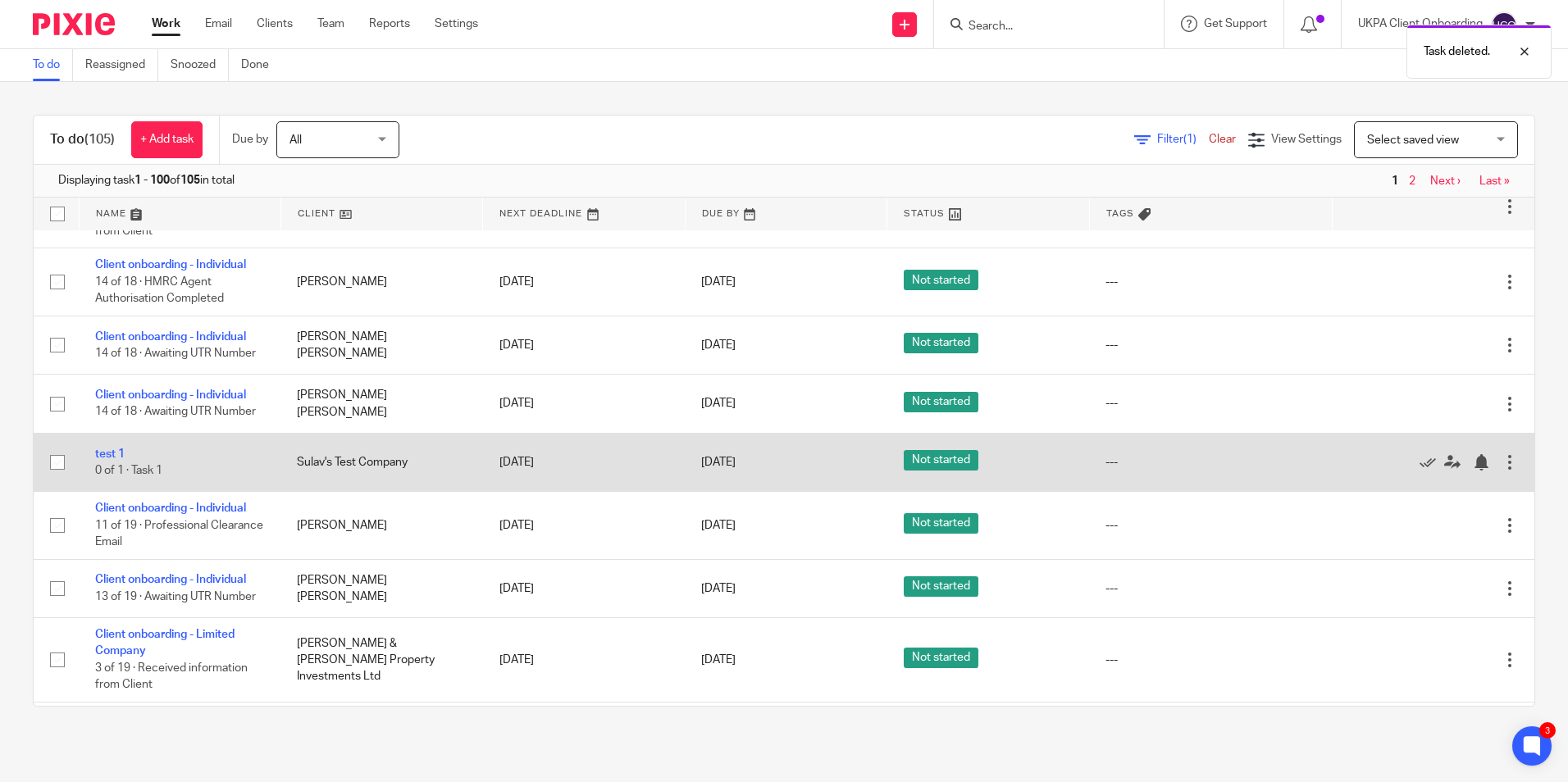
click at [1502, 454] on div at bounding box center [1509, 462] width 16 height 16
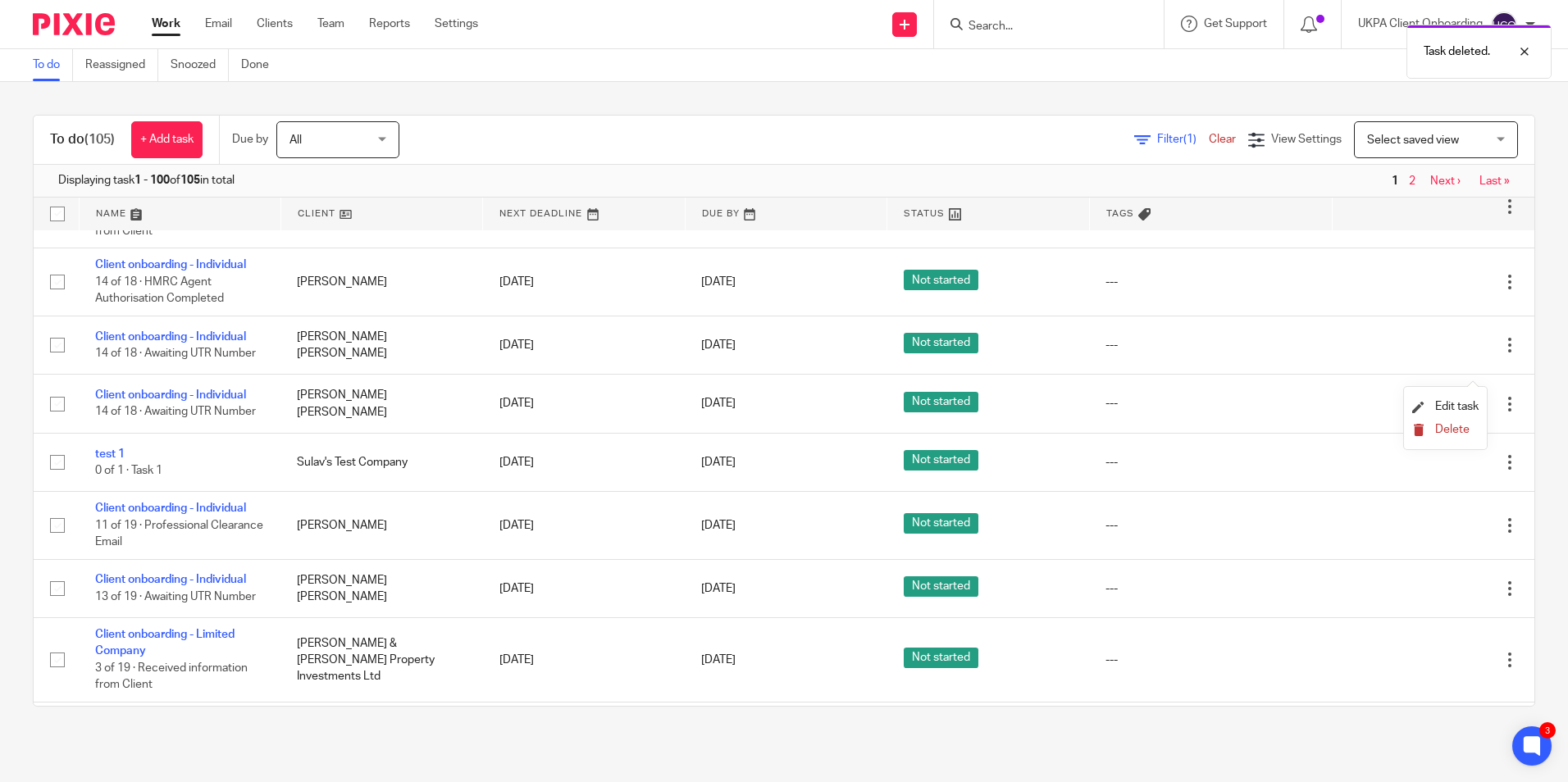
click at [1444, 431] on span "Delete" at bounding box center [1452, 429] width 34 height 11
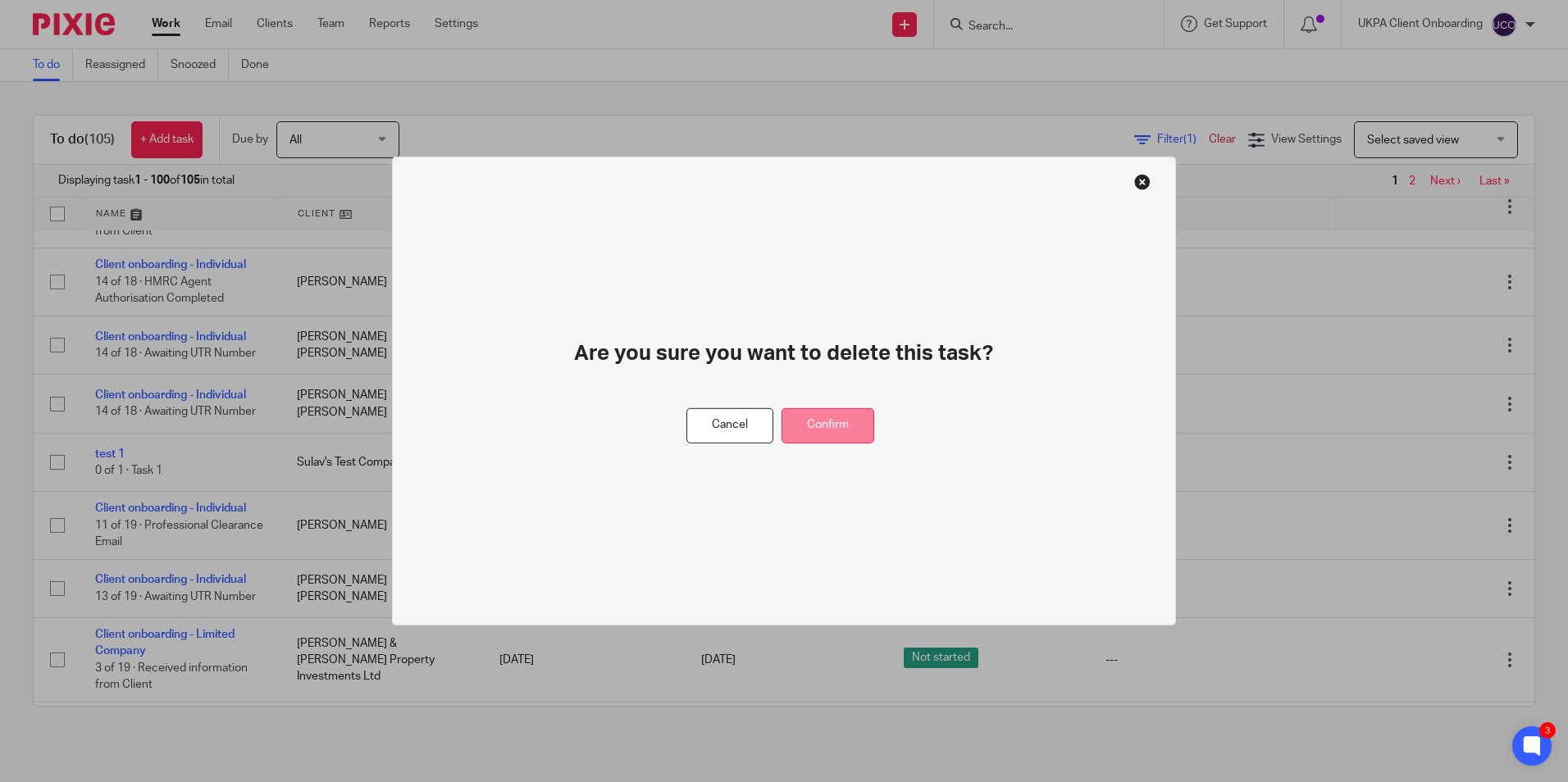
click at [844, 427] on button "Confirm" at bounding box center [827, 425] width 93 height 35
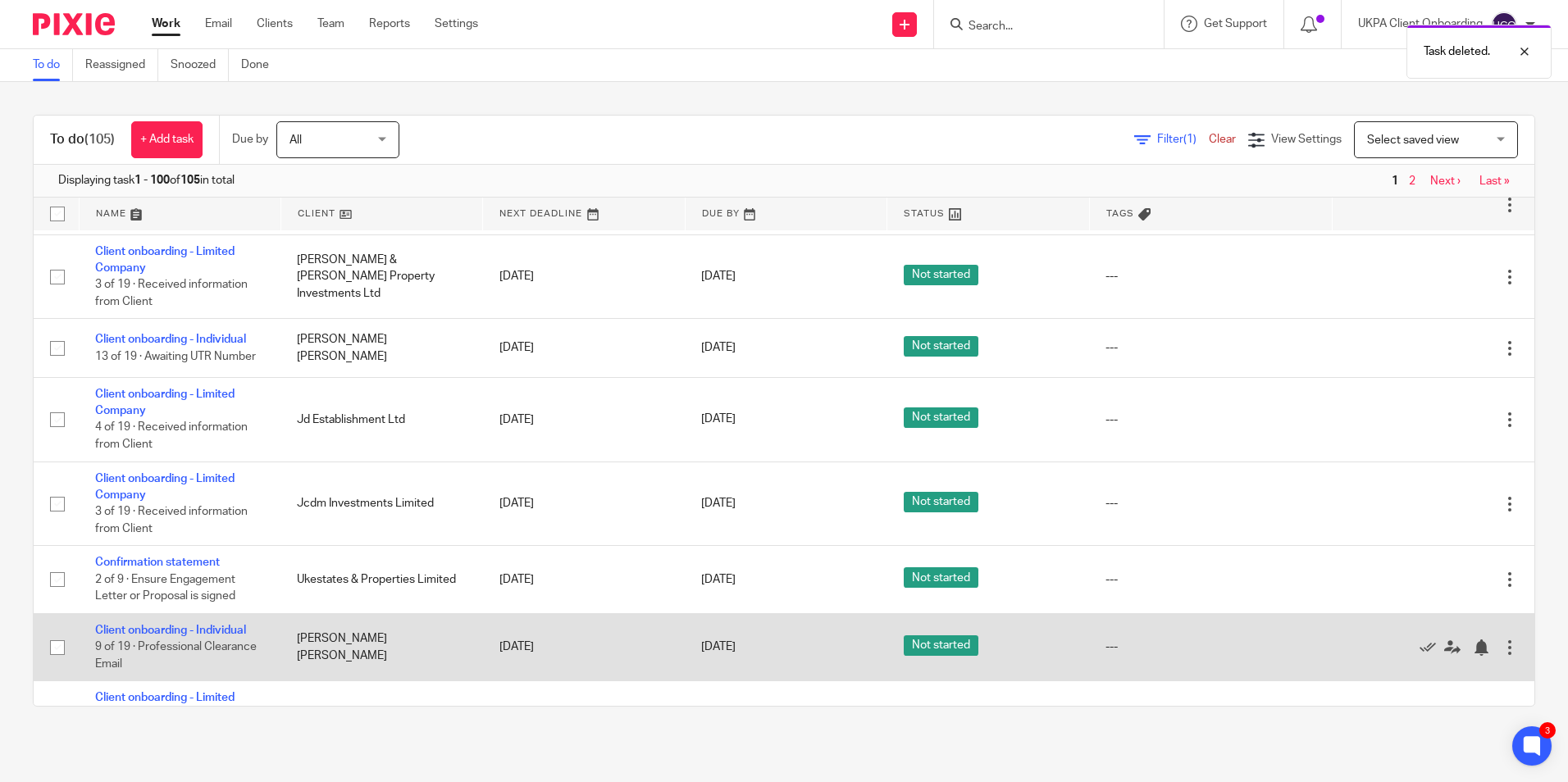
scroll to position [6806, 0]
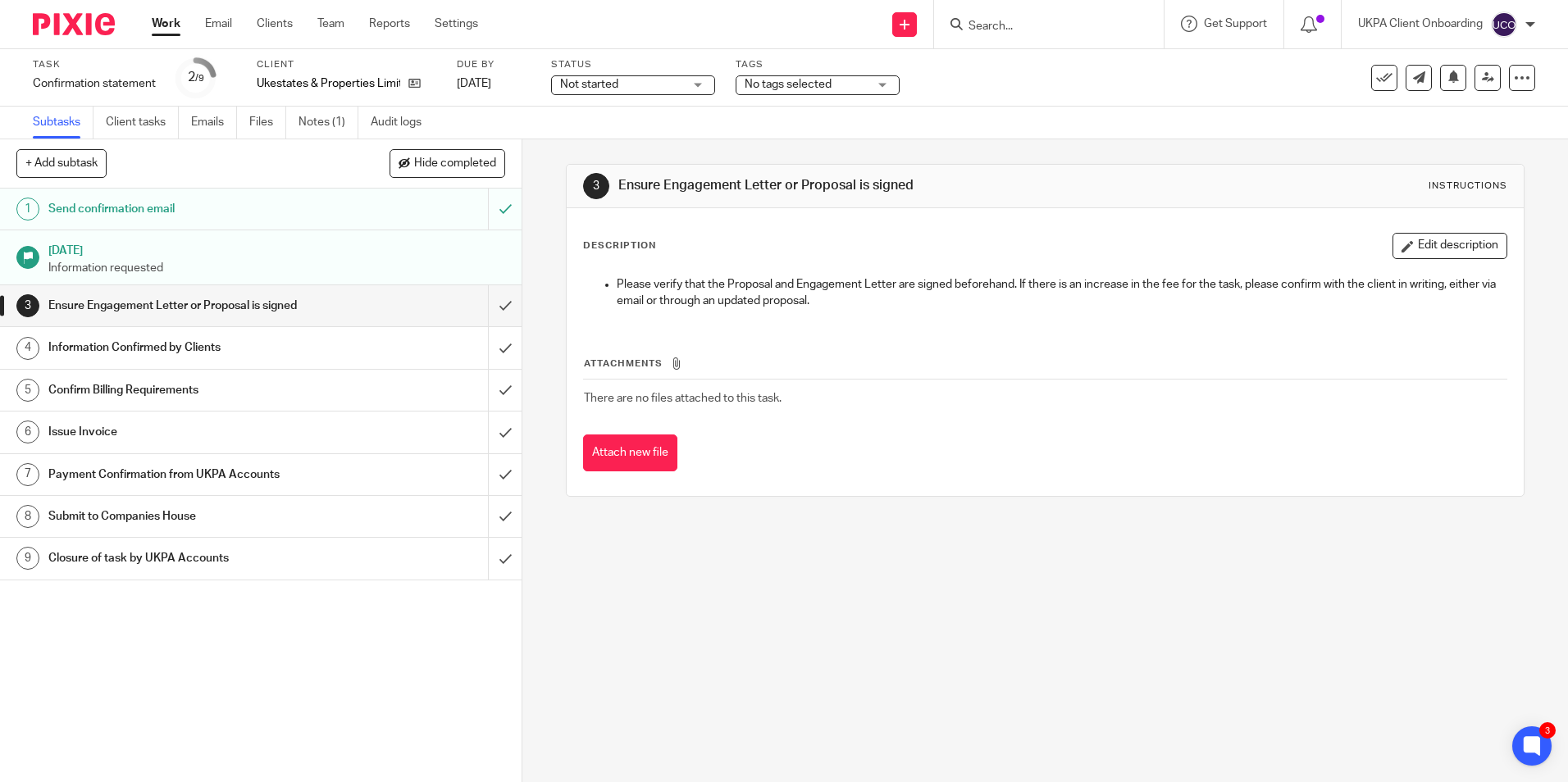
click at [1038, 30] on input "Search" at bounding box center [1040, 26] width 147 height 14
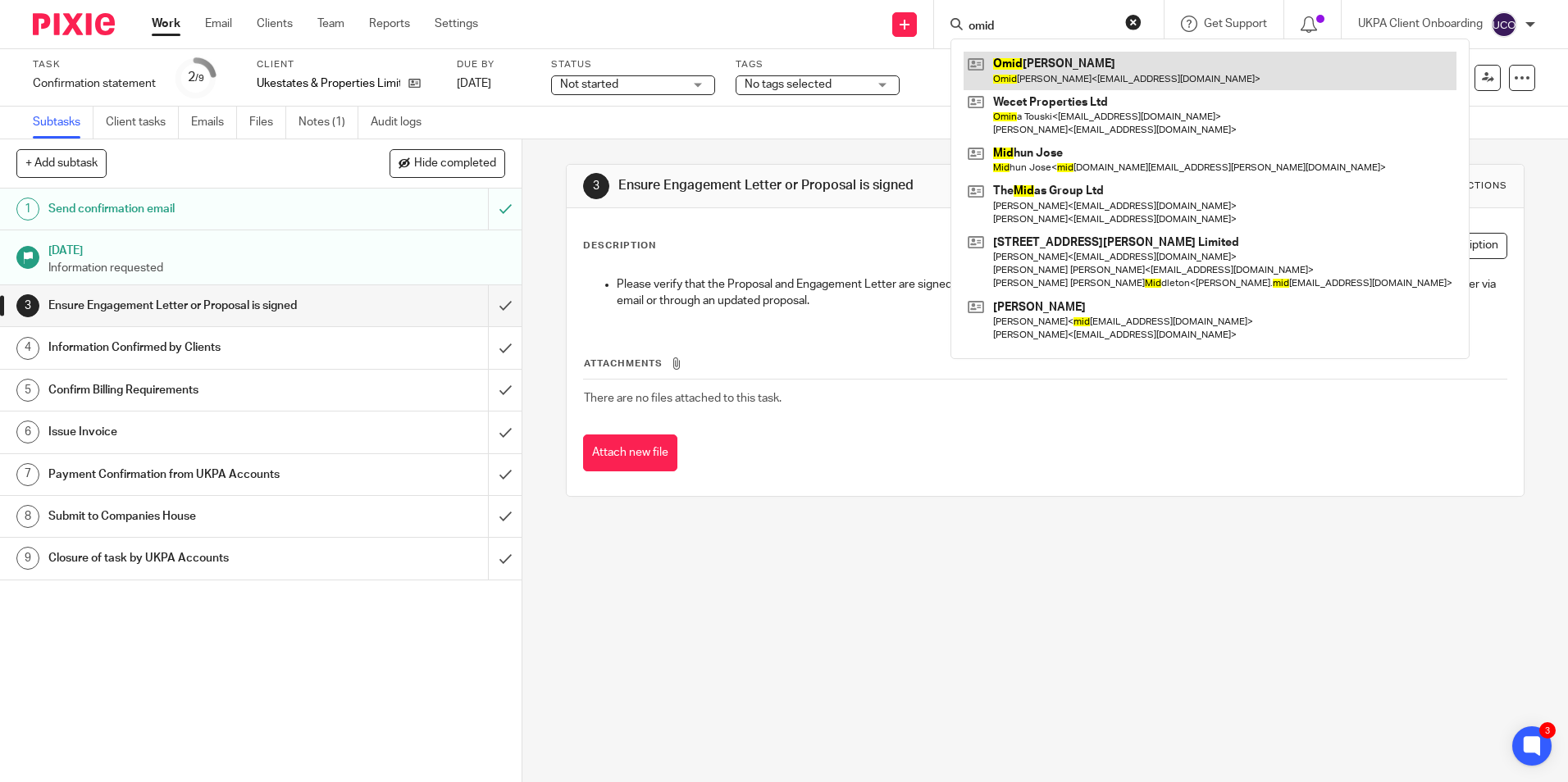
type input "omid"
click at [1025, 74] on link at bounding box center [1210, 71] width 493 height 37
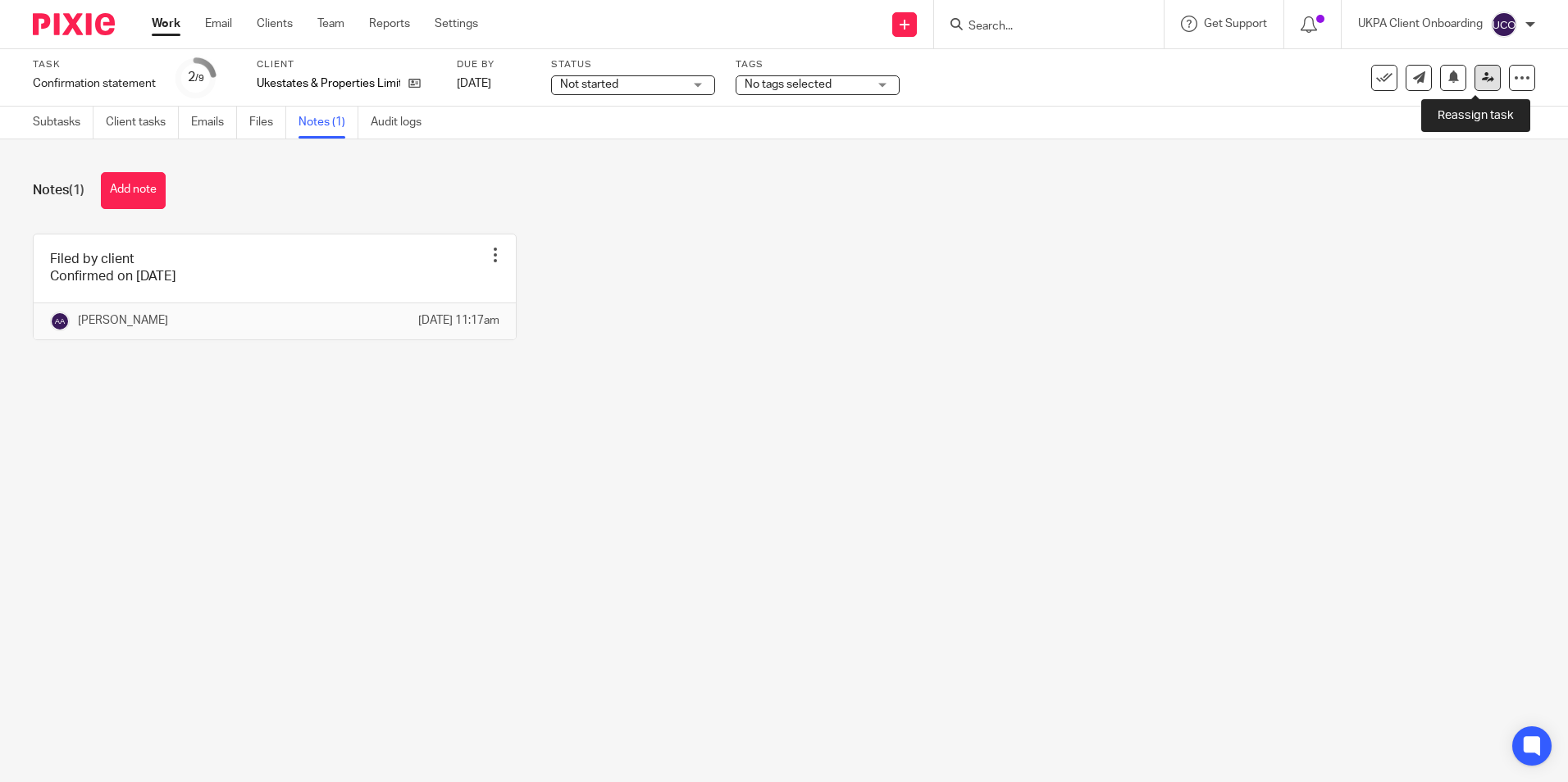
click at [1482, 79] on icon at bounding box center [1488, 77] width 12 height 12
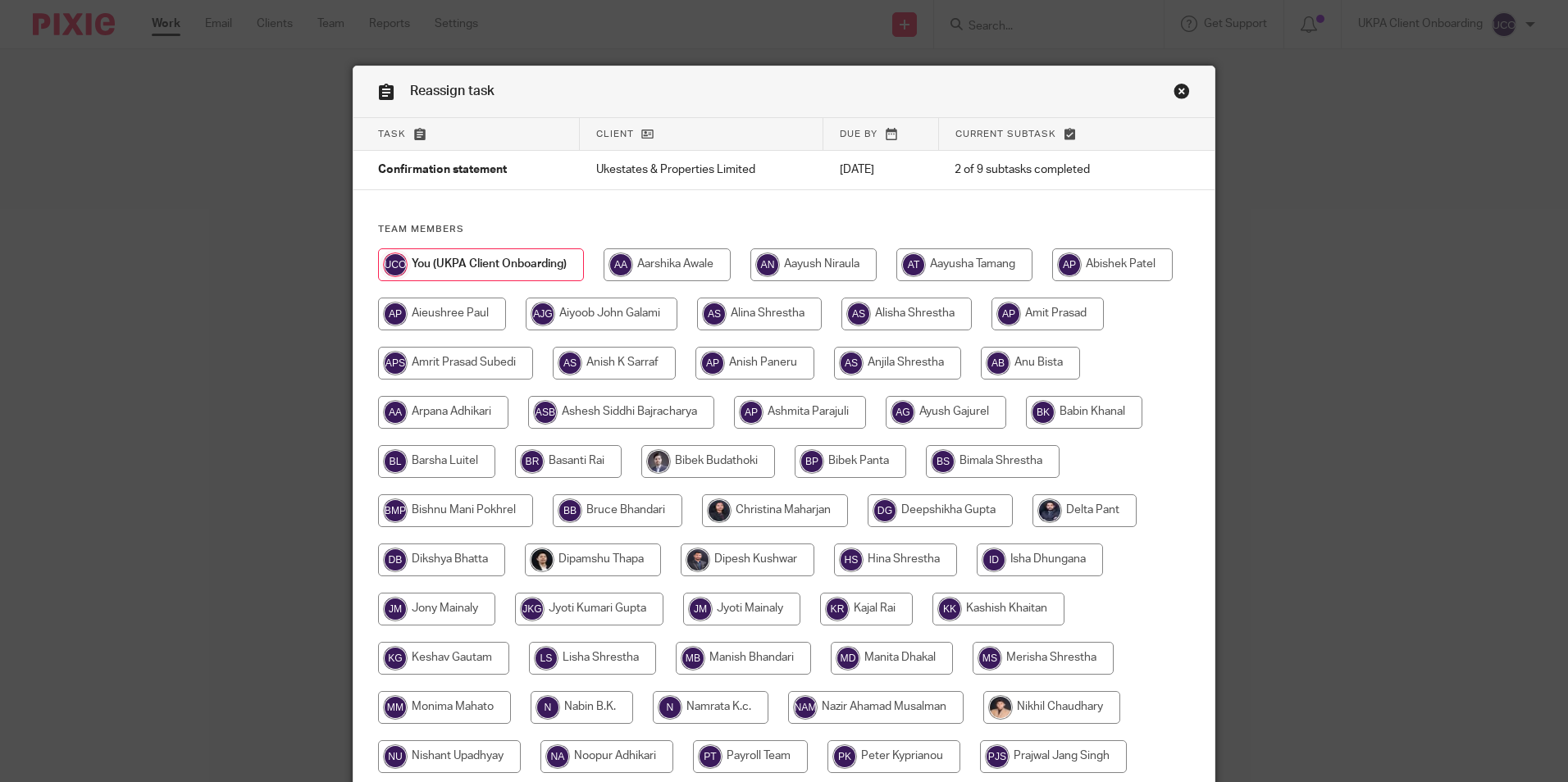
scroll to position [487, 0]
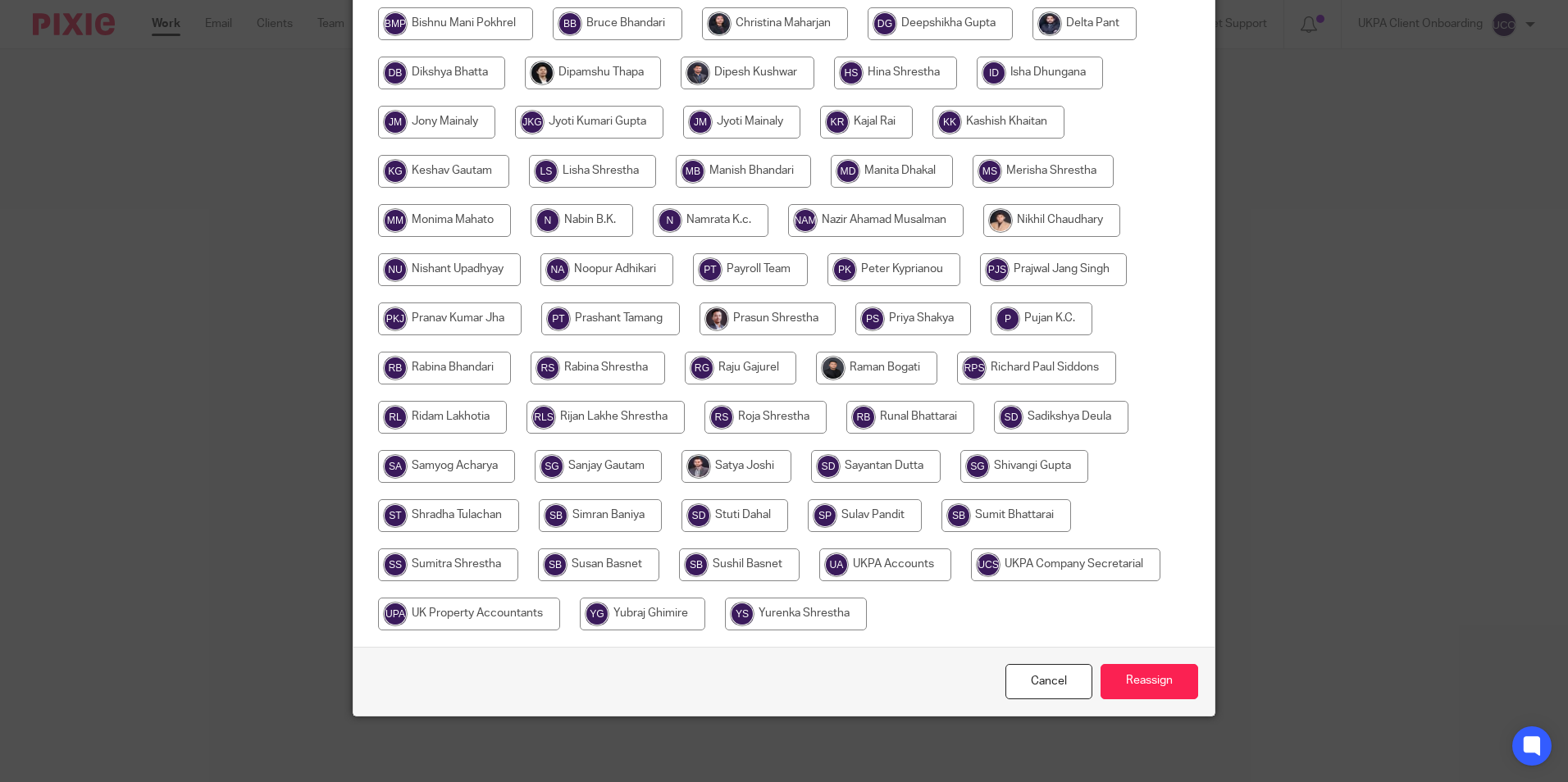
click at [971, 581] on input "radio" at bounding box center [1066, 565] width 190 height 33
radio input "true"
click at [1137, 687] on input "Reassign" at bounding box center [1149, 682] width 98 height 35
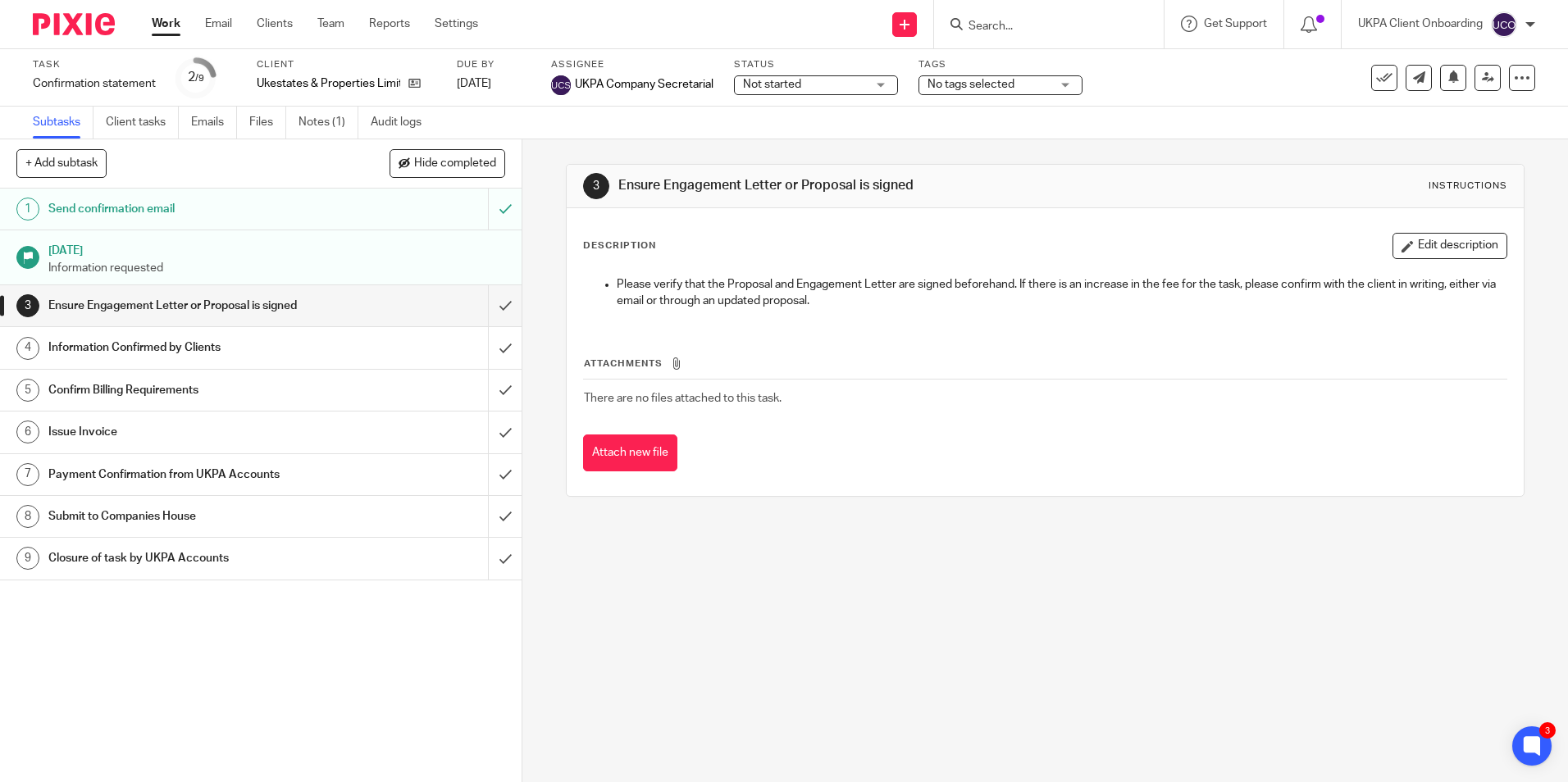
click at [1063, 24] on input "Search" at bounding box center [1040, 26] width 147 height 14
click at [1044, 20] on input "abbas" at bounding box center [1040, 26] width 147 height 14
paste input "li@sortaccandco.com)"
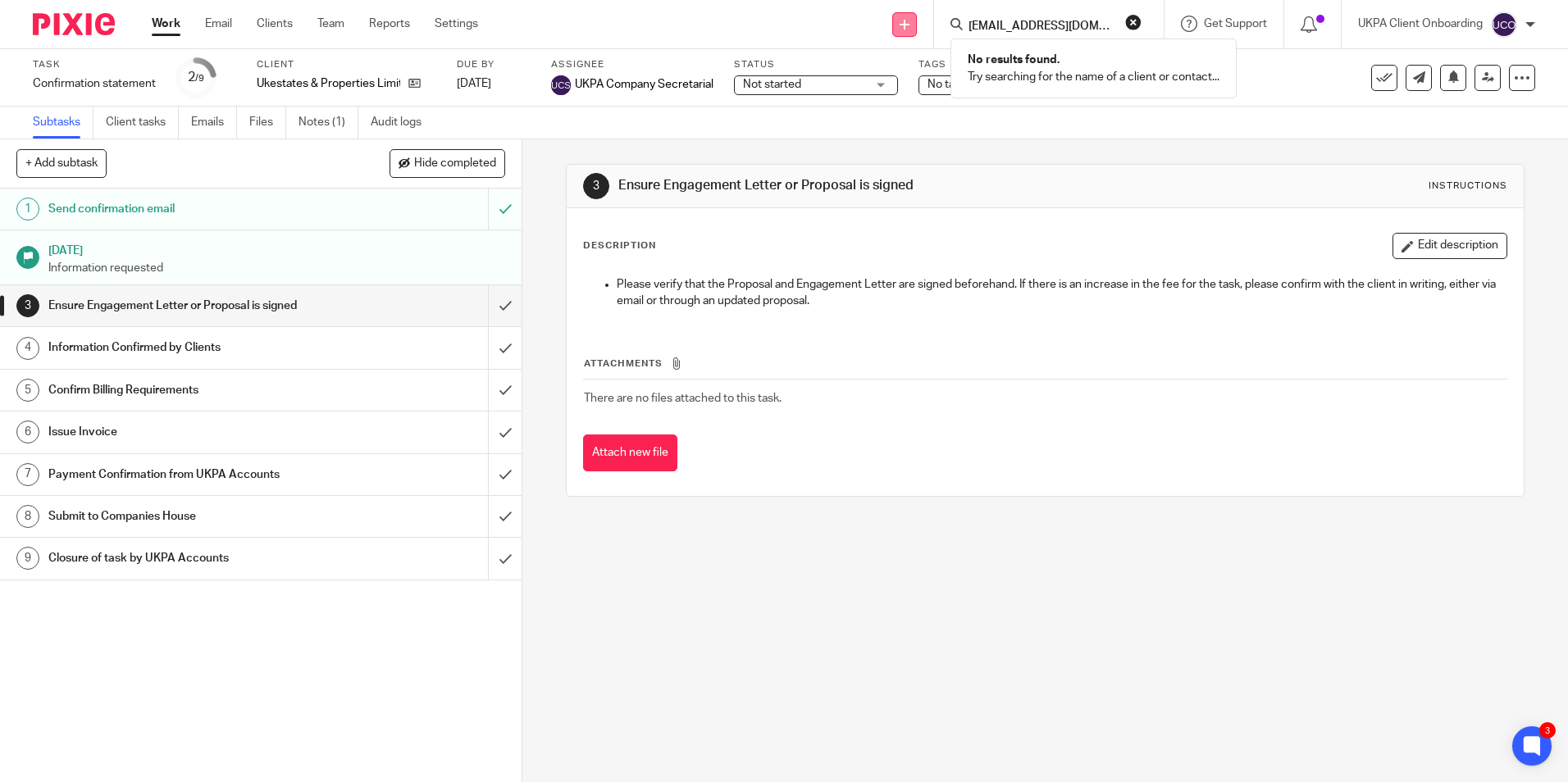
type input "ali@sortaccandco.com"
click at [909, 25] on link at bounding box center [904, 24] width 25 height 25
click at [896, 124] on link "Add client" at bounding box center [902, 125] width 101 height 24
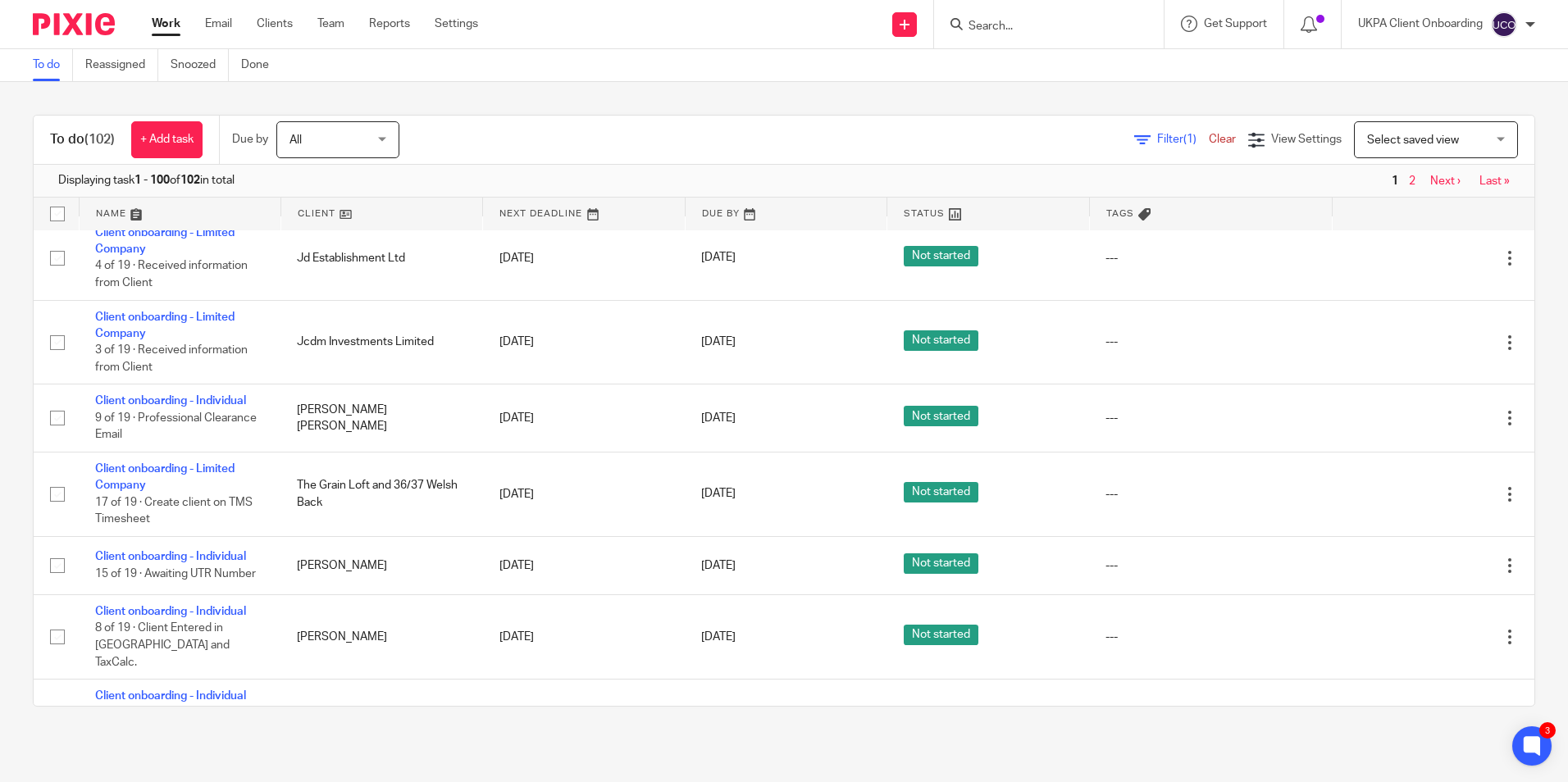
scroll to position [7100, 0]
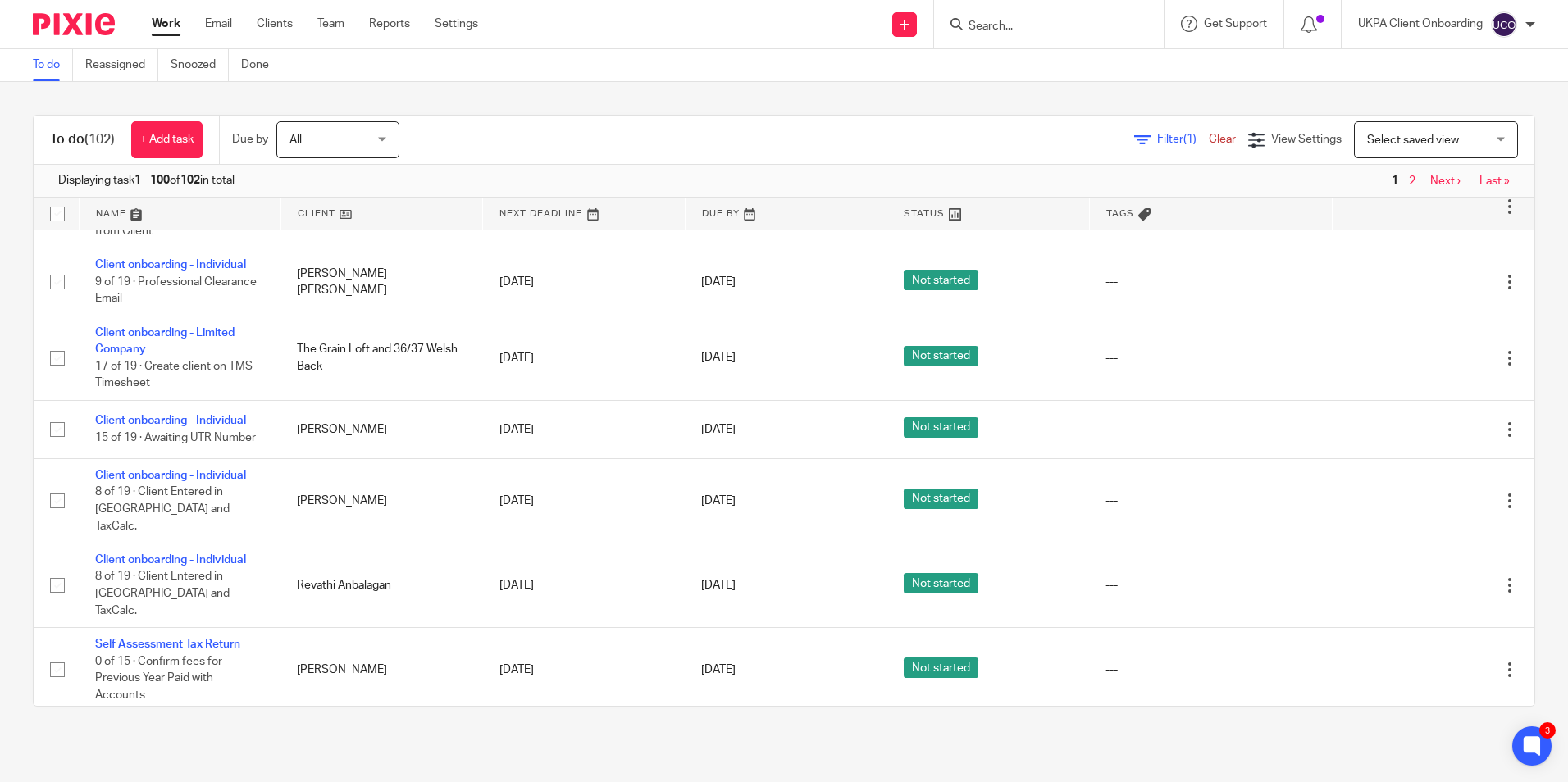
click at [206, 723] on link "Self Assessment Tax Return" at bounding box center [168, 728] width 146 height 11
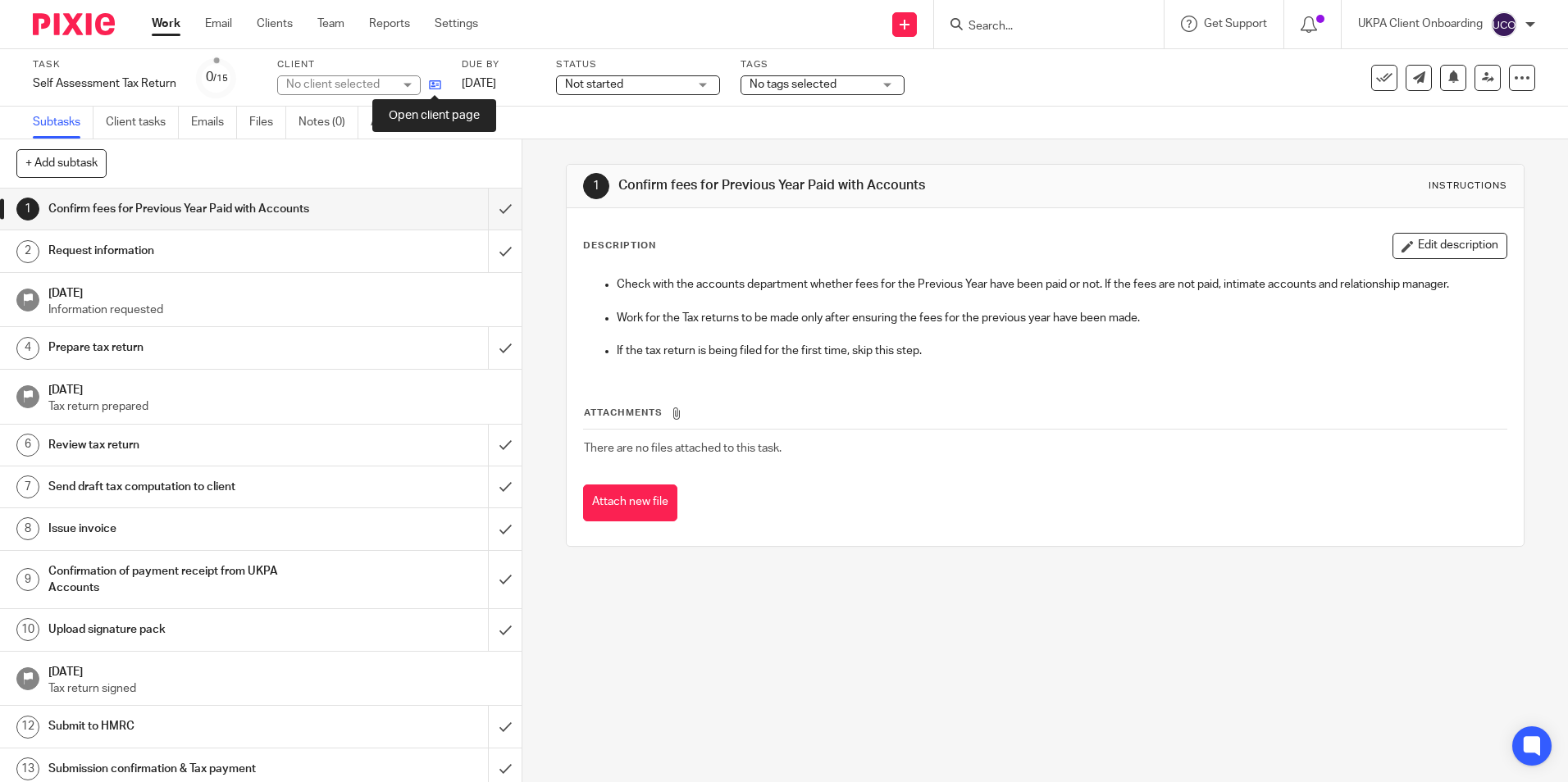
click at [438, 84] on icon at bounding box center [435, 85] width 12 height 12
click at [162, 27] on link "Work" at bounding box center [166, 23] width 29 height 16
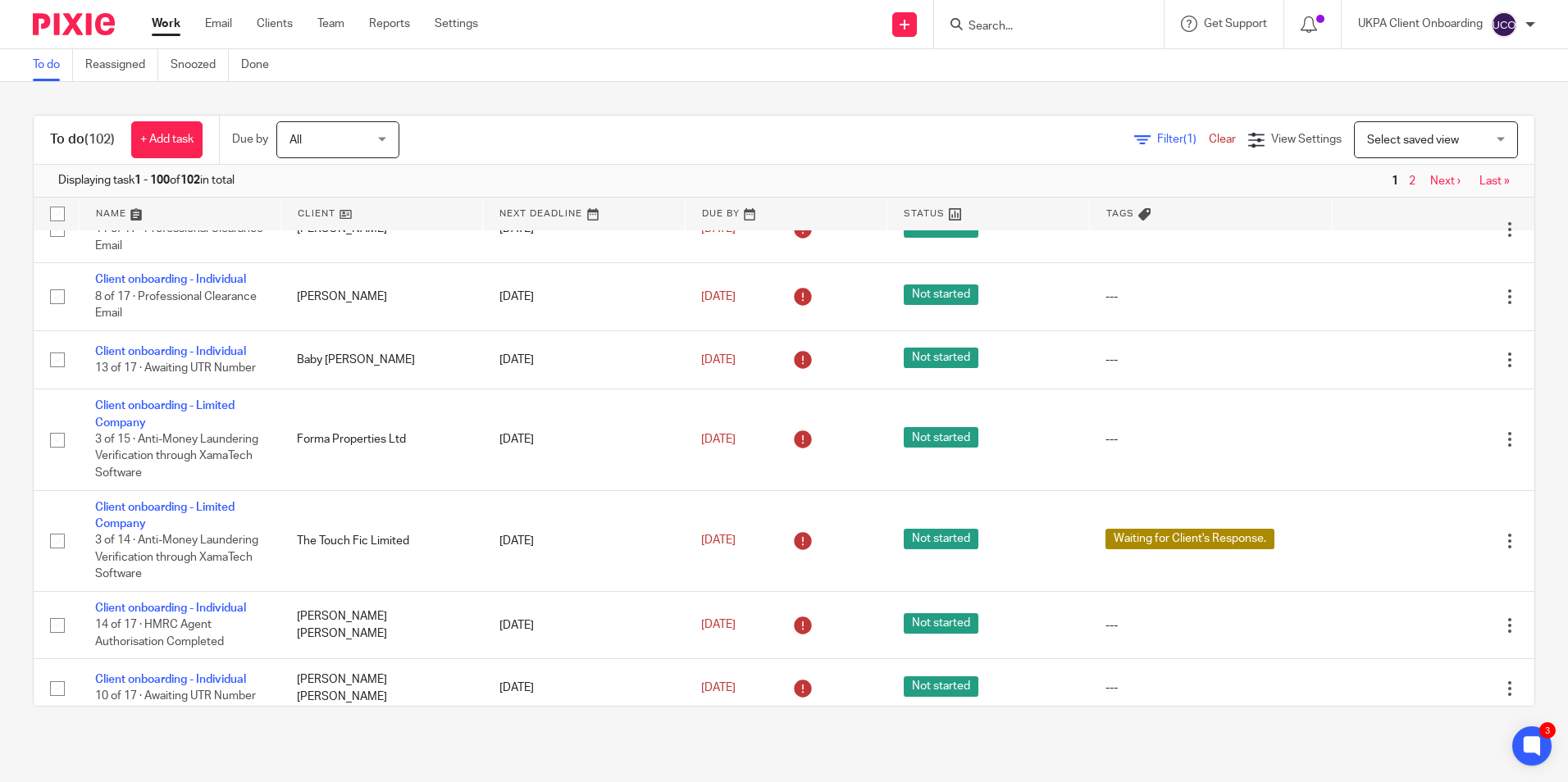
scroll to position [1394, 0]
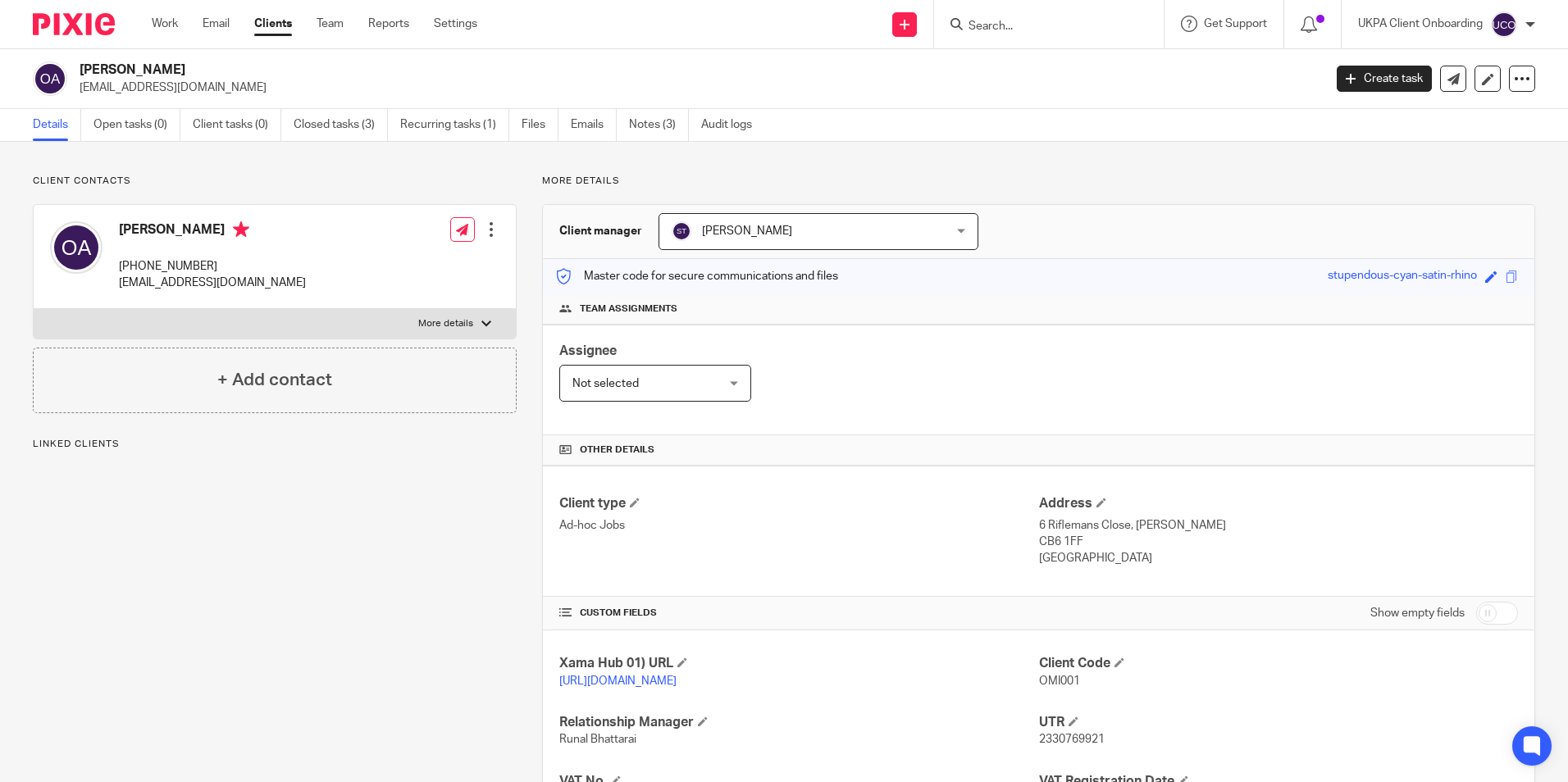
click at [459, 141] on div "Details Open tasks (0) Client tasks (0) Closed tasks (3) Recurring tasks (1) Fi…" at bounding box center [784, 125] width 1568 height 33
click at [454, 134] on link "Recurring tasks (1)" at bounding box center [455, 125] width 109 height 32
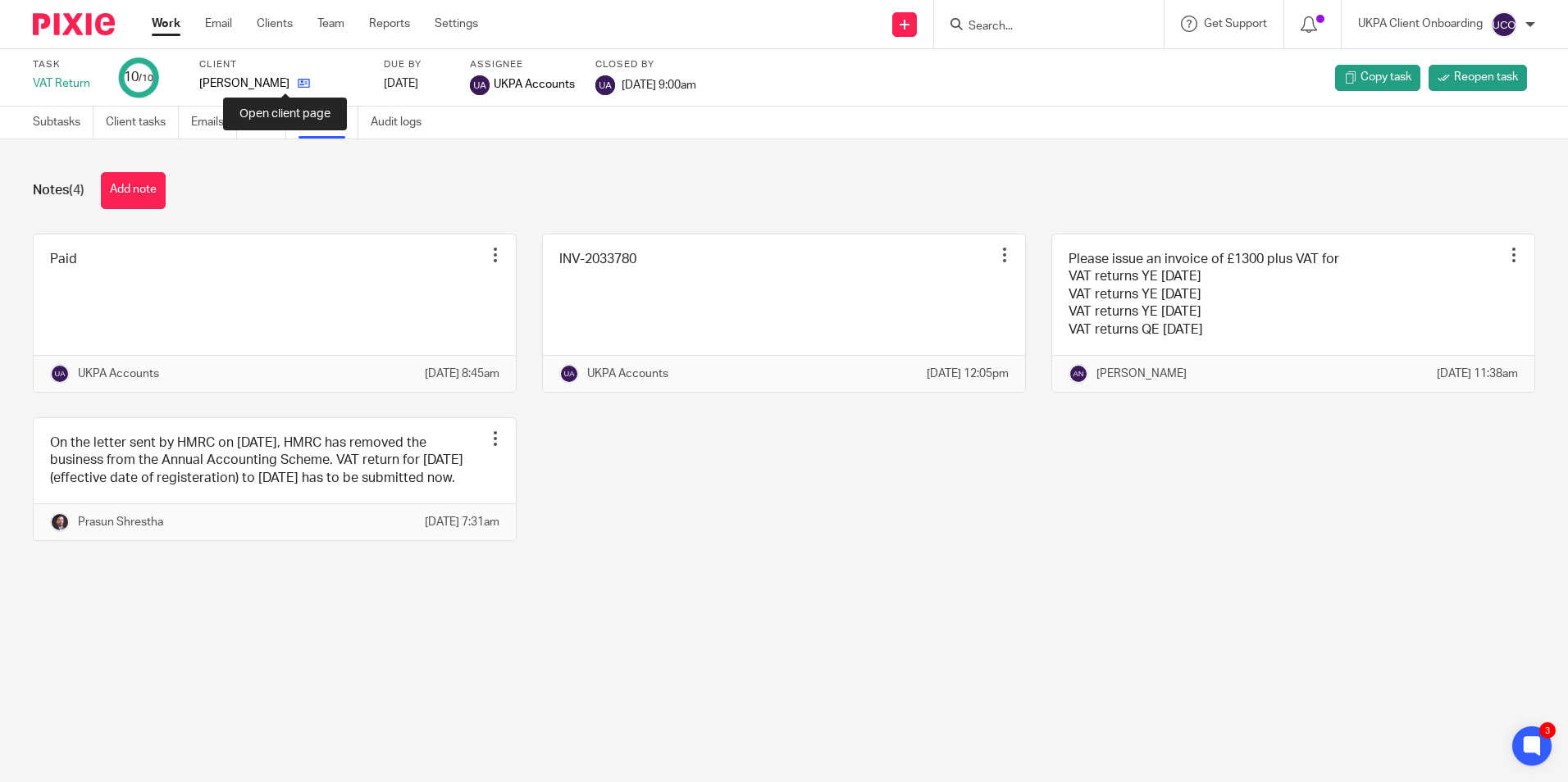
click at [298, 83] on icon at bounding box center [304, 83] width 12 height 12
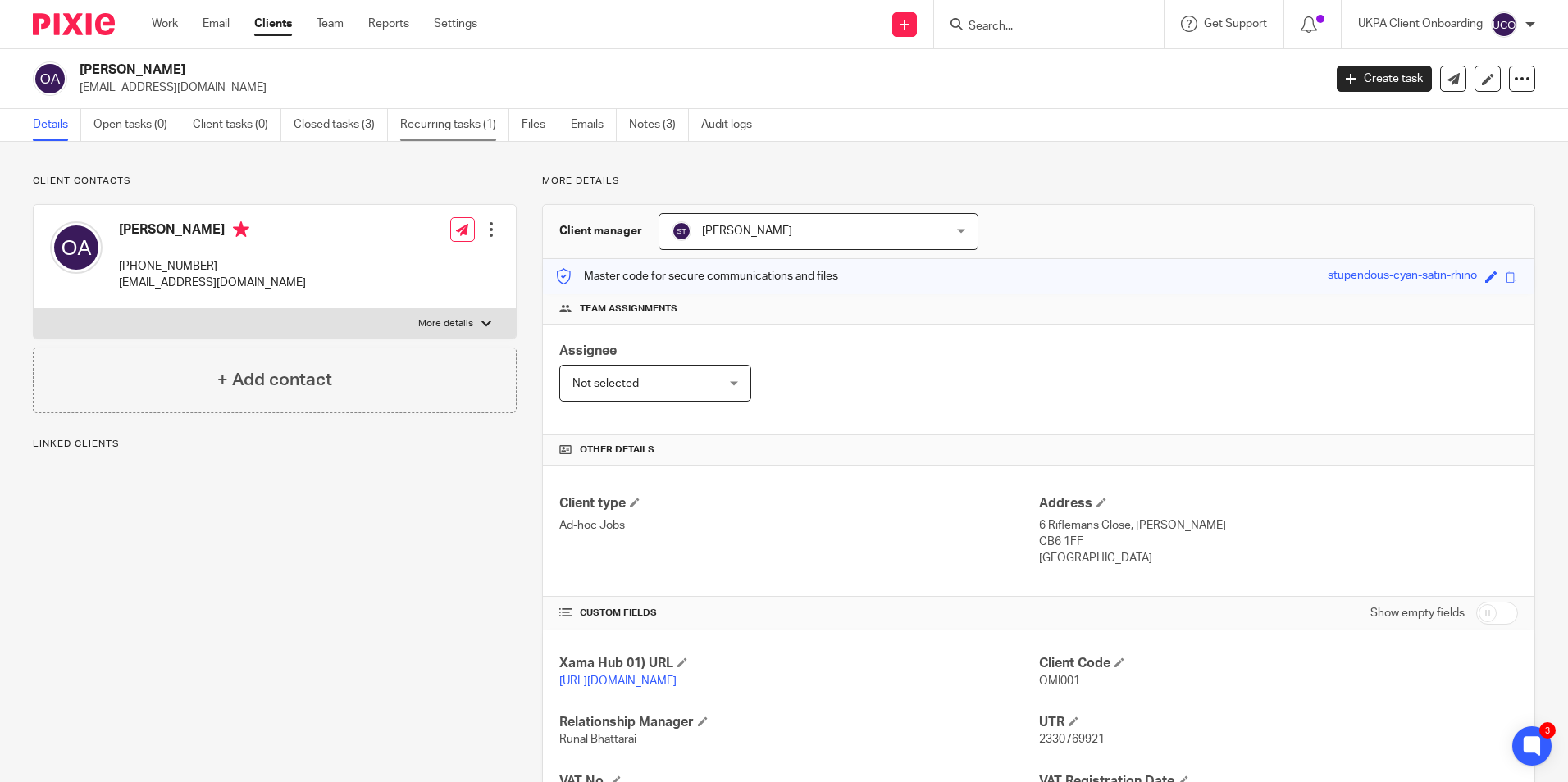
click at [432, 123] on link "Recurring tasks (1)" at bounding box center [455, 125] width 109 height 32
click at [111, 65] on h2 "Omid Aminian" at bounding box center [572, 70] width 986 height 17
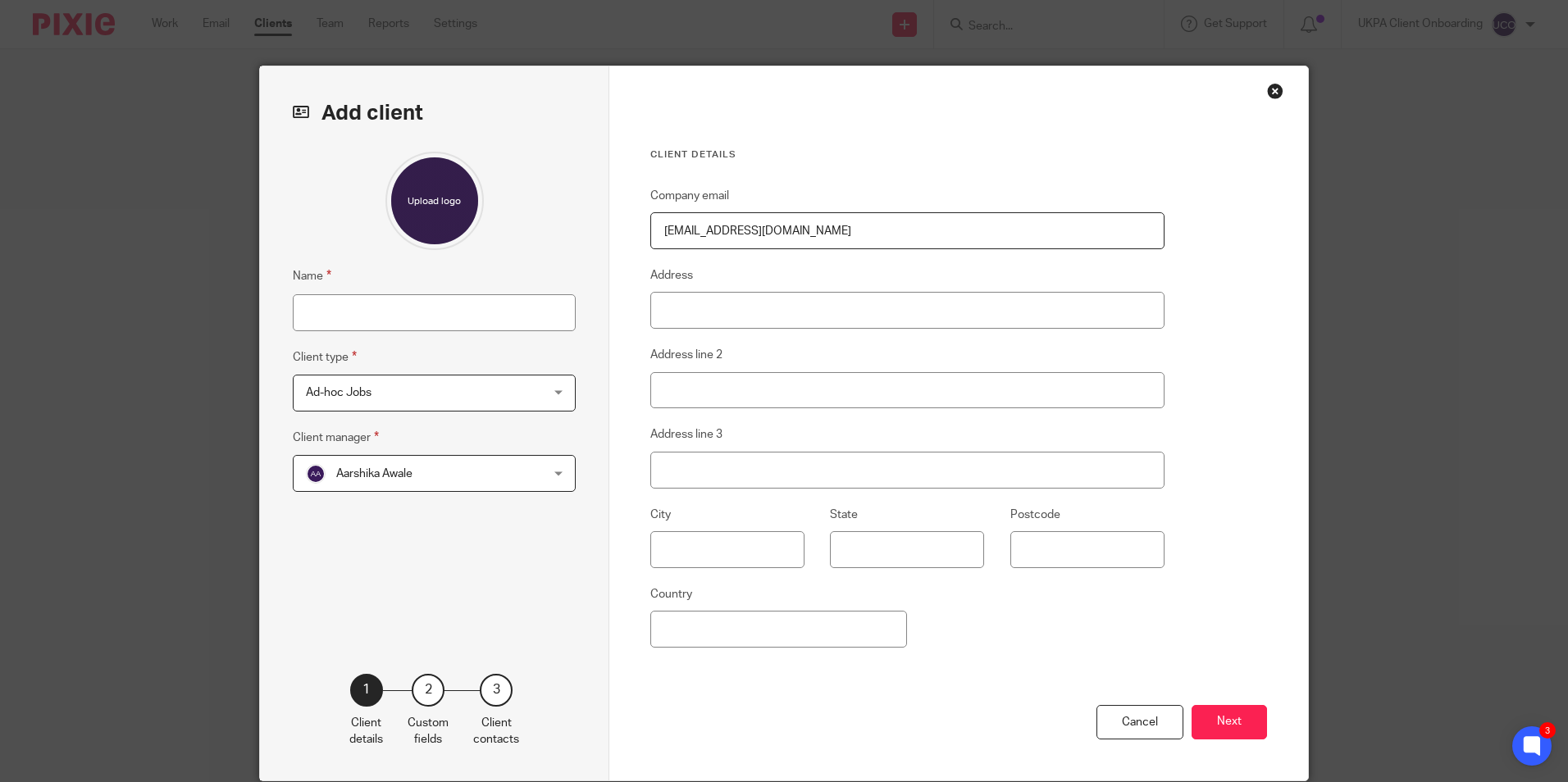
type input "[EMAIL_ADDRESS][DOMAIN_NAME]"
click at [352, 305] on input "Name" at bounding box center [434, 312] width 283 height 37
paste input "Ali Abbas"
type input "Ali Abbas"
click at [510, 484] on span "Aarshika Awale" at bounding box center [413, 473] width 215 height 34
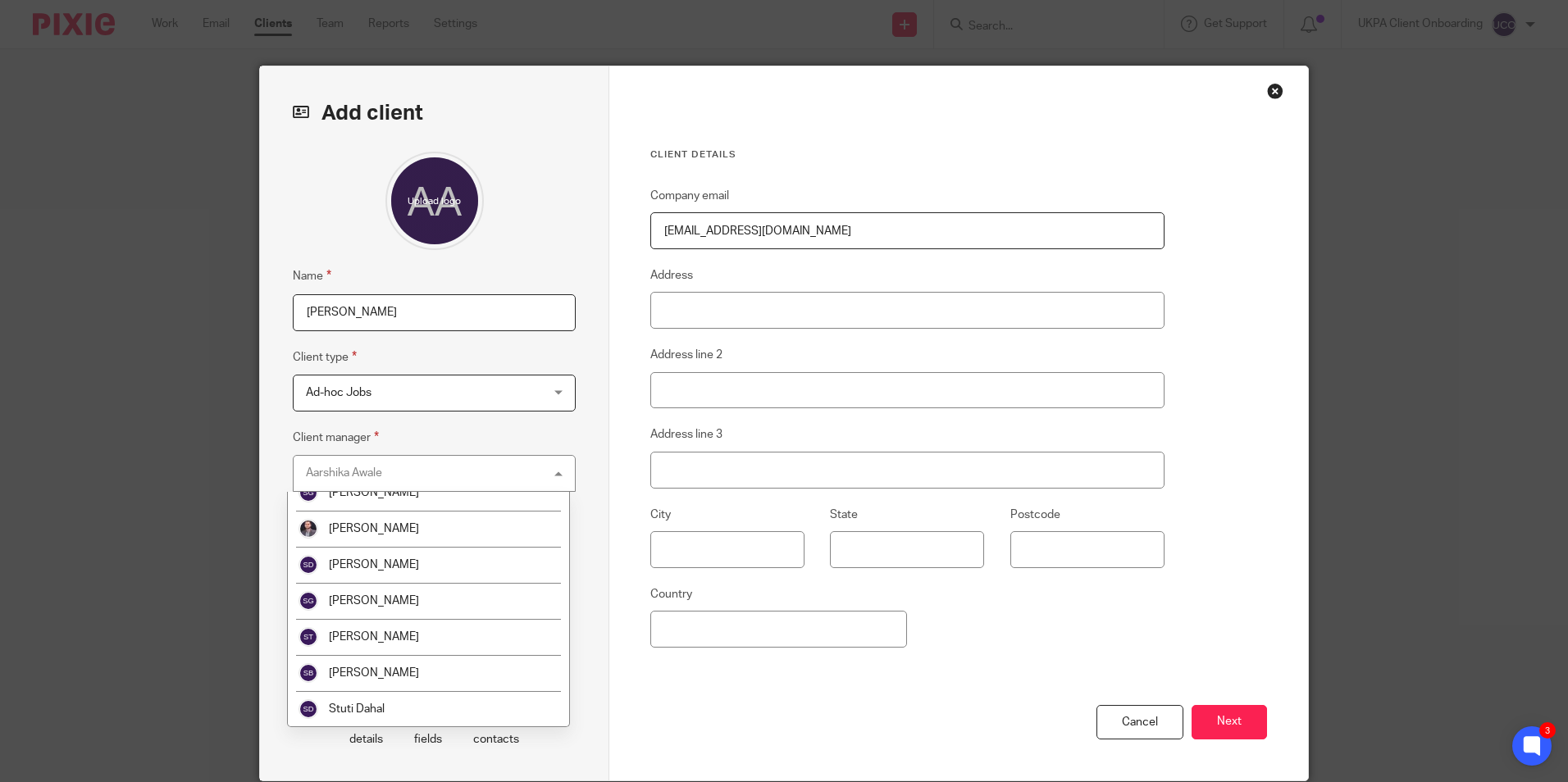
scroll to position [2940, 0]
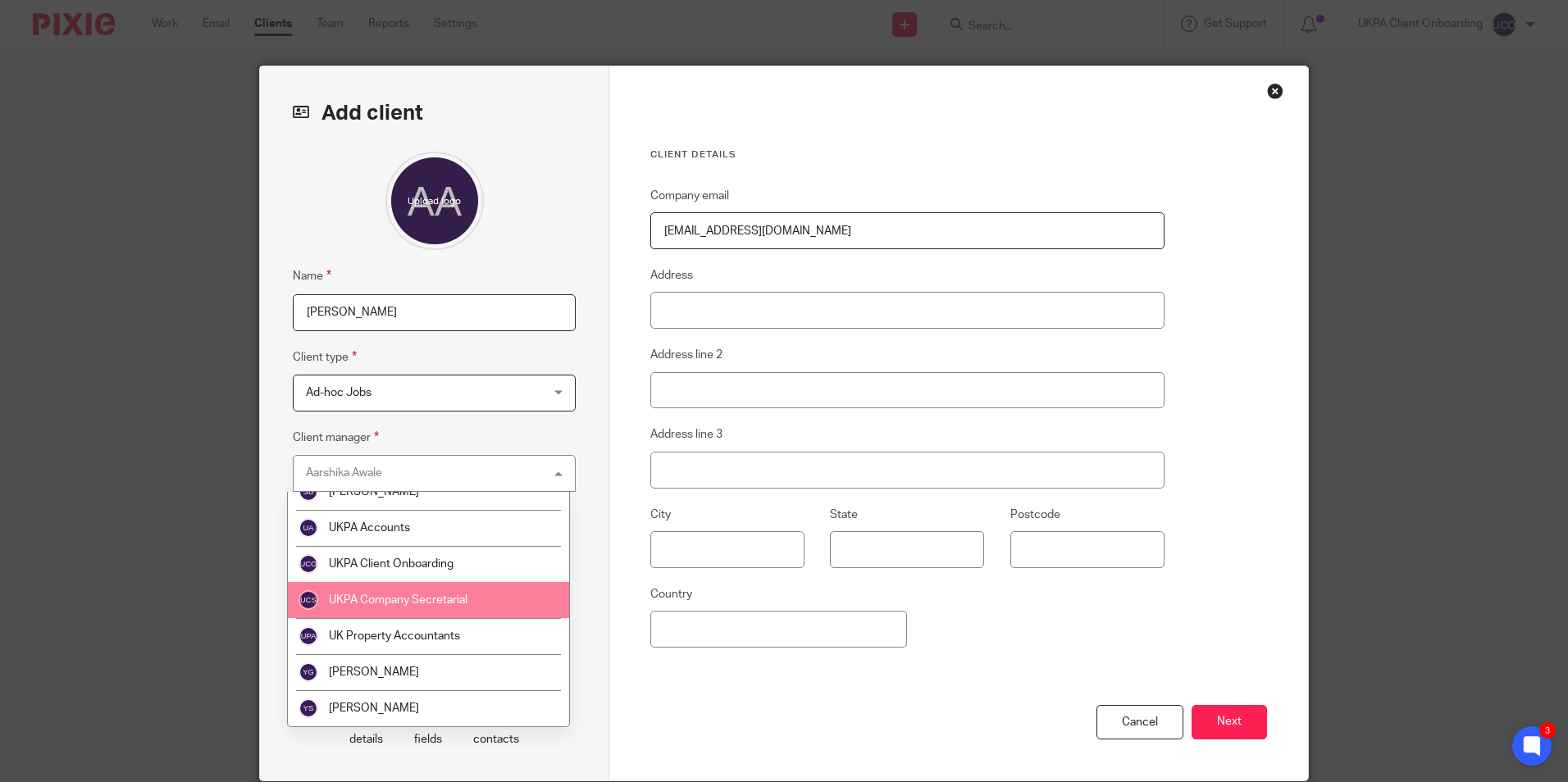
click at [436, 595] on span "UKPA Company Secretarial" at bounding box center [398, 600] width 139 height 11
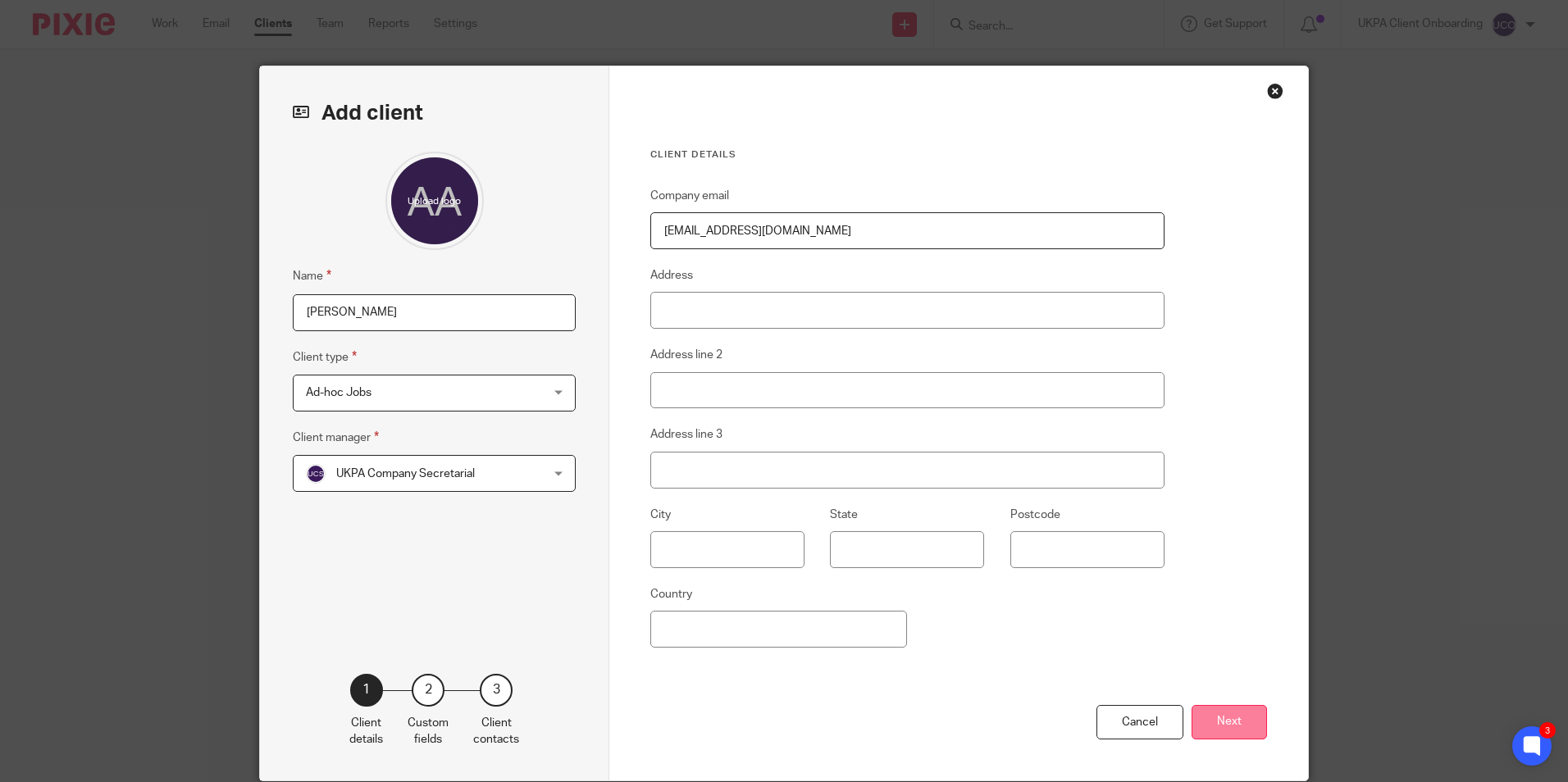
click at [1205, 725] on button "Next" at bounding box center [1229, 722] width 76 height 35
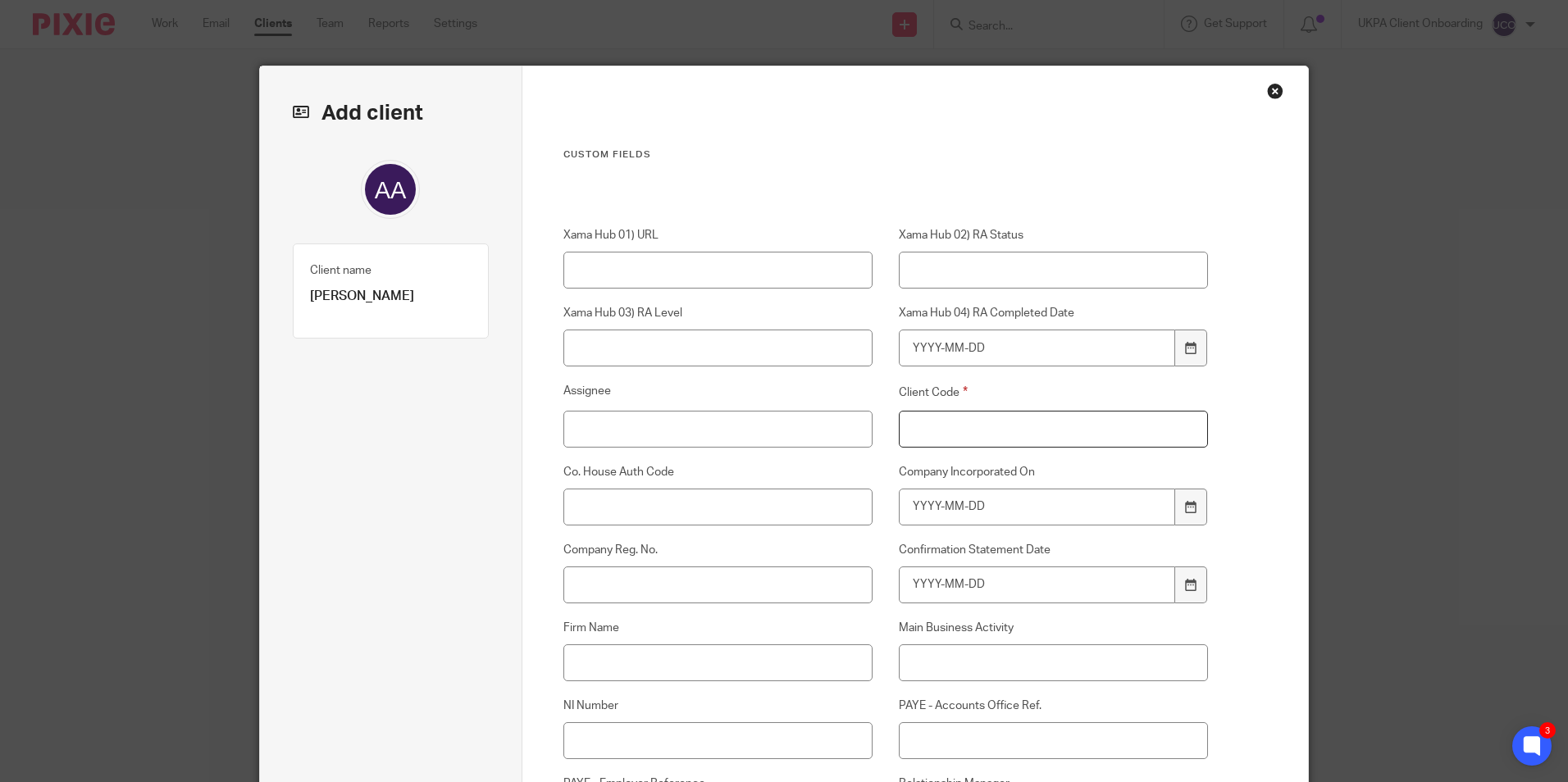
click at [978, 417] on input "Client Code" at bounding box center [1054, 429] width 310 height 37
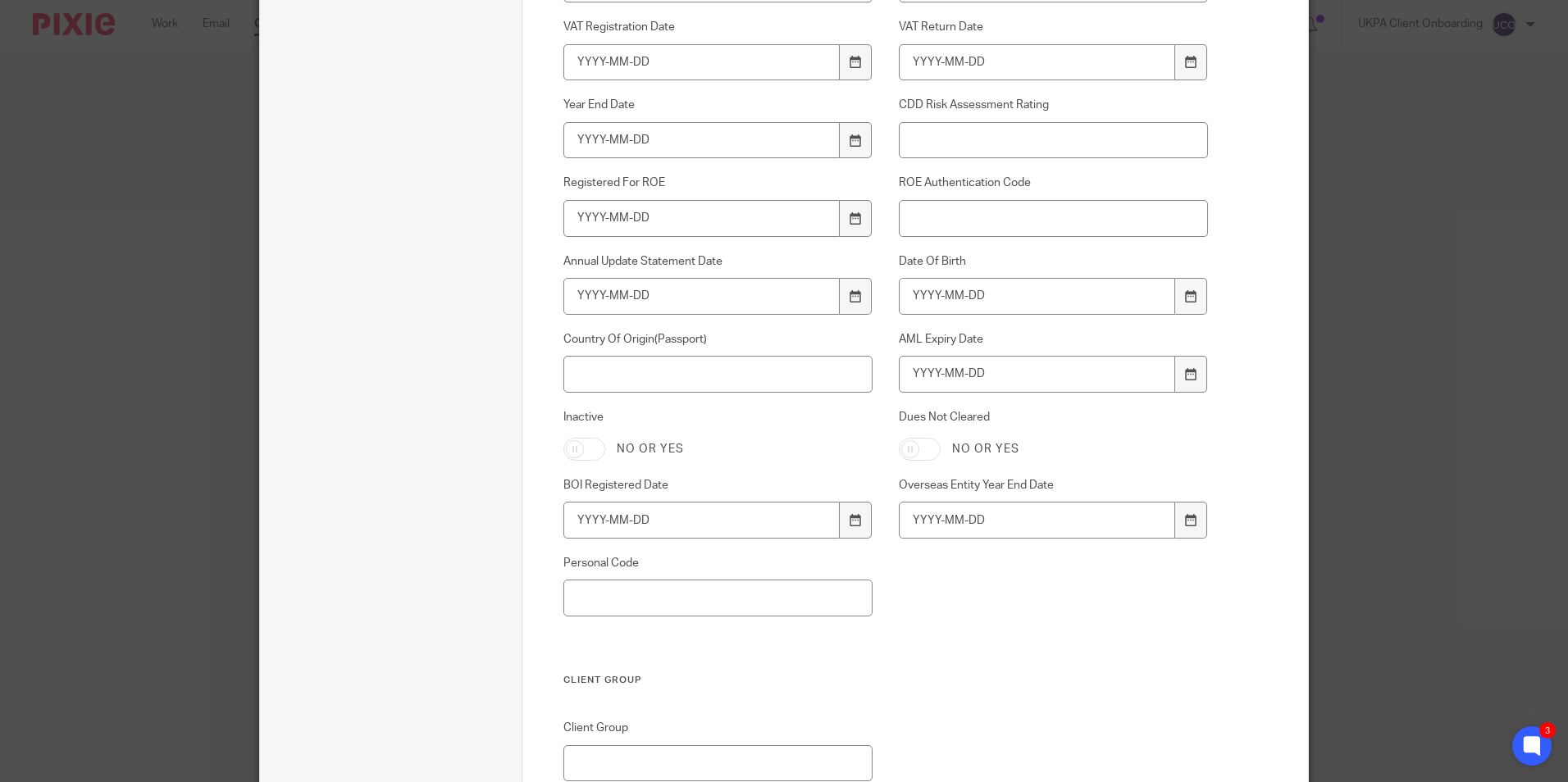
scroll to position [1112, 0]
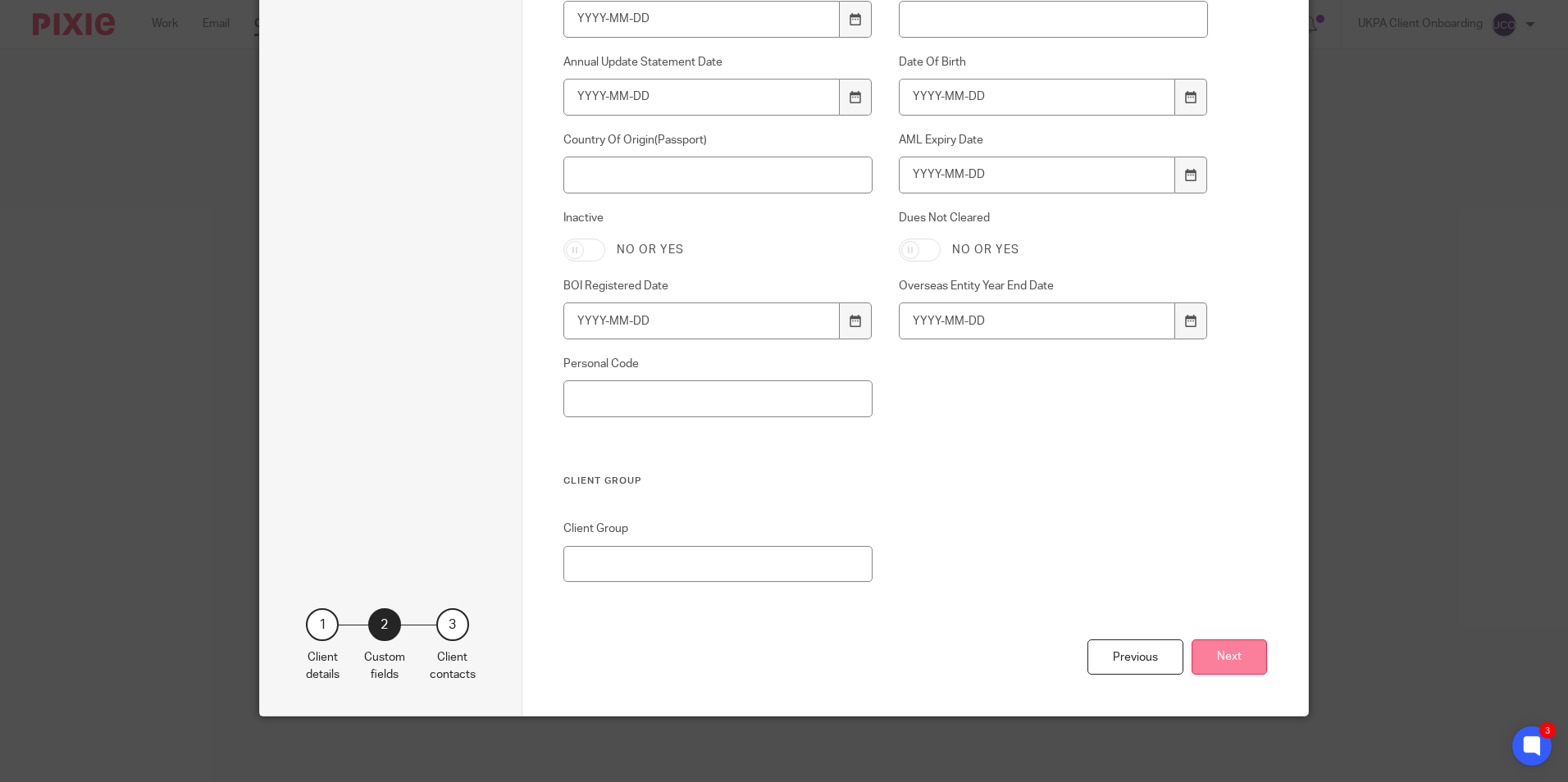
type input "00"
click at [1230, 654] on button "Next" at bounding box center [1229, 657] width 76 height 35
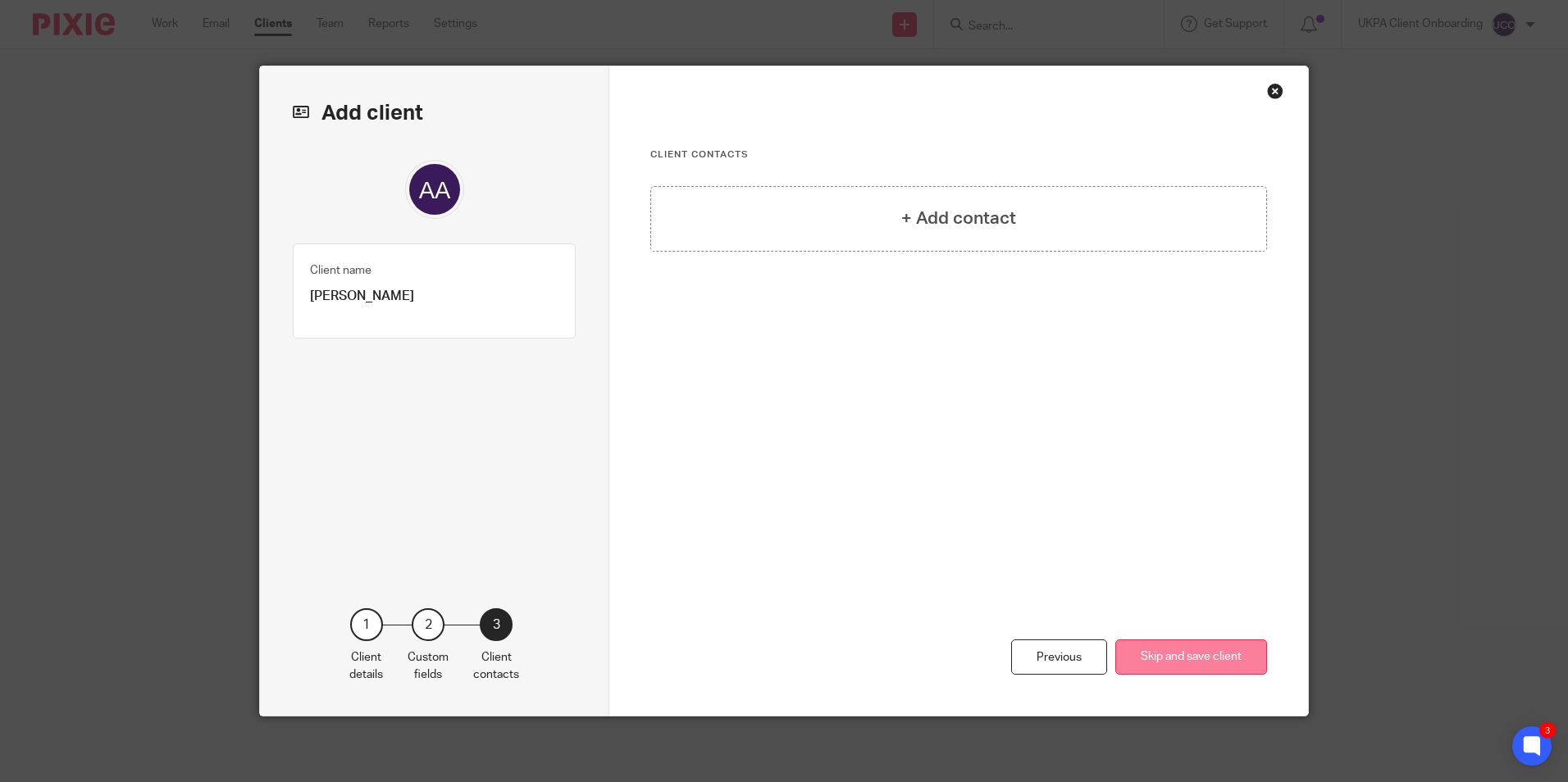
click at [1160, 656] on button "Skip and save client" at bounding box center [1191, 657] width 152 height 35
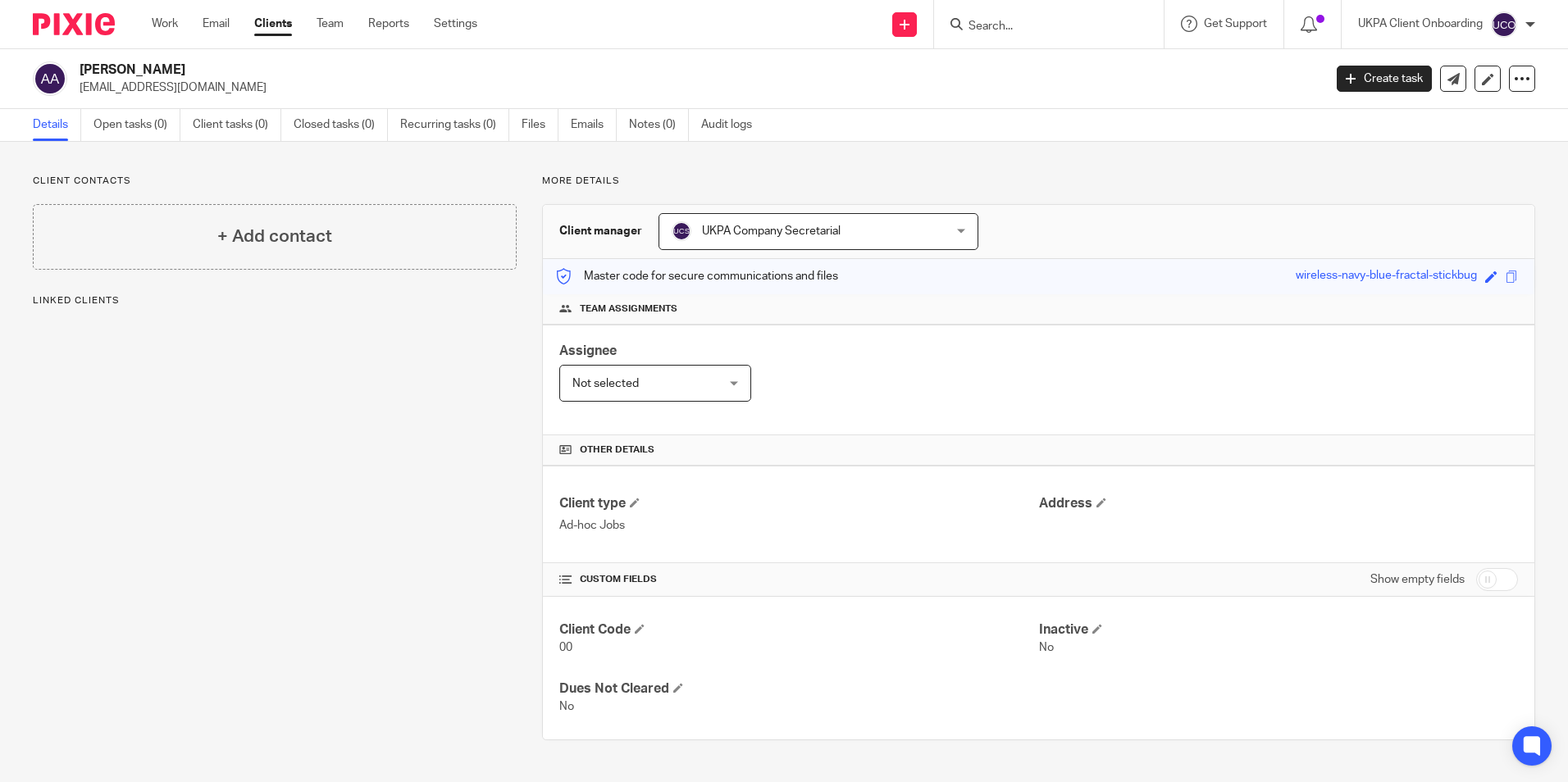
click at [150, 120] on link "Open tasks (0)" at bounding box center [137, 125] width 87 height 32
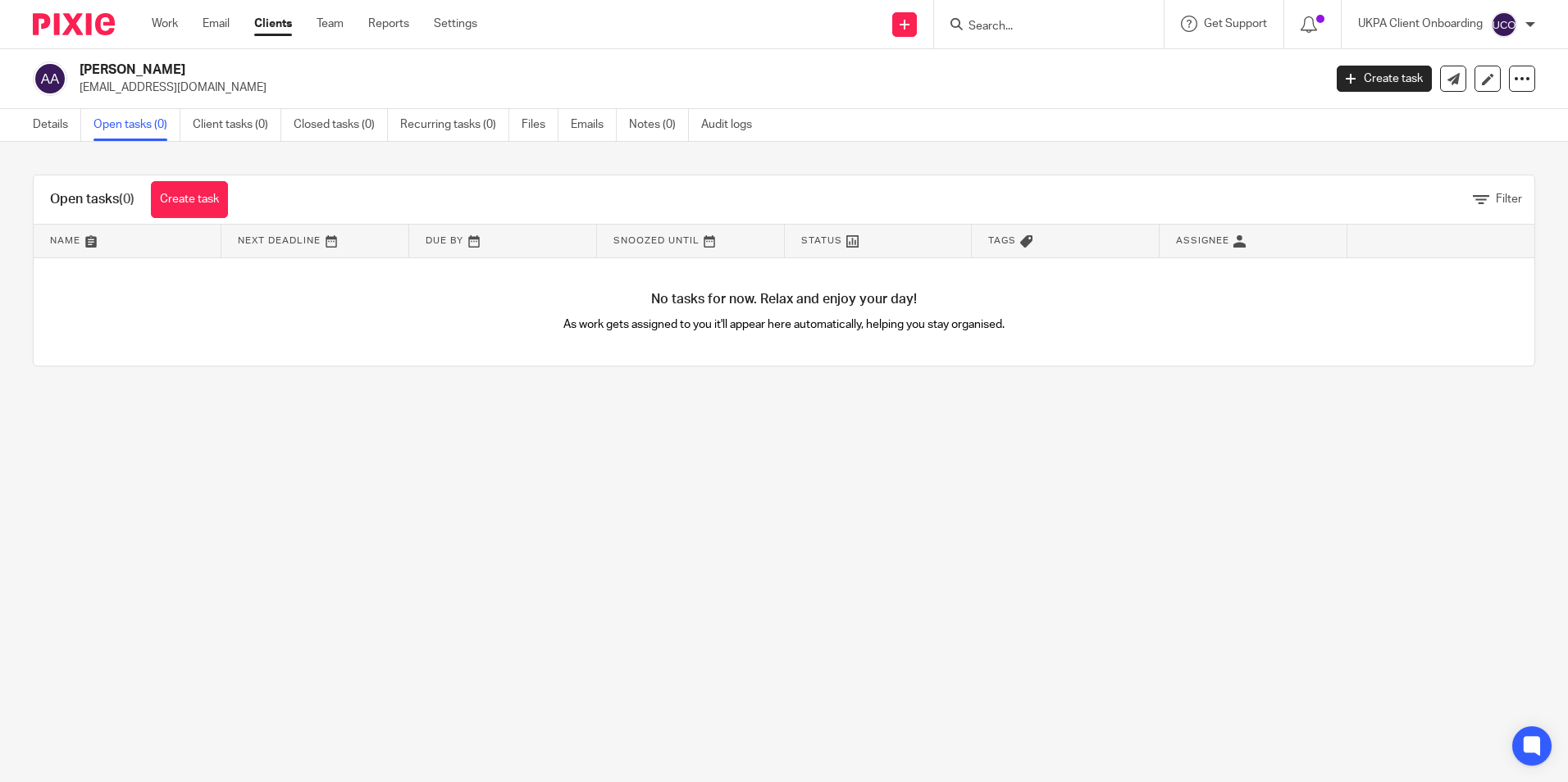
click at [189, 196] on link "Create task" at bounding box center [189, 199] width 77 height 37
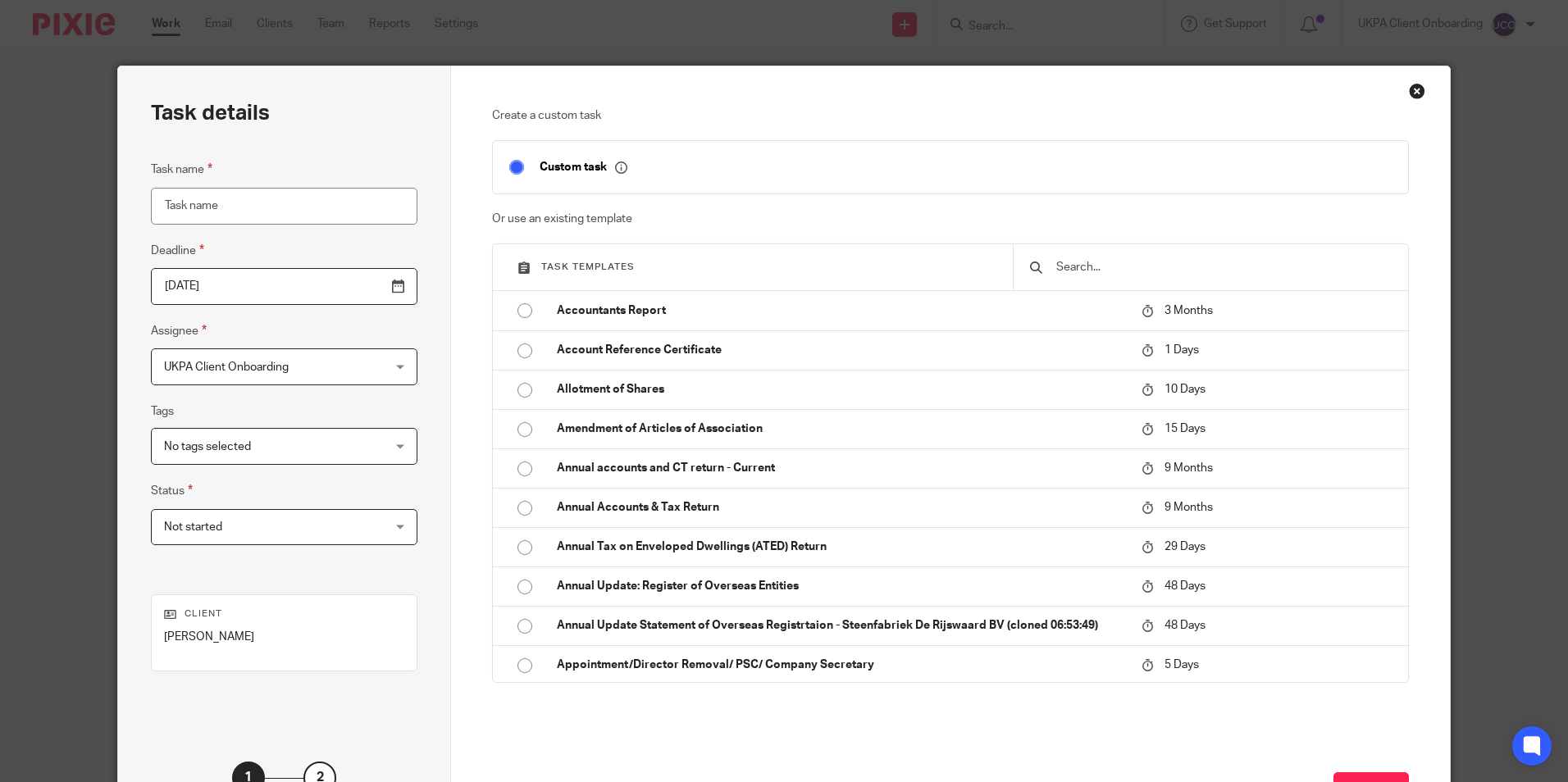
click at [1107, 265] on input "text" at bounding box center [1223, 267] width 337 height 18
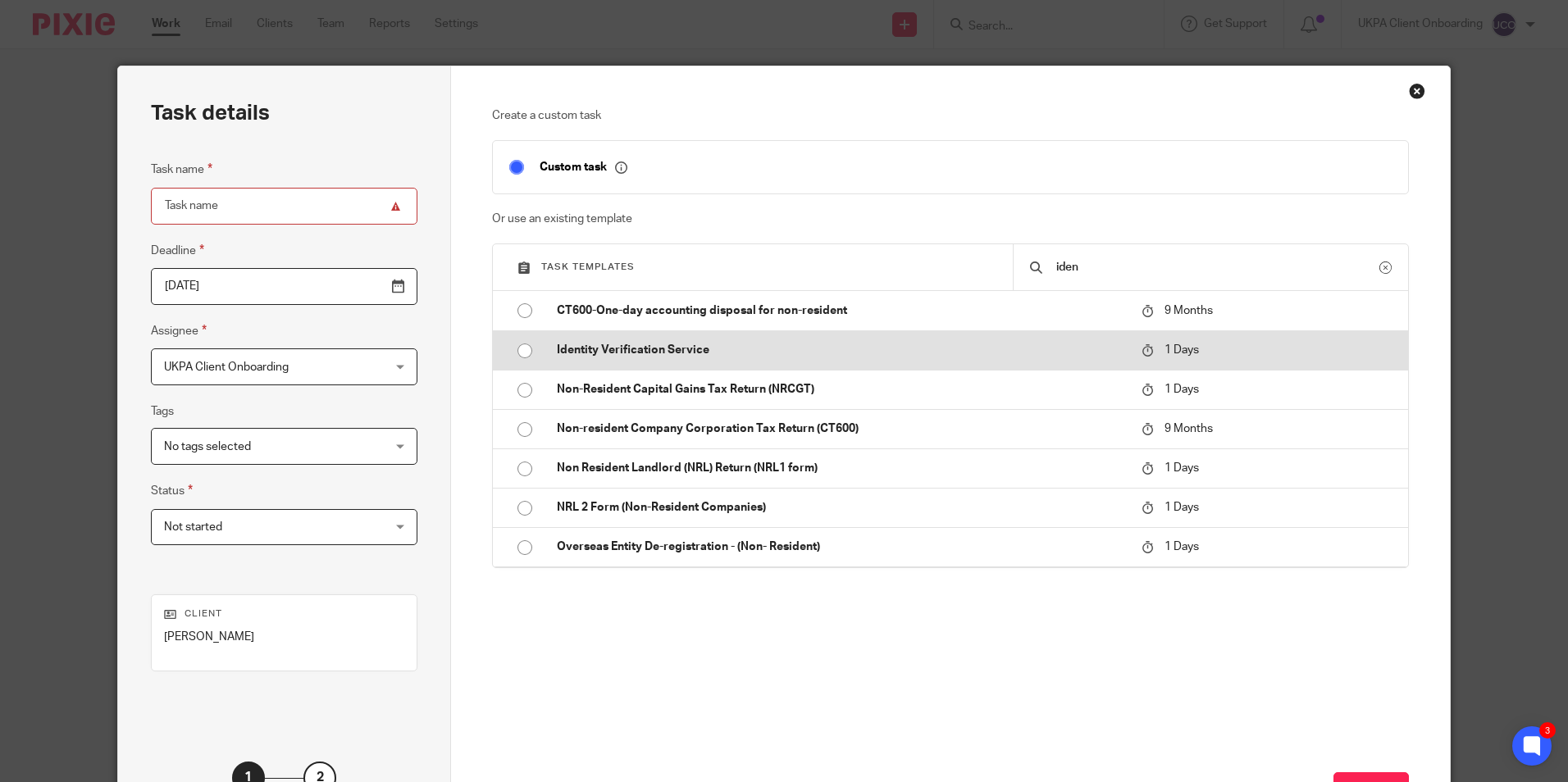
type input "iden"
click at [768, 349] on p "Identity Verification Service" at bounding box center [841, 350] width 569 height 16
type input "2025-09-25"
type input "Identity Verification Service"
checkbox input "false"
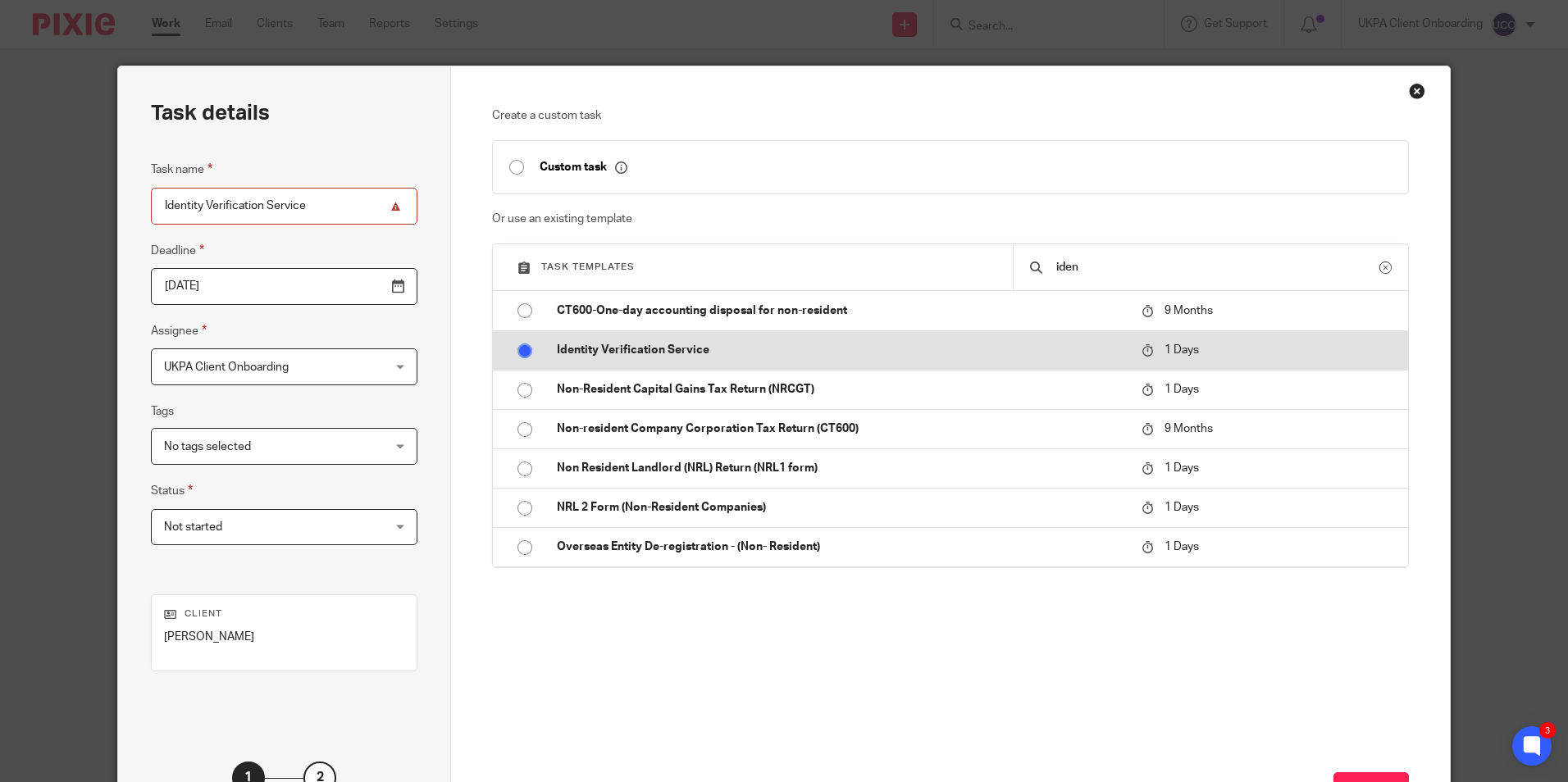
radio input "true"
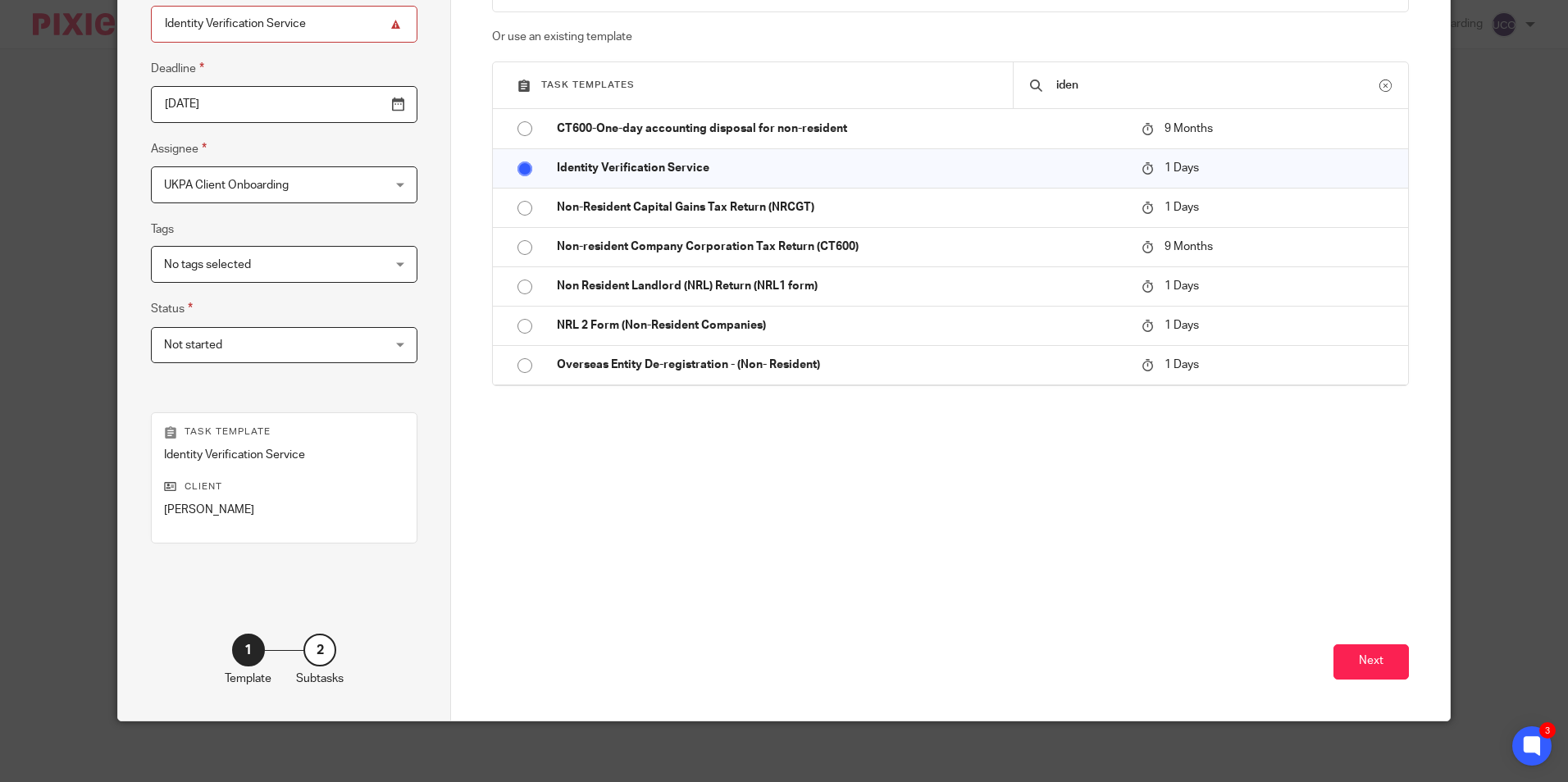
scroll to position [187, 0]
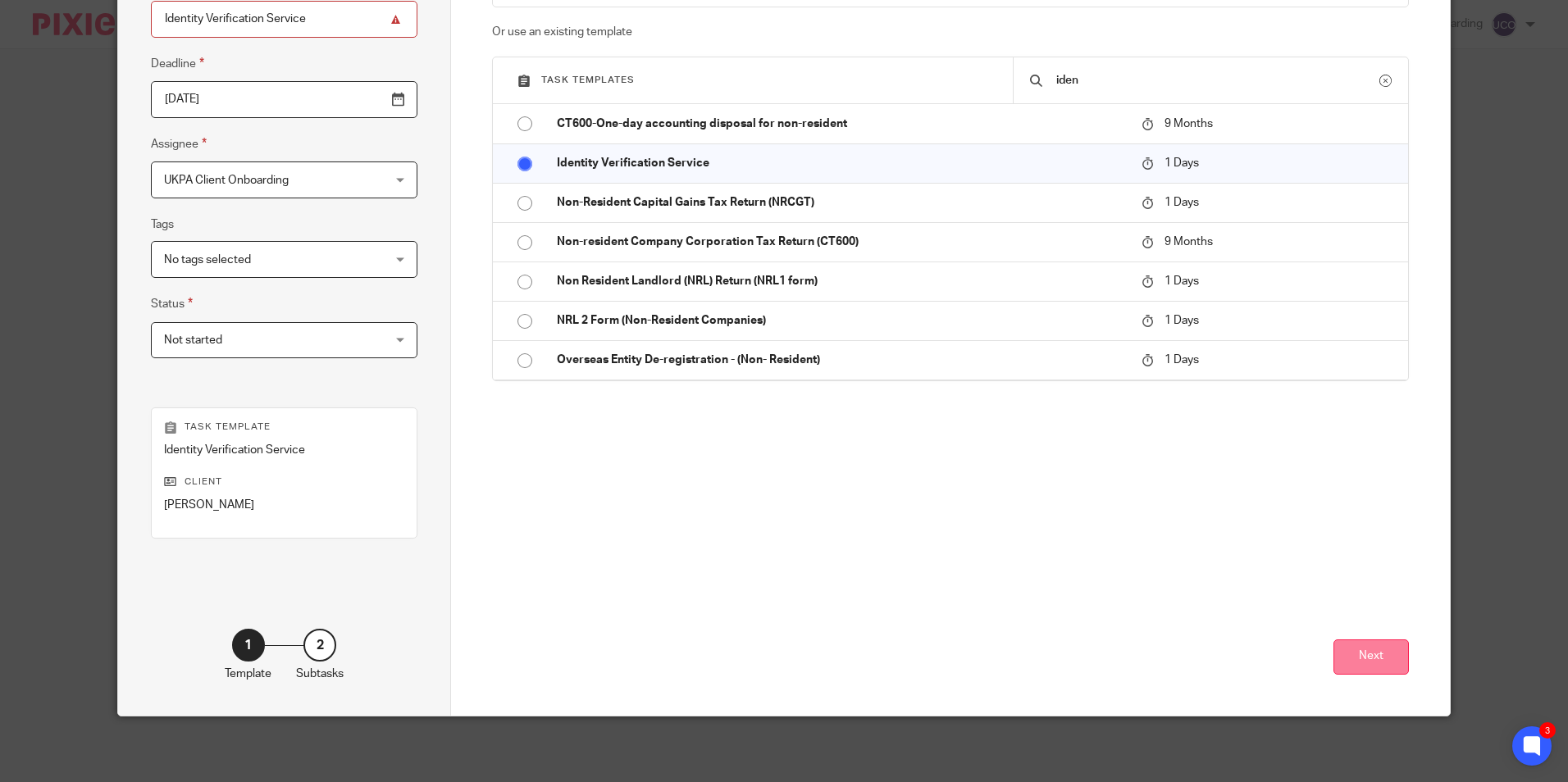
click at [1363, 651] on button "Next" at bounding box center [1371, 657] width 76 height 35
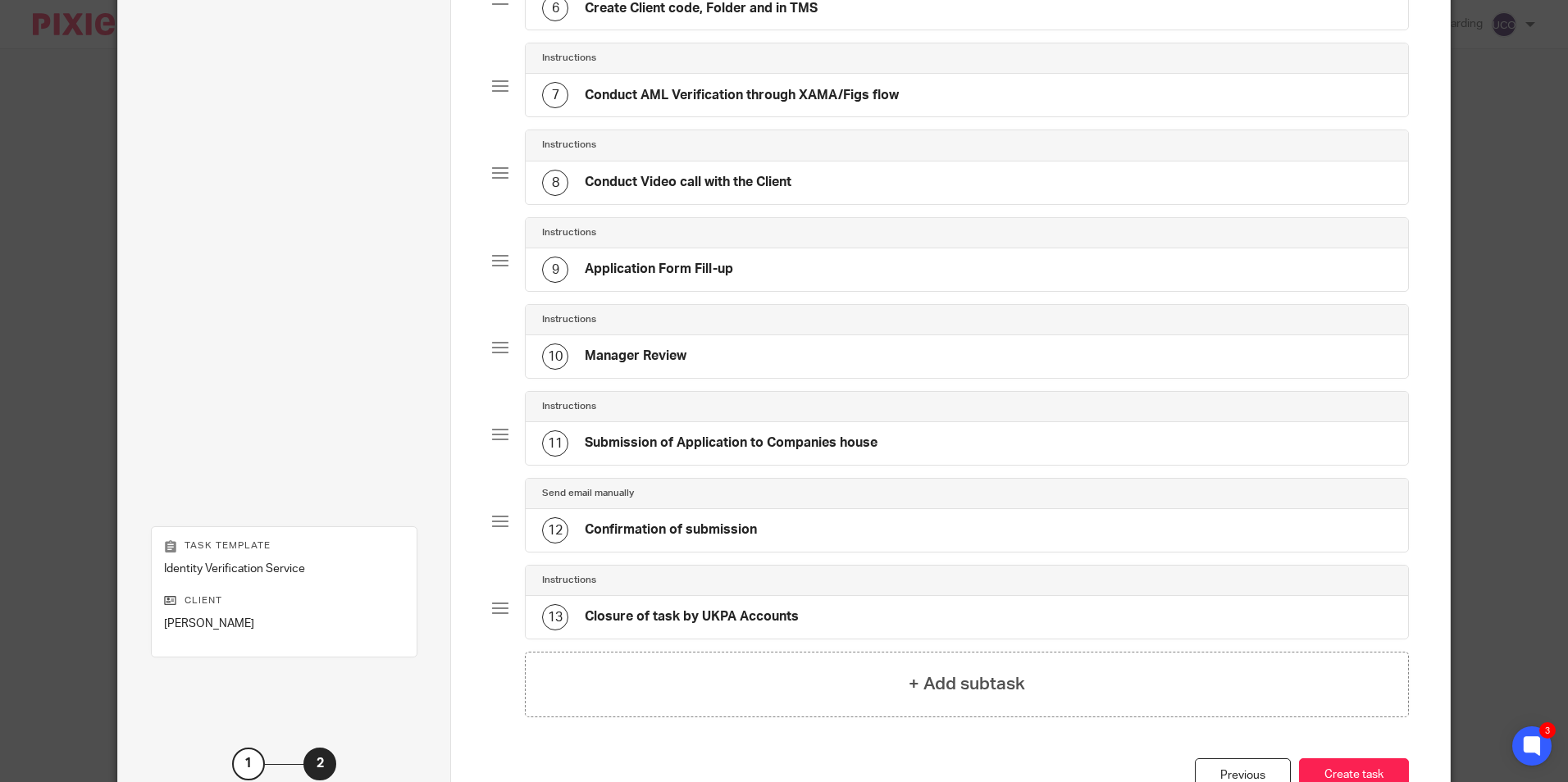
scroll to position [747, 0]
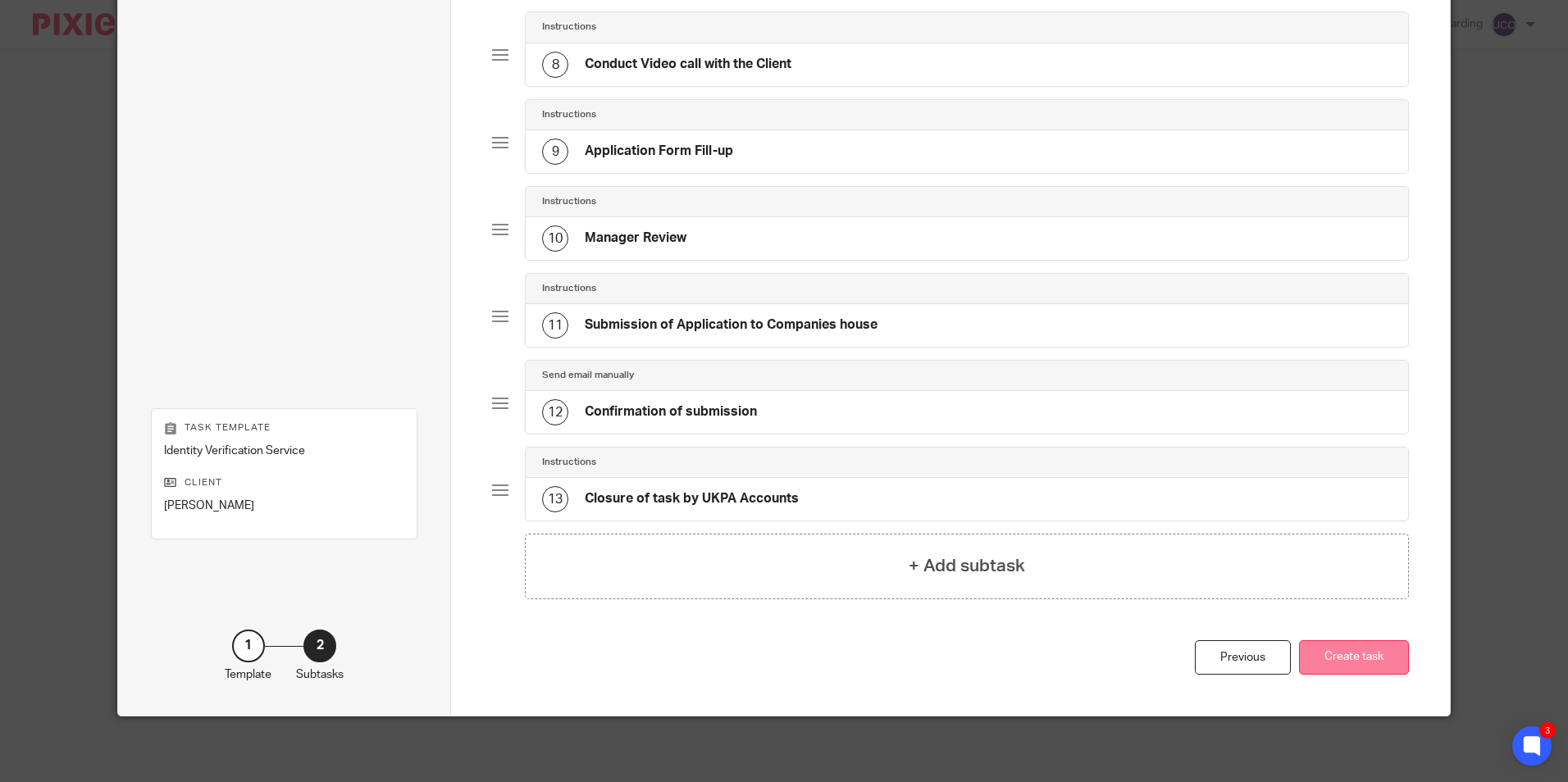
click at [1371, 648] on button "Create task" at bounding box center [1353, 658] width 110 height 35
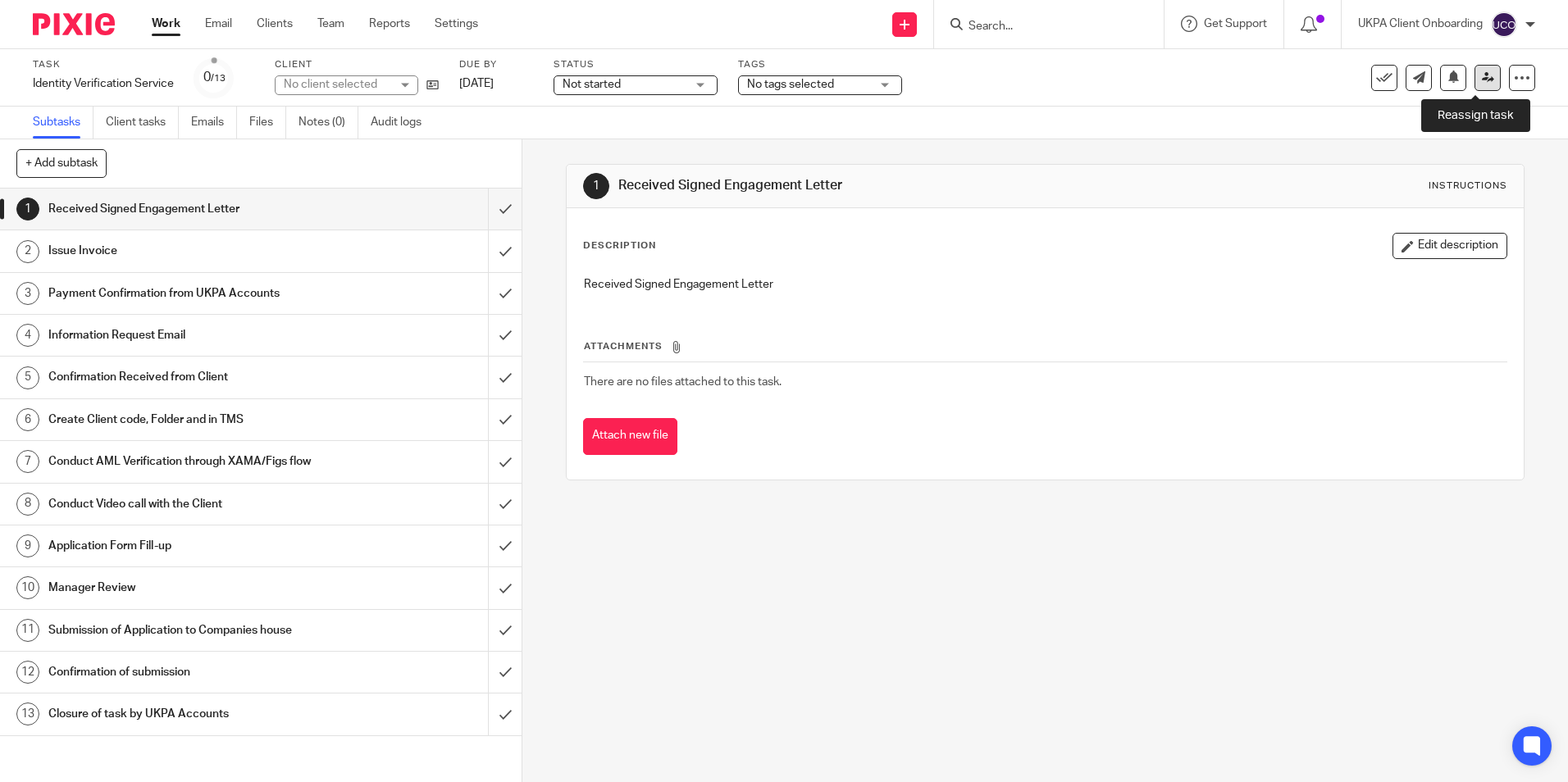
drag, startPoint x: 0, startPoint y: 0, endPoint x: 1482, endPoint y: 77, distance: 1484.0
click at [1482, 77] on link at bounding box center [1488, 77] width 26 height 26
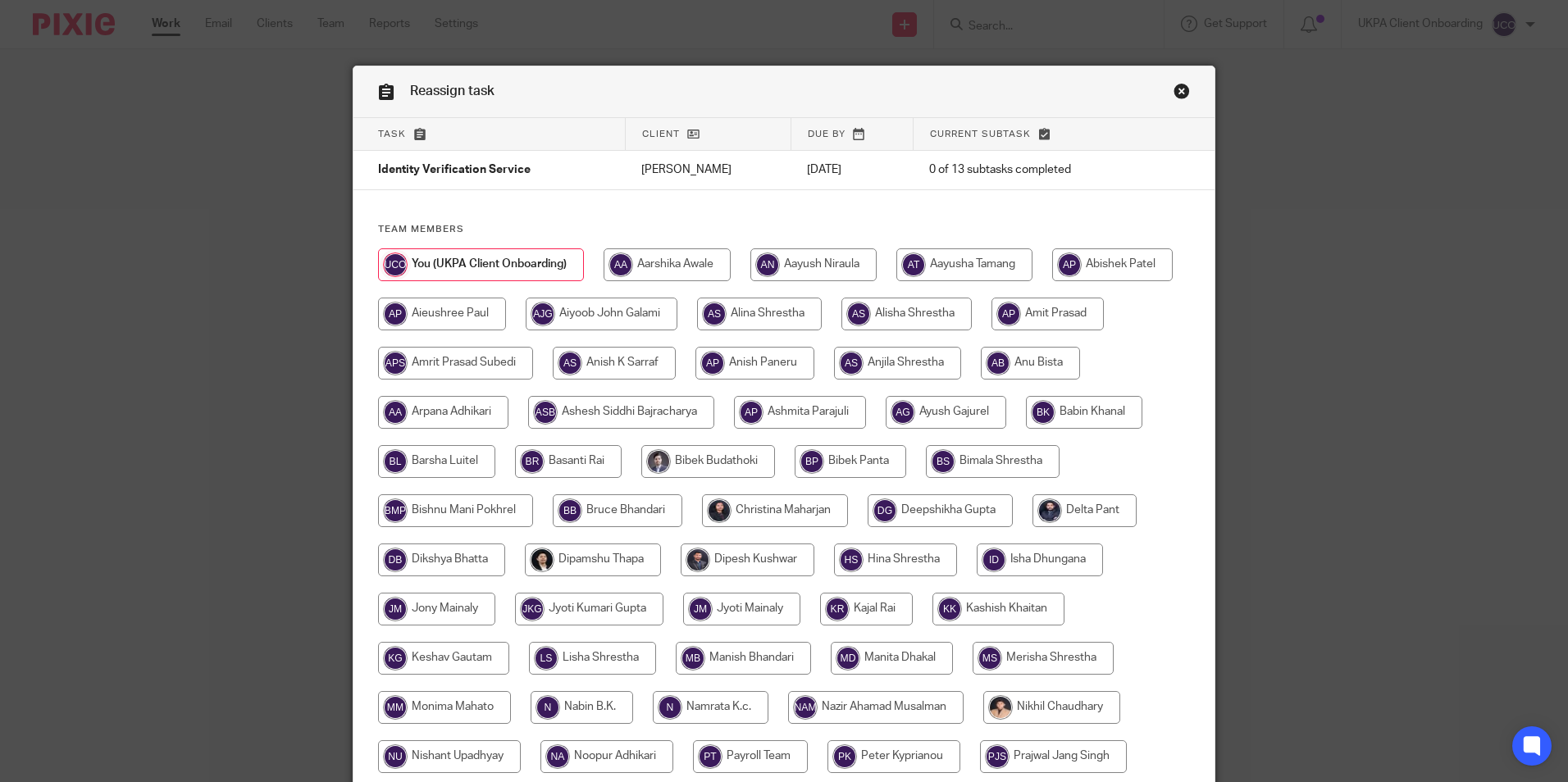
scroll to position [487, 0]
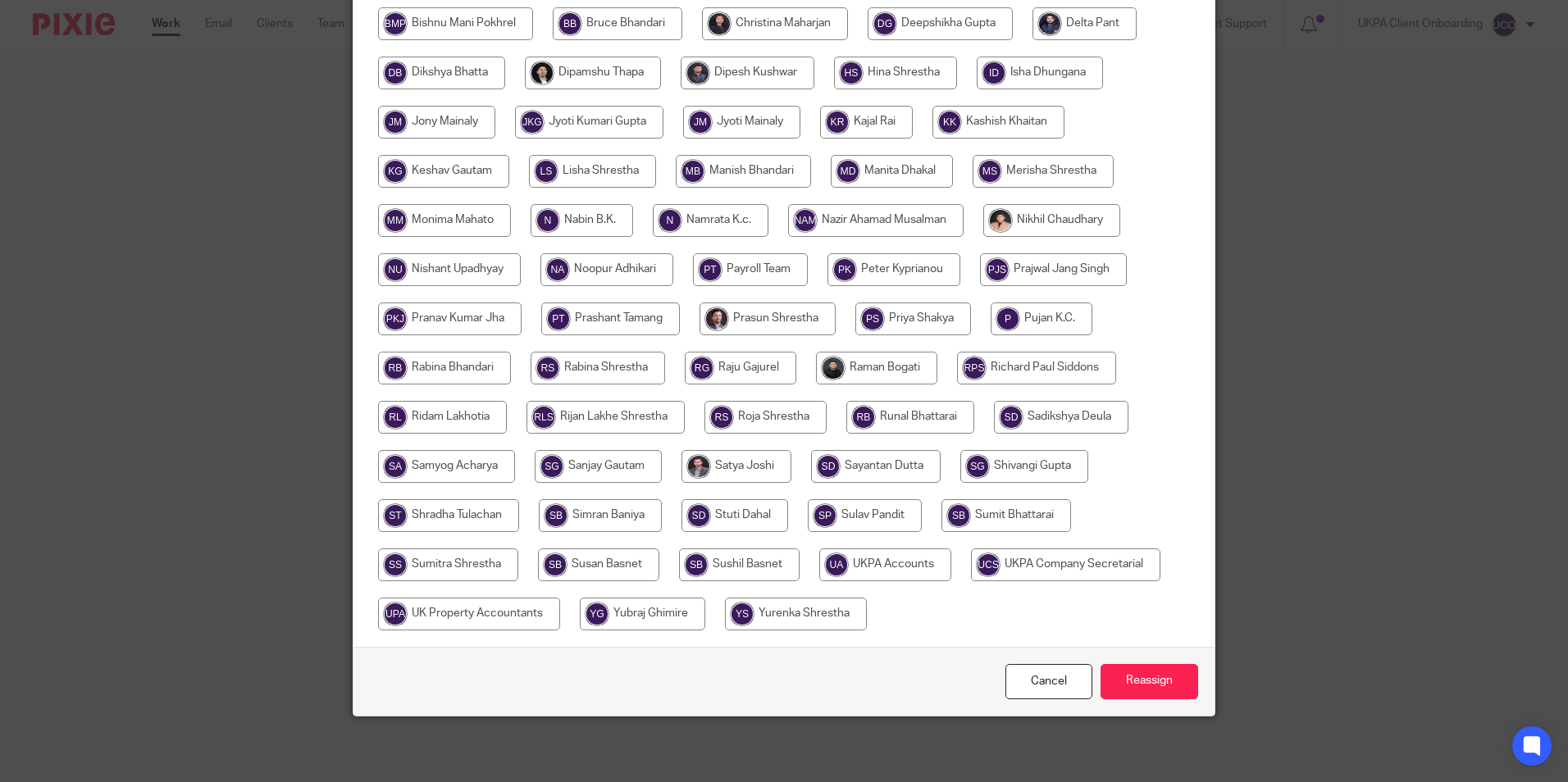
click at [971, 581] on input "radio" at bounding box center [1066, 565] width 190 height 33
radio input "true"
click at [1135, 683] on input "Reassign" at bounding box center [1149, 682] width 98 height 35
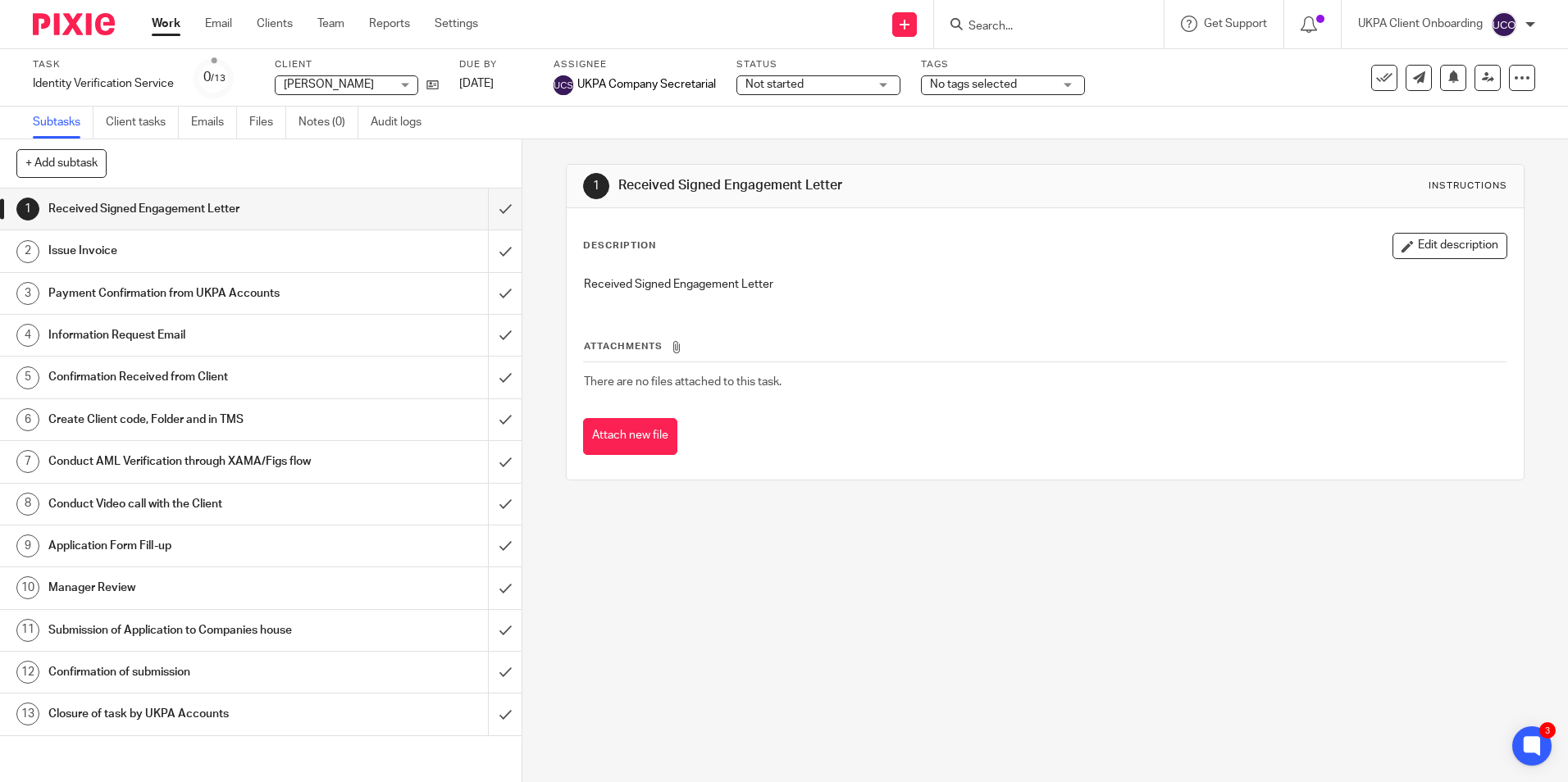
click at [992, 30] on input "Search" at bounding box center [1040, 26] width 147 height 14
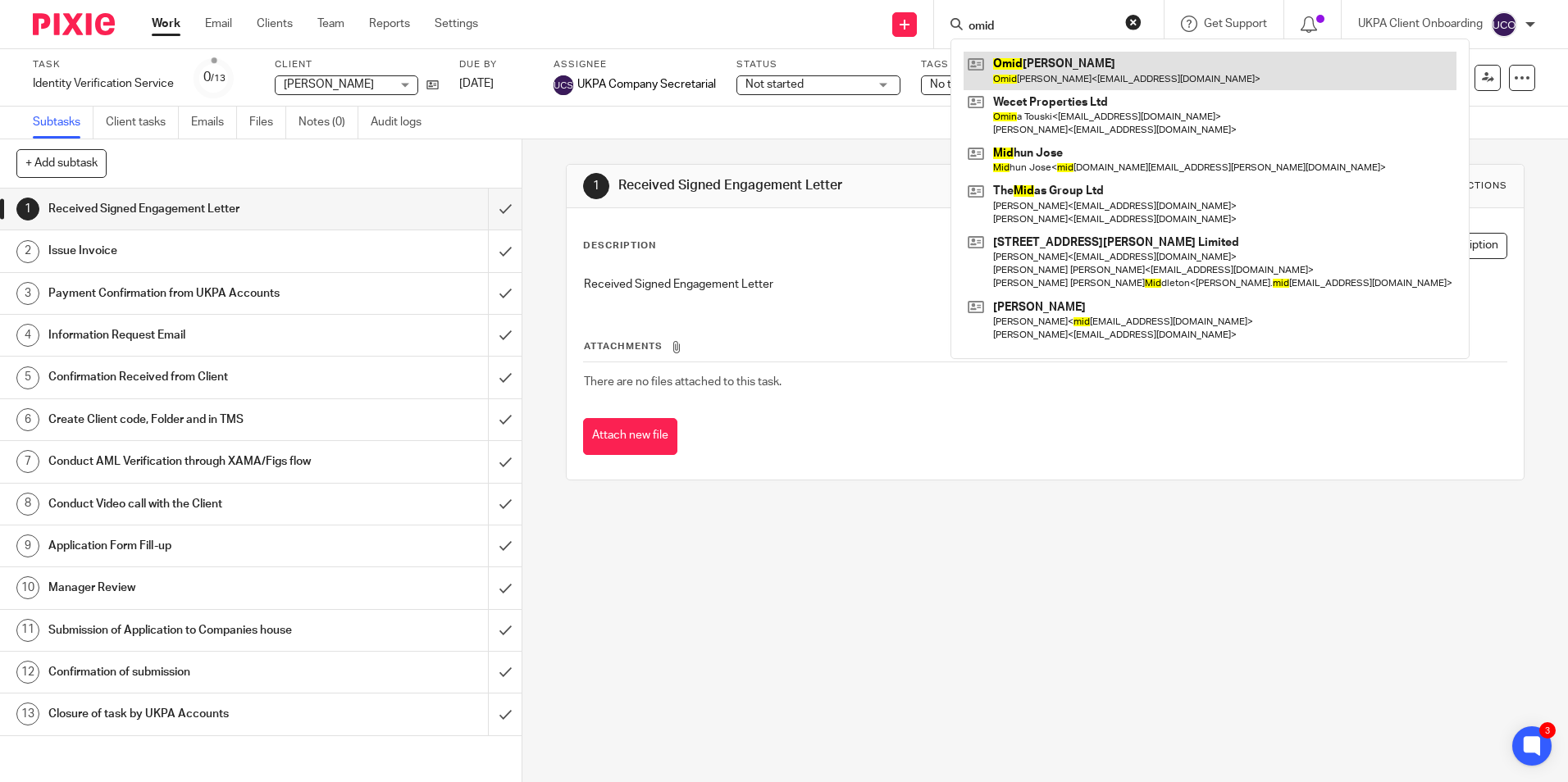
type input "omid"
click at [1016, 72] on link at bounding box center [1210, 71] width 493 height 37
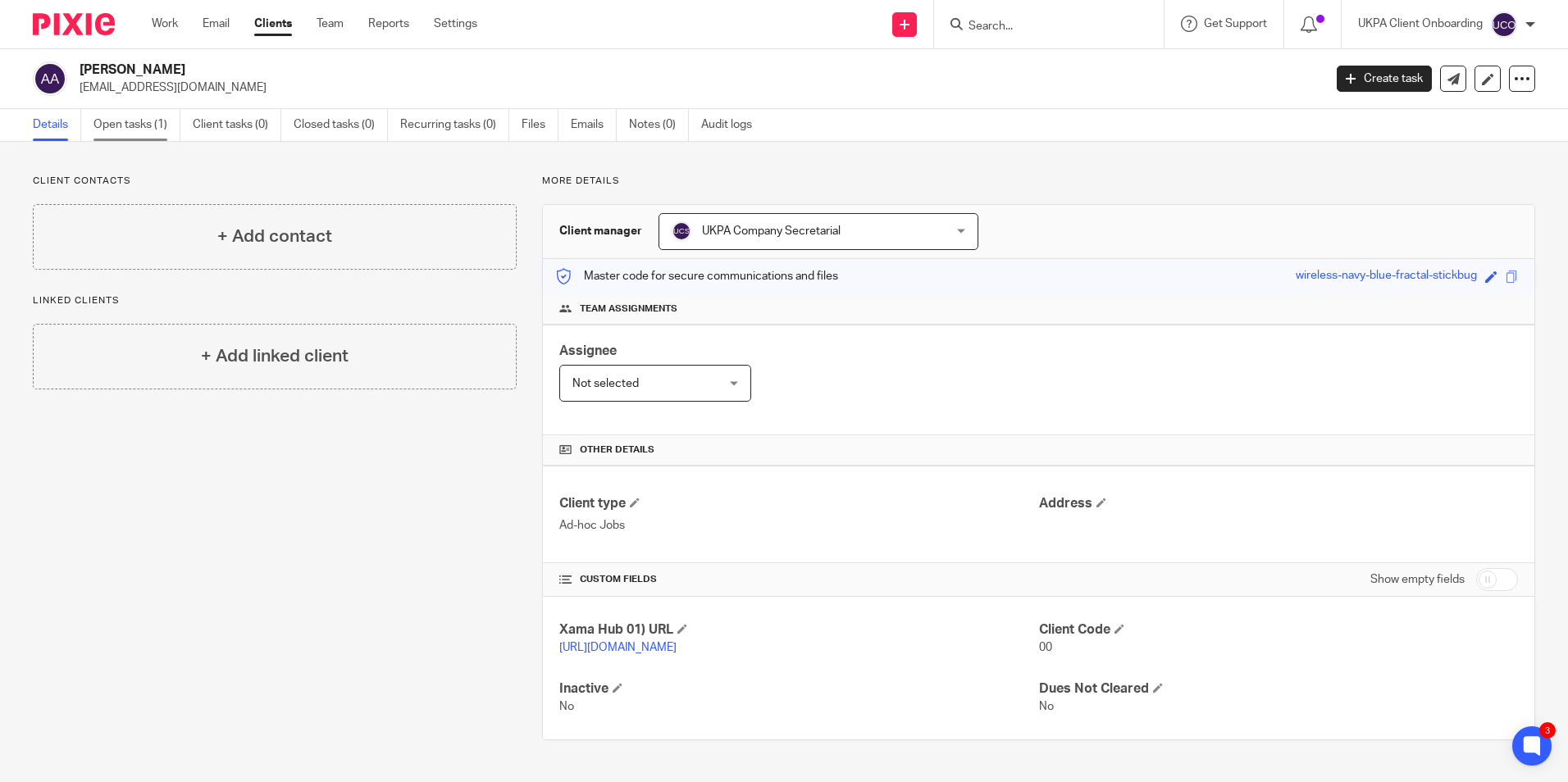
click at [155, 122] on link "Open tasks (1)" at bounding box center [137, 125] width 87 height 32
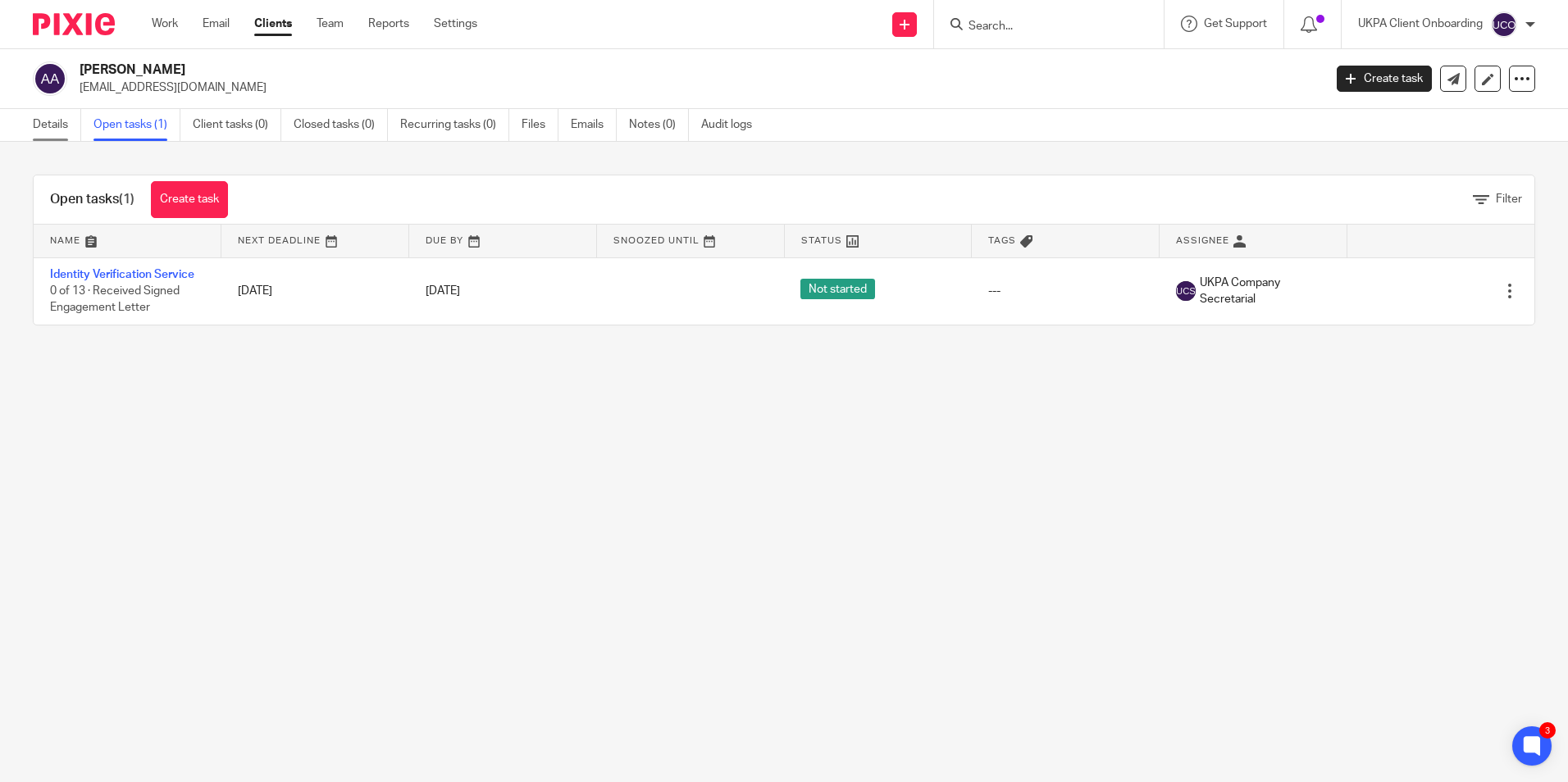
click at [72, 125] on link "Details" at bounding box center [57, 125] width 49 height 32
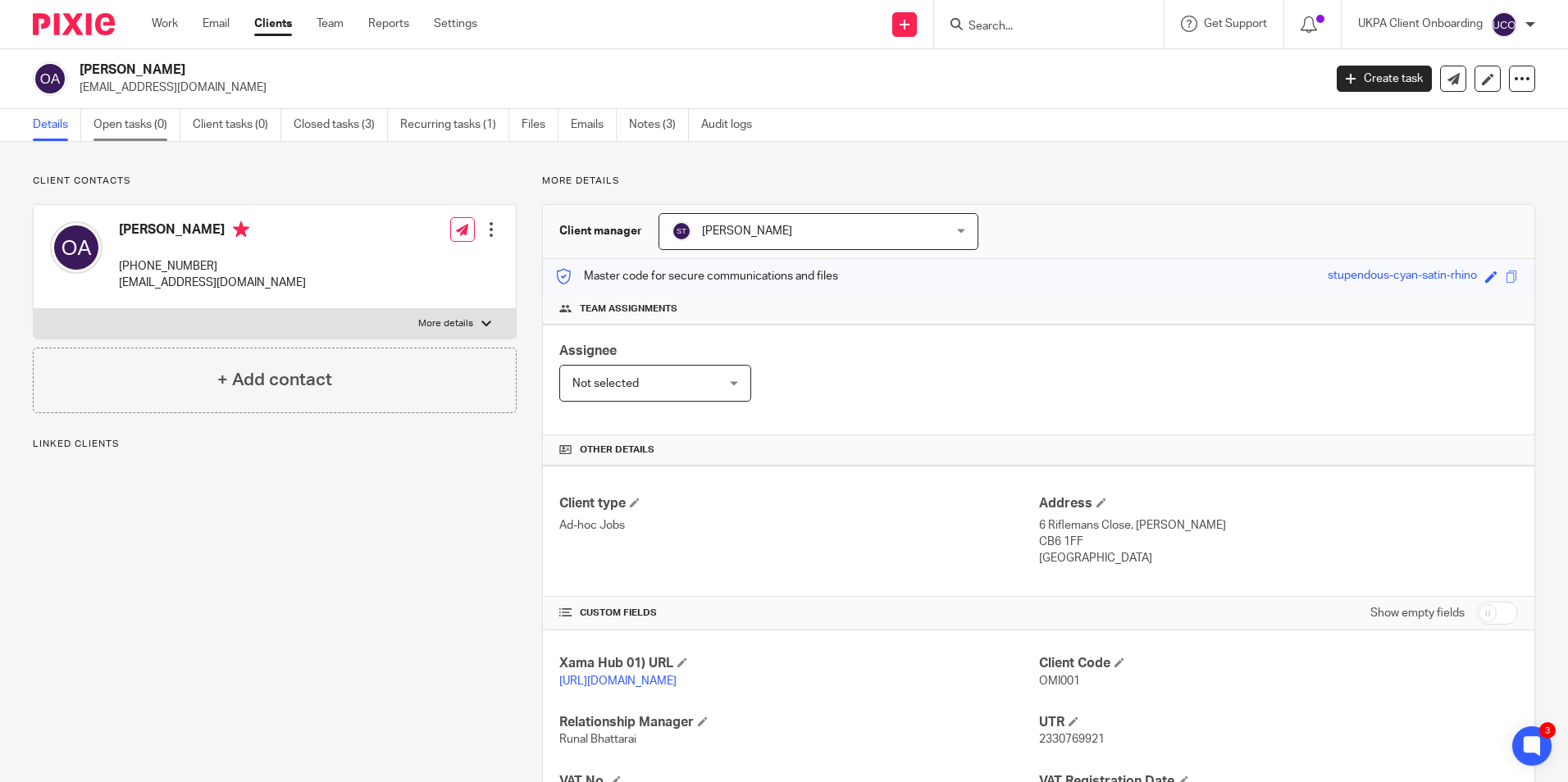
click at [134, 128] on link "Open tasks (0)" at bounding box center [137, 125] width 87 height 32
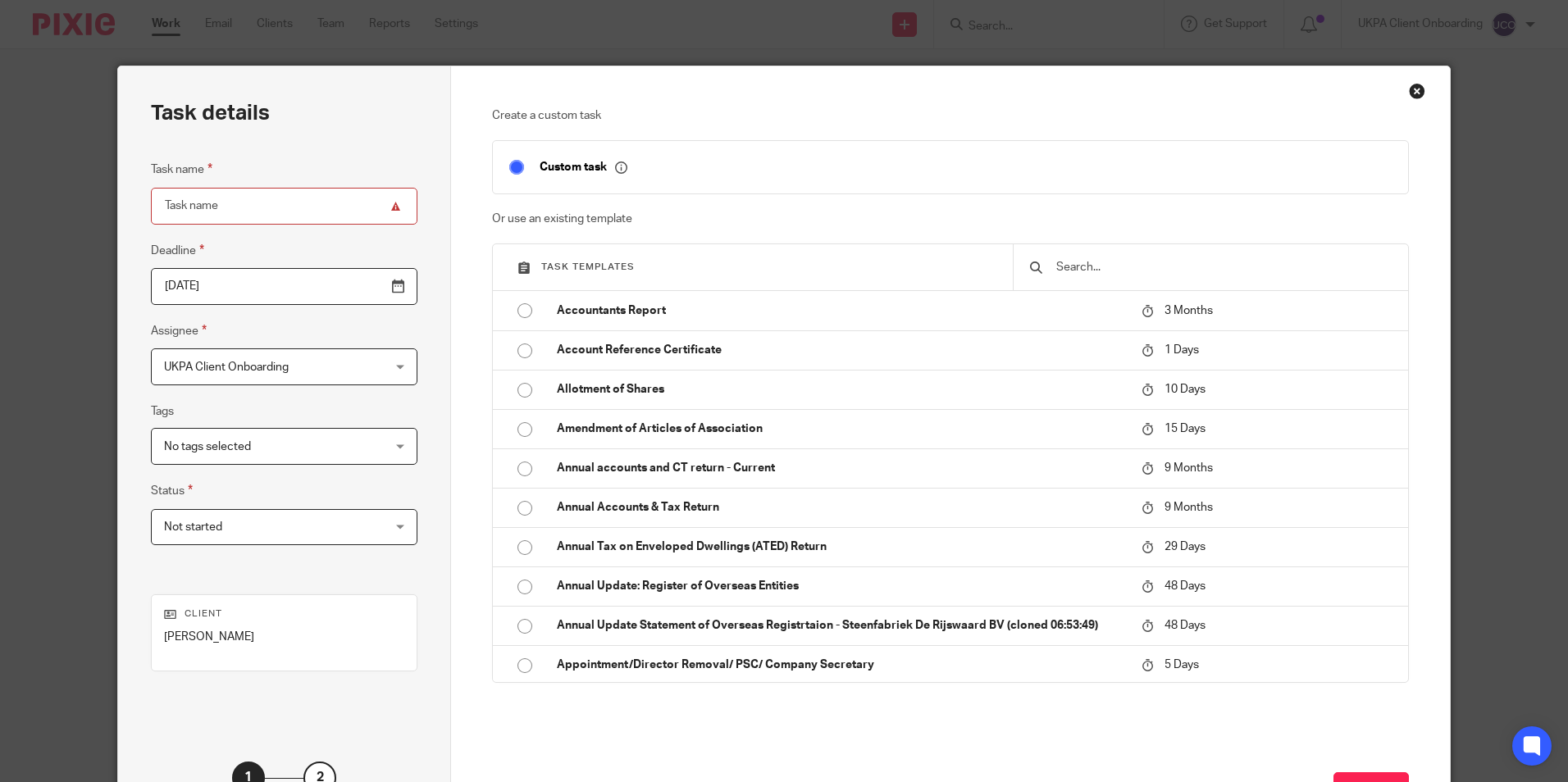
click at [1079, 276] on input "text" at bounding box center [1223, 267] width 337 height 18
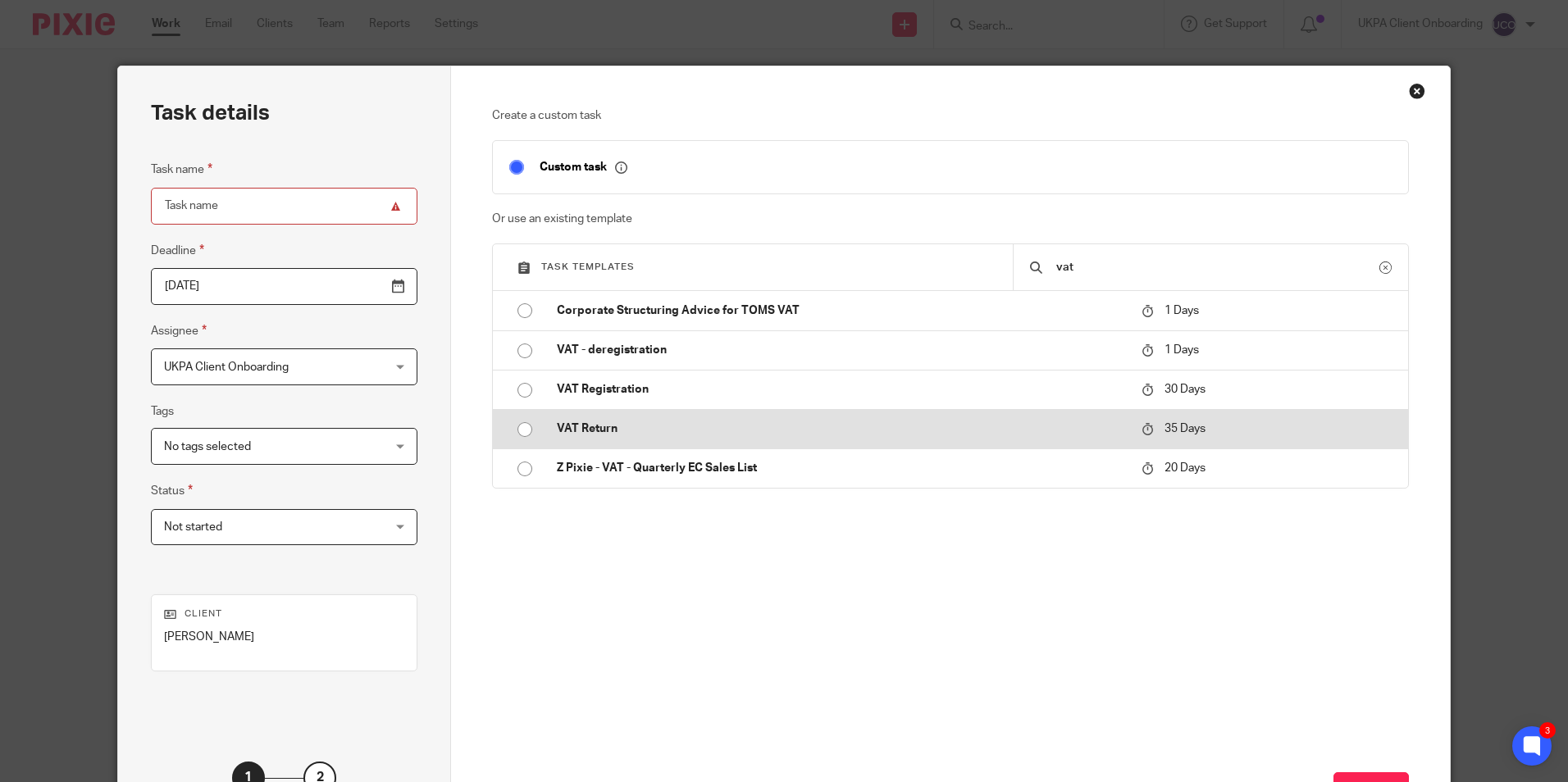
type input "vat"
click at [692, 425] on p "VAT Return" at bounding box center [841, 428] width 569 height 16
type input "2025-10-29"
type input "VAT Return"
checkbox input "false"
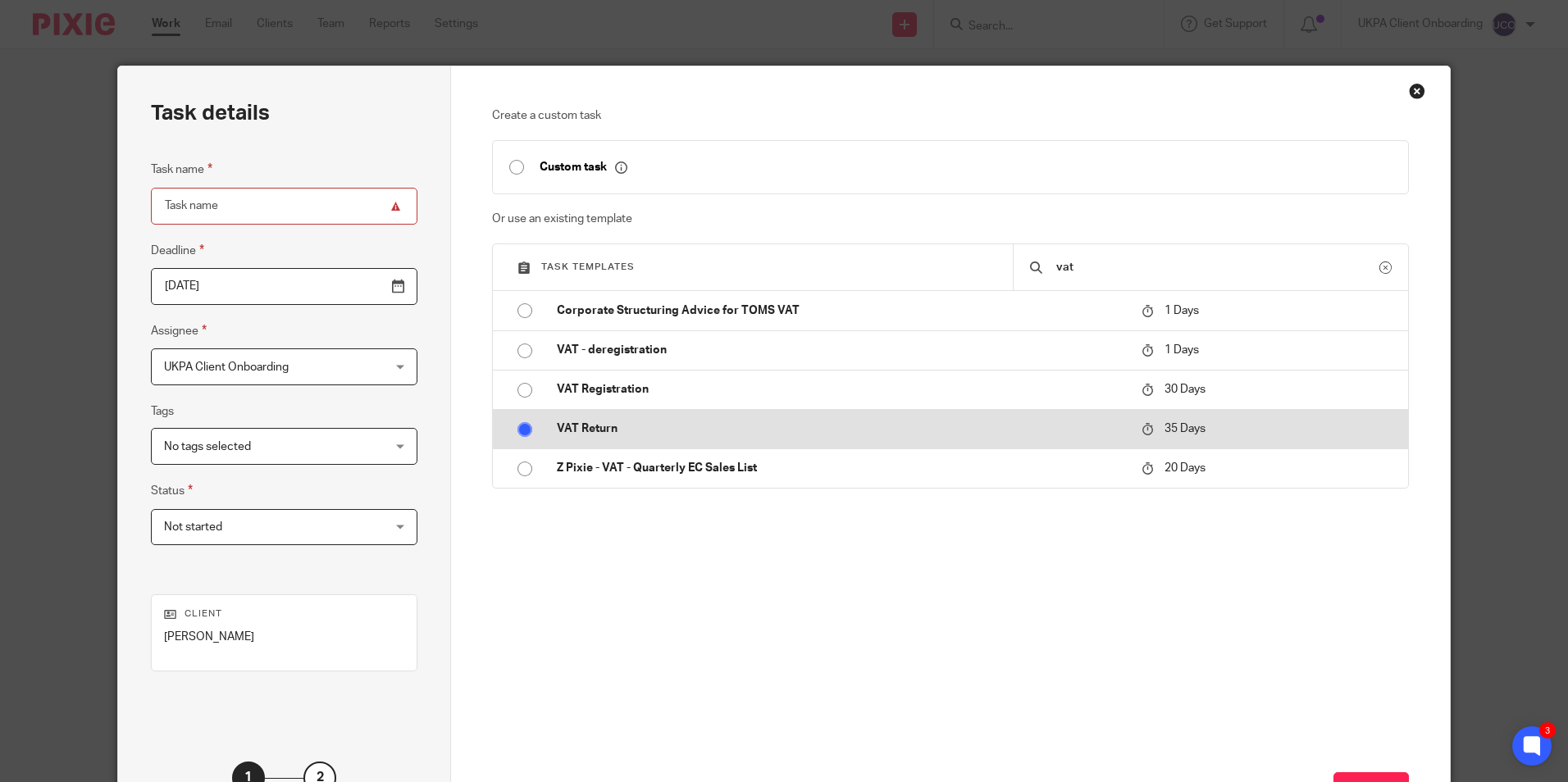
radio input "true"
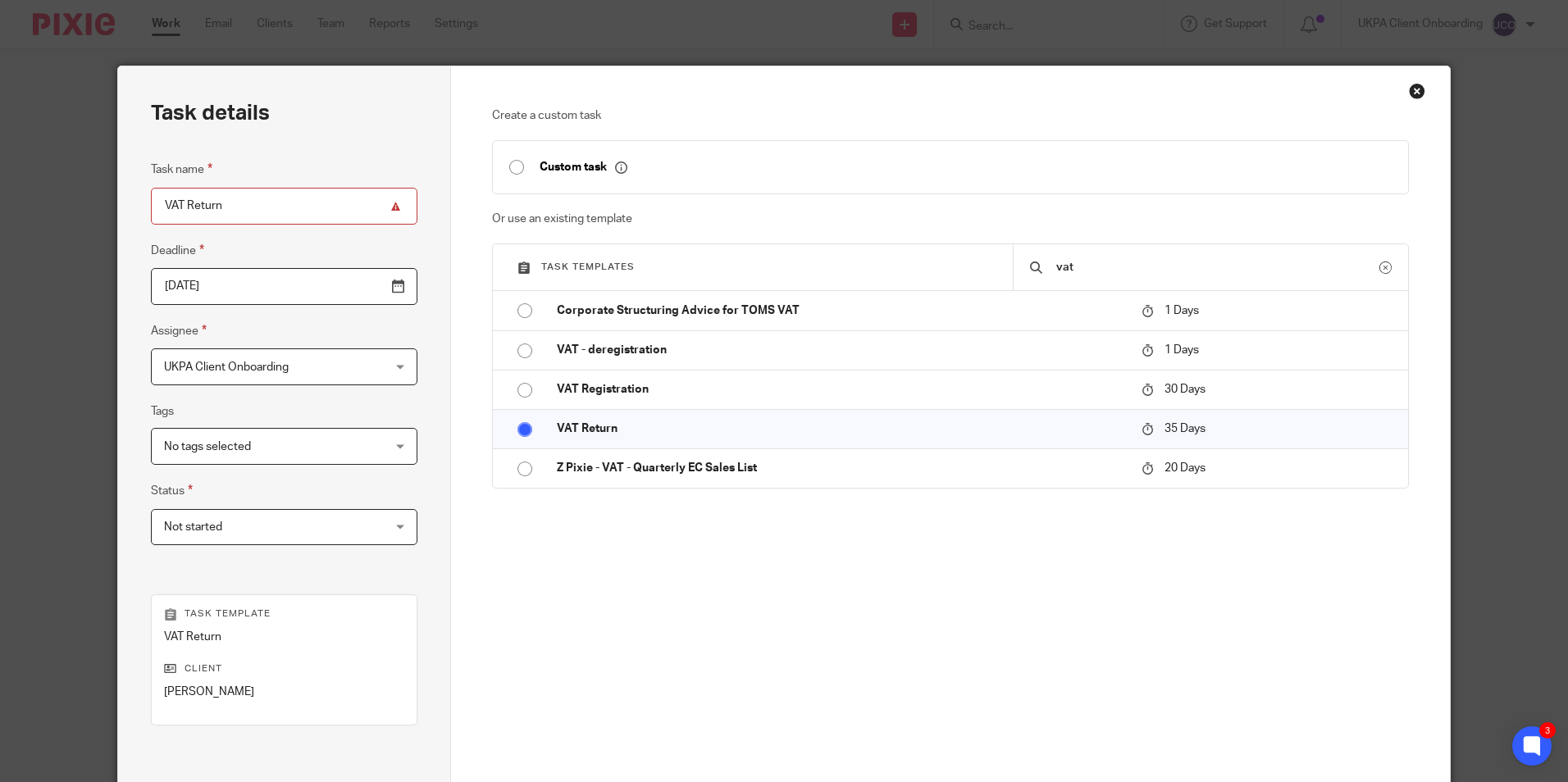
click at [363, 281] on input "2025-10-29" at bounding box center [283, 286] width 266 height 37
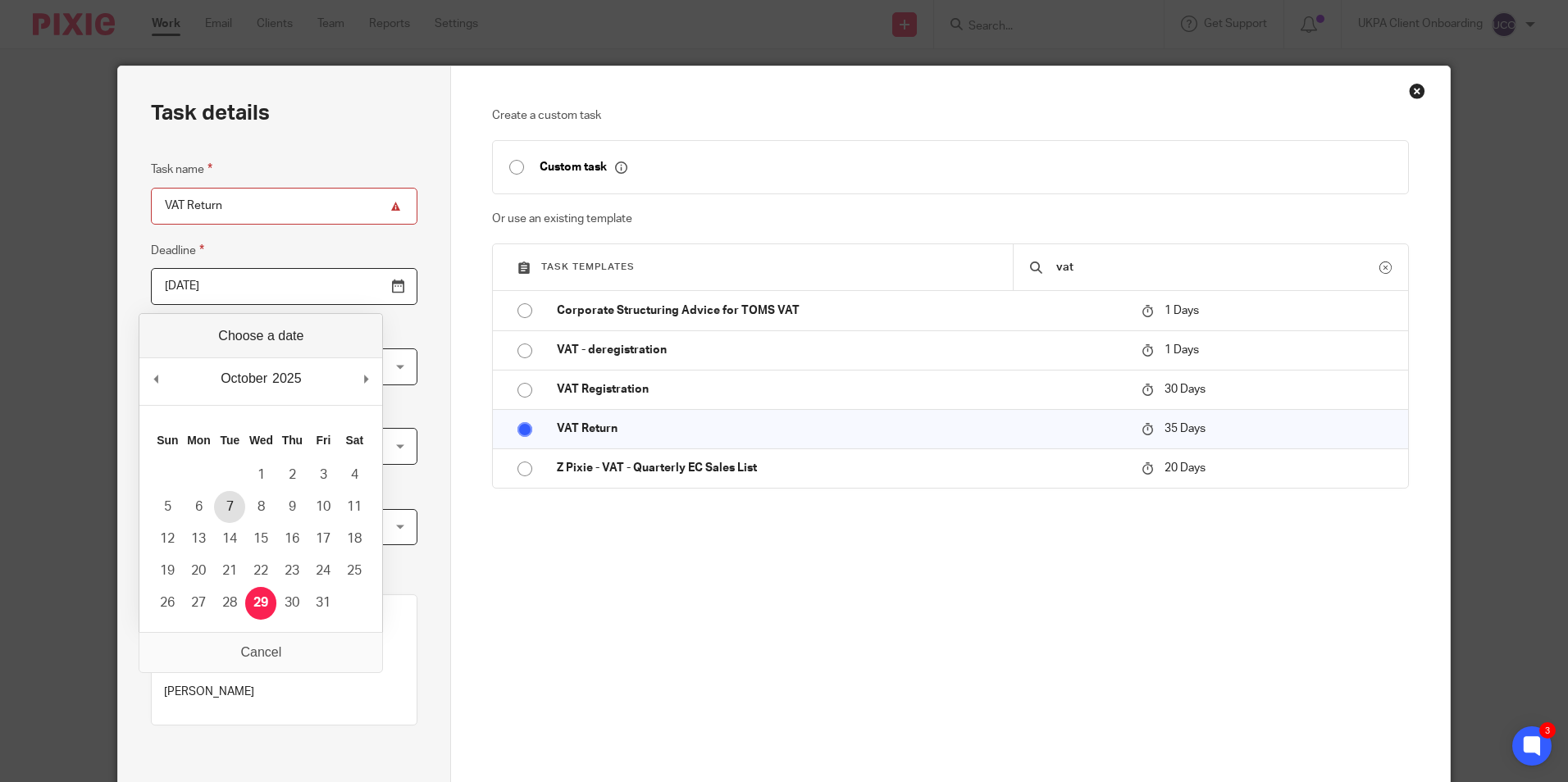
type input "2025-10-07"
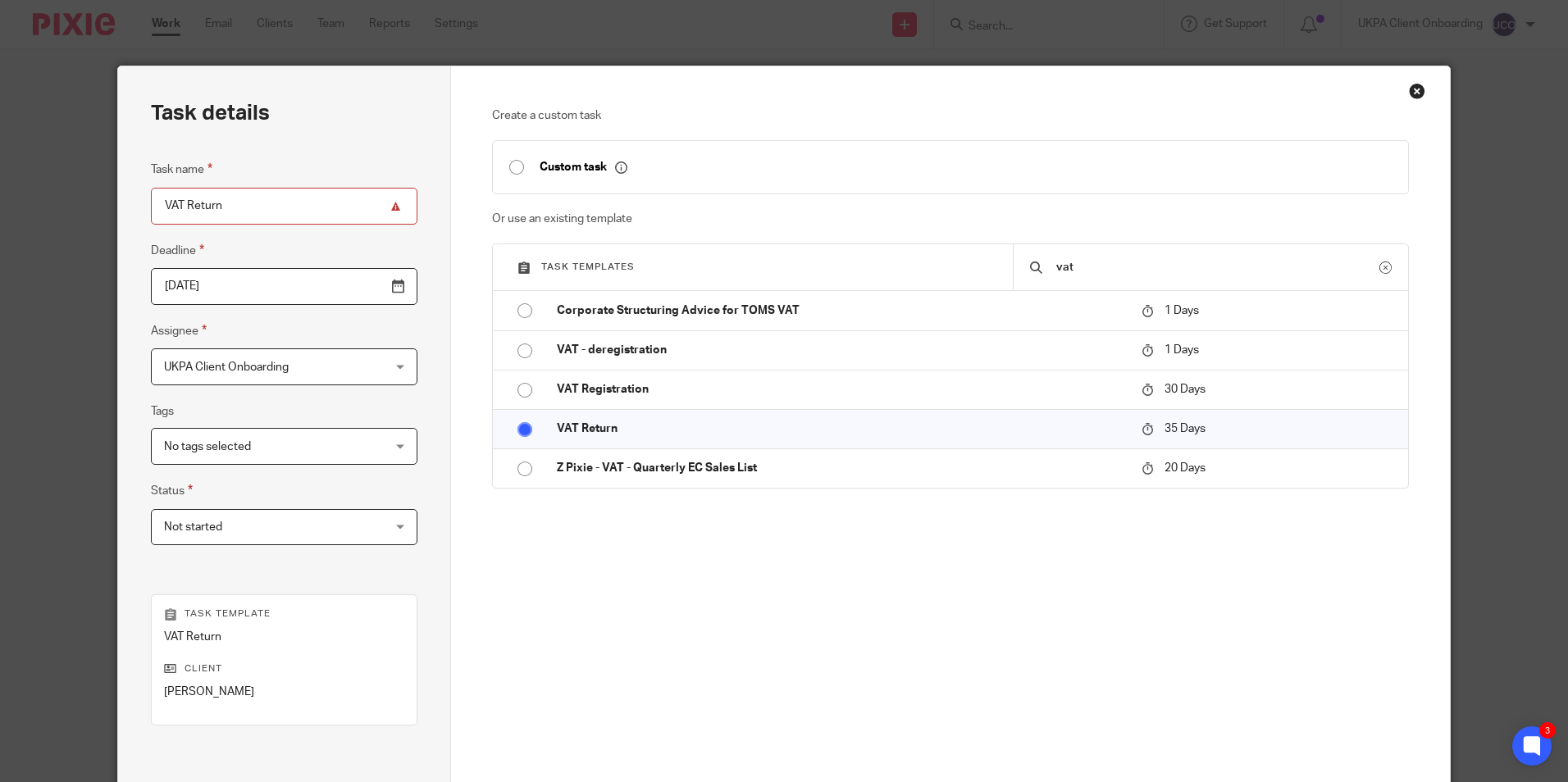
scroll to position [187, 0]
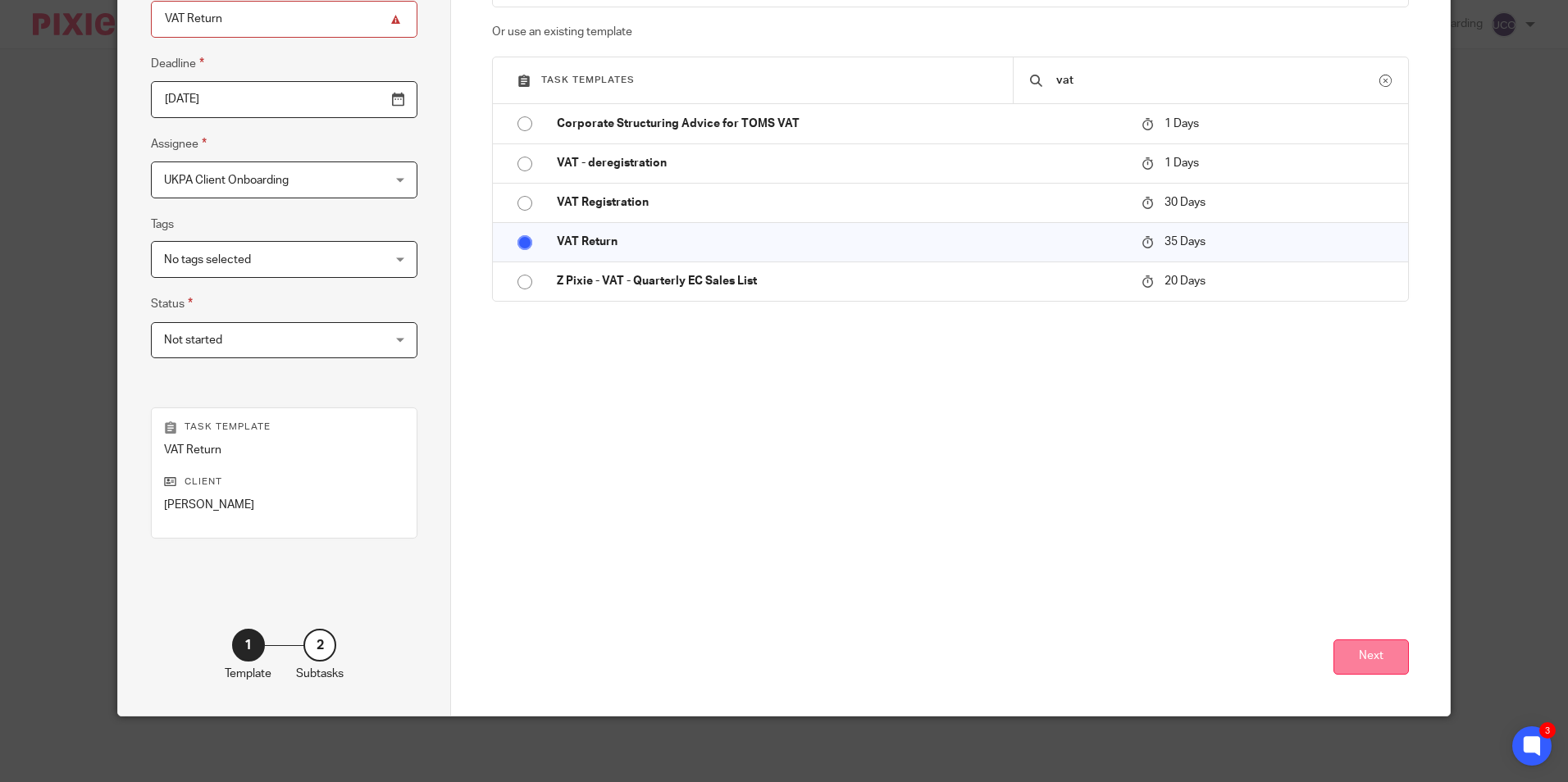
click at [1380, 654] on button "Next" at bounding box center [1371, 657] width 76 height 35
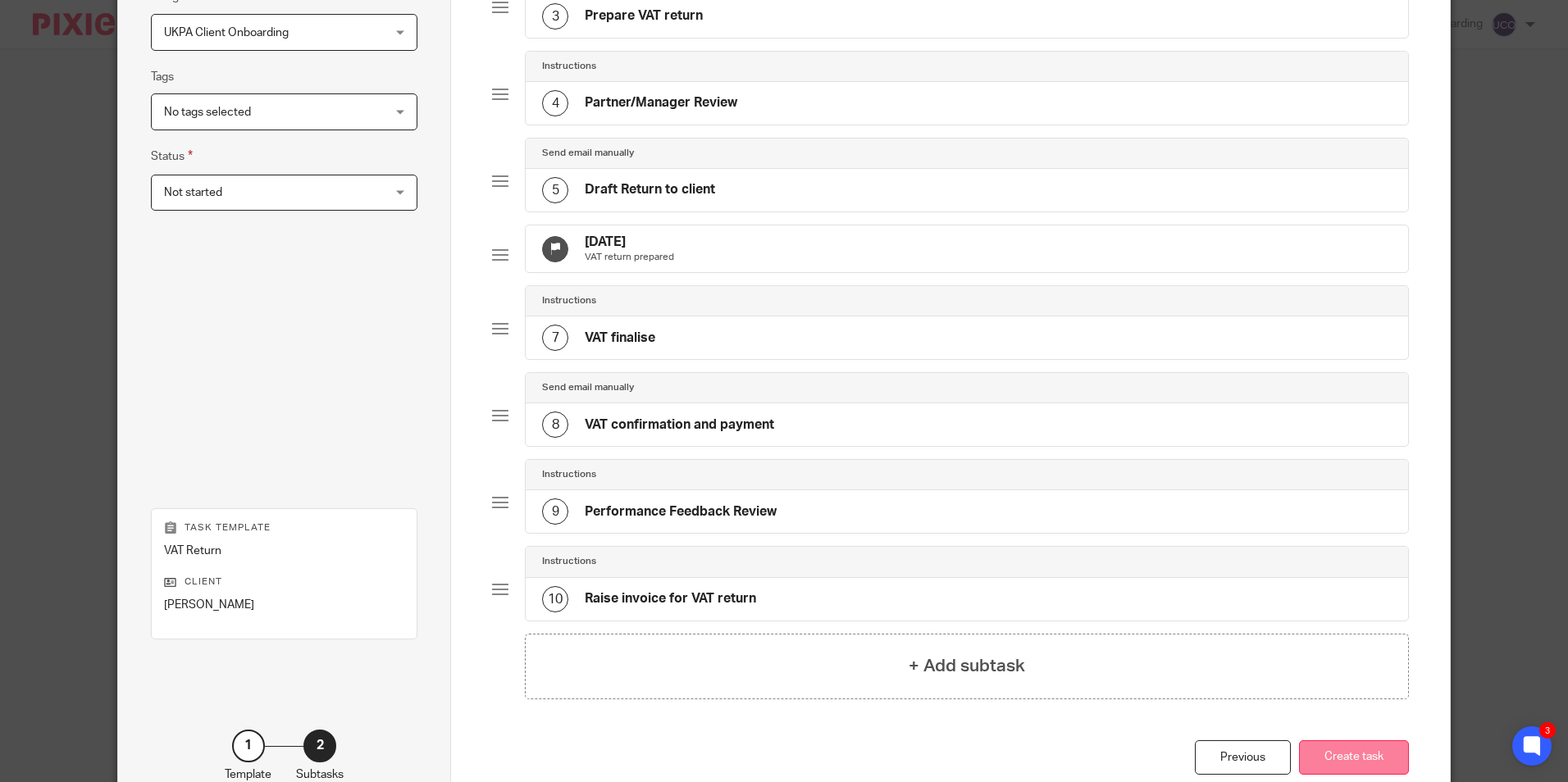
scroll to position [461, 0]
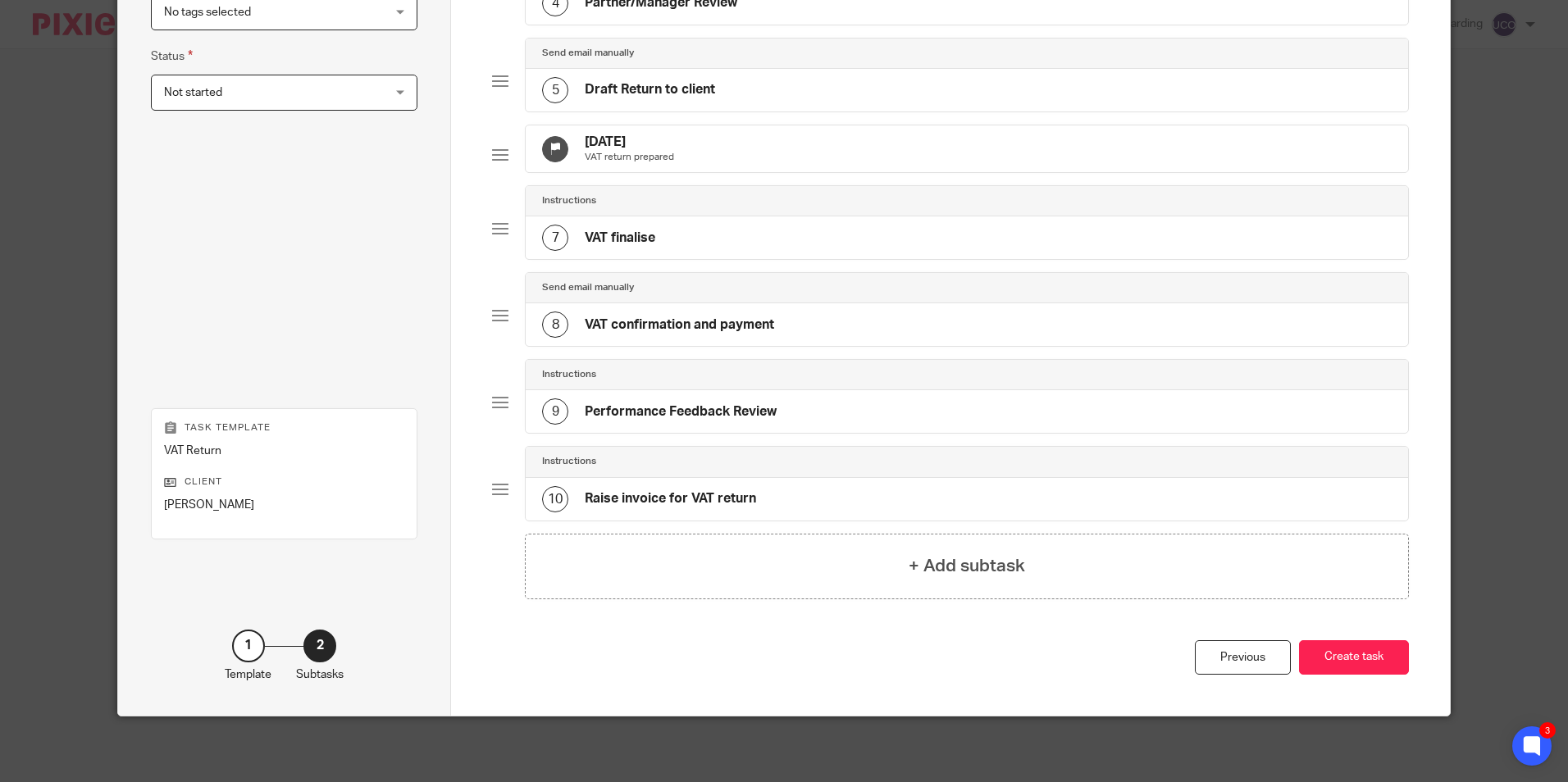
click at [1369, 638] on div "Total 10 Send email manually 1 Email client 27 Sep 2025 Client emailed Instruct…" at bounding box center [950, 157] width 916 height 968
click at [1362, 657] on button "Create task" at bounding box center [1353, 658] width 110 height 35
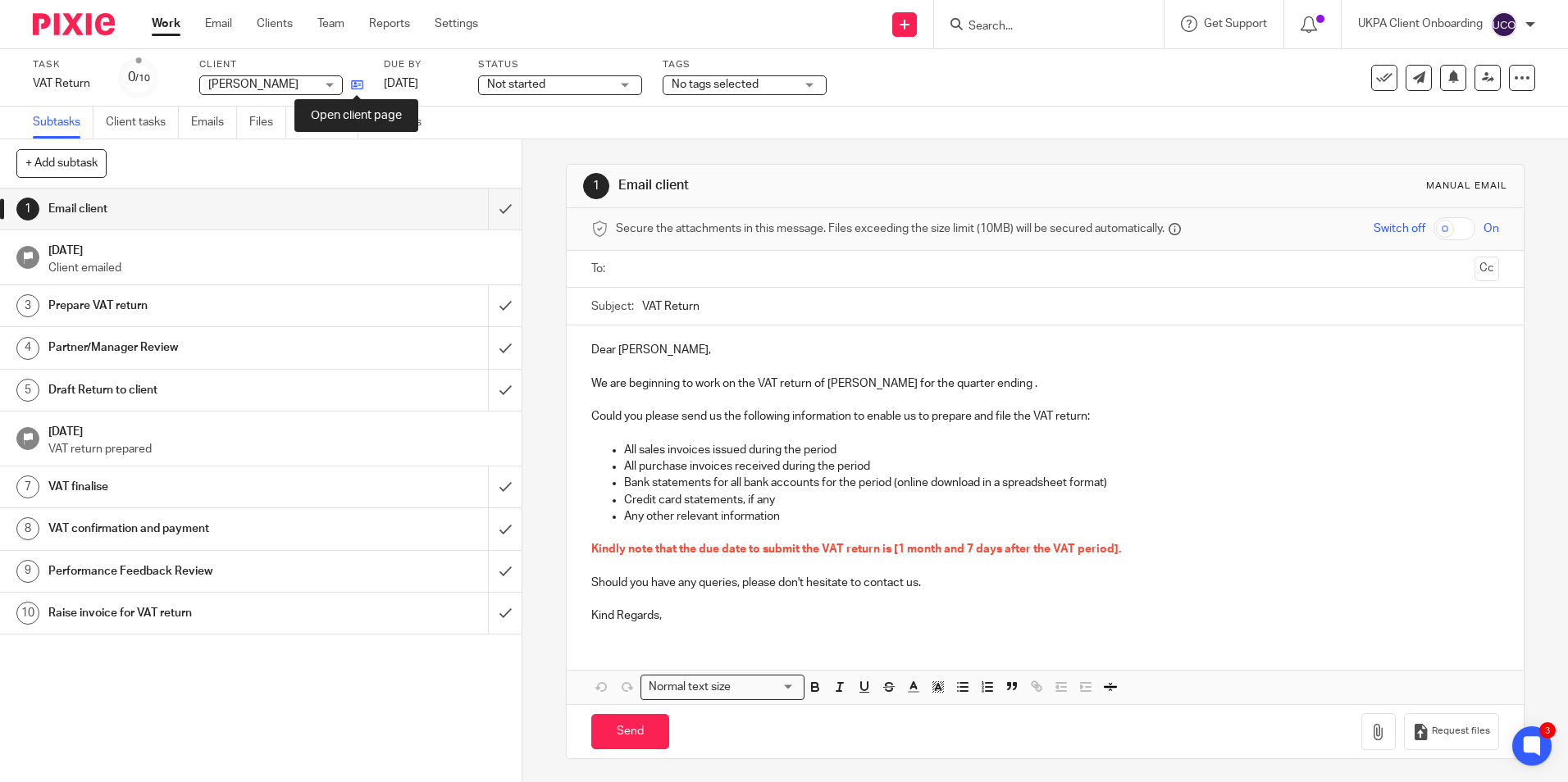
click at [360, 85] on icon at bounding box center [357, 85] width 12 height 12
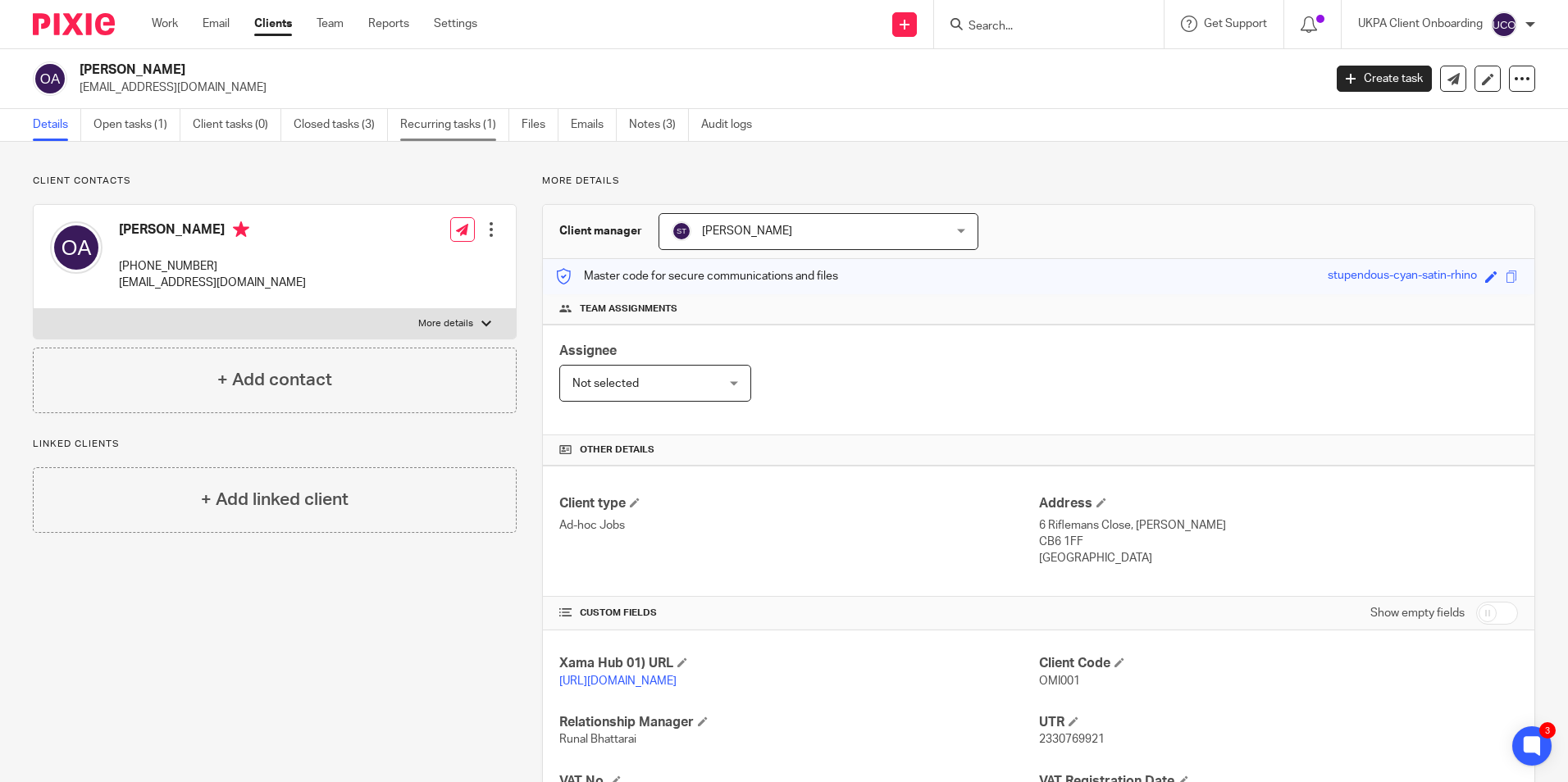
click at [463, 139] on link "Recurring tasks (1)" at bounding box center [455, 125] width 109 height 32
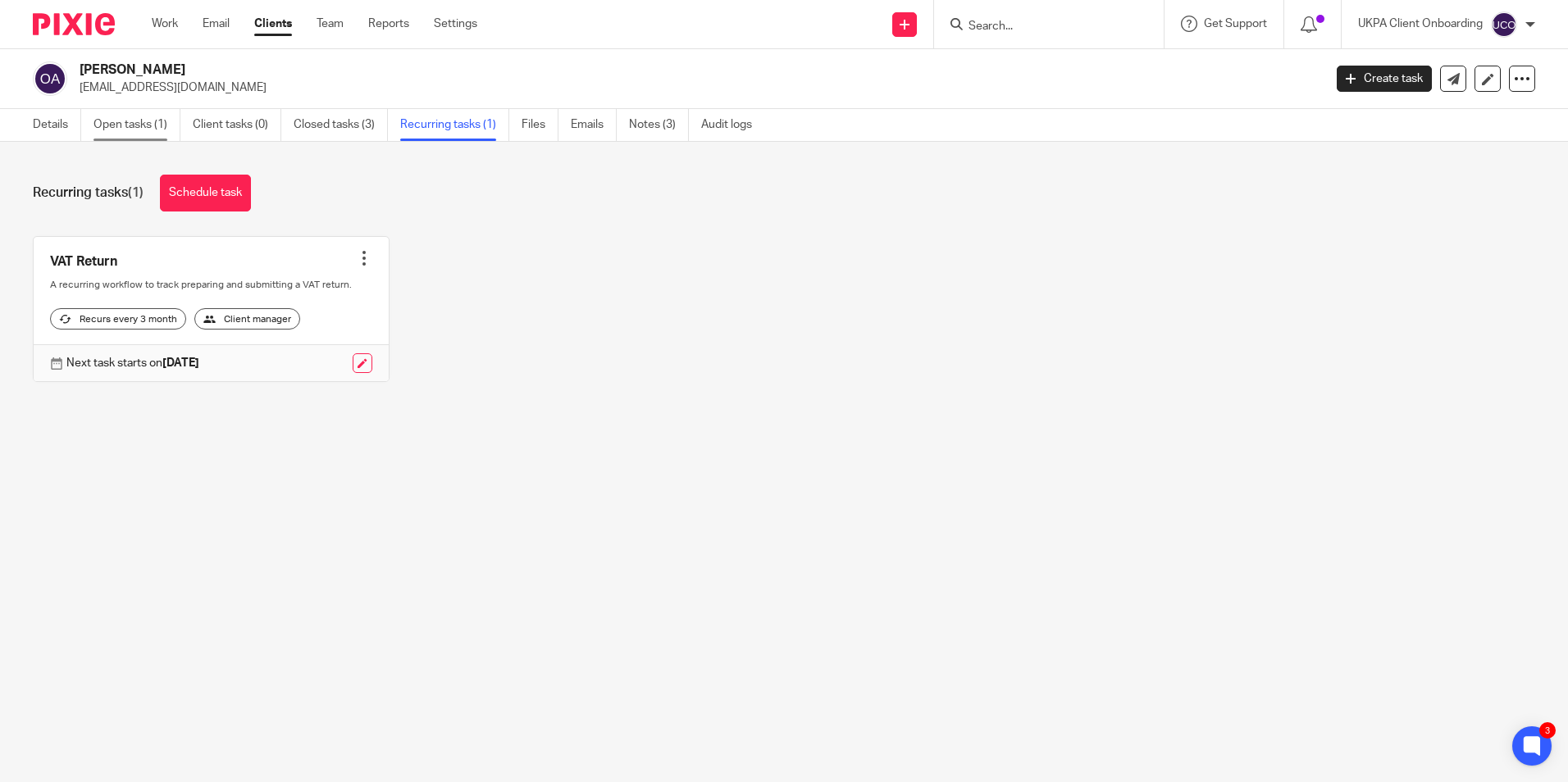
click at [124, 124] on link "Open tasks (1)" at bounding box center [137, 125] width 87 height 32
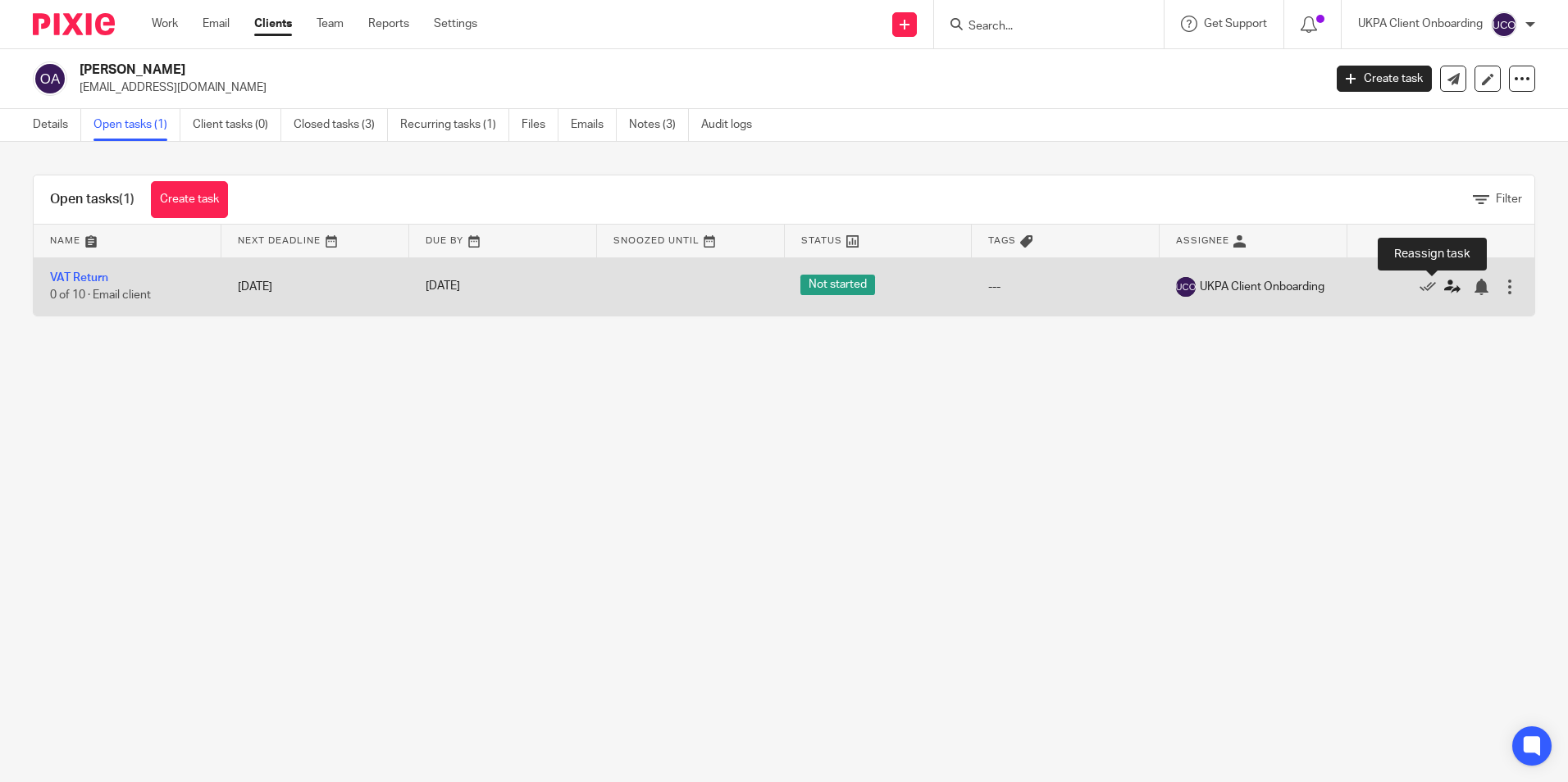
click at [1445, 290] on icon at bounding box center [1452, 287] width 16 height 16
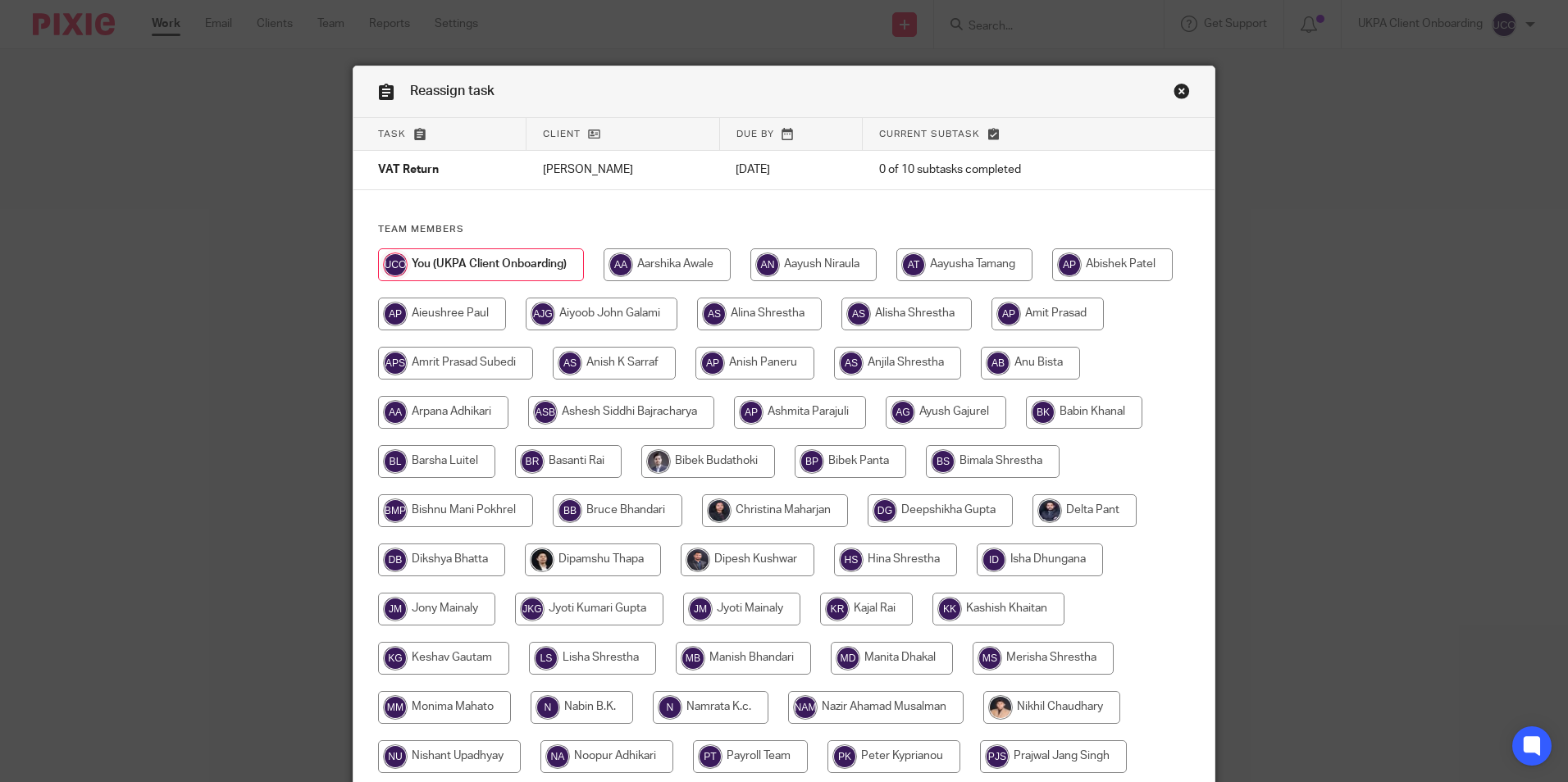
scroll to position [410, 0]
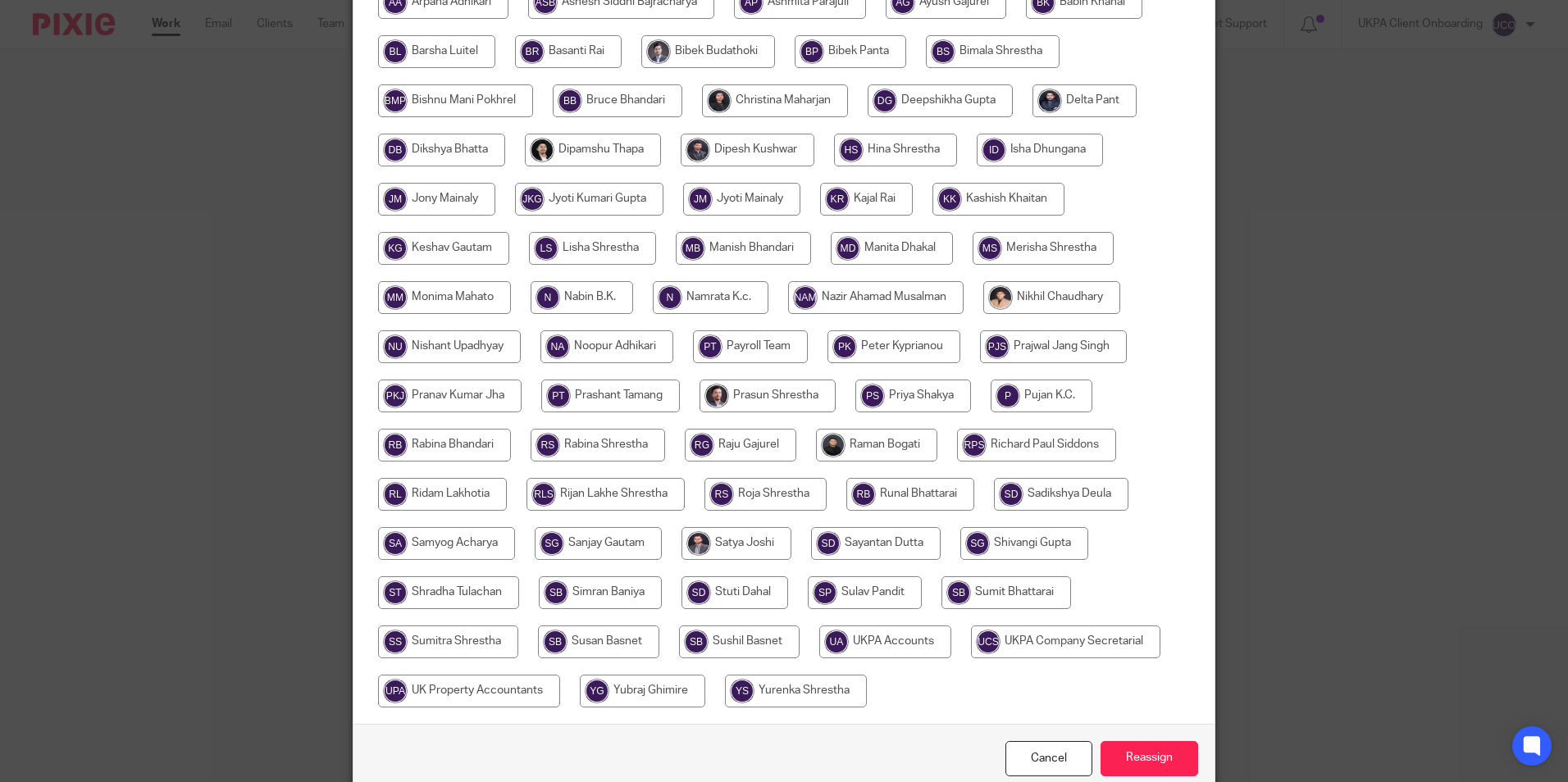
click at [519, 583] on input "radio" at bounding box center [449, 592] width 141 height 33
radio input "true"
click at [1136, 762] on input "Reassign" at bounding box center [1149, 758] width 98 height 35
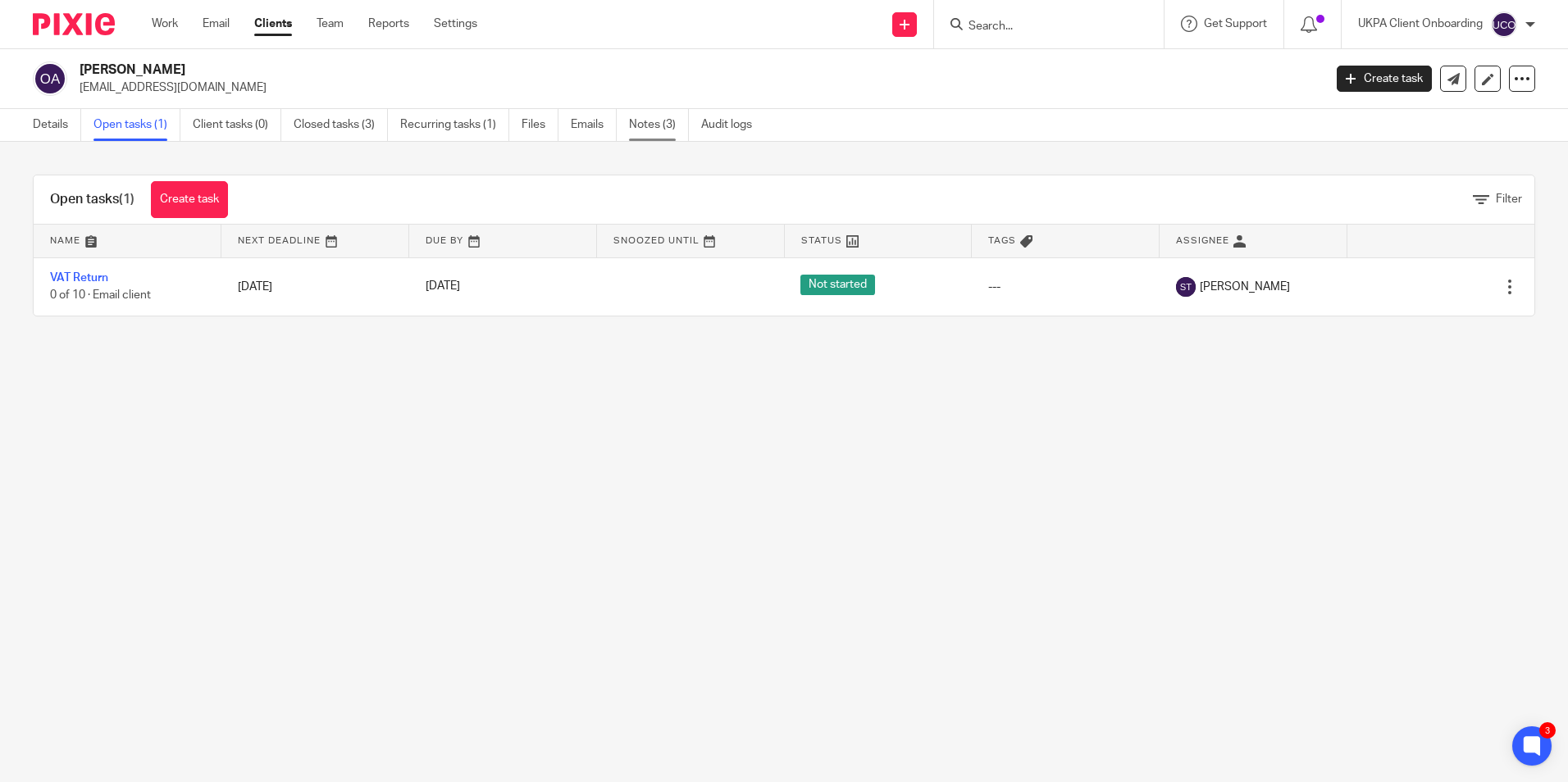
click at [654, 132] on link "Notes (3)" at bounding box center [659, 125] width 60 height 32
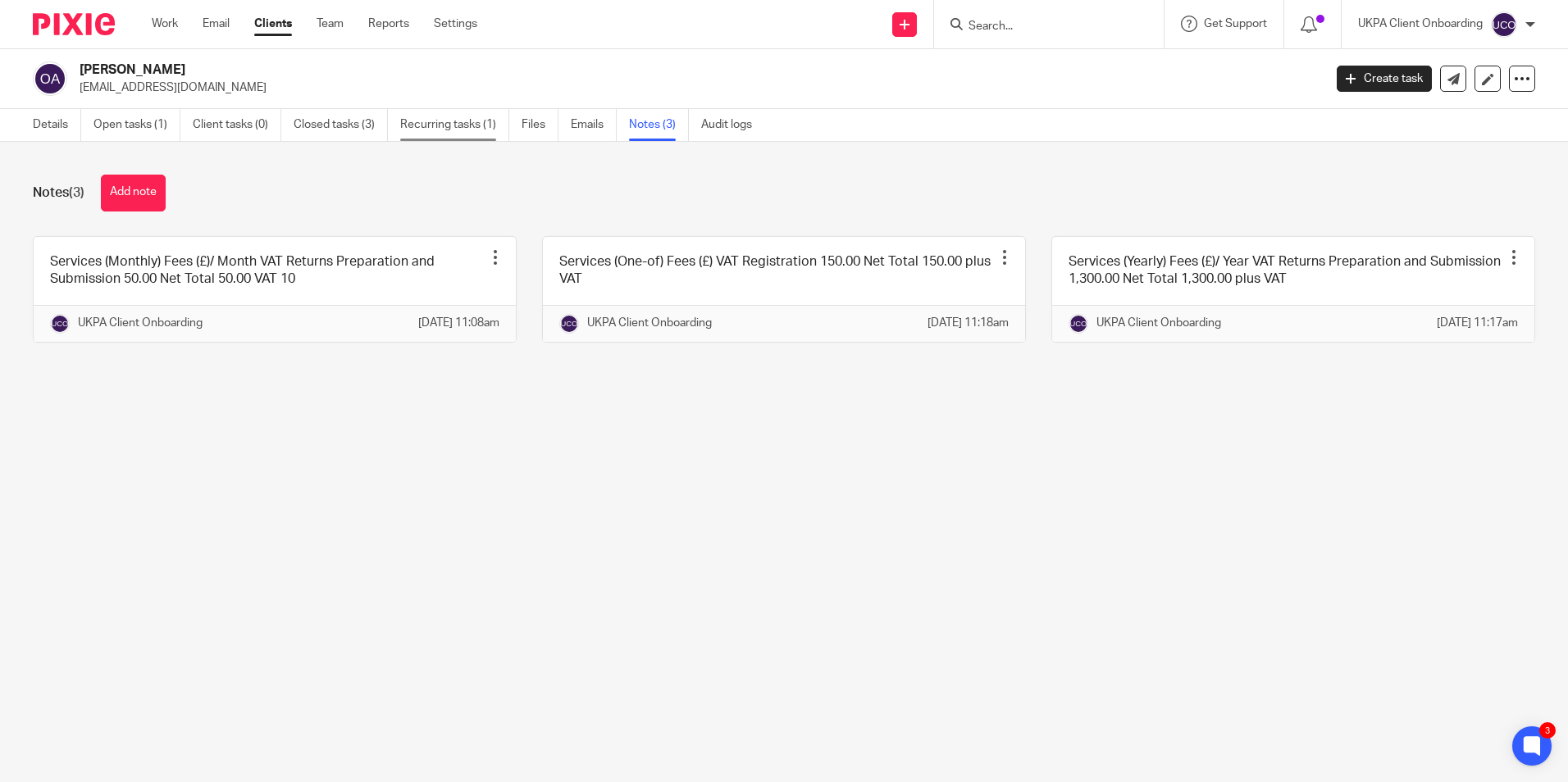
click at [425, 134] on link "Recurring tasks (1)" at bounding box center [455, 125] width 109 height 32
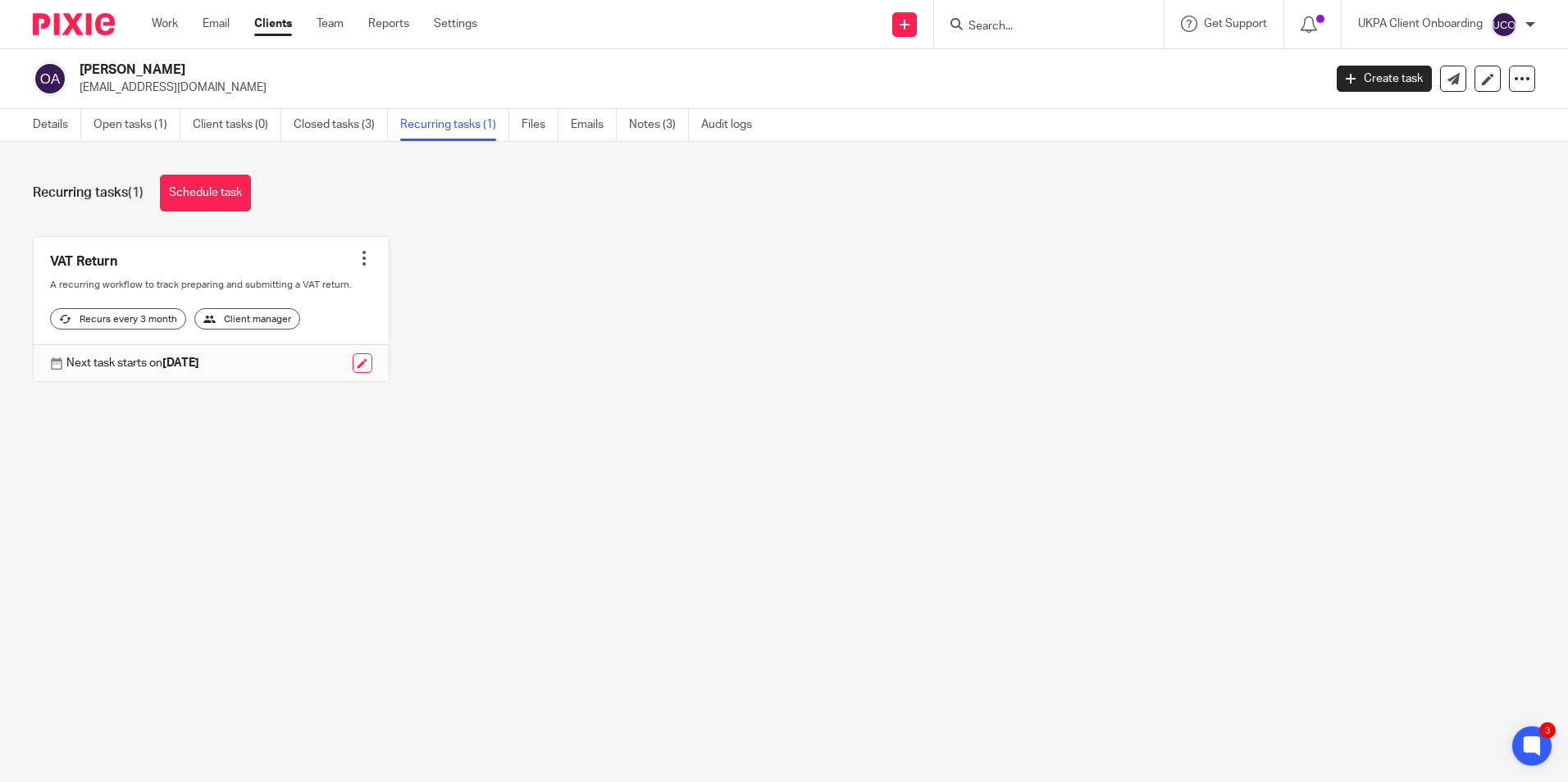
click at [358, 259] on div at bounding box center [363, 258] width 16 height 16
click at [303, 734] on main "[PERSON_NAME] [EMAIL_ADDRESS][DOMAIN_NAME] Create task Update from Companies Ho…" at bounding box center [784, 391] width 1568 height 782
click at [358, 253] on div at bounding box center [363, 258] width 16 height 16
click at [352, 373] on link at bounding box center [362, 362] width 20 height 20
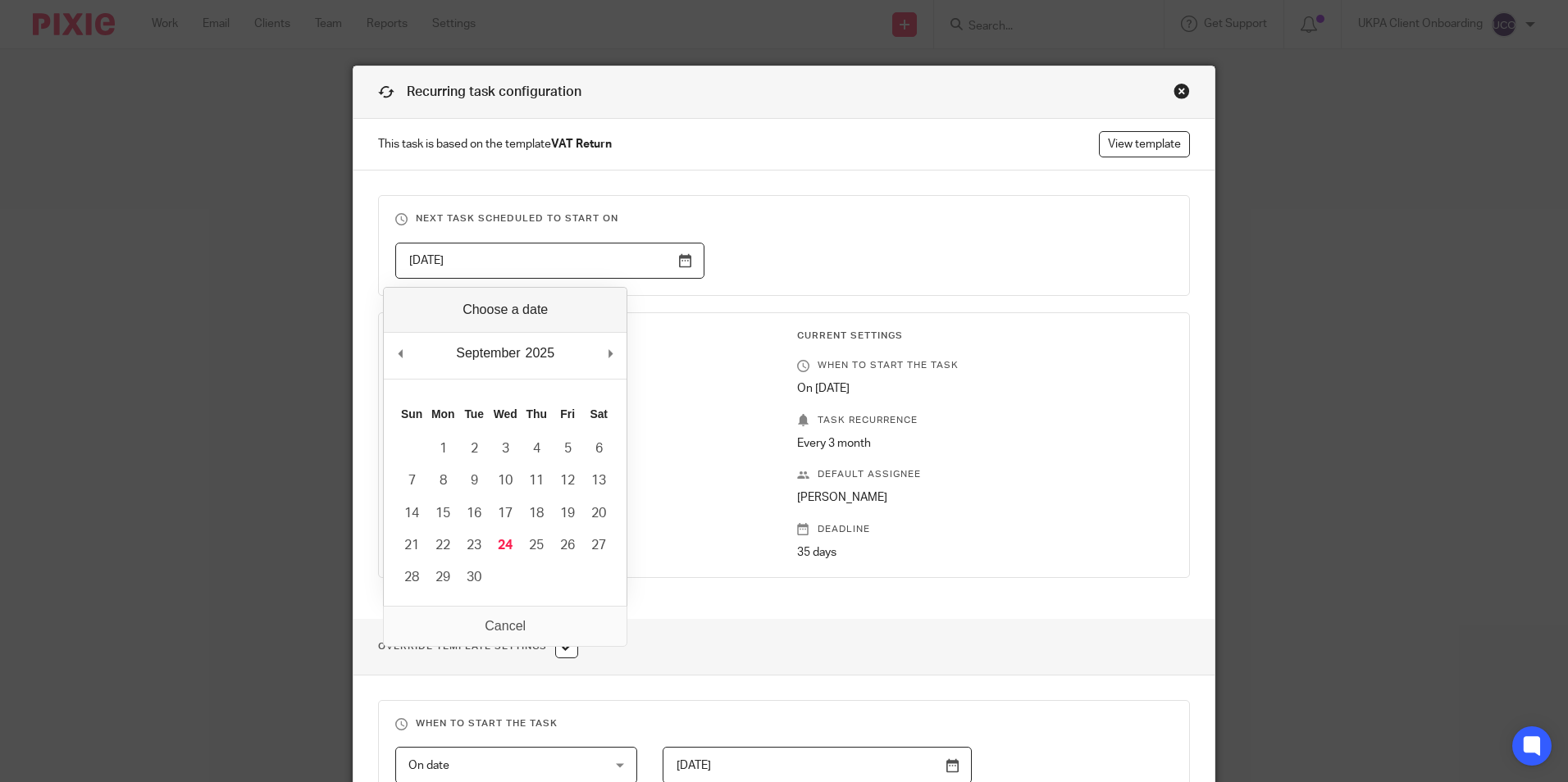
click at [684, 256] on input "[DATE]" at bounding box center [549, 260] width 309 height 37
type input "[DATE]"
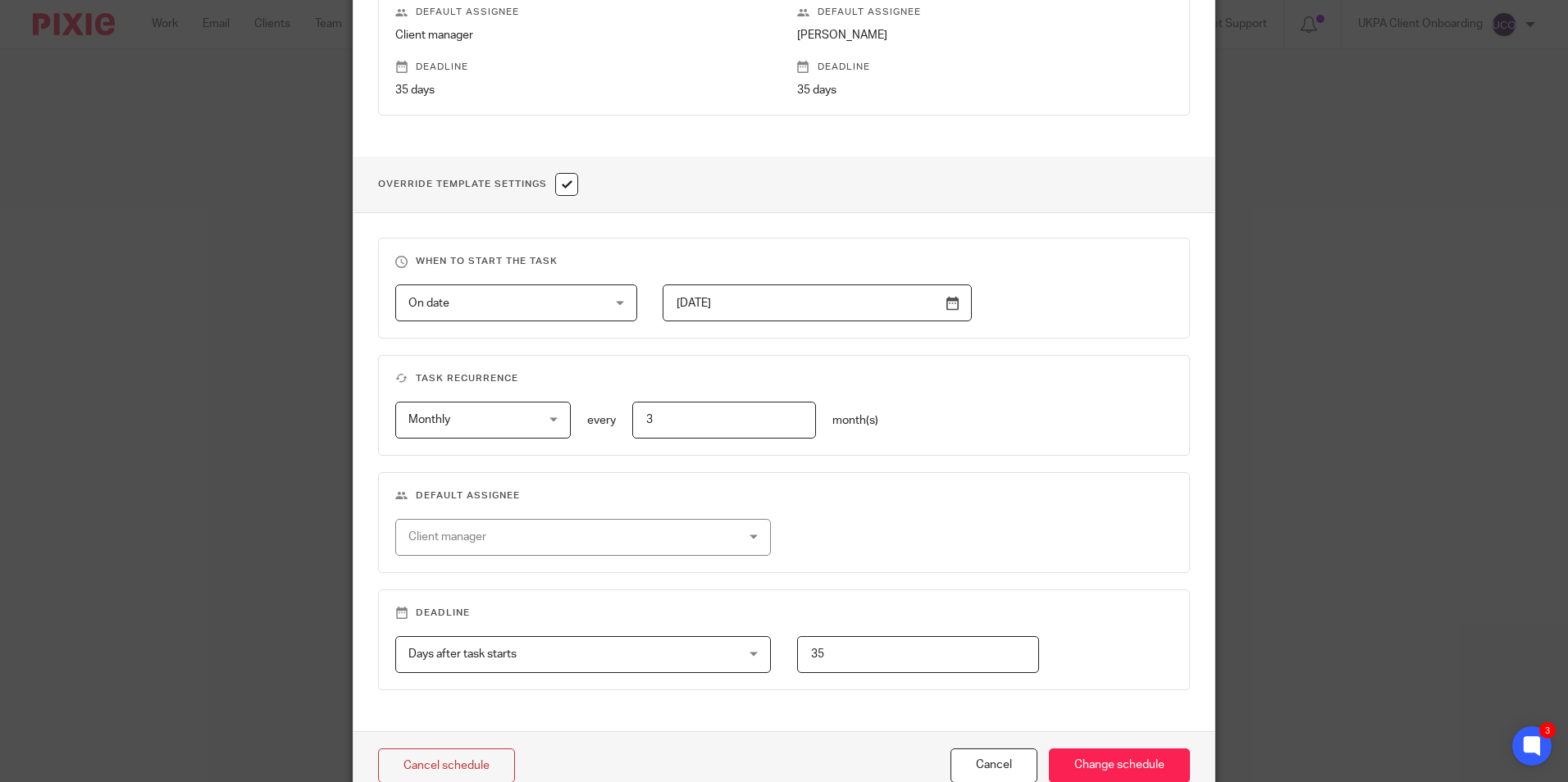
scroll to position [492, 0]
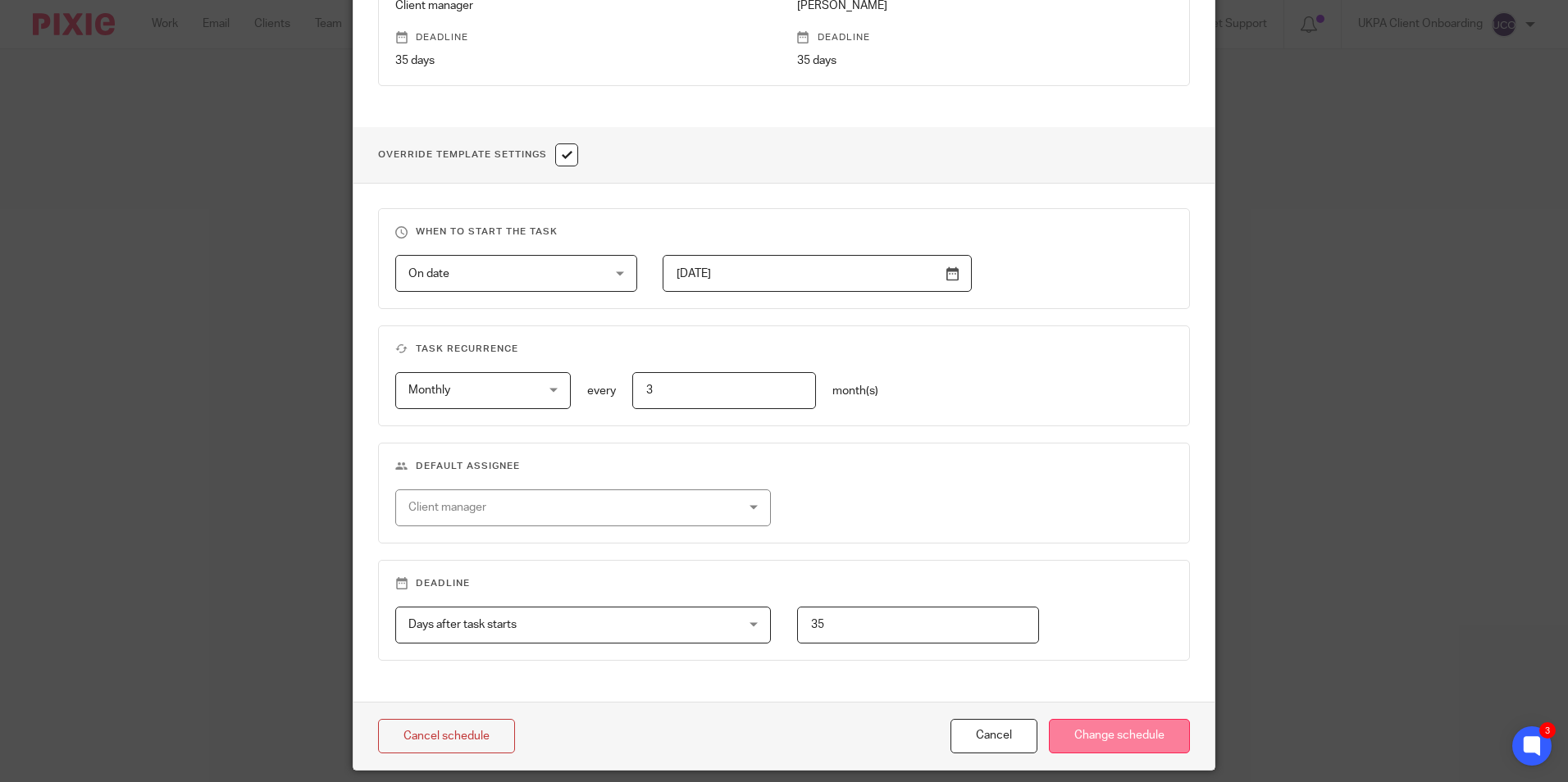
click at [1117, 726] on input "Change schedule" at bounding box center [1119, 736] width 141 height 35
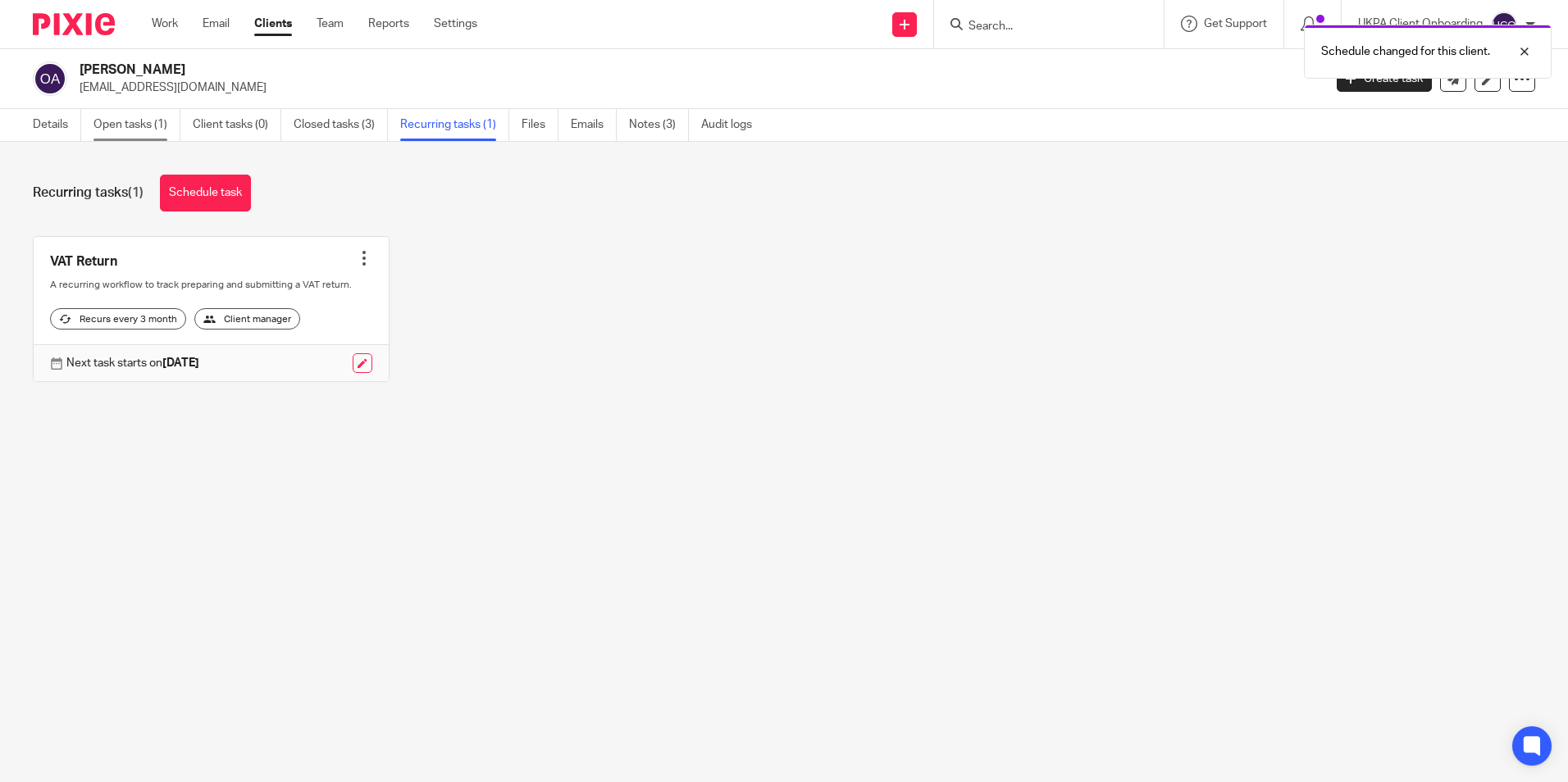
click at [137, 126] on link "Open tasks (1)" at bounding box center [137, 125] width 87 height 32
